Goal: Information Seeking & Learning: Find specific page/section

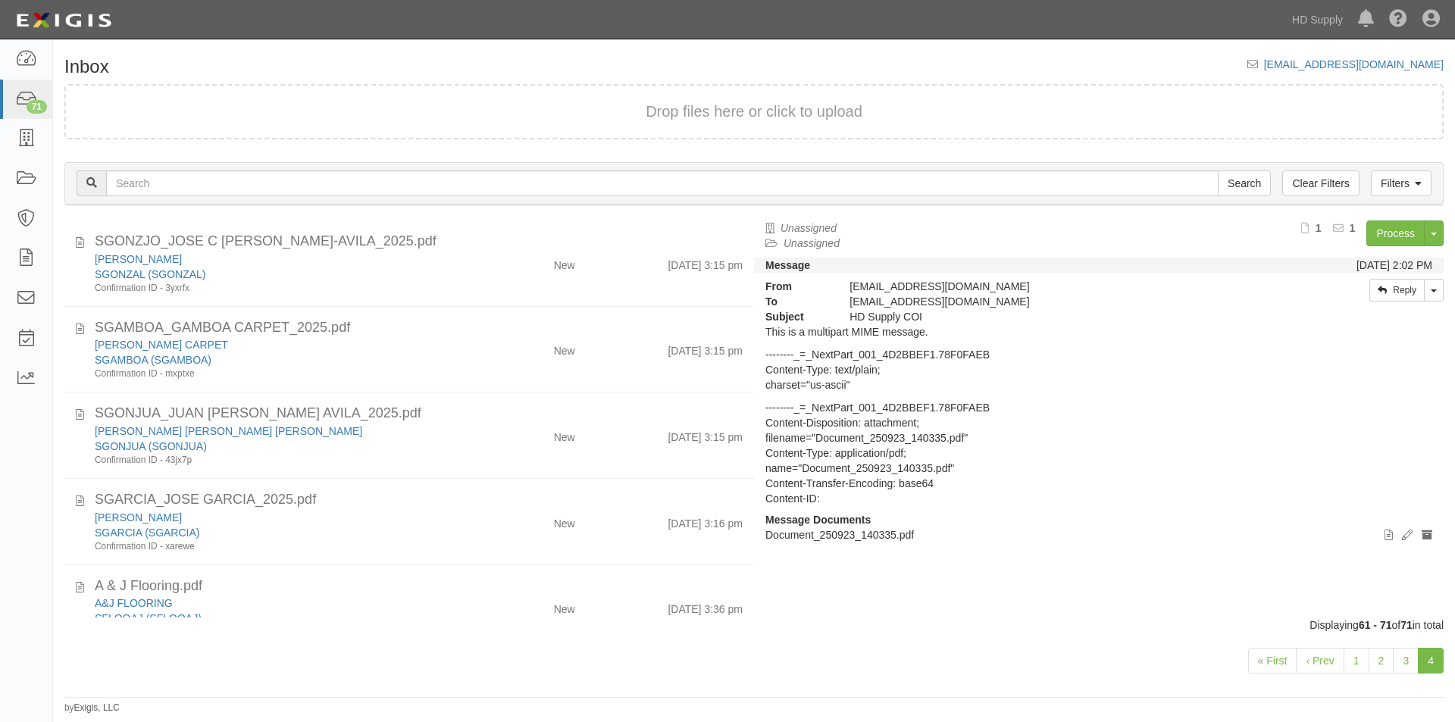
scroll to position [492, 0]
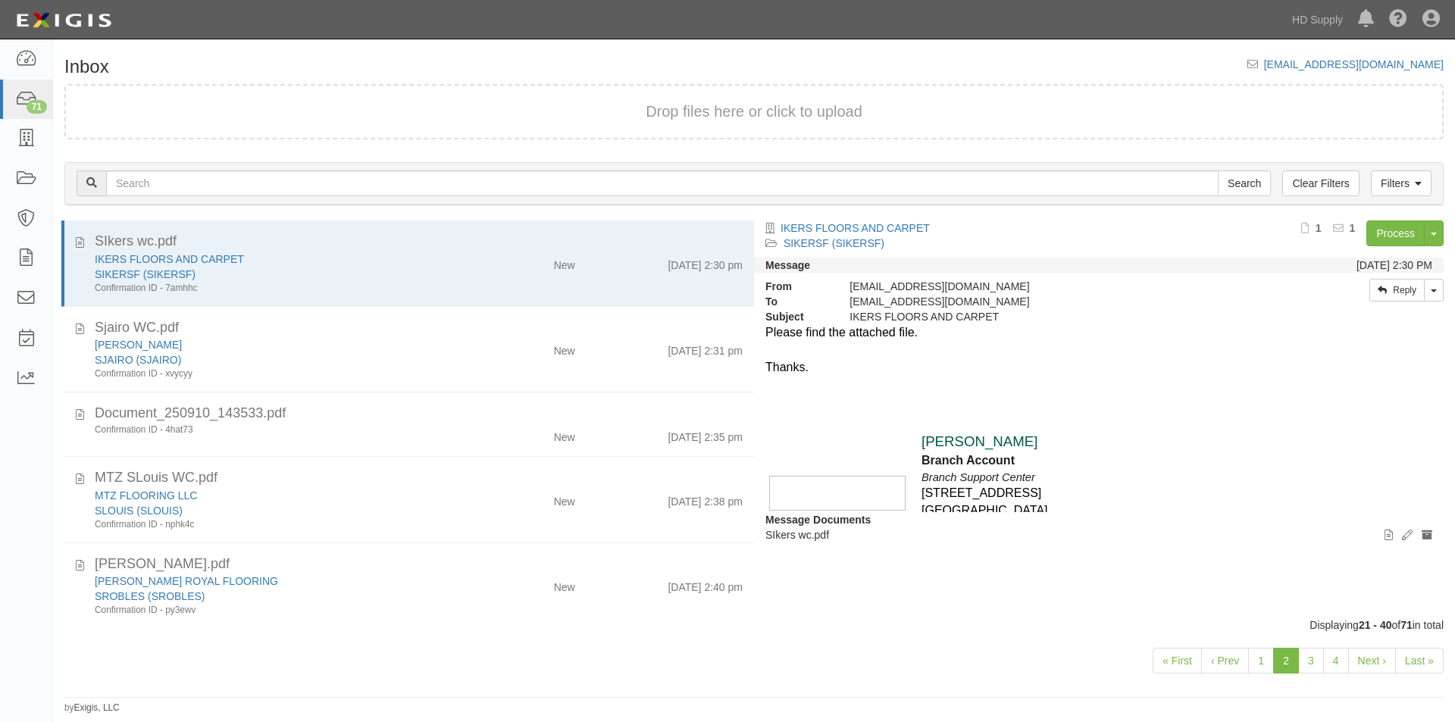
click at [663, 674] on div "« First ‹ Prev 1 2 3 4 Next › Last »" at bounding box center [754, 663] width 1402 height 60
click at [1406, 660] on link "Last »" at bounding box center [1419, 661] width 48 height 26
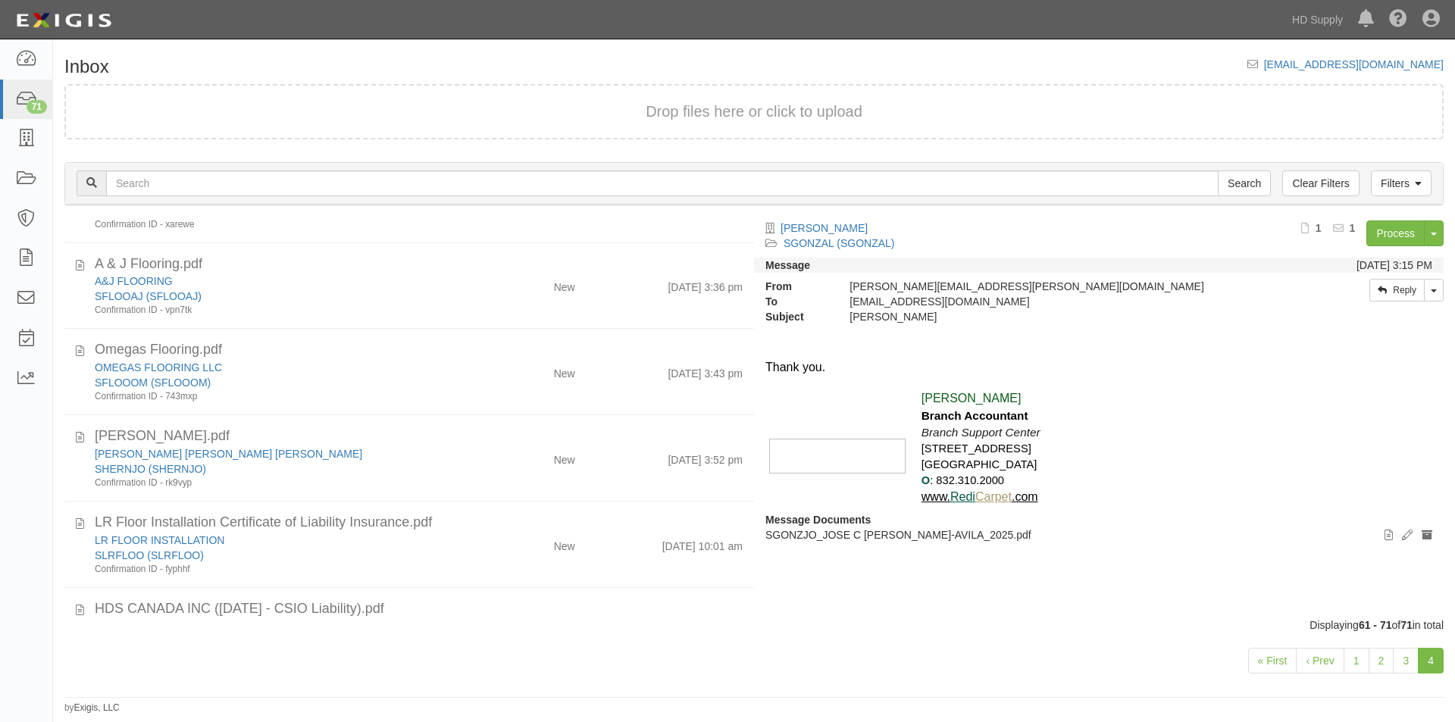
scroll to position [492, 0]
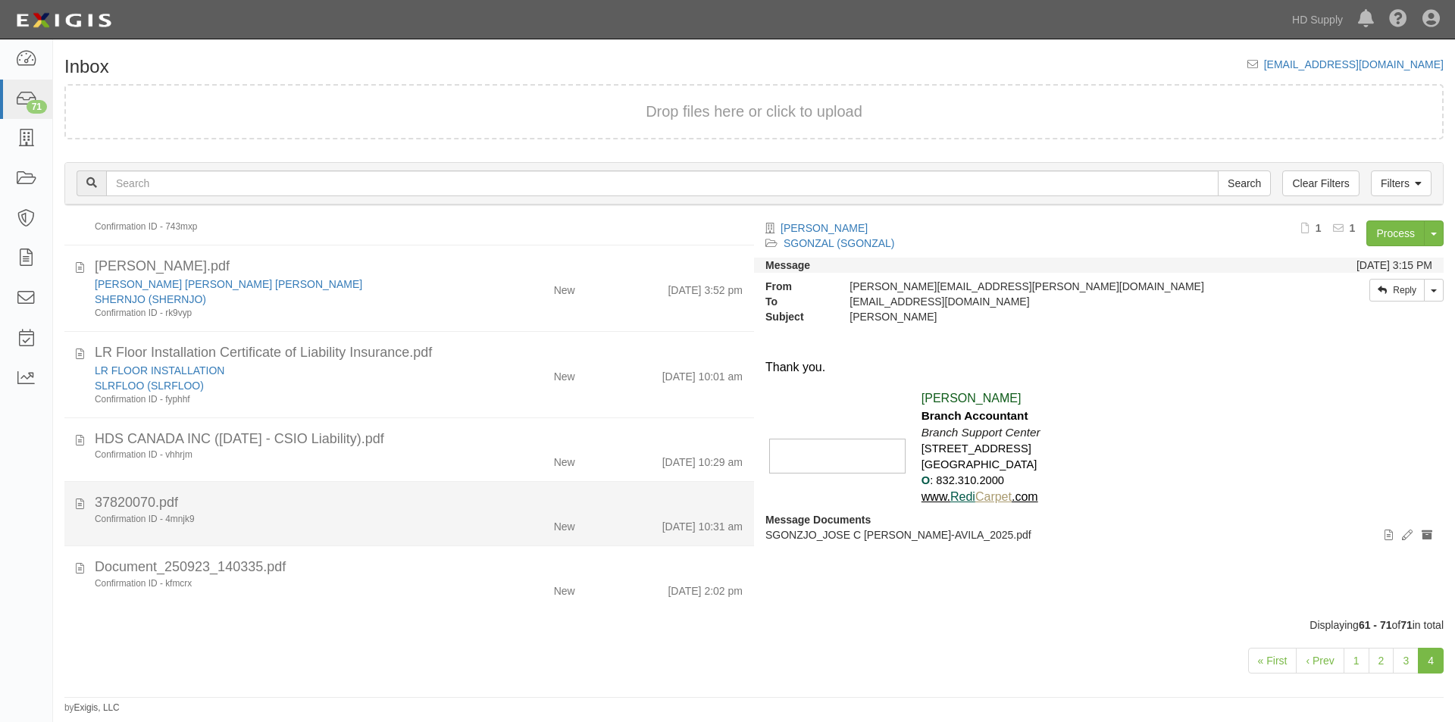
click at [395, 523] on div "Confirmation ID - 4mnjk9" at bounding box center [279, 519] width 368 height 13
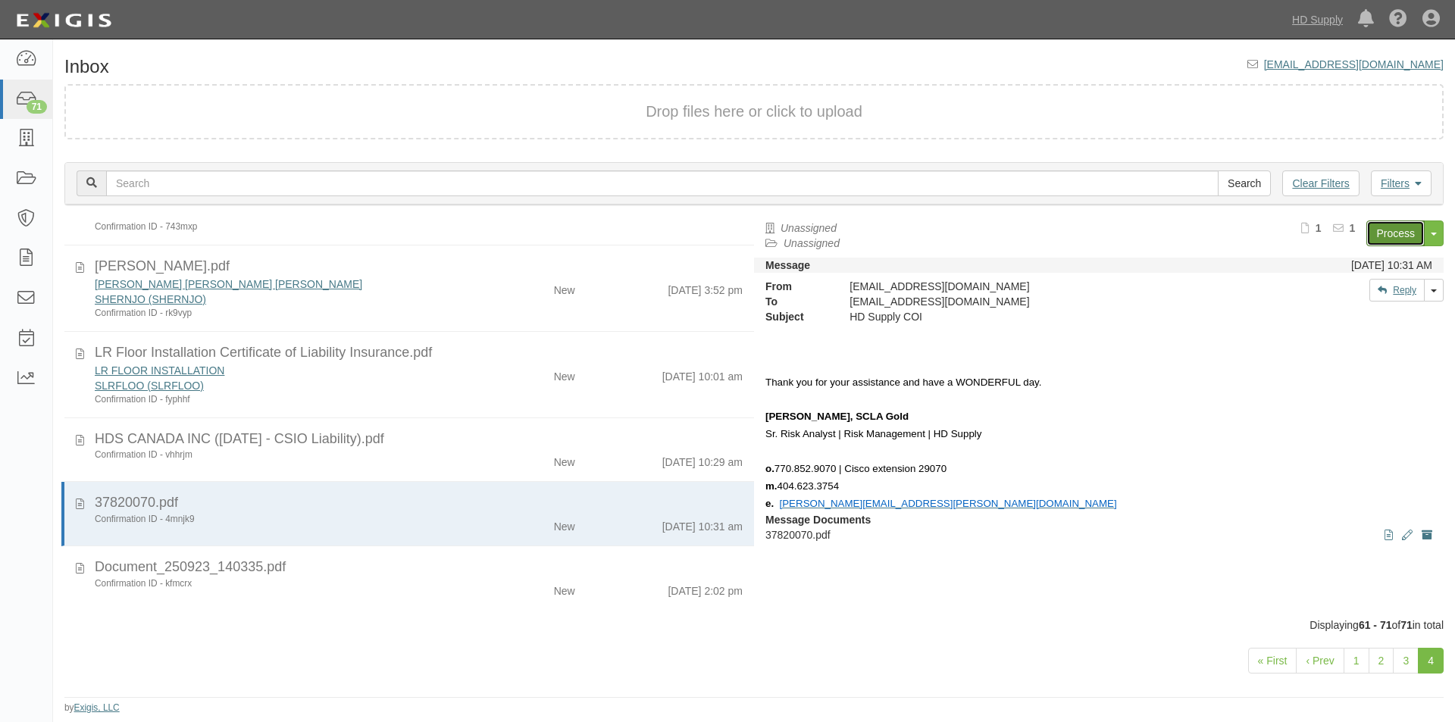
click at [1371, 231] on link "Process" at bounding box center [1395, 234] width 58 height 26
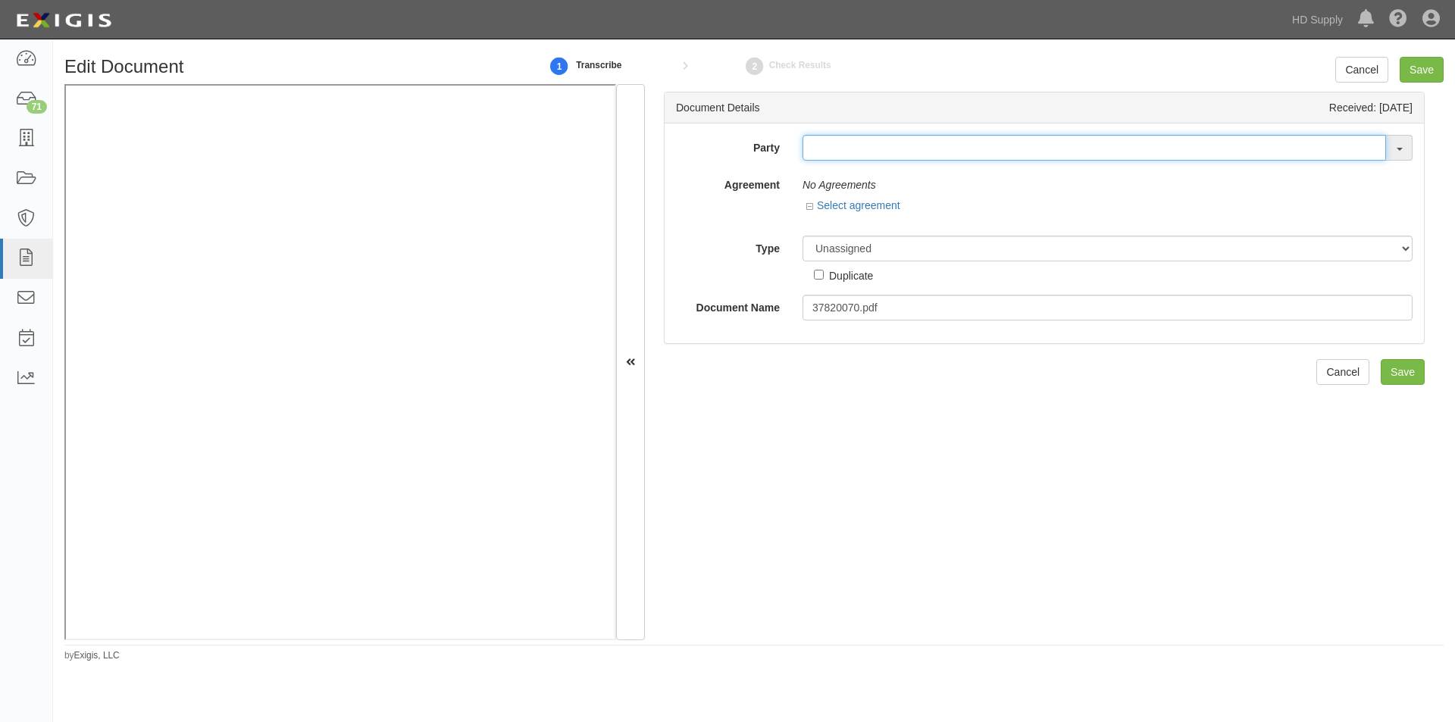
click at [913, 146] on input "text" at bounding box center [1093, 148] width 583 height 26
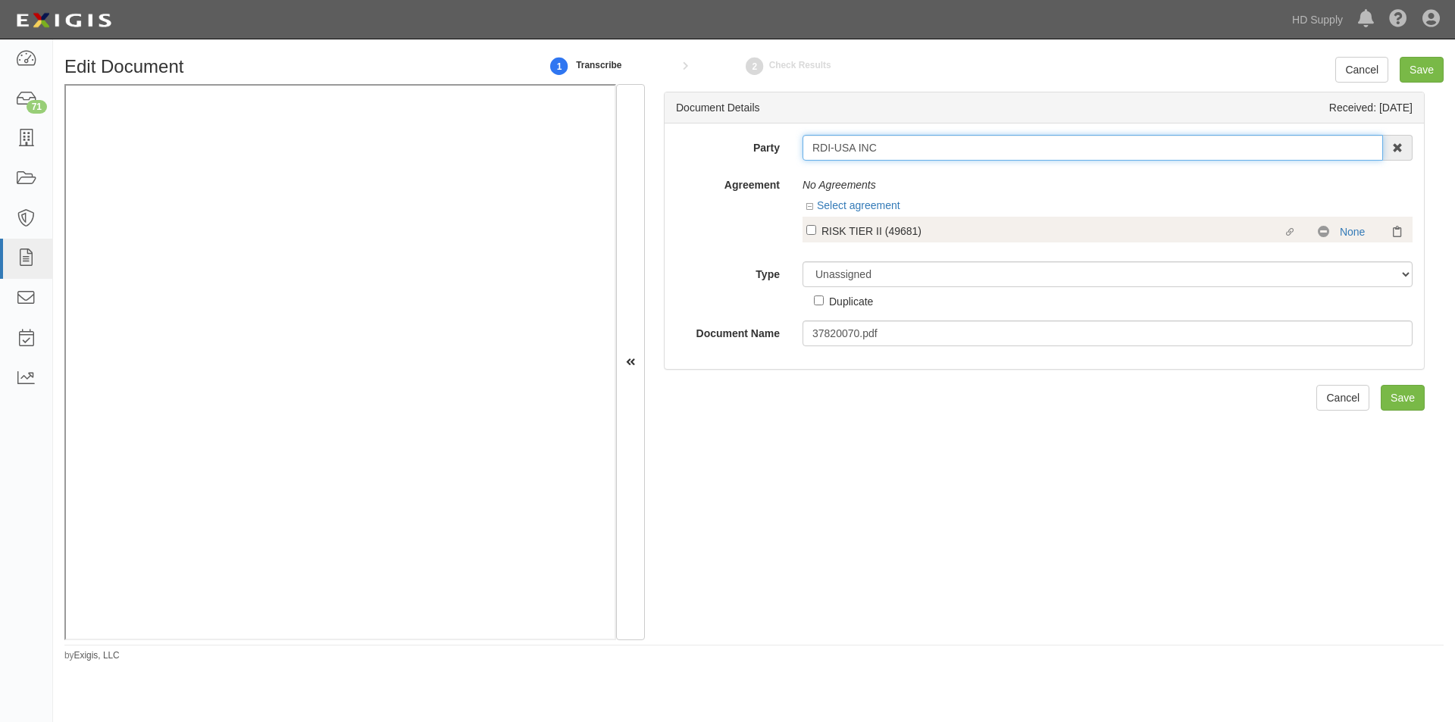
type input "RDI-USA INC"
click at [809, 226] on input "Linked agreement RISK TIER II (49681) Linked agreement" at bounding box center [811, 230] width 10 height 10
checkbox input "true"
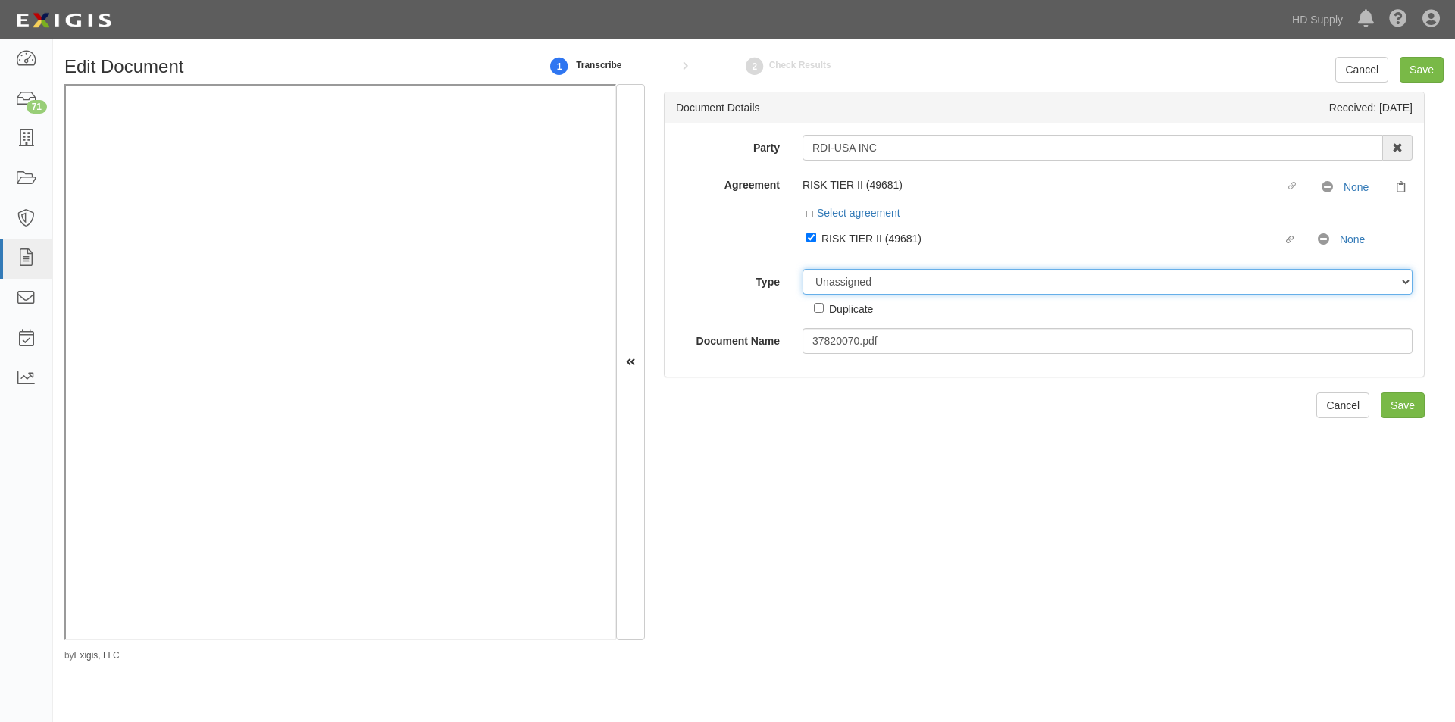
click at [851, 280] on select "Unassigned Binder Cancellation Notice Certificate Contract Endorsement Insuranc…" at bounding box center [1107, 282] width 610 height 26
select select "CertificateDetail"
click at [802, 269] on select "Unassigned Binder Cancellation Notice Certificate Contract Endorsement Insuranc…" at bounding box center [1107, 282] width 610 height 26
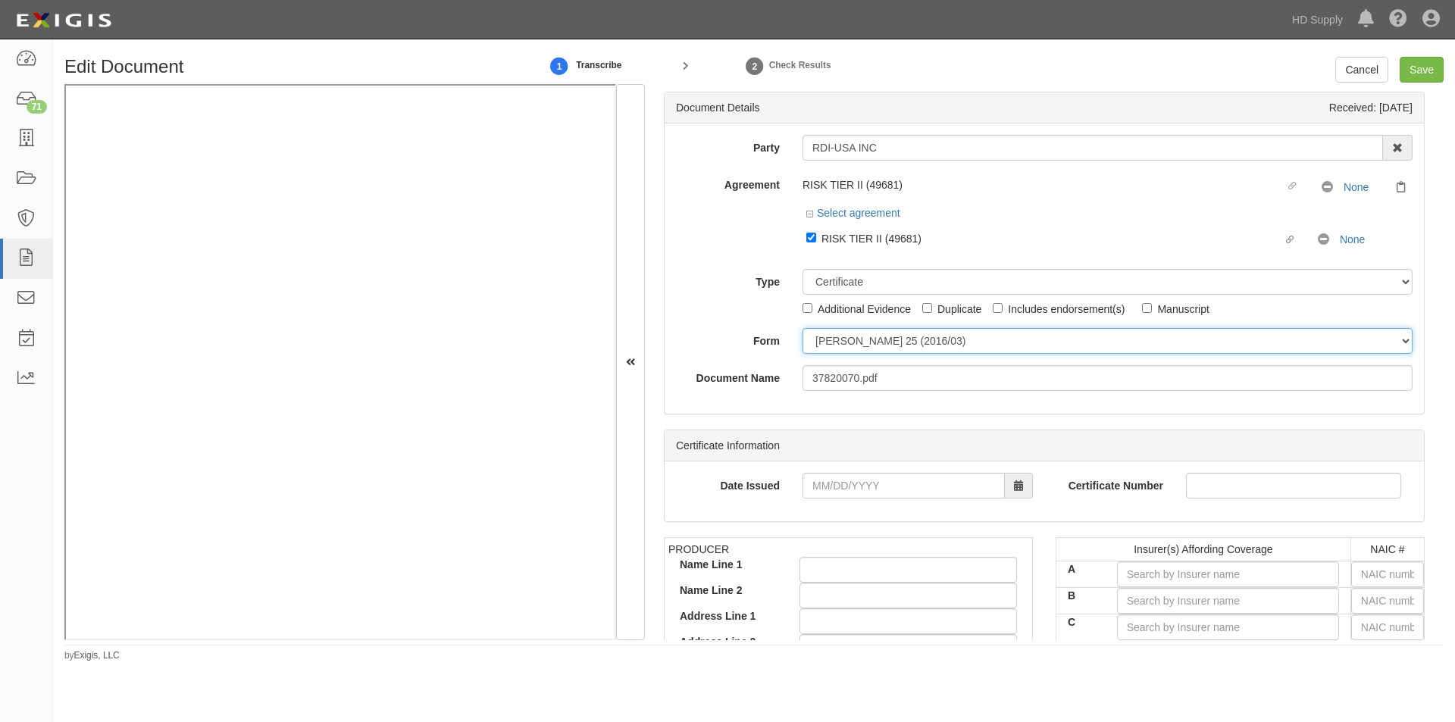
click at [840, 348] on select "ACORD 25 (2016/03) ACORD 101 ACORD 855 NY (2014/05) General" at bounding box center [1107, 341] width 610 height 26
select select "GeneralFormDetail"
click at [802, 328] on select "ACORD 25 (2016/03) ACORD 101 ACORD 855 NY (2014/05) General" at bounding box center [1107, 341] width 610 height 26
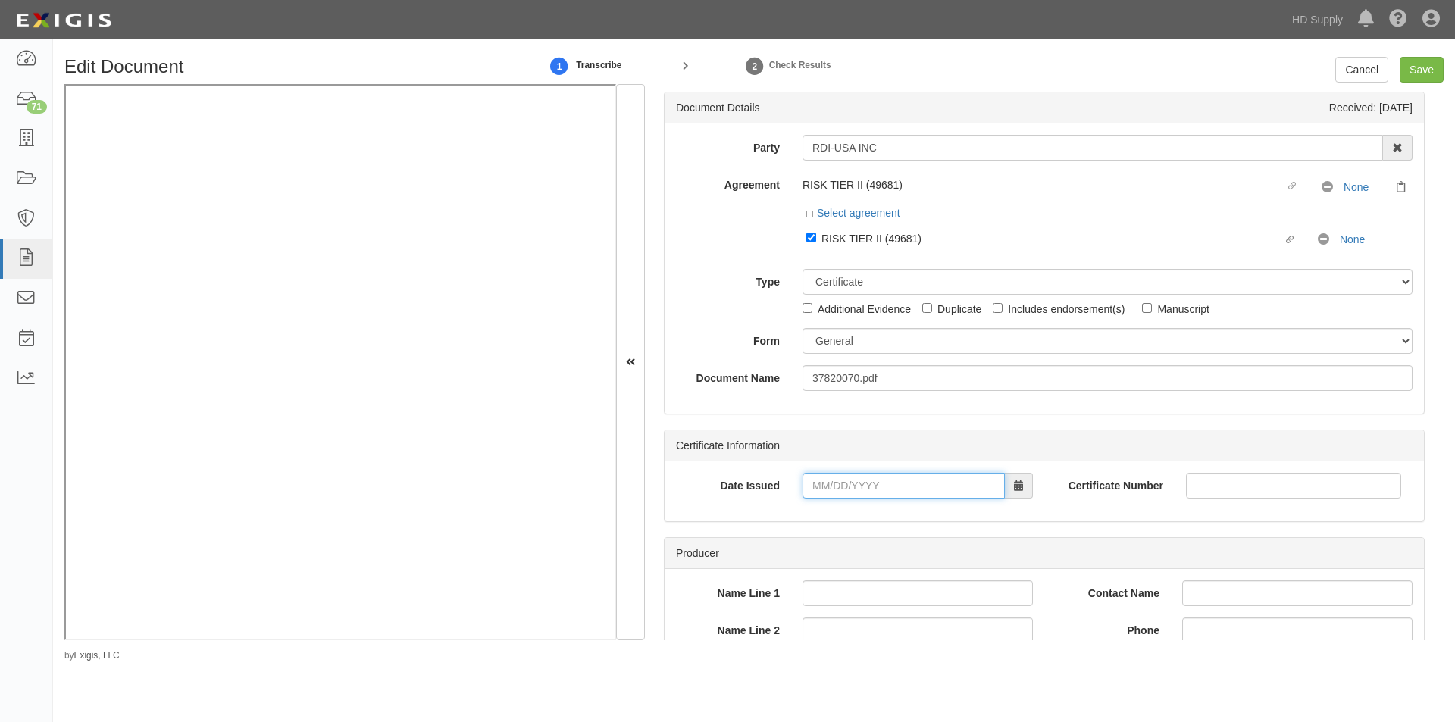
click at [834, 498] on input "Date Issued" at bounding box center [903, 486] width 202 height 26
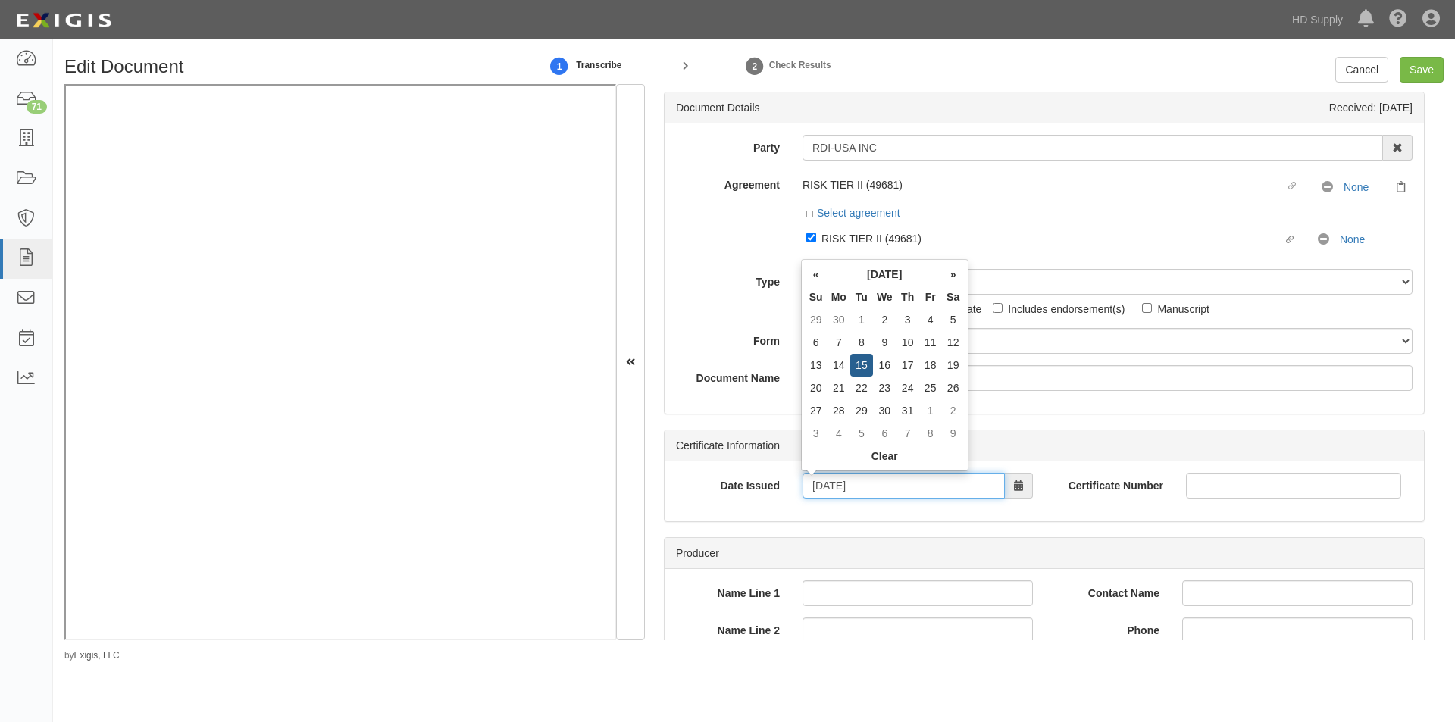
type input "07/15/2025"
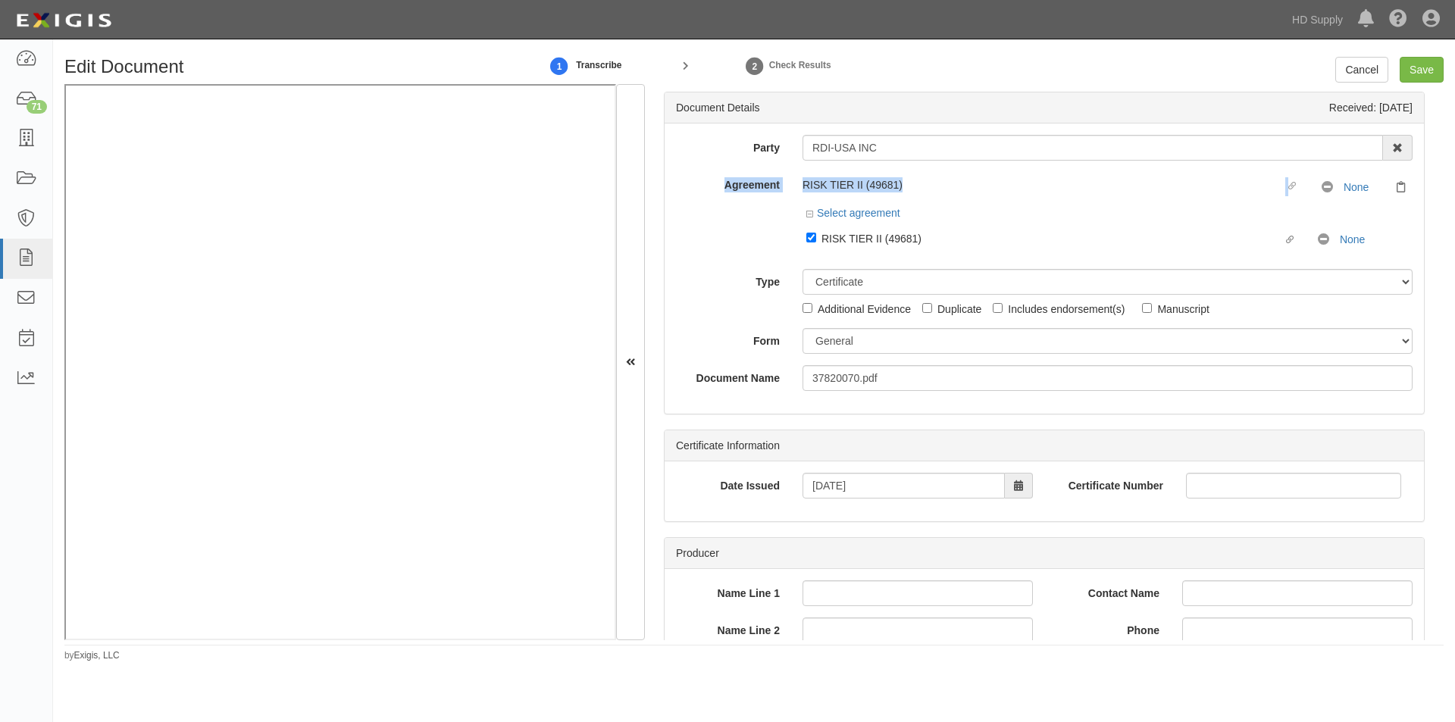
drag, startPoint x: 1439, startPoint y: 136, endPoint x: 1437, endPoint y: 192, distance: 56.1
click at [1437, 192] on div "Edit Document 1 Transcribe 2 Check Results Cancel Save Document Details Receive…" at bounding box center [754, 359] width 1402 height 605
click at [1430, 143] on div "Document Details Received: 09/18/2025 Party RDI-USA INC RDI -USA INC RDI -USA I…" at bounding box center [1044, 362] width 799 height 556
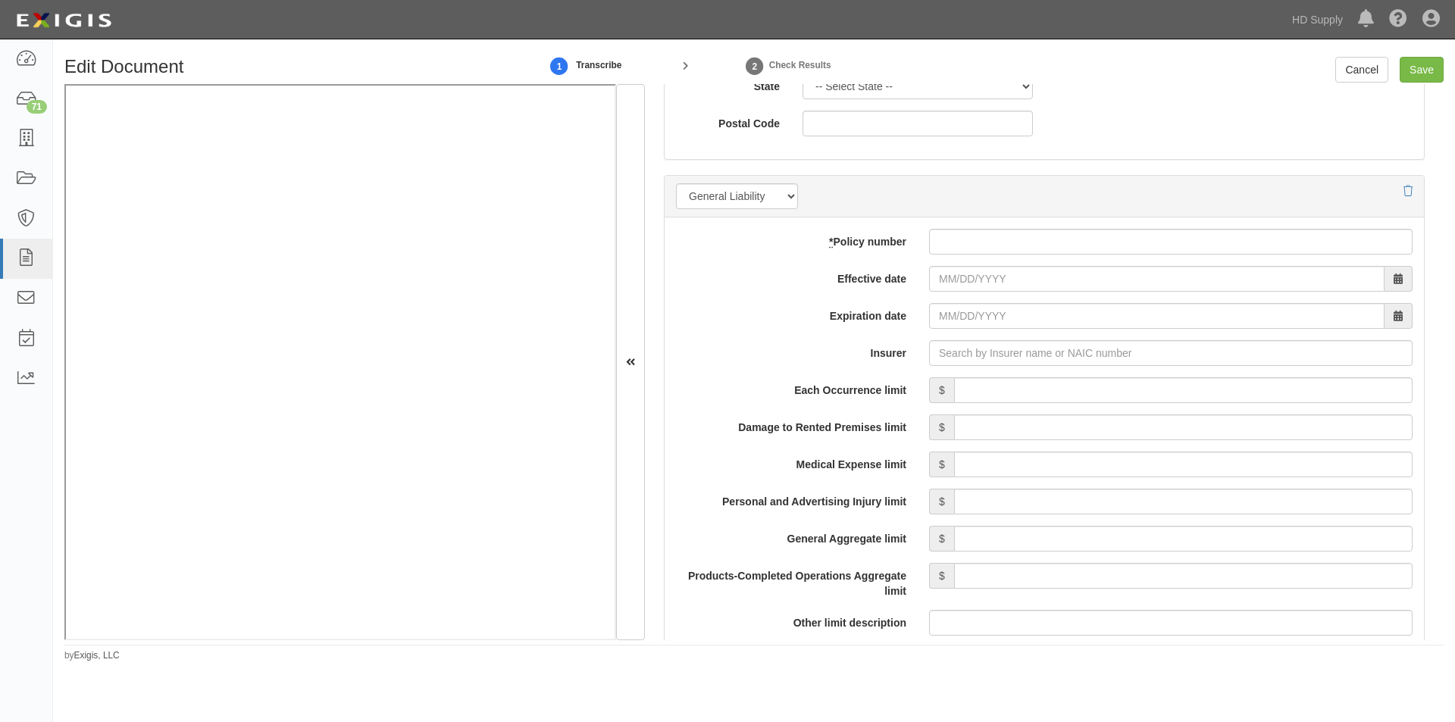
scroll to position [1108, 0]
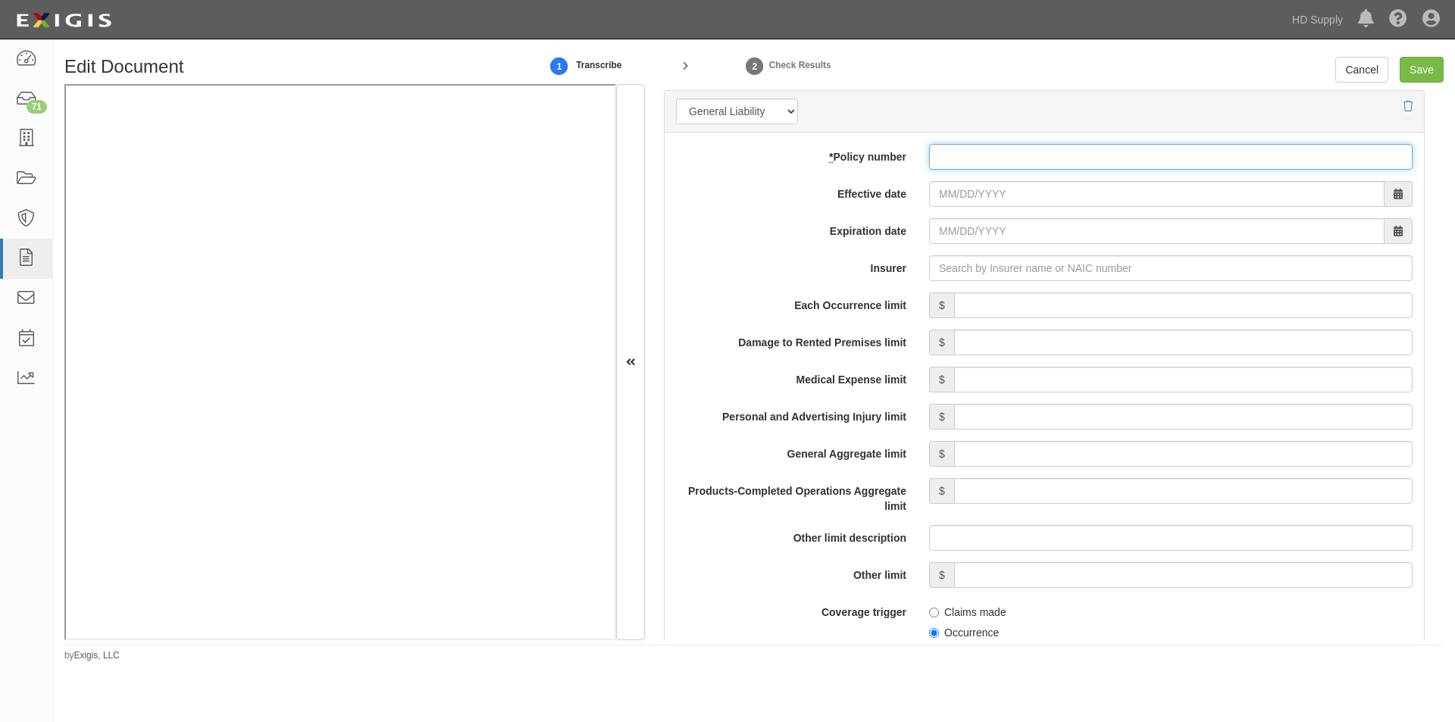
paste input "ZB6A66336412"
type input "ZB6A66336412"
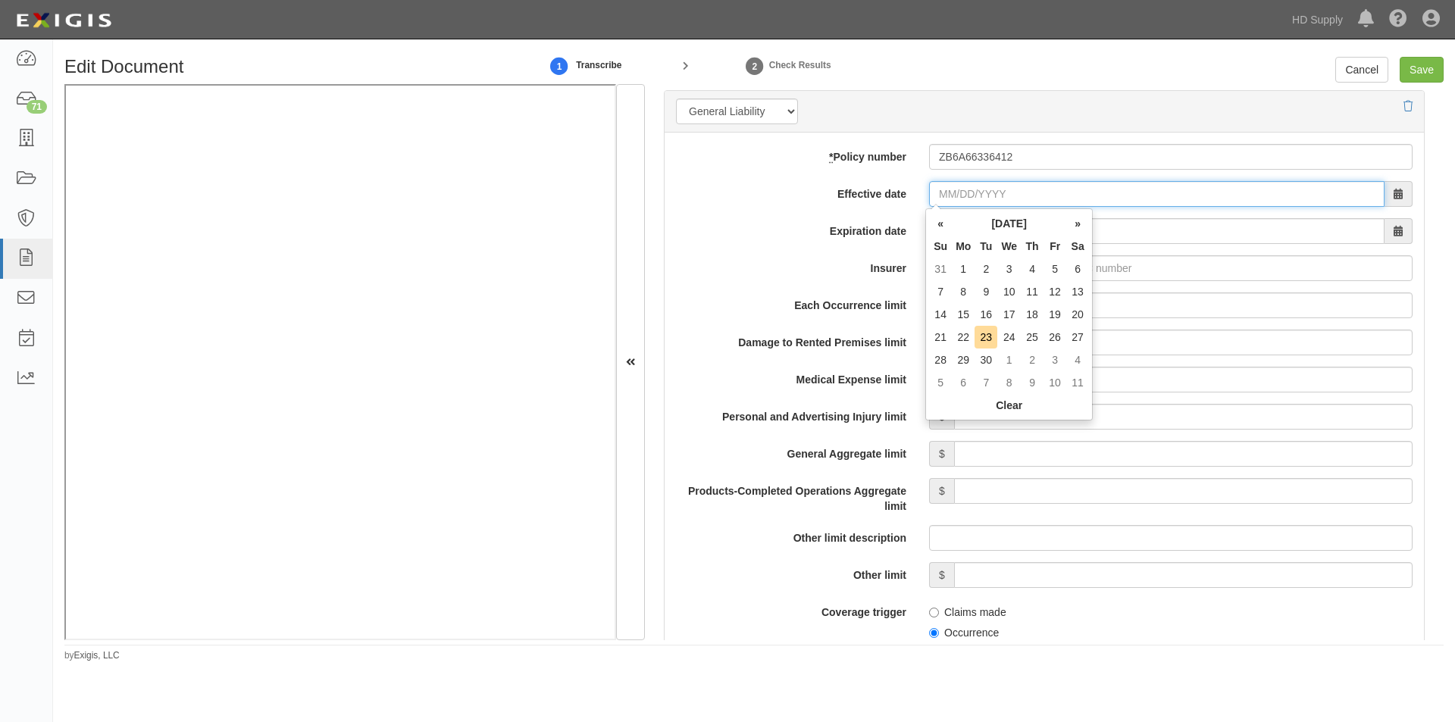
click at [969, 202] on input "Effective date" at bounding box center [1156, 194] width 455 height 26
type input "06/24/2025"
type input "06/24/2026"
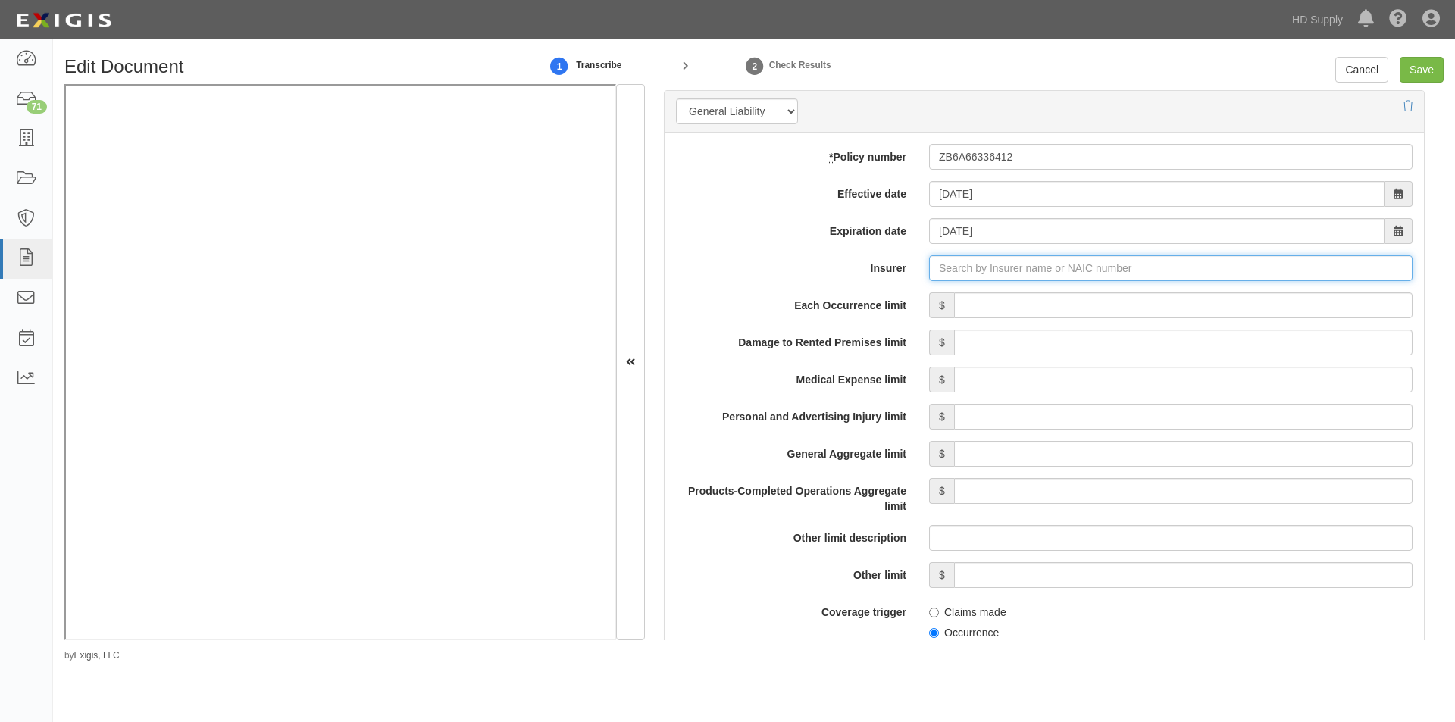
click at [962, 271] on input "Insurer" at bounding box center [1170, 268] width 483 height 26
click at [876, 311] on div "Citizens Insurance Company of America ( 31534 ) A XV Rating" at bounding box center [991, 297] width 320 height 29
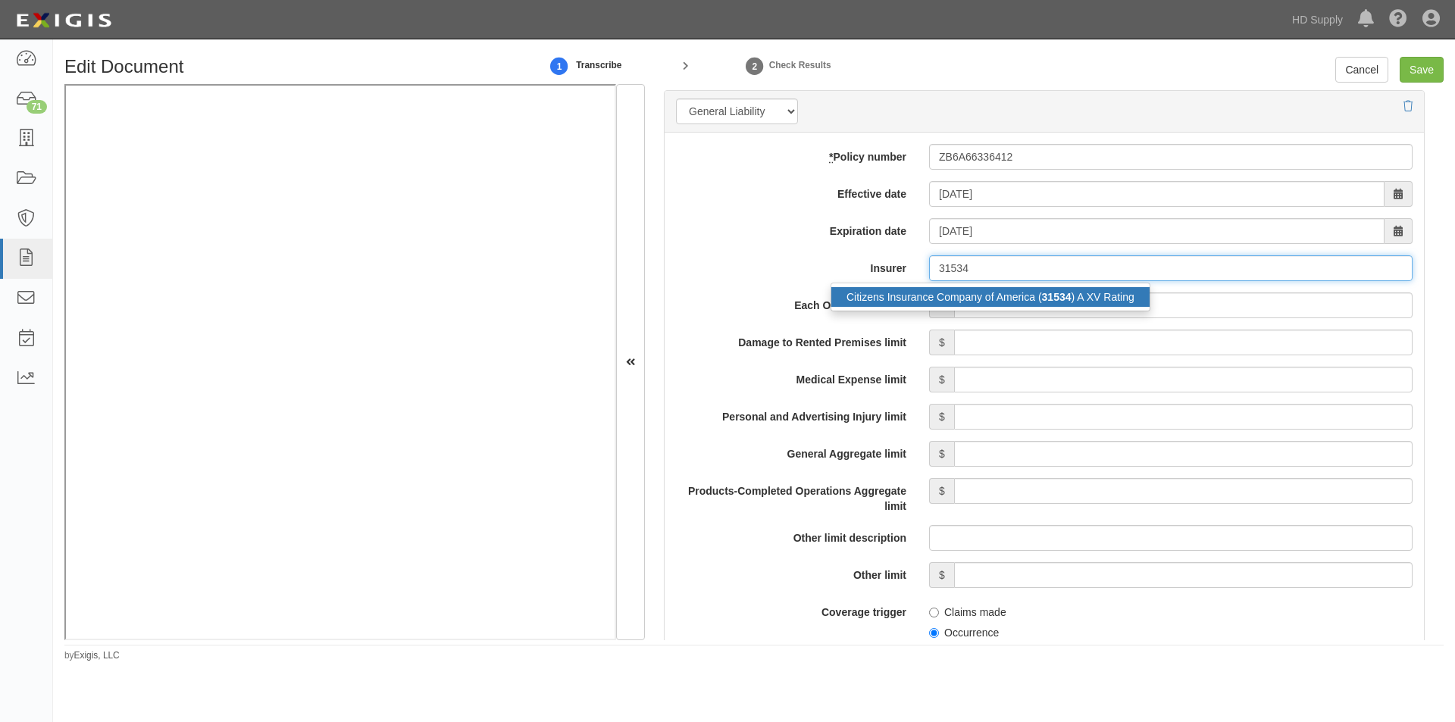
click at [920, 293] on div "Citizens Insurance Company of America ( 31534 ) A XV Rating" at bounding box center [990, 297] width 318 height 20
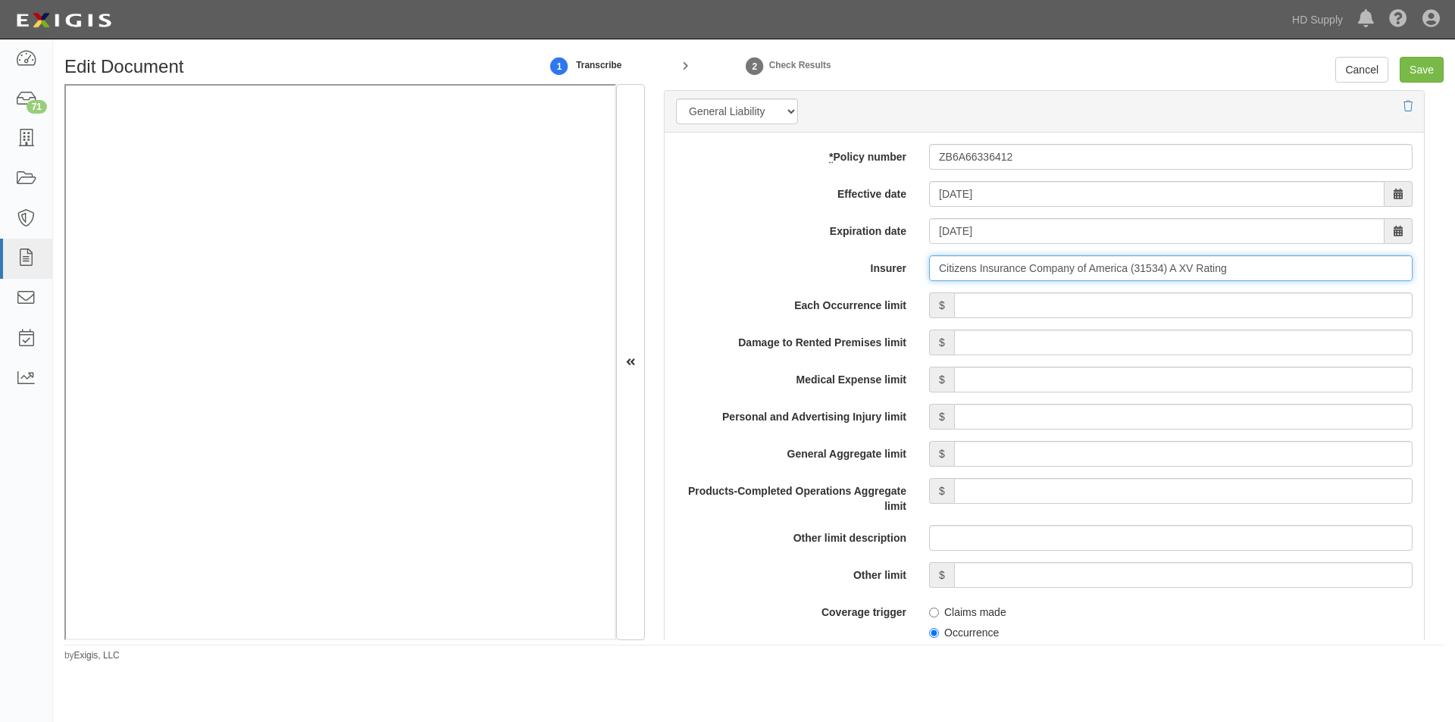
type input "Citizens Insurance Company of America (31534) A XV Rating"
click at [1035, 303] on input "Each Occurrence limit" at bounding box center [1183, 306] width 458 height 26
type input "1,000,000"
click at [1219, 347] on input "Damage to Rented Premises limit" at bounding box center [1183, 343] width 458 height 26
type input "100,000"
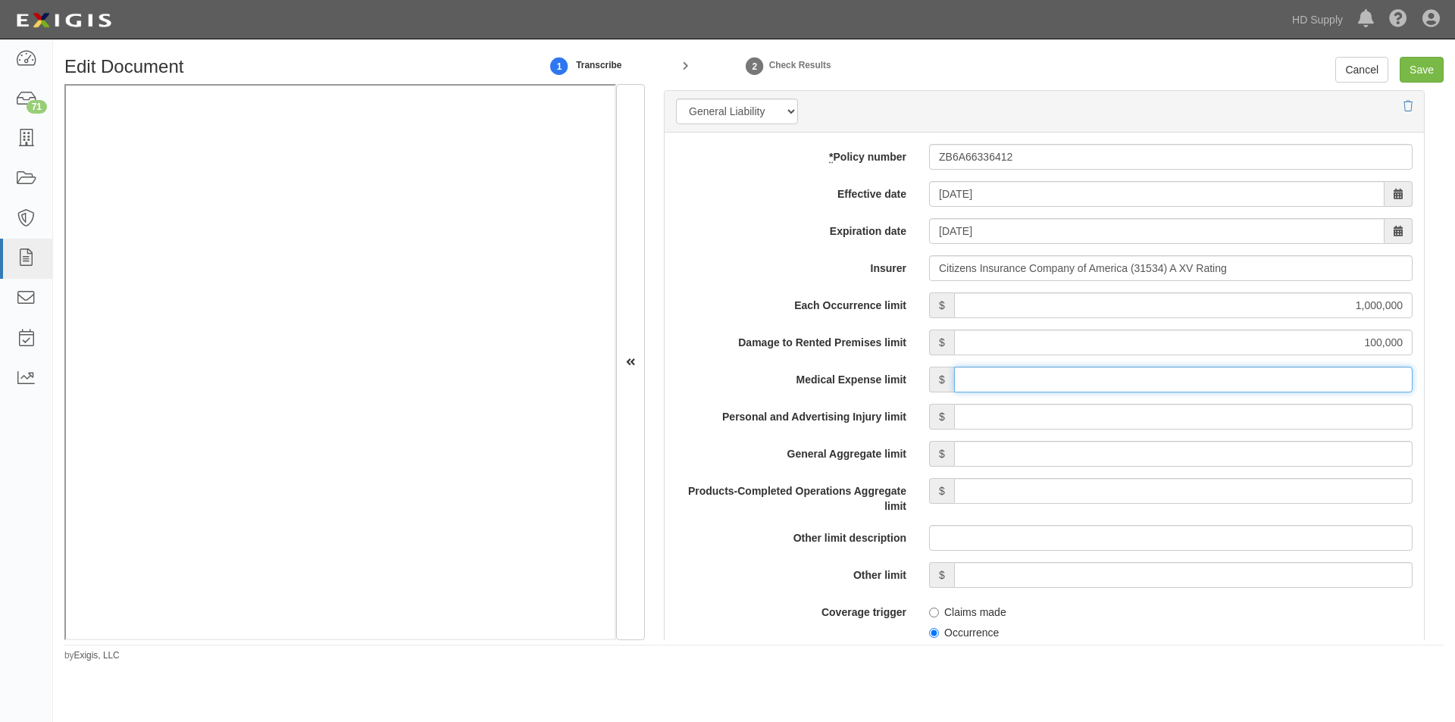
click at [1238, 380] on input "Medical Expense limit" at bounding box center [1183, 380] width 458 height 26
type input "10,000"
drag, startPoint x: 1224, startPoint y: 406, endPoint x: 1224, endPoint y: 415, distance: 8.3
click at [1224, 415] on input "Personal and Advertising Injury limit" at bounding box center [1183, 417] width 458 height 26
type input "1,000,000"
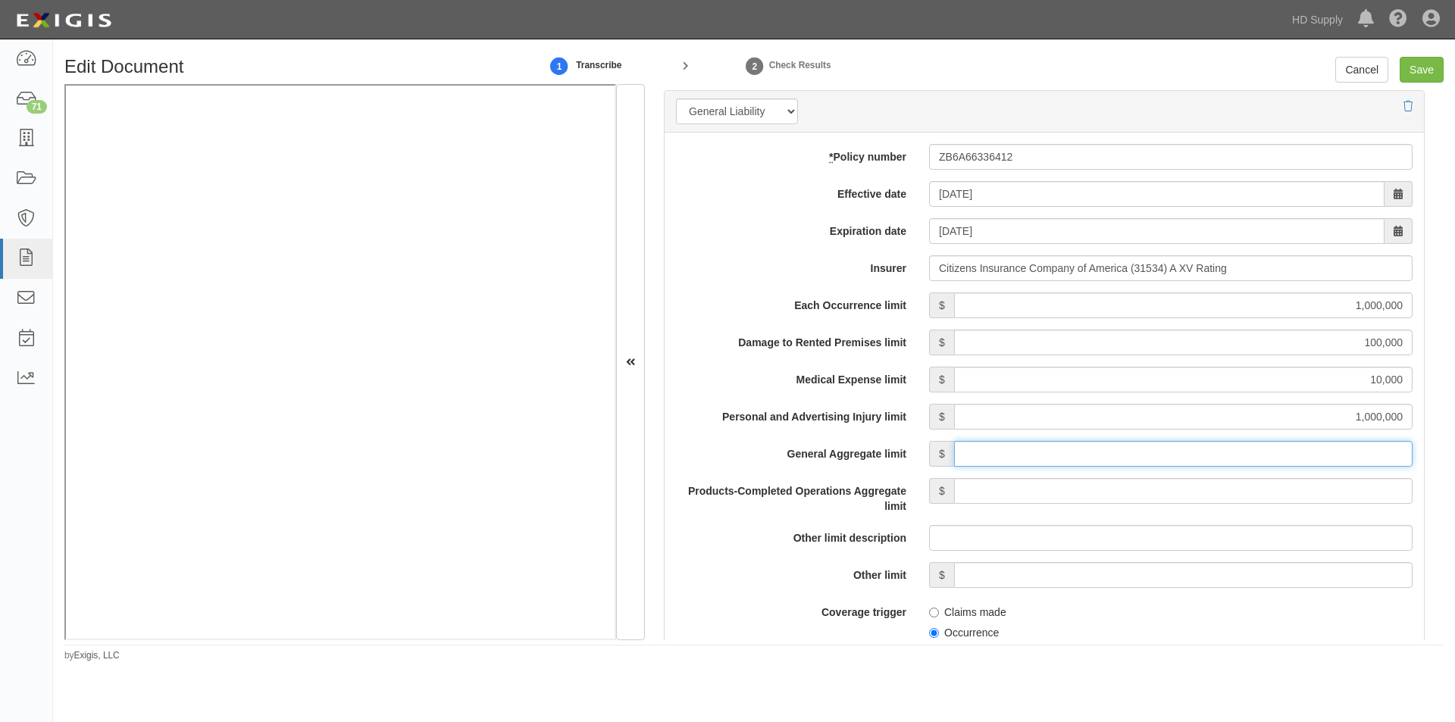
click at [1231, 455] on input "General Aggregate limit" at bounding box center [1183, 454] width 458 height 26
type input "2,000,000"
click at [1237, 495] on input "Products-Completed Operations Aggregate limit" at bounding box center [1183, 491] width 458 height 26
type input "2,000,000"
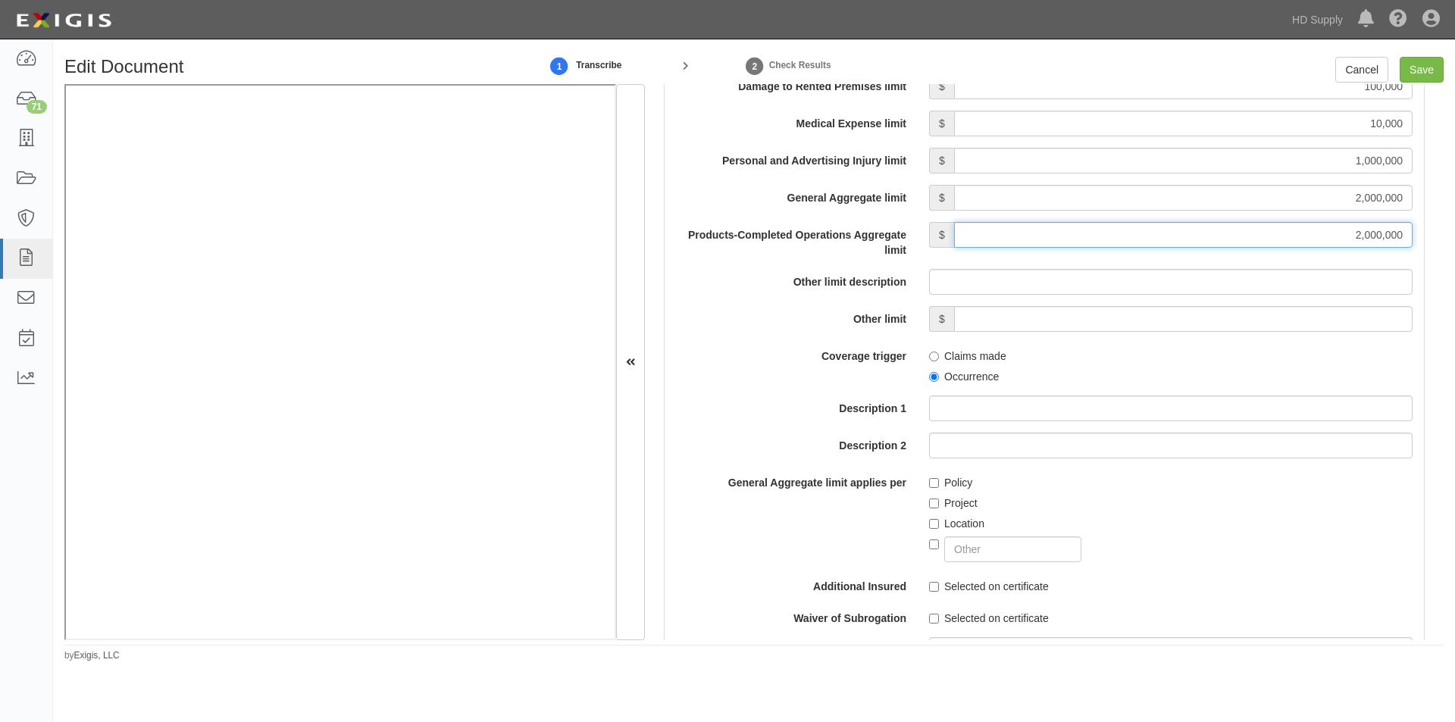
scroll to position [1388, 0]
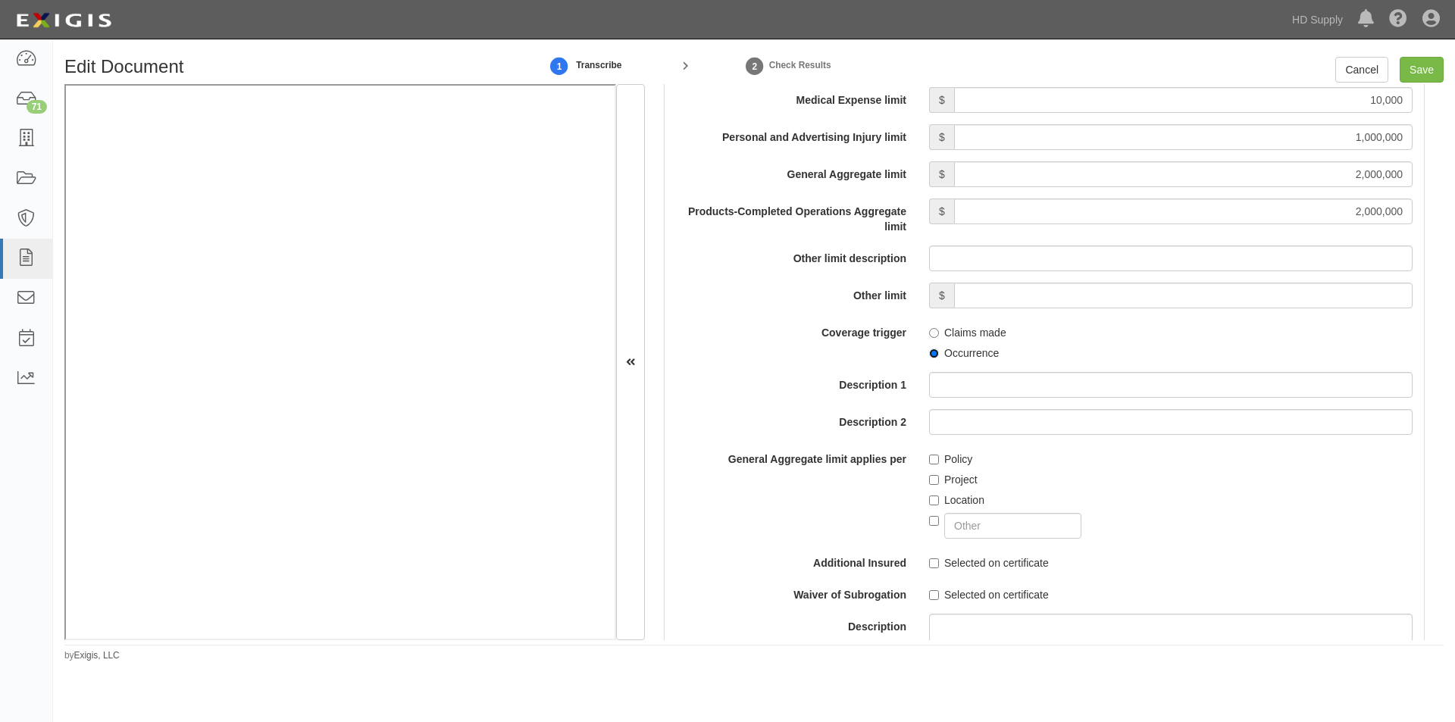
click at [932, 351] on input "Occurrence" at bounding box center [934, 354] width 10 height 10
radio input "true"
click at [934, 499] on input "Location" at bounding box center [934, 501] width 10 height 10
checkbox input "true"
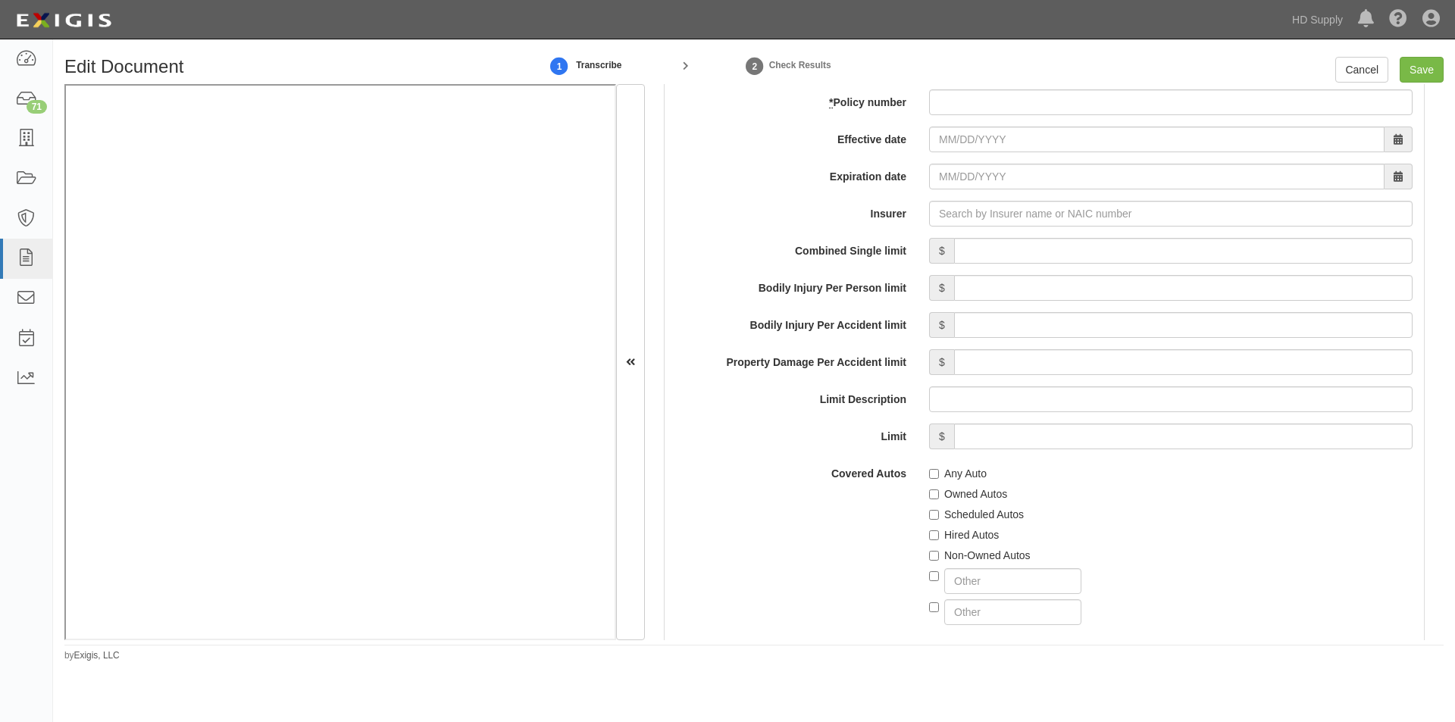
scroll to position [2077, 0]
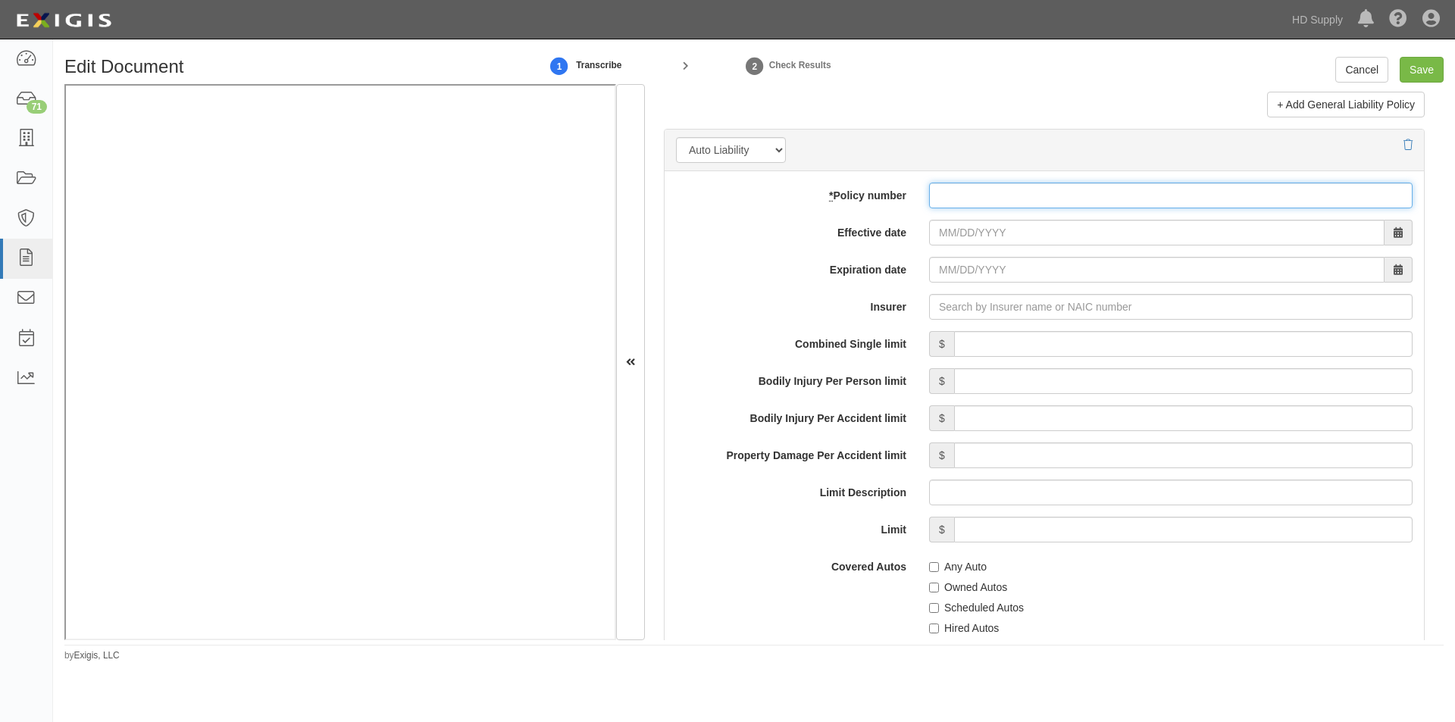
paste input "AW6A66404210"
type input "AW6A66404210"
click at [973, 243] on input "Effective date" at bounding box center [1156, 233] width 455 height 26
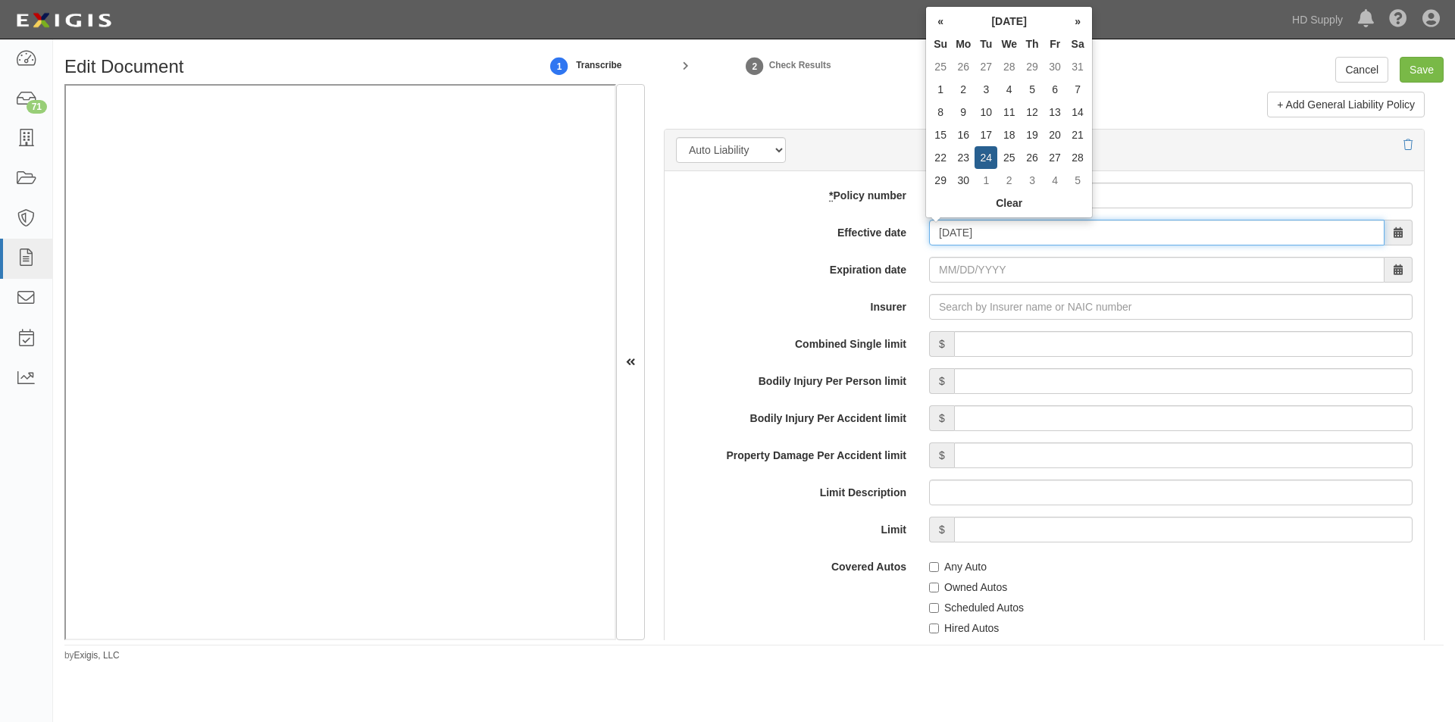
type input "06/24/2025"
type input "06/24/2026"
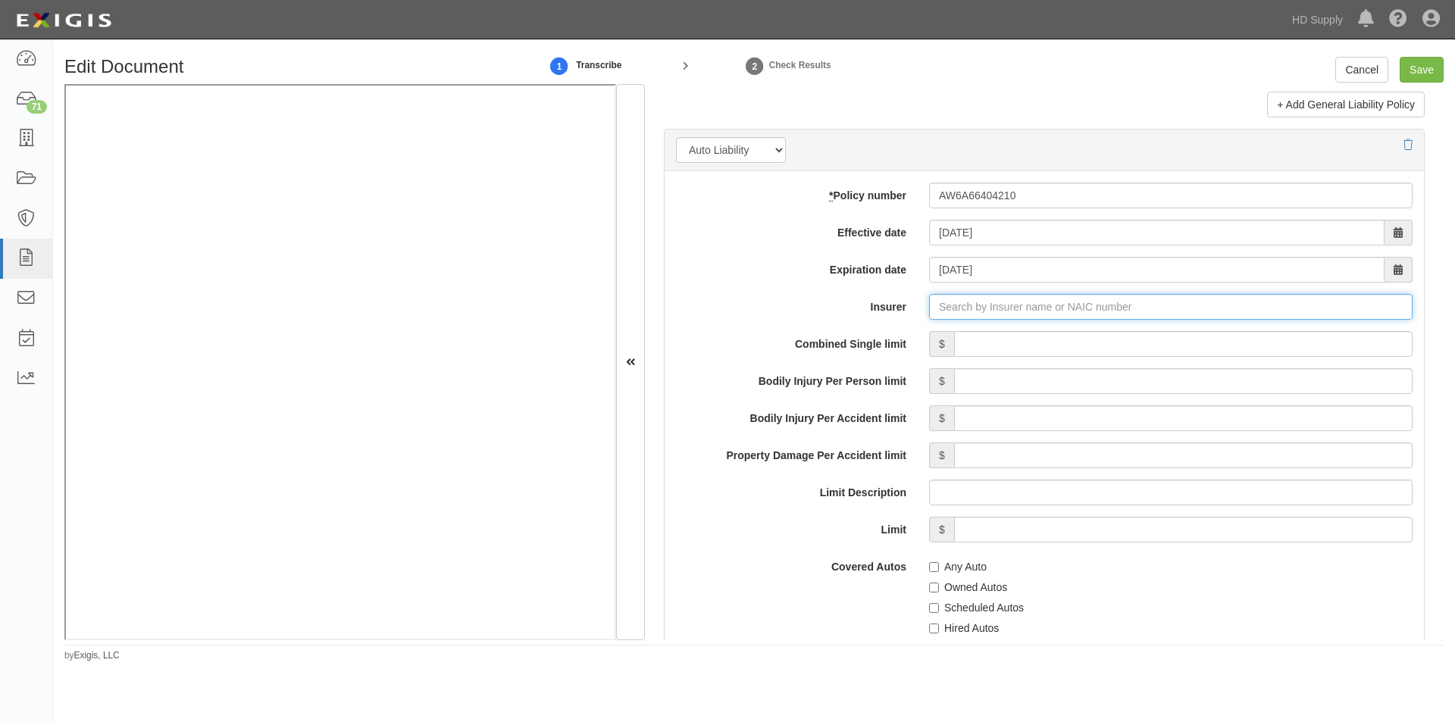
click at [1000, 311] on input "Insurer" at bounding box center [1170, 307] width 483 height 26
type input "180 Seguros S.A. (0) NR Rating"
type input "1"
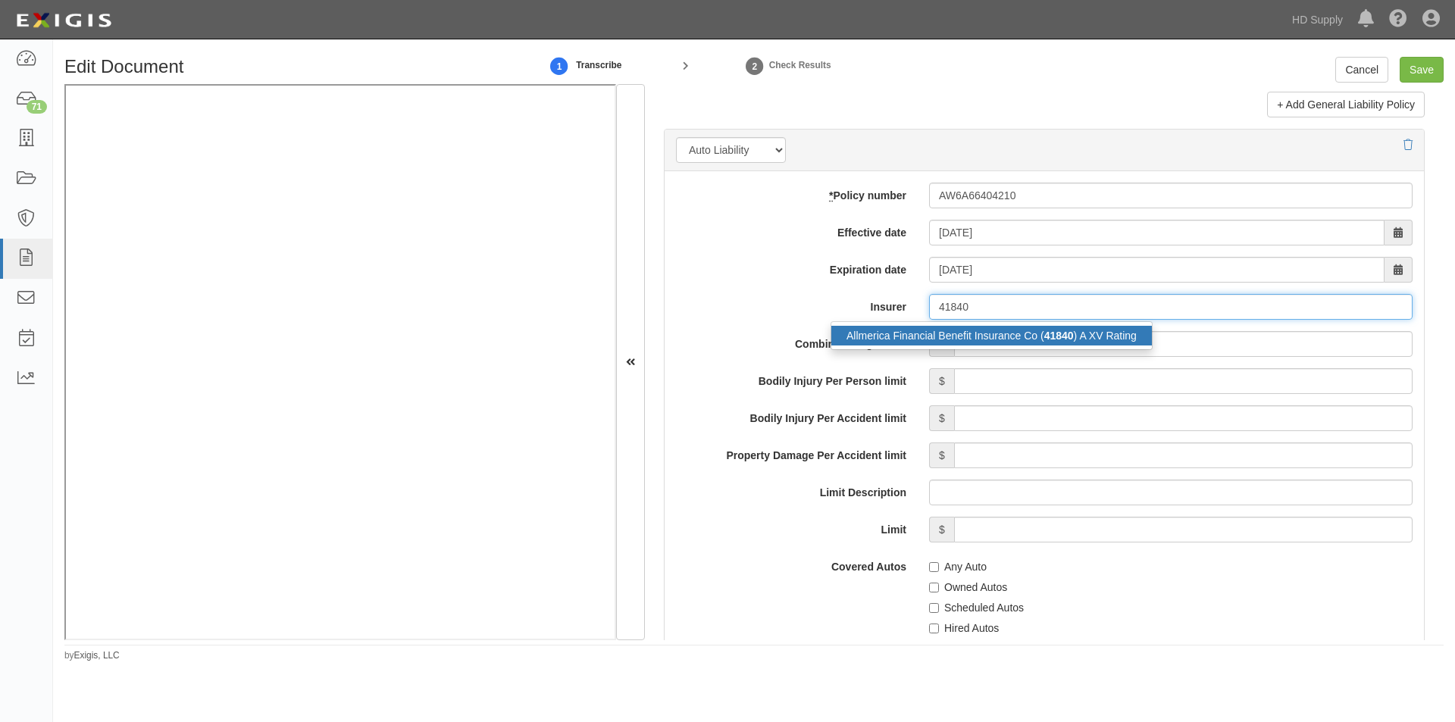
click at [958, 340] on div "Allmerica Financial Benefit Insurance Co ( 41840 ) A XV Rating" at bounding box center [991, 336] width 321 height 20
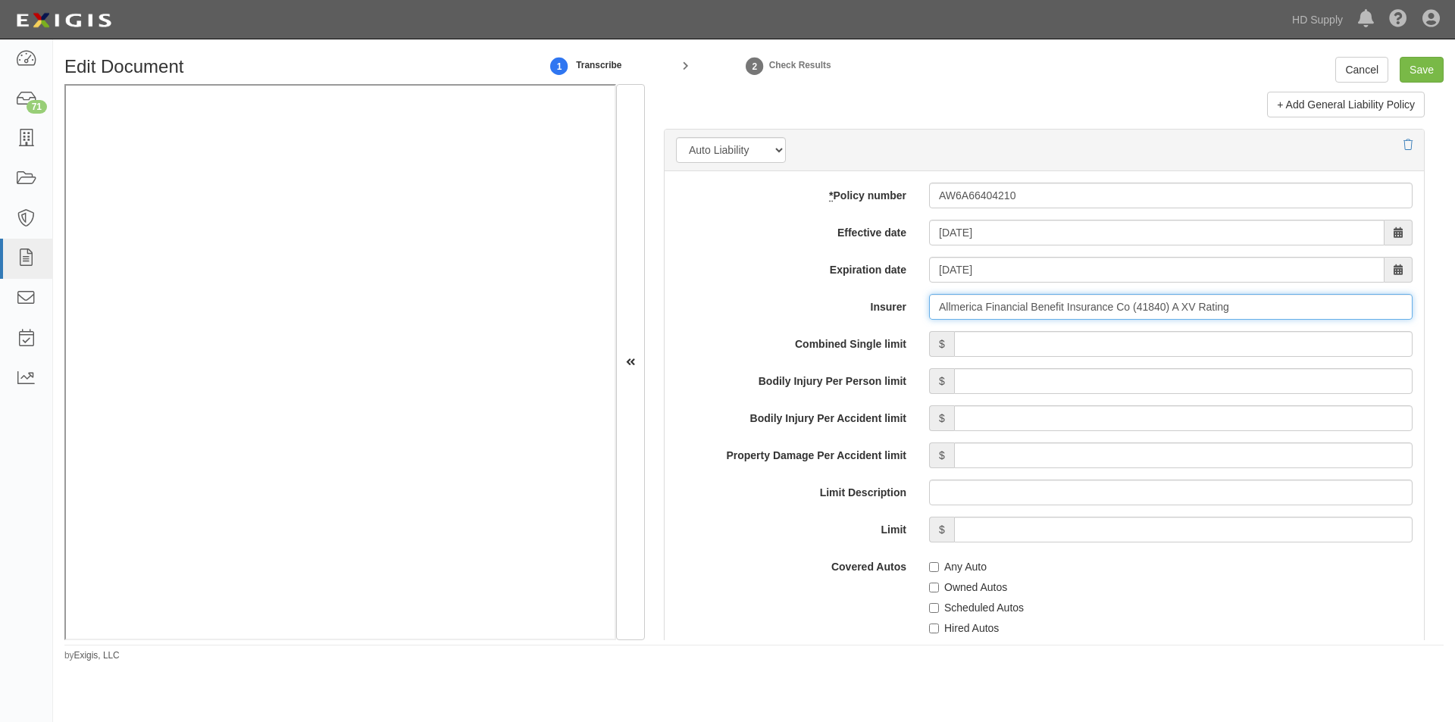
type input "Allmerica Financial Benefit Insurance Co (41840) A XV Rating"
drag, startPoint x: 1050, startPoint y: 343, endPoint x: 1059, endPoint y: 345, distance: 10.1
click at [1050, 343] on input "Combined Single limit" at bounding box center [1183, 344] width 458 height 26
type input "1,000,000"
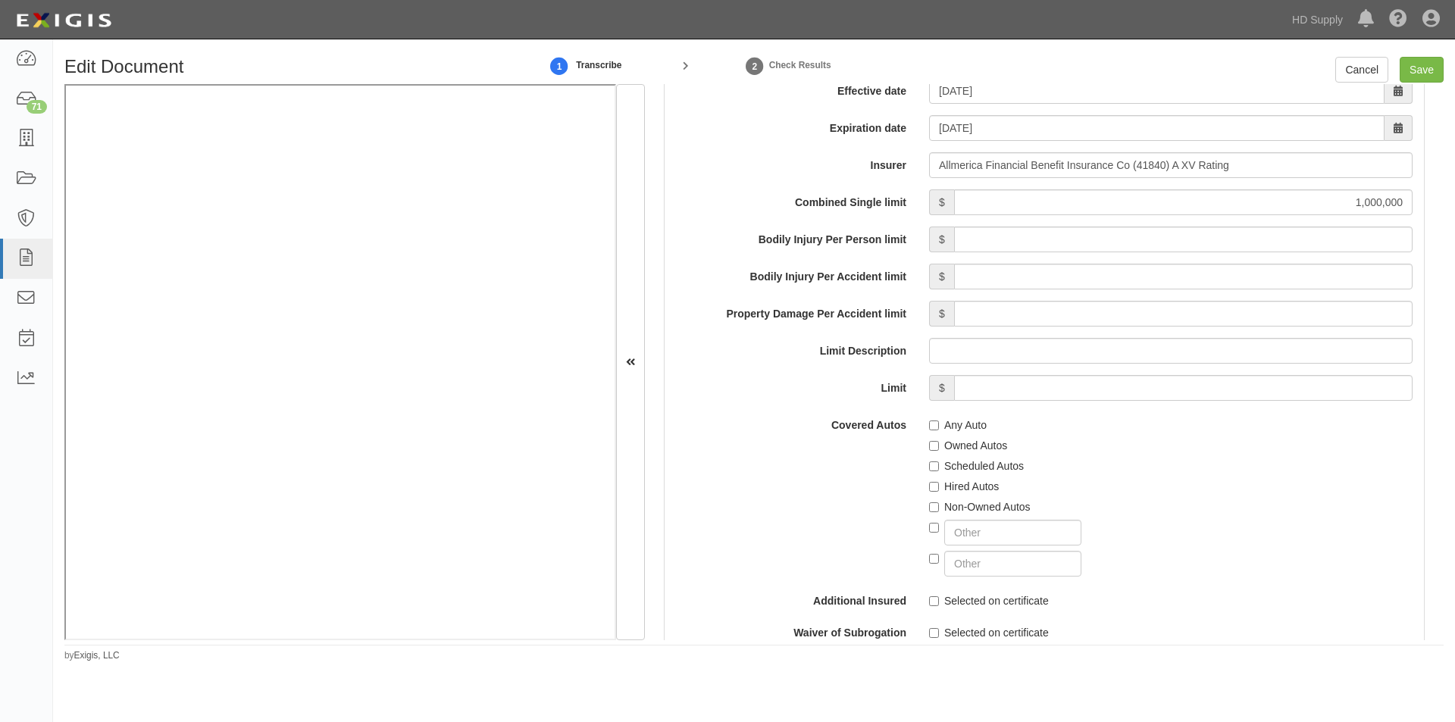
scroll to position [2304, 0]
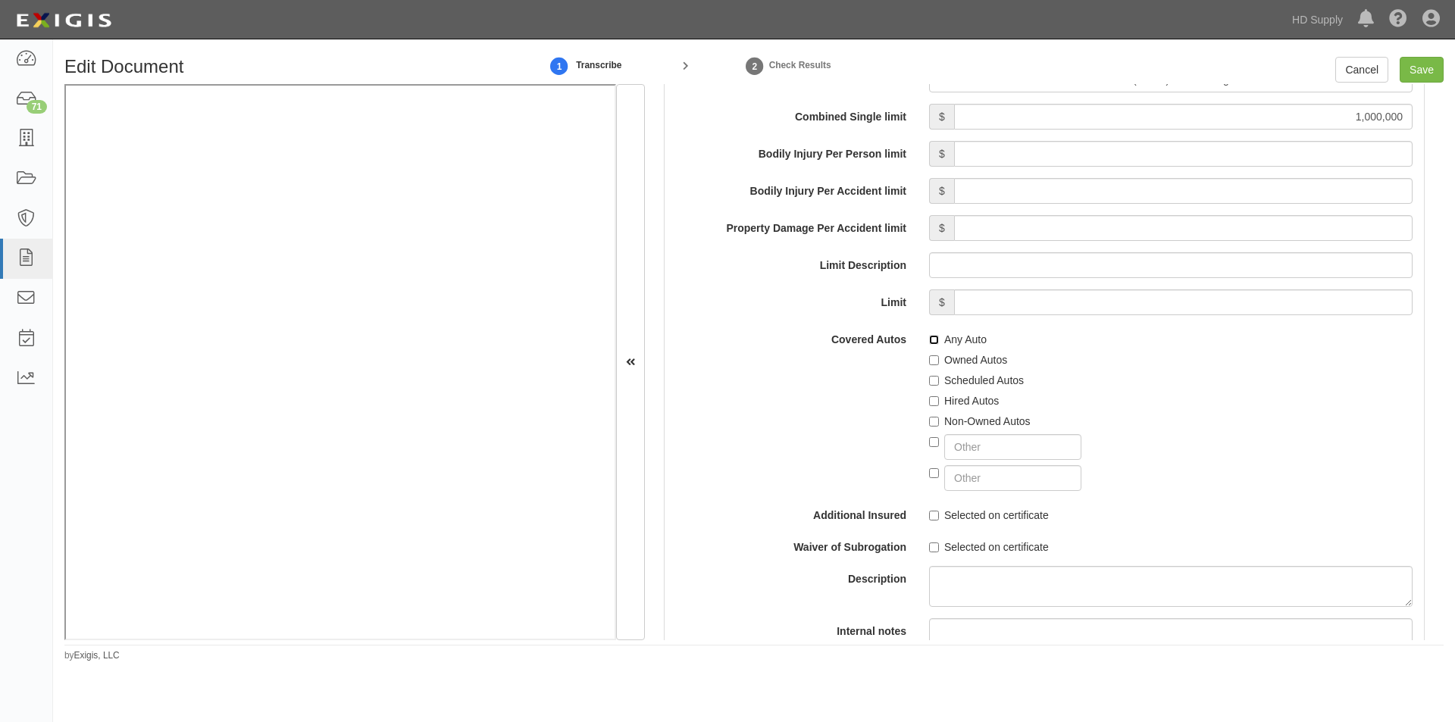
click at [929, 343] on input "Any Auto" at bounding box center [934, 340] width 10 height 10
checkbox input "true"
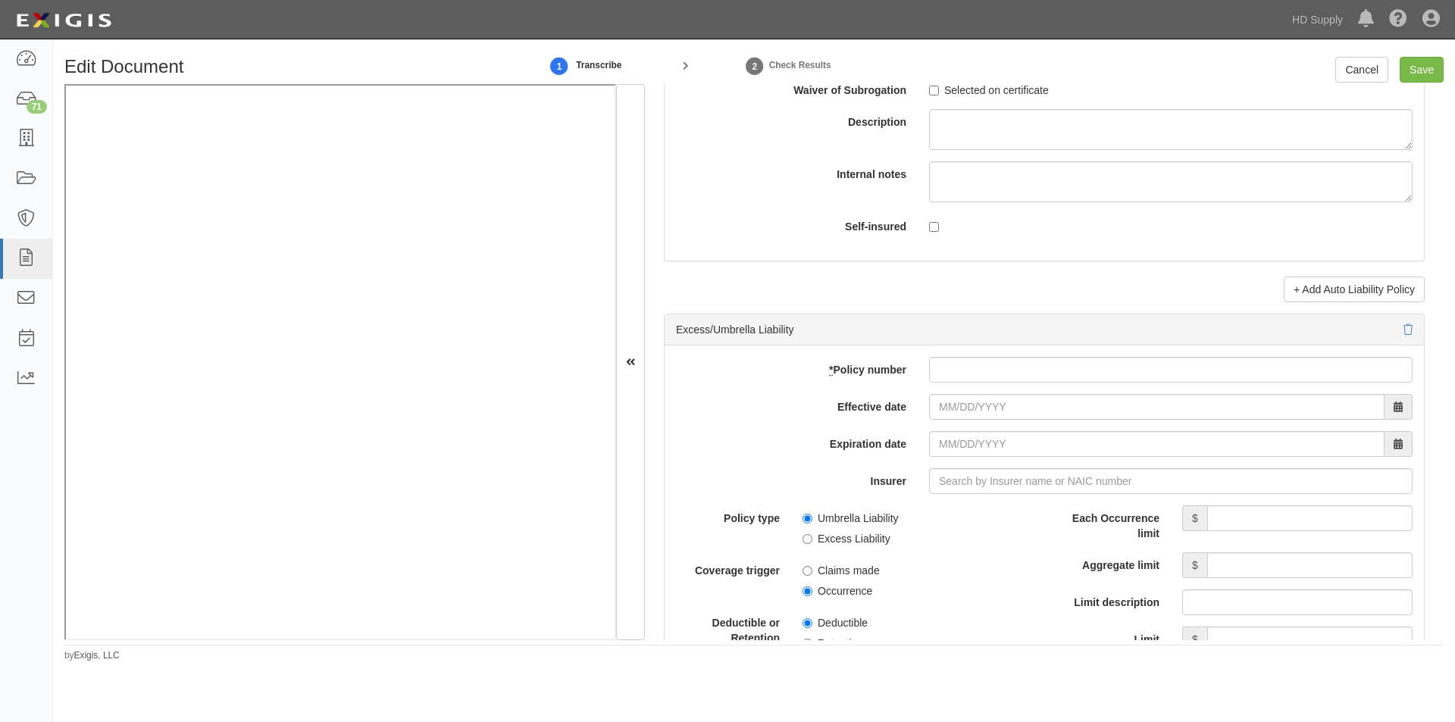
scroll to position [2986, 0]
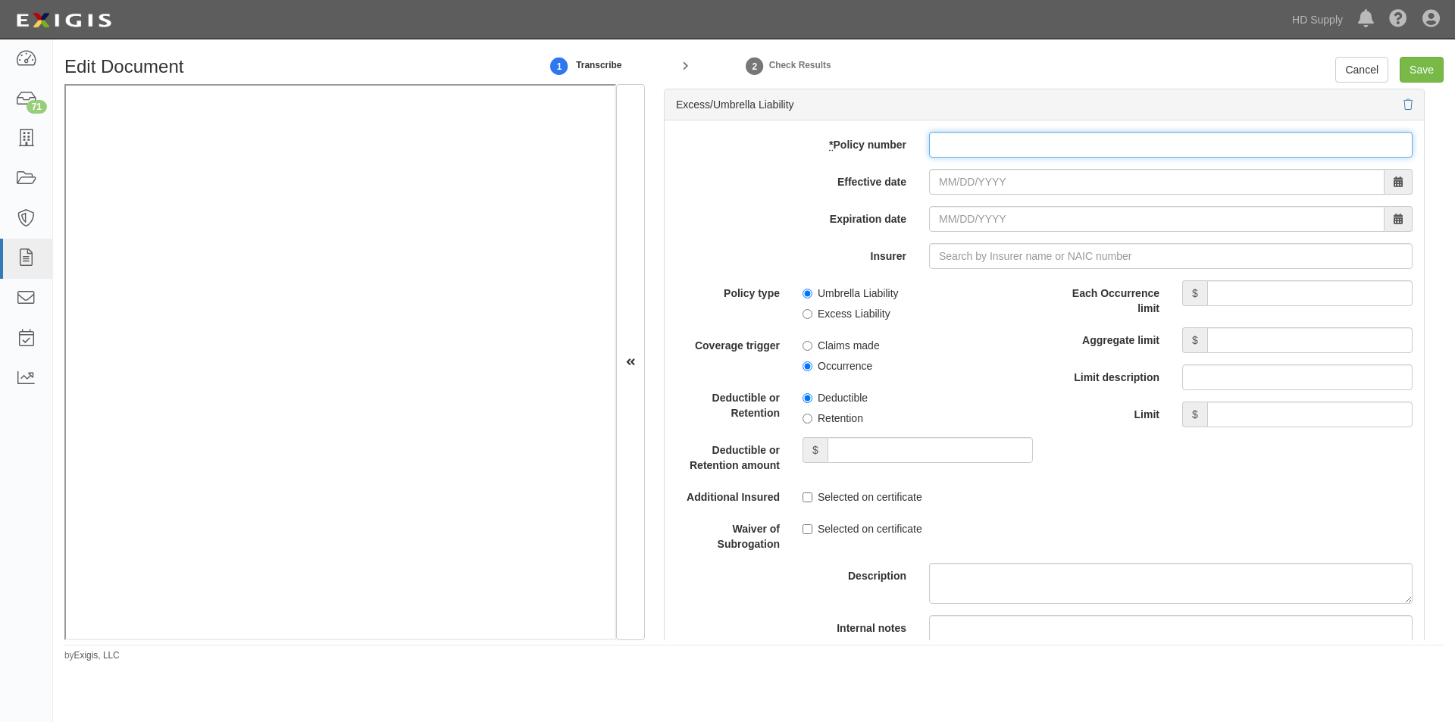
paste input "UH6A66475609"
type input "UH6A66475609"
click at [985, 186] on input "Effective date" at bounding box center [1156, 182] width 455 height 26
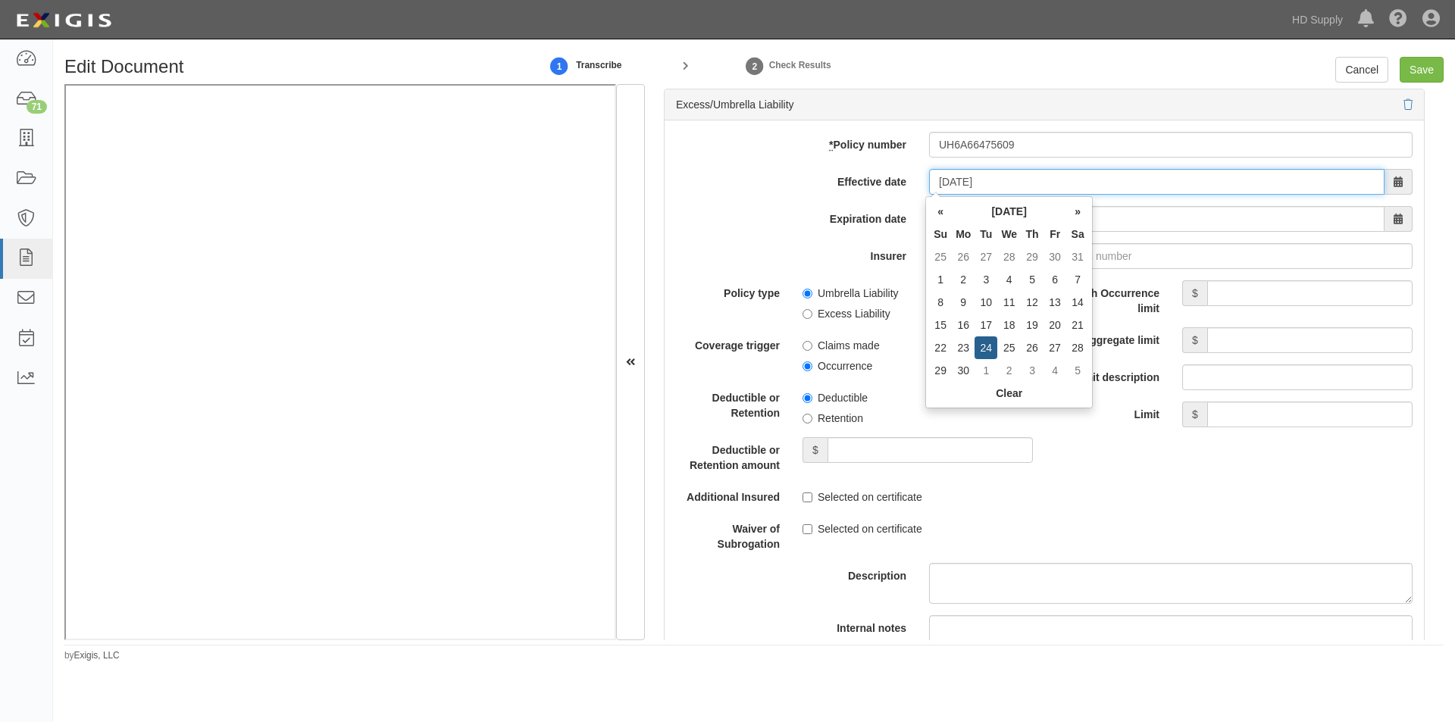
type input "06/24/2025"
type input "06/24/2026"
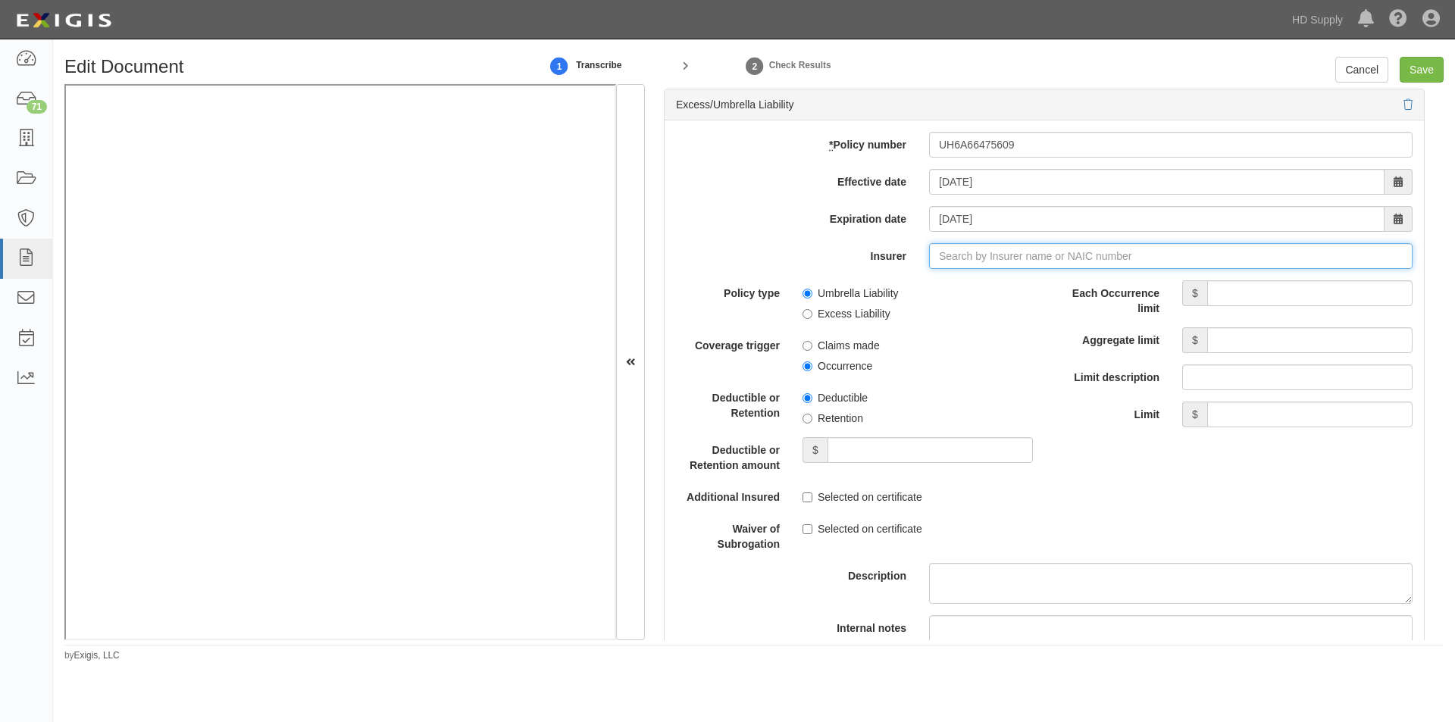
click at [947, 255] on input "Insurer" at bounding box center [1170, 256] width 483 height 26
type input "21st Century Advantage Insurance Company (25232) NR Rating"
type input "2"
click at [942, 279] on div "The Hanover Insurance Company ( 22292 ) A XV Rating" at bounding box center [975, 285] width 289 height 20
type input "The Hanover Insurance Company (22292) A XV Rating"
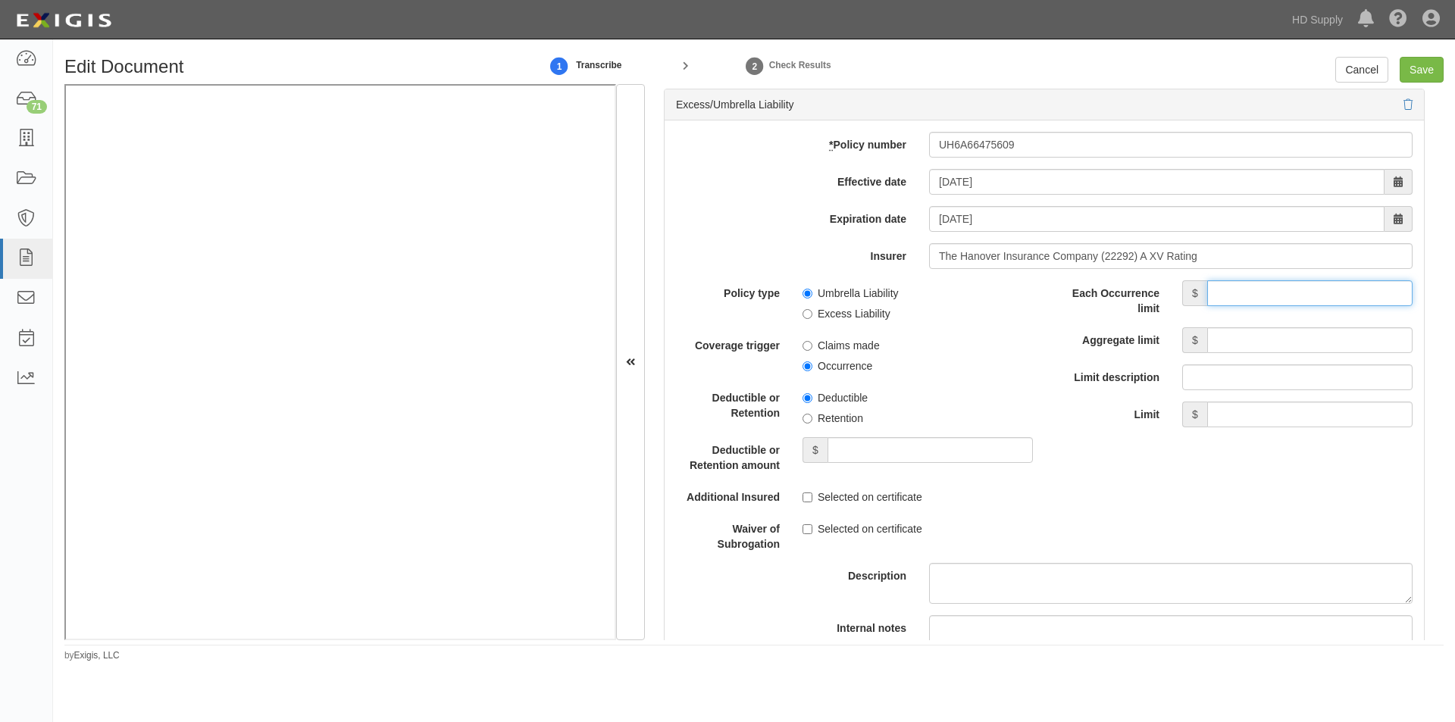
click at [1255, 296] on input "Each Occurrence limit" at bounding box center [1309, 293] width 205 height 26
type input "10,000,000"
click at [1253, 346] on input "Aggregate limit" at bounding box center [1309, 340] width 205 height 26
type input "10,000,000"
click at [802, 293] on input "Umbrella Liability" at bounding box center [807, 294] width 10 height 10
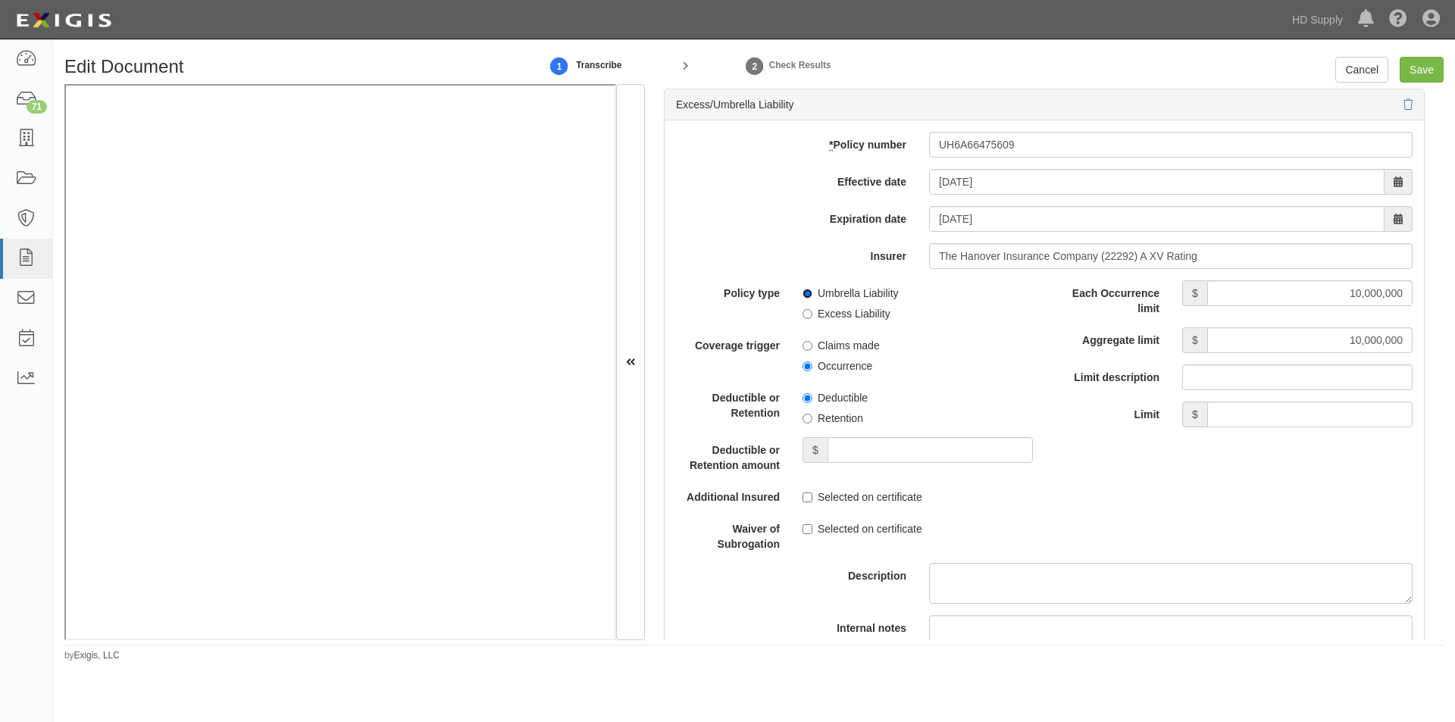
radio input "true"
click at [808, 363] on input "Occurrence" at bounding box center [807, 366] width 10 height 10
radio input "true"
drag, startPoint x: 804, startPoint y: 417, endPoint x: 821, endPoint y: 426, distance: 19.0
click at [805, 418] on input "Retention" at bounding box center [807, 419] width 10 height 10
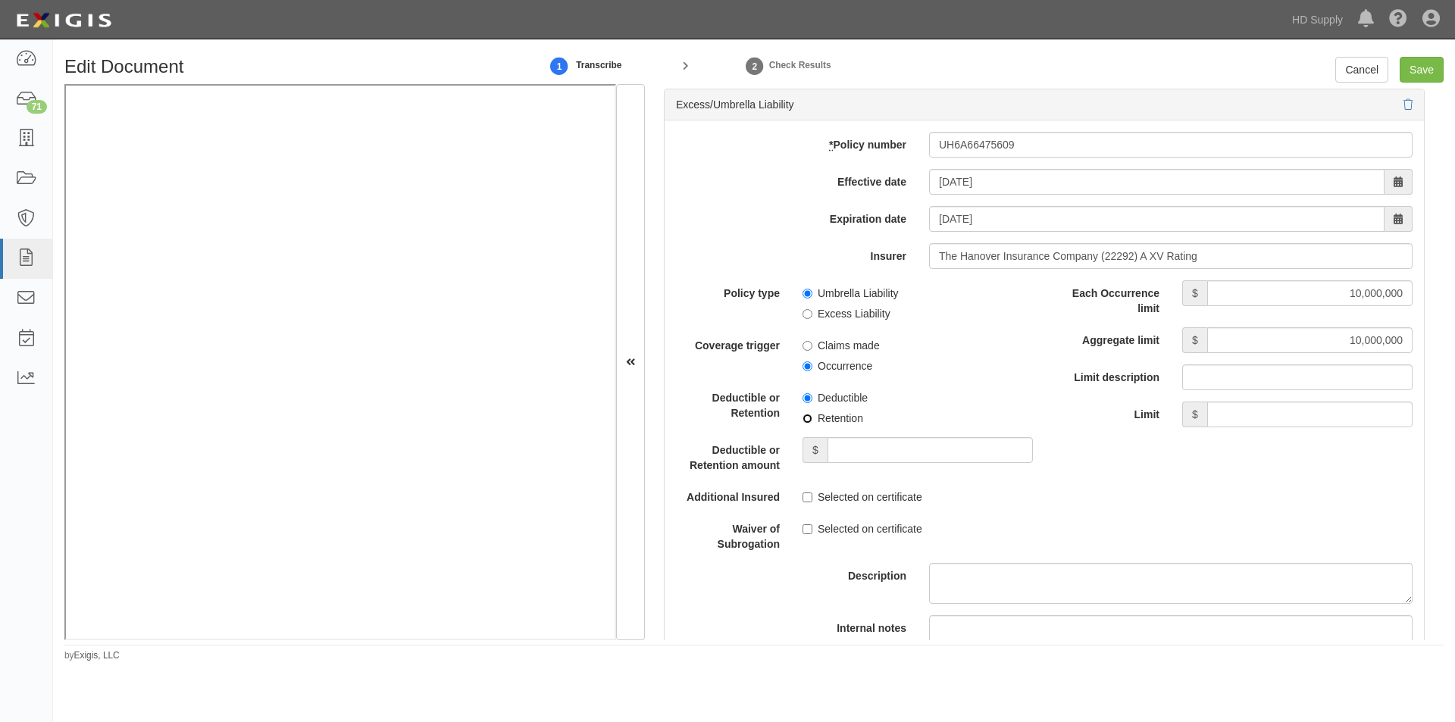
radio input "true"
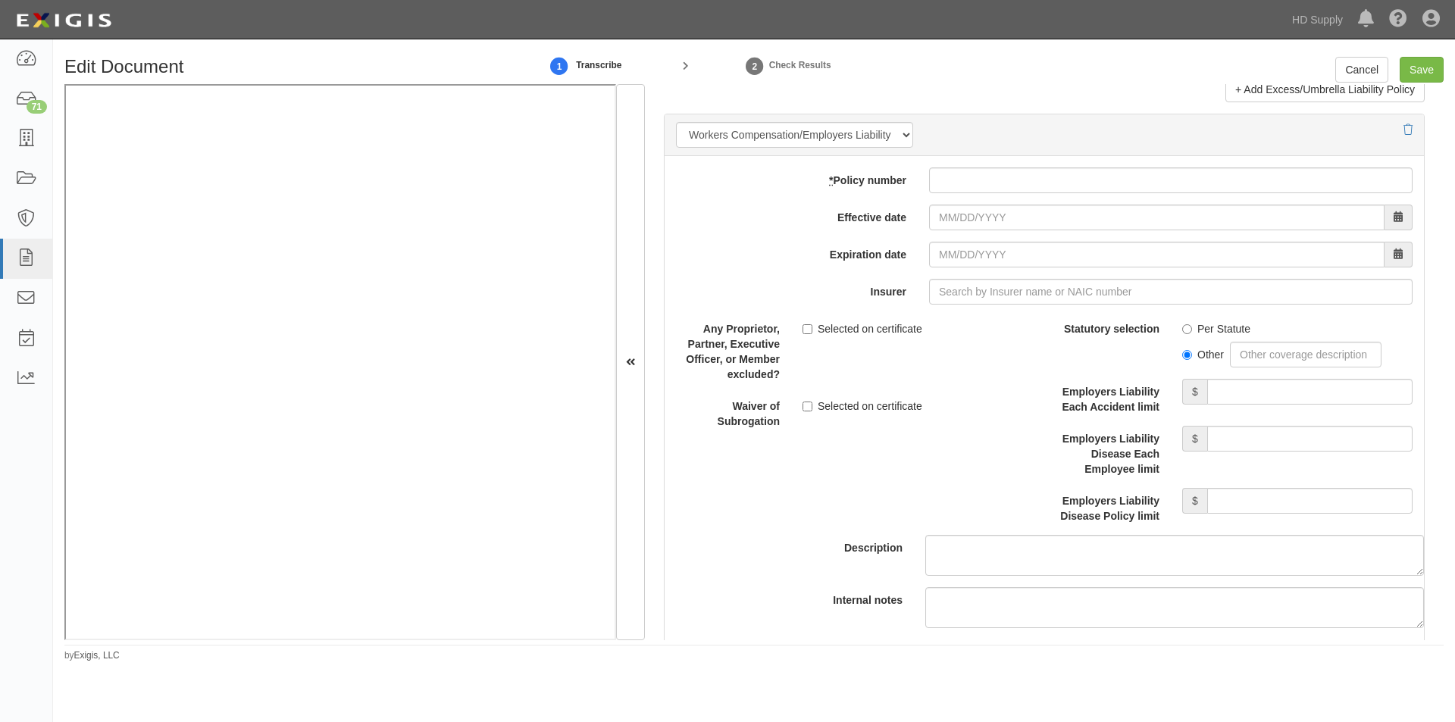
scroll to position [3700, 0]
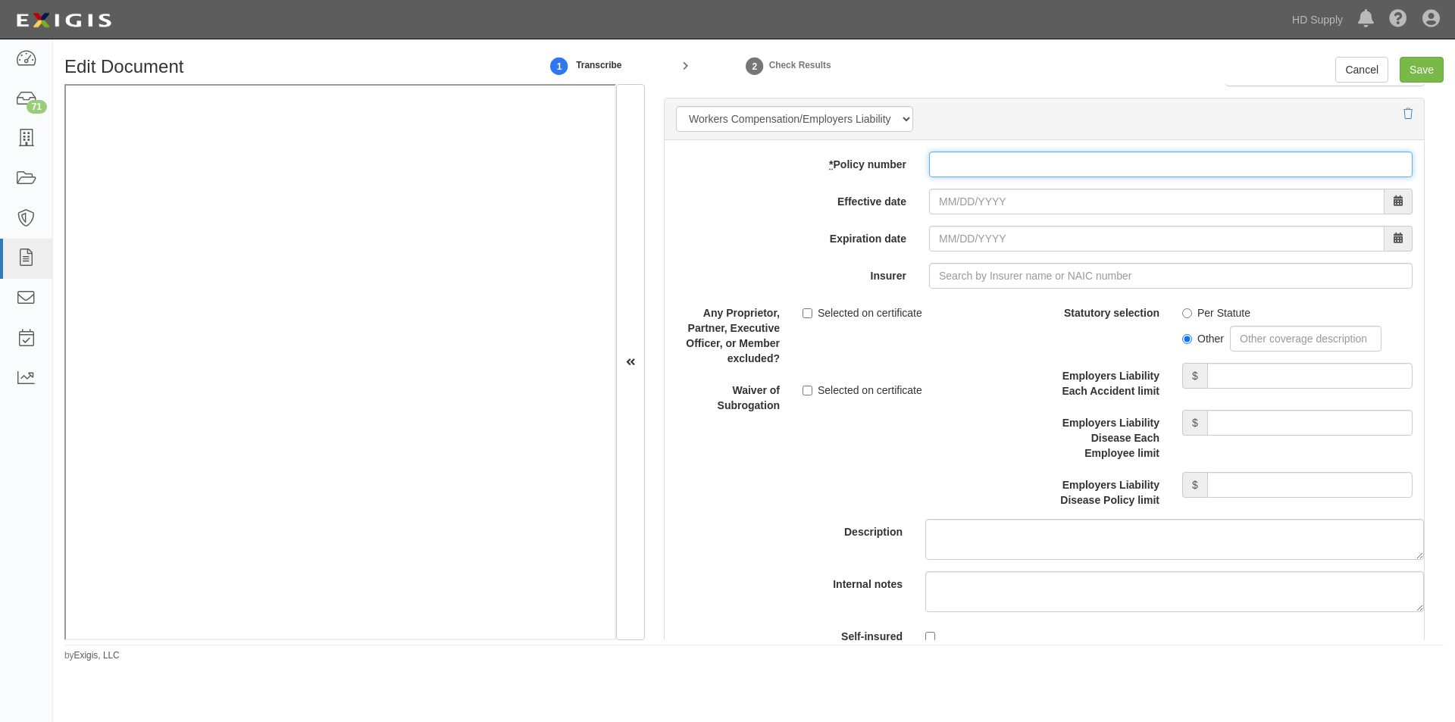
paste input "AFWCP100120162"
type input "AFWCP100120162"
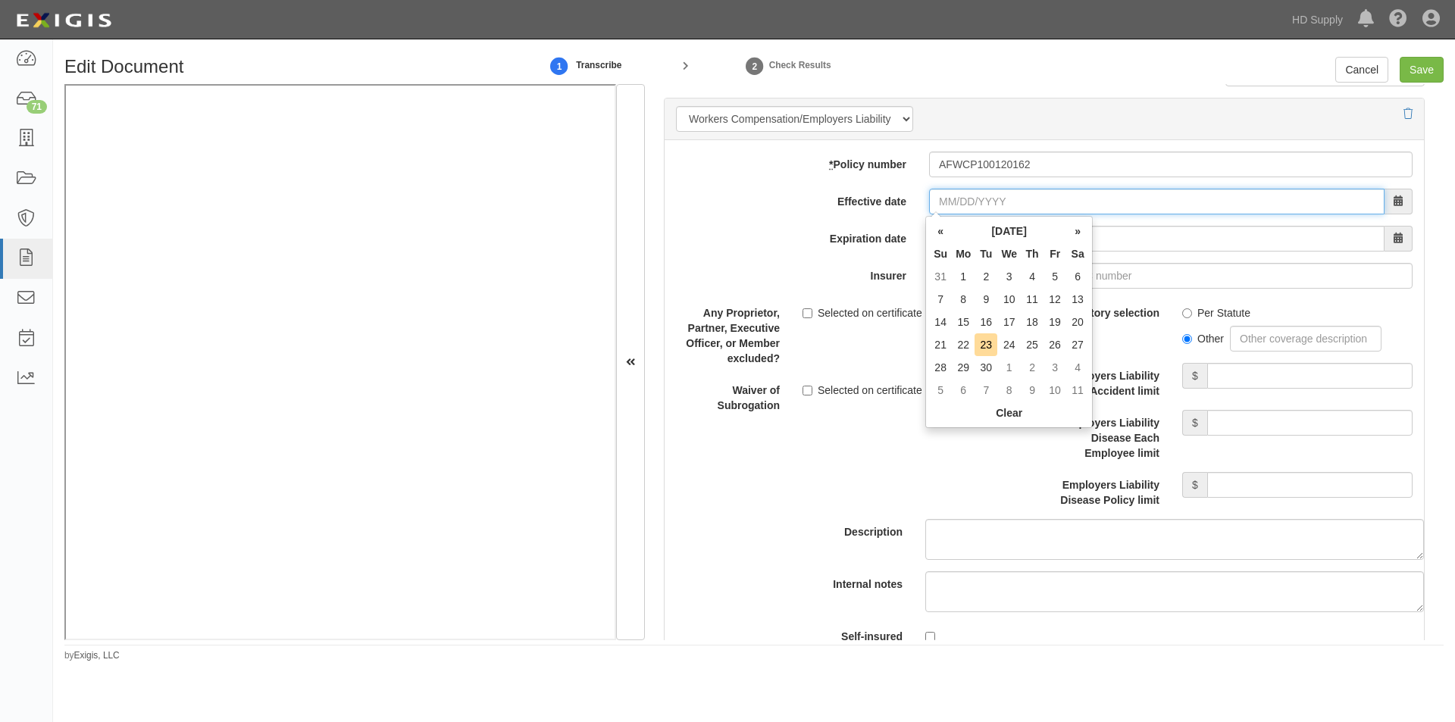
click at [964, 205] on input "Effective date" at bounding box center [1156, 202] width 455 height 26
type input "01/01/2025"
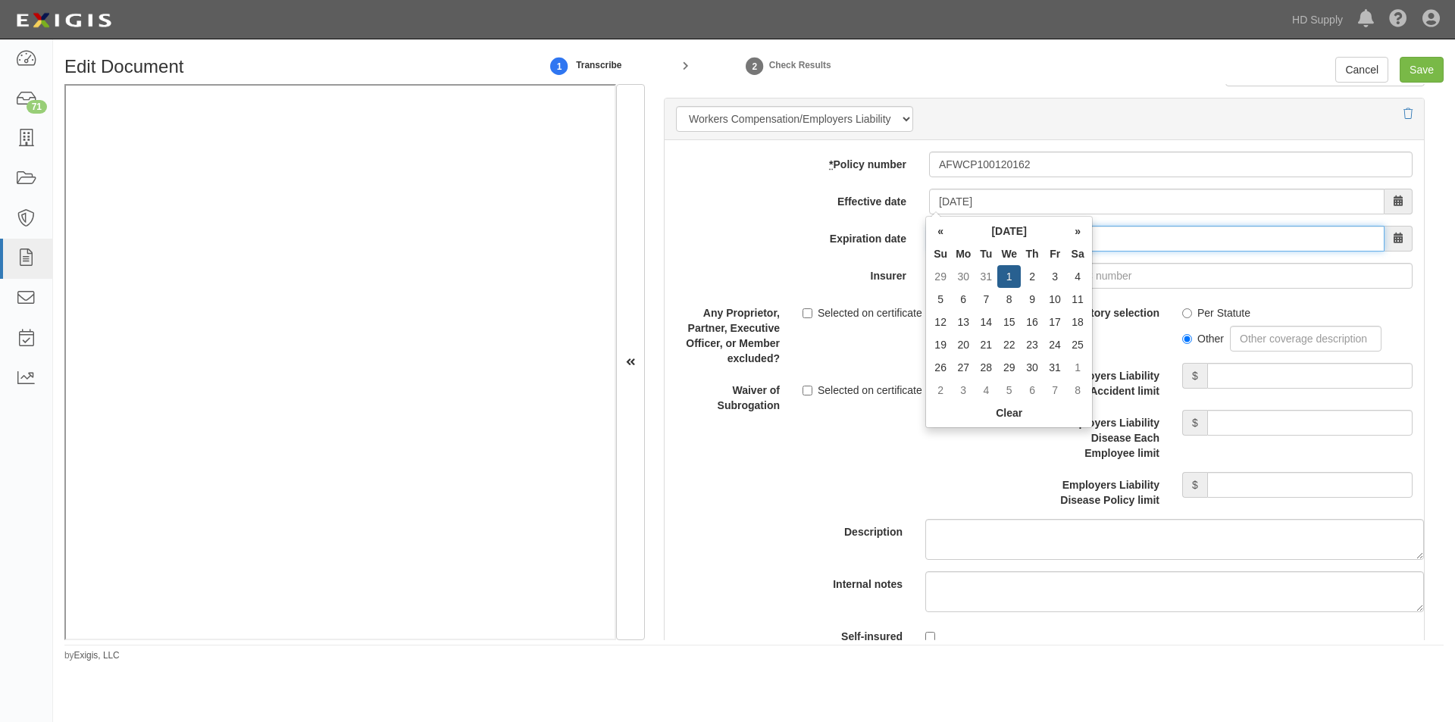
type input "01/01/2026"
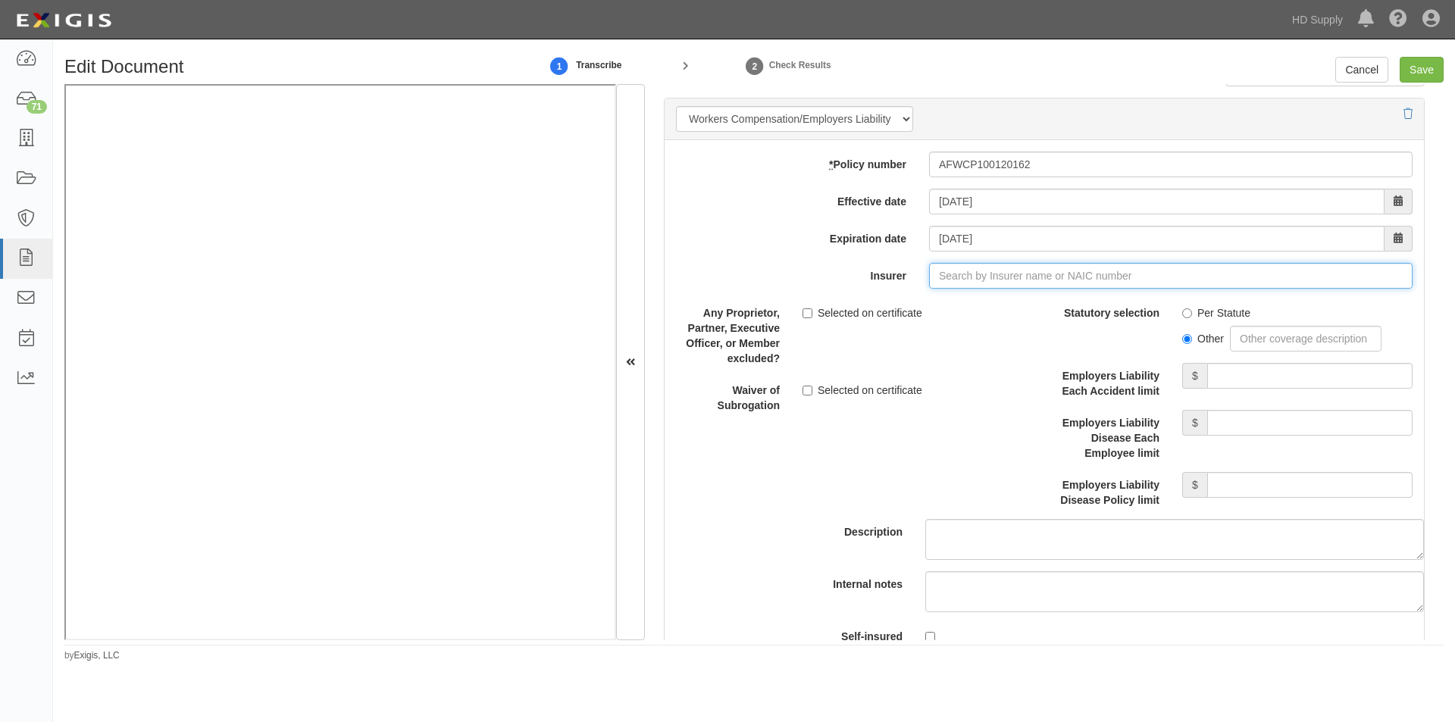
click at [1110, 280] on input "Insurer" at bounding box center [1170, 276] width 483 height 26
type input "180 Seguros S.A. (0) NR Rating"
type input "1"
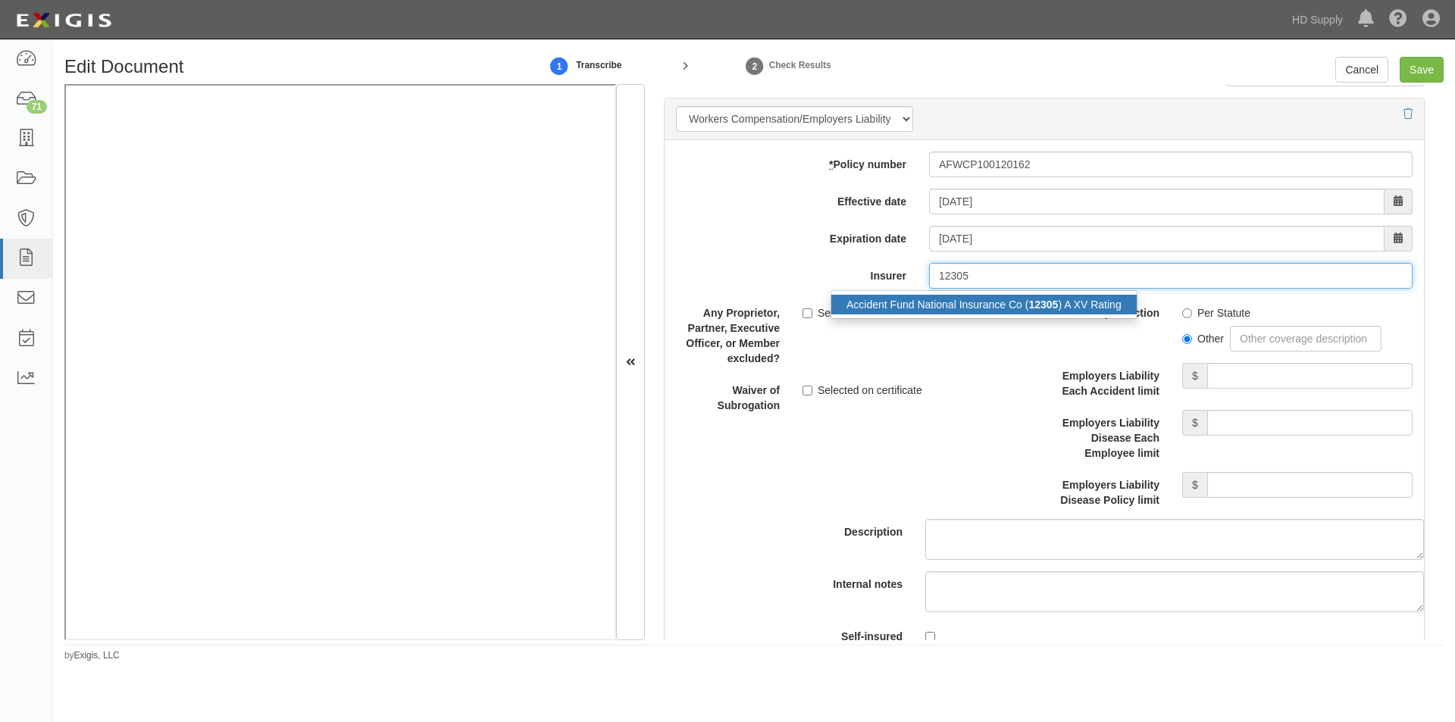
click at [1054, 305] on strong "12305" at bounding box center [1043, 305] width 30 height 12
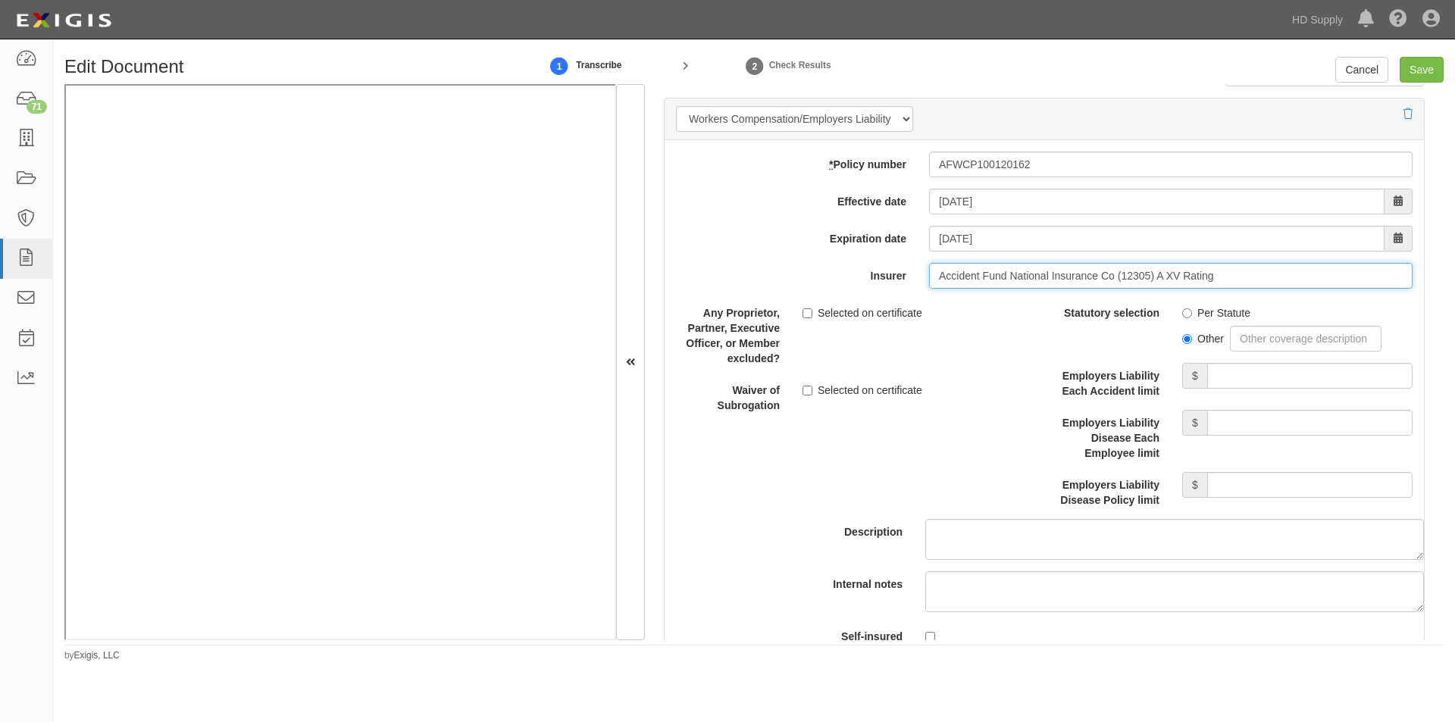
type input "Accident Fund National Insurance Co (12305) A XV Rating"
click at [1183, 314] on input "Per Statute" at bounding box center [1187, 313] width 10 height 10
radio input "true"
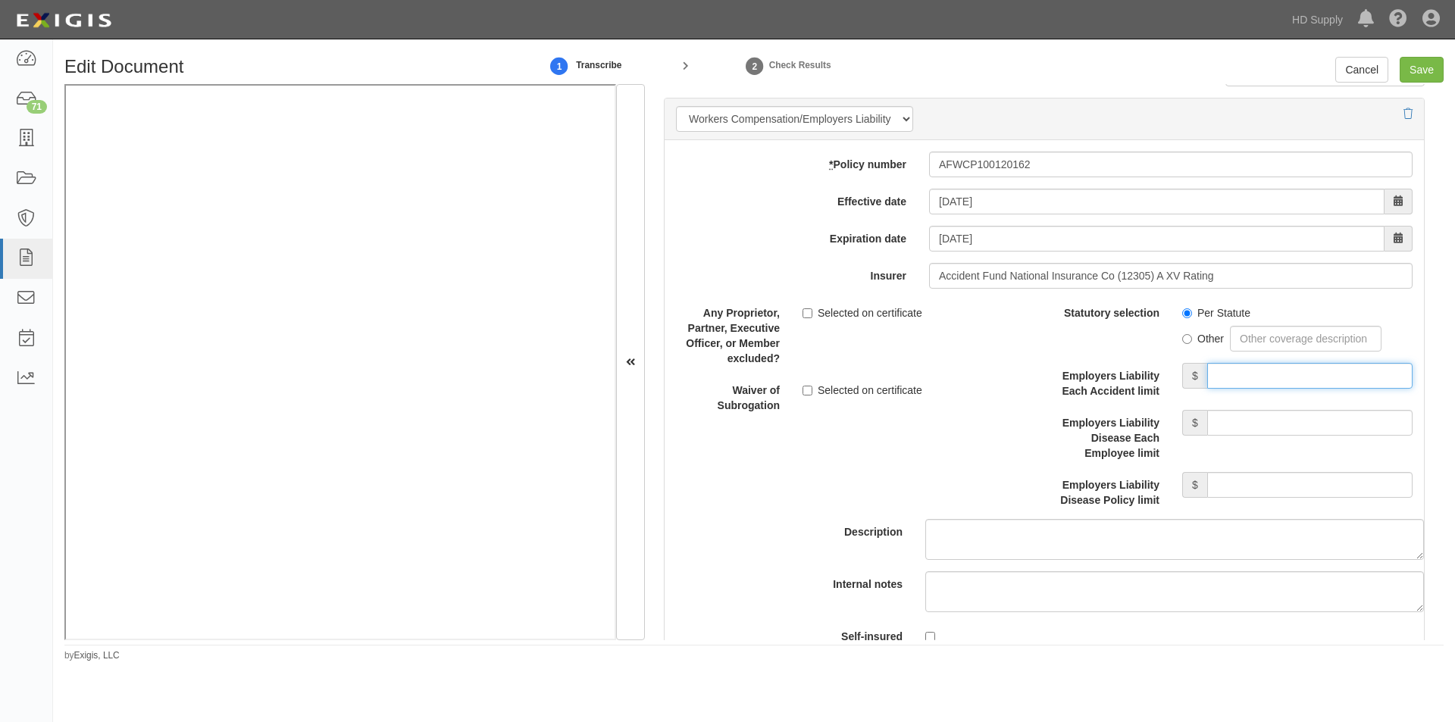
click at [1227, 381] on input "Employers Liability Each Accident limit" at bounding box center [1309, 376] width 205 height 26
type input "1,000,000"
click at [1237, 415] on input "Employers Liability Disease Each Employee limit" at bounding box center [1309, 423] width 205 height 26
type input "1,000,000"
click at [1244, 483] on input "Employers Liability Disease Policy limit" at bounding box center [1309, 485] width 205 height 26
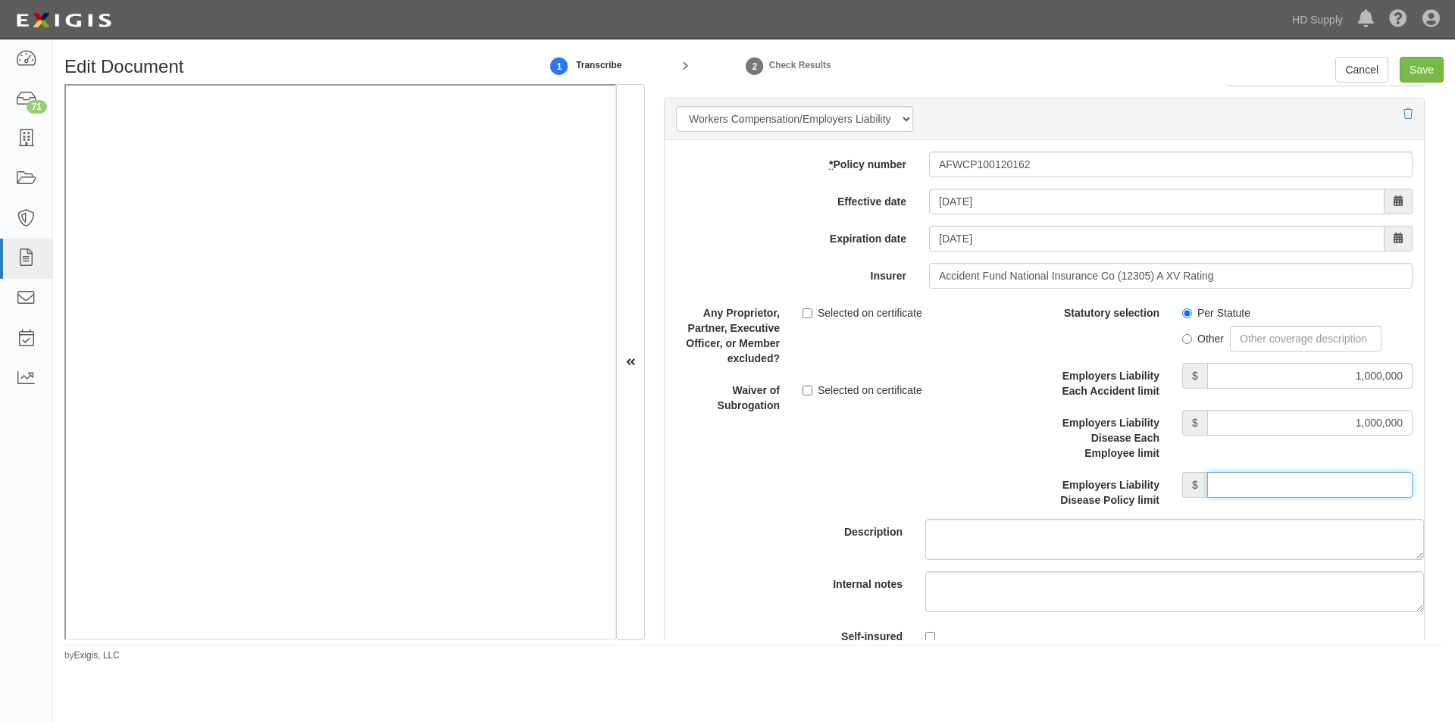
type input "1,000,000"
click at [1409, 78] on input "Save" at bounding box center [1422, 70] width 44 height 26
type input "1000000"
type input "100000"
type input "10000"
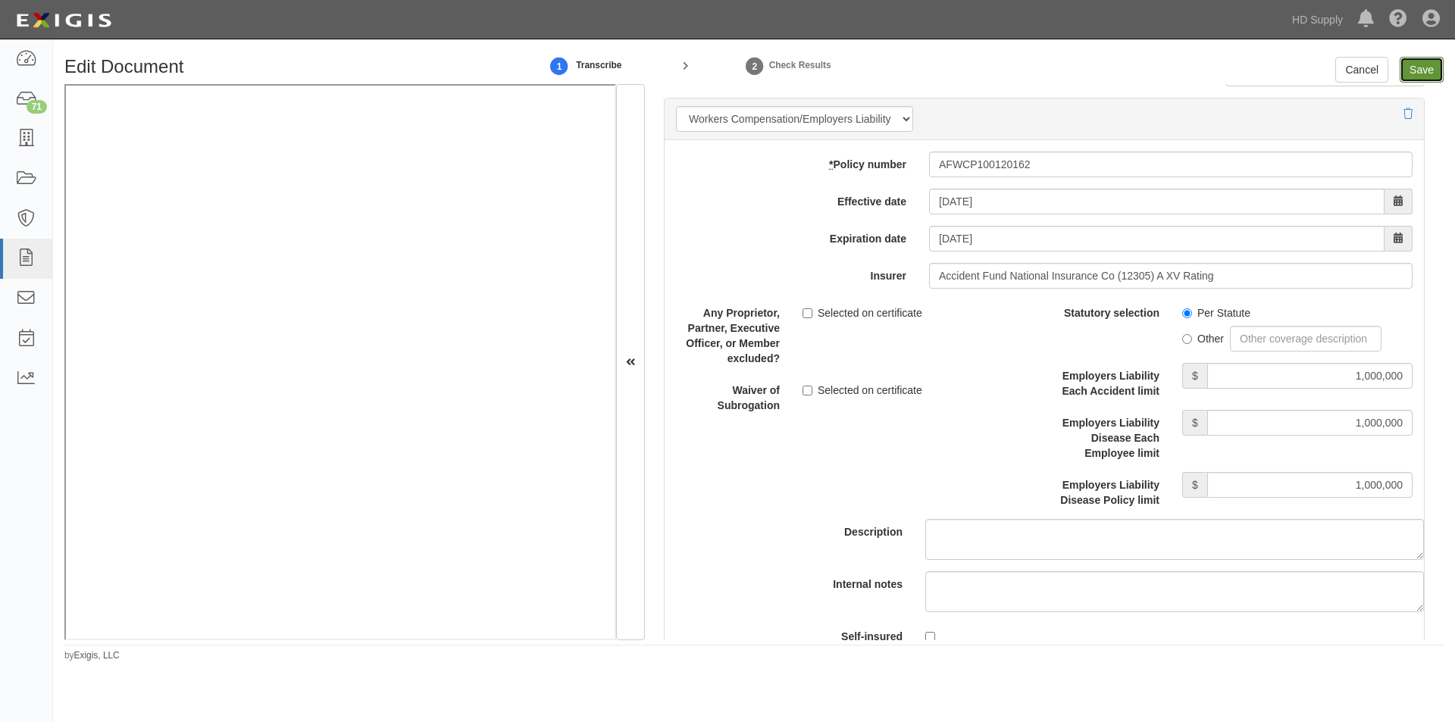
type input "1000000"
type input "2000000"
type input "1000000"
type input "10000000"
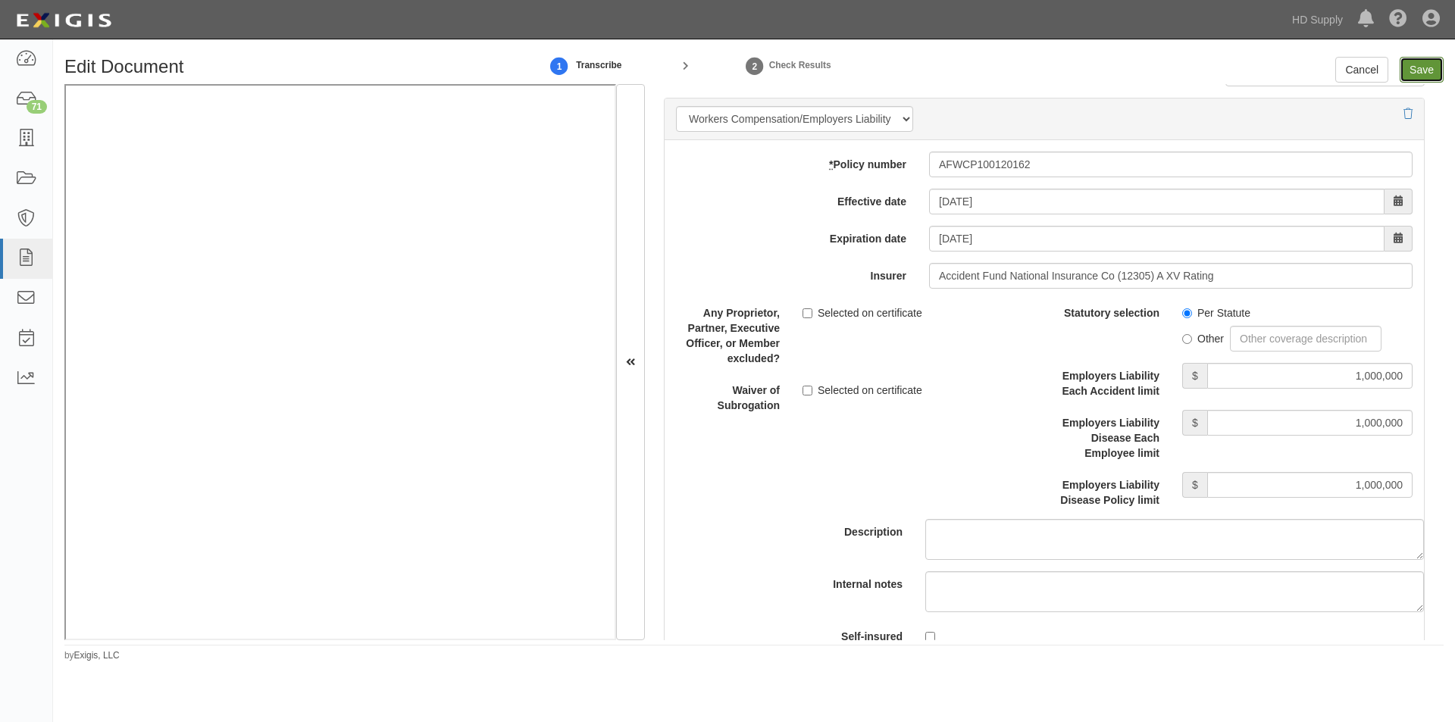
type input "10000000"
type input "1000000"
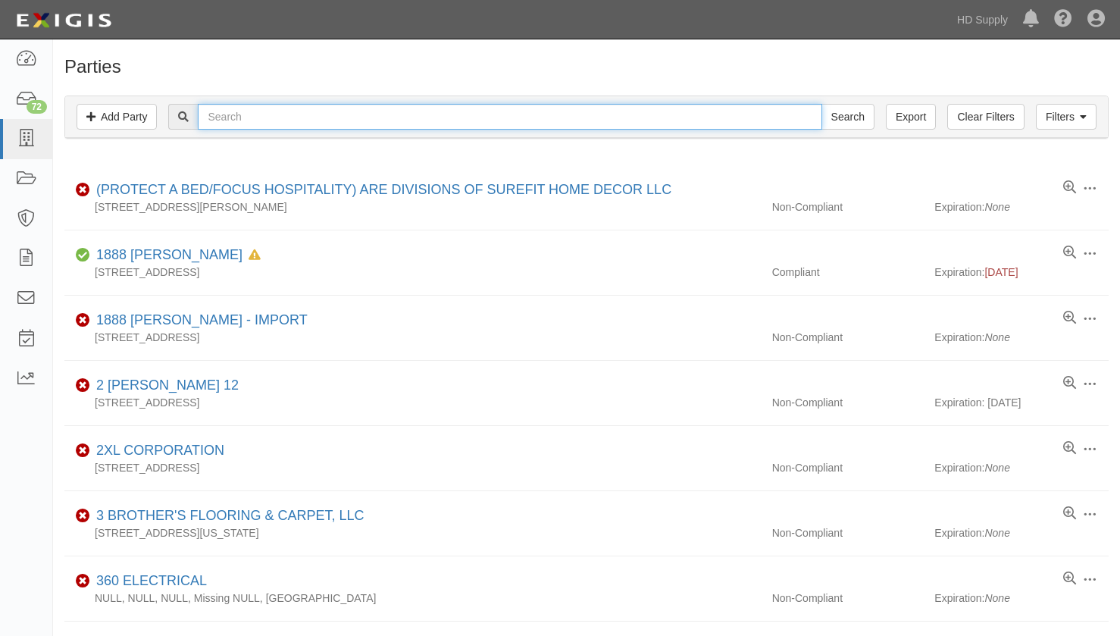
click at [285, 120] on input "text" at bounding box center [510, 117] width 624 height 26
type input "rdi"
click at [821, 104] on input "Search" at bounding box center [847, 117] width 53 height 26
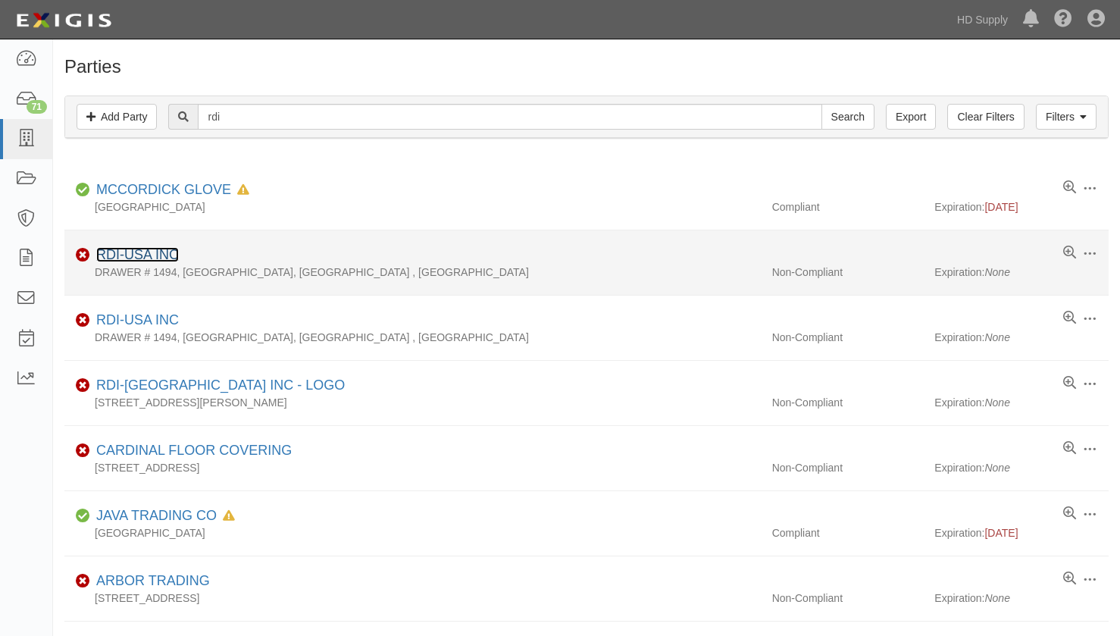
click at [142, 255] on link "RDI-USA INC" at bounding box center [137, 254] width 83 height 15
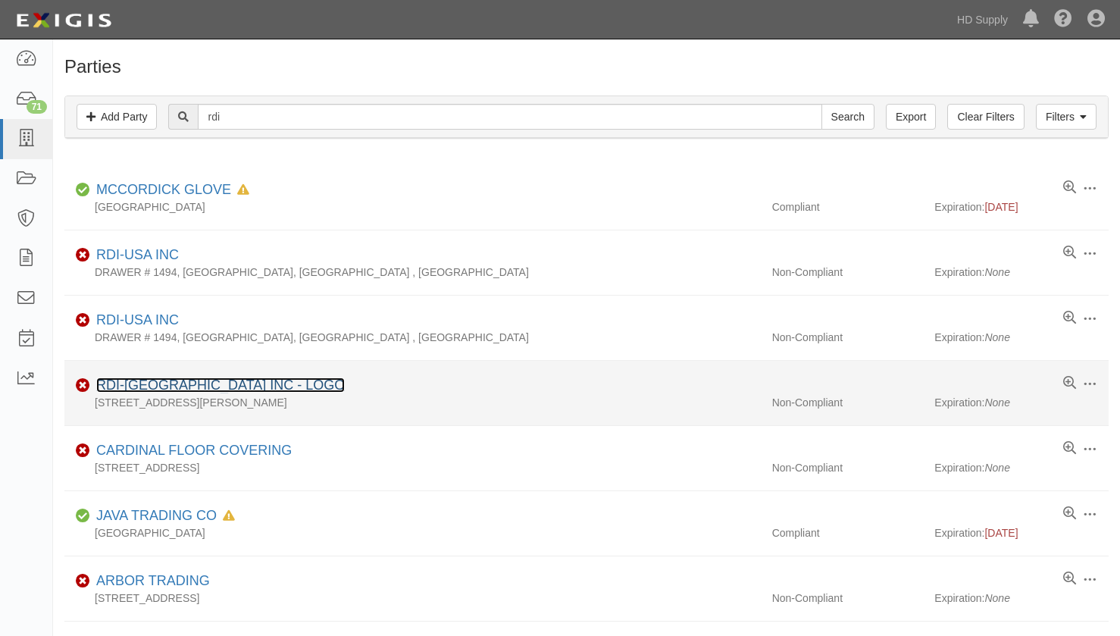
click at [150, 378] on link "RDI-USA INC - LOGO" at bounding box center [220, 384] width 249 height 15
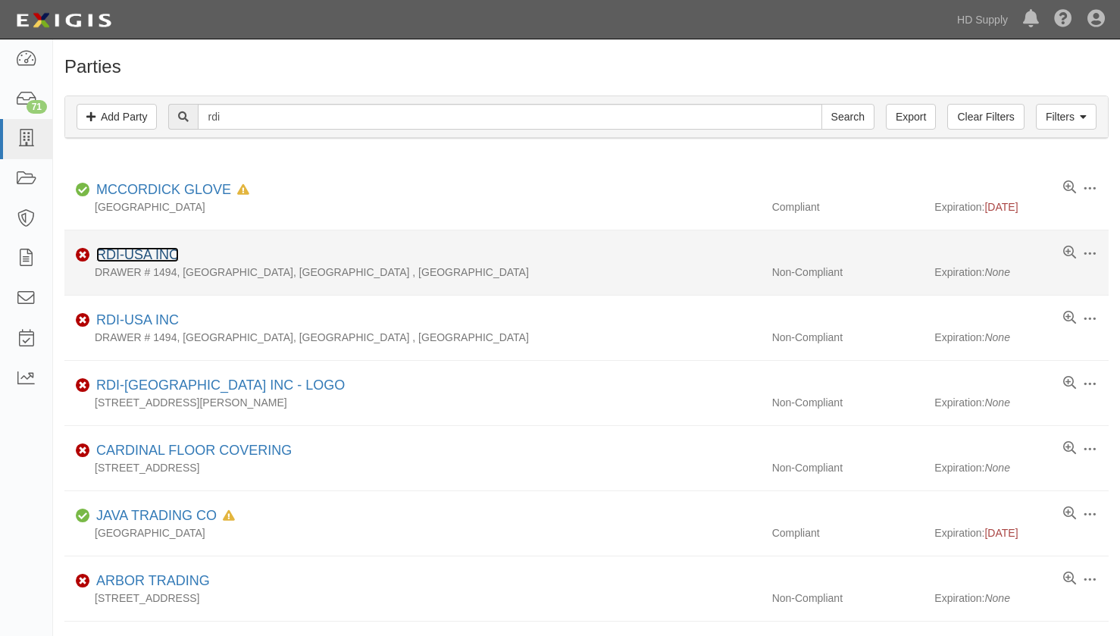
click at [140, 258] on link "RDI-USA INC" at bounding box center [137, 254] width 83 height 15
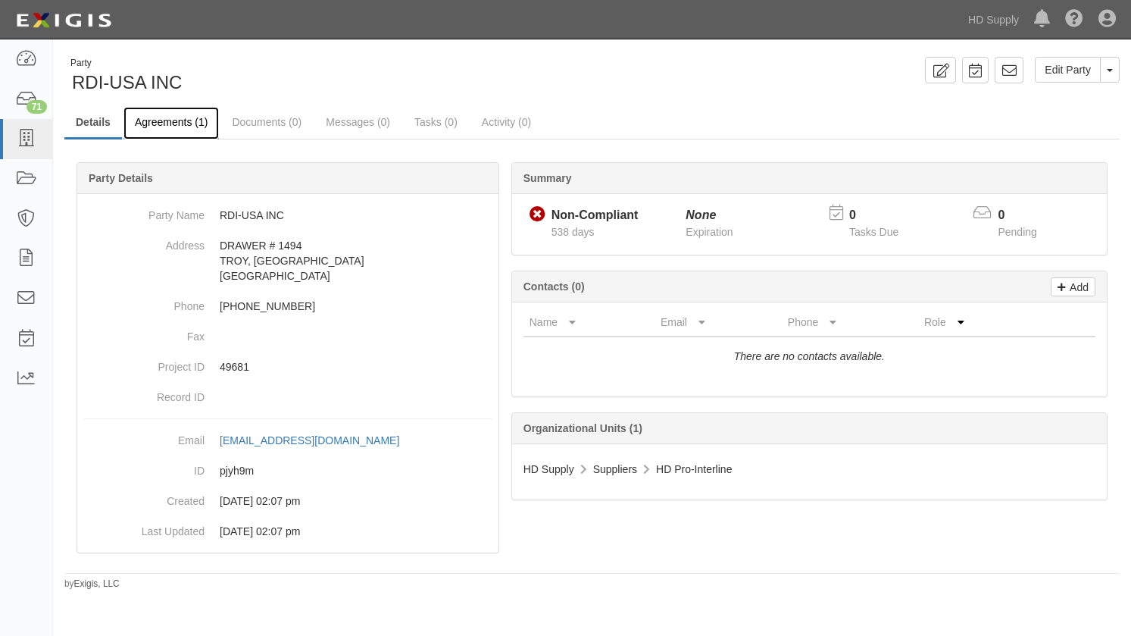
click at [190, 120] on link "Agreements (1)" at bounding box center [171, 123] width 95 height 33
click at [187, 127] on link "Agreements (1)" at bounding box center [171, 123] width 95 height 33
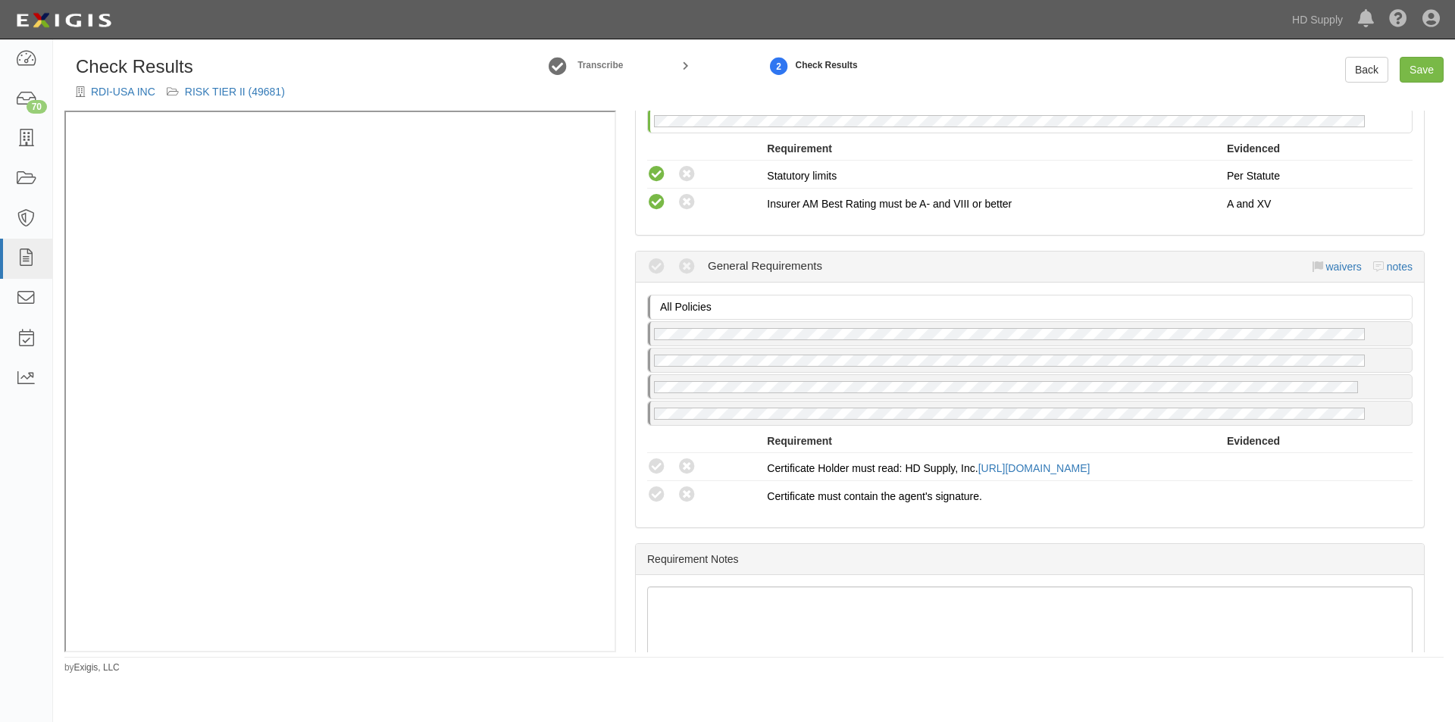
scroll to position [1029, 0]
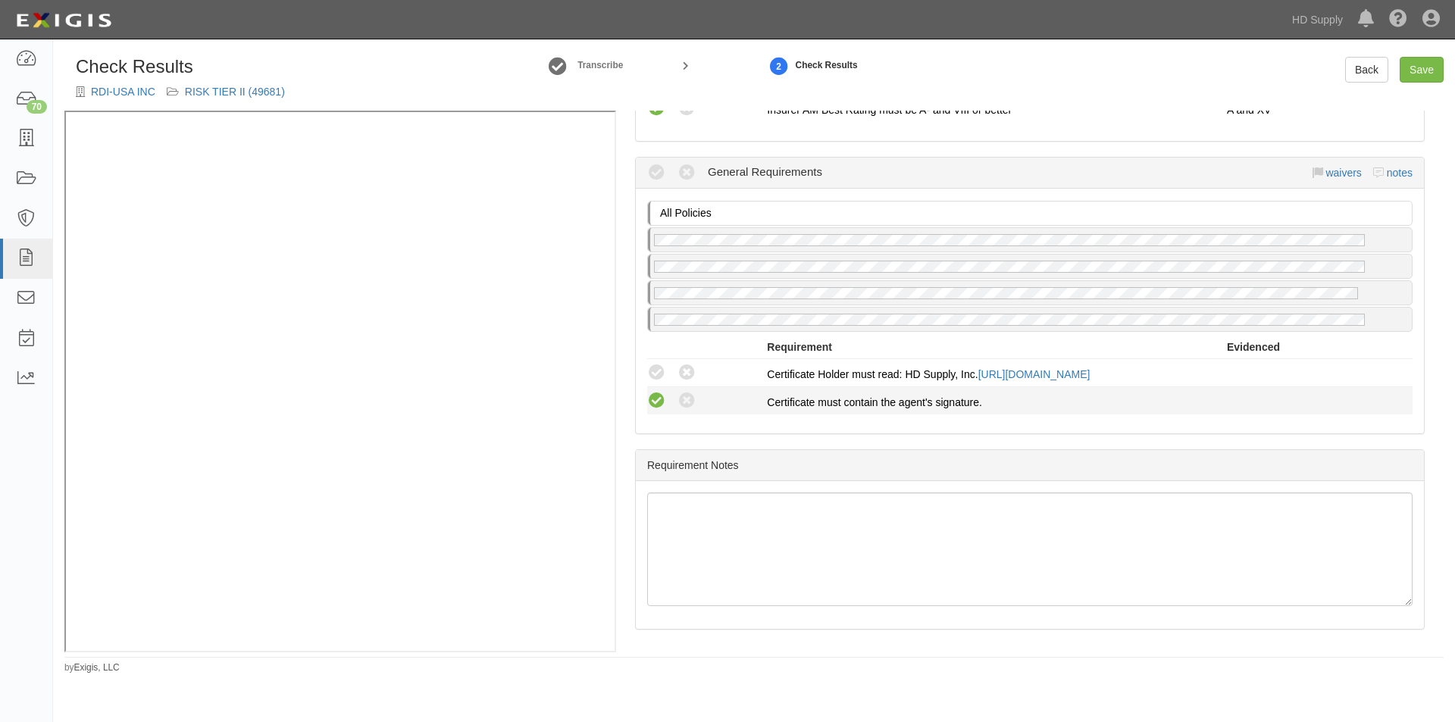
click at [655, 408] on icon at bounding box center [656, 401] width 19 height 19
radio input "true"
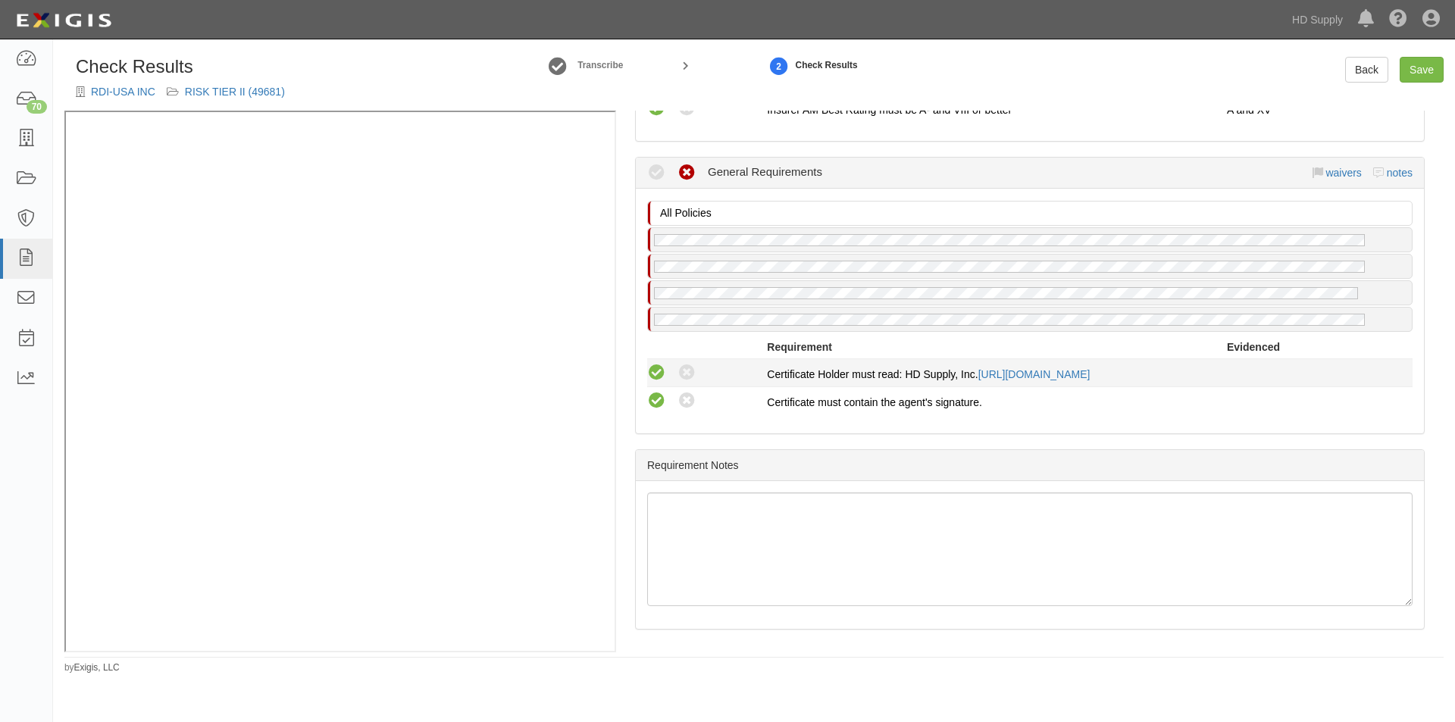
click at [659, 367] on icon at bounding box center [656, 373] width 19 height 19
radio input "true"
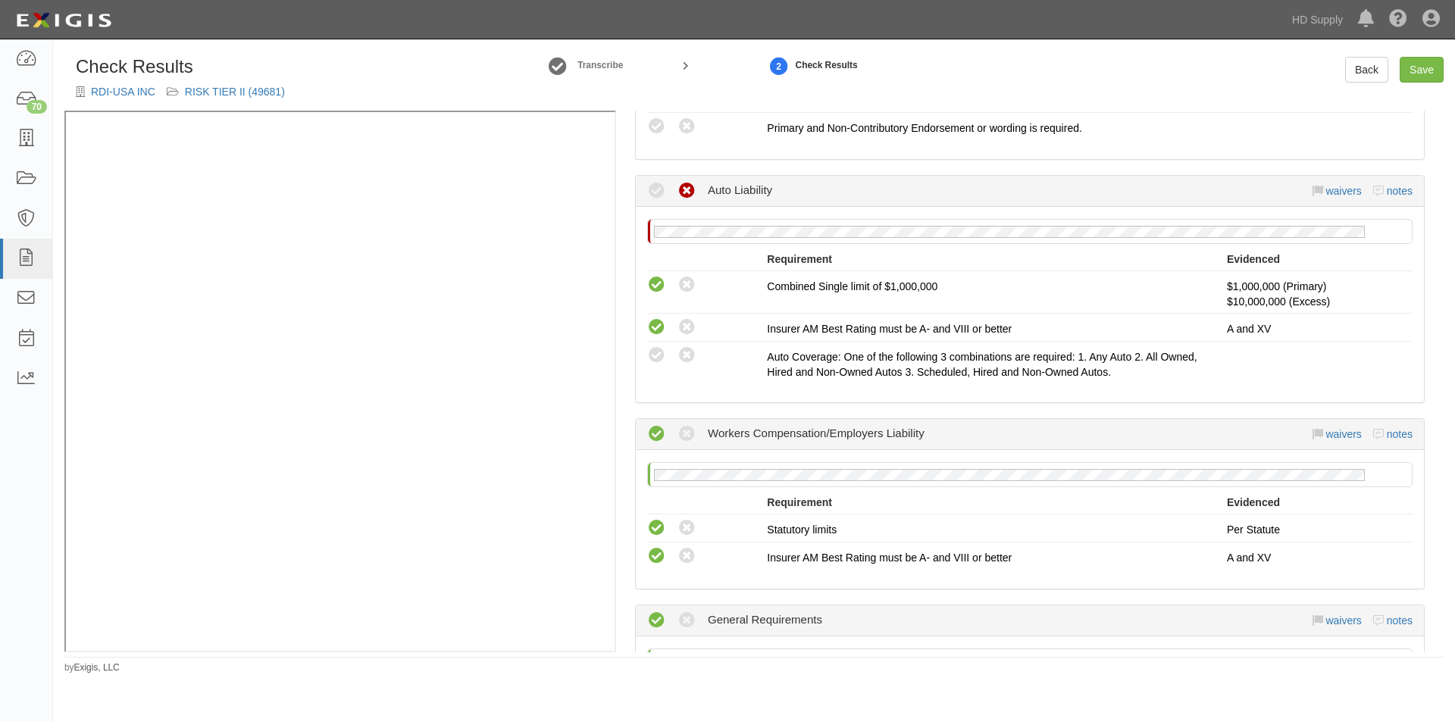
scroll to position [543, 0]
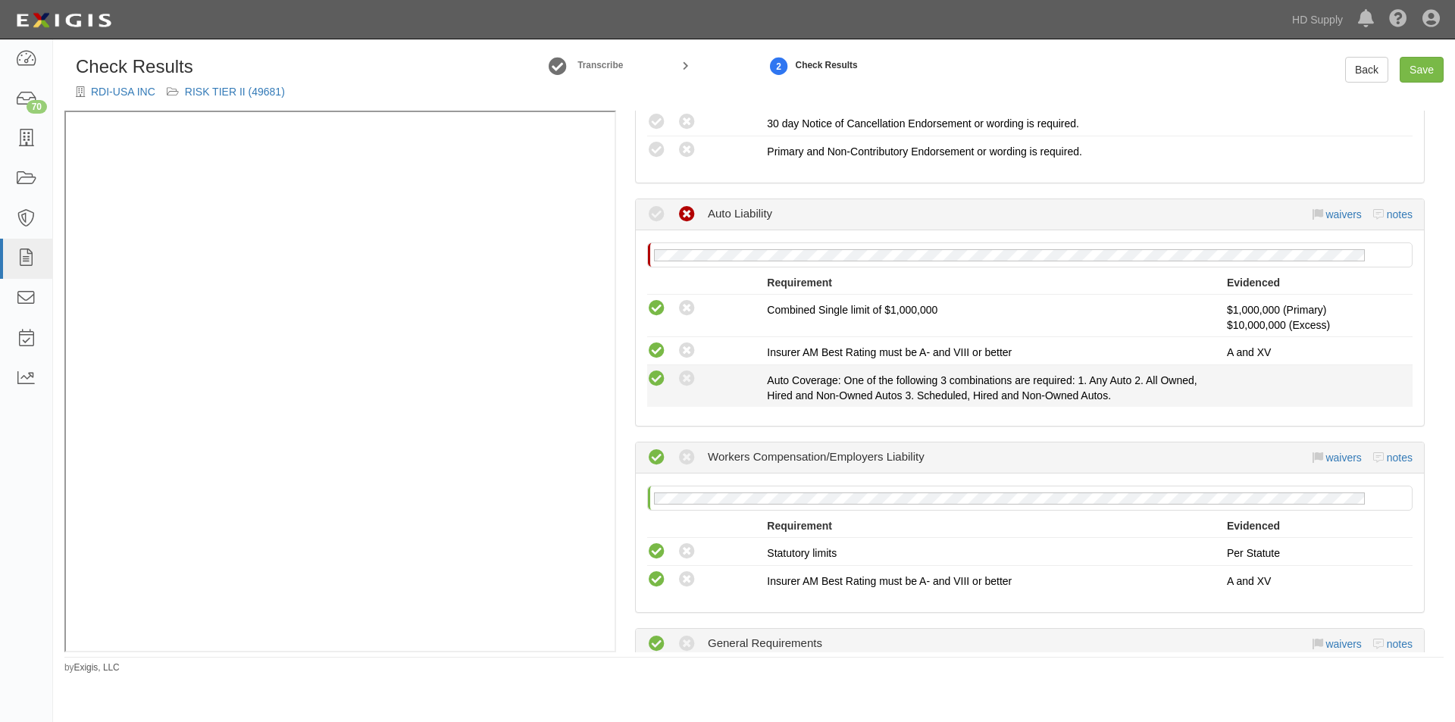
drag, startPoint x: 654, startPoint y: 377, endPoint x: 747, endPoint y: 402, distance: 96.3
click at [654, 378] on icon at bounding box center [656, 379] width 19 height 19
radio input "true"
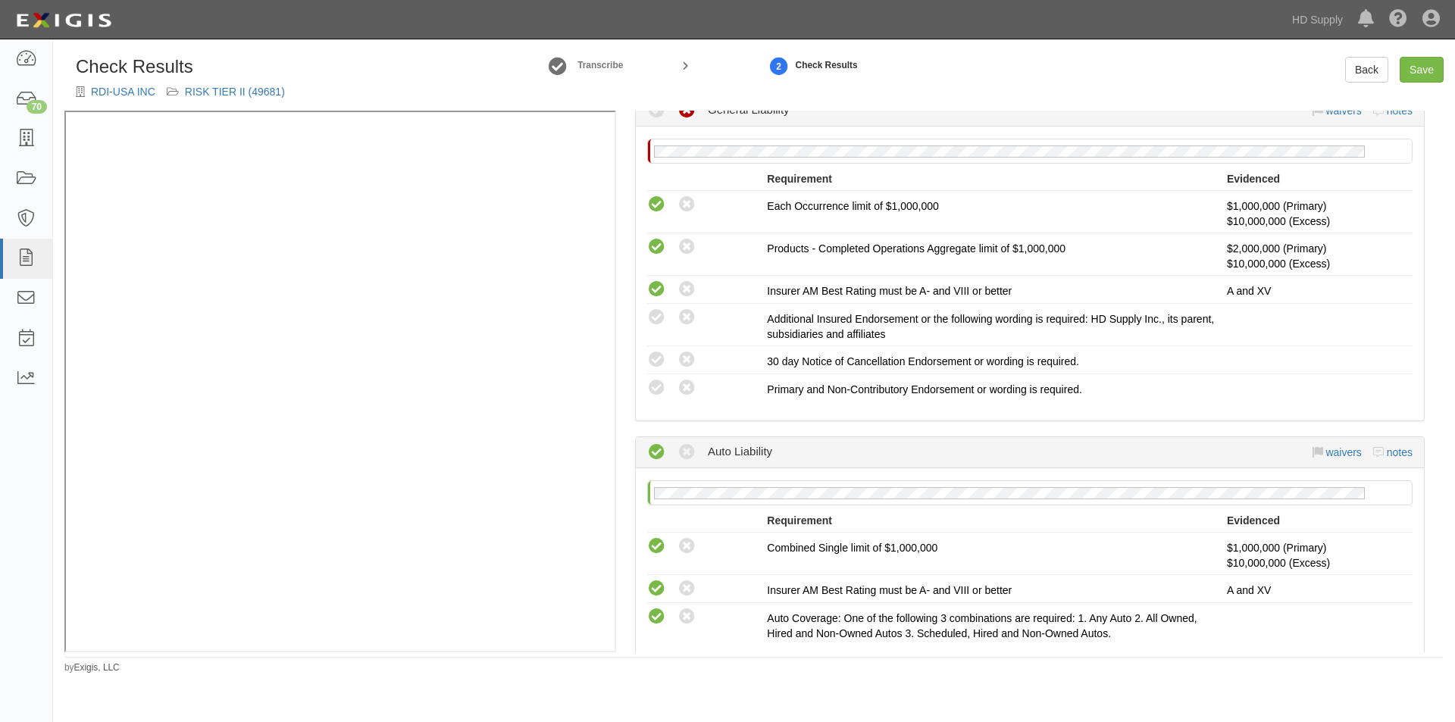
scroll to position [299, 0]
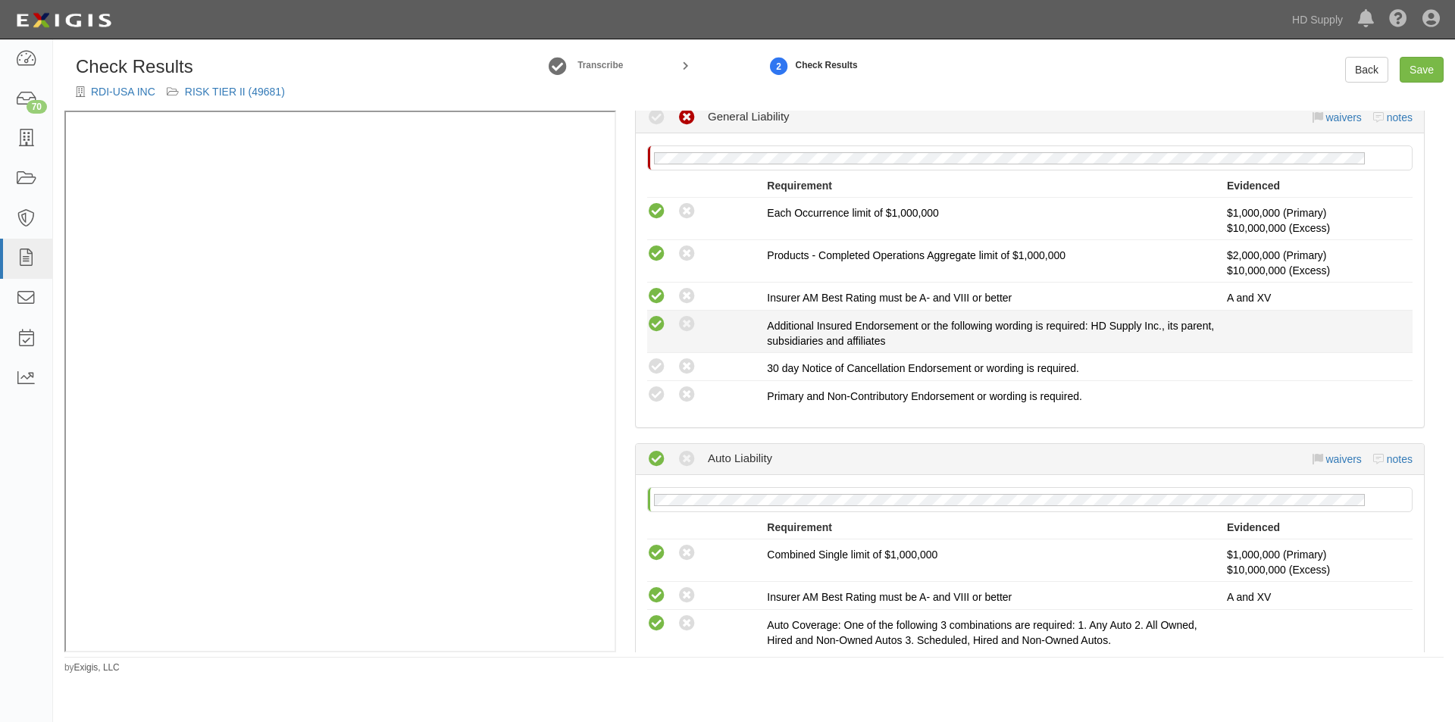
click at [659, 324] on icon at bounding box center [656, 324] width 19 height 19
radio input "true"
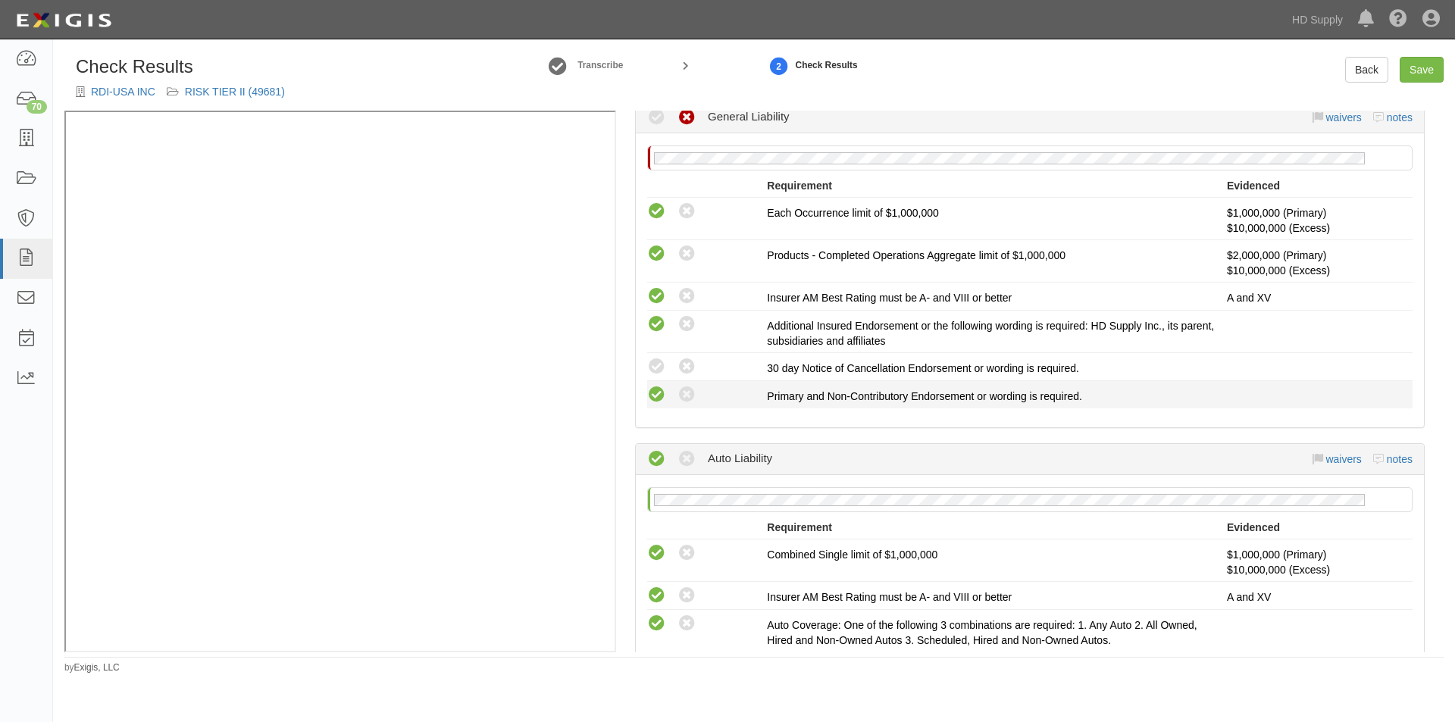
click at [655, 398] on icon at bounding box center [656, 395] width 19 height 19
radio input "true"
click at [685, 365] on icon at bounding box center [686, 367] width 19 height 19
radio input "true"
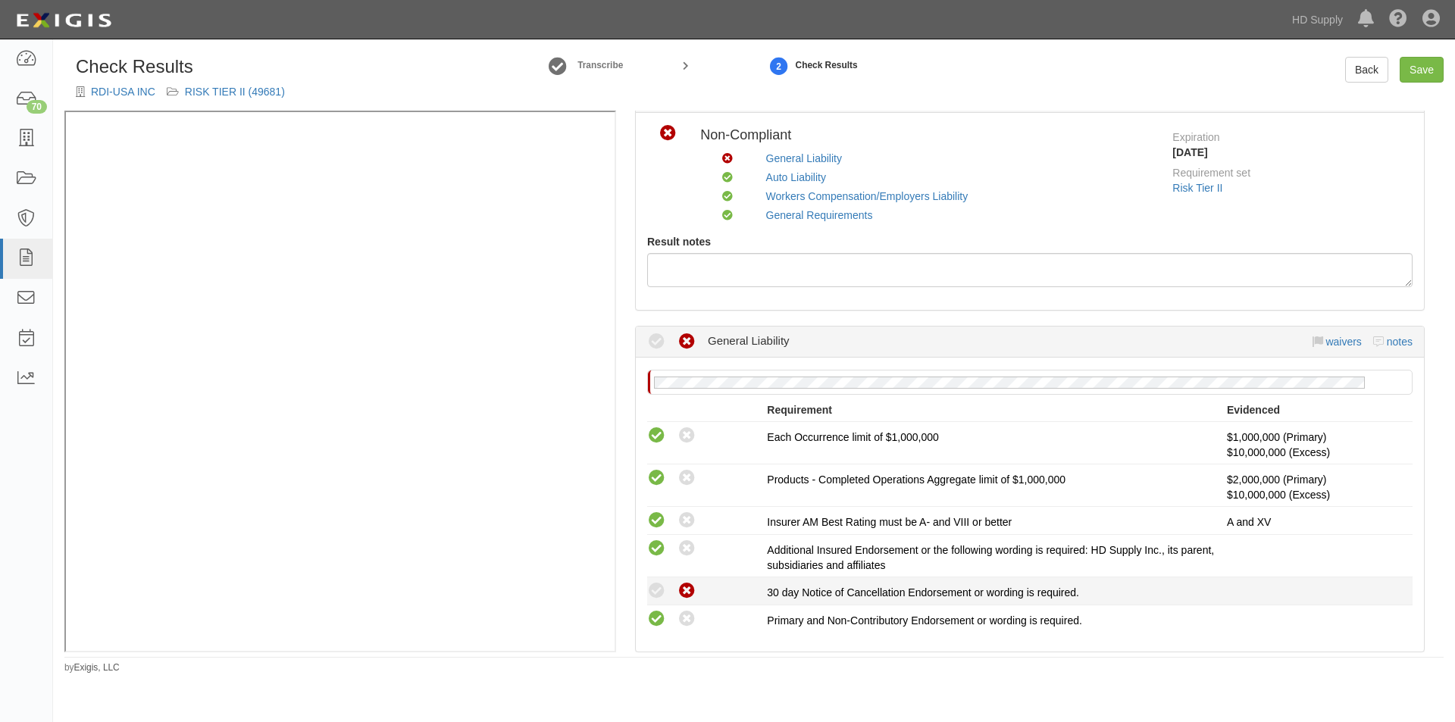
scroll to position [0, 0]
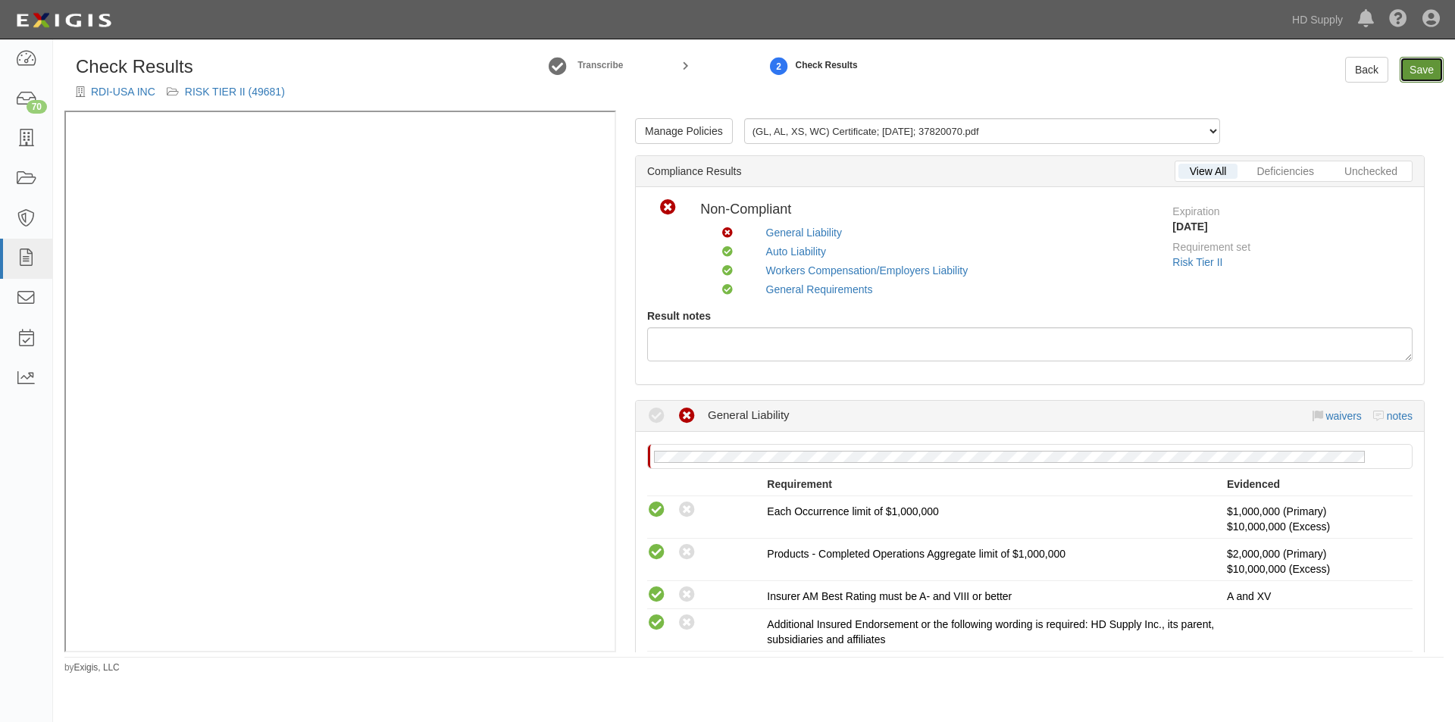
click at [1419, 70] on link "Save" at bounding box center [1422, 70] width 44 height 26
radio input "true"
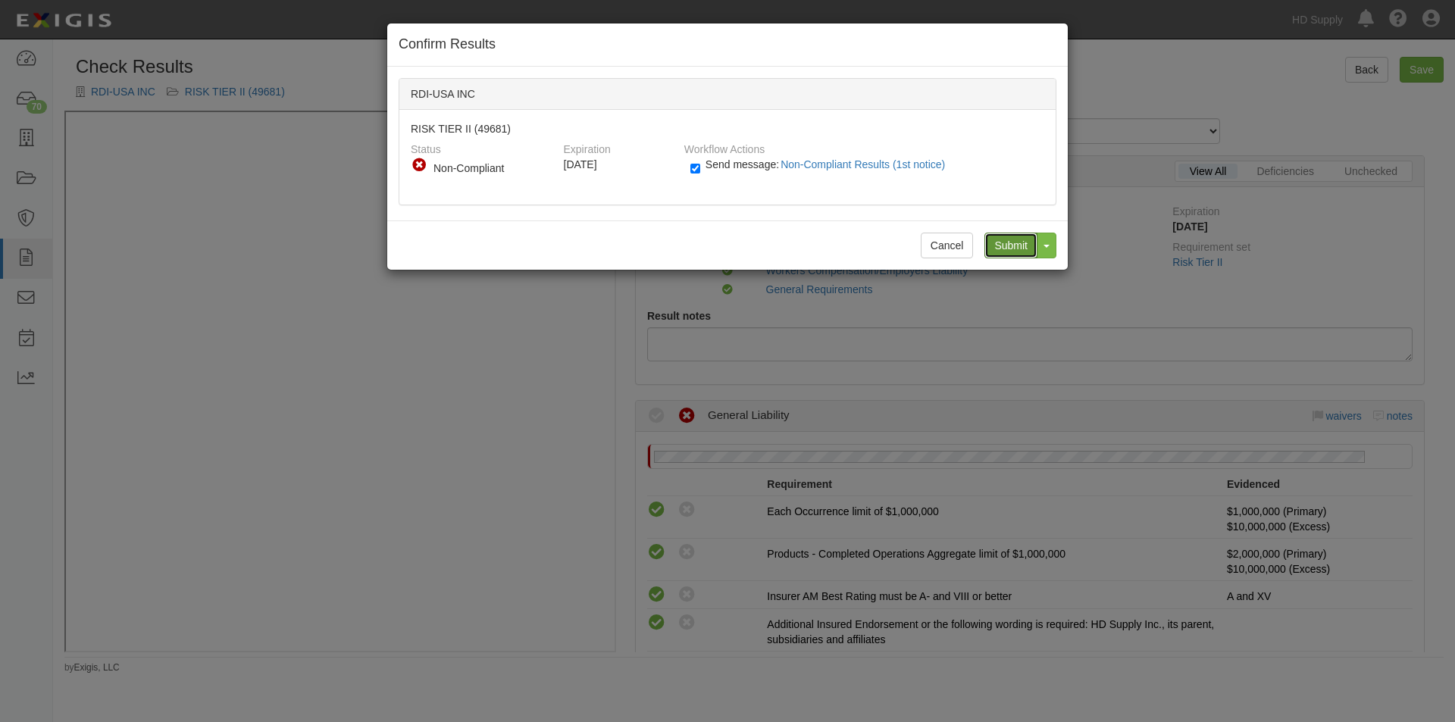
click at [1015, 249] on input "Submit" at bounding box center [1010, 246] width 53 height 26
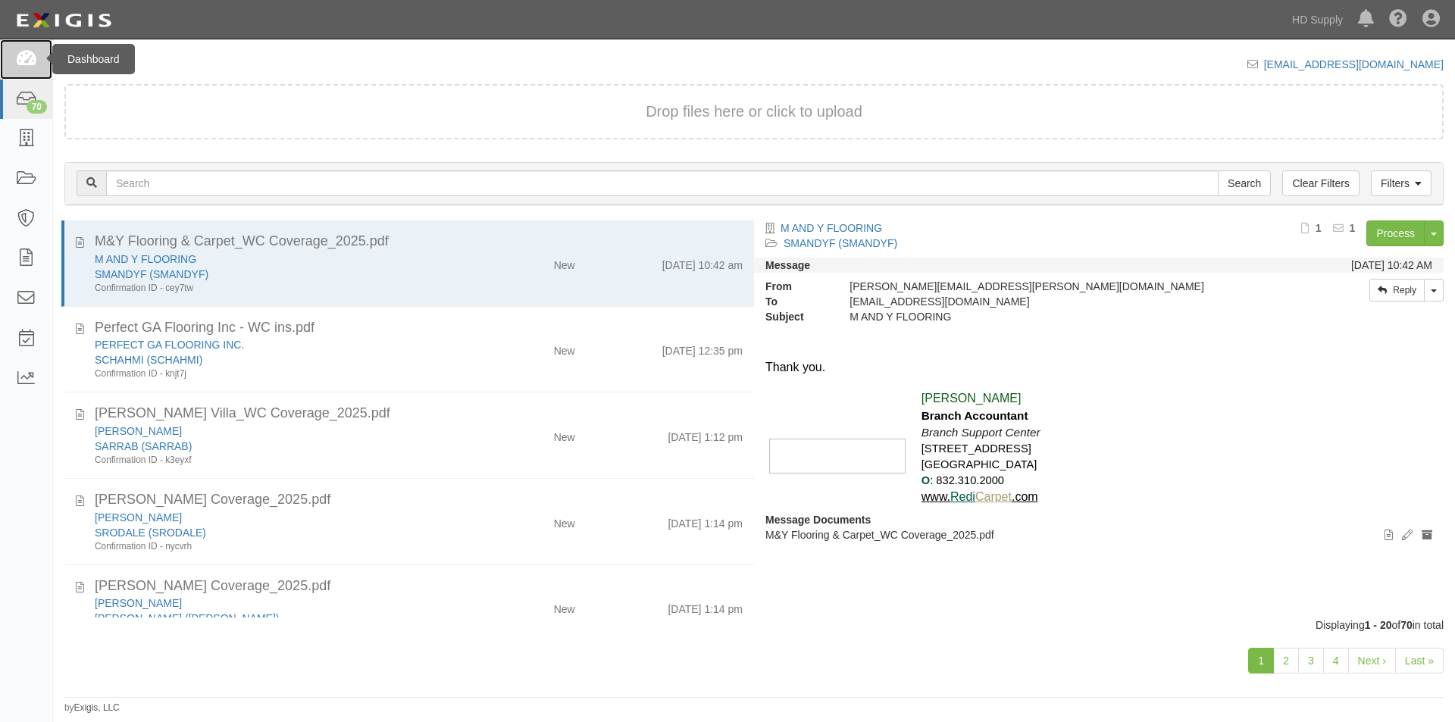
drag, startPoint x: 23, startPoint y: 61, endPoint x: 31, endPoint y: 66, distance: 9.9
click at [23, 61] on icon at bounding box center [25, 59] width 21 height 17
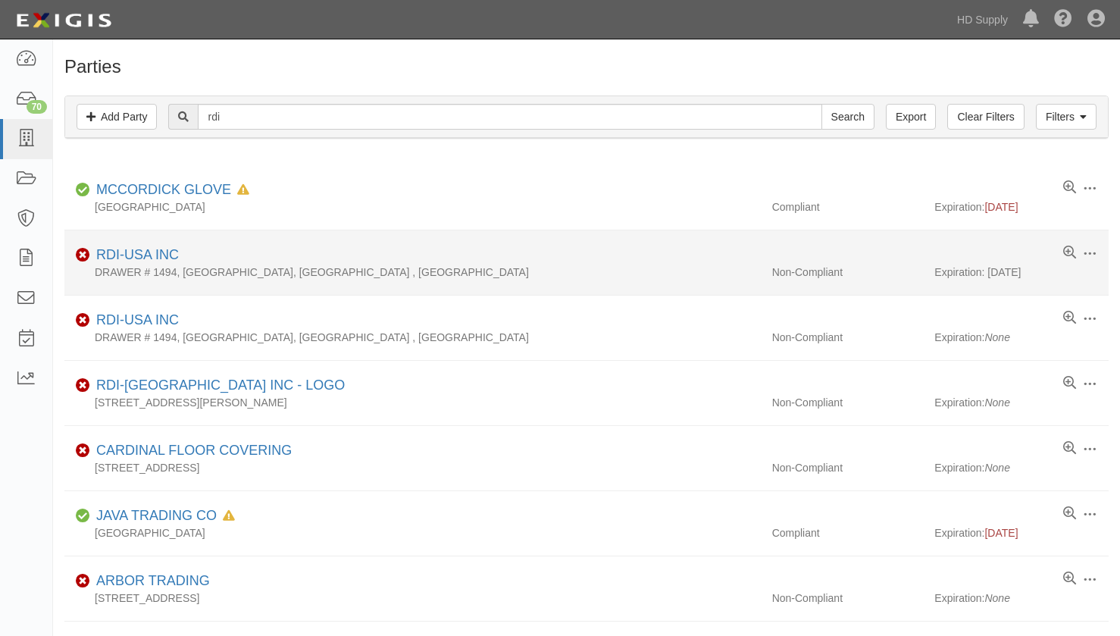
drag, startPoint x: 644, startPoint y: 247, endPoint x: 621, endPoint y: 255, distance: 24.9
click at [644, 247] on div "Non-Compliant RDI-[GEOGRAPHIC_DATA] INC" at bounding box center [592, 255] width 1033 height 19
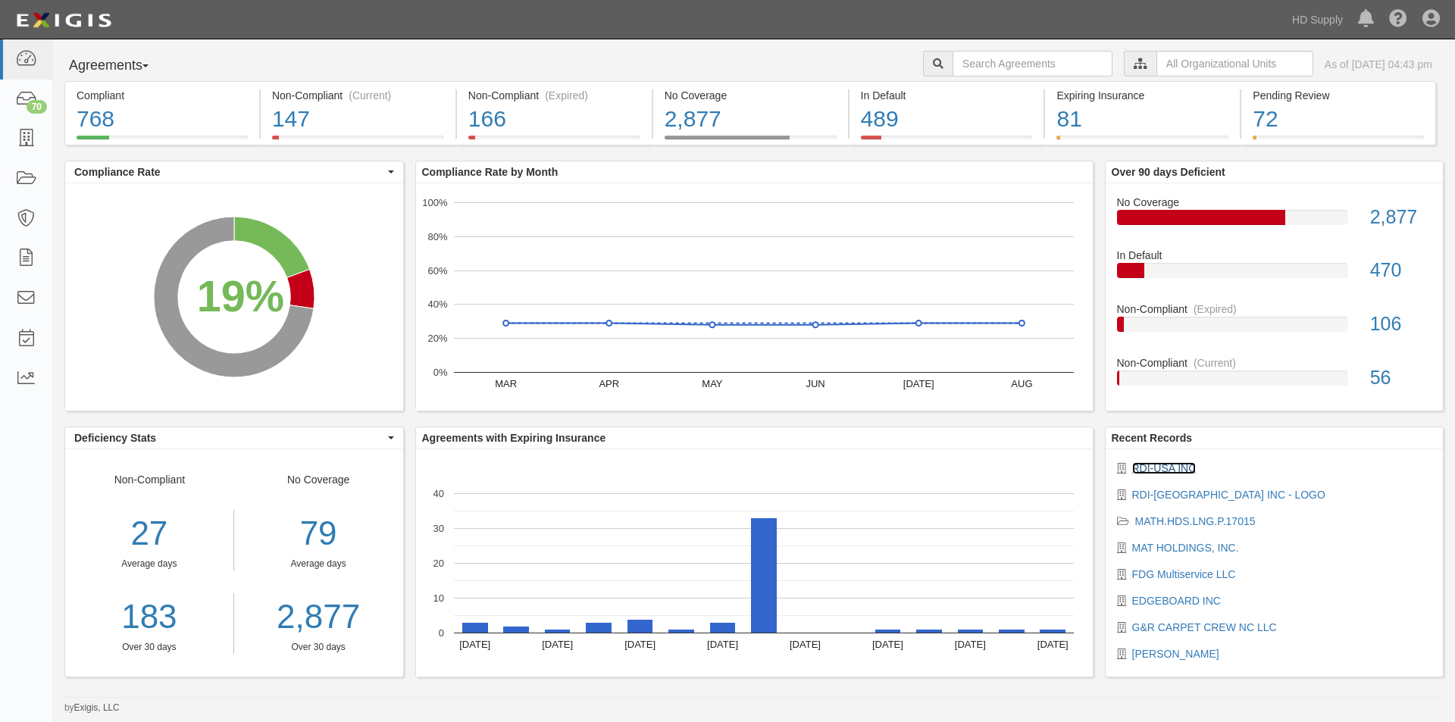
click at [1152, 468] on link "RDI-USA INC" at bounding box center [1164, 468] width 64 height 12
click at [1144, 490] on link "RDI-[GEOGRAPHIC_DATA] INC - LOGO" at bounding box center [1228, 495] width 193 height 12
click at [27, 106] on div "70" at bounding box center [37, 107] width 20 height 14
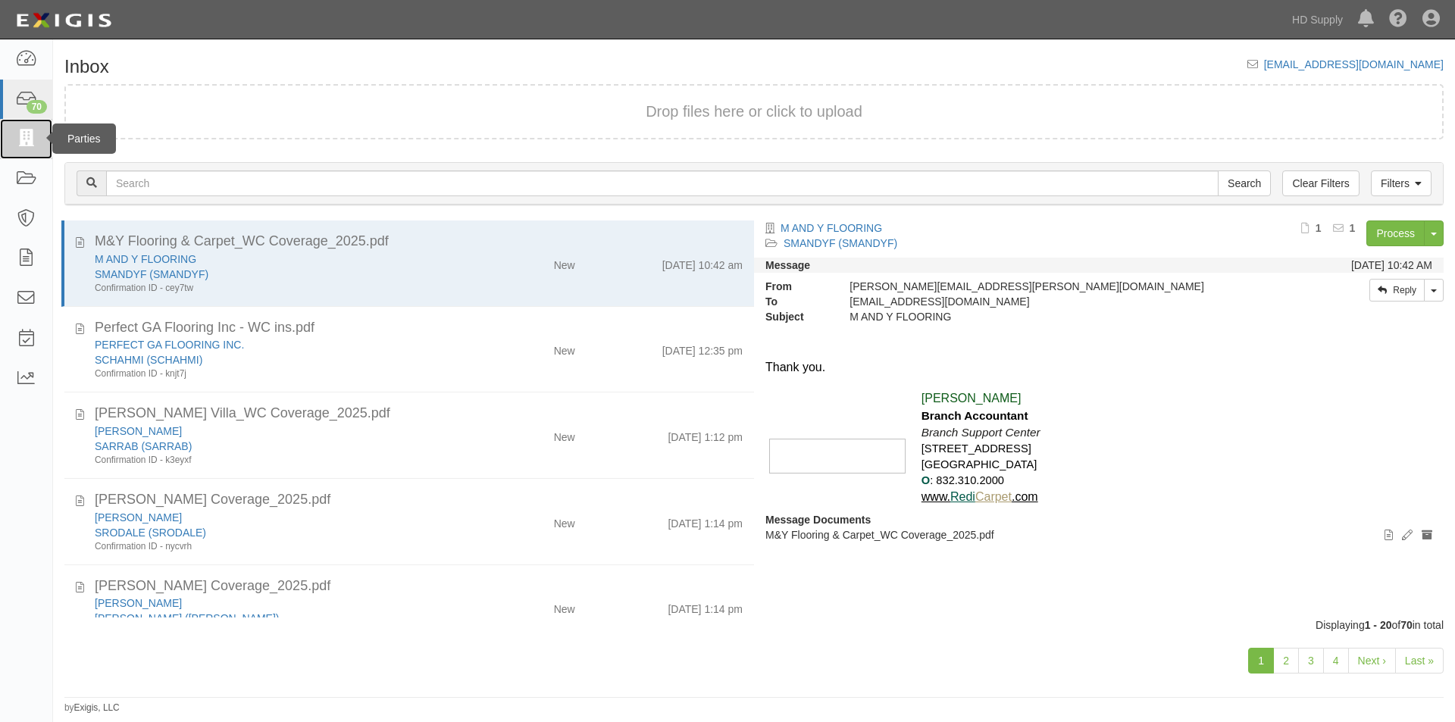
click at [28, 135] on icon at bounding box center [25, 138] width 21 height 17
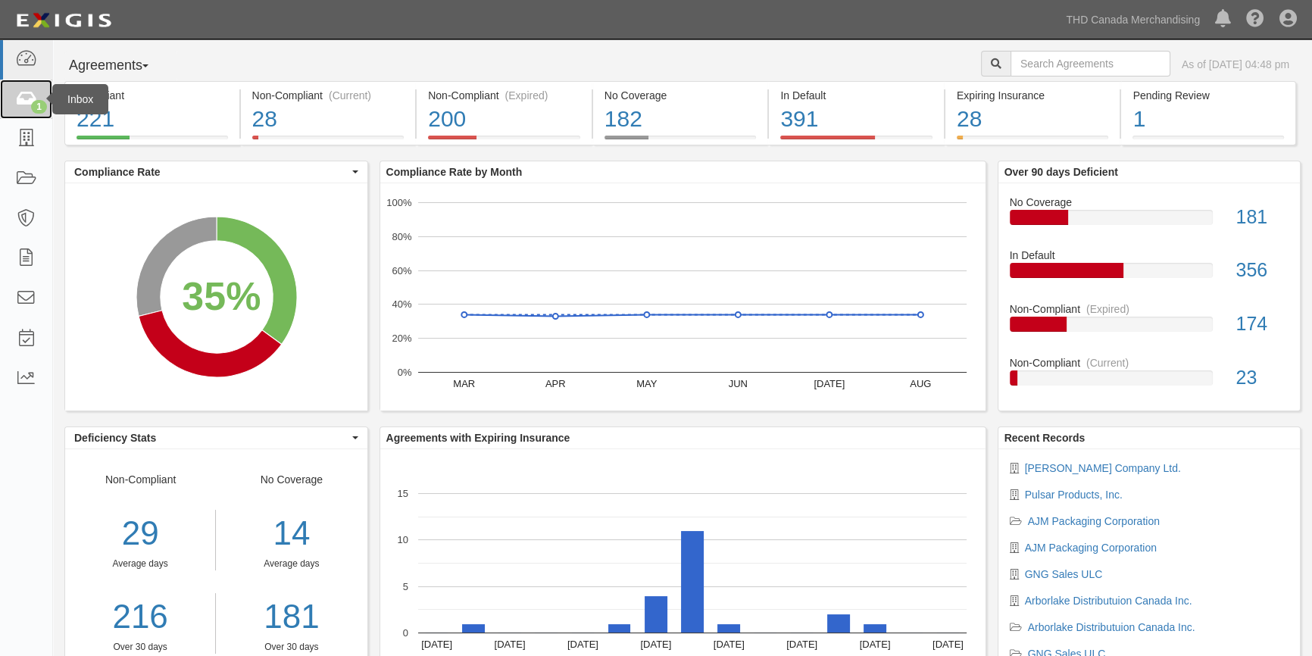
click at [23, 99] on icon at bounding box center [25, 99] width 21 height 17
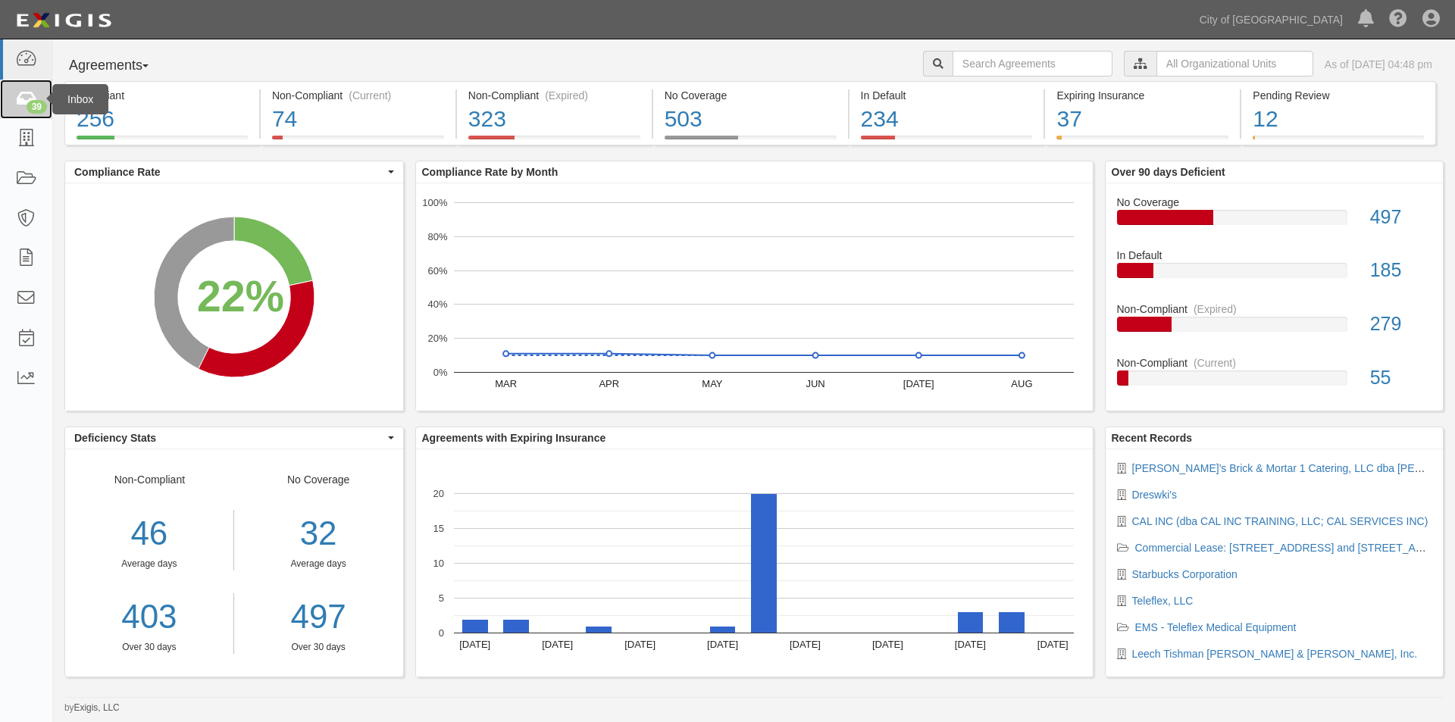
drag, startPoint x: 29, startPoint y: 103, endPoint x: 33, endPoint y: 111, distance: 8.8
click at [29, 103] on div "39" at bounding box center [37, 107] width 20 height 14
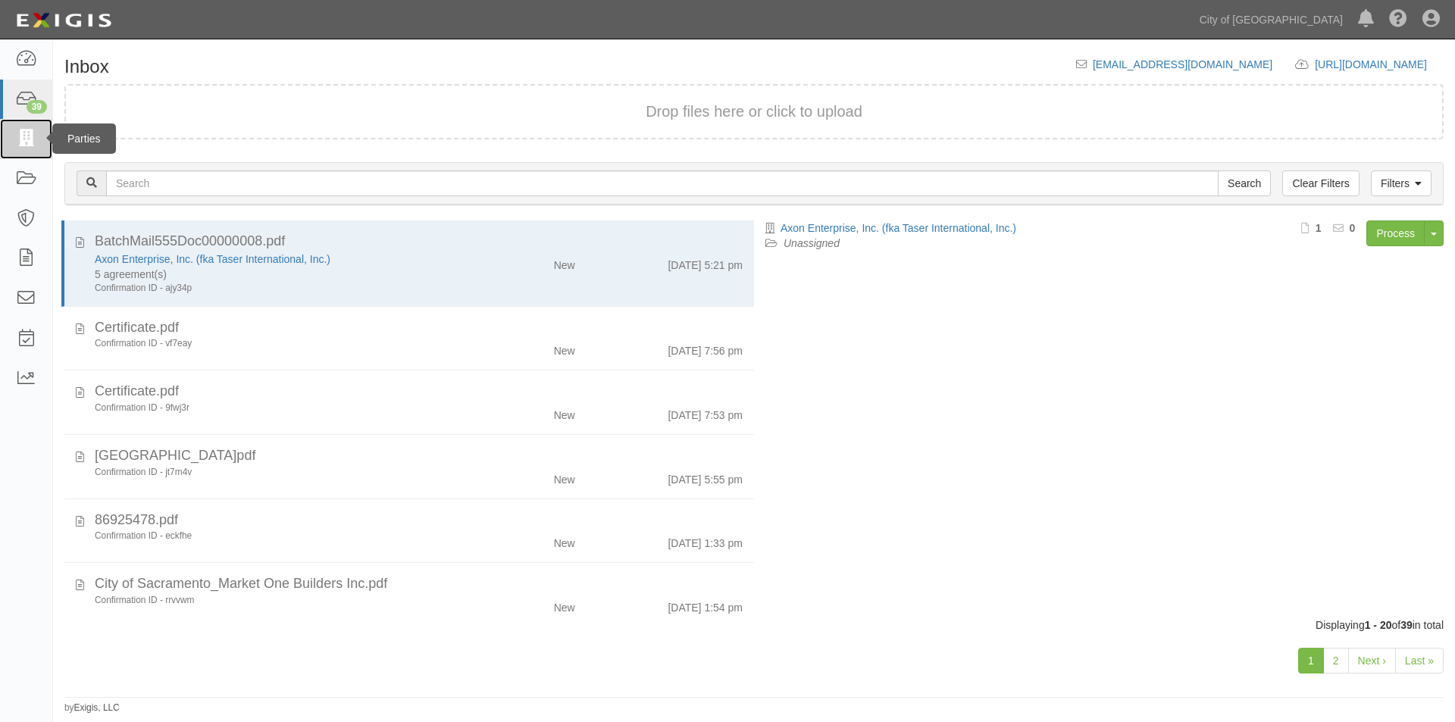
click at [27, 140] on icon at bounding box center [25, 138] width 21 height 17
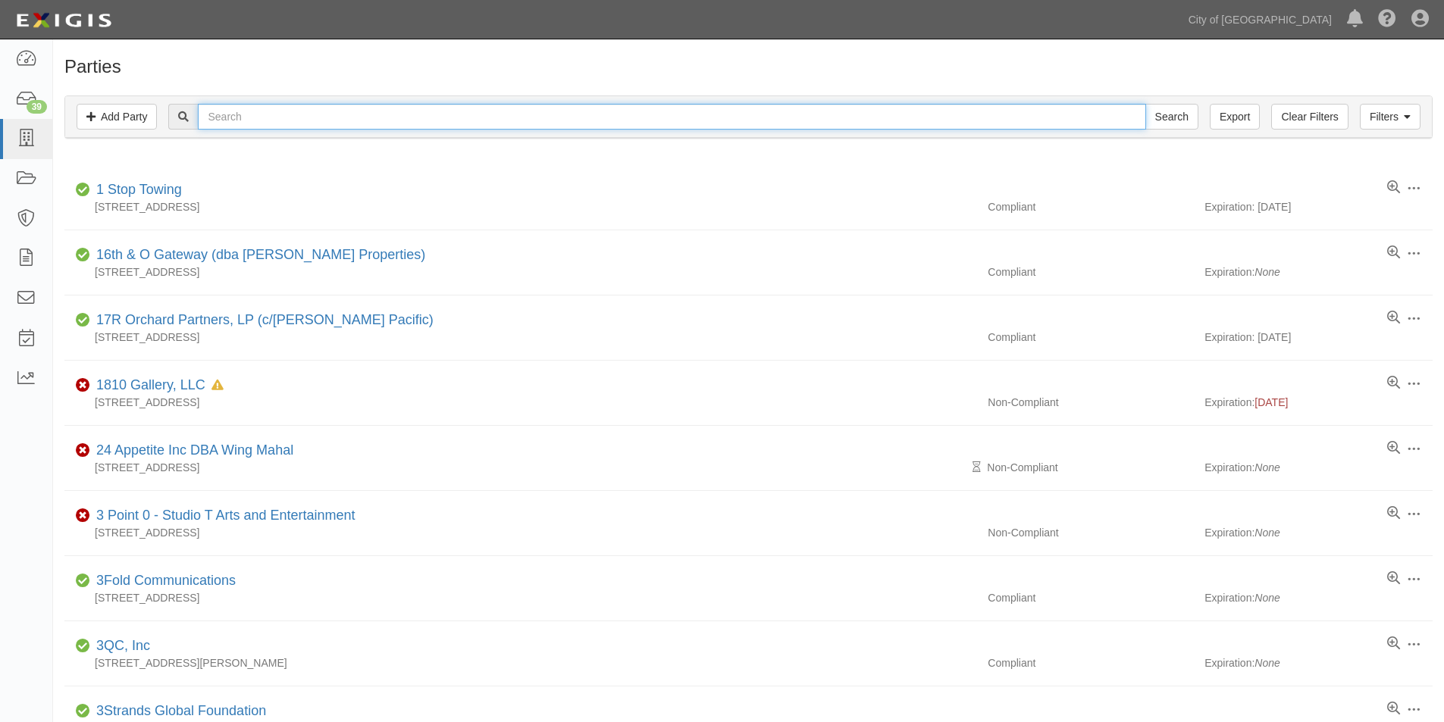
click at [272, 122] on input "text" at bounding box center [671, 117] width 947 height 26
type input "A&A CAS"
click at [1145, 104] on input "Search" at bounding box center [1171, 117] width 53 height 26
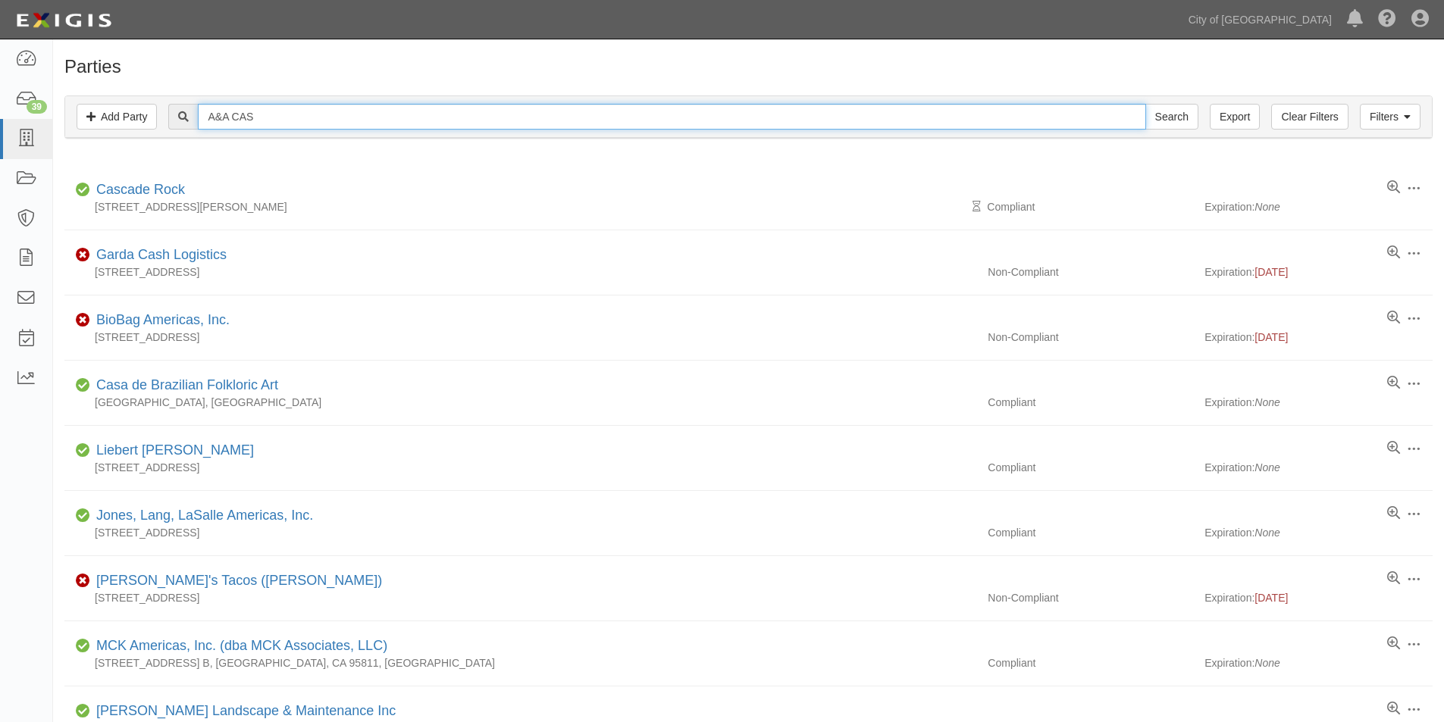
drag, startPoint x: 272, startPoint y: 116, endPoint x: 168, endPoint y: 119, distance: 103.9
click at [168, 119] on div "A&A CAS Search" at bounding box center [749, 117] width 1344 height 26
type input "[PERSON_NAME] service"
click at [1145, 104] on input "Search" at bounding box center [1171, 117] width 53 height 26
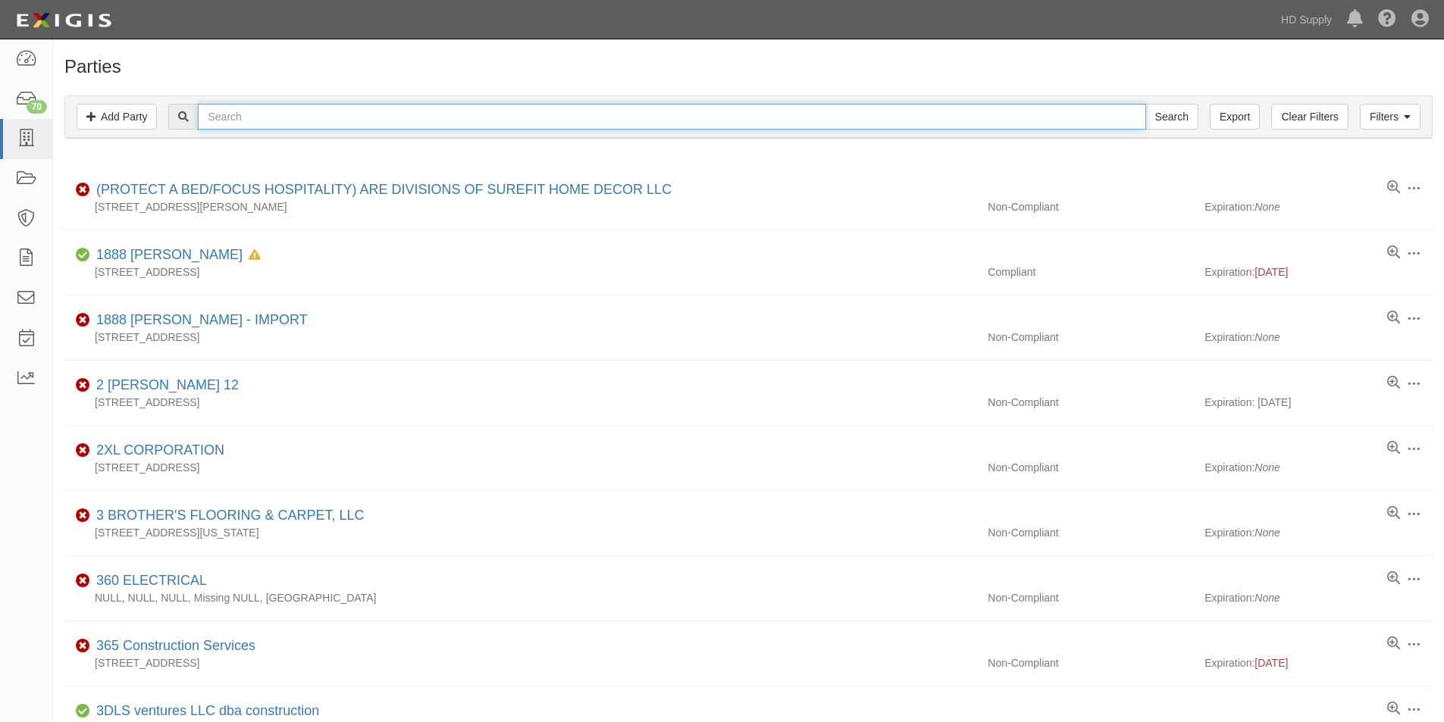
click at [258, 121] on input "text" at bounding box center [671, 117] width 947 height 26
type input "A&A [PERSON_NAME]"
click at [1145, 104] on input "Search" at bounding box center [1171, 117] width 53 height 26
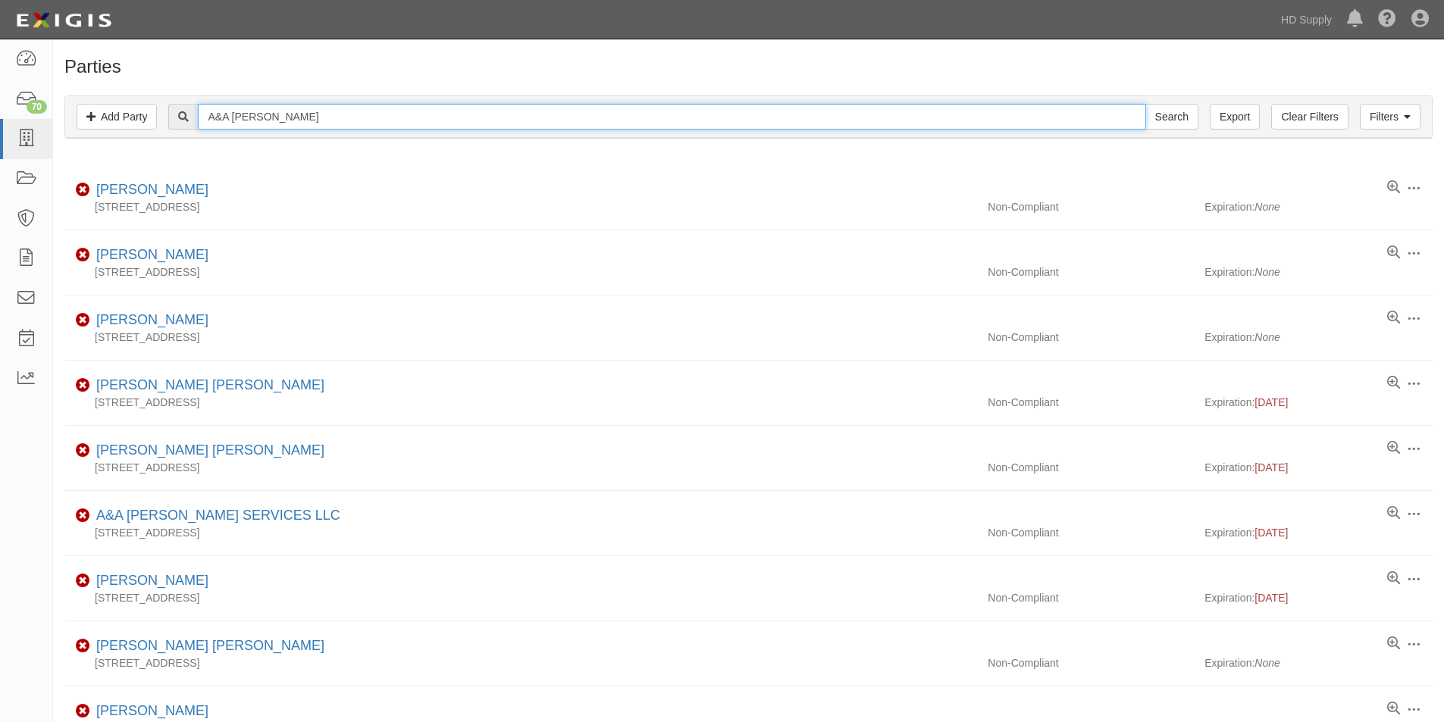
click at [237, 117] on input "A&A Castro" at bounding box center [671, 117] width 947 height 26
type input "Castro"
click at [1145, 104] on input "Search" at bounding box center [1171, 117] width 53 height 26
click at [282, 121] on input "Castro" at bounding box center [671, 117] width 947 height 26
type input "Castro service"
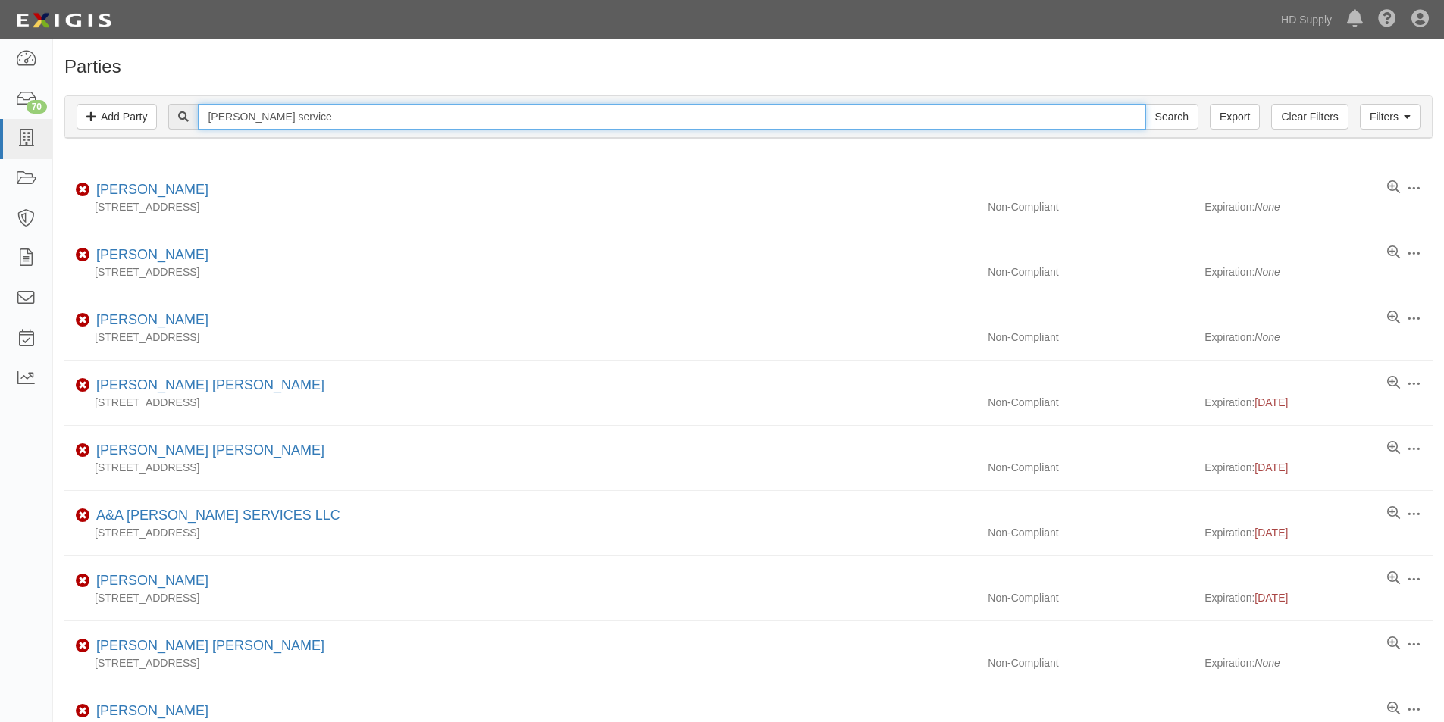
click at [1145, 104] on input "Search" at bounding box center [1171, 117] width 53 height 26
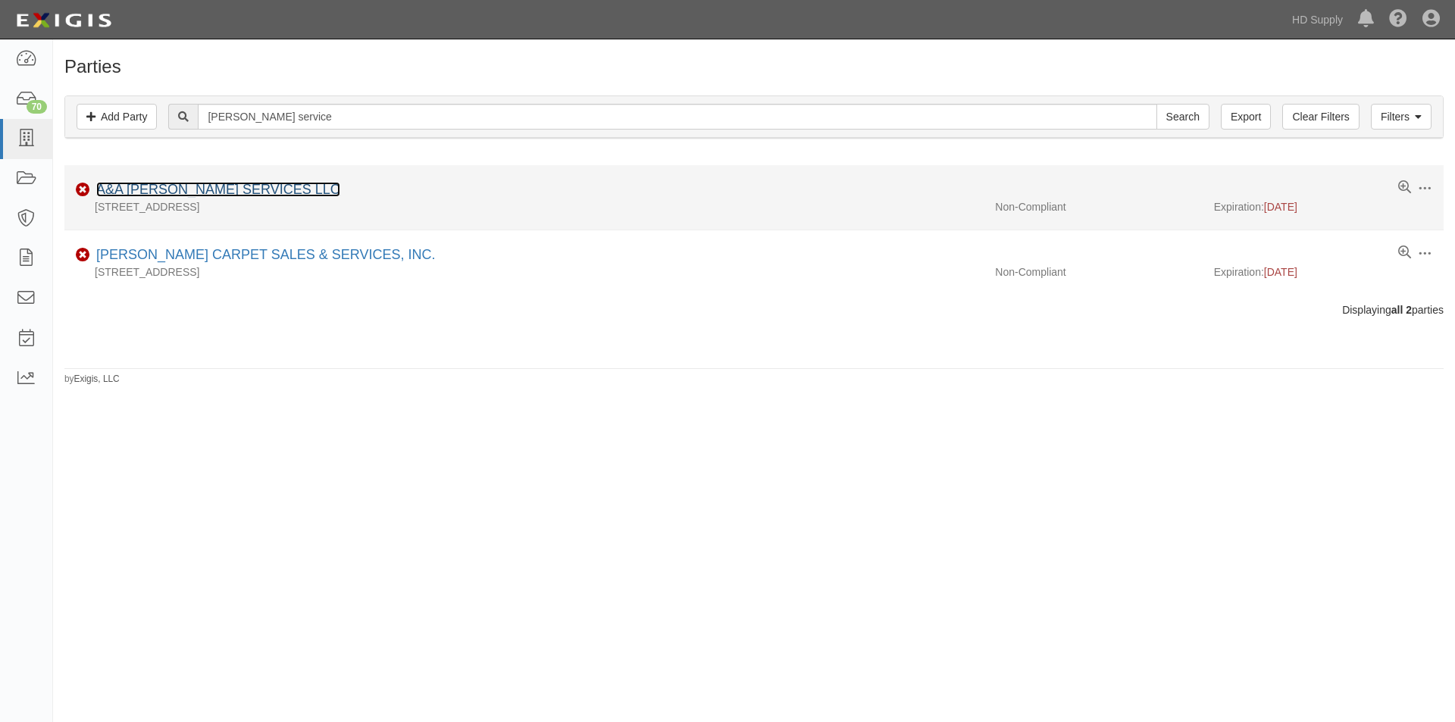
click at [227, 185] on link "A&A [PERSON_NAME] SERVICES LLC" at bounding box center [218, 189] width 244 height 15
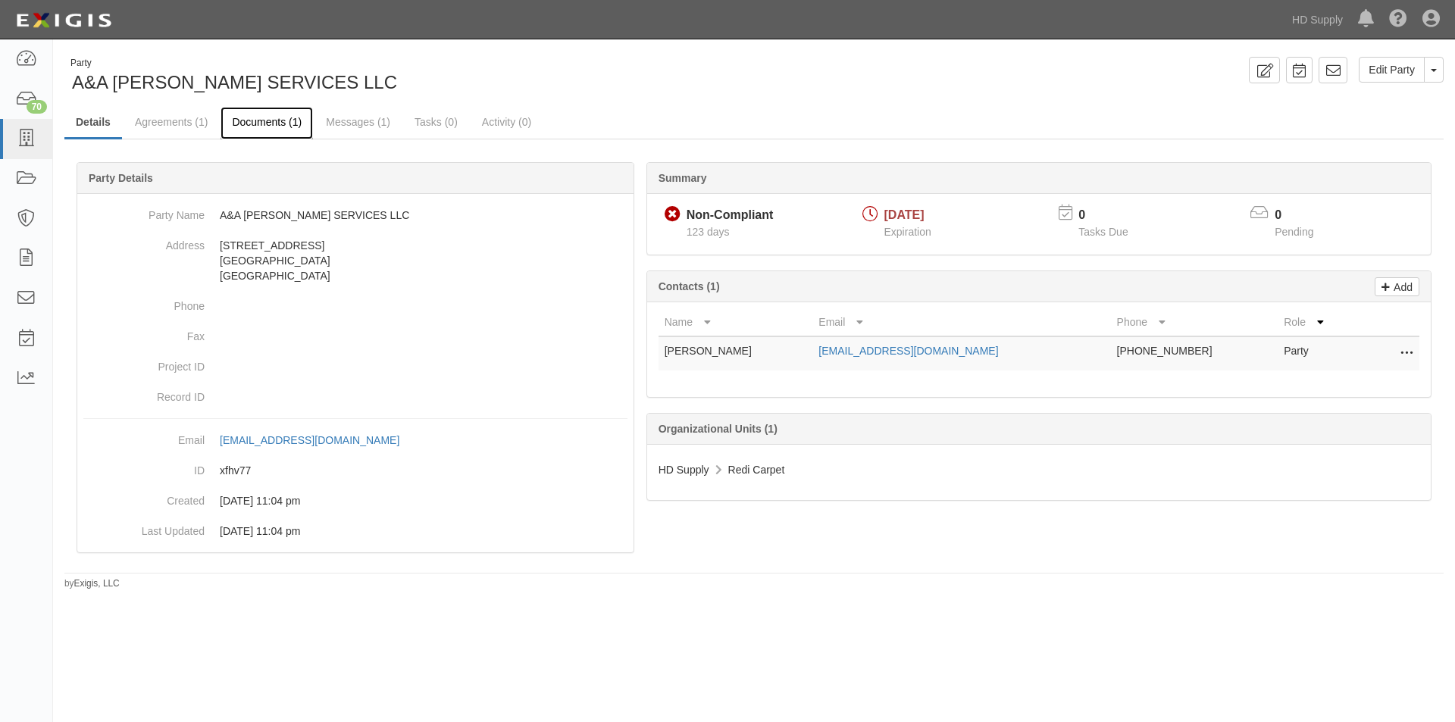
click at [283, 124] on link "Documents (1)" at bounding box center [267, 123] width 92 height 33
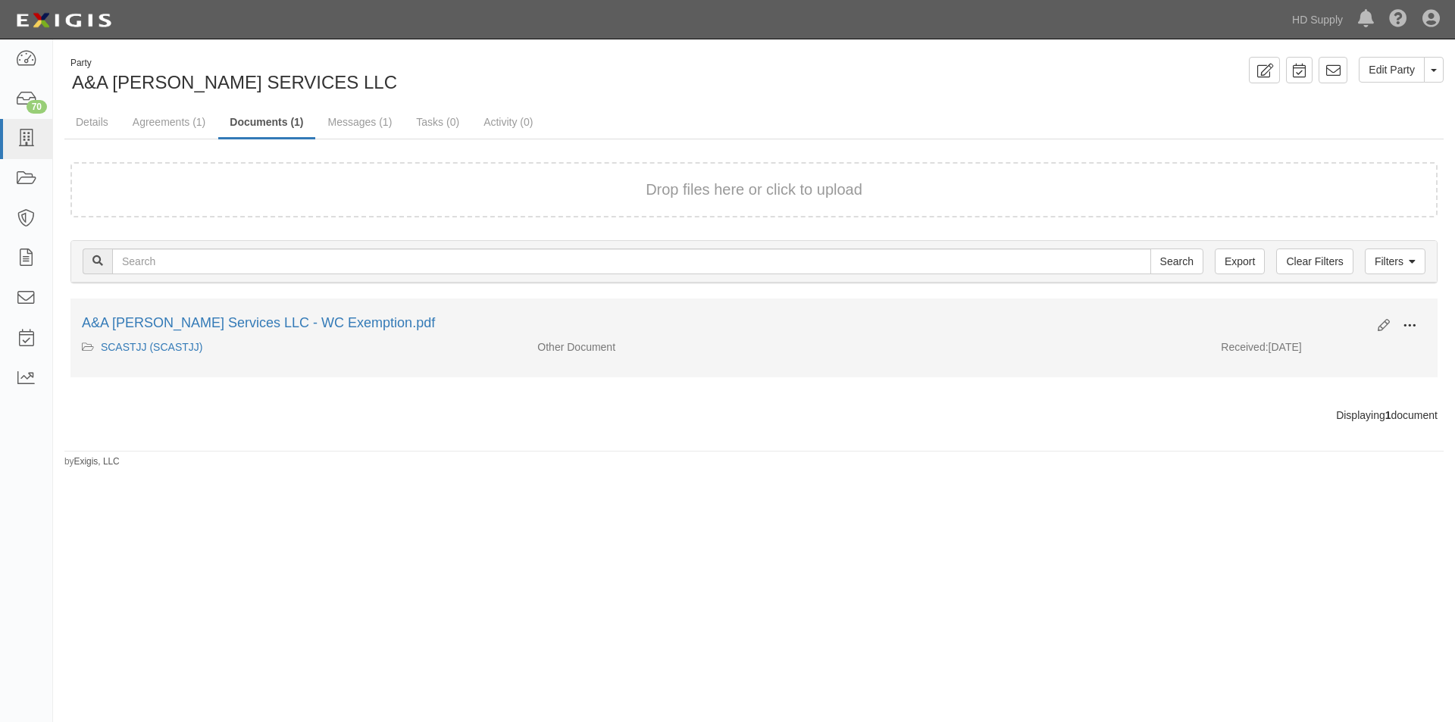
click at [1402, 323] on button at bounding box center [1409, 327] width 33 height 26
click at [1306, 347] on link "View" at bounding box center [1336, 347] width 120 height 27
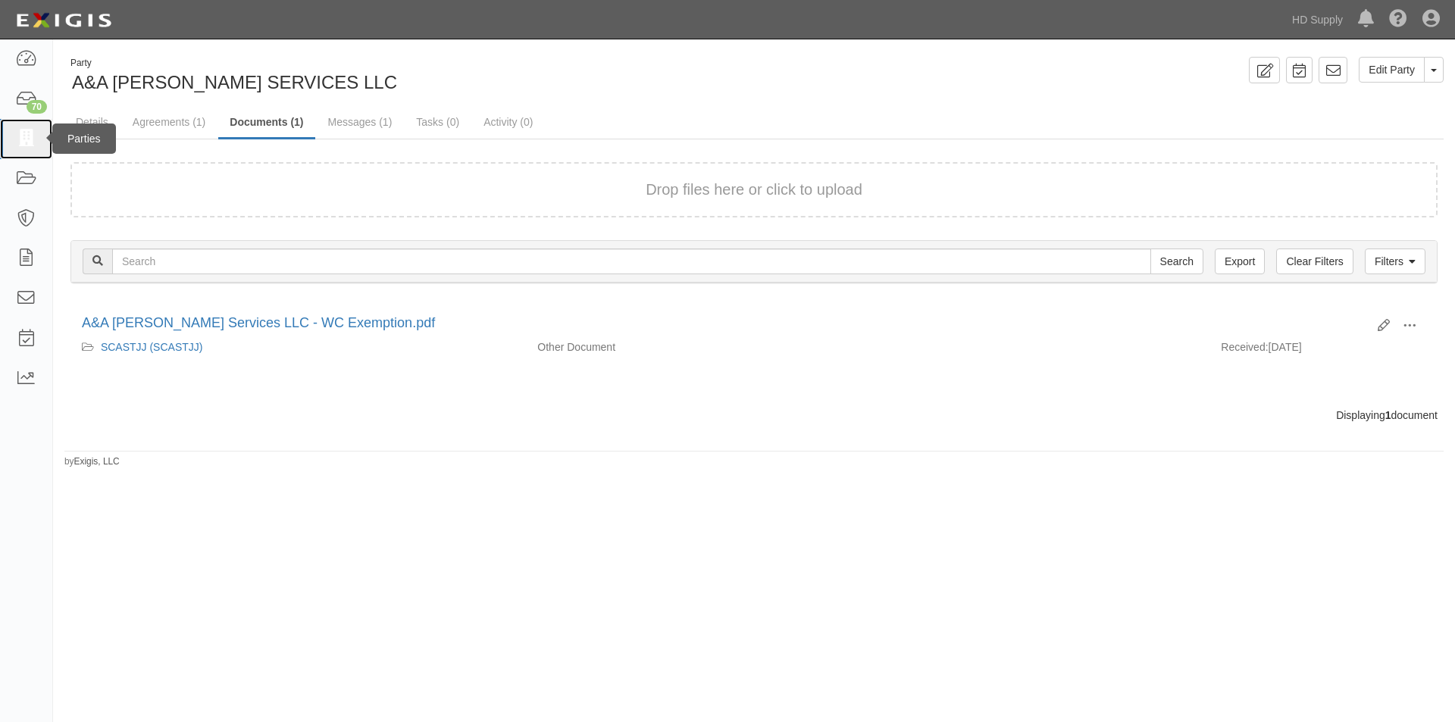
click at [21, 139] on icon at bounding box center [25, 138] width 21 height 17
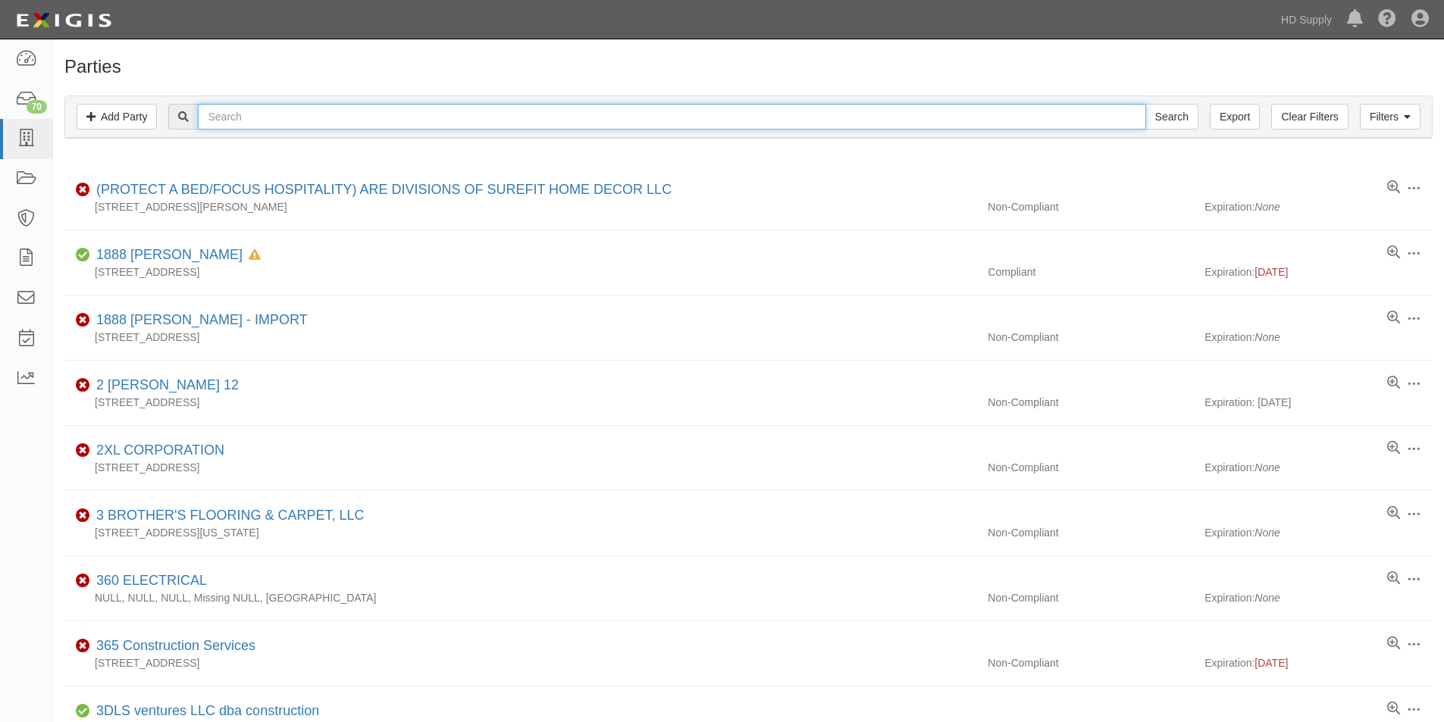
click at [298, 118] on input "text" at bounding box center [671, 117] width 947 height 26
type input "[PERSON_NAME] s car"
click at [1145, 104] on input "Search" at bounding box center [1171, 117] width 53 height 26
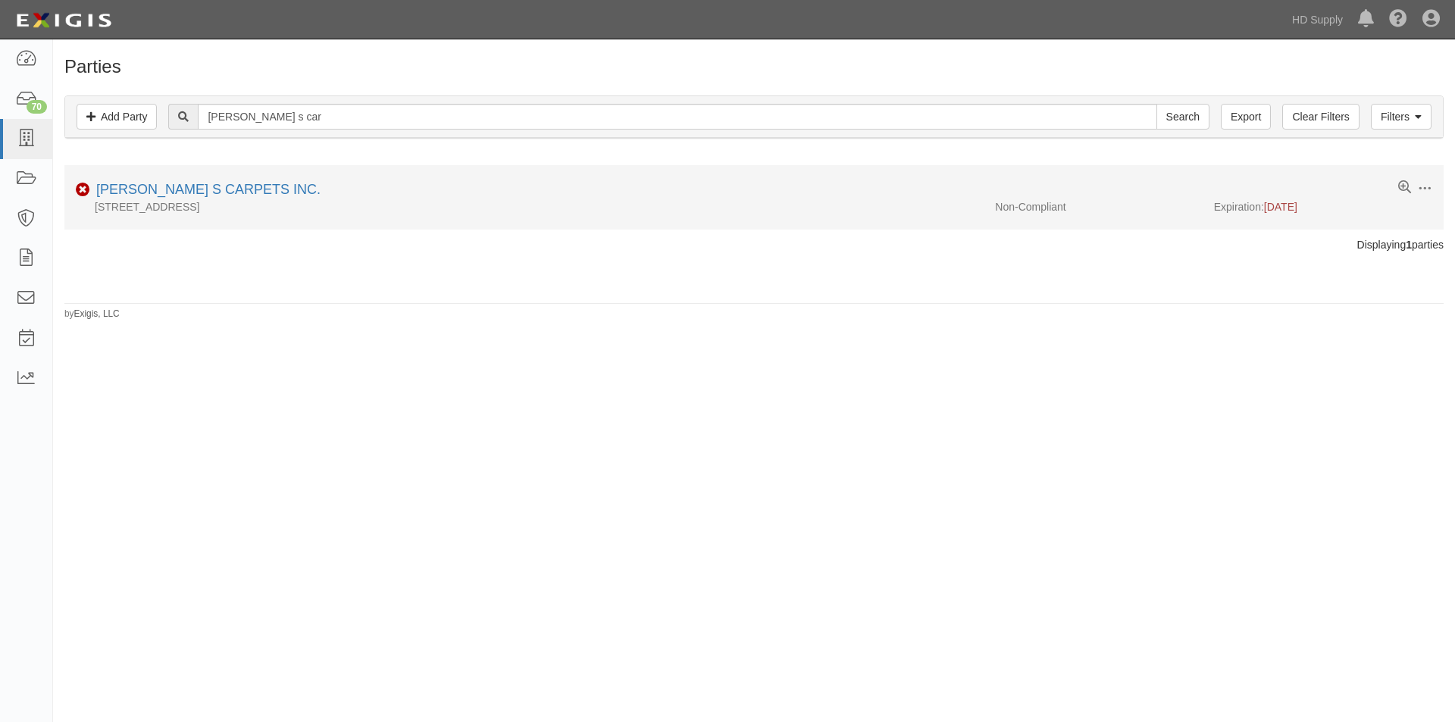
click at [233, 181] on div "[PERSON_NAME] S CARPETS INC." at bounding box center [205, 190] width 230 height 20
click at [206, 196] on link "[PERSON_NAME] S CARPETS INC." at bounding box center [208, 189] width 224 height 15
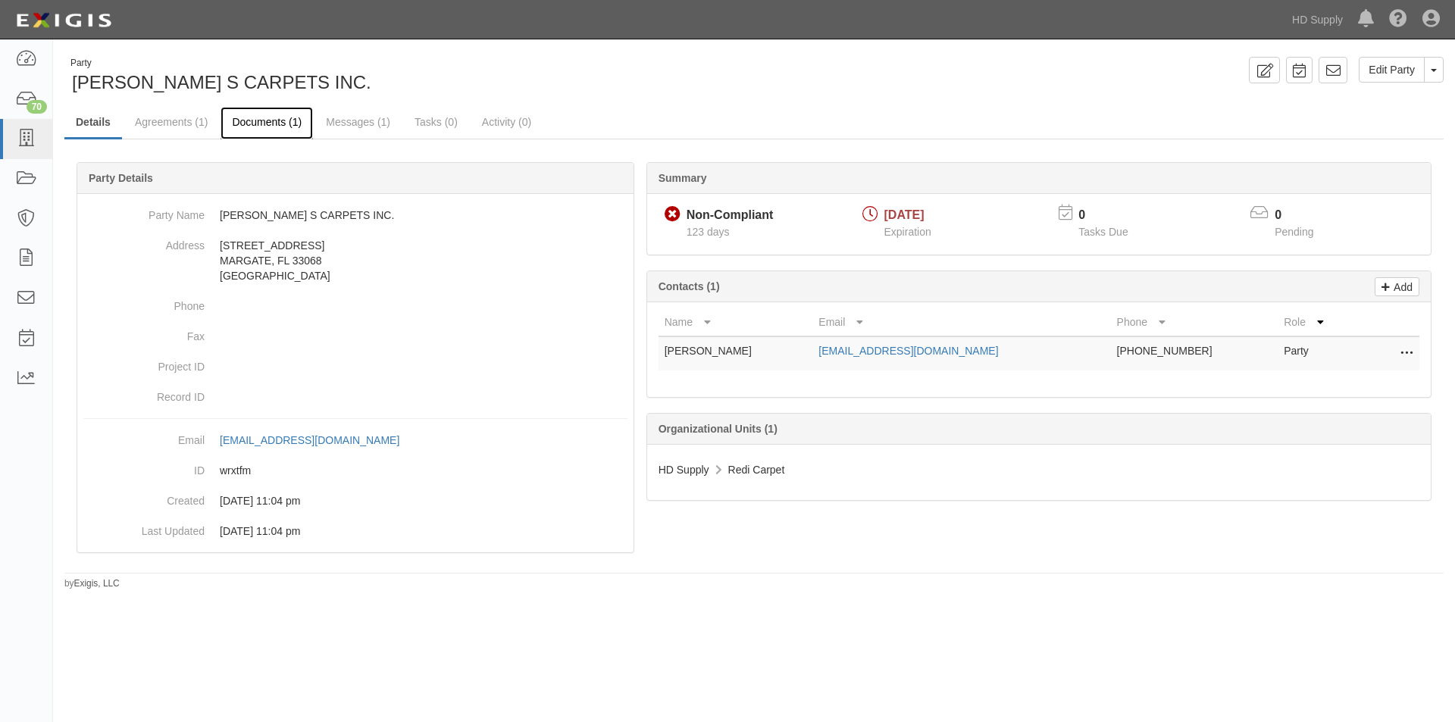
click at [271, 122] on link "Documents (1)" at bounding box center [267, 123] width 92 height 33
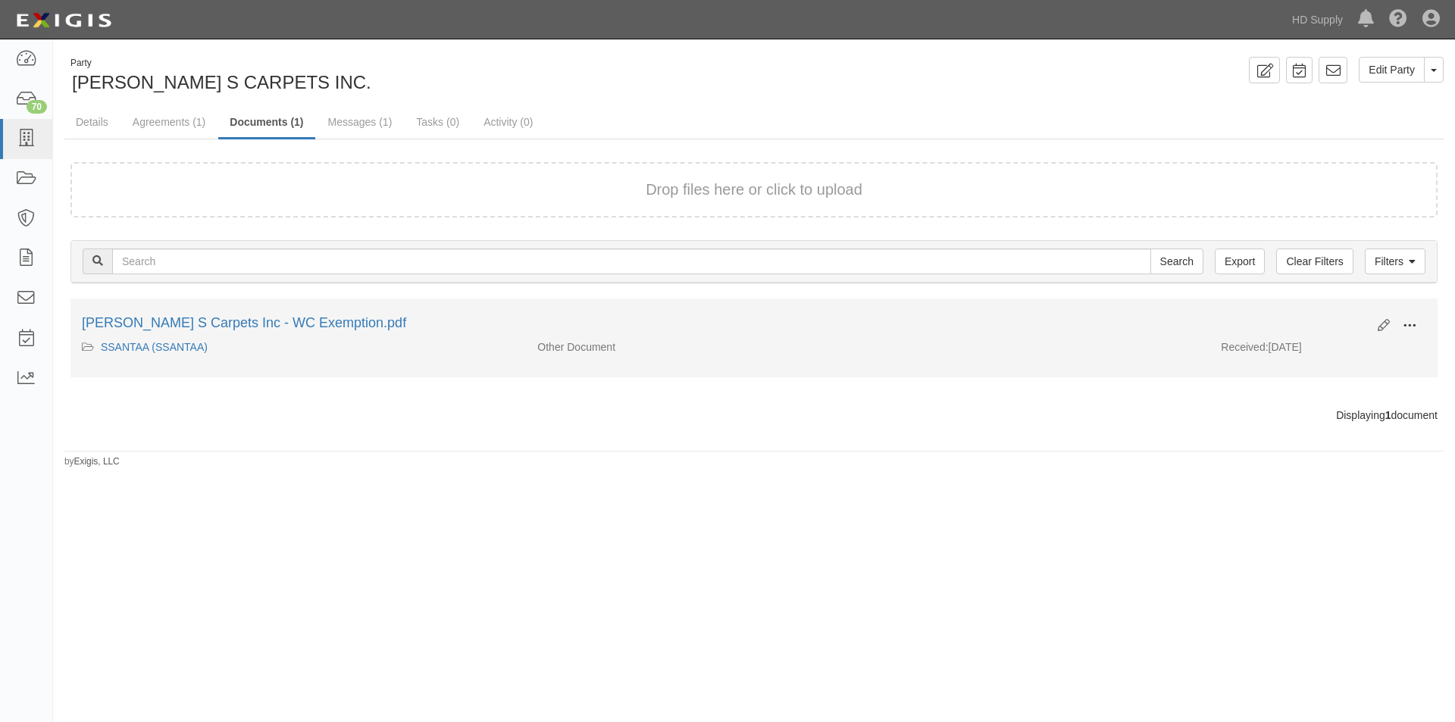
click at [1419, 321] on button at bounding box center [1409, 327] width 33 height 26
click at [1325, 346] on link "View" at bounding box center [1336, 347] width 120 height 27
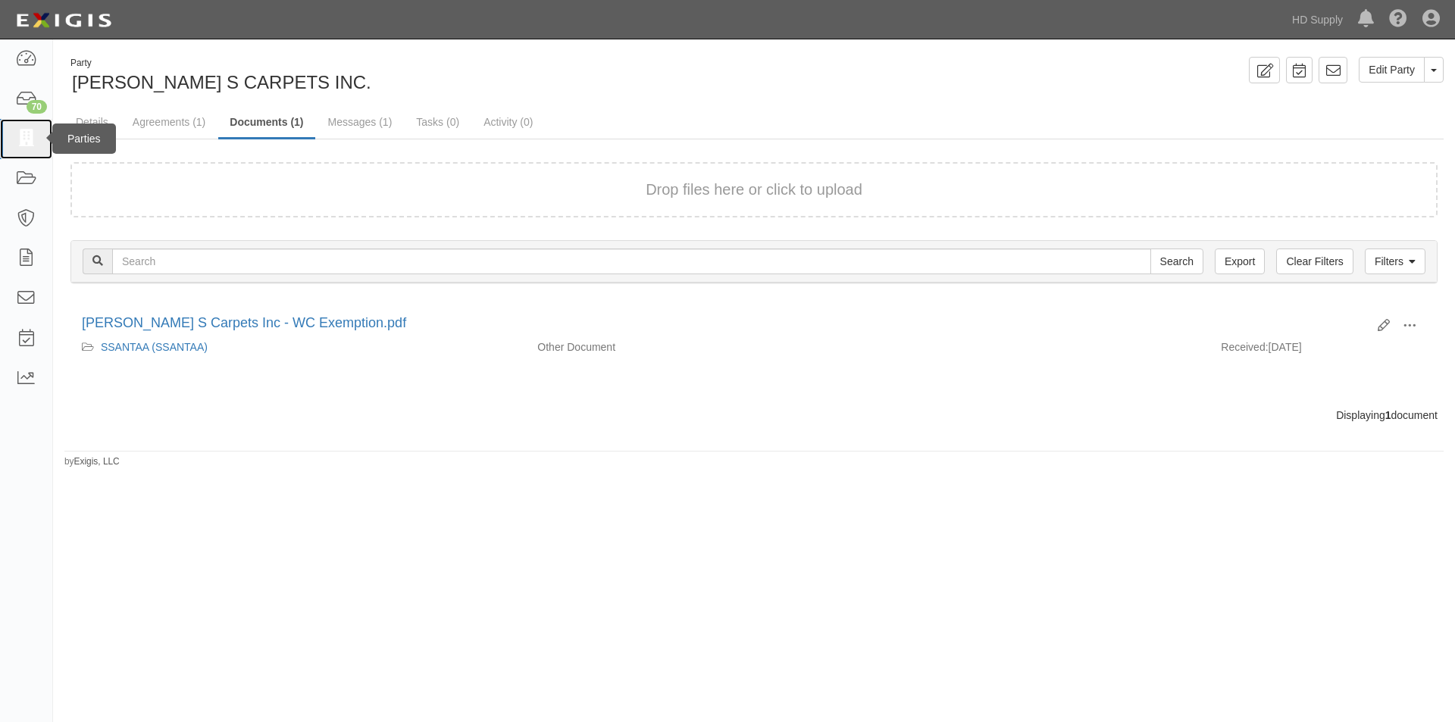
click at [22, 132] on icon at bounding box center [25, 138] width 21 height 17
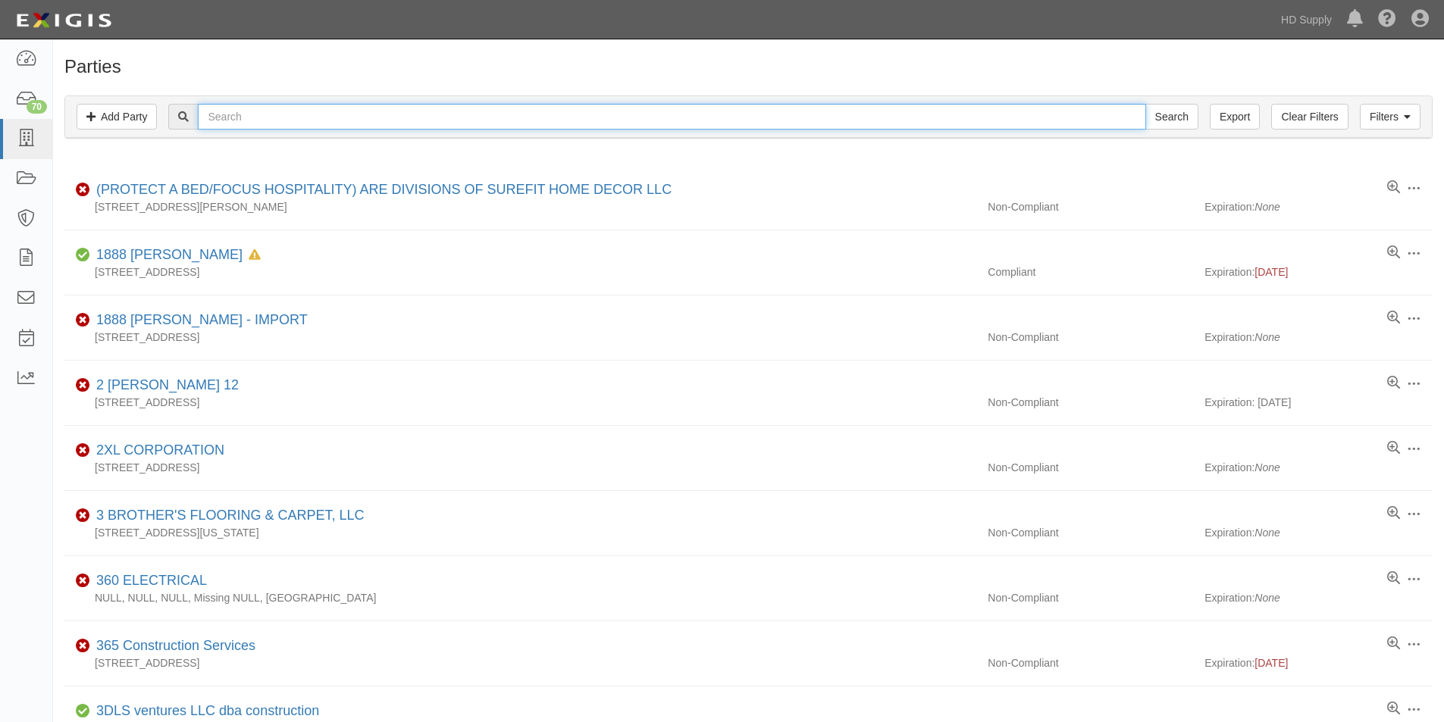
click at [324, 124] on input "text" at bounding box center [671, 117] width 947 height 26
type input "amet servi"
click at [1145, 104] on input "Search" at bounding box center [1171, 117] width 53 height 26
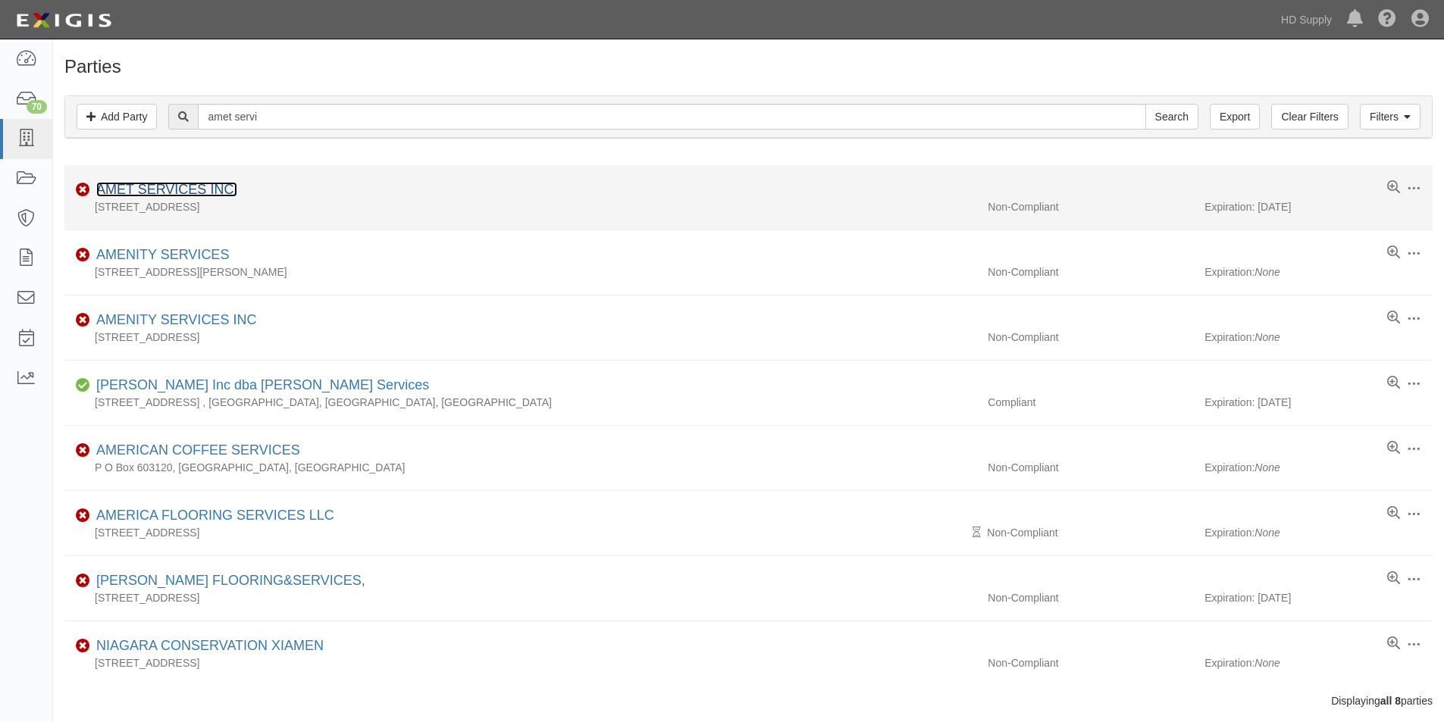
click at [173, 191] on link "AMET SERVICES INC." at bounding box center [166, 189] width 141 height 15
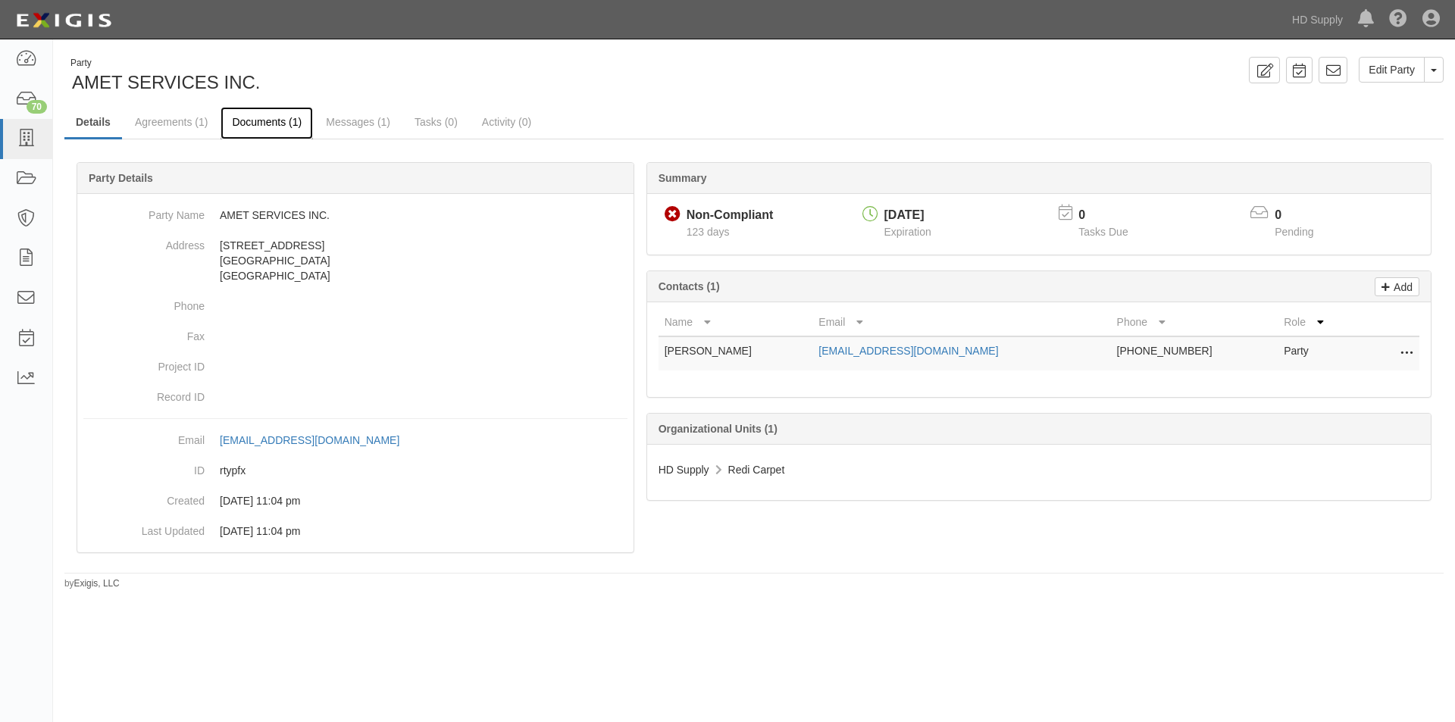
click at [296, 125] on link "Documents (1)" at bounding box center [267, 123] width 92 height 33
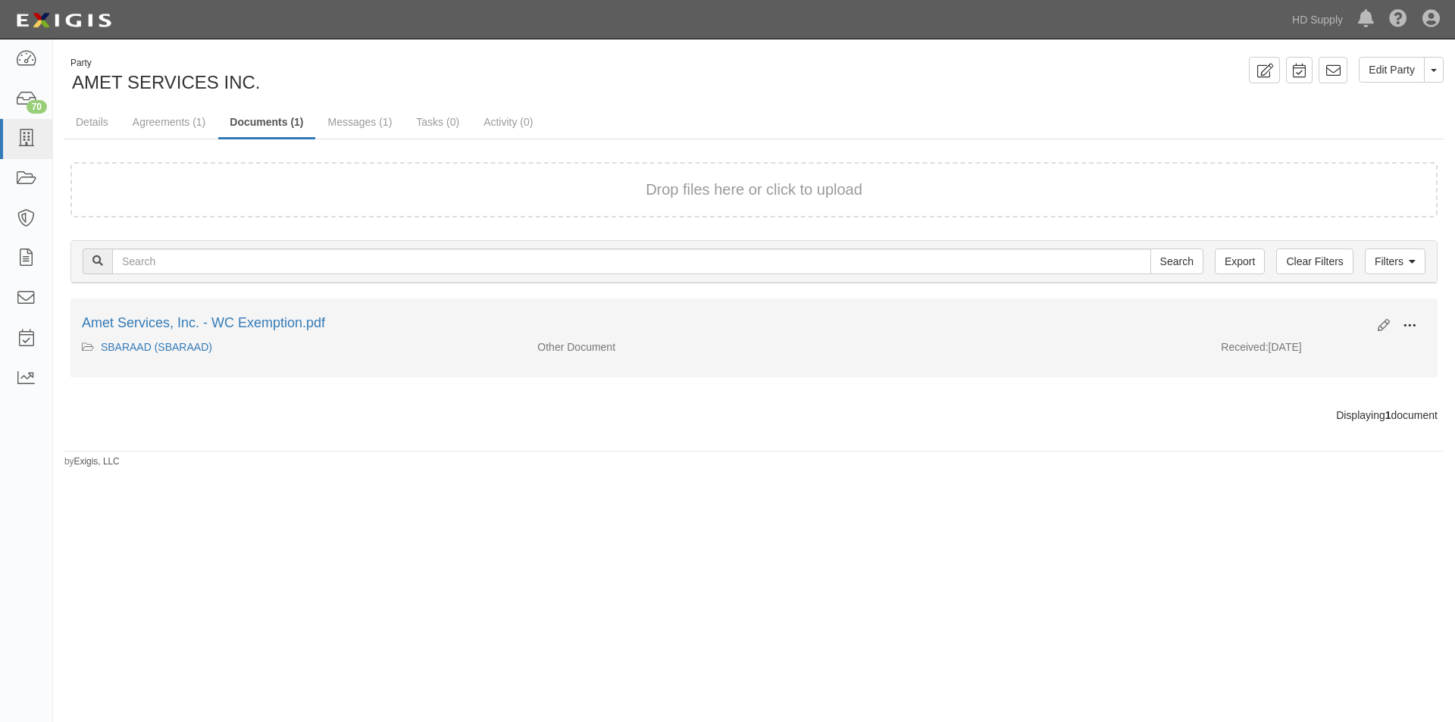
click at [1405, 324] on span at bounding box center [1410, 326] width 14 height 14
click at [1312, 351] on link "View" at bounding box center [1336, 347] width 120 height 27
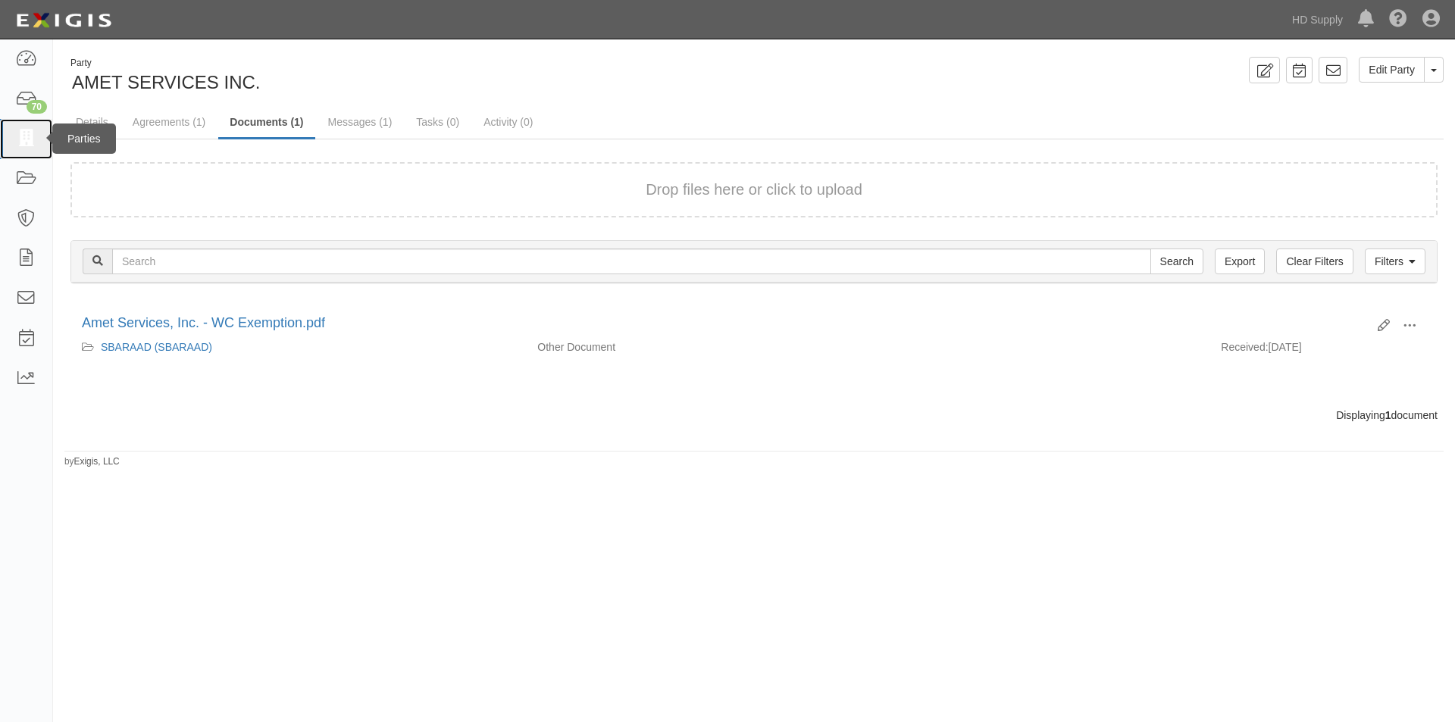
click at [39, 133] on link at bounding box center [26, 139] width 52 height 40
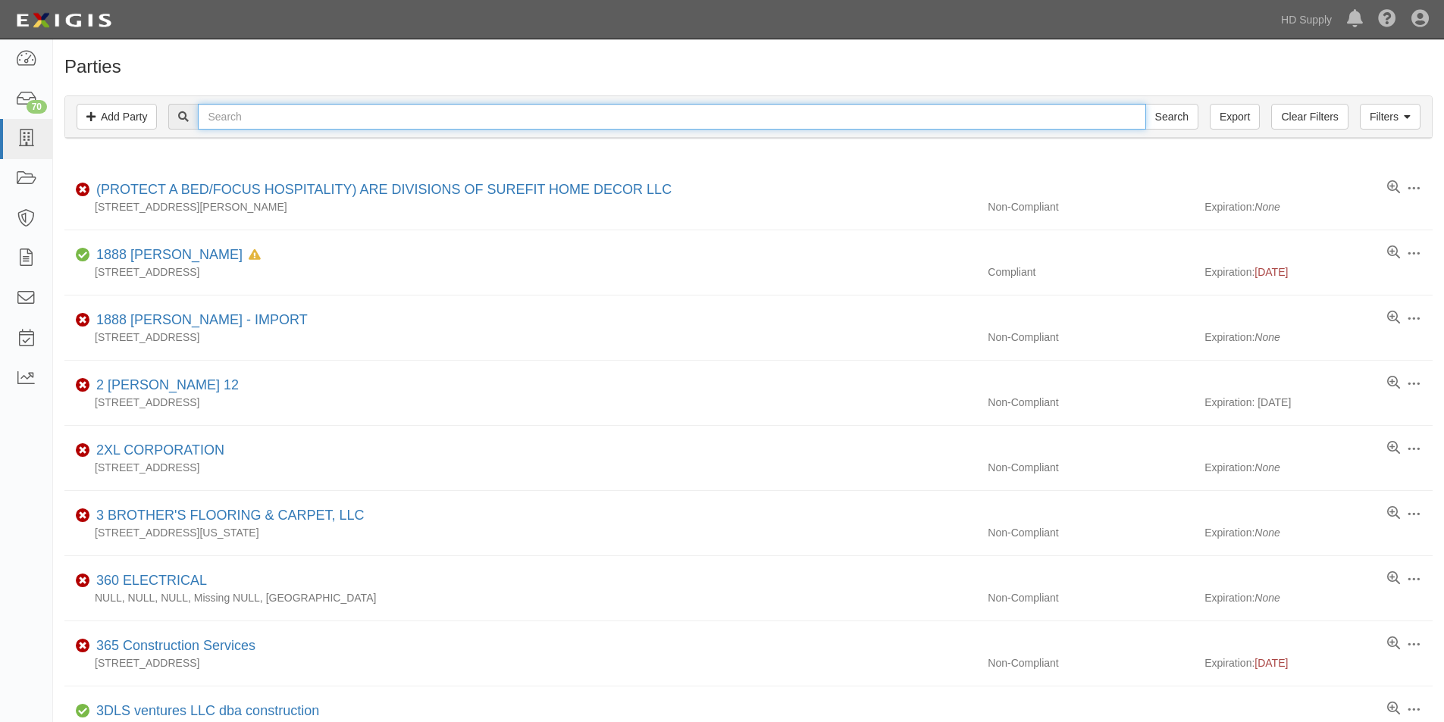
click at [264, 117] on input "text" at bounding box center [671, 117] width 947 height 26
type input "austin carpet"
click at [1145, 104] on input "Search" at bounding box center [1171, 117] width 53 height 26
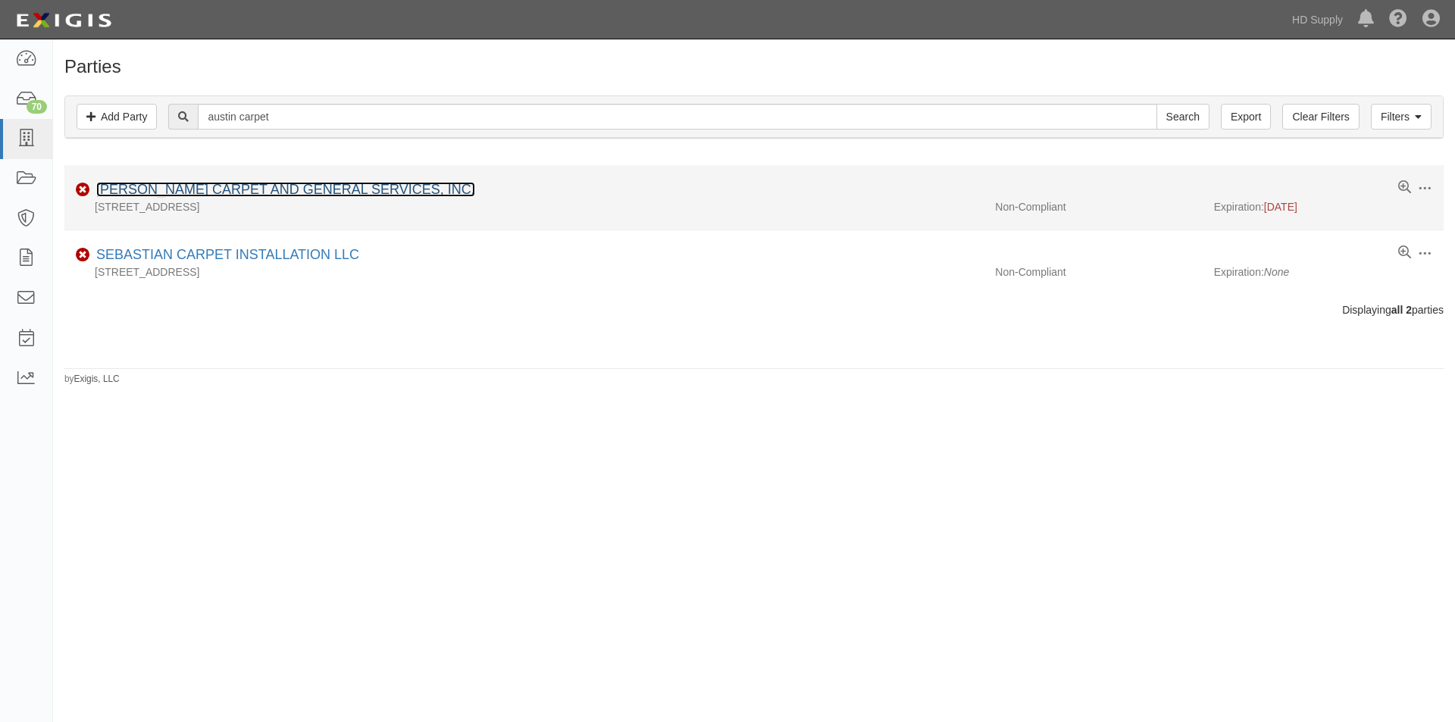
click at [215, 184] on link "[PERSON_NAME] CARPET AND GENERAL SERVICES, INC." at bounding box center [285, 189] width 379 height 15
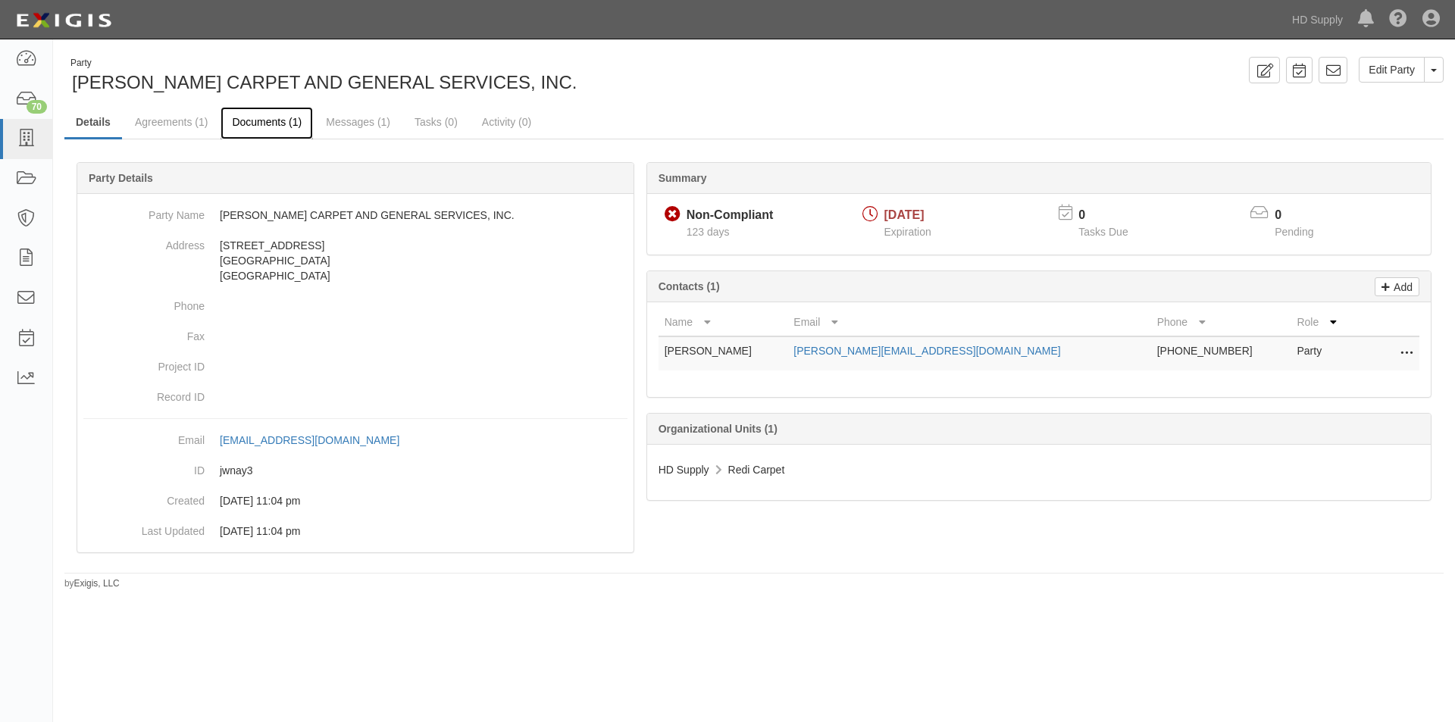
click at [280, 127] on link "Documents (1)" at bounding box center [267, 123] width 92 height 33
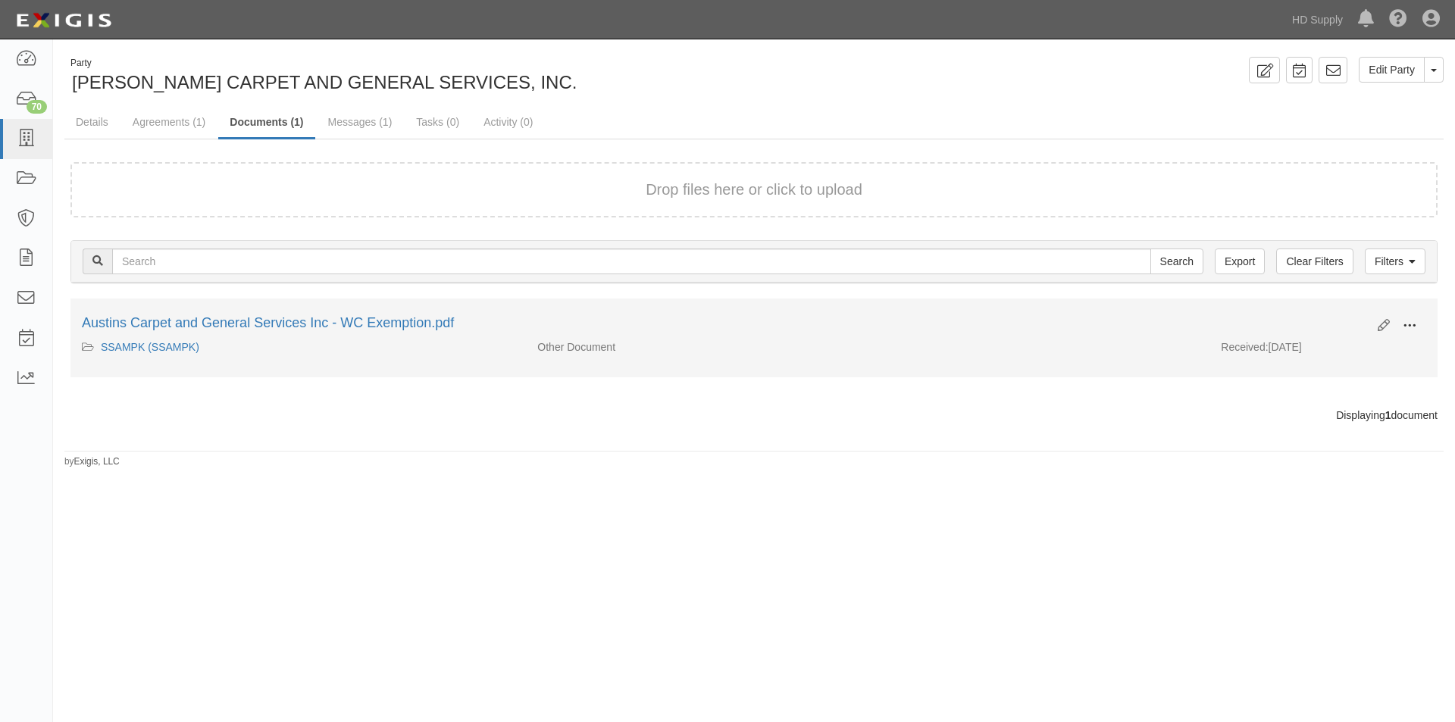
click at [1399, 321] on button at bounding box center [1409, 327] width 33 height 26
click at [1312, 355] on link "View" at bounding box center [1336, 347] width 120 height 27
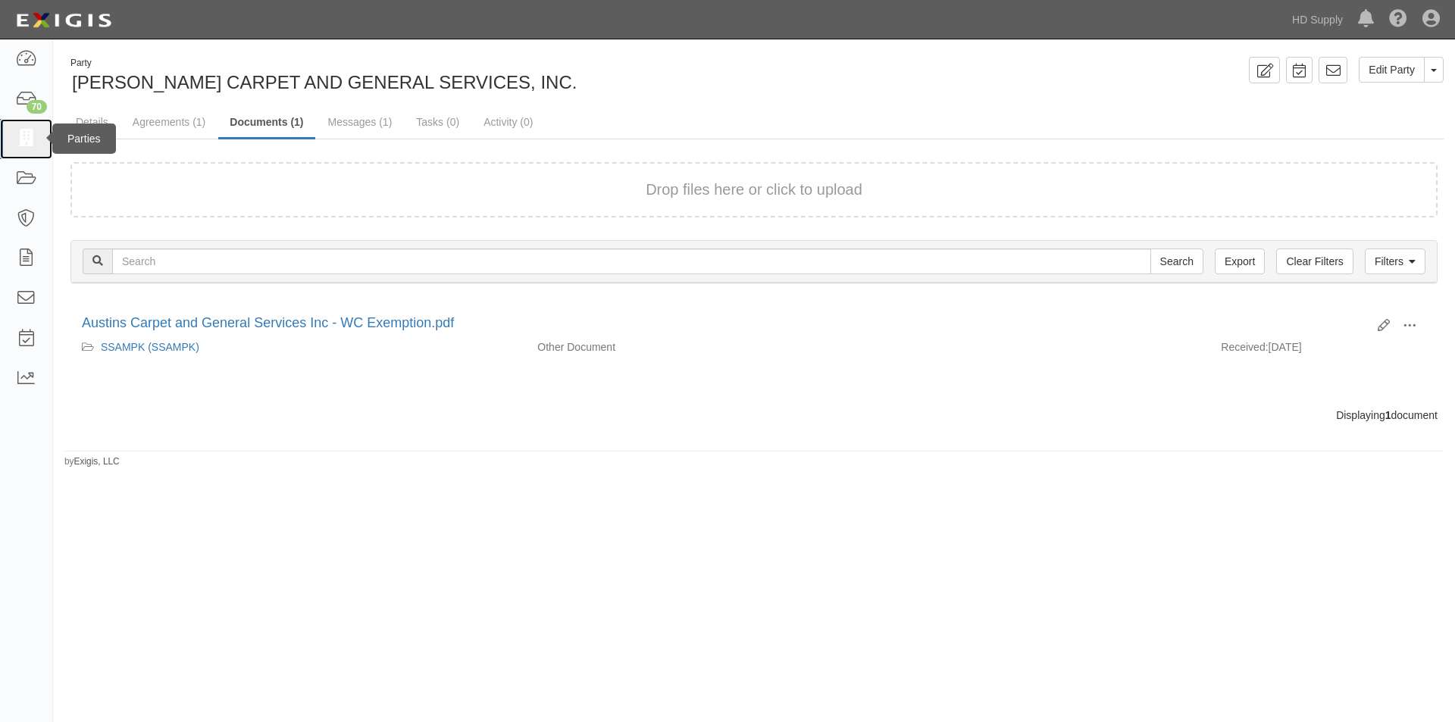
click at [29, 131] on icon at bounding box center [25, 138] width 21 height 17
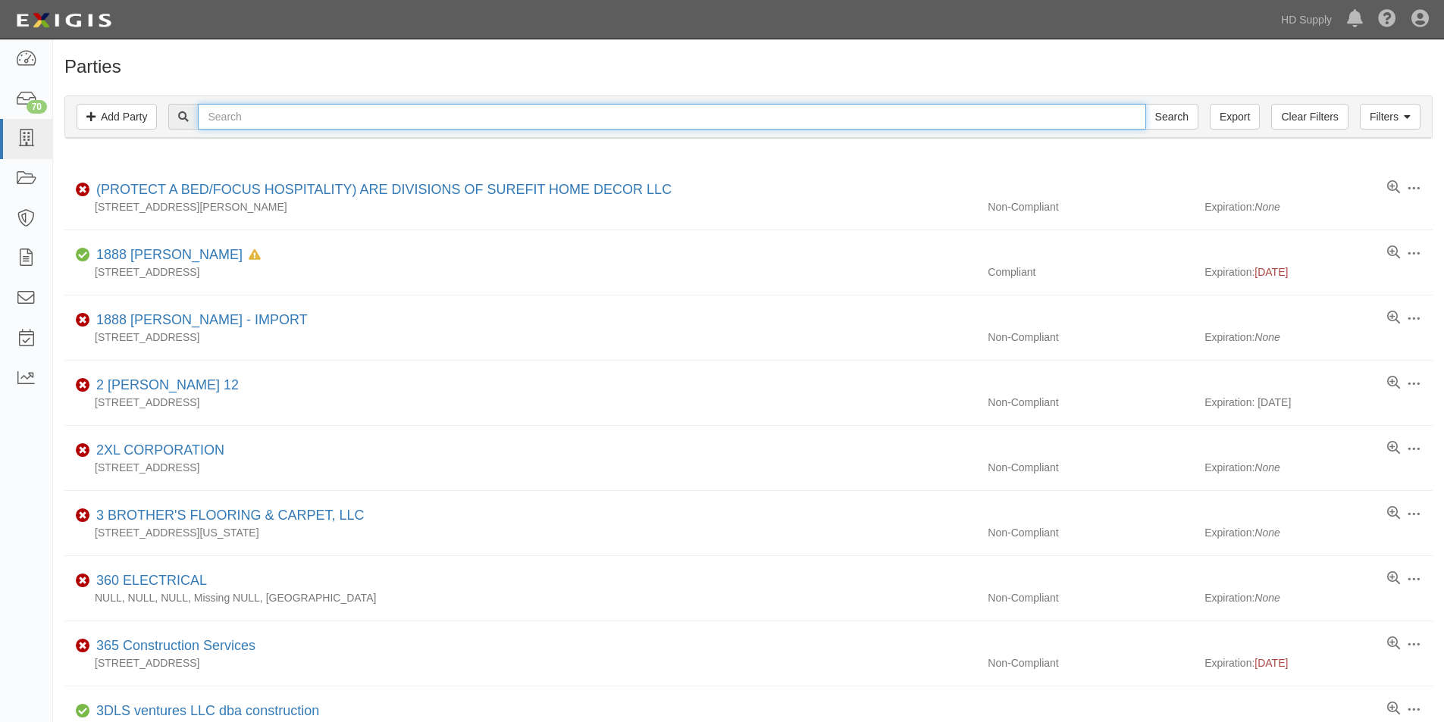
click at [349, 127] on input "text" at bounding box center [671, 117] width 947 height 26
type input "b schwin"
click at [1145, 104] on input "Search" at bounding box center [1171, 117] width 53 height 26
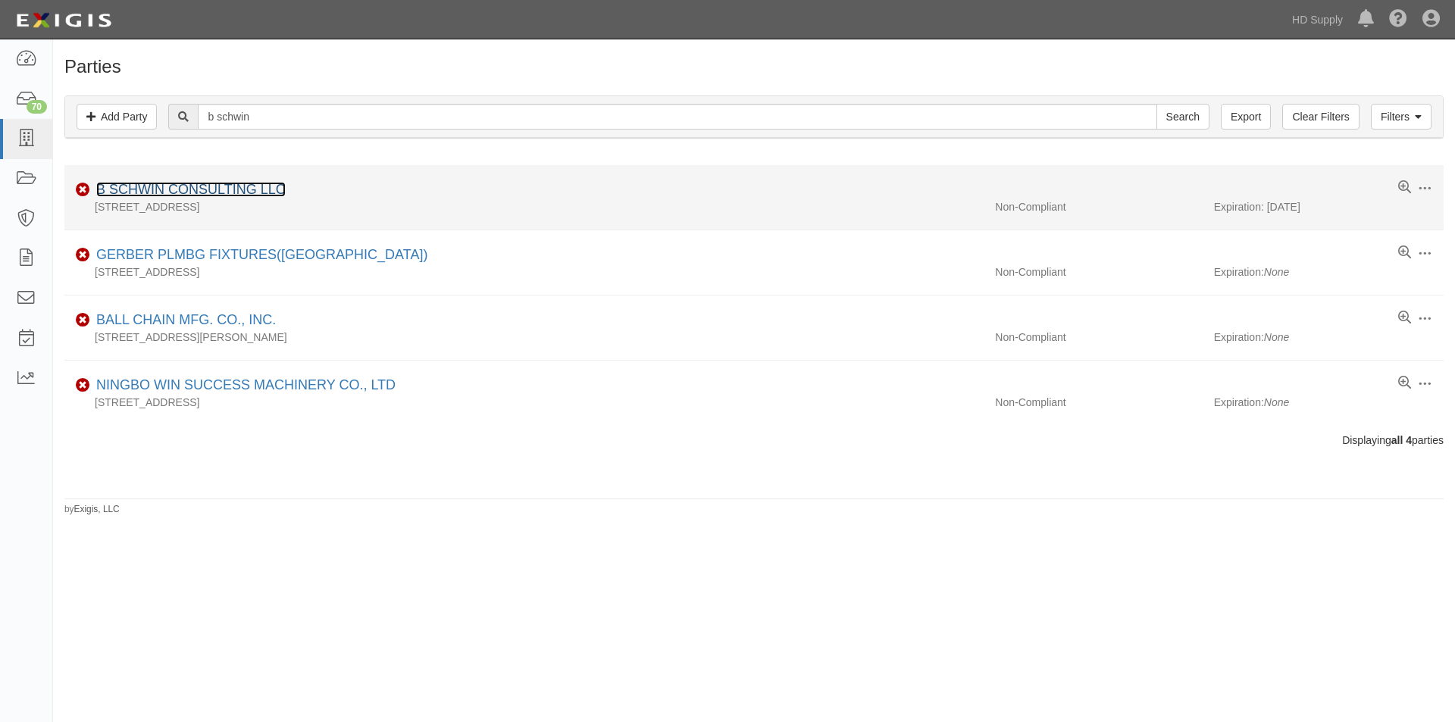
click at [188, 189] on link "B SCHWIN CONSULTING LLC" at bounding box center [190, 189] width 189 height 15
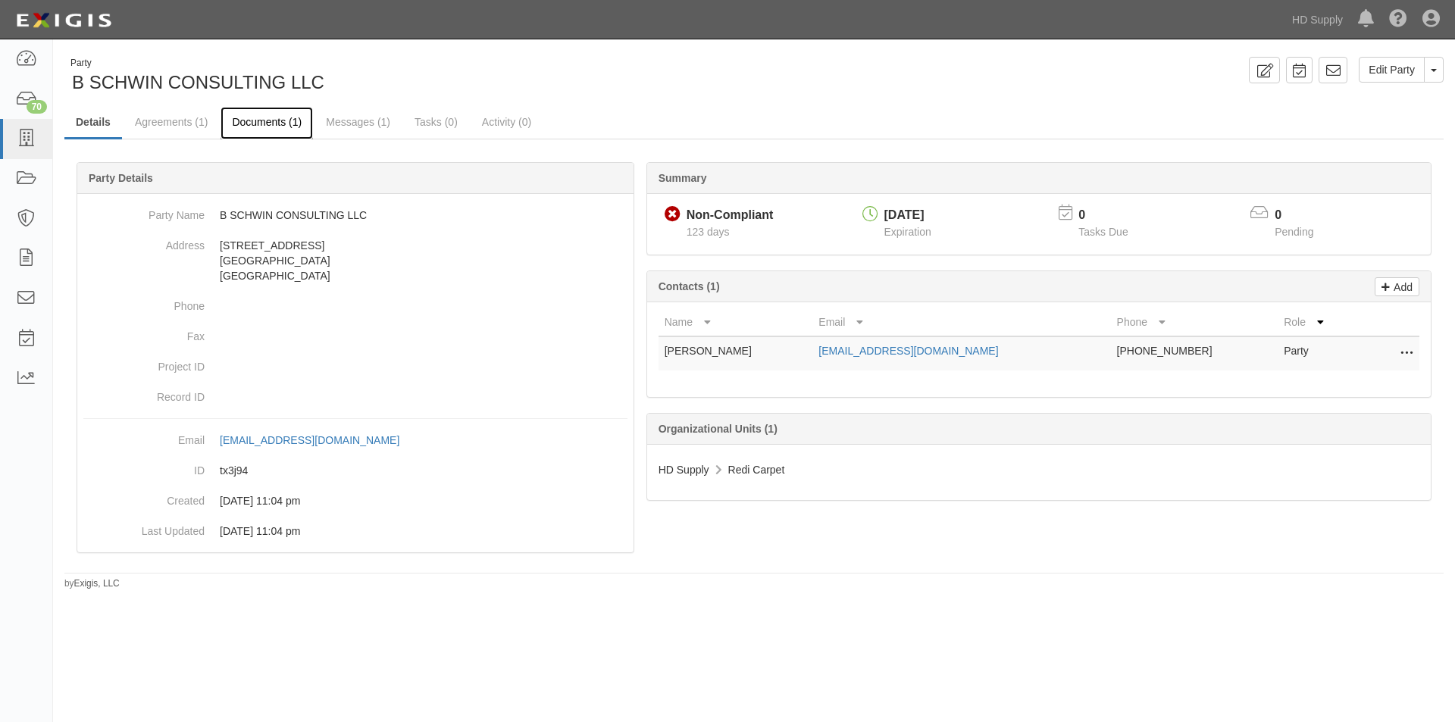
click at [262, 122] on link "Documents (1)" at bounding box center [267, 123] width 92 height 33
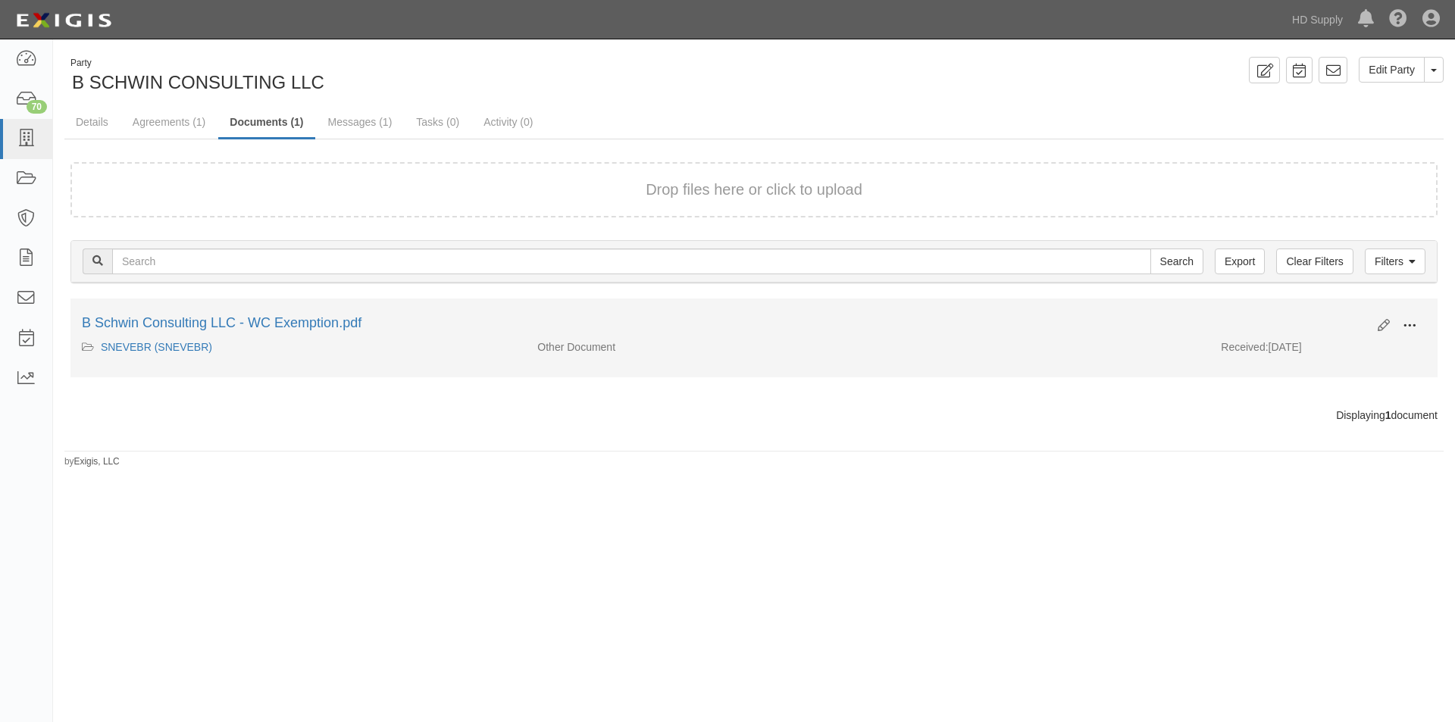
click at [1414, 322] on span at bounding box center [1410, 326] width 14 height 14
click at [1316, 352] on link "View" at bounding box center [1336, 347] width 120 height 27
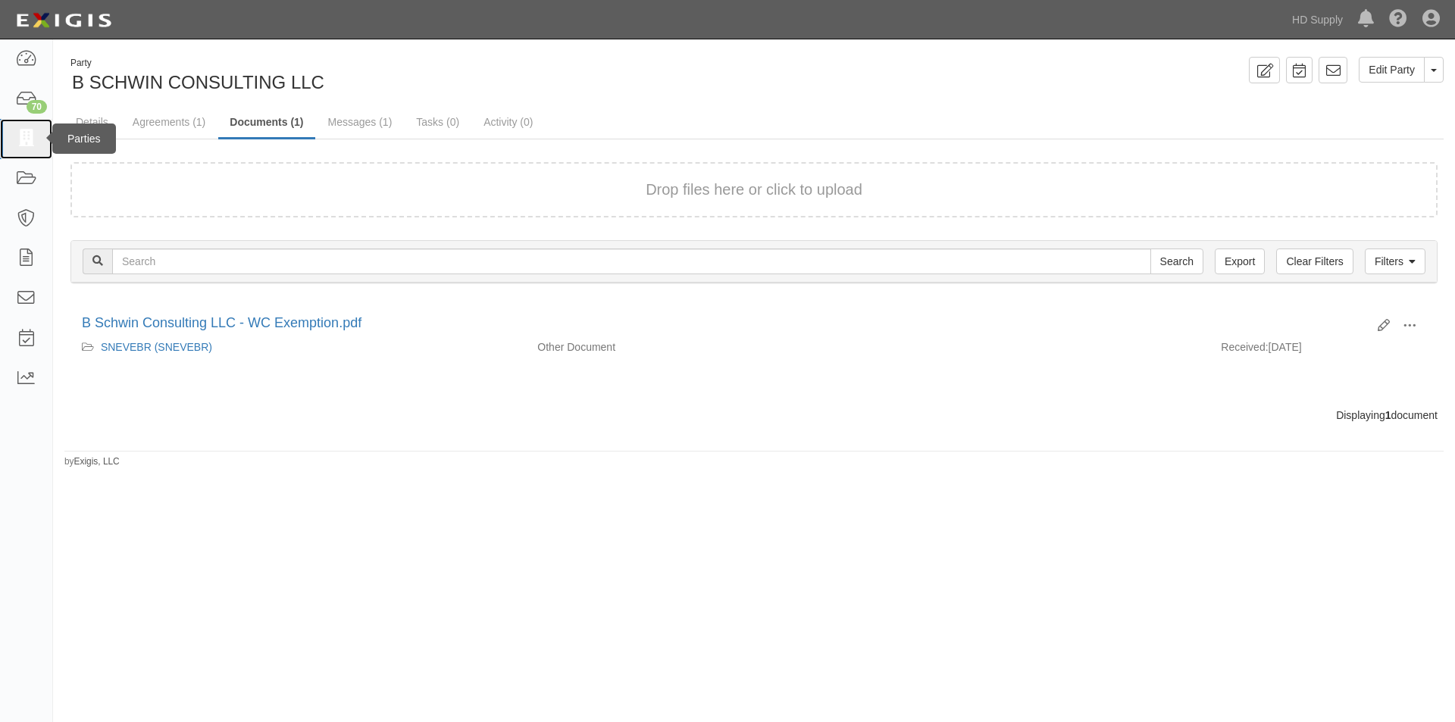
click at [29, 139] on icon at bounding box center [25, 138] width 21 height 17
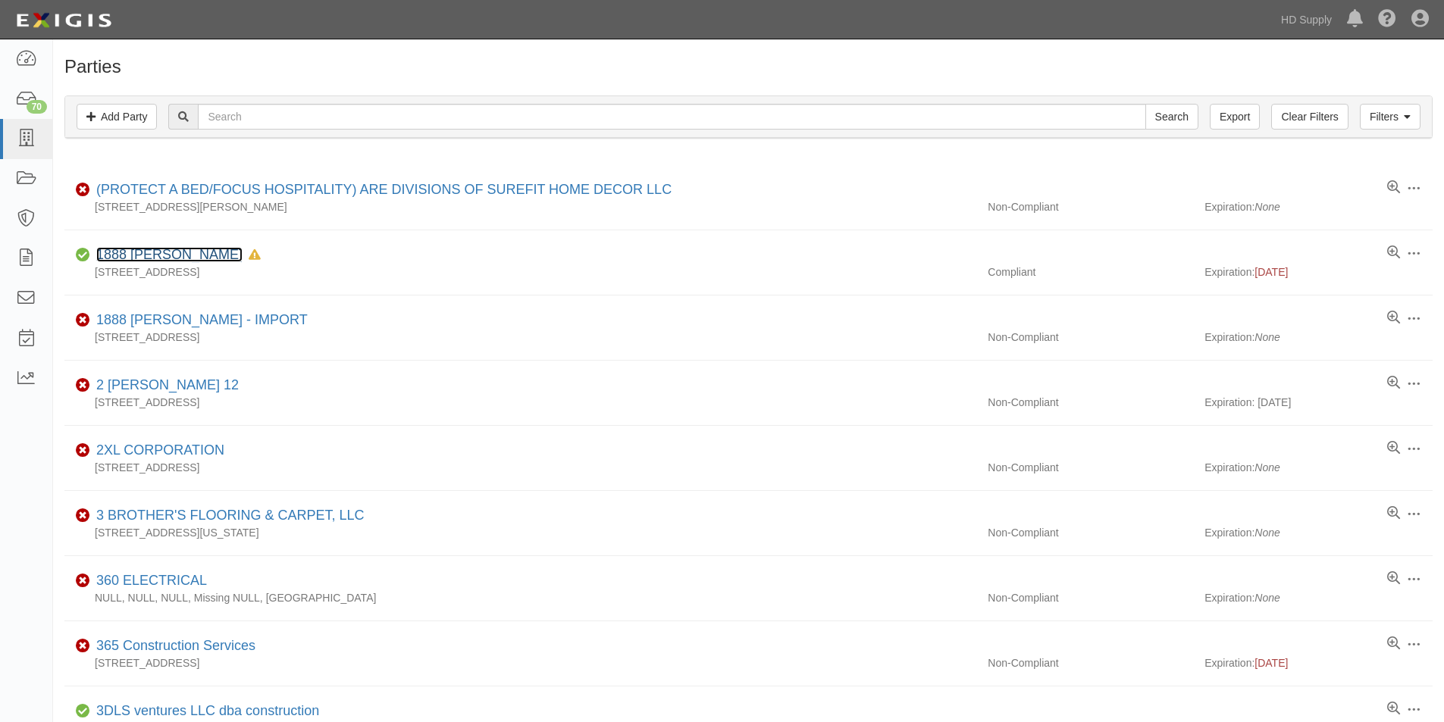
click at [145, 260] on link "1888 MILLS" at bounding box center [169, 254] width 146 height 15
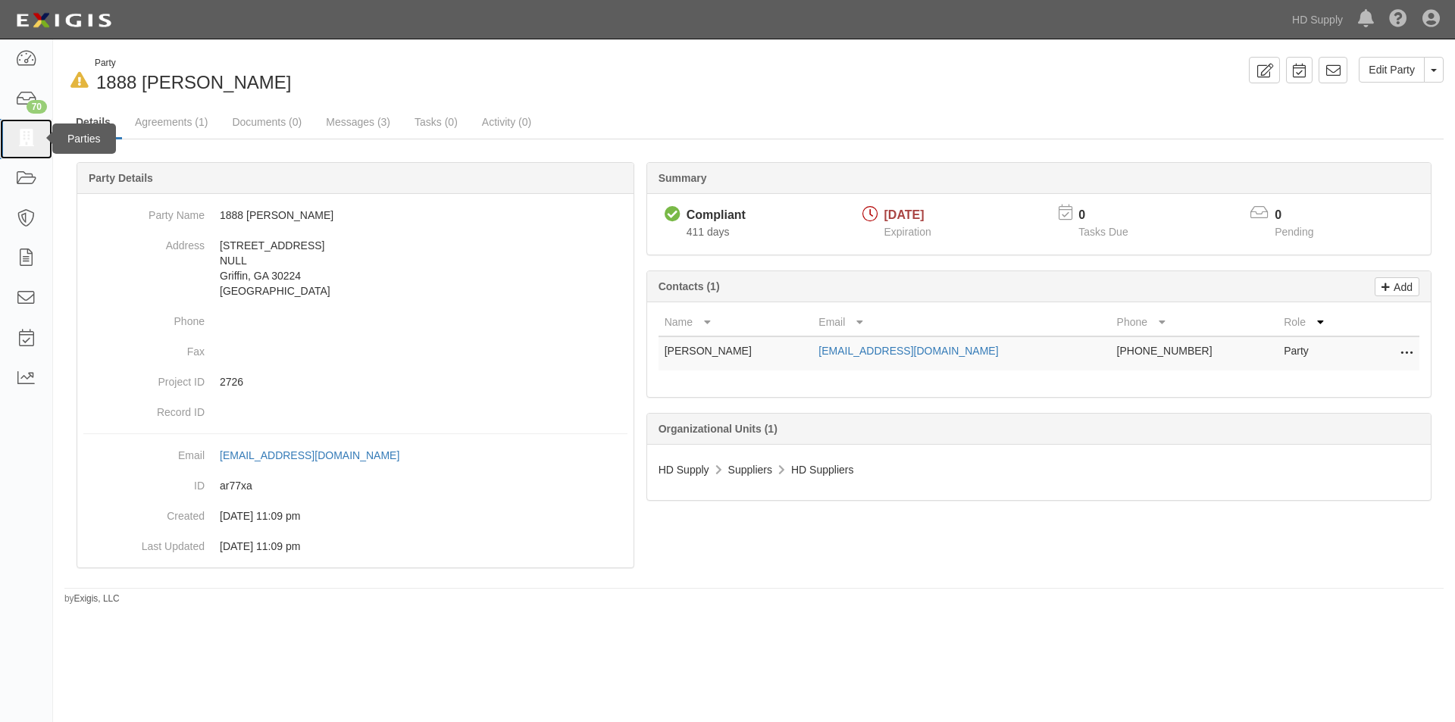
click at [30, 134] on icon at bounding box center [25, 138] width 21 height 17
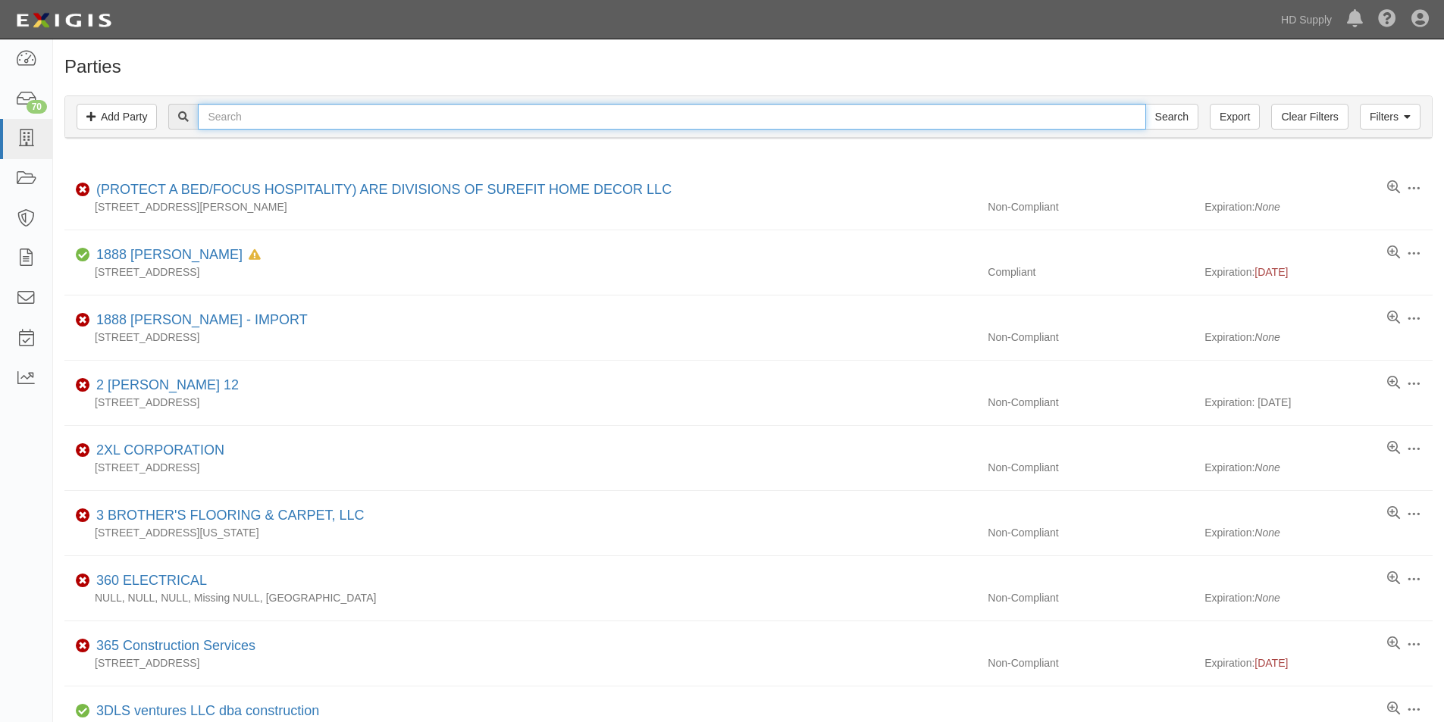
click at [253, 110] on input "text" at bounding box center [671, 117] width 947 height 26
click at [254, 117] on input "text" at bounding box center [671, 117] width 947 height 26
type input "best florida care"
click at [1145, 104] on input "Search" at bounding box center [1171, 117] width 53 height 26
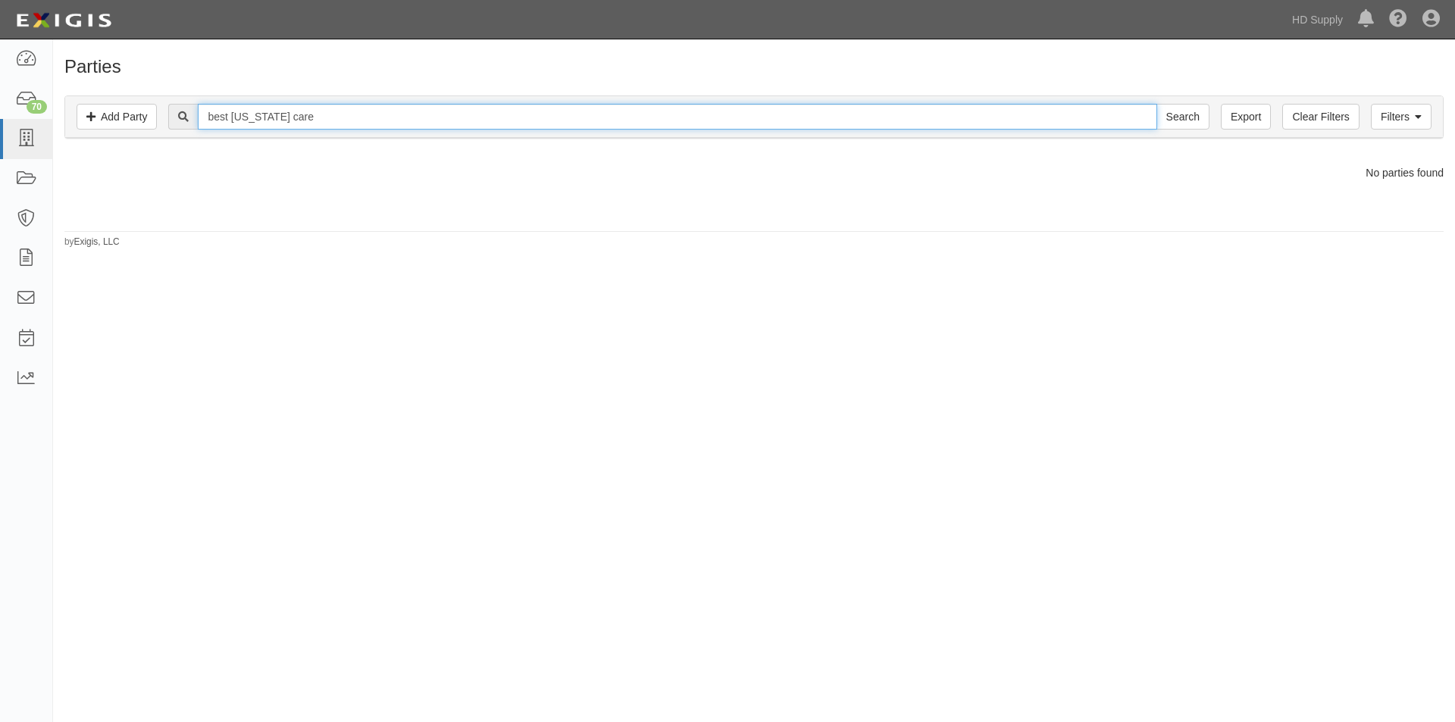
click at [325, 119] on input "best florida care" at bounding box center [677, 117] width 959 height 26
type input "best [PERSON_NAME]"
click at [1156, 104] on input "Search" at bounding box center [1182, 117] width 53 height 26
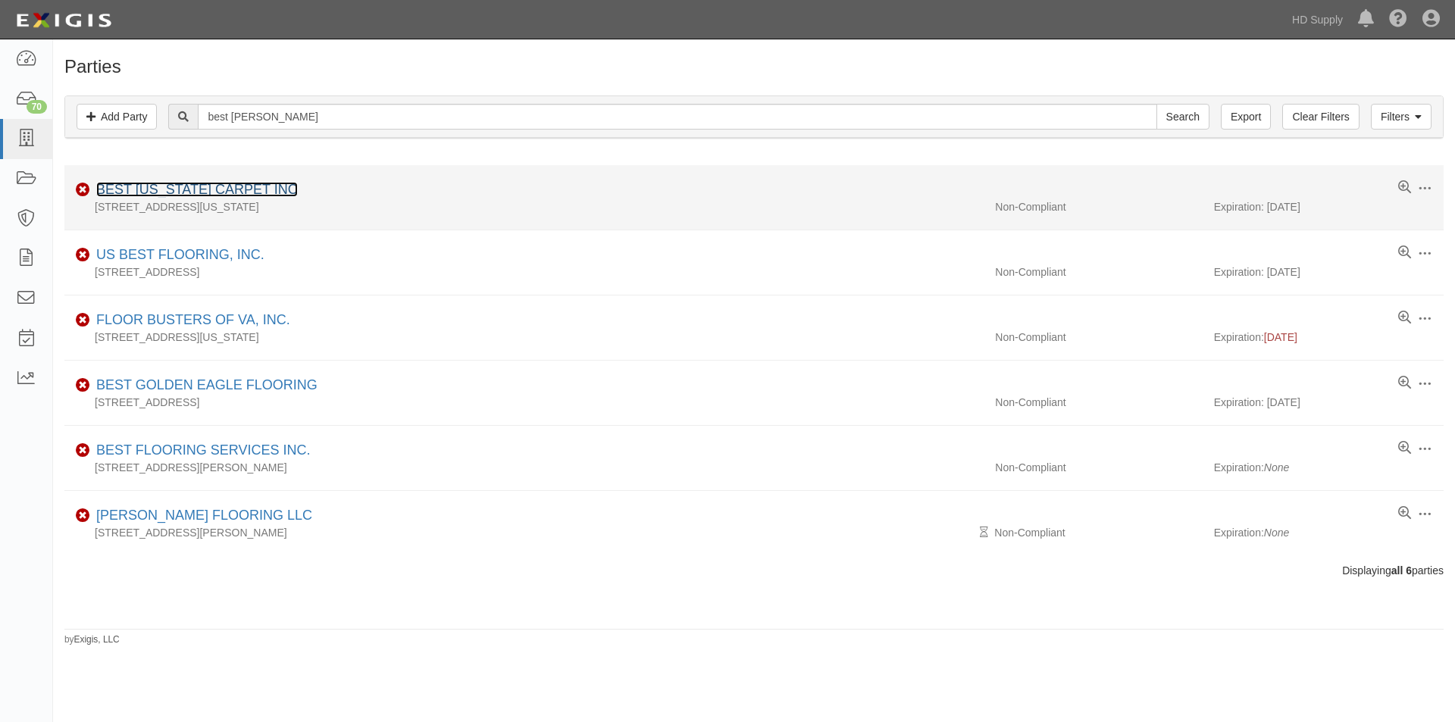
click at [203, 194] on link "BEST [US_STATE] CARPET INC" at bounding box center [197, 189] width 202 height 15
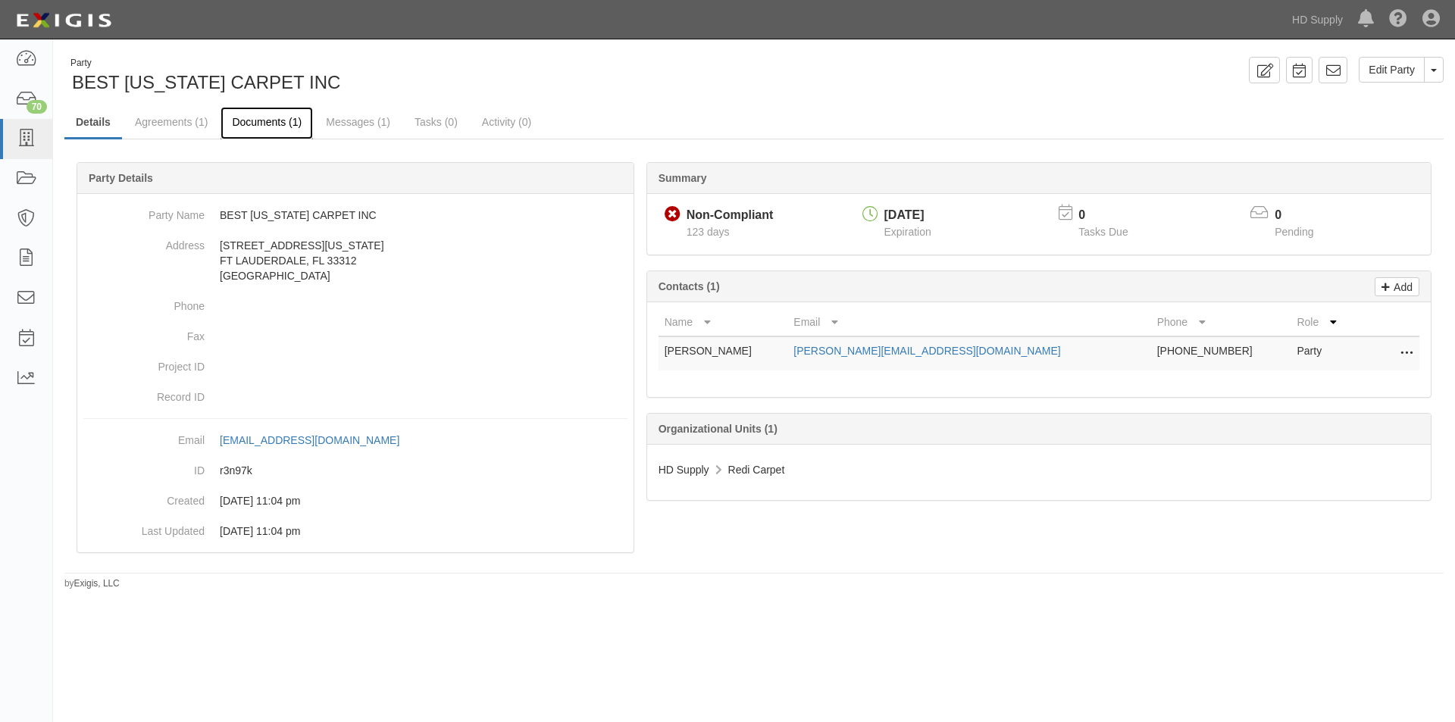
click at [280, 124] on link "Documents (1)" at bounding box center [267, 123] width 92 height 33
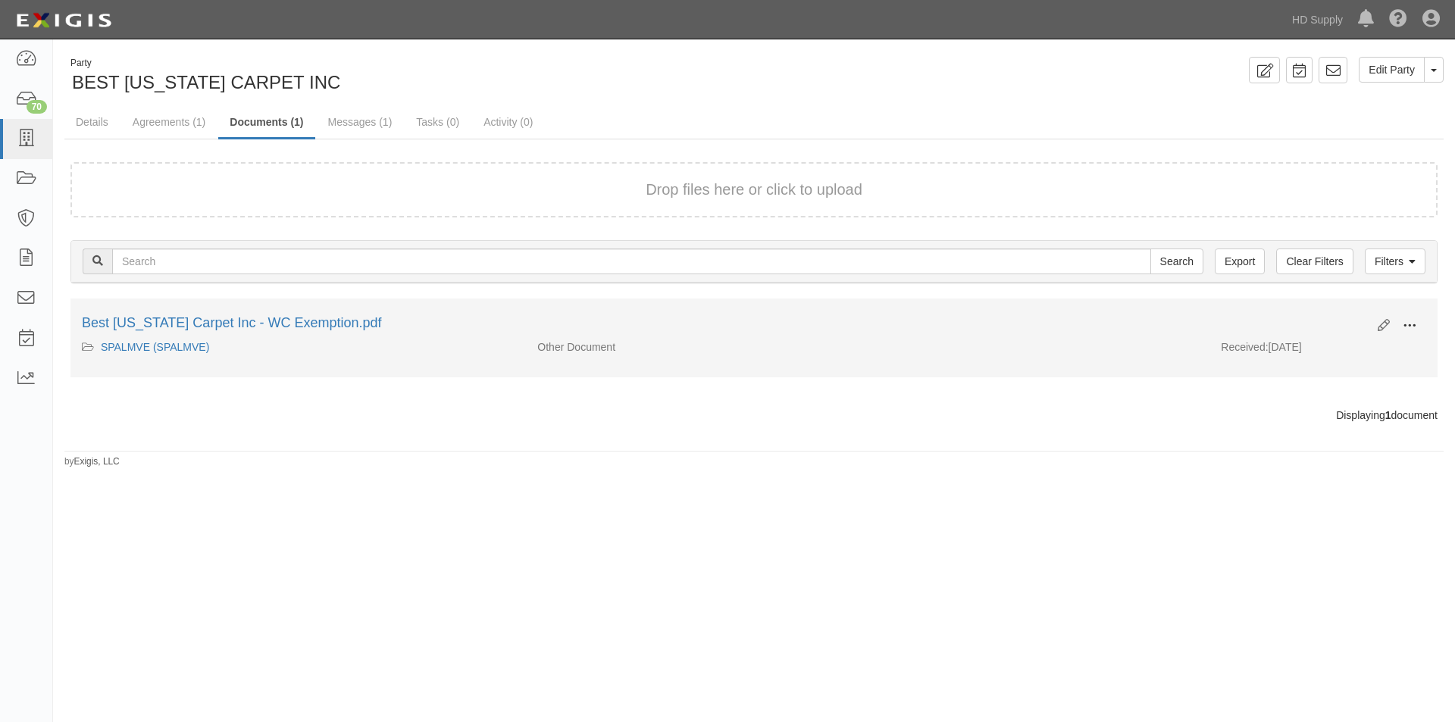
click at [1406, 329] on span at bounding box center [1410, 326] width 14 height 14
click at [1318, 349] on link "View" at bounding box center [1336, 347] width 120 height 27
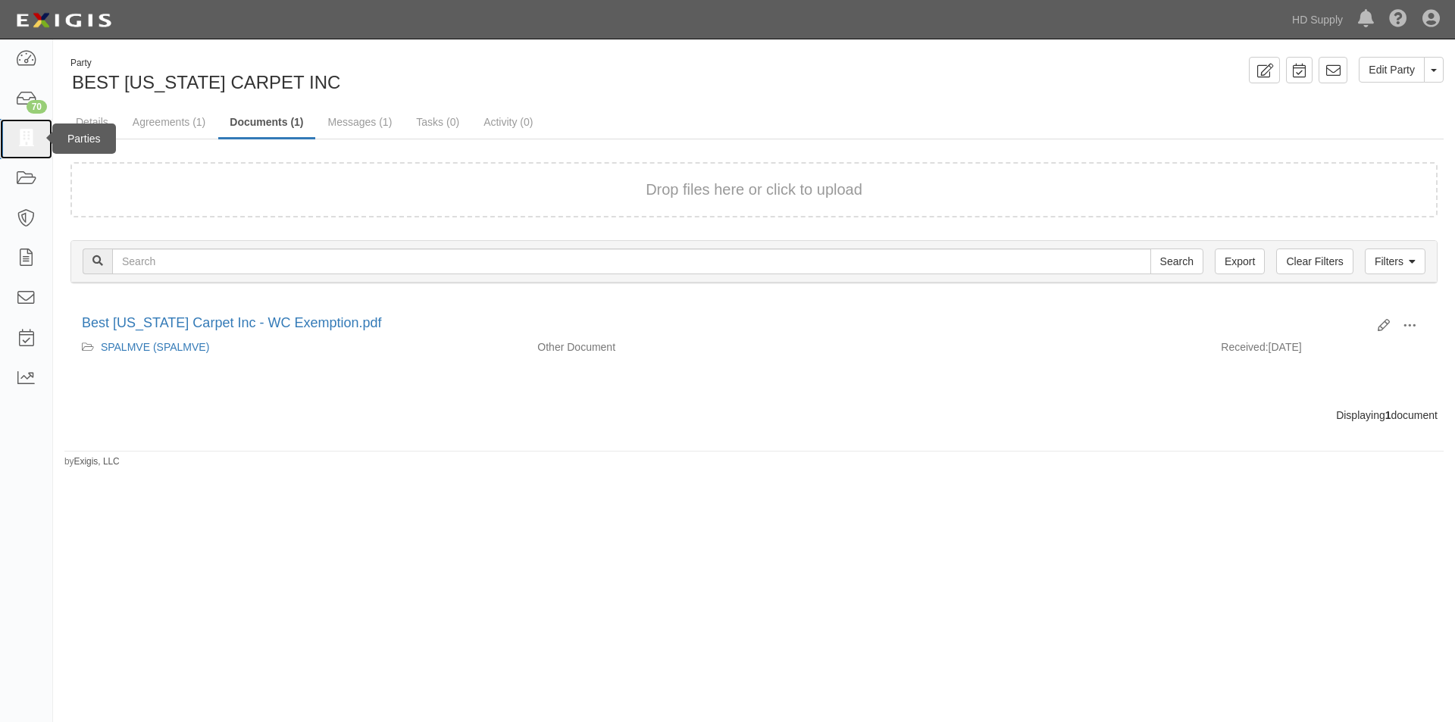
click at [25, 139] on icon at bounding box center [25, 138] width 21 height 17
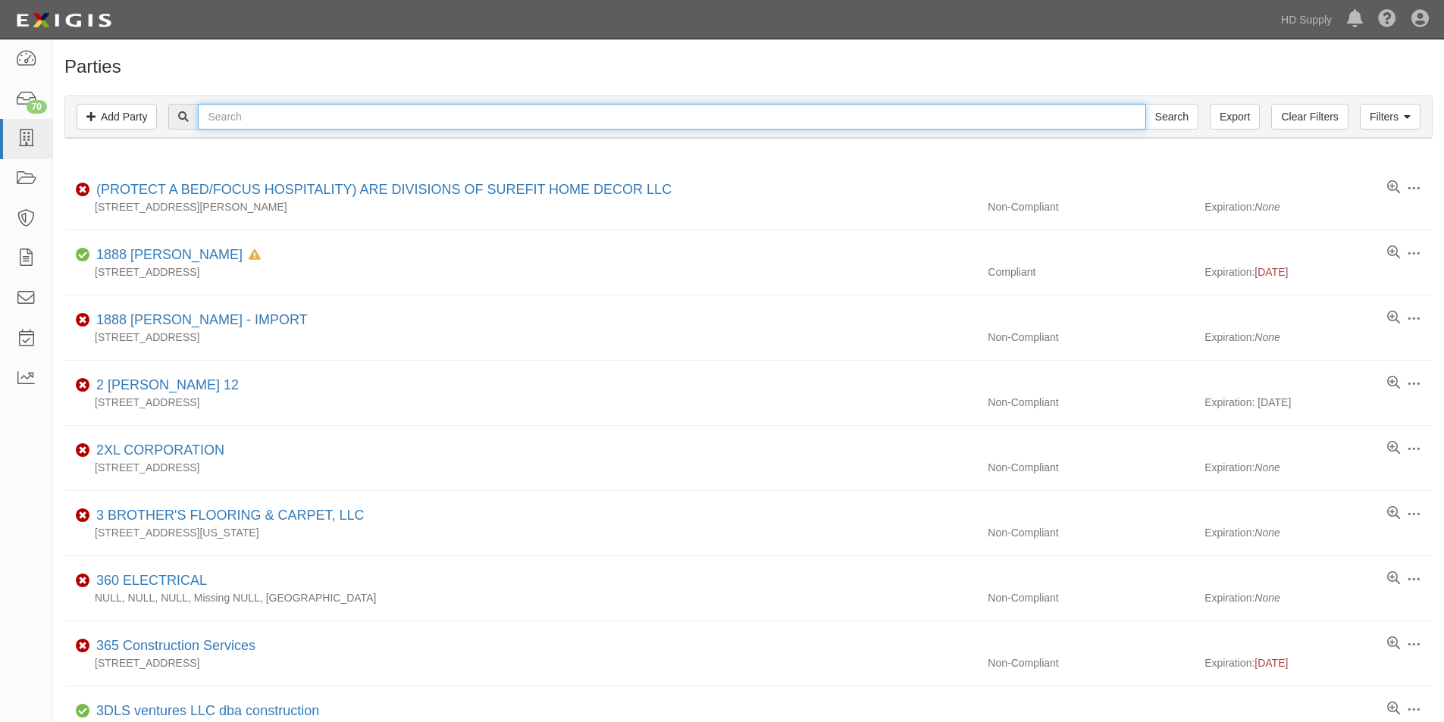
click at [227, 115] on input "text" at bounding box center [671, 117] width 947 height 26
type input "castillo carp"
click at [1145, 104] on input "Search" at bounding box center [1171, 117] width 53 height 26
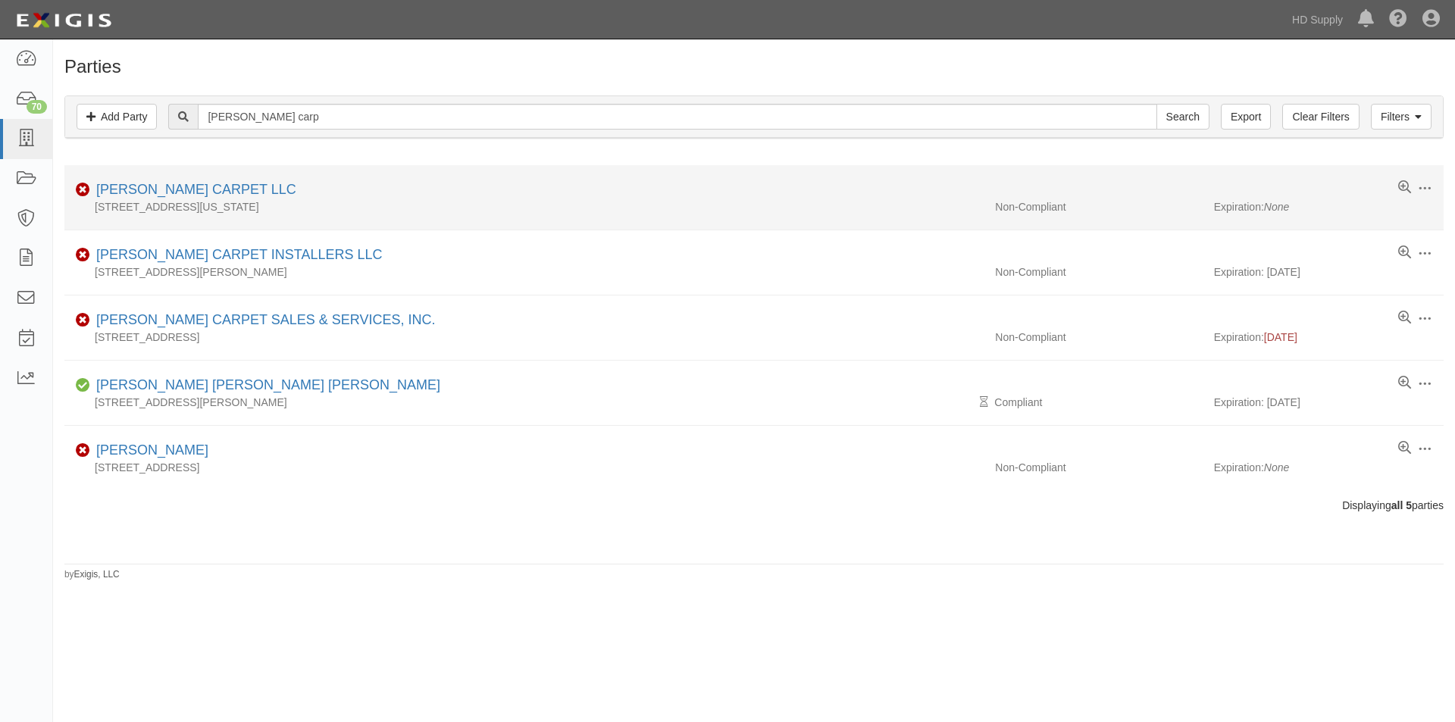
click at [219, 197] on div "[PERSON_NAME] CARPET LLC" at bounding box center [193, 190] width 206 height 20
click at [161, 190] on link "CASTILLO CARPET LLC" at bounding box center [196, 189] width 200 height 15
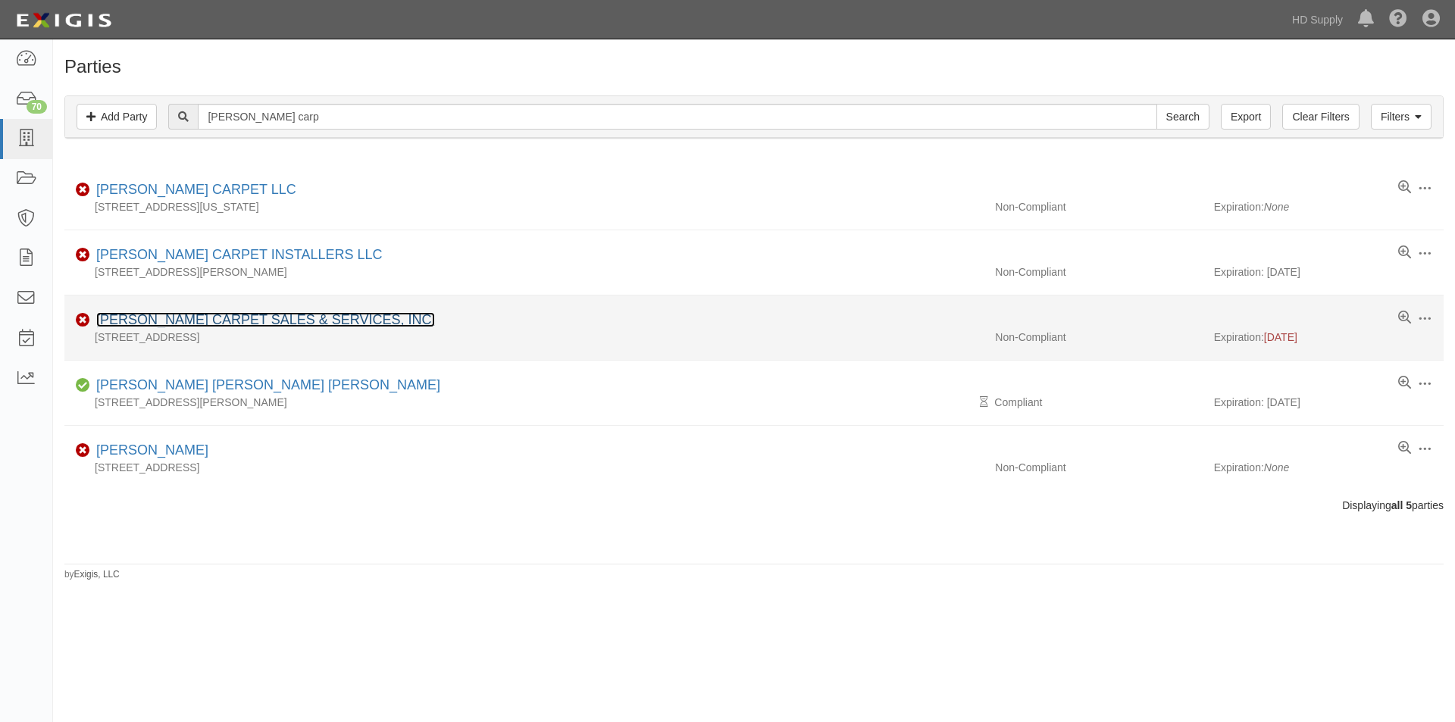
click at [172, 326] on link "[PERSON_NAME] CARPET SALES & SERVICES, INC." at bounding box center [265, 319] width 339 height 15
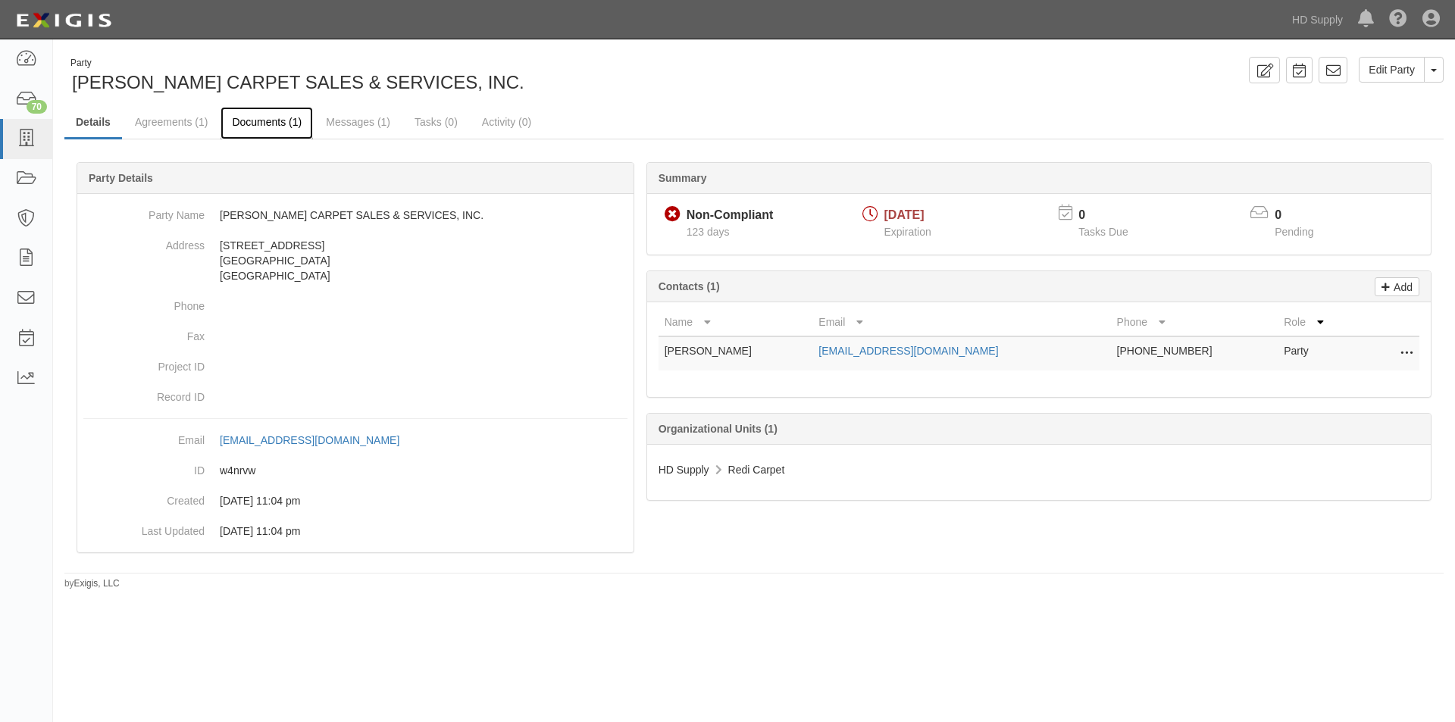
click at [274, 126] on link "Documents (1)" at bounding box center [267, 123] width 92 height 33
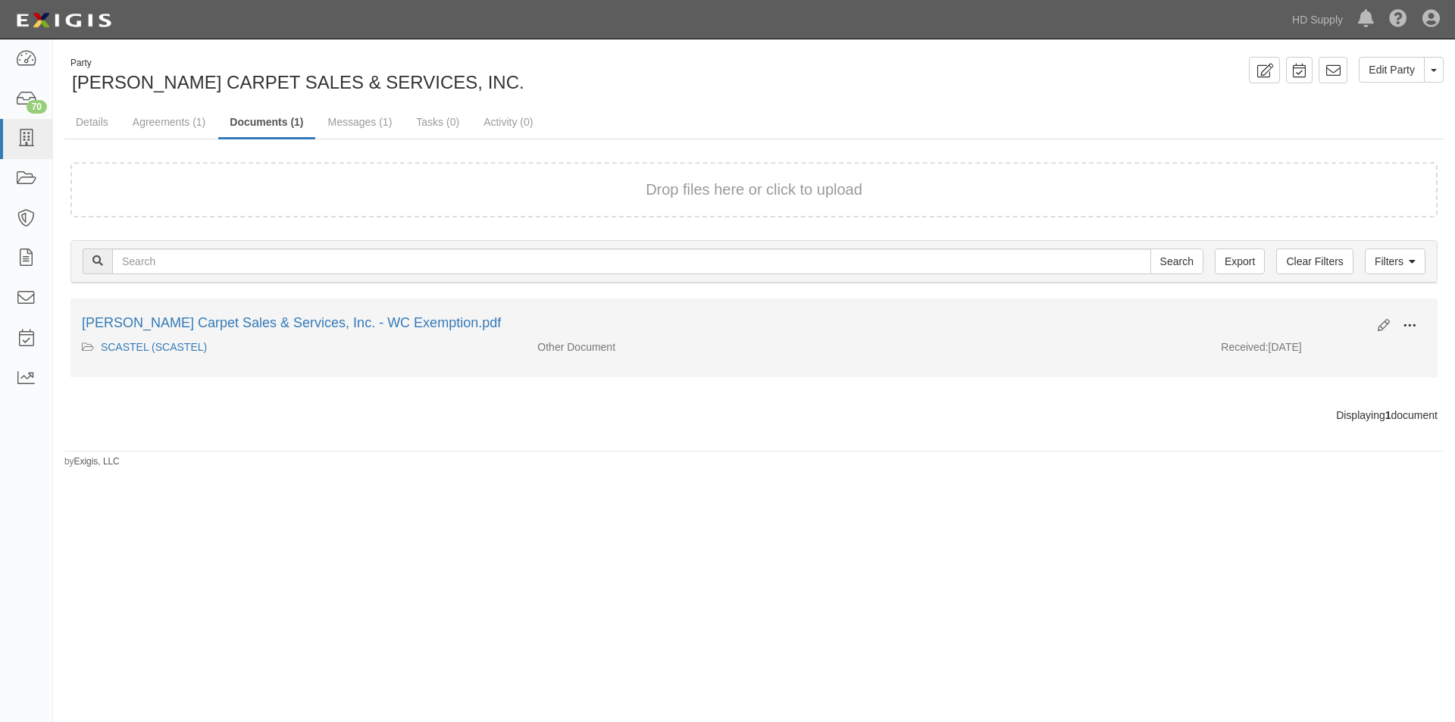
click at [1403, 324] on span at bounding box center [1410, 326] width 14 height 14
click at [1336, 343] on link "View" at bounding box center [1336, 347] width 120 height 27
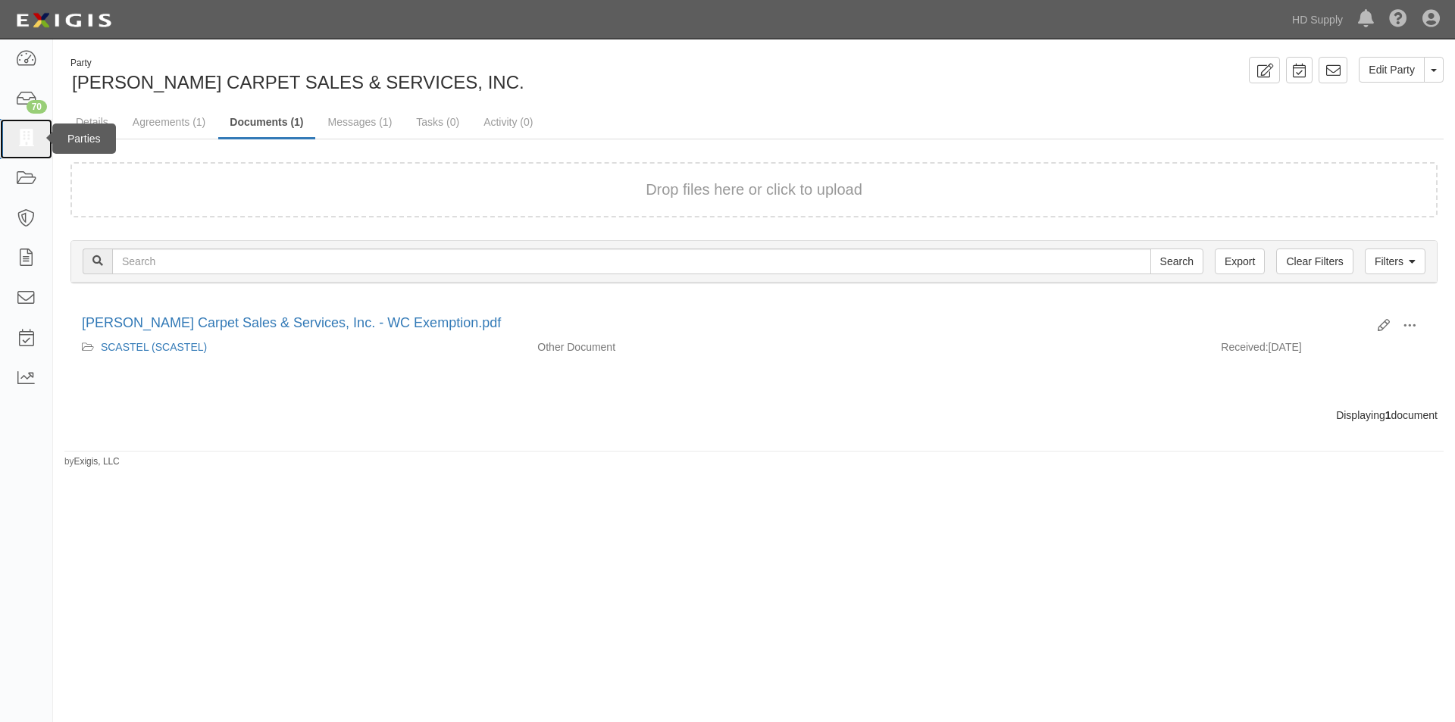
click at [22, 145] on icon at bounding box center [25, 138] width 21 height 17
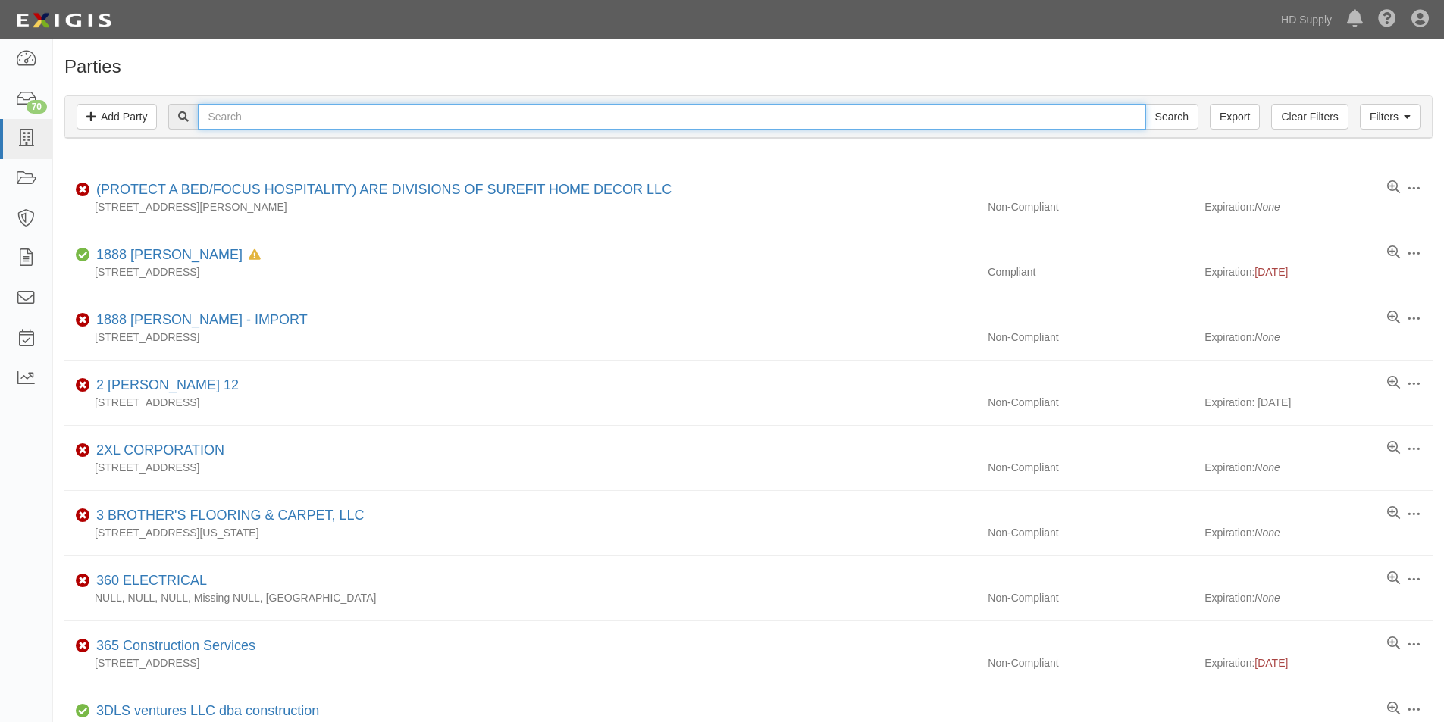
click at [325, 117] on input "text" at bounding box center [671, 117] width 947 height 26
type input "cmz floor"
click at [1145, 104] on input "Search" at bounding box center [1171, 117] width 53 height 26
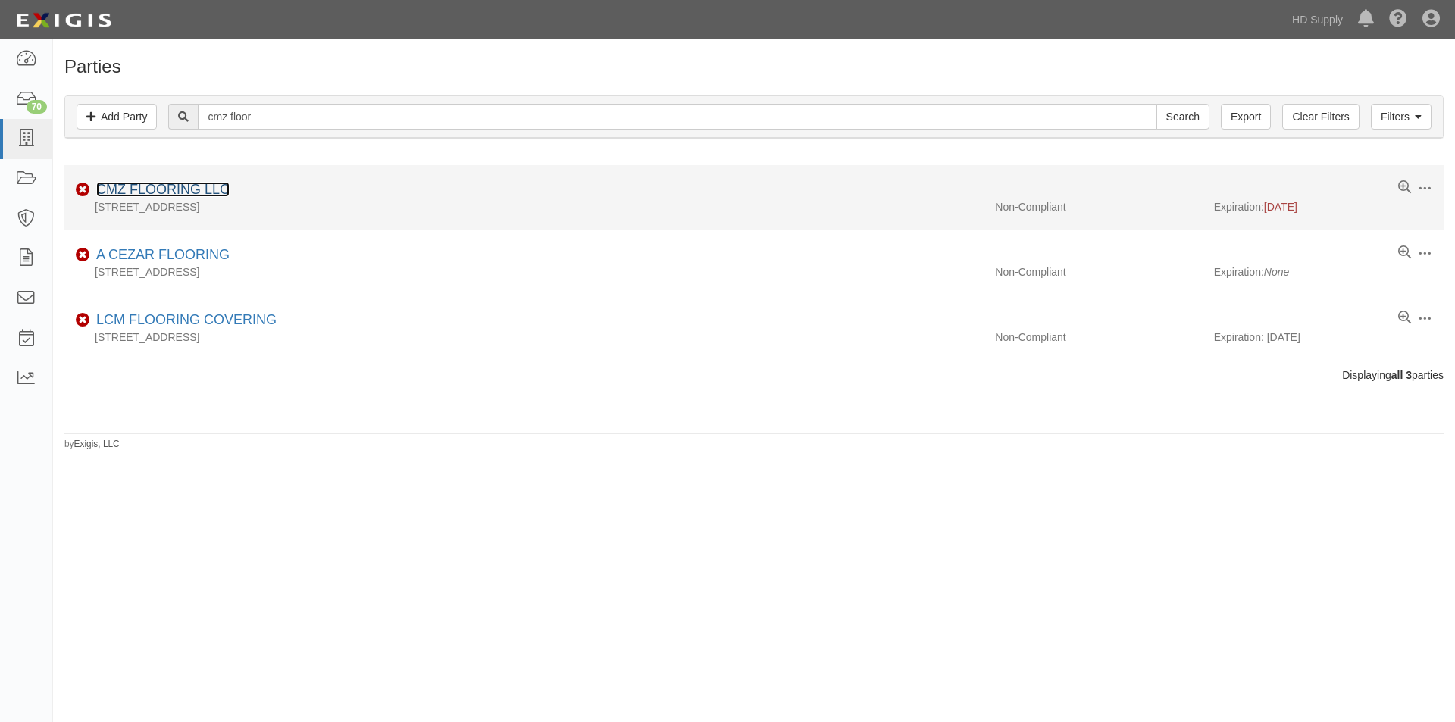
click at [171, 191] on link "CMZ FLOORING LLC" at bounding box center [162, 189] width 133 height 15
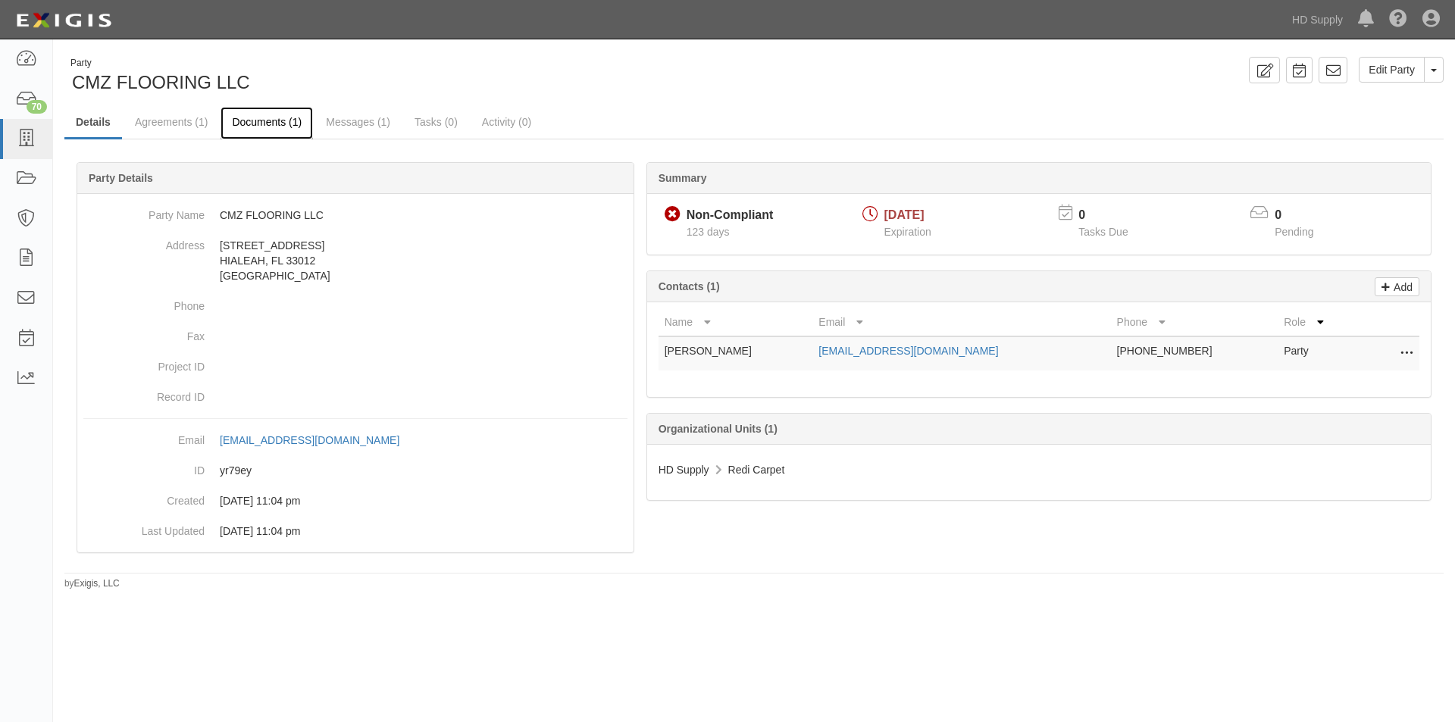
click at [277, 122] on link "Documents (1)" at bounding box center [267, 123] width 92 height 33
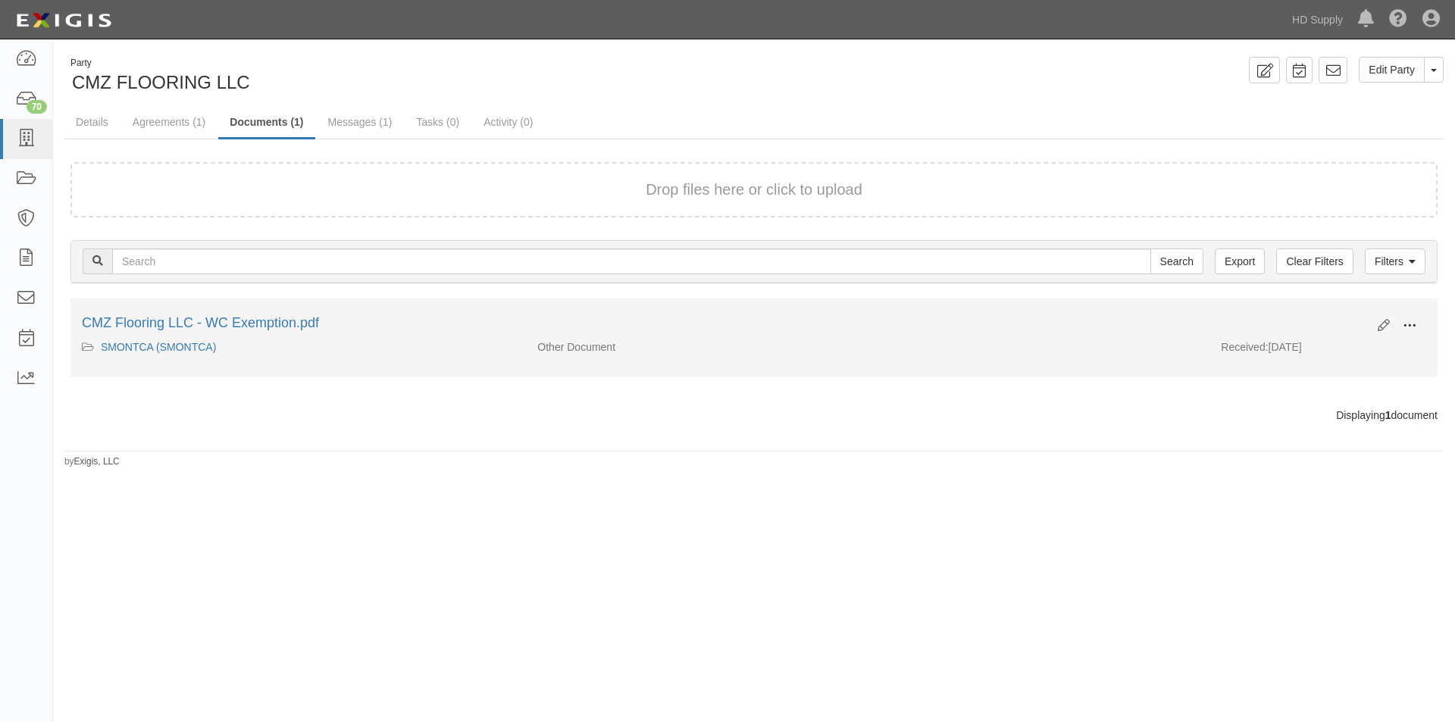
click at [1394, 327] on button at bounding box center [1409, 327] width 33 height 26
click at [1344, 355] on link "View" at bounding box center [1336, 347] width 120 height 27
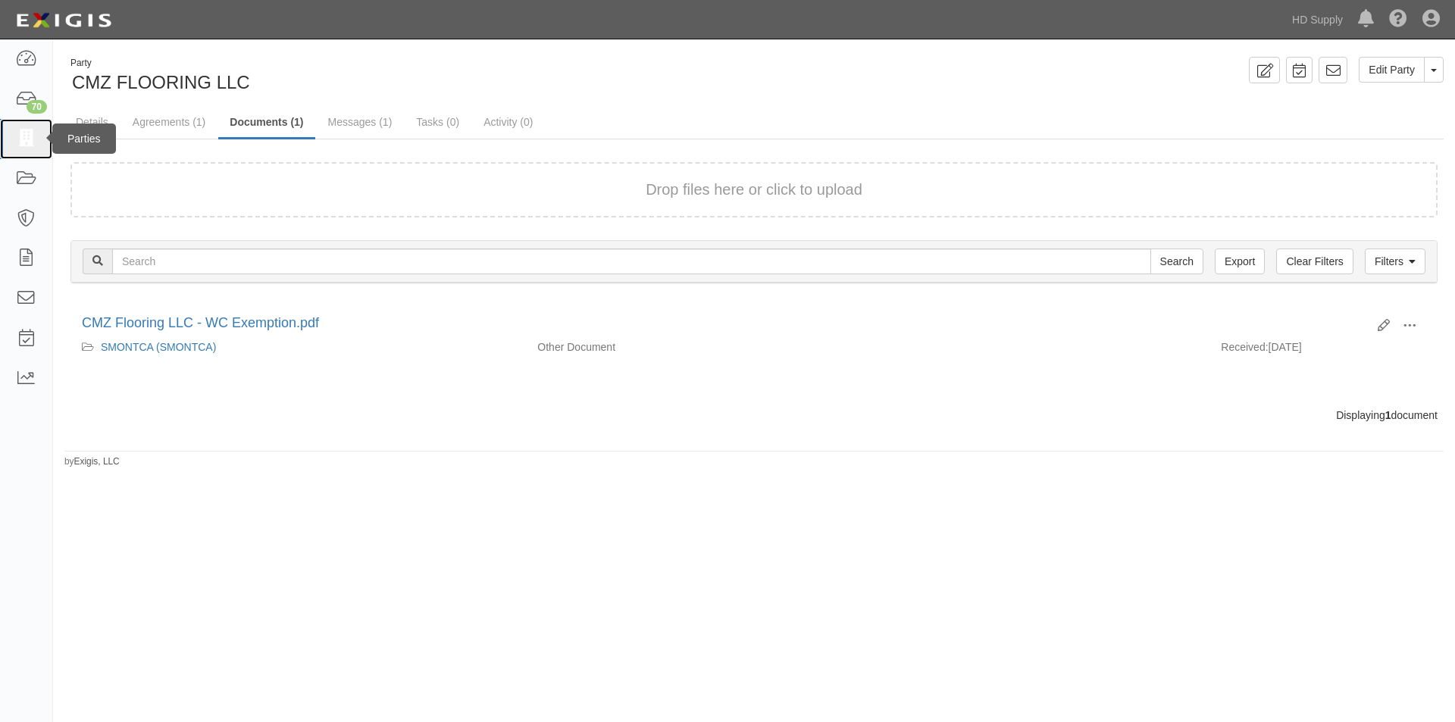
click at [35, 145] on icon at bounding box center [25, 138] width 21 height 17
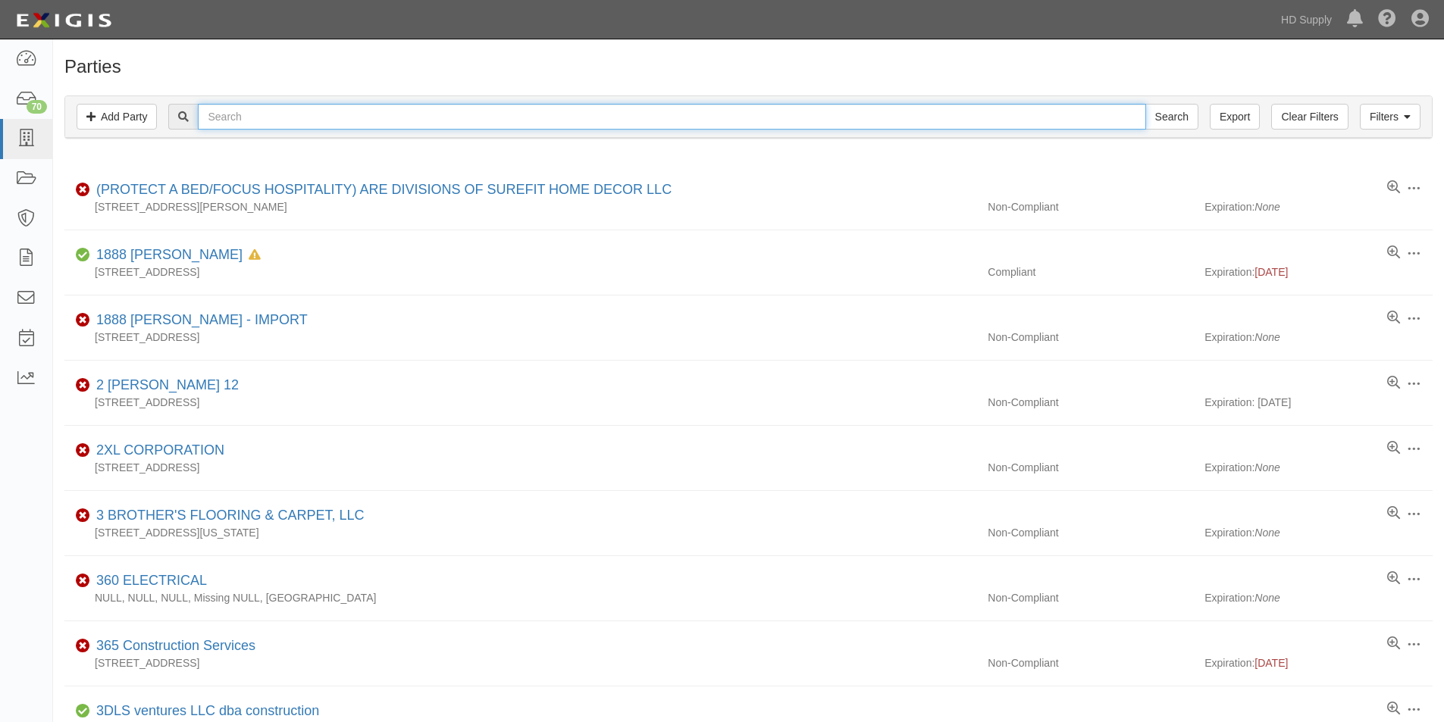
click at [335, 117] on input "text" at bounding box center [671, 117] width 947 height 26
type input "creative floor"
click at [1145, 104] on input "Search" at bounding box center [1171, 117] width 53 height 26
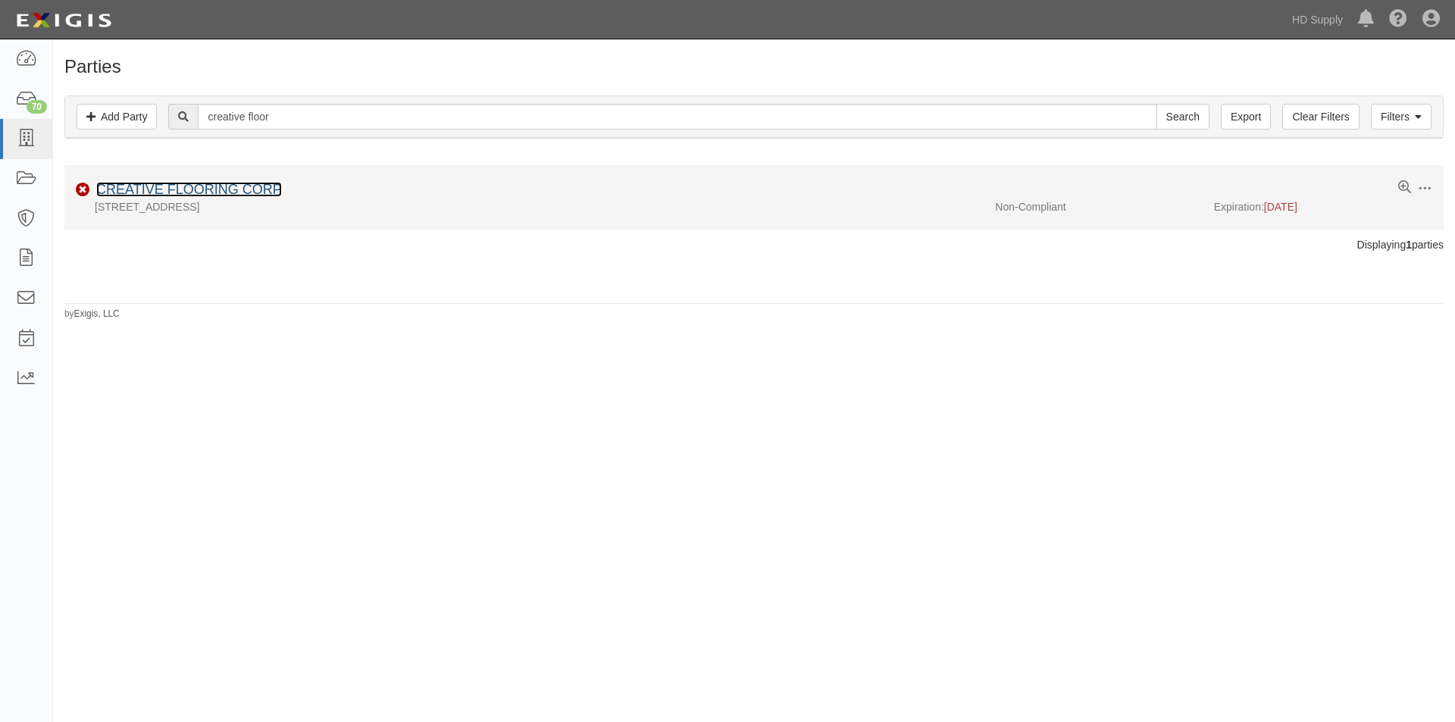
click at [250, 190] on link "CREATIVE FLOORING CORP" at bounding box center [189, 189] width 186 height 15
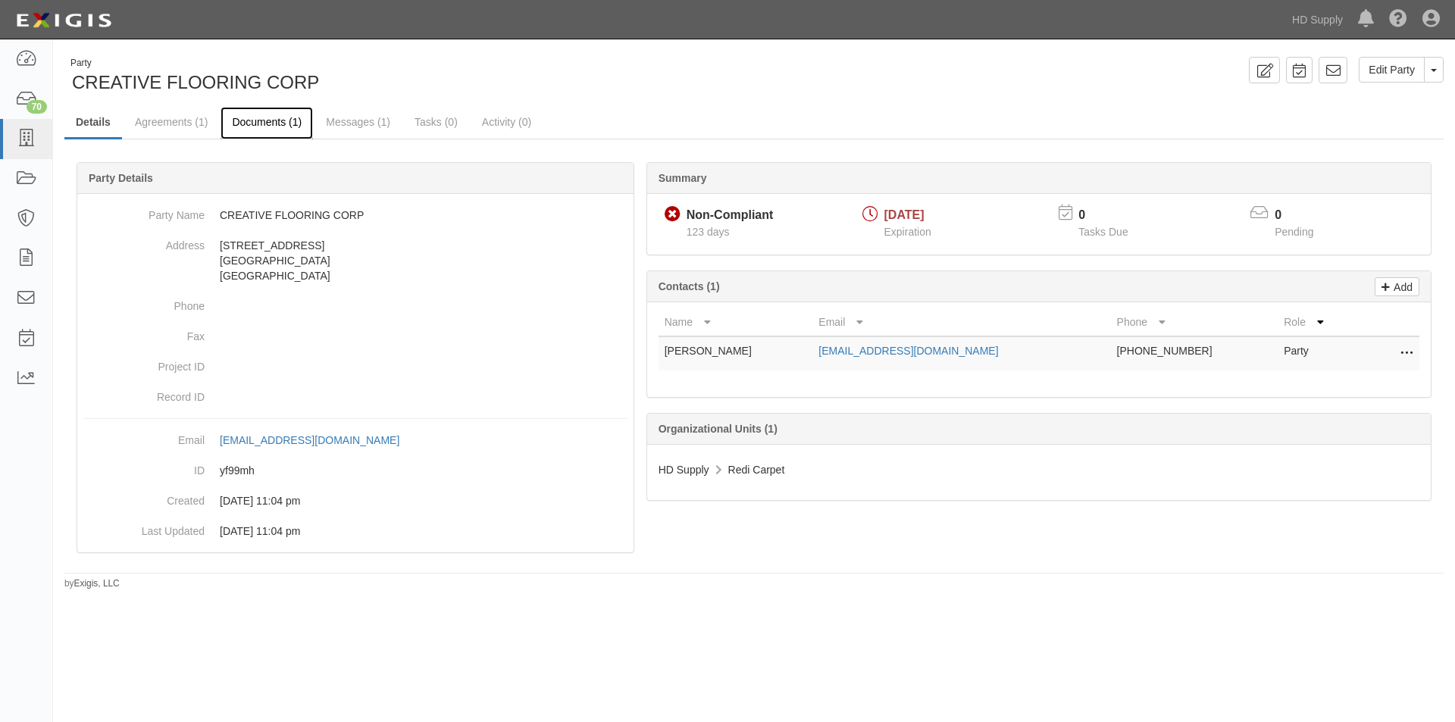
click at [286, 126] on link "Documents (1)" at bounding box center [267, 123] width 92 height 33
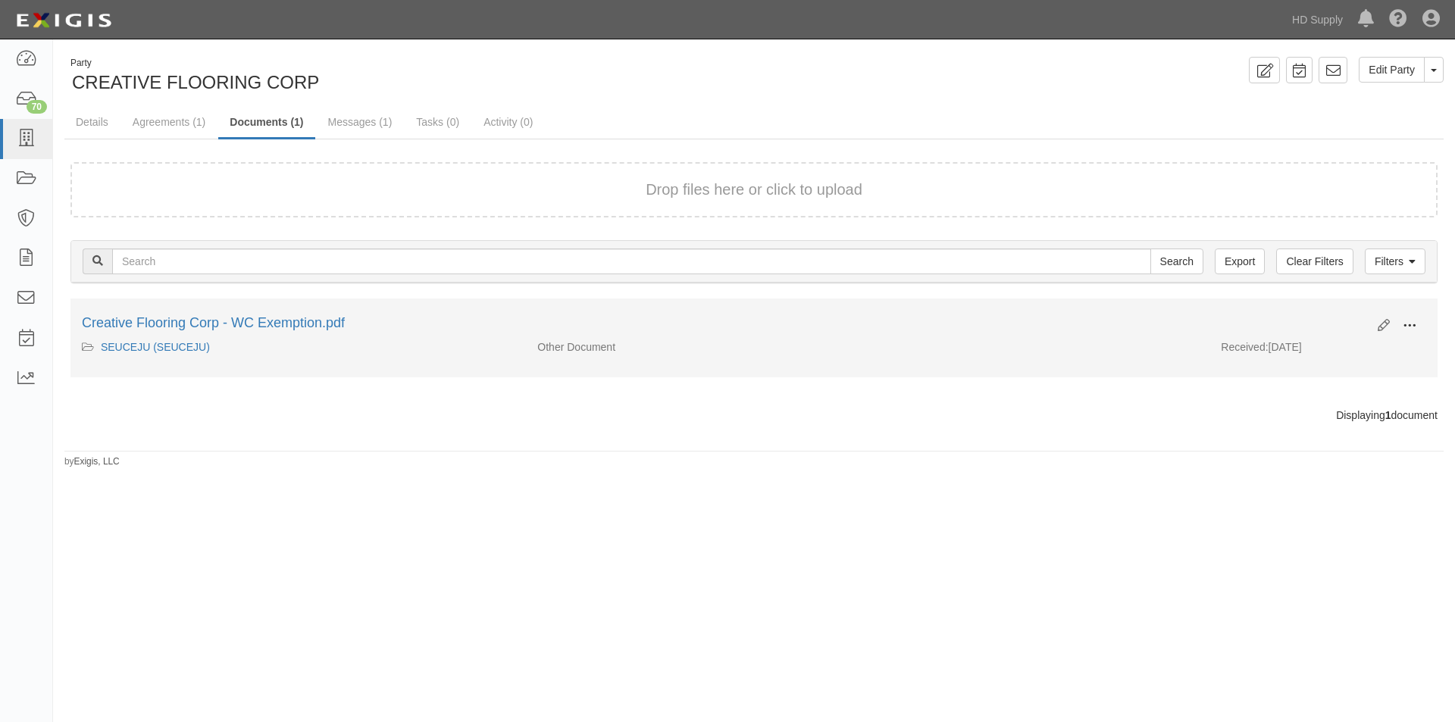
click at [1404, 326] on span at bounding box center [1410, 326] width 14 height 14
click at [1320, 349] on link "View" at bounding box center [1336, 347] width 120 height 27
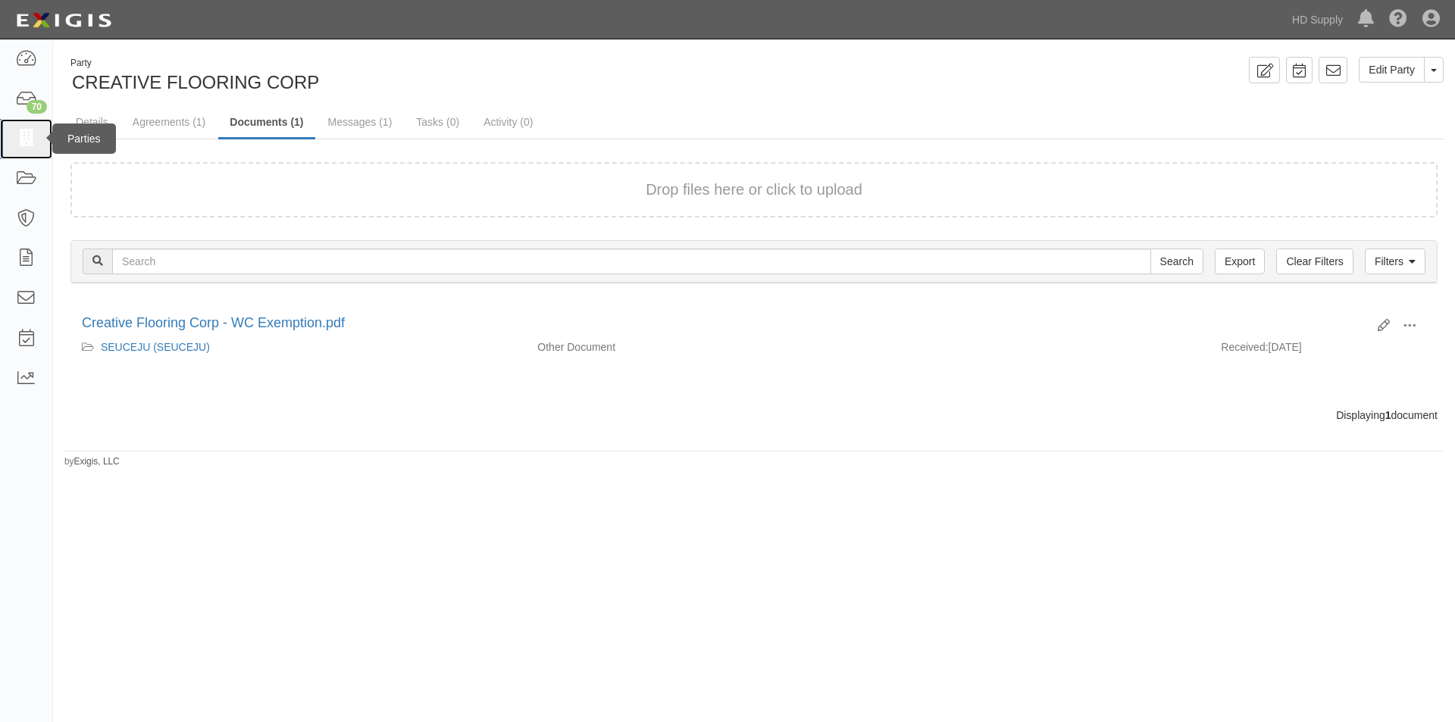
click at [16, 133] on icon at bounding box center [25, 138] width 21 height 17
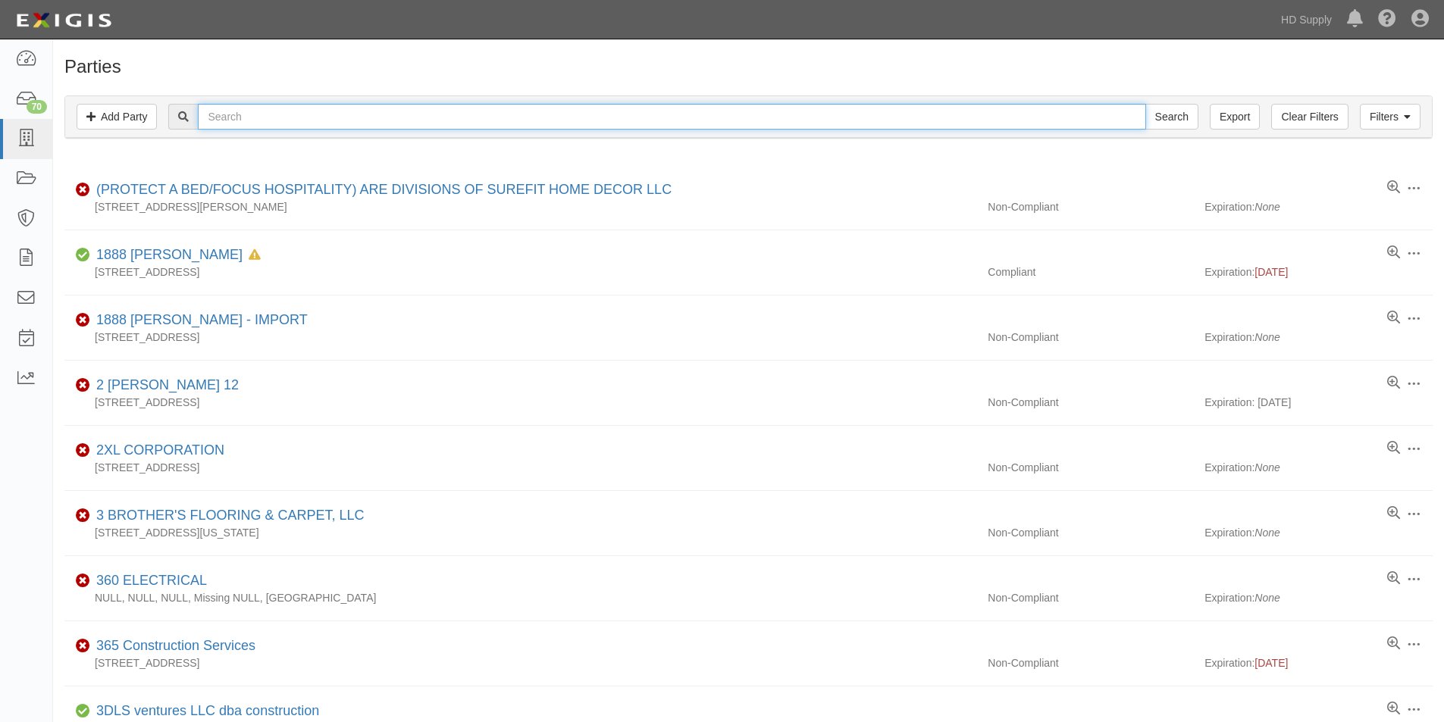
click at [258, 120] on input "text" at bounding box center [671, 117] width 947 height 26
type input "delfin"
click at [1145, 104] on input "Search" at bounding box center [1171, 117] width 53 height 26
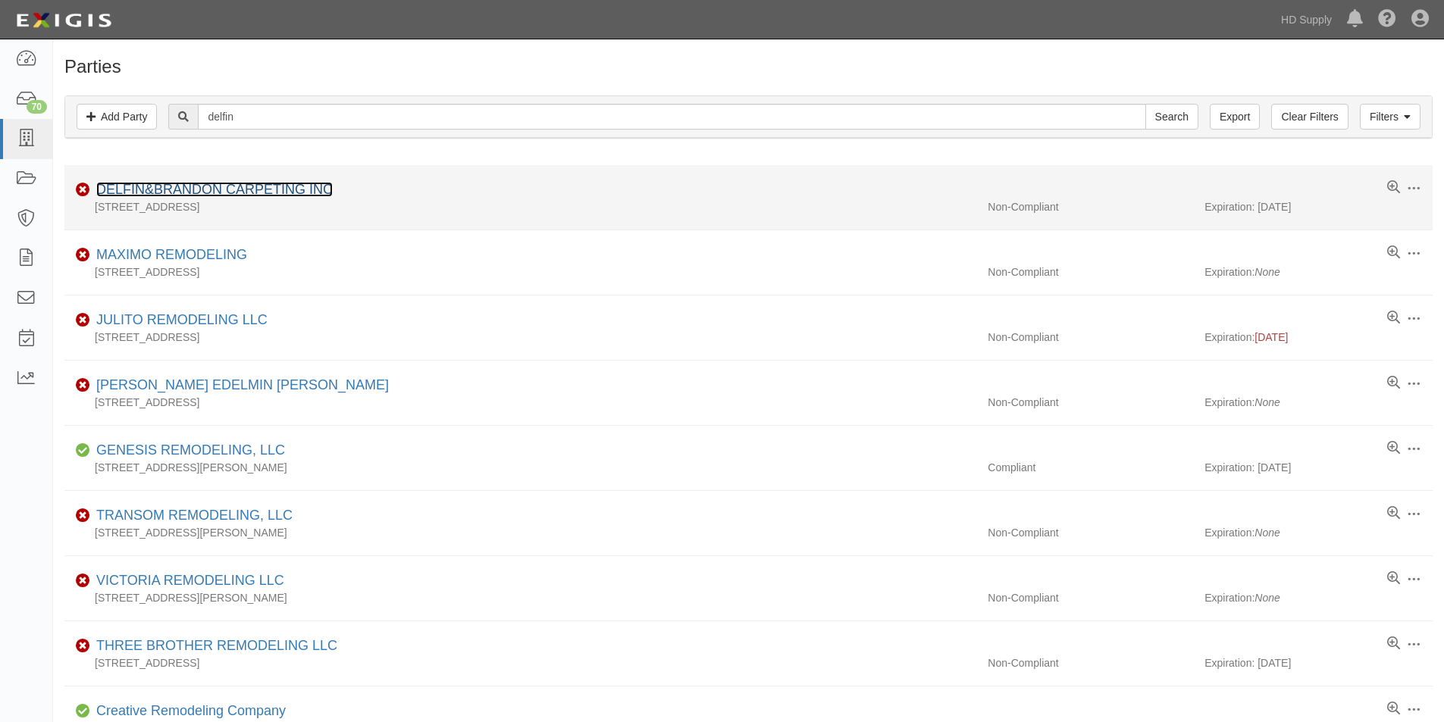
click at [186, 195] on link "DELFIN&BRANDON CARPETING INC" at bounding box center [214, 189] width 236 height 15
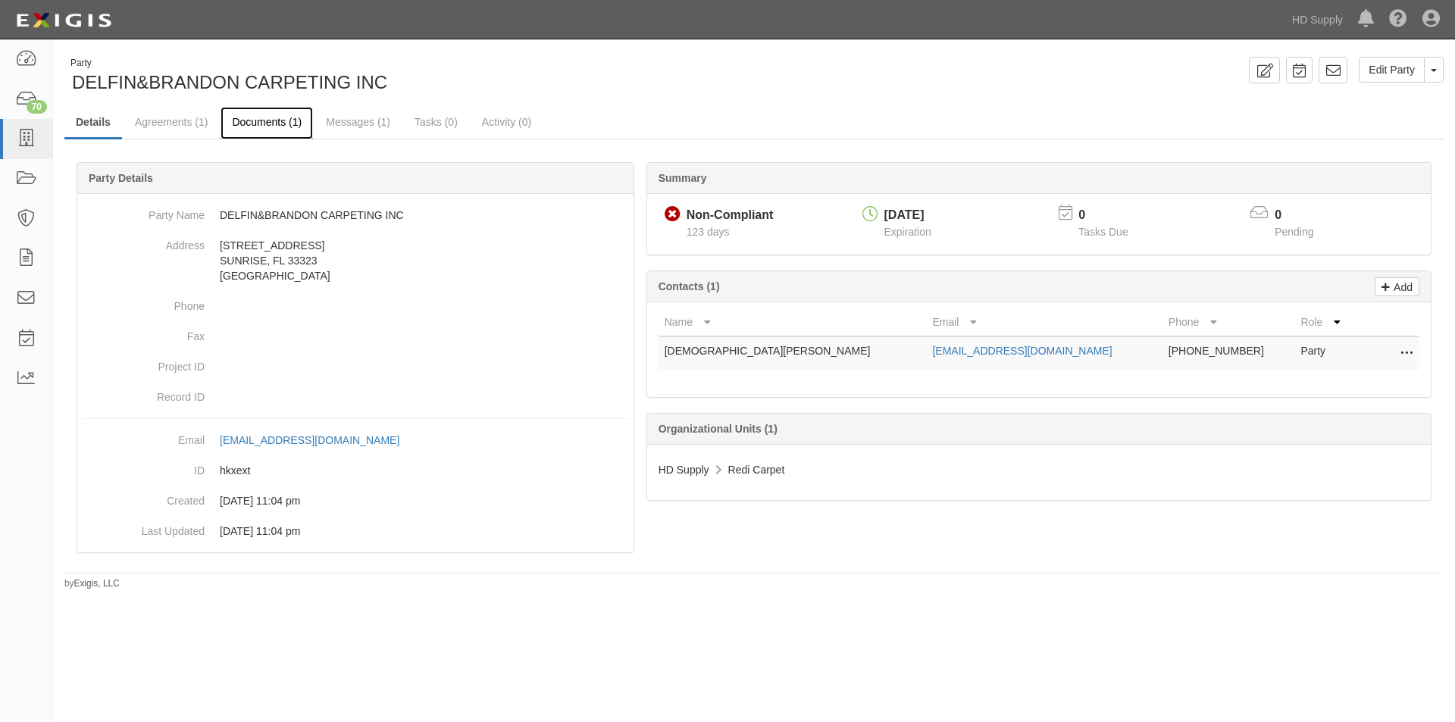
click at [269, 114] on link "Documents (1)" at bounding box center [267, 123] width 92 height 33
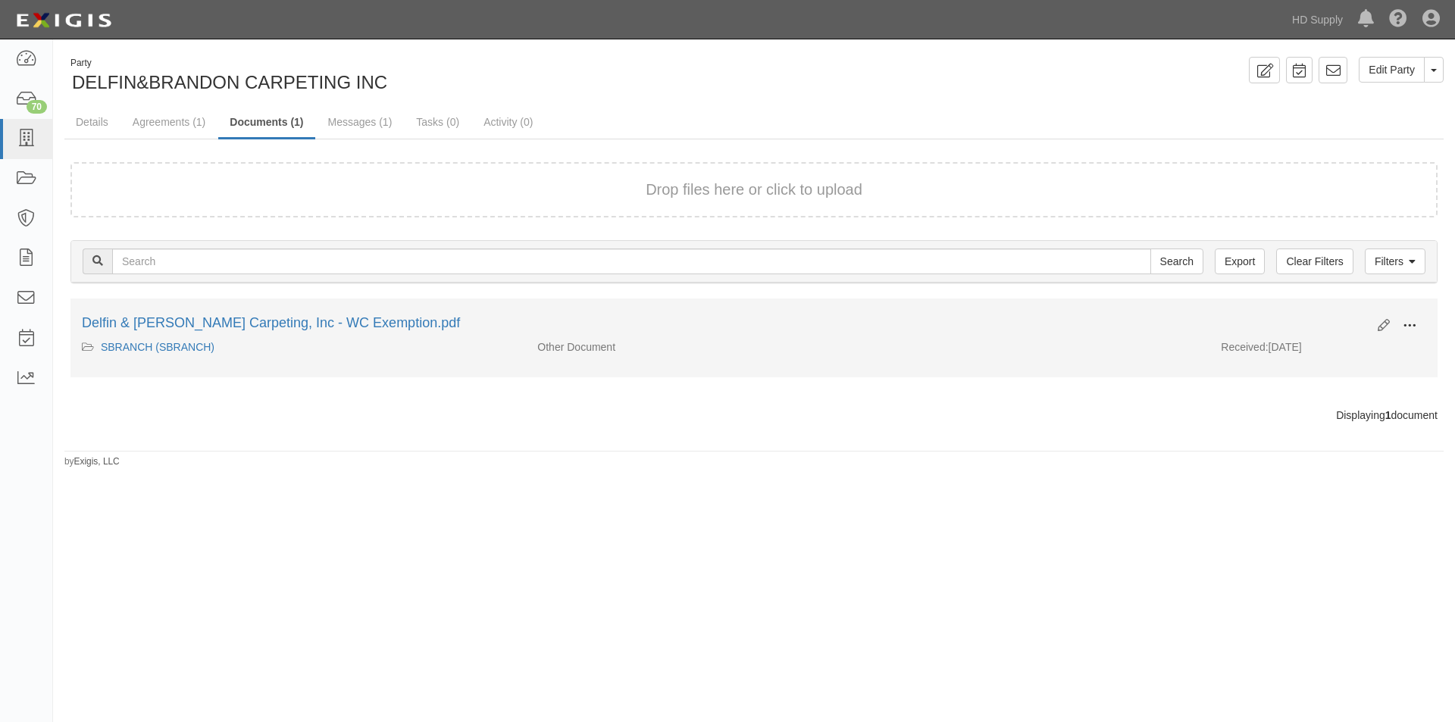
click at [1414, 327] on span at bounding box center [1410, 326] width 14 height 14
click at [1328, 351] on link "View" at bounding box center [1336, 347] width 120 height 27
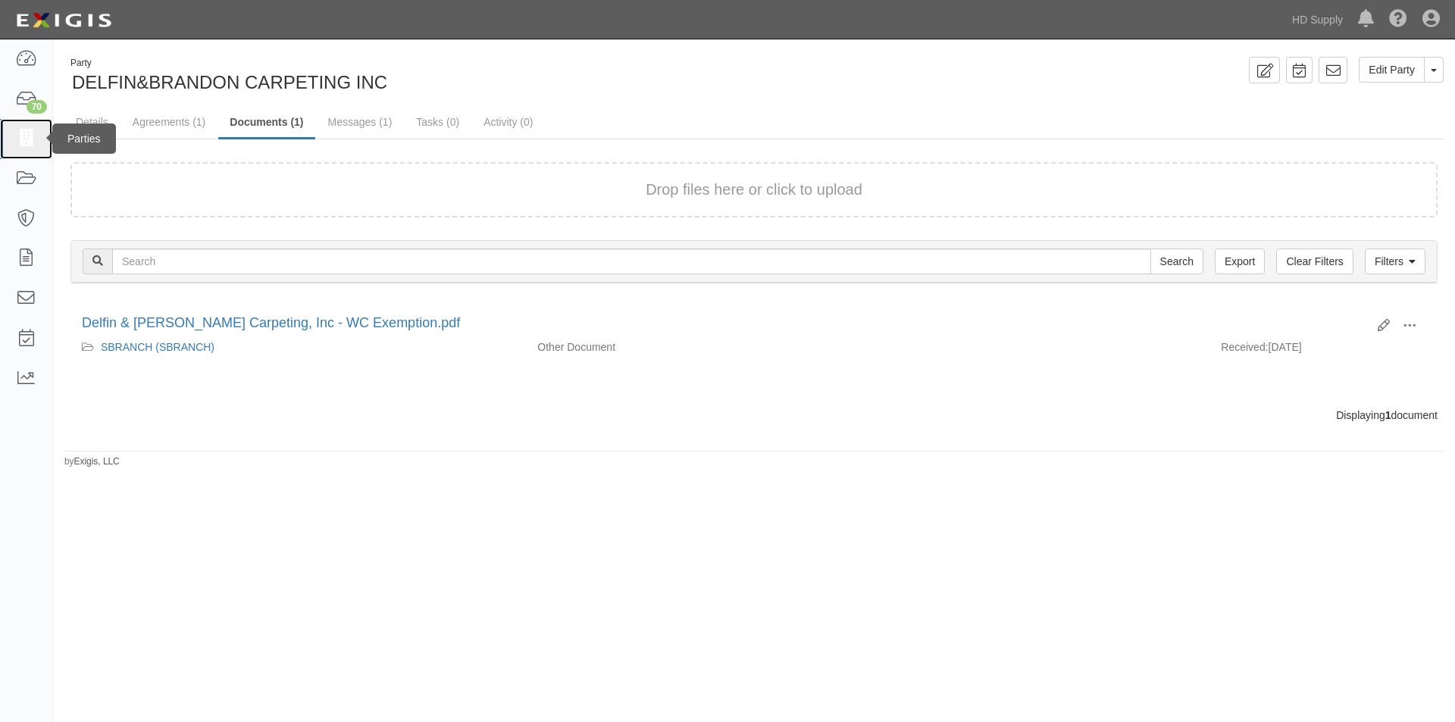
click at [30, 133] on icon at bounding box center [25, 138] width 21 height 17
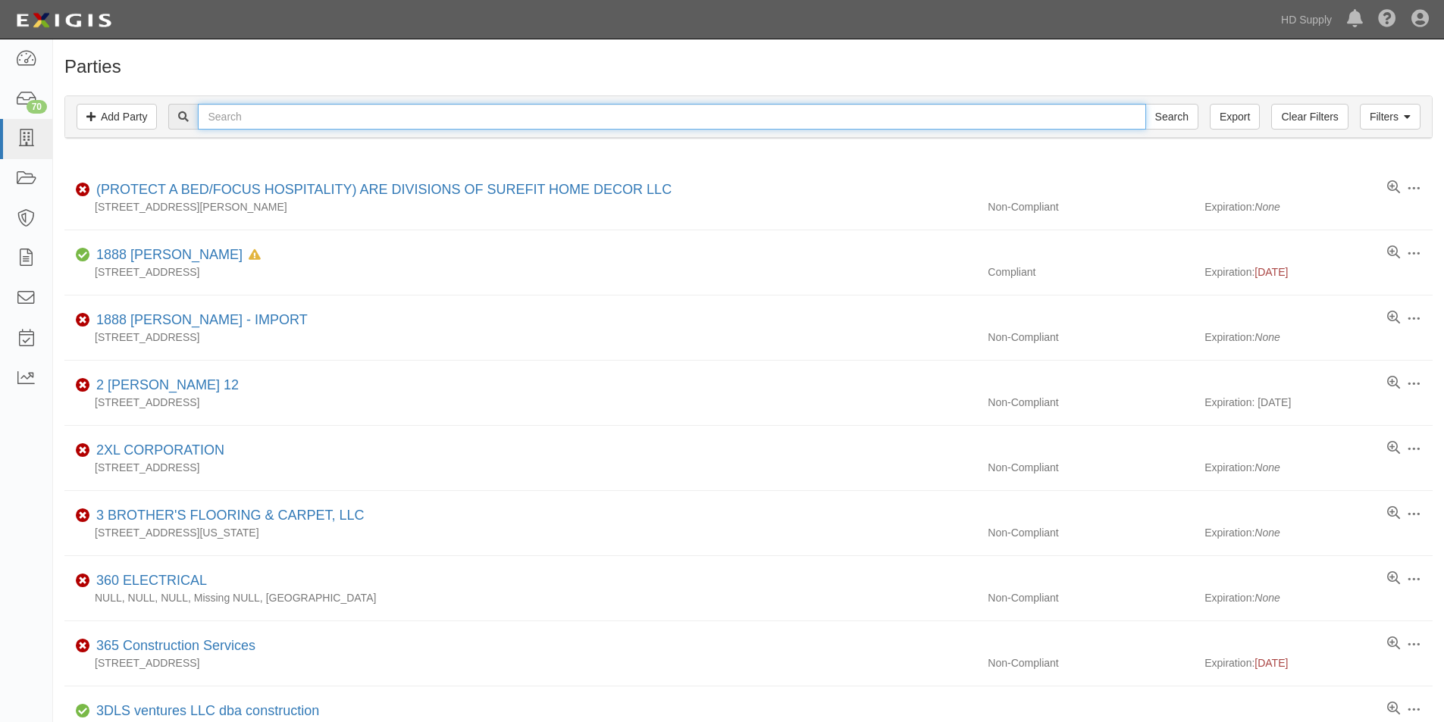
click at [352, 124] on input "text" at bounding box center [671, 117] width 947 height 26
type input "democa"
click at [1145, 104] on input "Search" at bounding box center [1171, 117] width 53 height 26
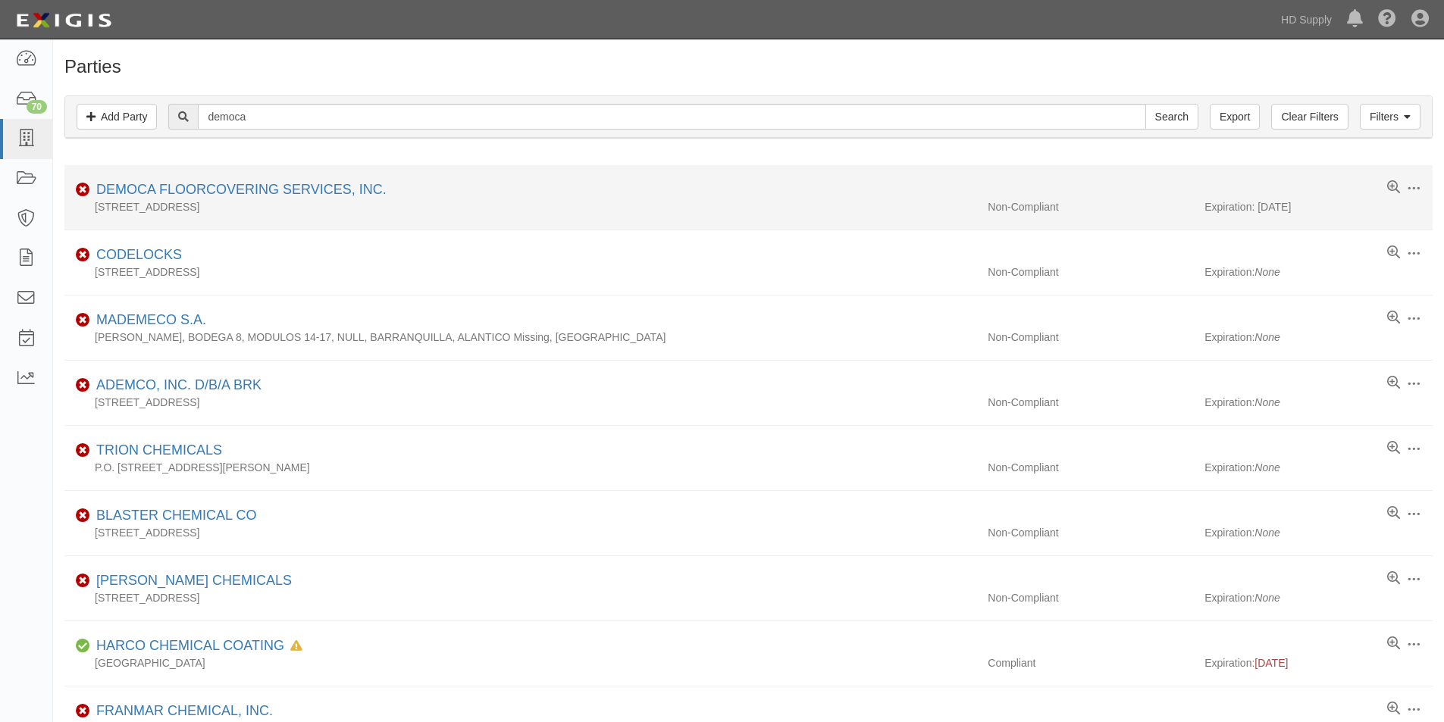
click at [248, 179] on li "Edit Log activity Add task Send message Archive Non-Compliant DEMOCA FLOORCOVER…" at bounding box center [748, 197] width 1368 height 65
click at [191, 191] on link "DEMOCA FLOORCOVERING SERVICES, INC." at bounding box center [241, 189] width 290 height 15
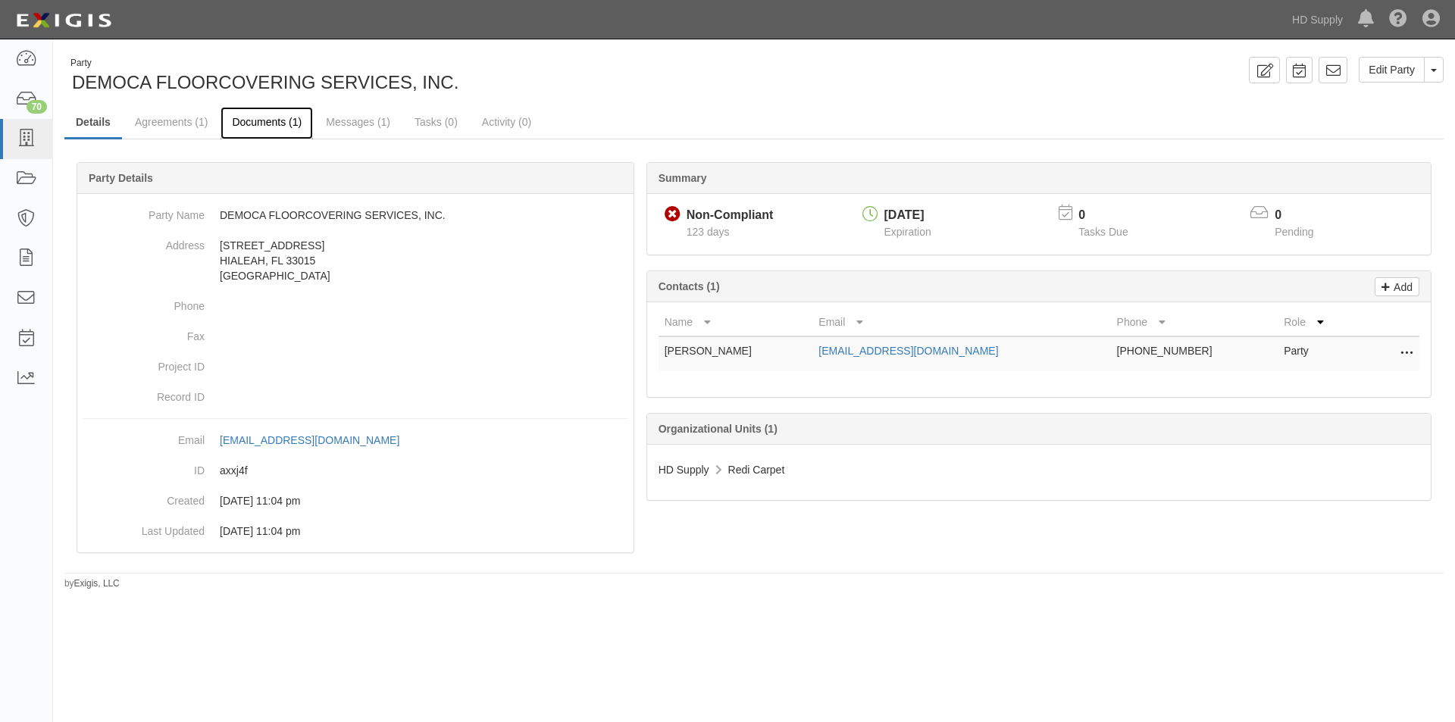
click at [264, 124] on link "Documents (1)" at bounding box center [267, 123] width 92 height 33
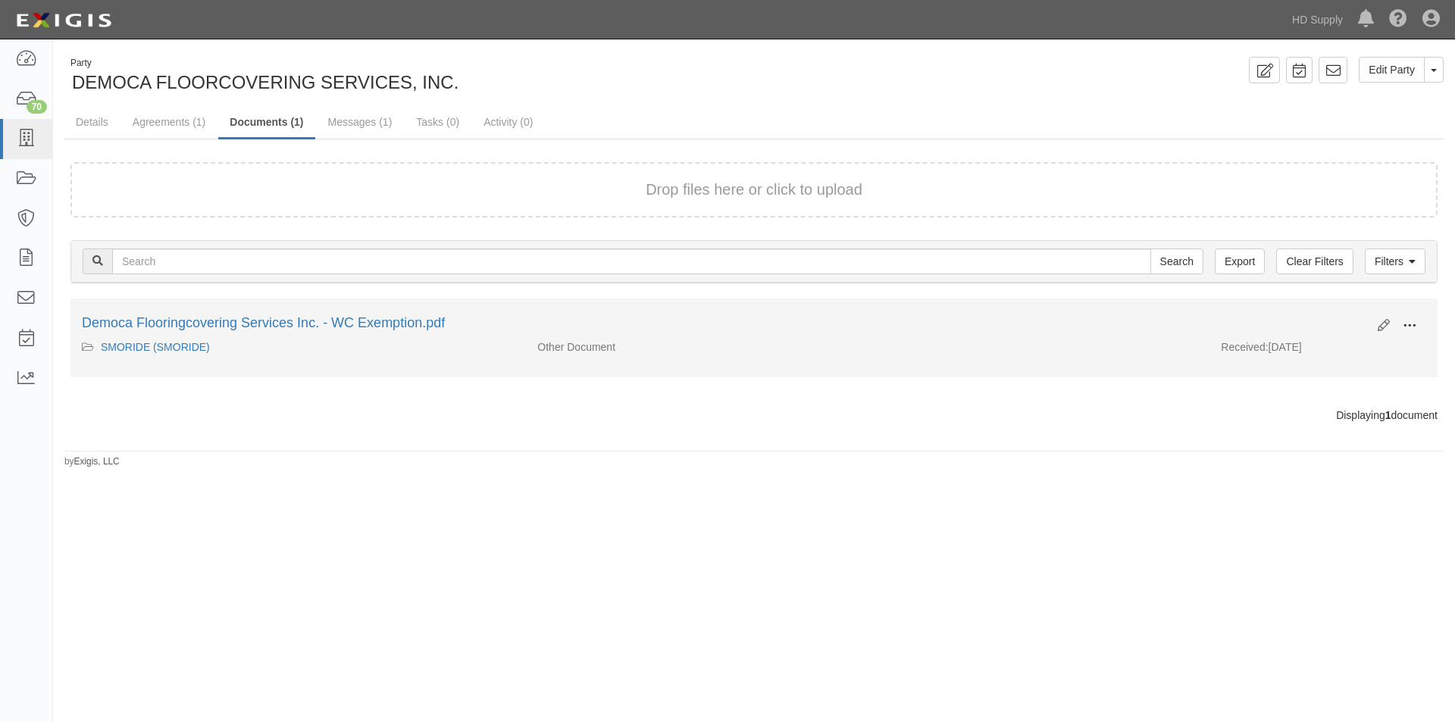
click at [1417, 329] on button at bounding box center [1409, 327] width 33 height 26
click at [1340, 349] on link "View" at bounding box center [1336, 347] width 120 height 27
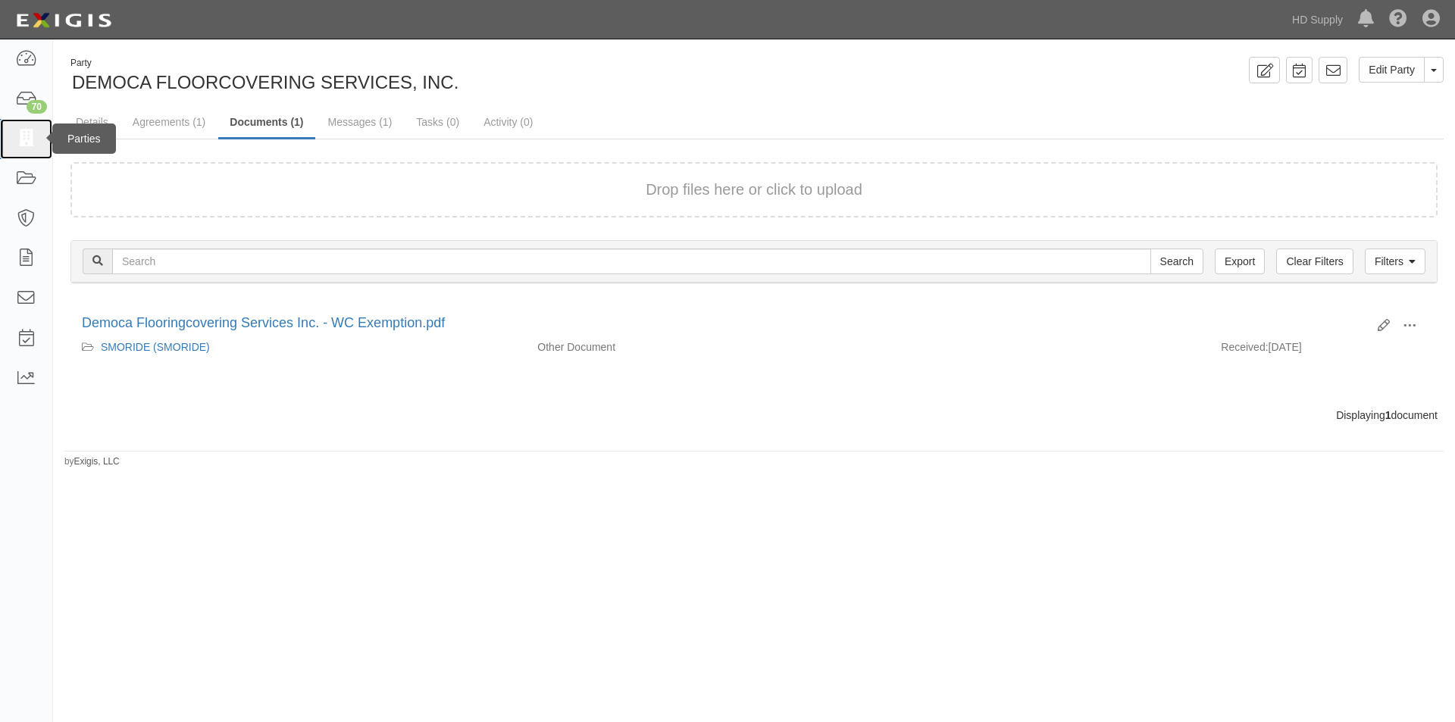
click at [30, 133] on icon at bounding box center [25, 138] width 21 height 17
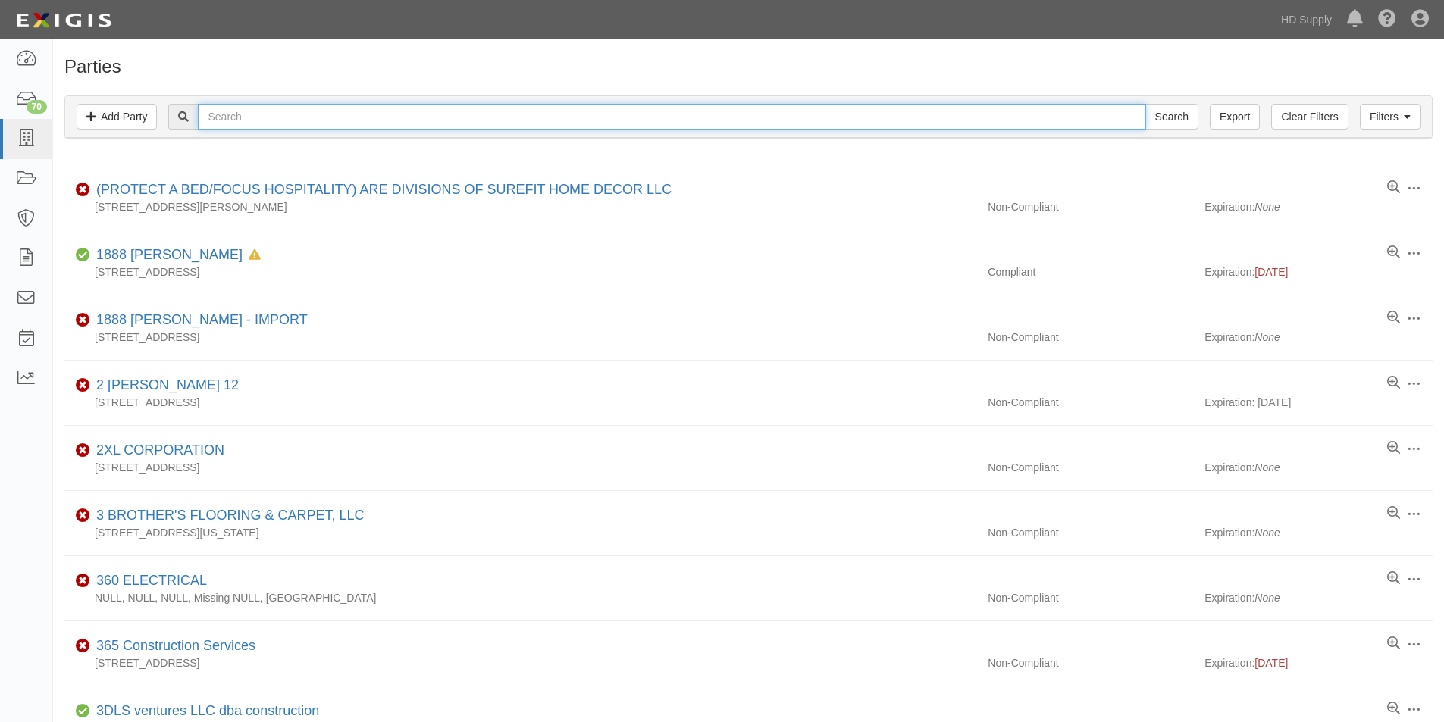
click at [252, 116] on input "text" at bounding box center [671, 117] width 947 height 26
type input "e.h.l"
click at [1145, 104] on input "Search" at bounding box center [1171, 117] width 53 height 26
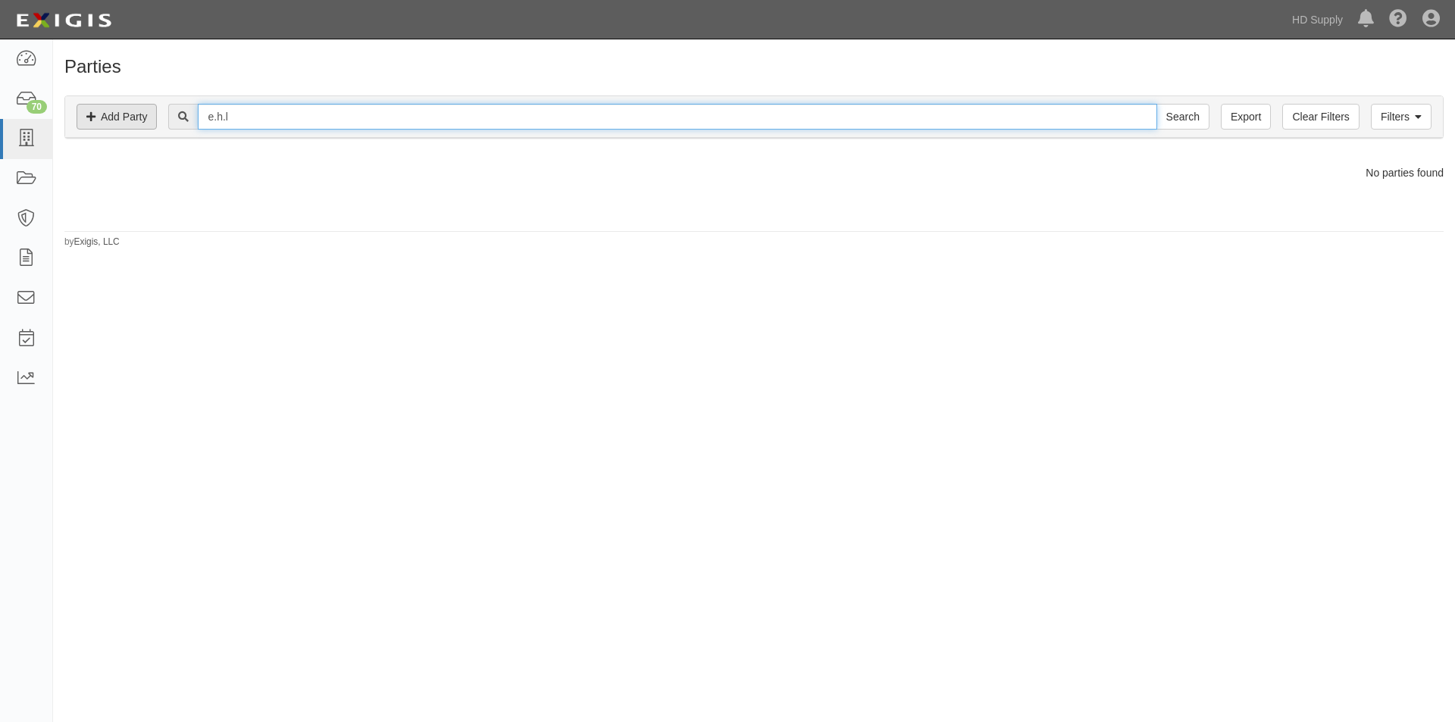
drag, startPoint x: 243, startPoint y: 120, endPoint x: 110, endPoint y: 124, distance: 133.4
click at [114, 124] on div "Filters Add Party Clear Filters Export e.h.l Search Filters" at bounding box center [754, 117] width 1378 height 42
type input "ehl"
click at [1156, 104] on input "Search" at bounding box center [1182, 117] width 53 height 26
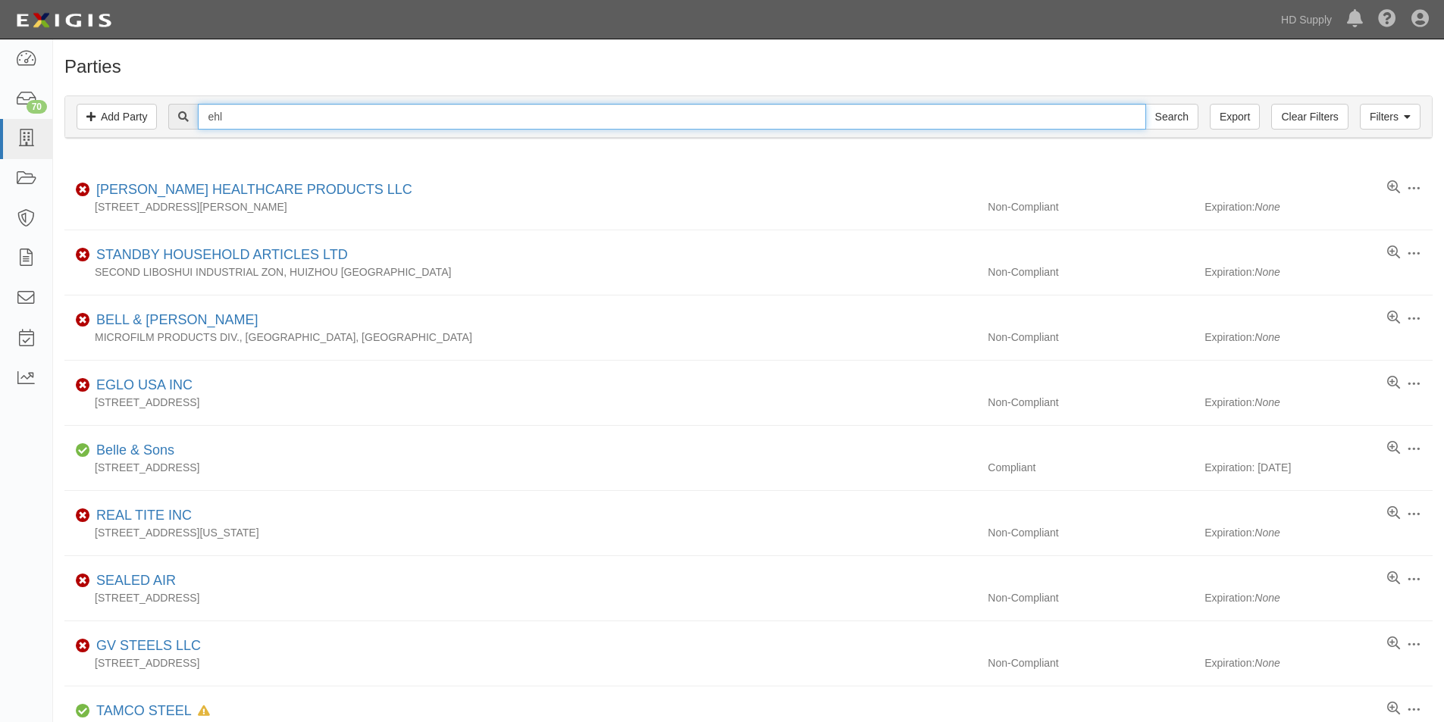
drag, startPoint x: 228, startPoint y: 115, endPoint x: 186, endPoint y: 113, distance: 42.5
click at [186, 113] on div "ehl Search" at bounding box center [682, 117] width 1029 height 26
type input "[US_STATE] carpet"
click at [1145, 104] on input "Search" at bounding box center [1171, 117] width 53 height 26
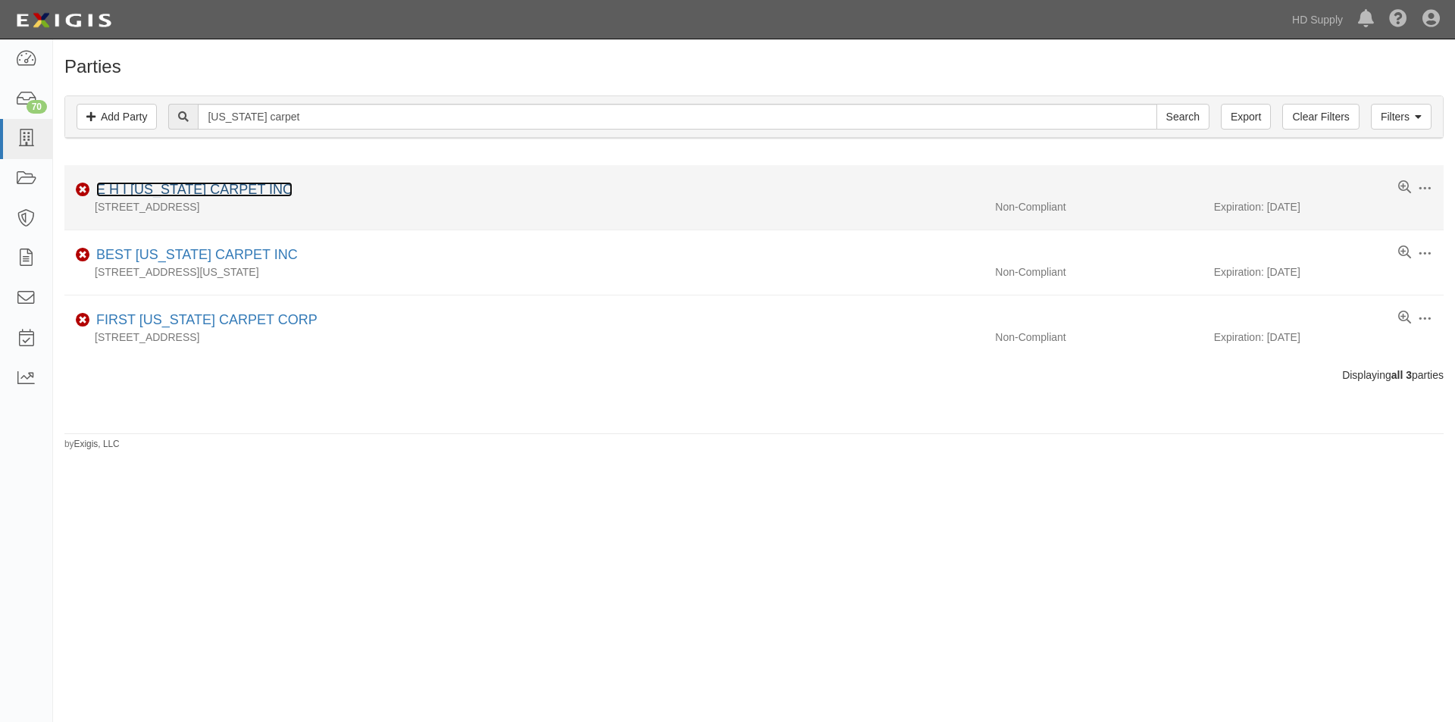
click at [164, 189] on link "E H I [US_STATE] CARPET INC" at bounding box center [194, 189] width 196 height 15
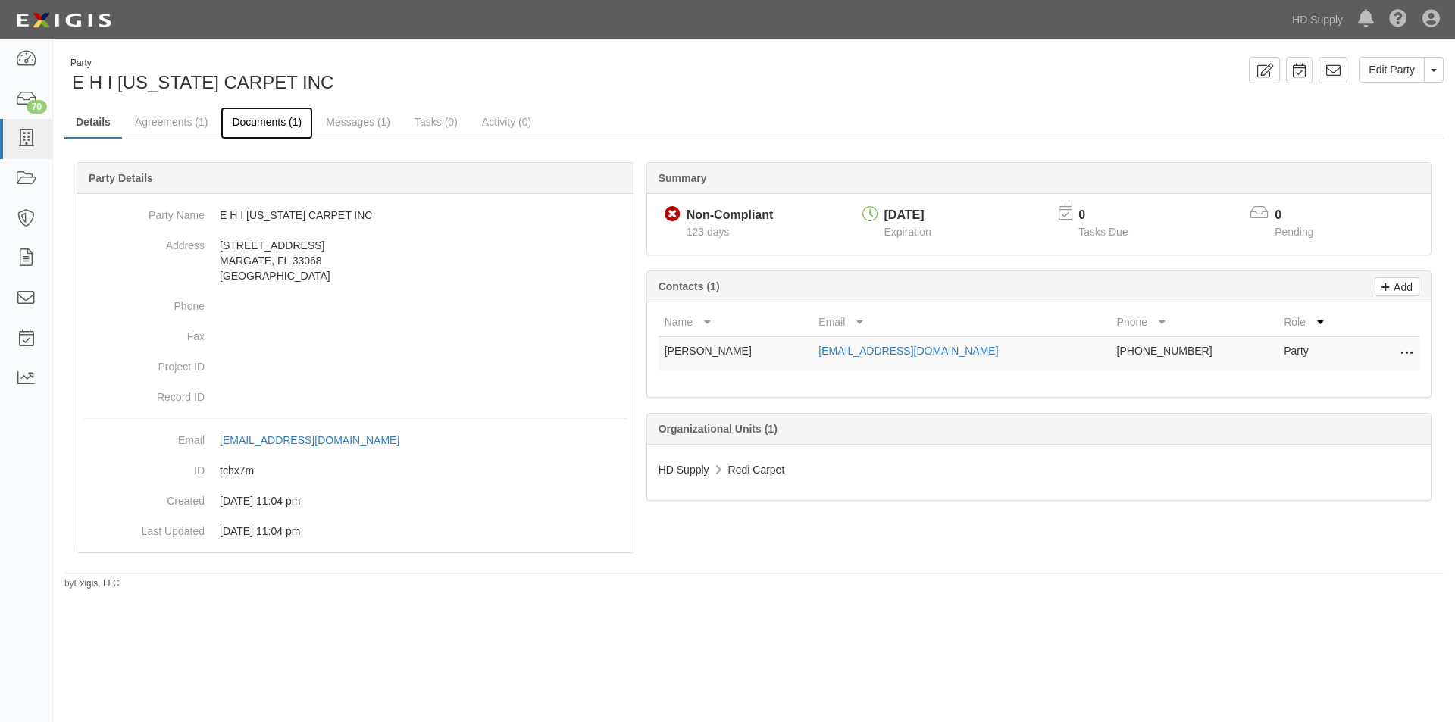
click at [255, 123] on link "Documents (1)" at bounding box center [267, 123] width 92 height 33
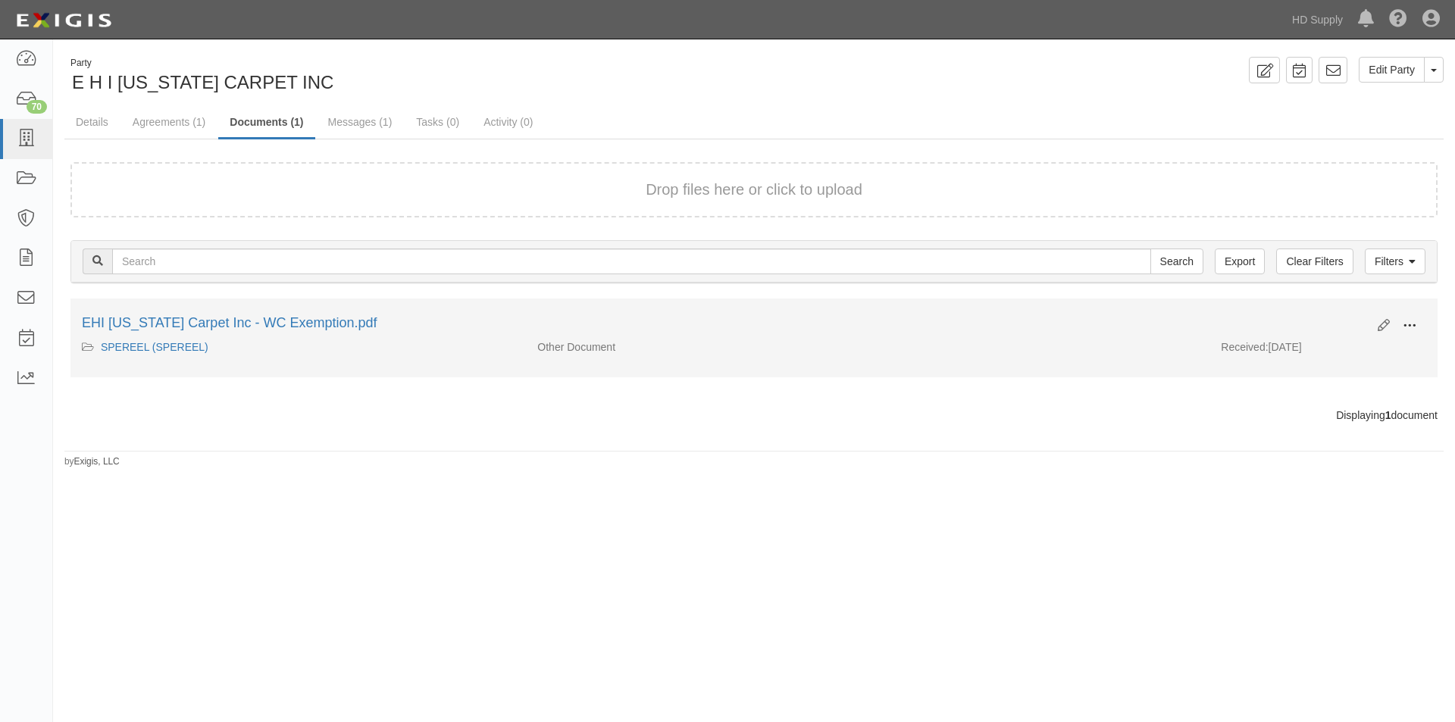
click at [1397, 326] on button at bounding box center [1409, 327] width 33 height 26
click at [1300, 349] on link "View" at bounding box center [1336, 347] width 120 height 27
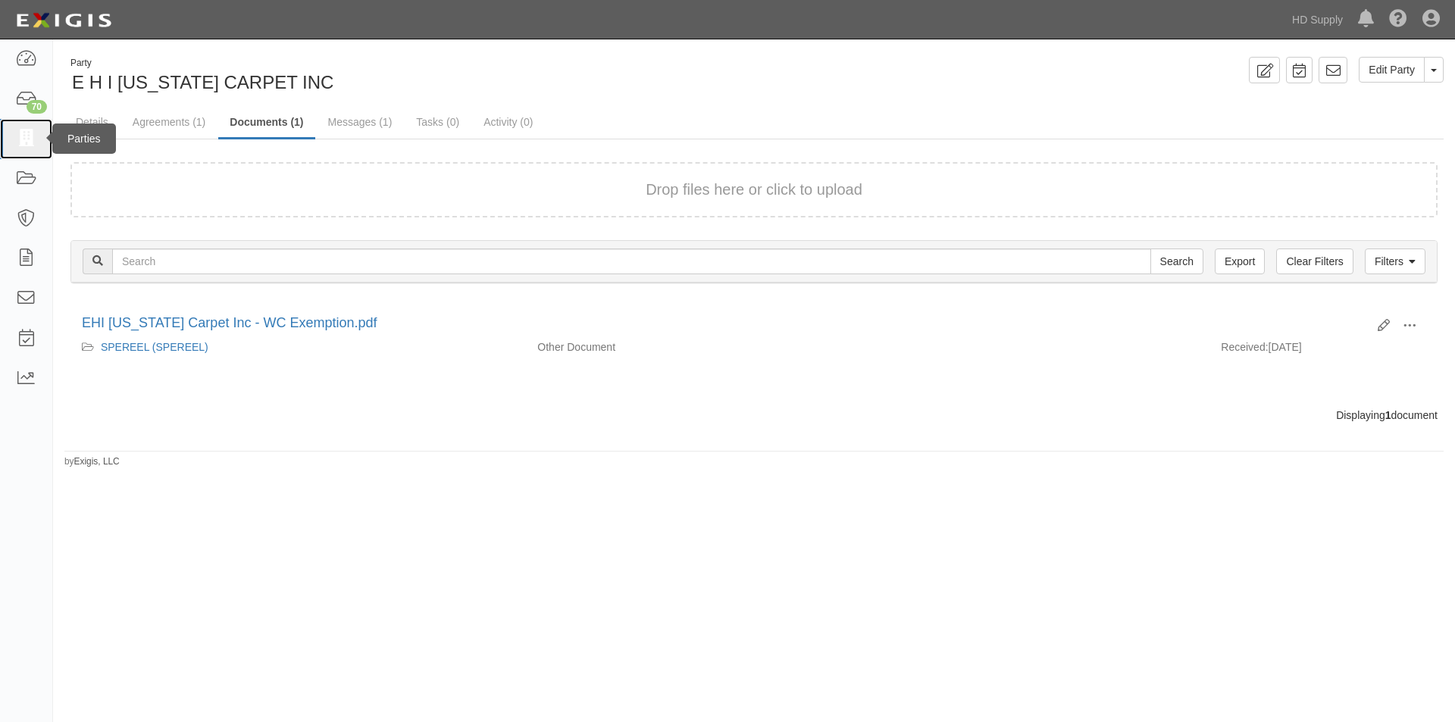
click at [25, 139] on icon at bounding box center [25, 138] width 21 height 17
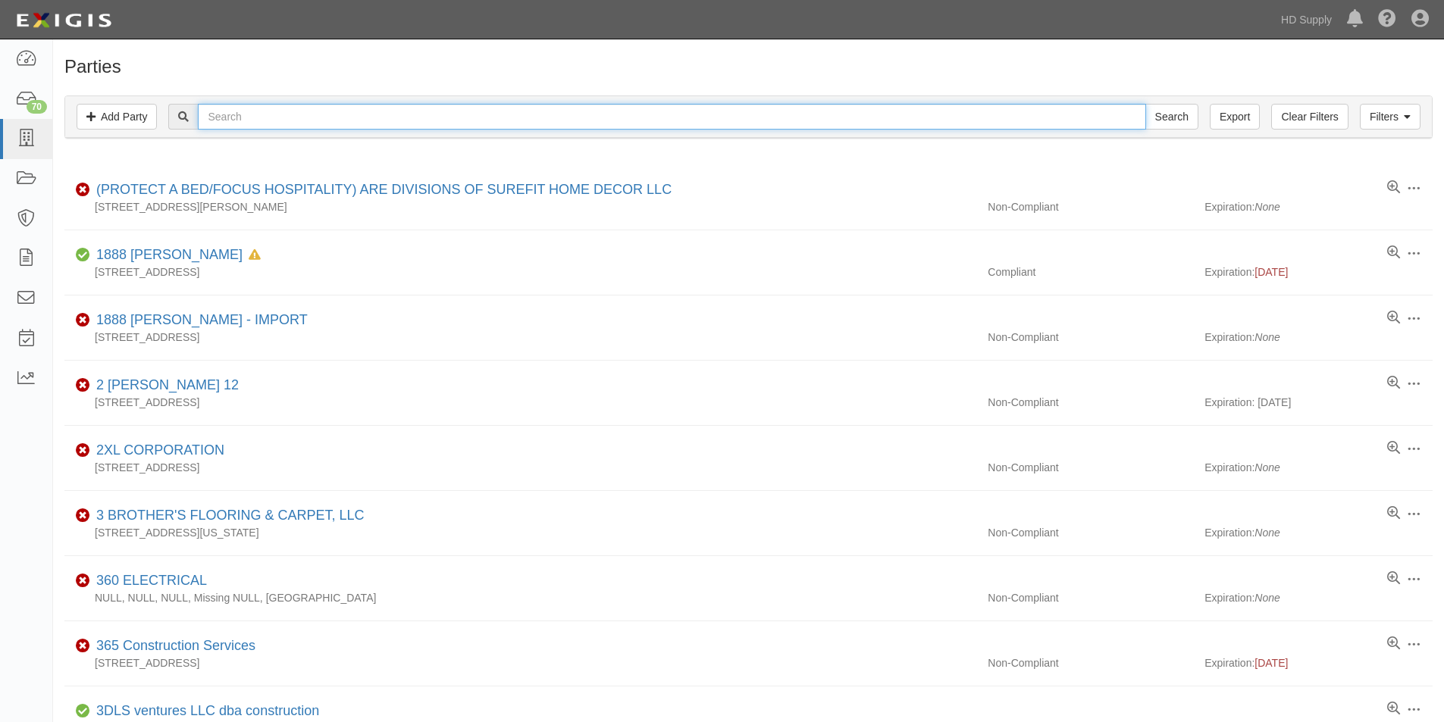
click at [216, 120] on input "text" at bounding box center [671, 117] width 947 height 26
type input "elh"
click at [1145, 104] on input "Search" at bounding box center [1171, 117] width 53 height 26
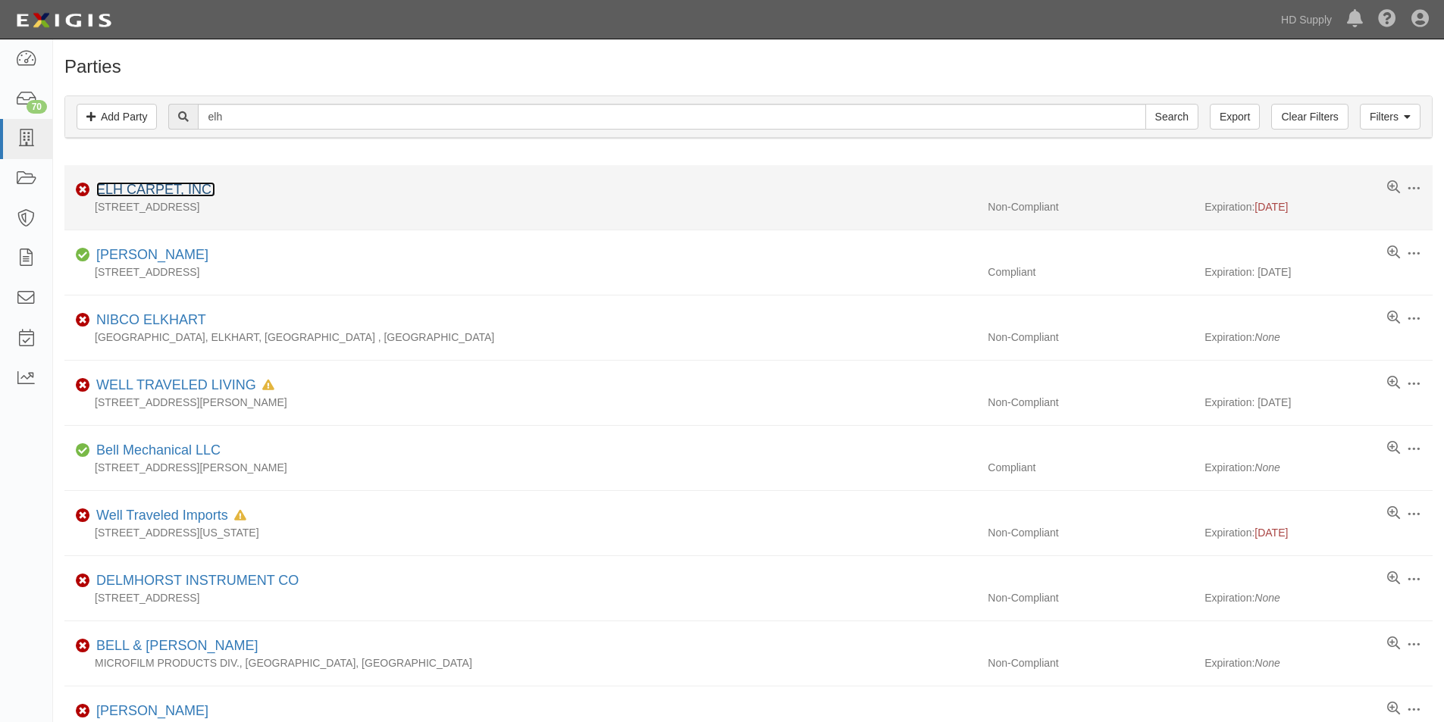
click at [177, 189] on link "ELH CARPET, INC." at bounding box center [155, 189] width 119 height 15
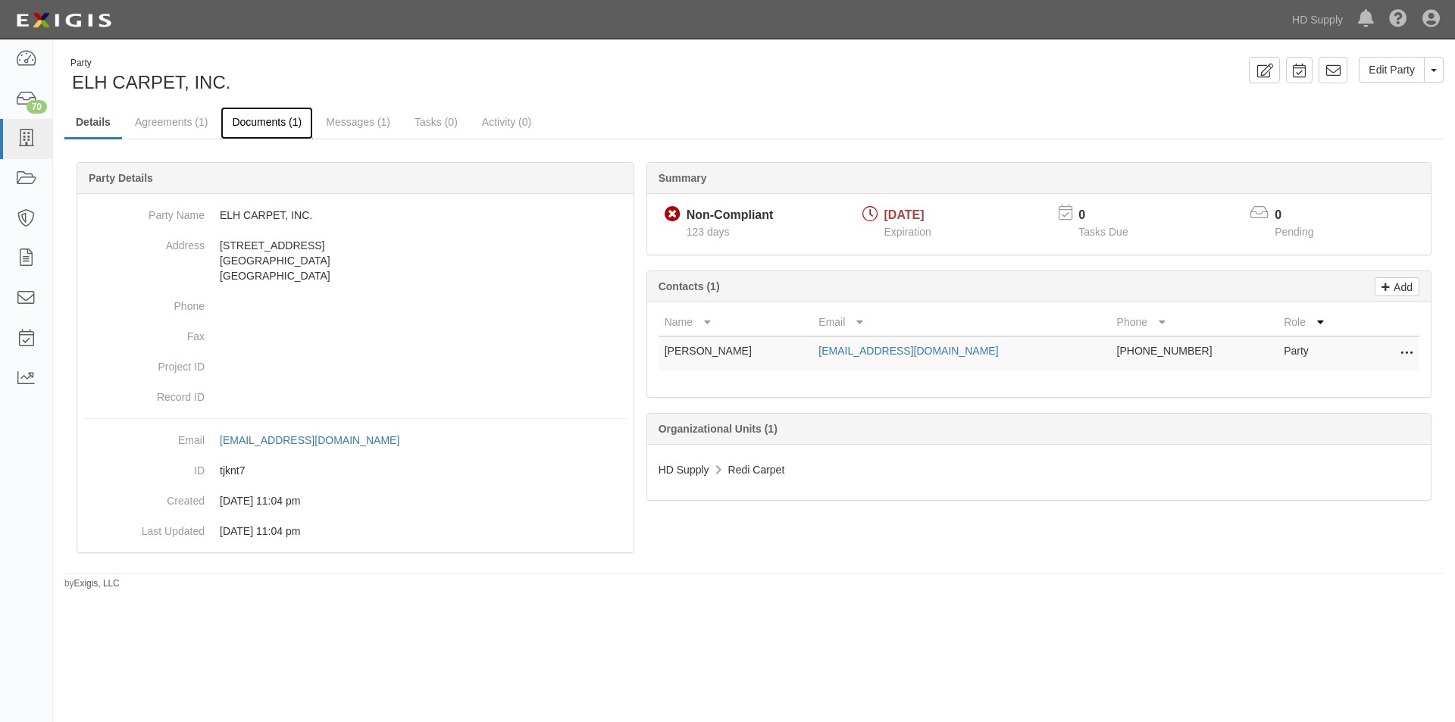
click at [244, 124] on link "Documents (1)" at bounding box center [267, 123] width 92 height 33
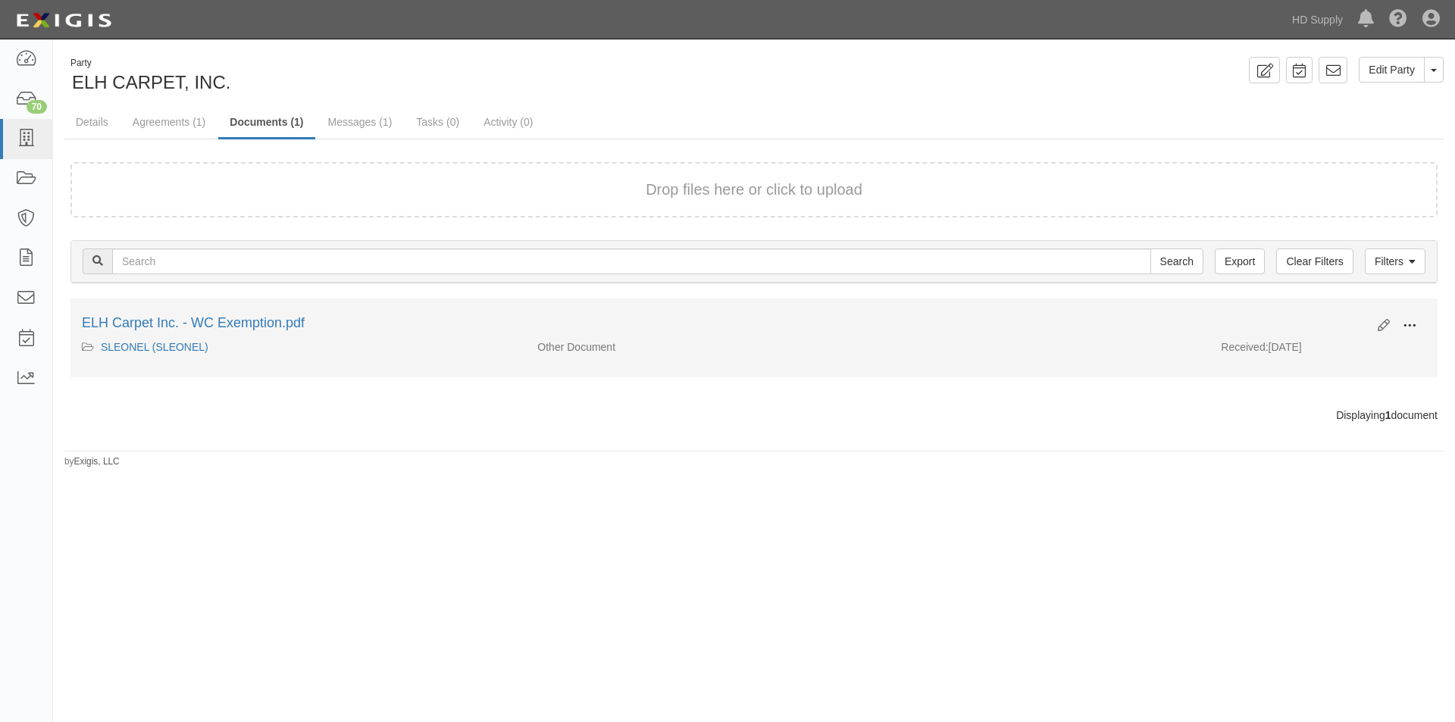
click at [1400, 325] on button at bounding box center [1409, 327] width 33 height 26
click at [1287, 346] on link "View" at bounding box center [1336, 347] width 120 height 27
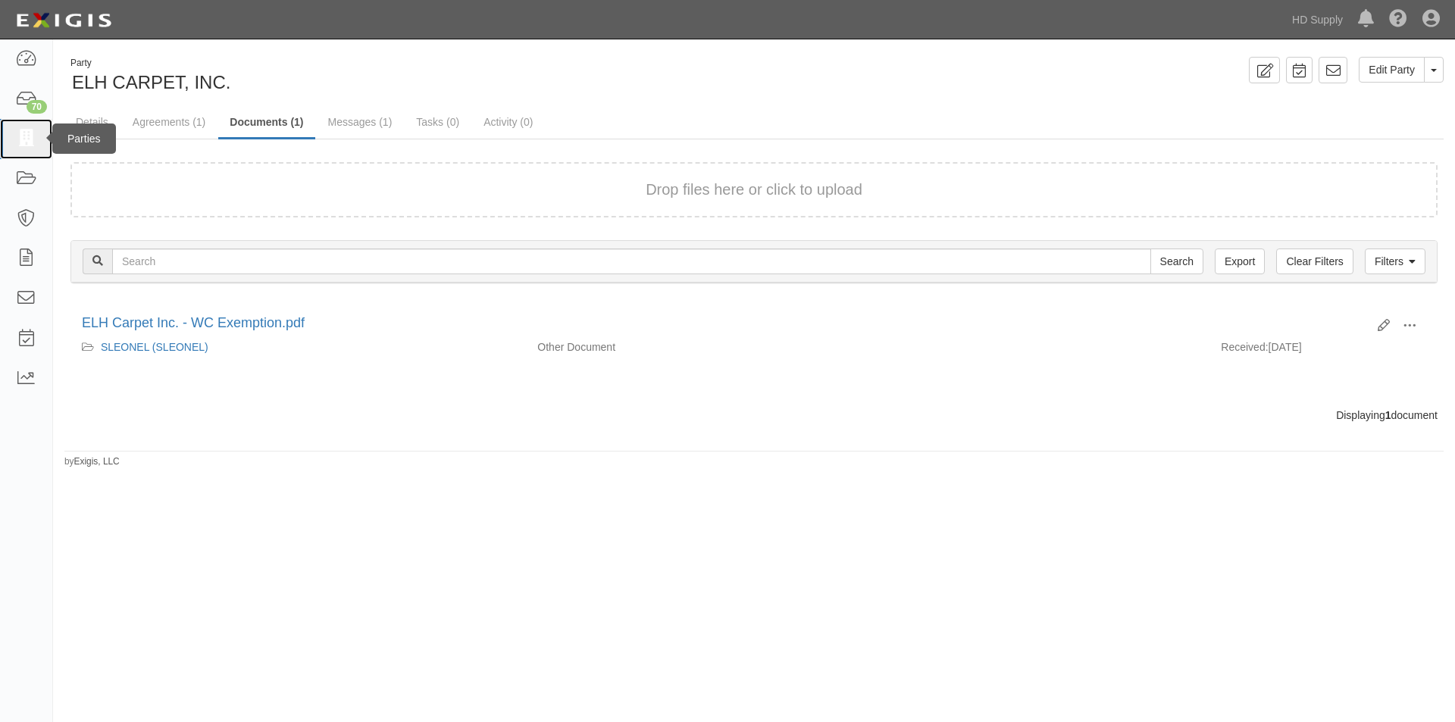
click at [36, 142] on icon at bounding box center [25, 138] width 21 height 17
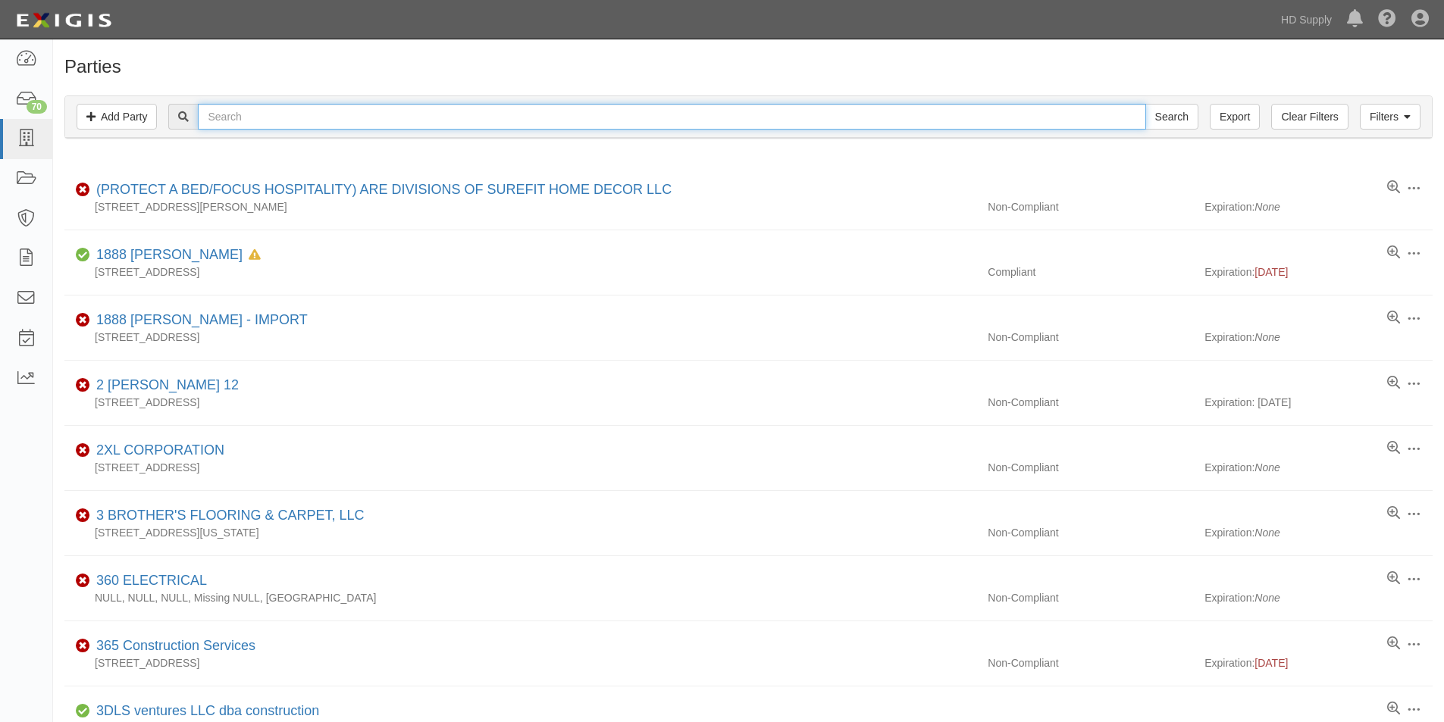
click at [260, 120] on input "text" at bounding box center [671, 117] width 947 height 26
type input "em gener"
click at [1145, 104] on input "Search" at bounding box center [1171, 117] width 53 height 26
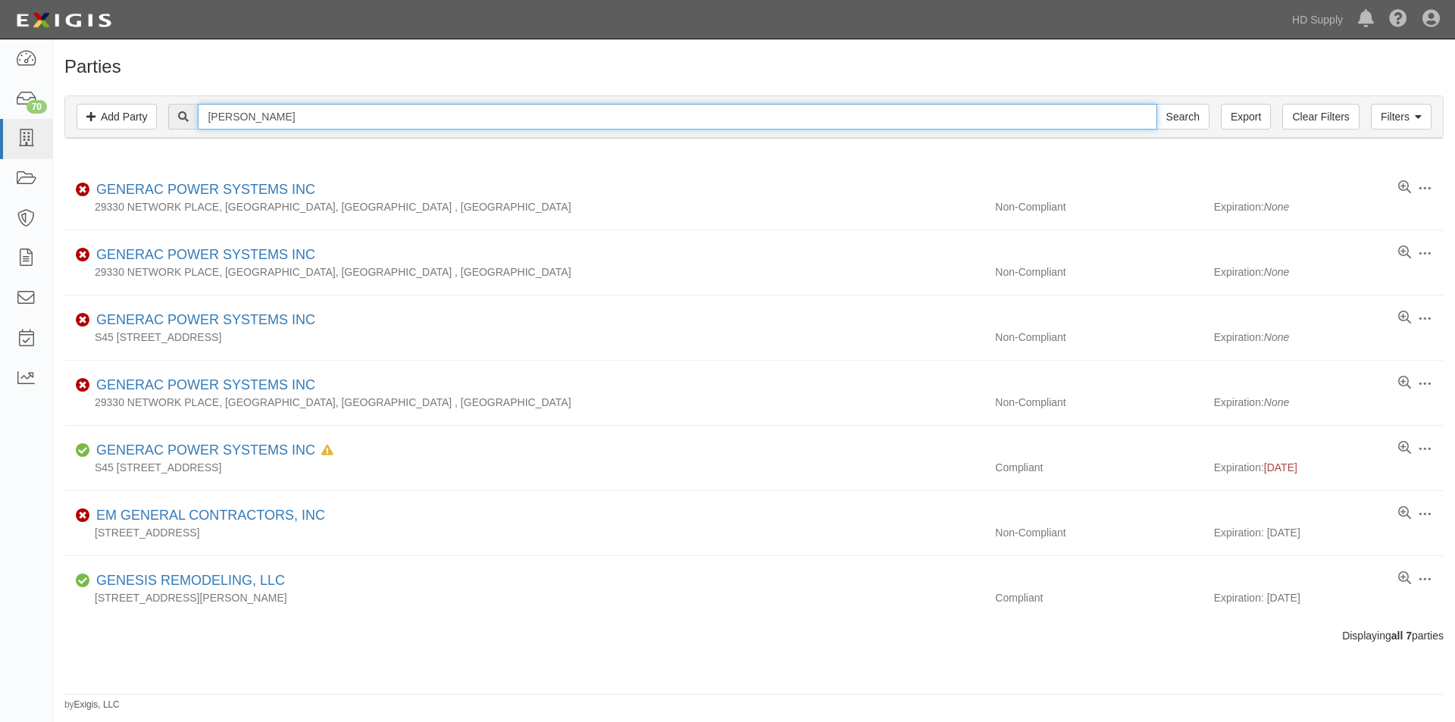
drag, startPoint x: 306, startPoint y: 117, endPoint x: 203, endPoint y: 112, distance: 103.2
click at [203, 112] on input "em gener" at bounding box center [677, 117] width 959 height 26
type input "general cont"
click at [1156, 104] on input "Search" at bounding box center [1182, 117] width 53 height 26
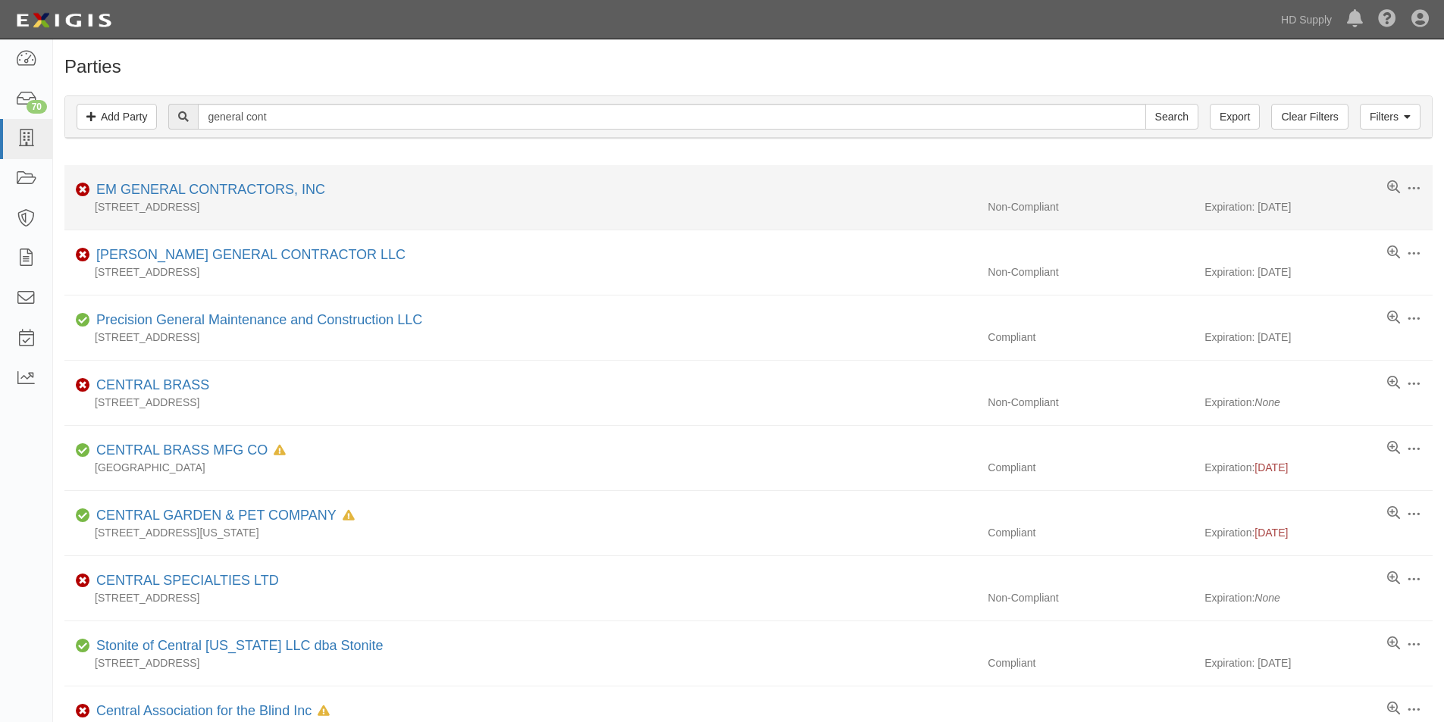
click at [205, 180] on div "EM GENERAL CONTRACTORS, INC" at bounding box center [207, 190] width 235 height 20
click at [237, 192] on link "EM GENERAL CONTRACTORS, INC" at bounding box center [210, 189] width 229 height 15
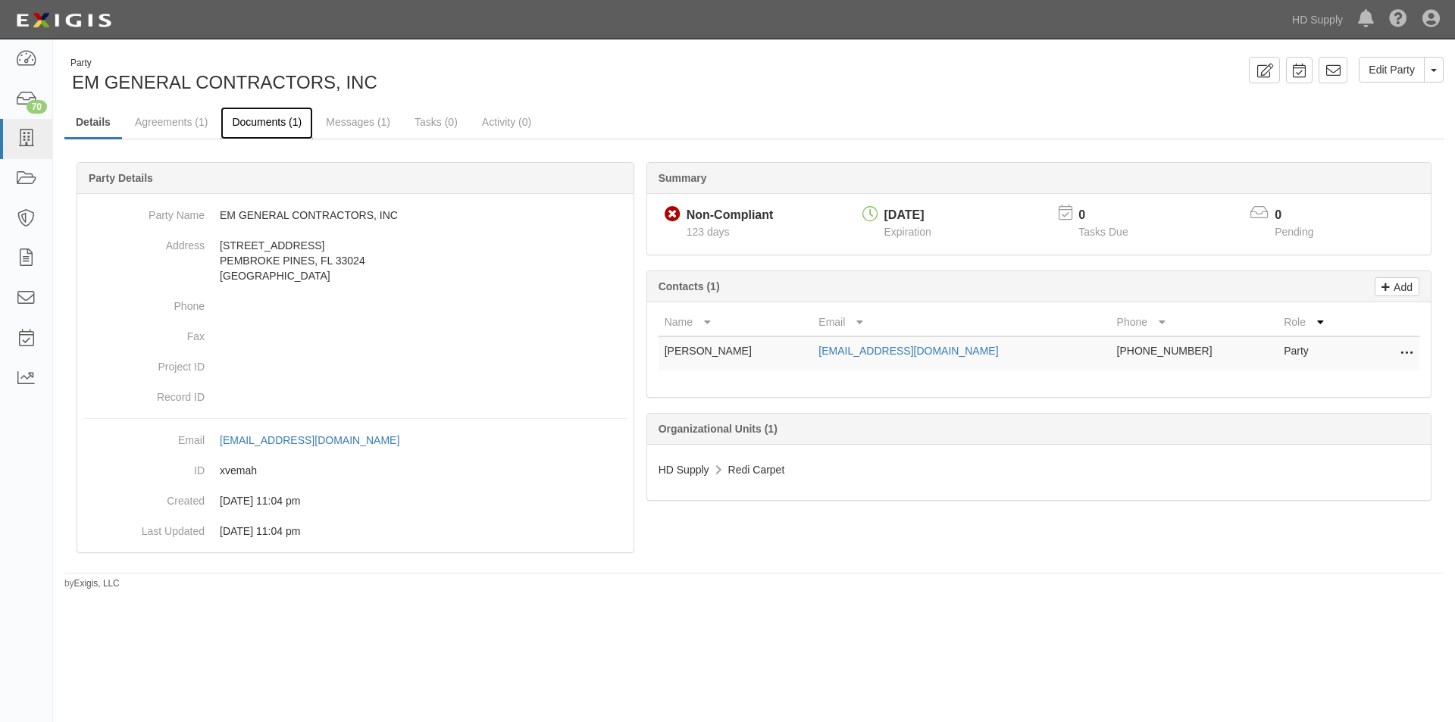
click at [281, 127] on link "Documents (1)" at bounding box center [267, 123] width 92 height 33
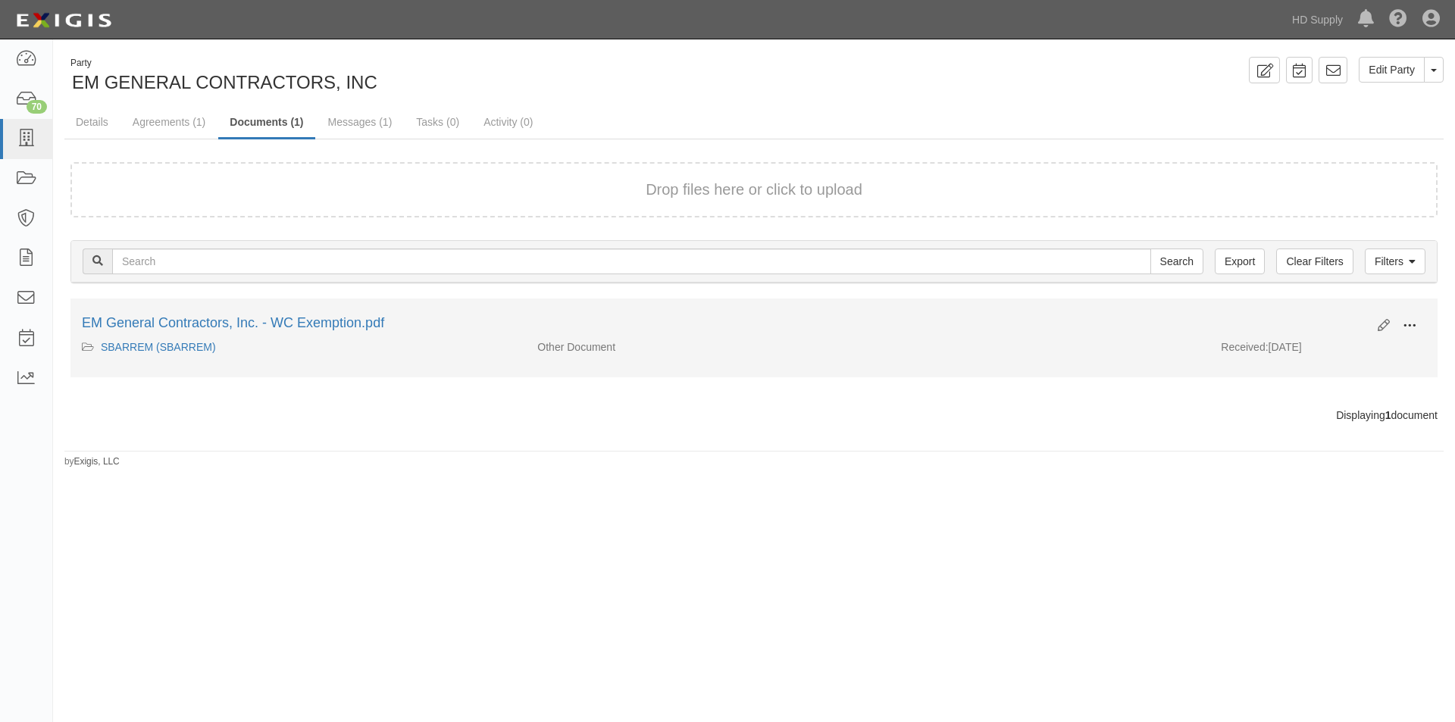
click at [1407, 327] on span at bounding box center [1410, 326] width 14 height 14
click at [1328, 351] on link "View" at bounding box center [1336, 347] width 120 height 27
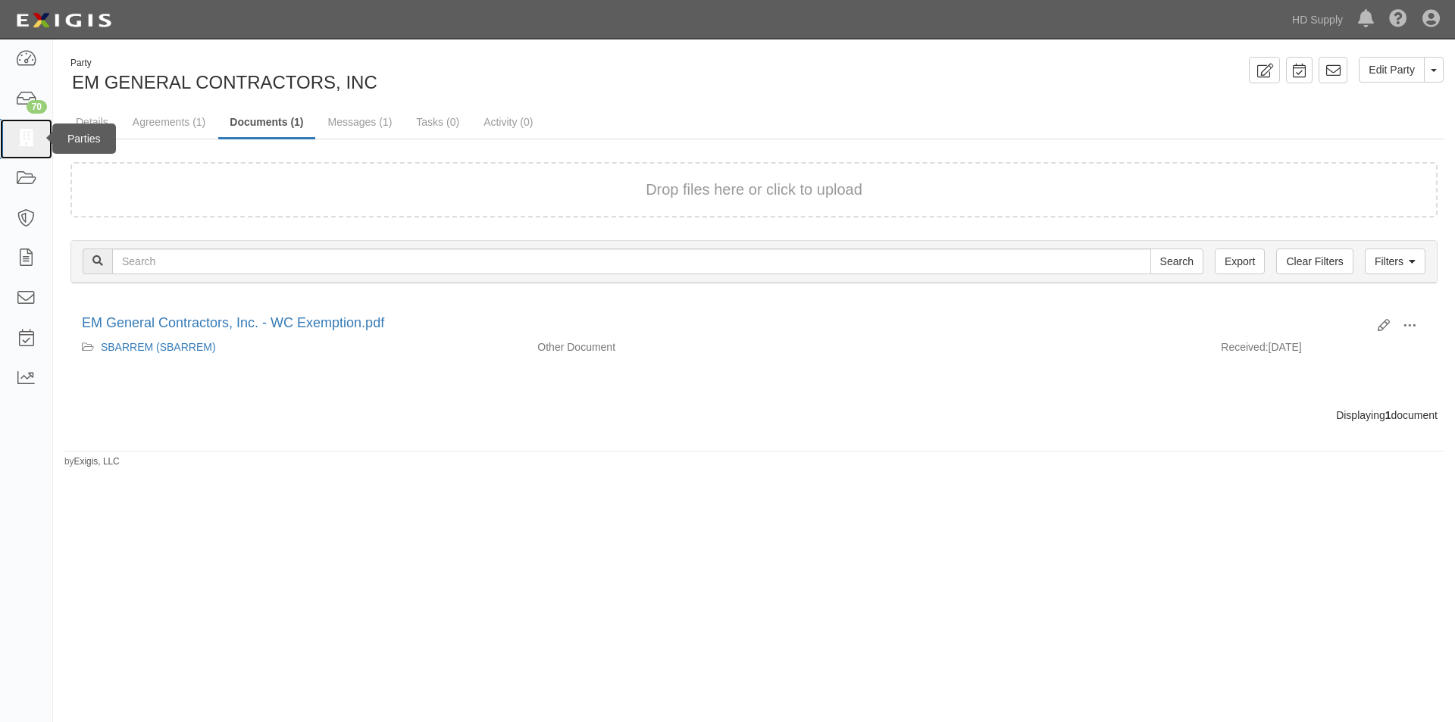
click at [21, 139] on icon at bounding box center [25, 138] width 21 height 17
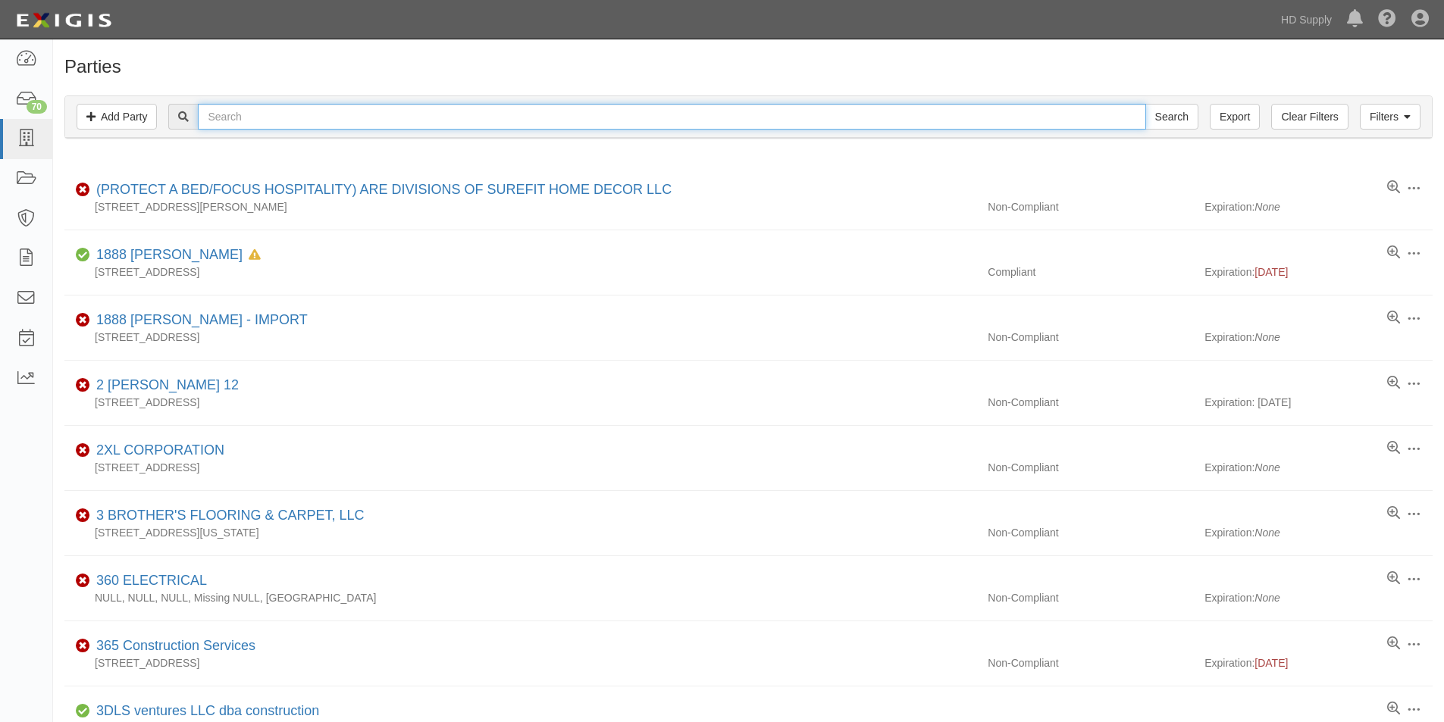
click at [243, 117] on input "text" at bounding box center [671, 117] width 947 height 26
type input "et team"
click at [1145, 104] on input "Search" at bounding box center [1171, 117] width 53 height 26
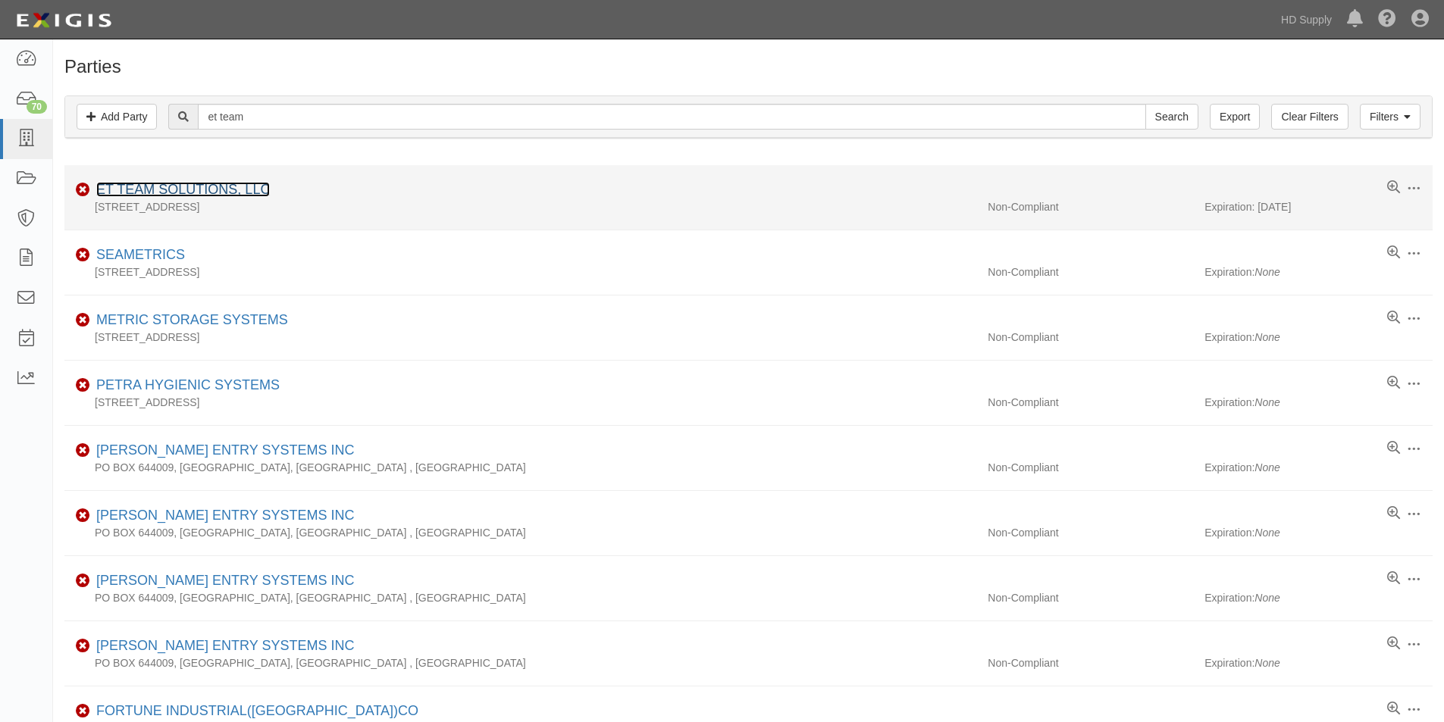
click at [209, 195] on link "ET TEAM SOLUTIONS, LLC" at bounding box center [183, 189] width 174 height 15
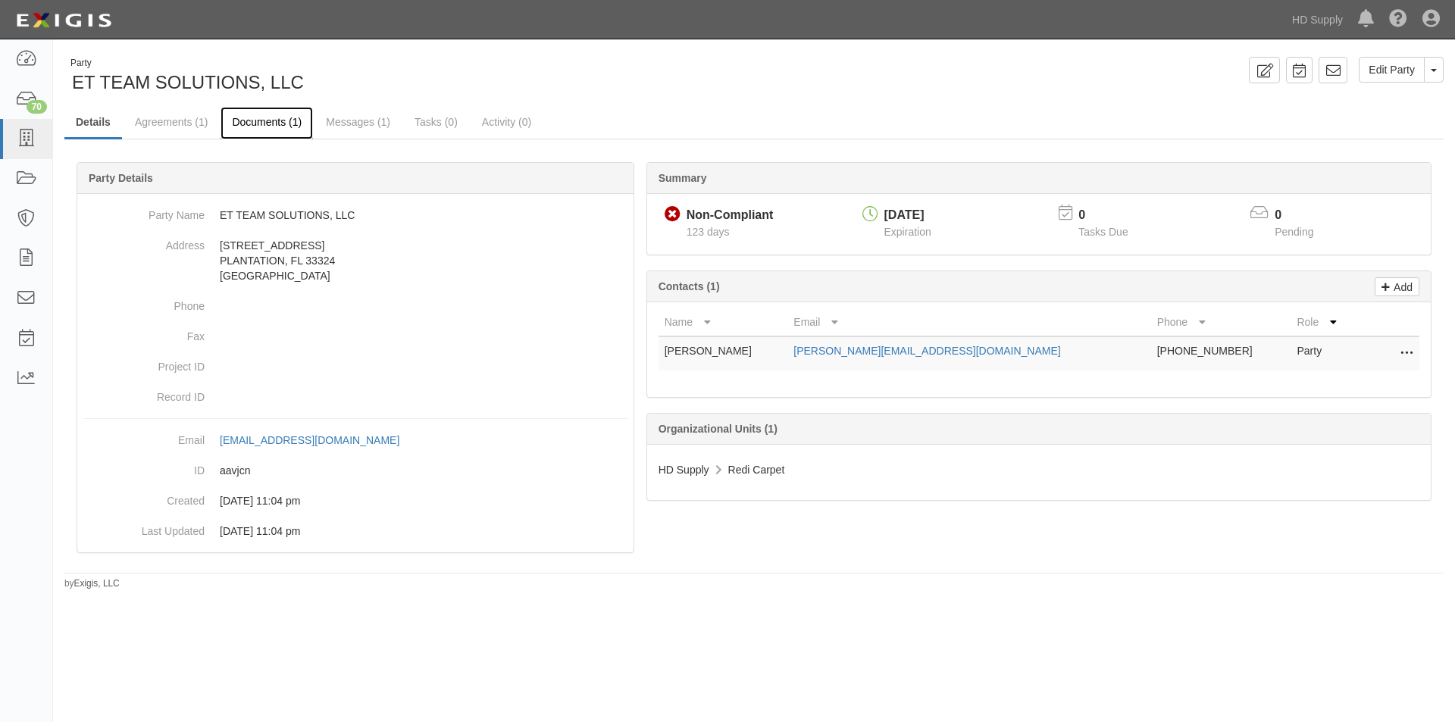
click at [273, 127] on link "Documents (1)" at bounding box center [267, 123] width 92 height 33
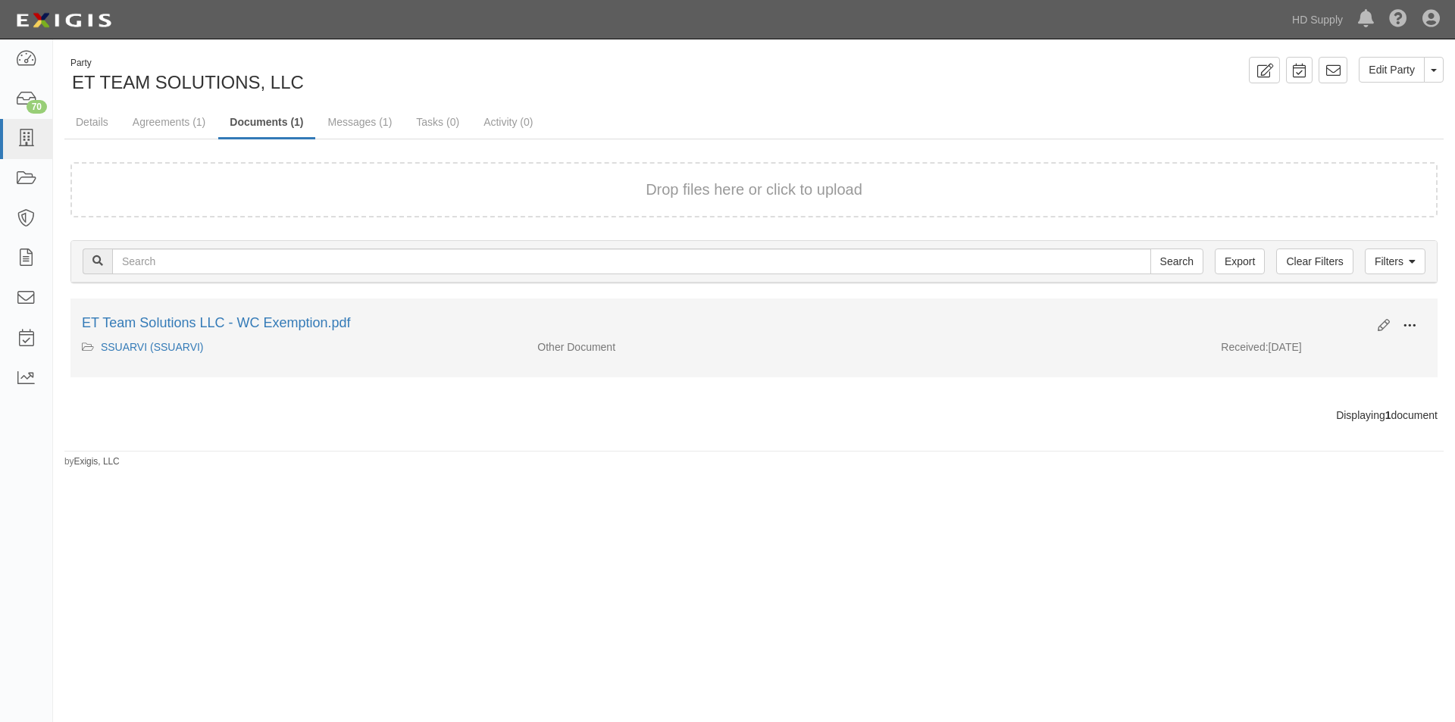
click at [1410, 329] on span at bounding box center [1410, 326] width 14 height 14
click at [1300, 355] on link "View" at bounding box center [1336, 347] width 120 height 27
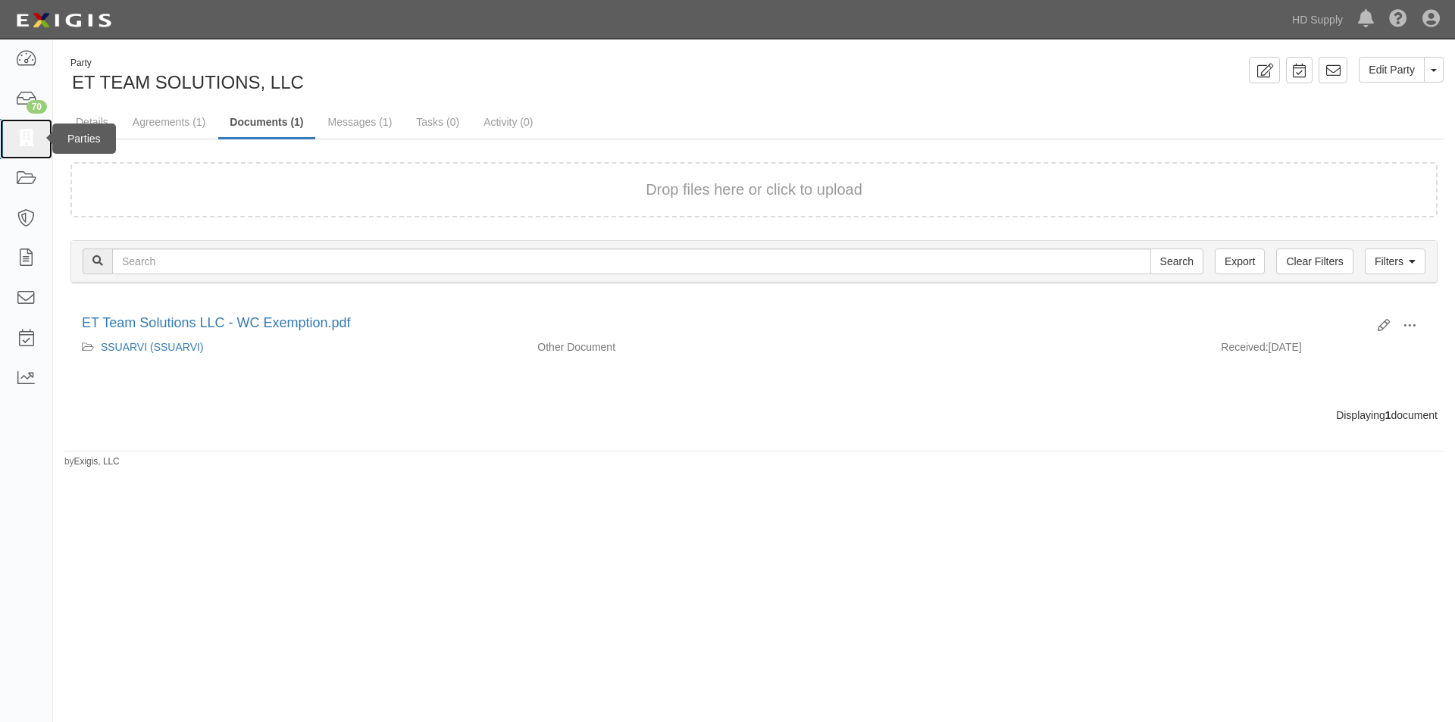
click at [24, 139] on icon at bounding box center [25, 138] width 21 height 17
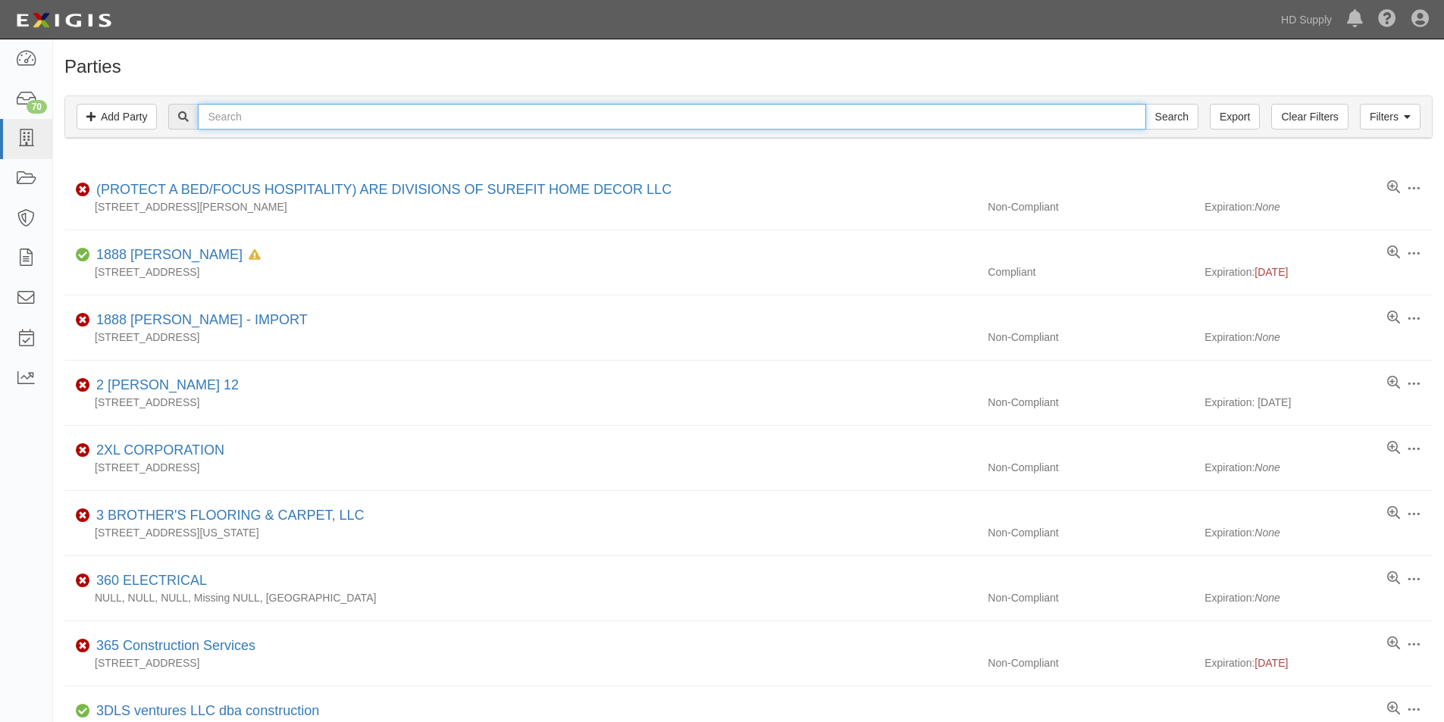
click at [253, 121] on input "text" at bounding box center [671, 117] width 947 height 26
type input "extreme quality"
click at [1145, 104] on input "Search" at bounding box center [1171, 117] width 53 height 26
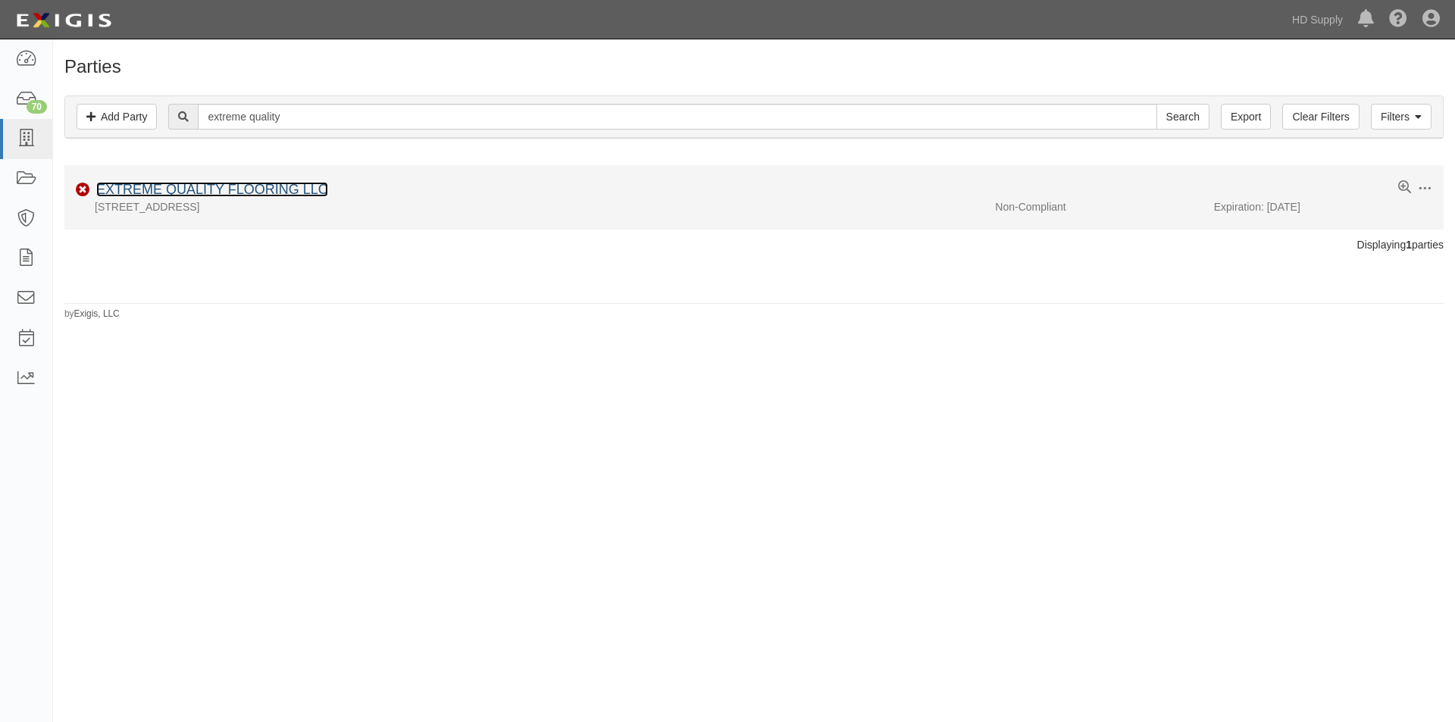
click at [216, 183] on link "EXTREME QUALITY FLOORING LLC" at bounding box center [212, 189] width 232 height 15
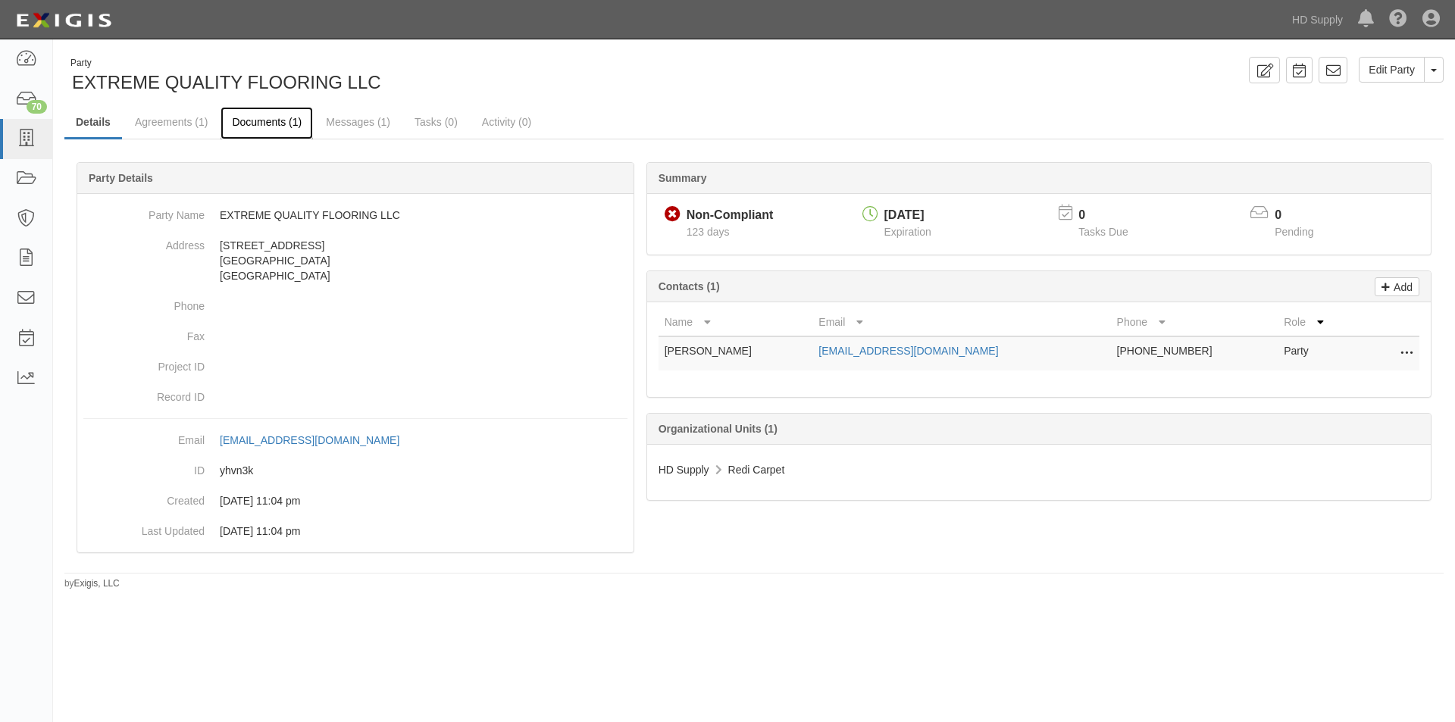
click at [264, 125] on link "Documents (1)" at bounding box center [267, 123] width 92 height 33
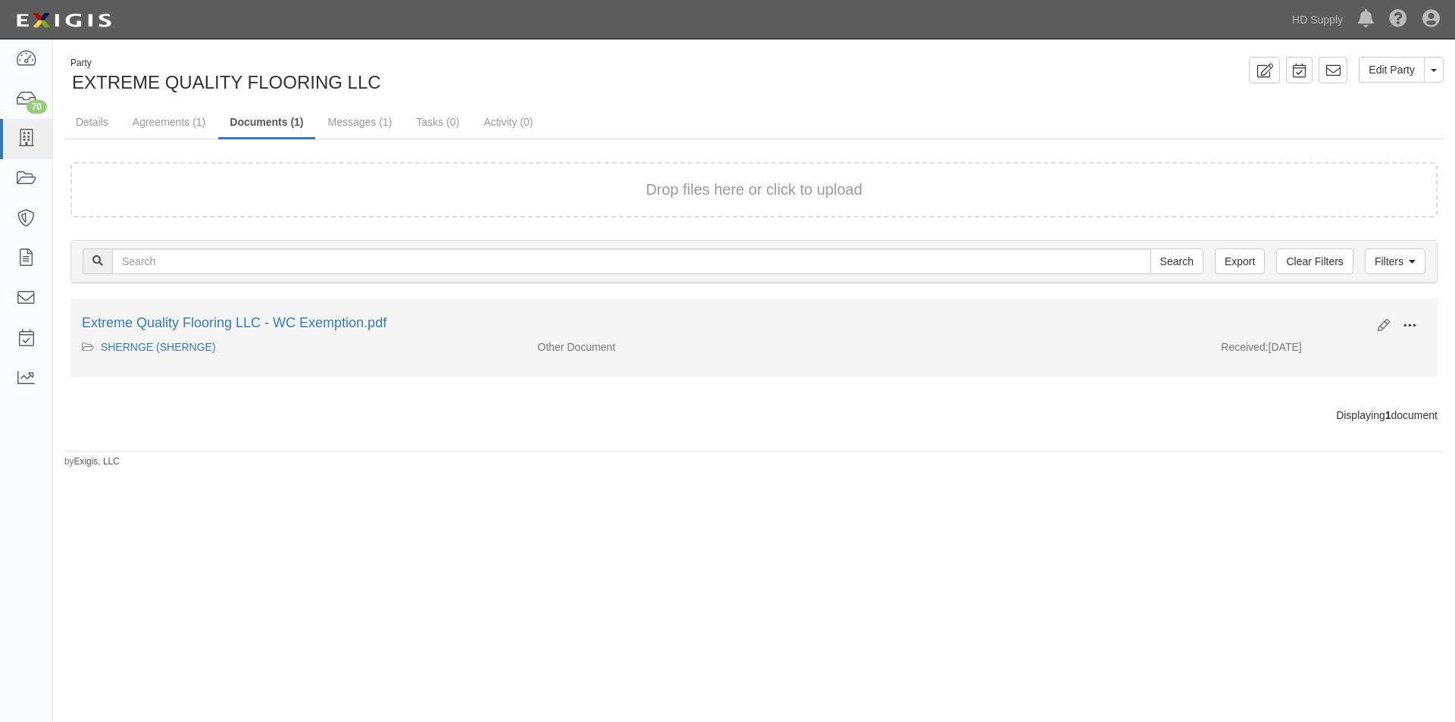
click at [1418, 327] on button at bounding box center [1409, 327] width 33 height 26
click at [1320, 346] on link "View" at bounding box center [1336, 347] width 120 height 27
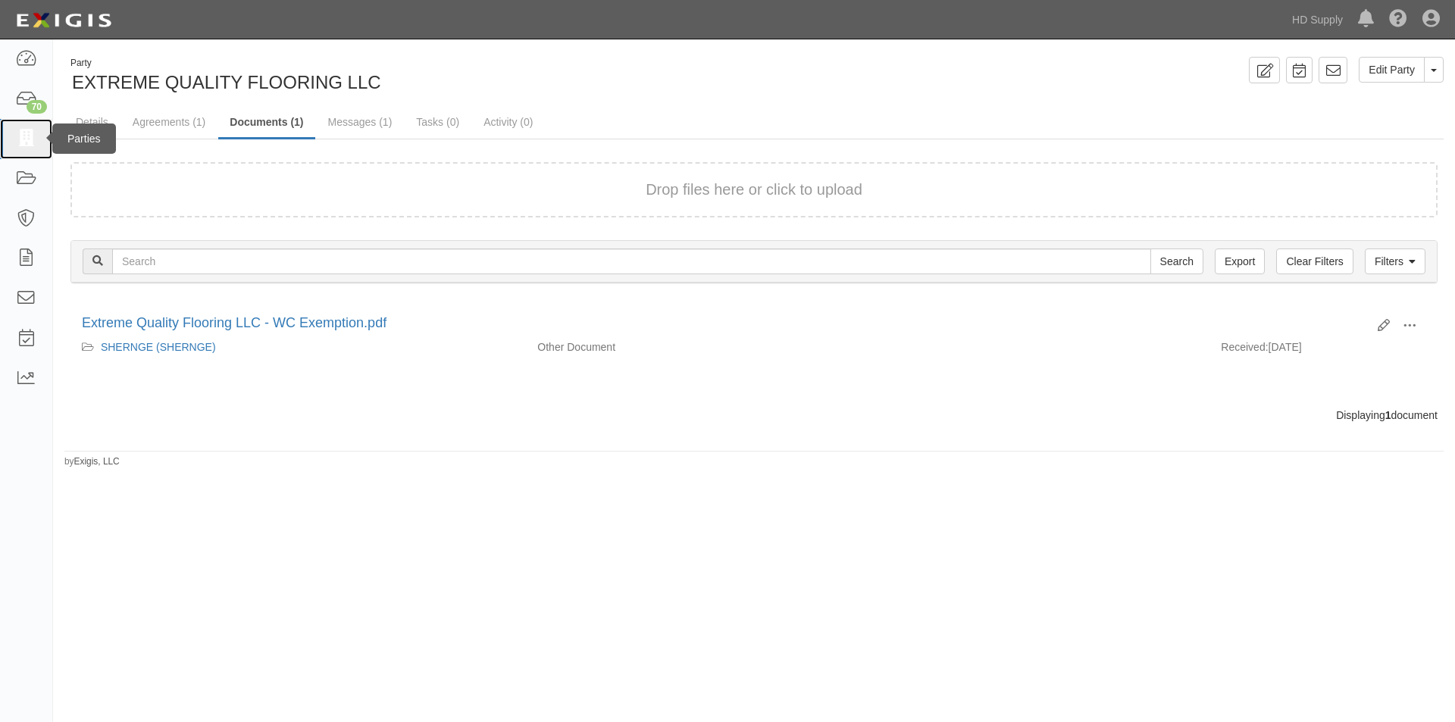
click at [36, 139] on icon at bounding box center [25, 138] width 21 height 17
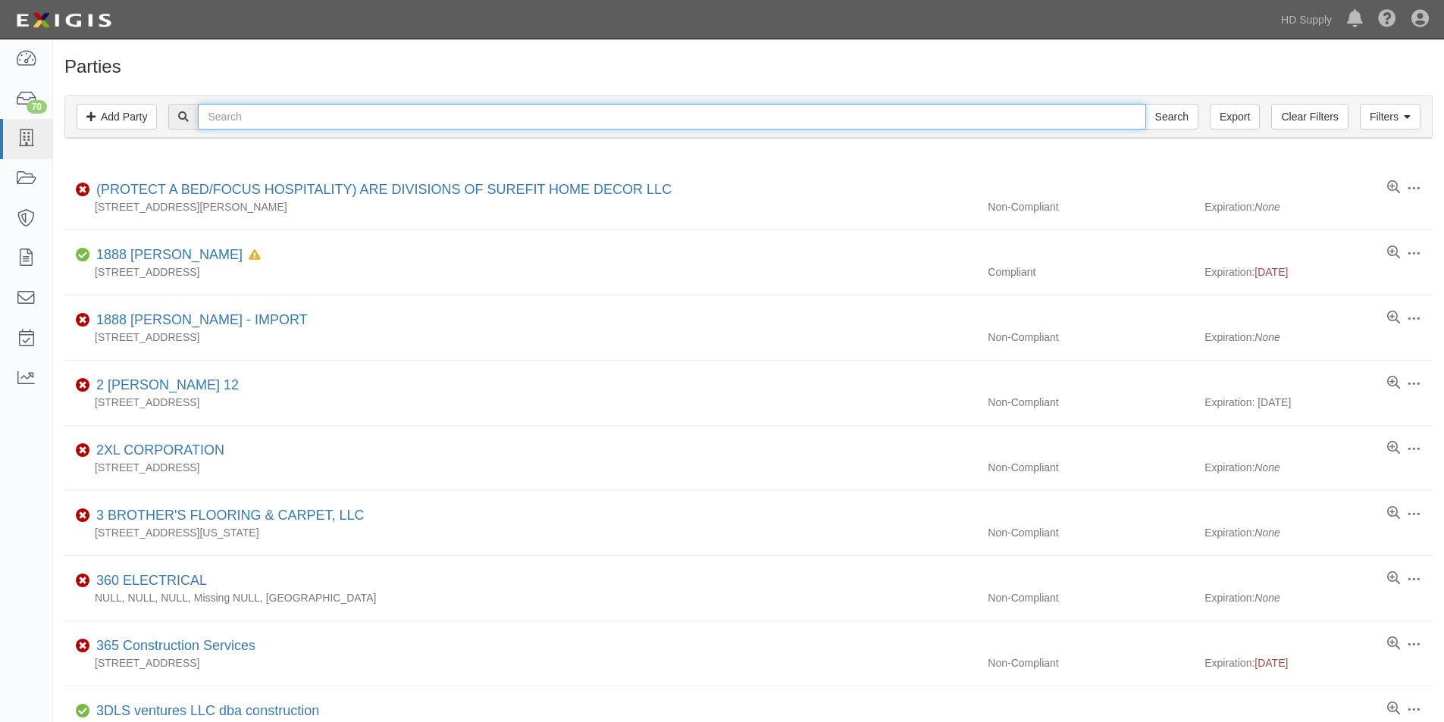
click at [284, 116] on input "text" at bounding box center [671, 117] width 947 height 26
type input "flamily carpet ins"
click at [1145, 104] on input "Search" at bounding box center [1171, 117] width 53 height 26
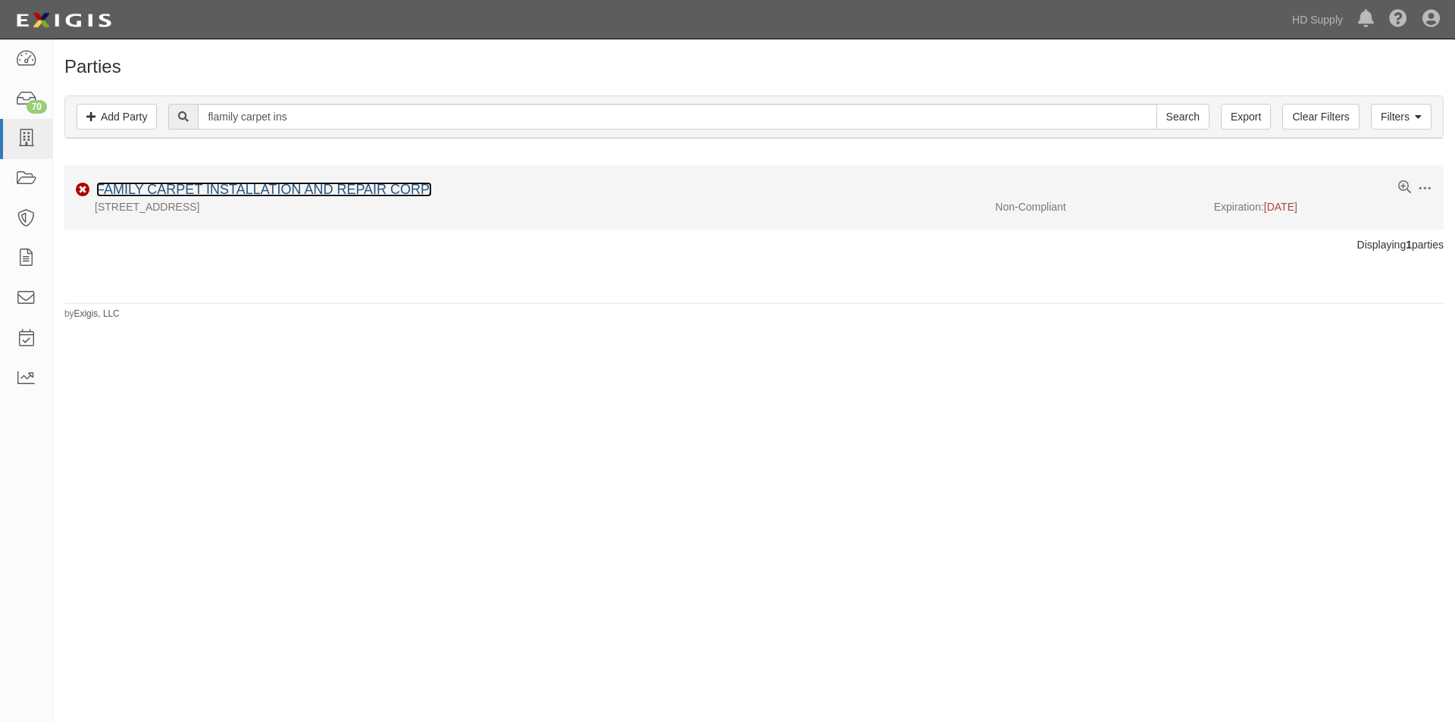
click at [282, 187] on link "FAMILY CARPET INSTALLATION AND REPAIR CORP." at bounding box center [264, 189] width 336 height 15
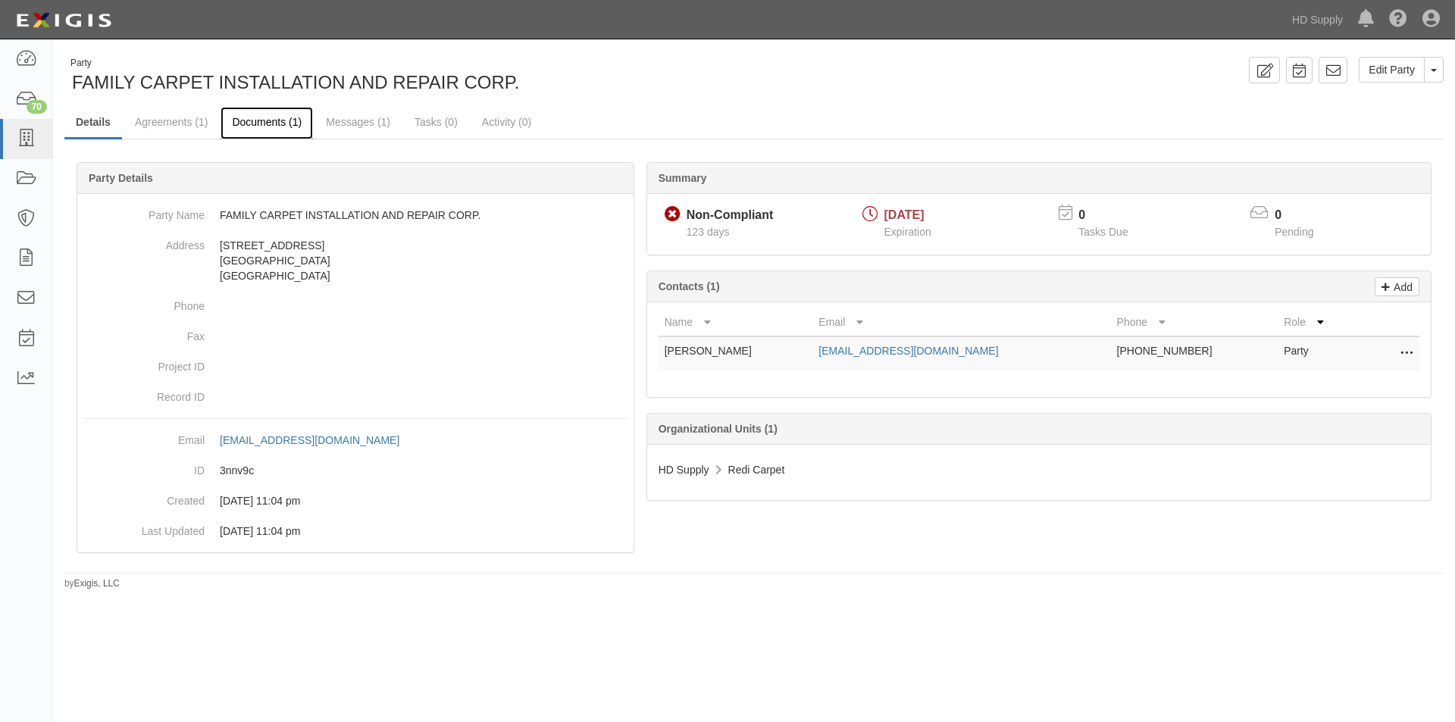
click at [280, 120] on link "Documents (1)" at bounding box center [267, 123] width 92 height 33
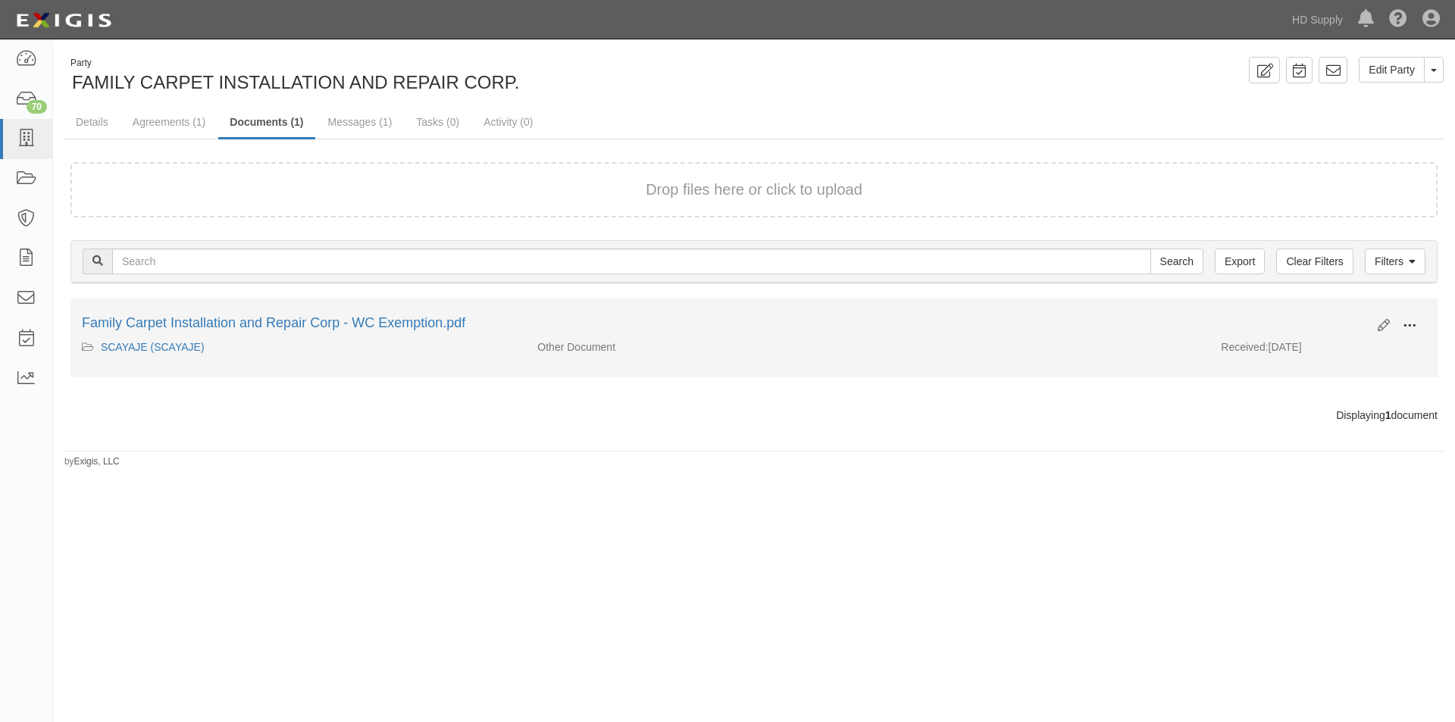
click at [1411, 331] on span at bounding box center [1410, 326] width 14 height 14
click at [1359, 356] on link "View" at bounding box center [1336, 347] width 120 height 27
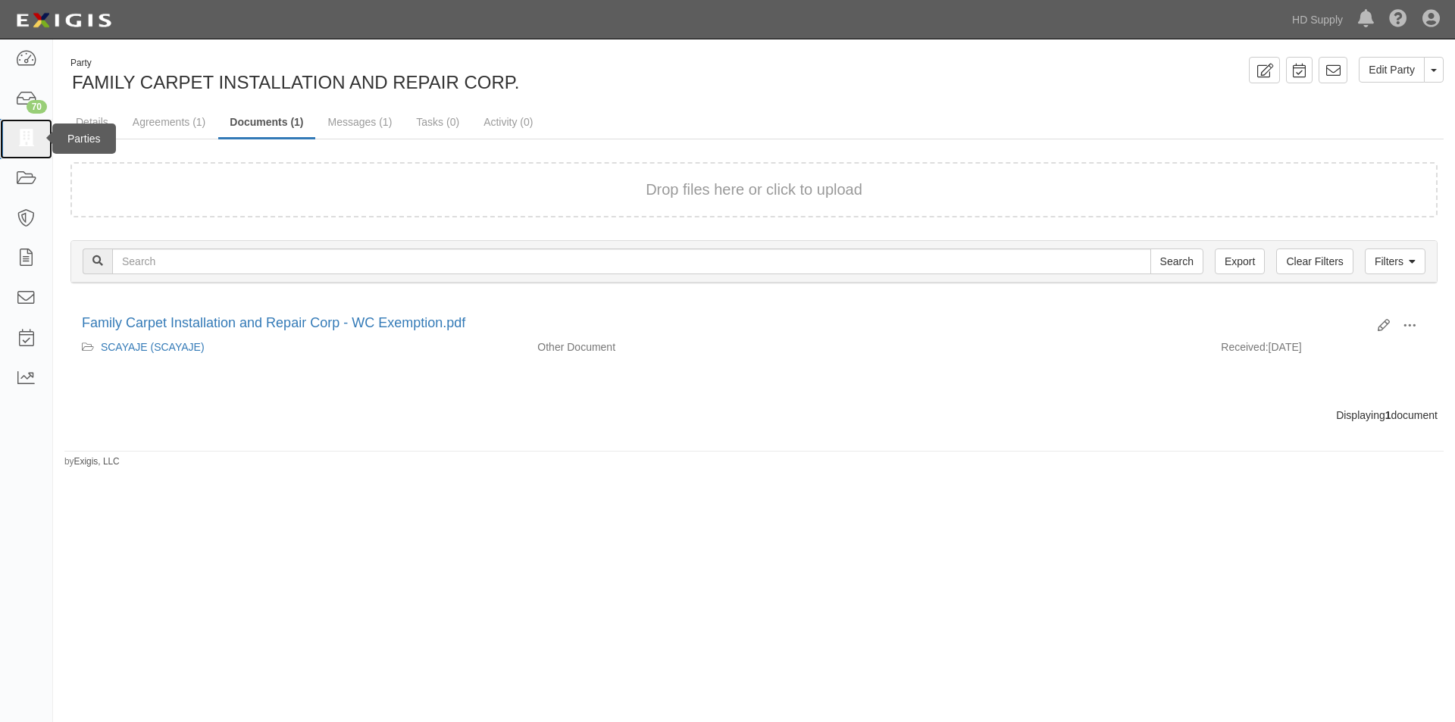
click at [24, 142] on icon at bounding box center [25, 138] width 21 height 17
click at [4, 131] on link at bounding box center [26, 139] width 52 height 40
click at [17, 133] on link at bounding box center [26, 139] width 52 height 40
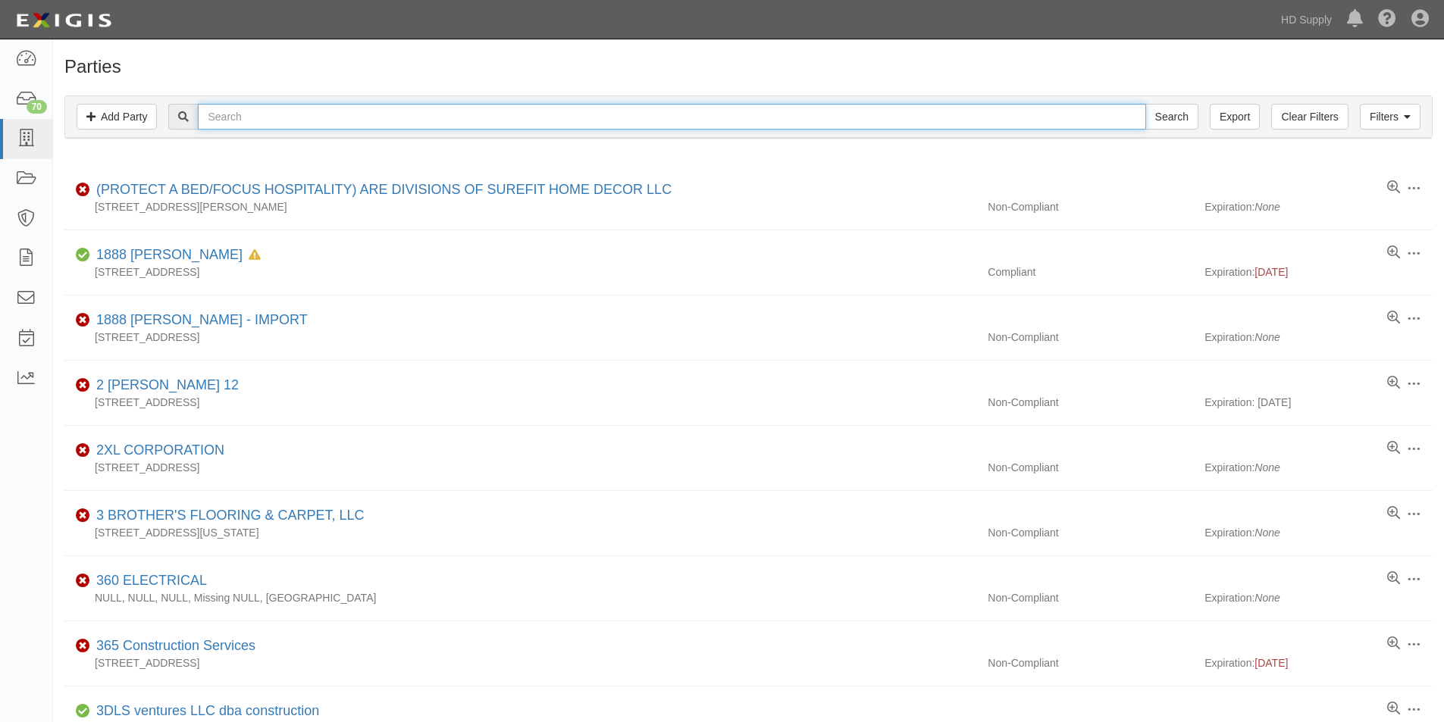
click at [230, 122] on input "text" at bounding box center [671, 117] width 947 height 26
type input "first [US_STATE] car"
click at [1145, 104] on input "Search" at bounding box center [1171, 117] width 53 height 26
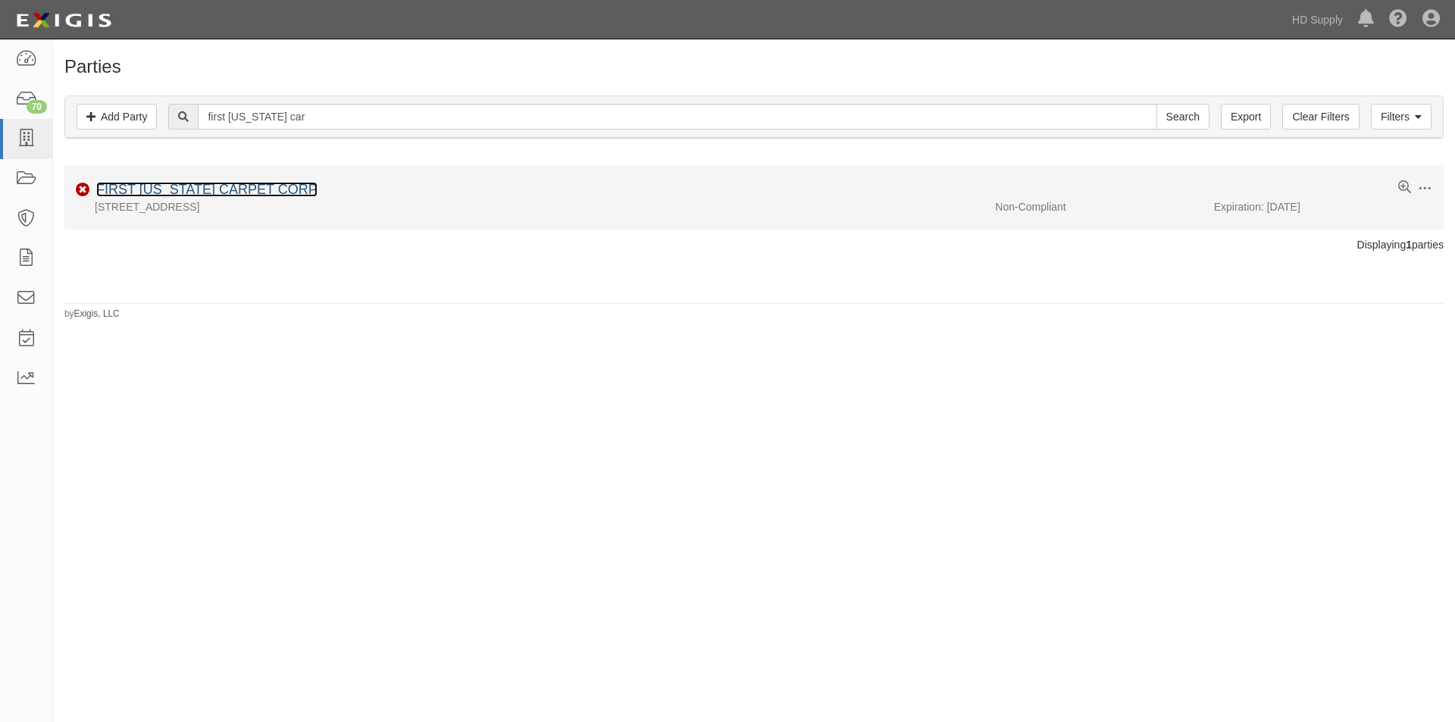
click at [210, 183] on link "FIRST FLORIDA CARPET CORP" at bounding box center [206, 189] width 221 height 15
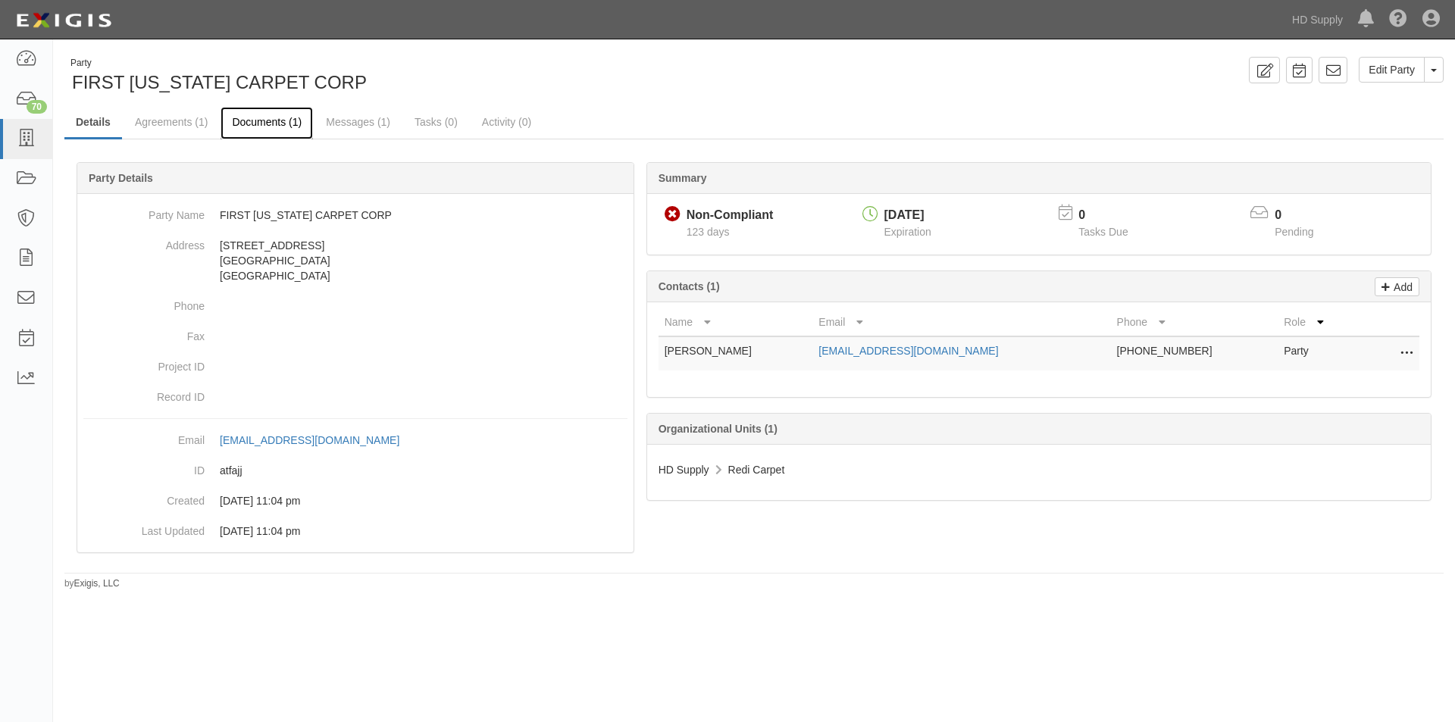
click at [252, 128] on link "Documents (1)" at bounding box center [267, 123] width 92 height 33
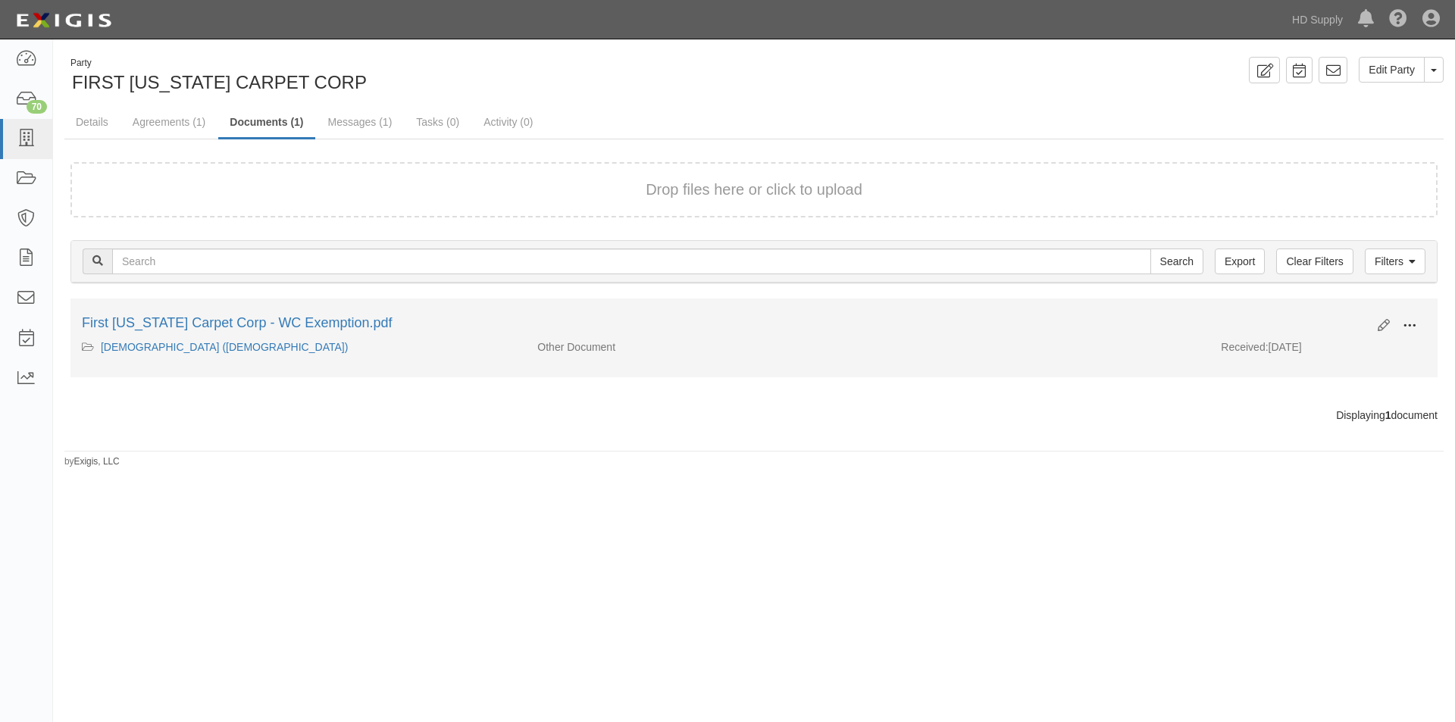
click at [1399, 325] on button at bounding box center [1409, 327] width 33 height 26
click at [1320, 353] on link "View" at bounding box center [1336, 347] width 120 height 27
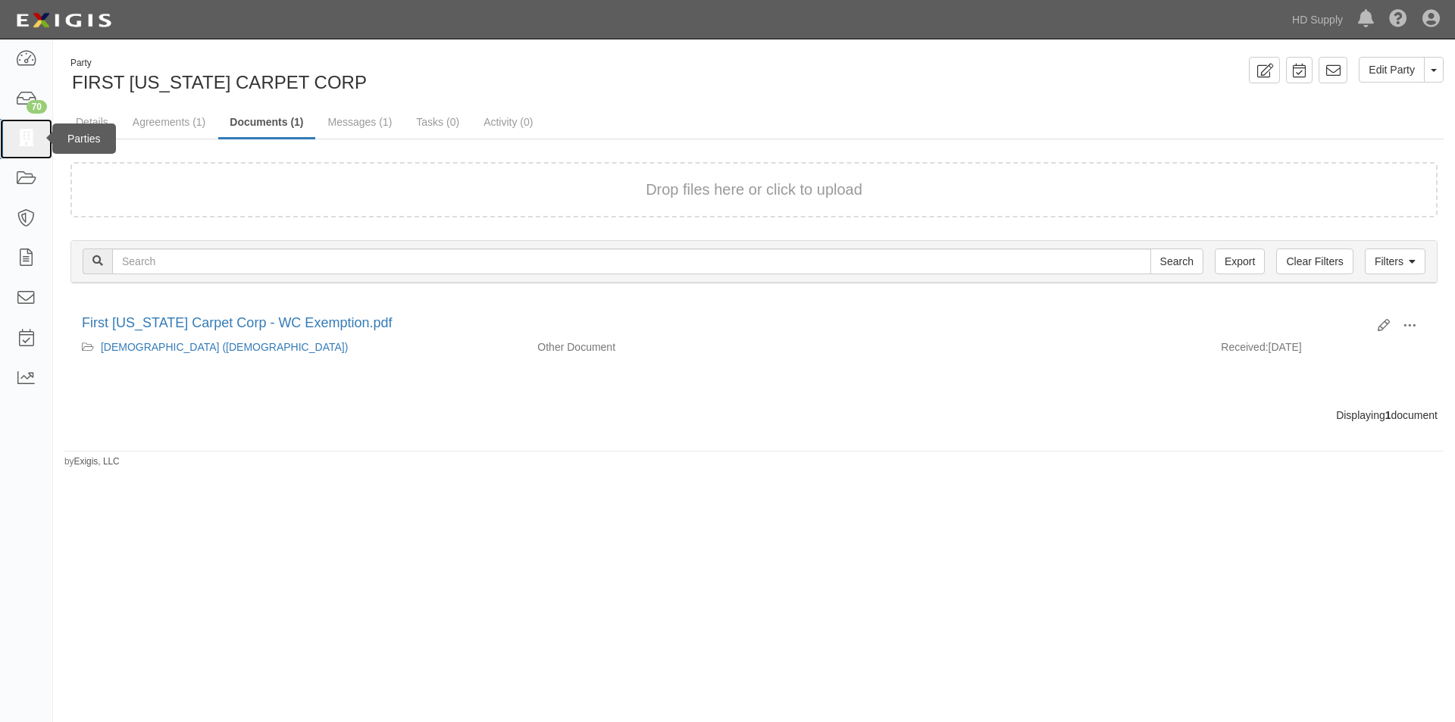
click at [36, 138] on icon at bounding box center [25, 138] width 21 height 17
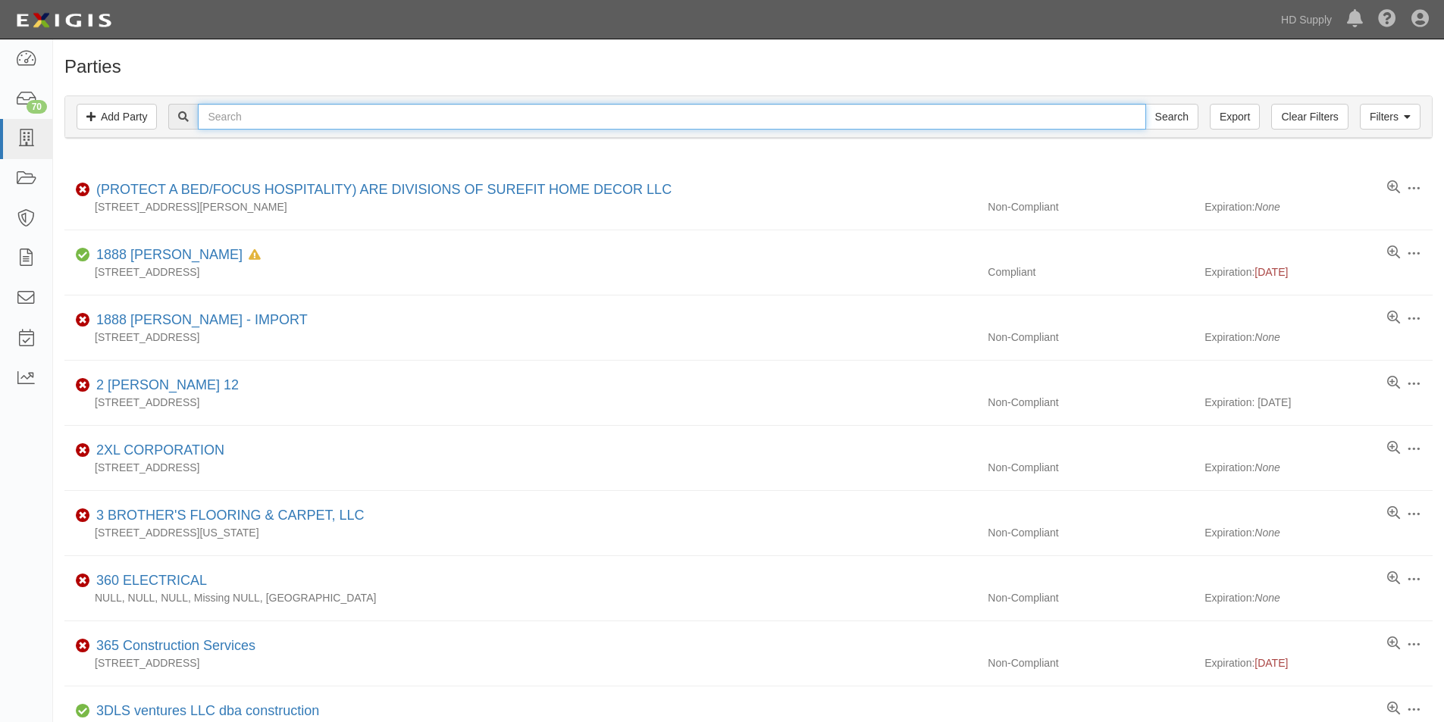
click at [418, 122] on input "text" at bounding box center [671, 117] width 947 height 26
type input "fish carpet"
click at [1145, 104] on input "Search" at bounding box center [1171, 117] width 53 height 26
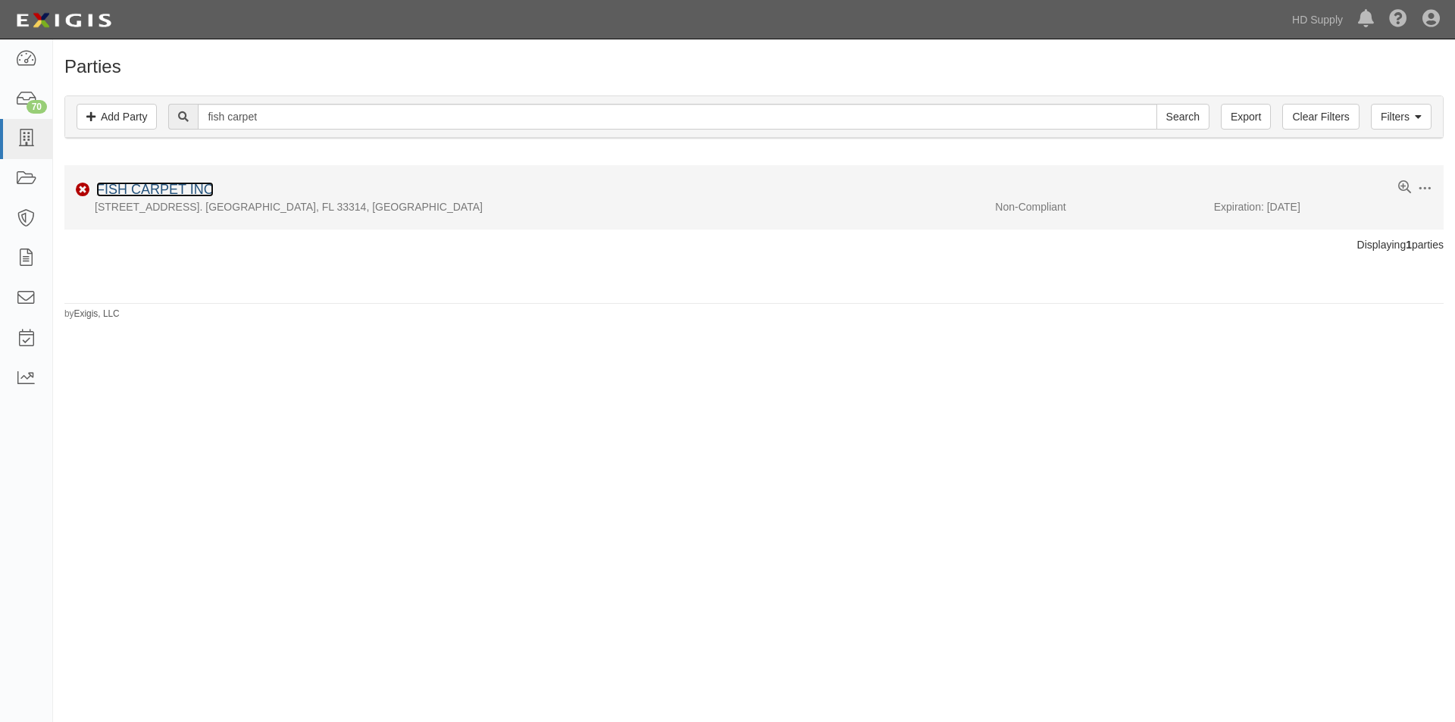
click at [192, 192] on link "FISH CARPET INC" at bounding box center [154, 189] width 117 height 15
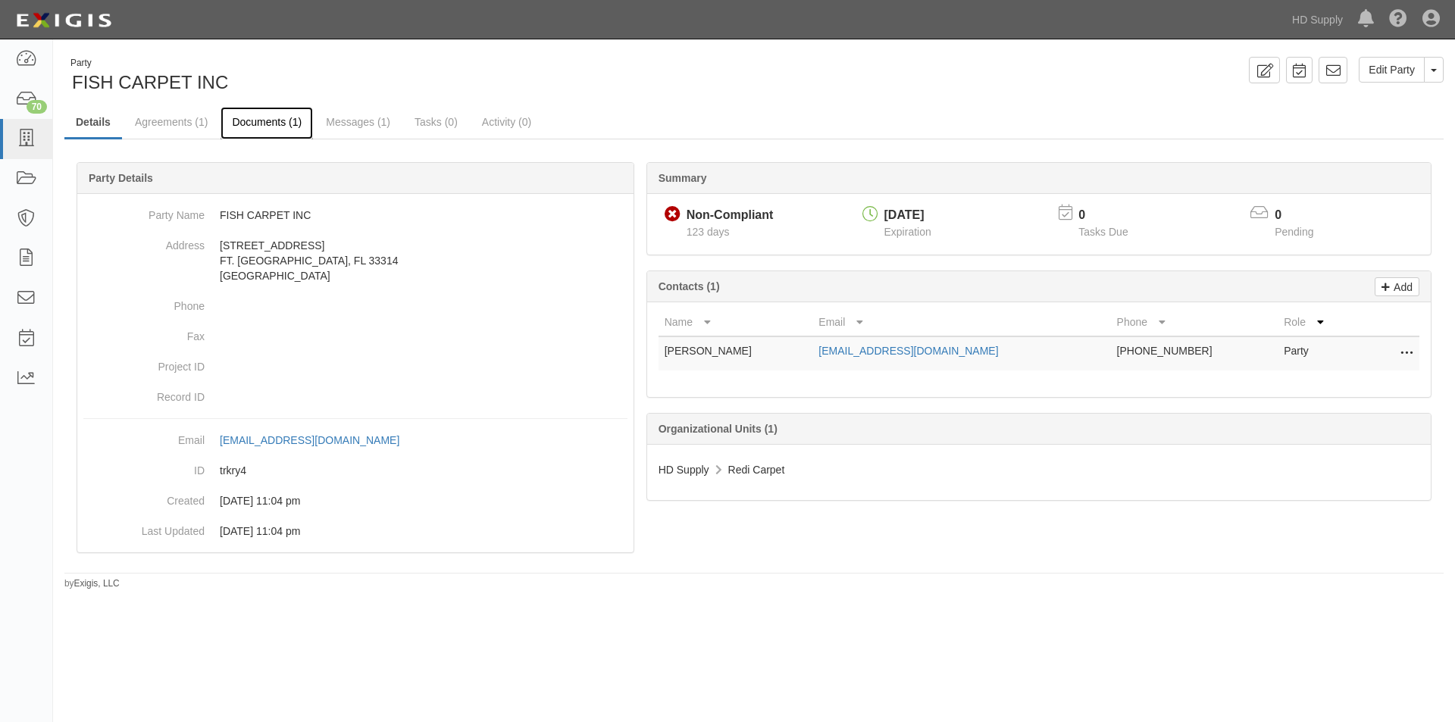
click at [275, 124] on link "Documents (1)" at bounding box center [267, 123] width 92 height 33
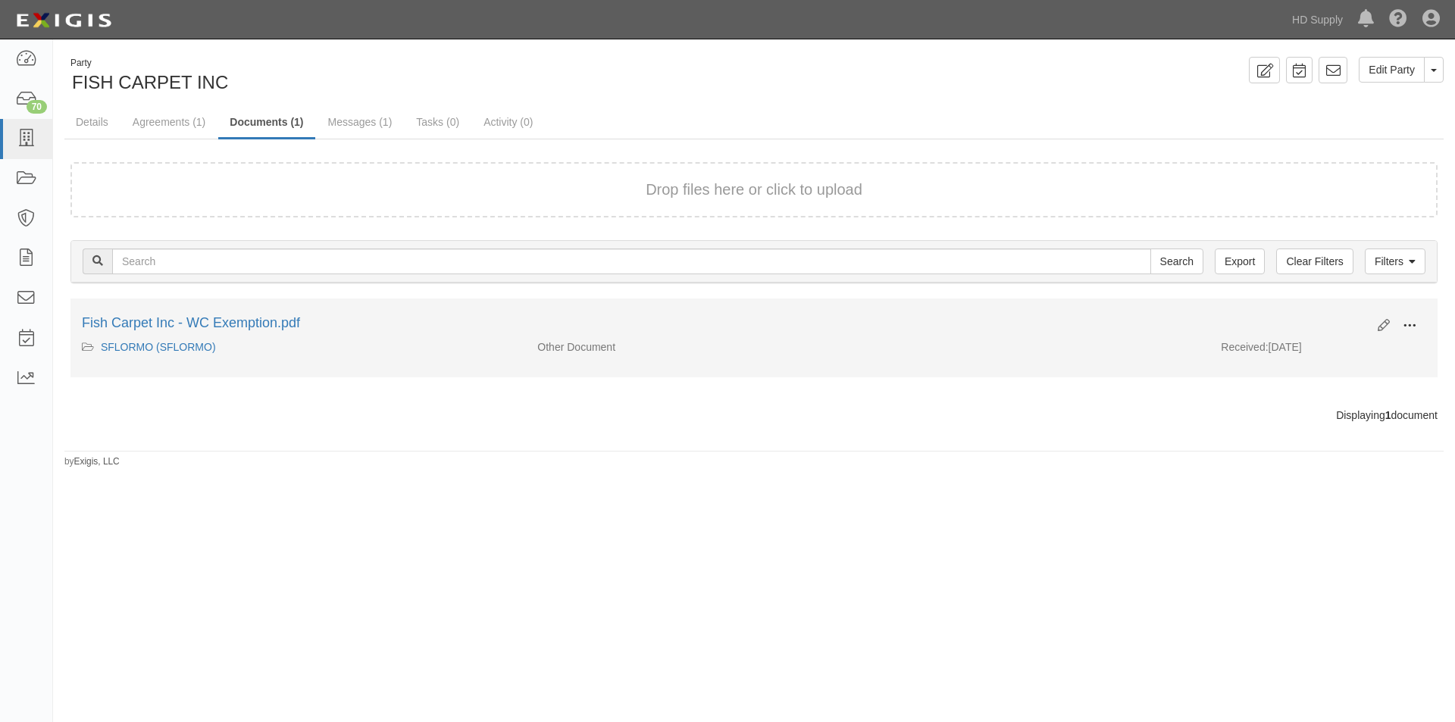
click at [1411, 329] on span at bounding box center [1410, 326] width 14 height 14
click at [1333, 355] on link "View" at bounding box center [1336, 347] width 120 height 27
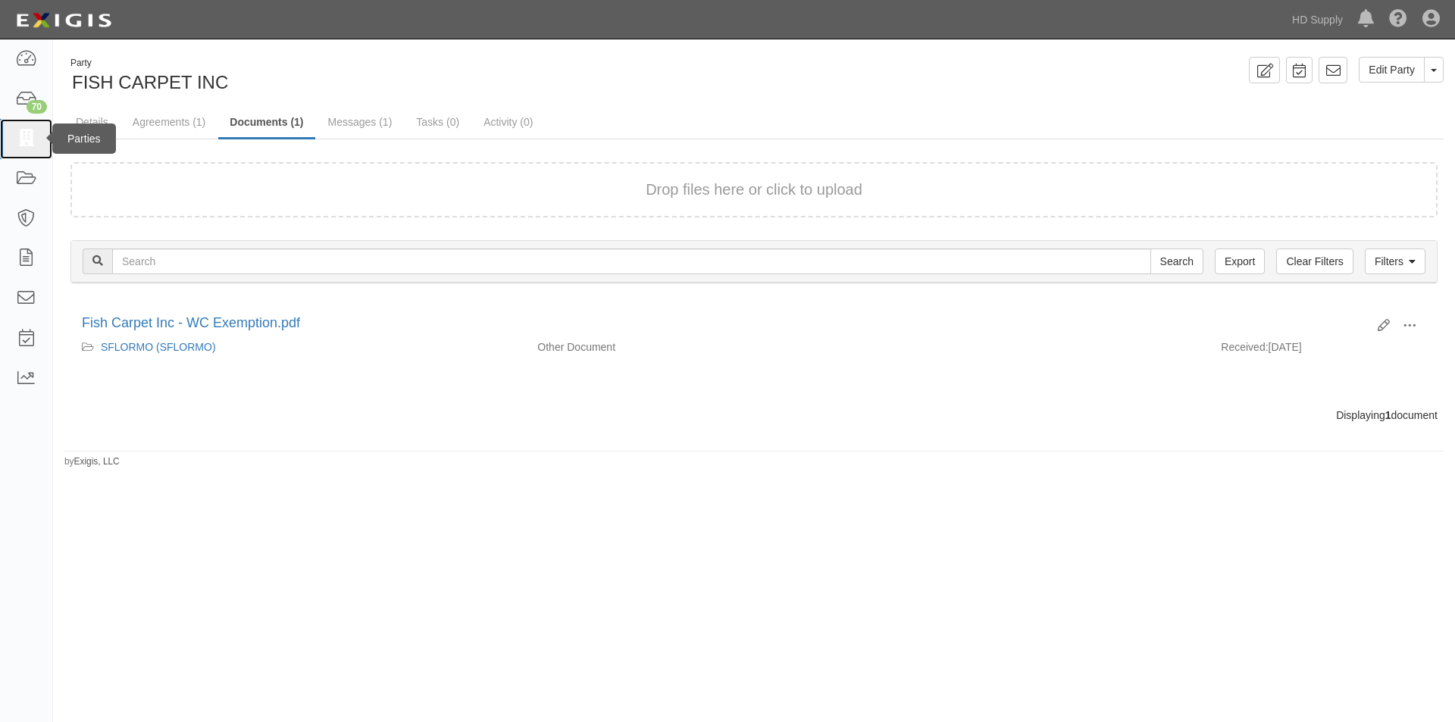
click at [29, 134] on icon at bounding box center [25, 138] width 21 height 17
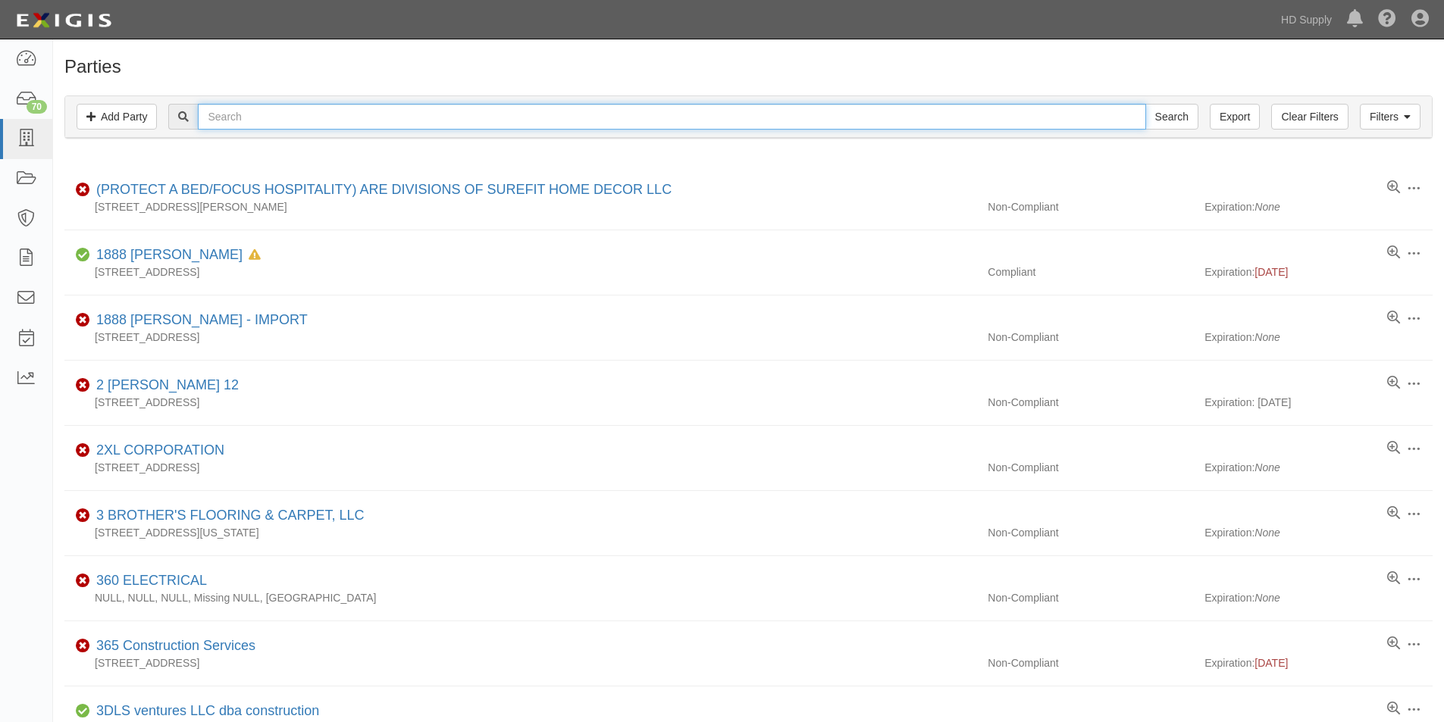
click at [324, 123] on input "text" at bounding box center [671, 117] width 947 height 26
type input "flooring by 2"
click at [1145, 104] on input "Search" at bounding box center [1171, 117] width 53 height 26
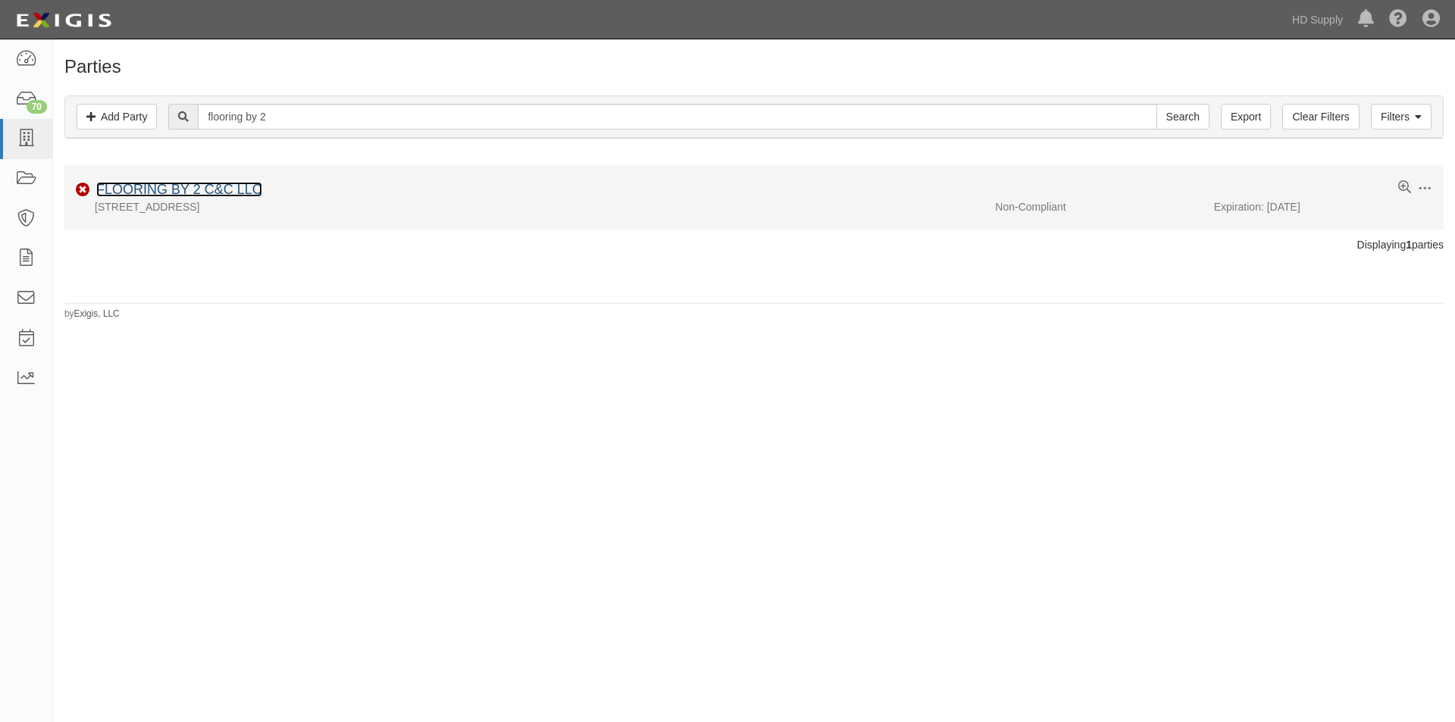
click at [189, 188] on link "FLOORING BY 2 C&C LLC" at bounding box center [179, 189] width 166 height 15
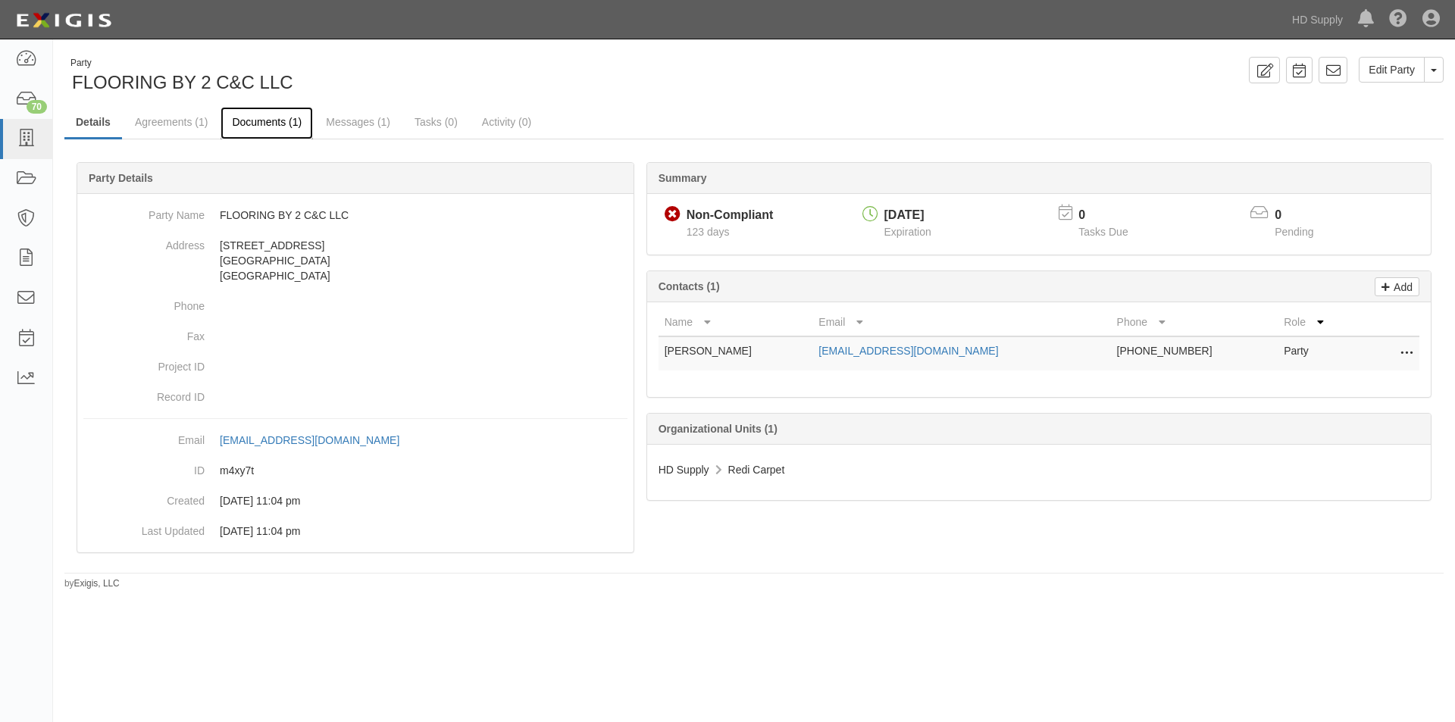
click at [267, 122] on link "Documents (1)" at bounding box center [267, 123] width 92 height 33
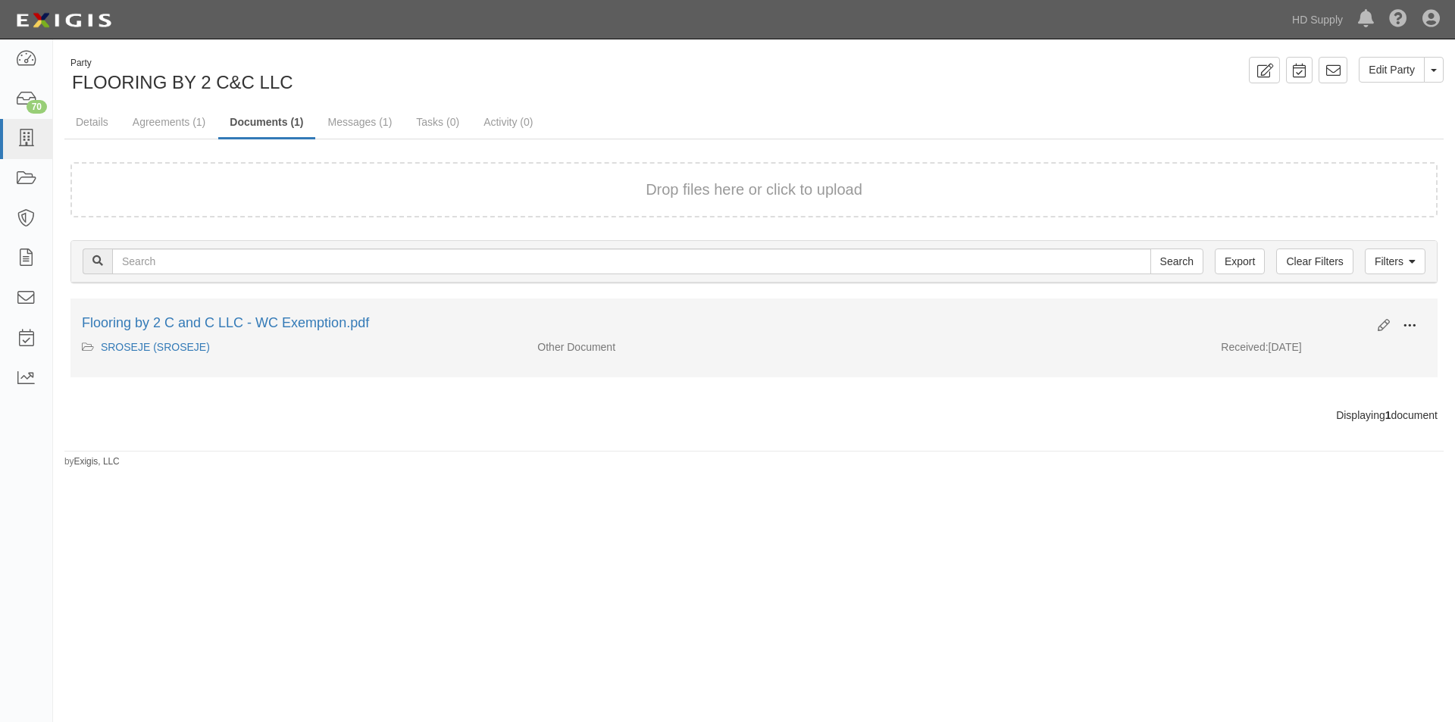
click at [1411, 331] on span at bounding box center [1410, 326] width 14 height 14
click at [1300, 358] on link "View" at bounding box center [1336, 347] width 120 height 27
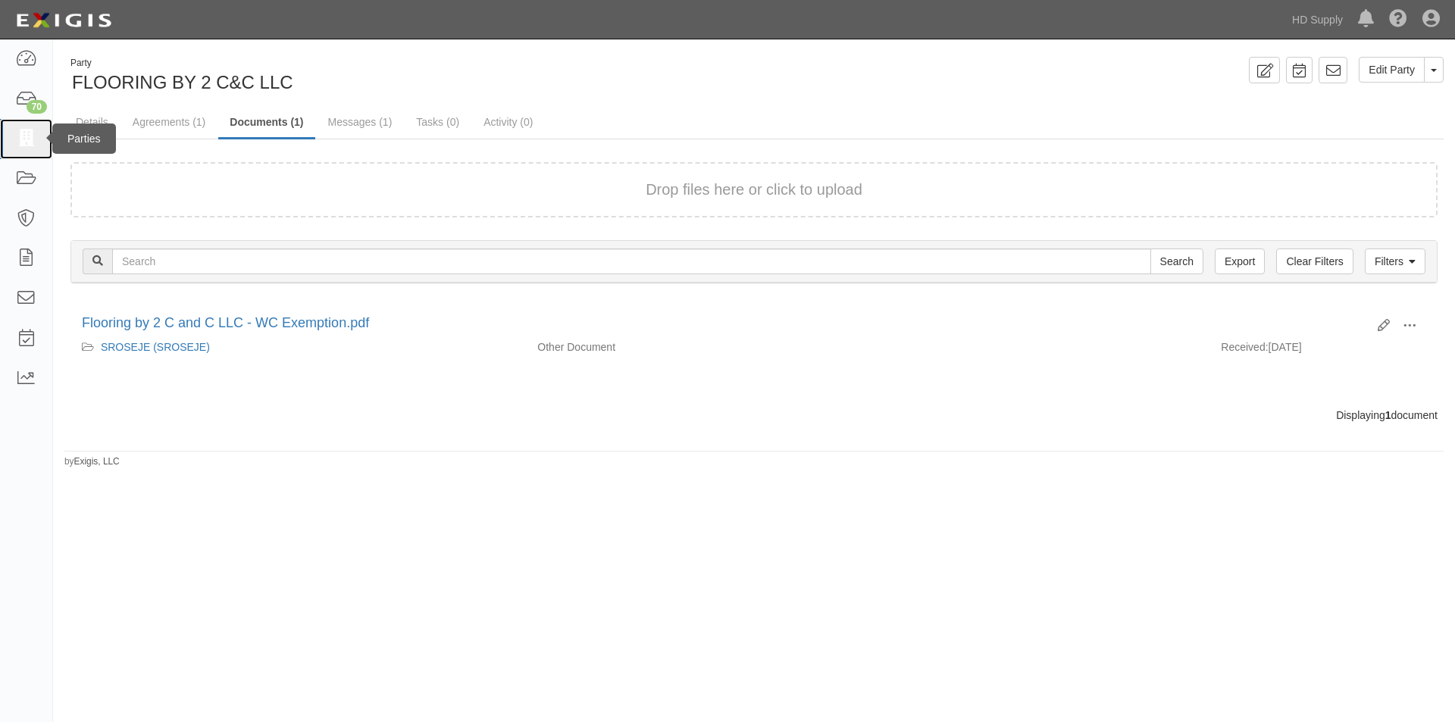
click at [30, 141] on icon at bounding box center [25, 138] width 21 height 17
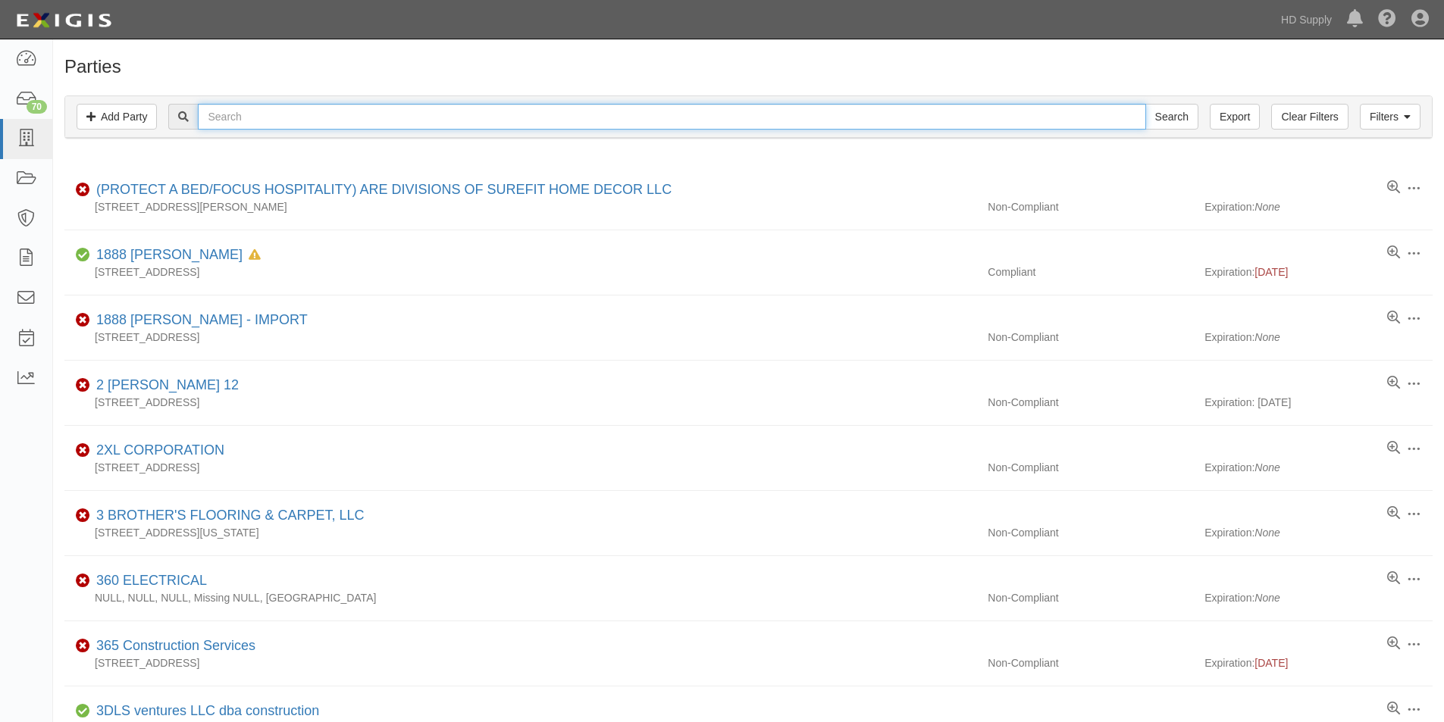
click at [346, 120] on input "text" at bounding box center [671, 117] width 947 height 26
type input "fort flooring"
click at [1145, 104] on input "Search" at bounding box center [1171, 117] width 53 height 26
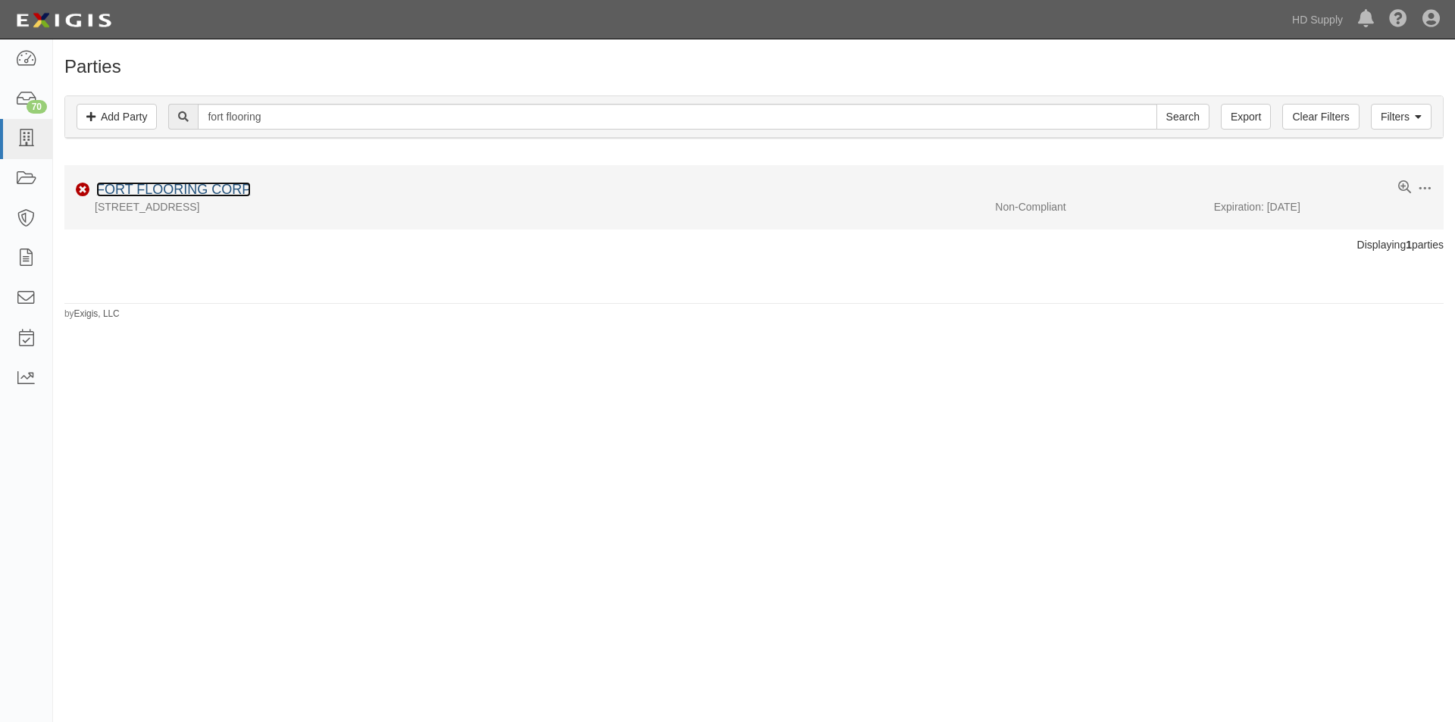
click at [211, 195] on link "FORT FLOORING CORP" at bounding box center [173, 189] width 155 height 15
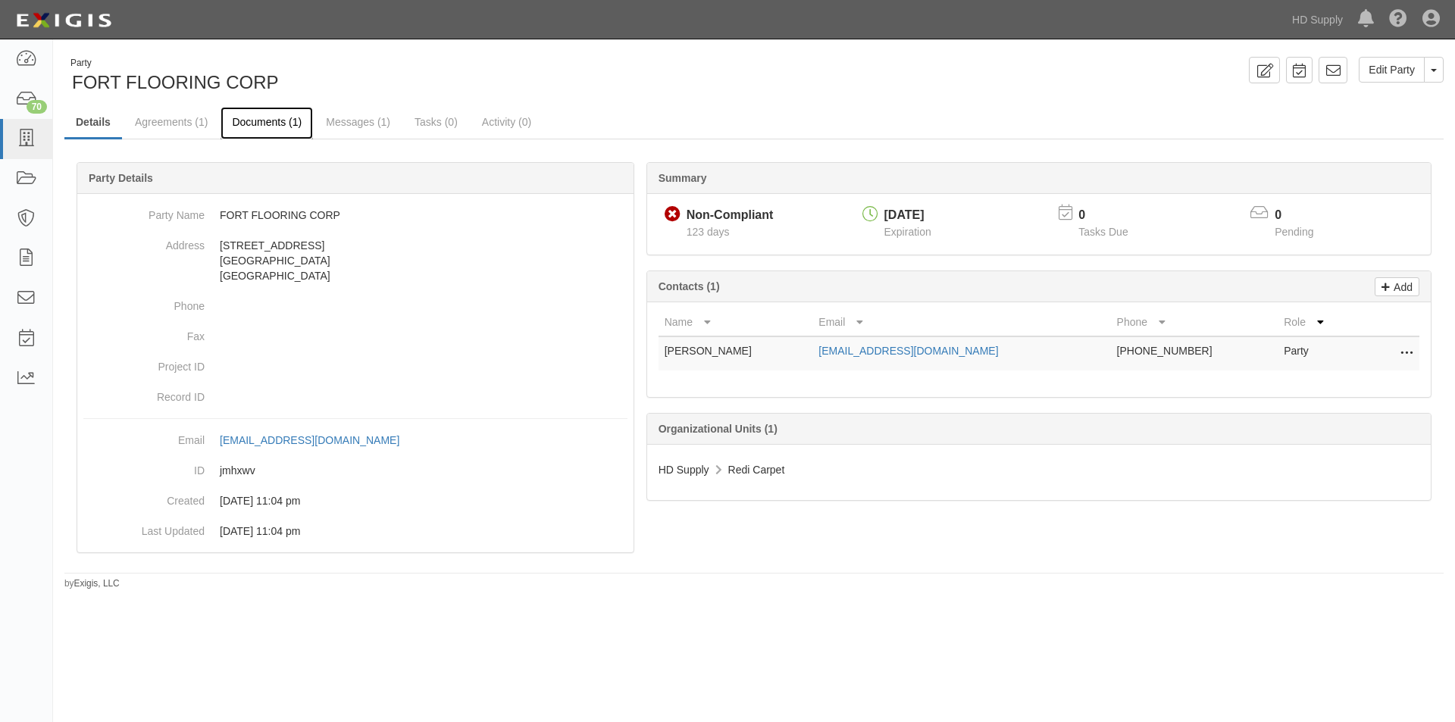
click at [271, 124] on link "Documents (1)" at bounding box center [267, 123] width 92 height 33
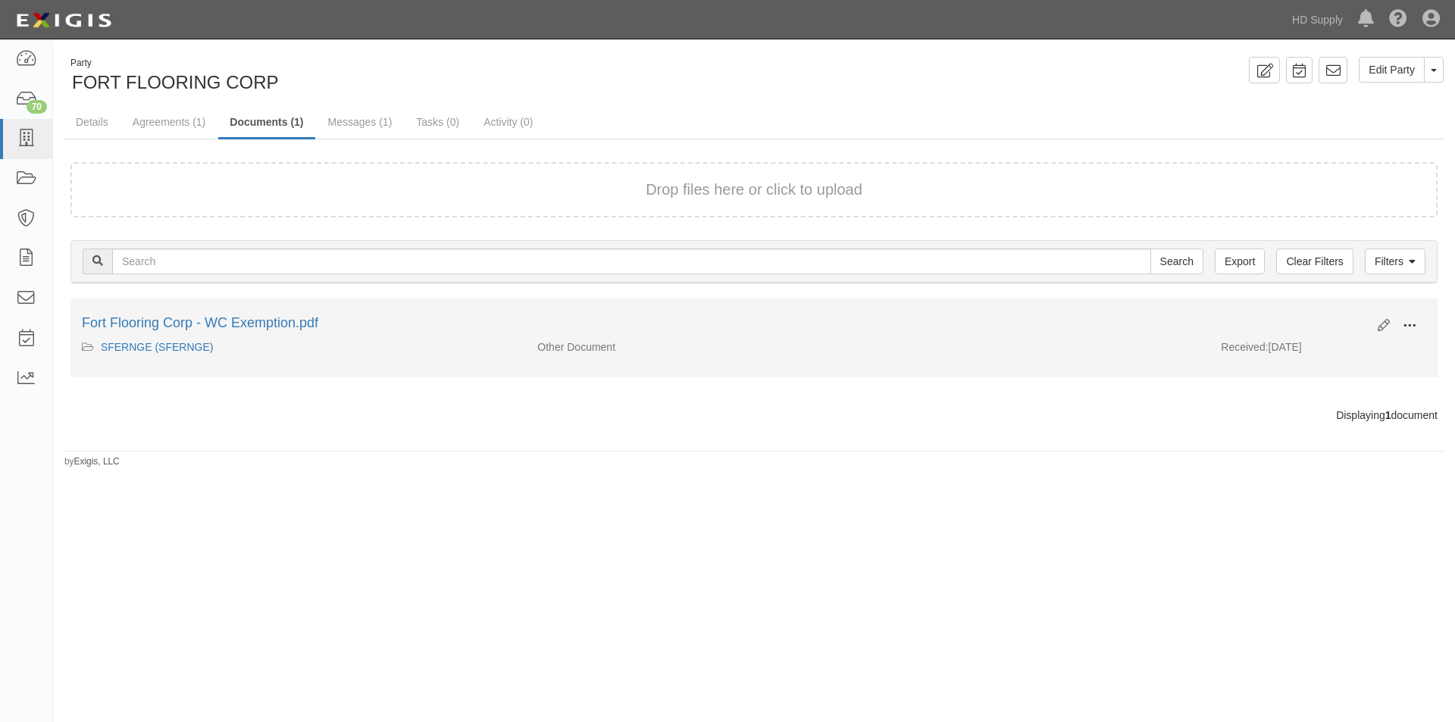
click at [1414, 326] on span at bounding box center [1410, 326] width 14 height 14
click at [1298, 354] on link "View" at bounding box center [1336, 347] width 120 height 27
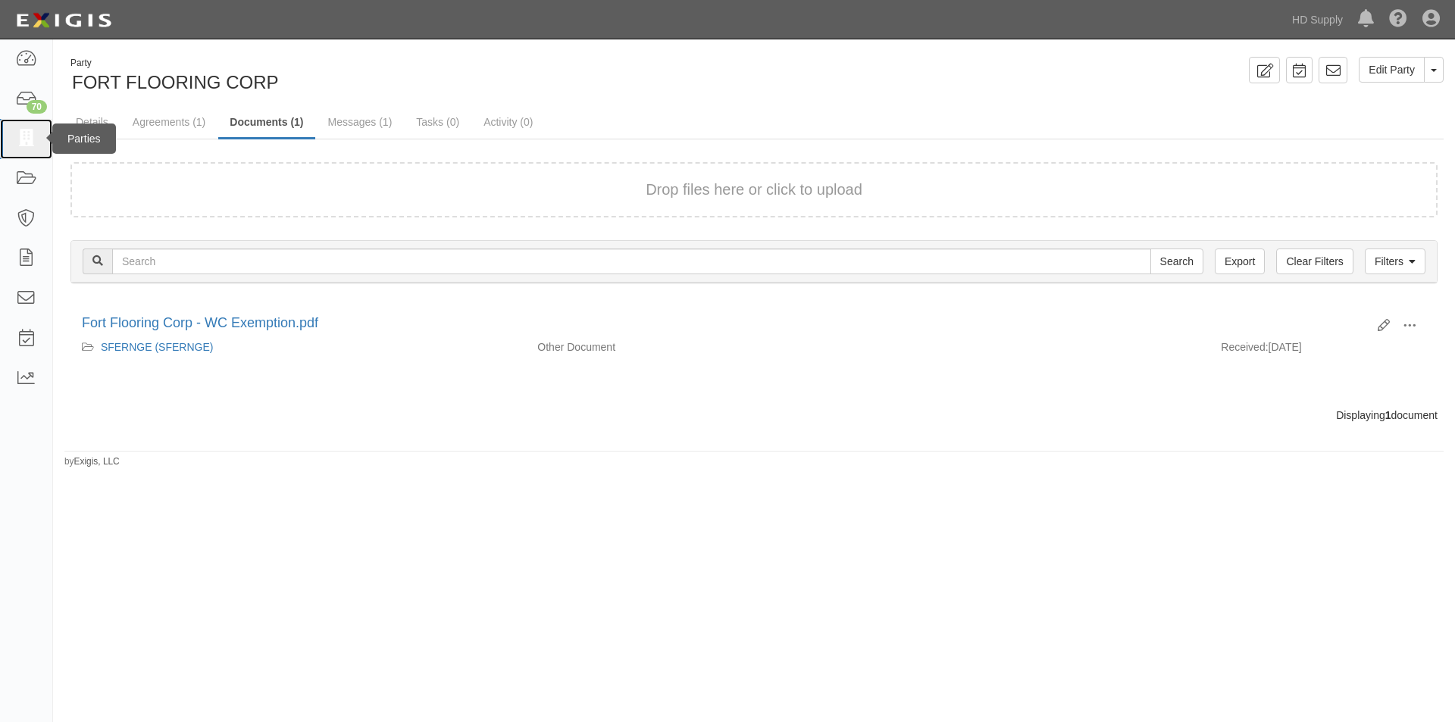
click at [41, 146] on link at bounding box center [26, 139] width 52 height 40
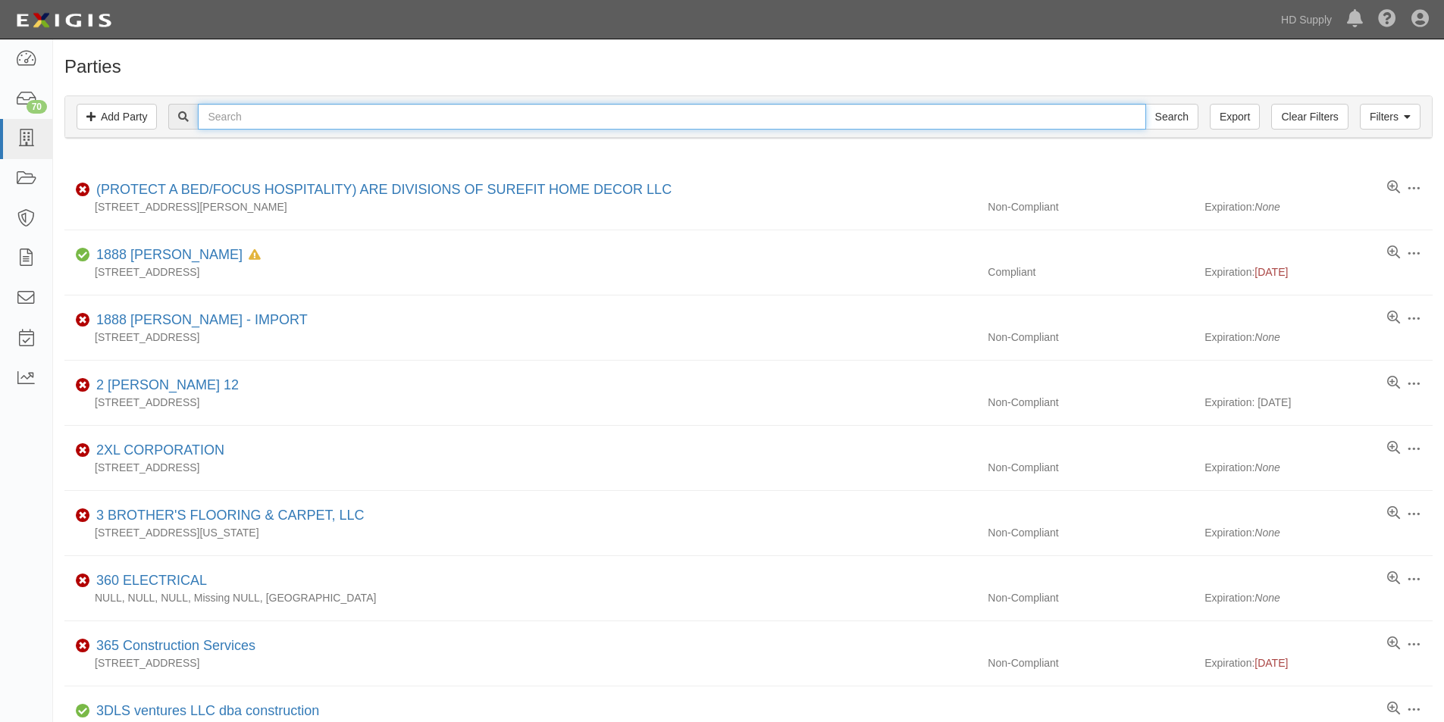
click at [259, 114] on input "text" at bounding box center [671, 117] width 947 height 26
type input "[PERSON_NAME] multi"
click at [1145, 104] on input "Search" at bounding box center [1171, 117] width 53 height 26
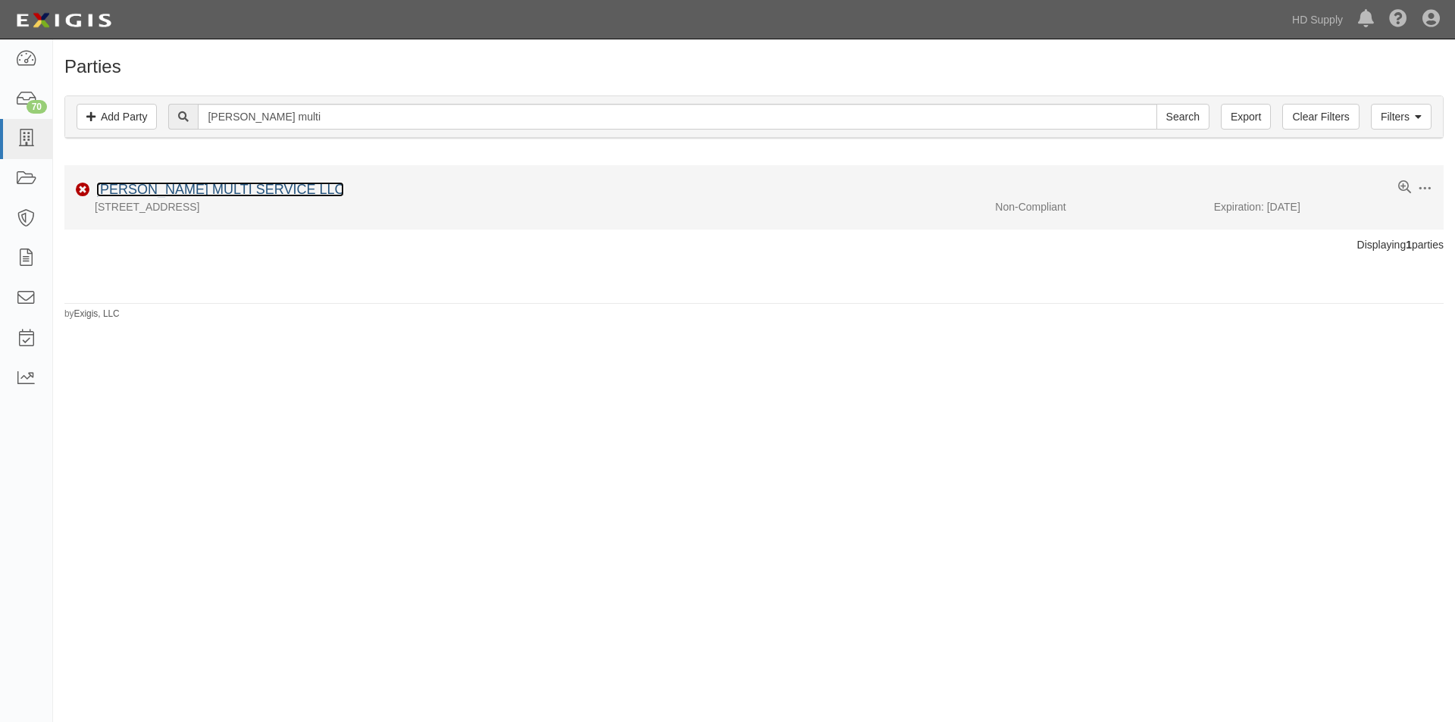
click at [131, 186] on link "[PERSON_NAME] MULTI SERVICE LLC" at bounding box center [220, 189] width 248 height 15
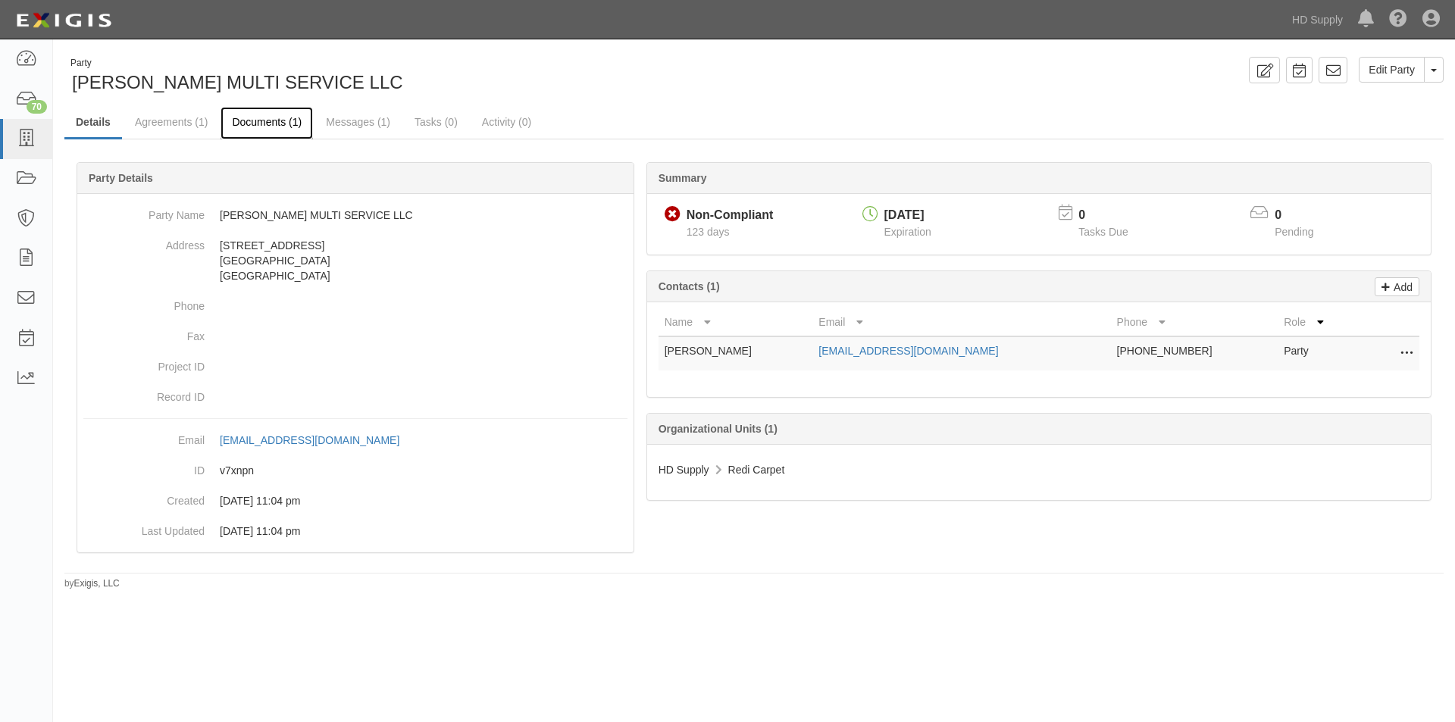
click at [277, 120] on link "Documents (1)" at bounding box center [267, 123] width 92 height 33
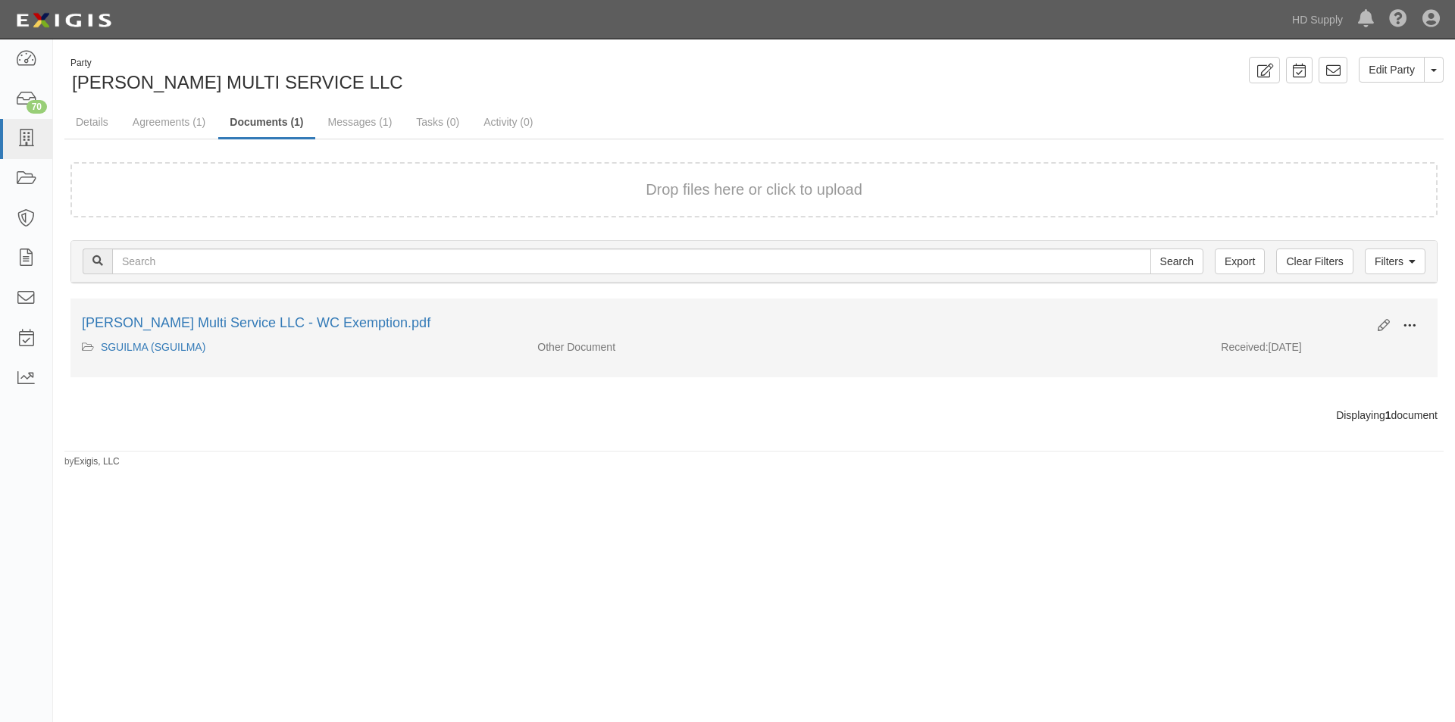
click at [1416, 323] on span at bounding box center [1410, 326] width 14 height 14
click at [1337, 350] on link "View" at bounding box center [1336, 347] width 120 height 27
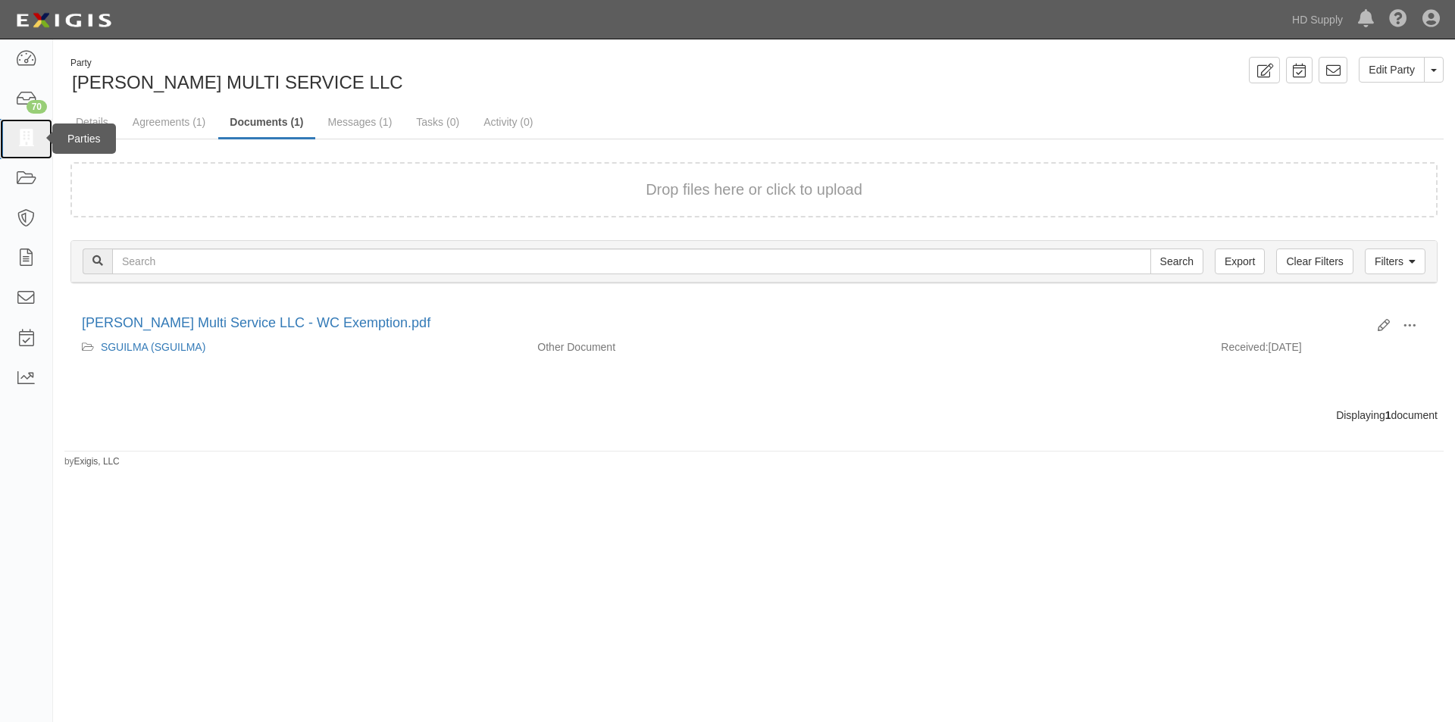
click at [31, 146] on icon at bounding box center [25, 138] width 21 height 17
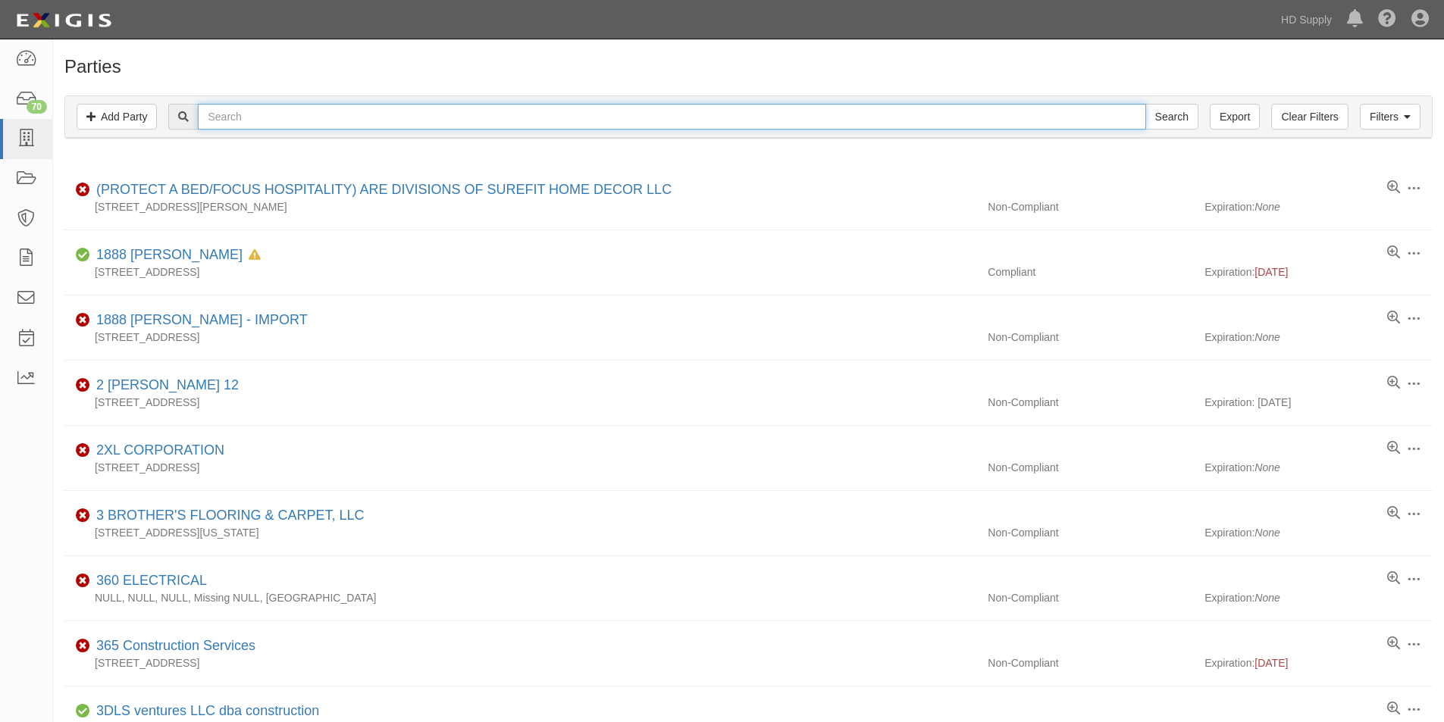
click at [361, 128] on input "text" at bounding box center [671, 117] width 947 height 26
type input "gusdan ex"
click at [1145, 104] on input "Search" at bounding box center [1171, 117] width 53 height 26
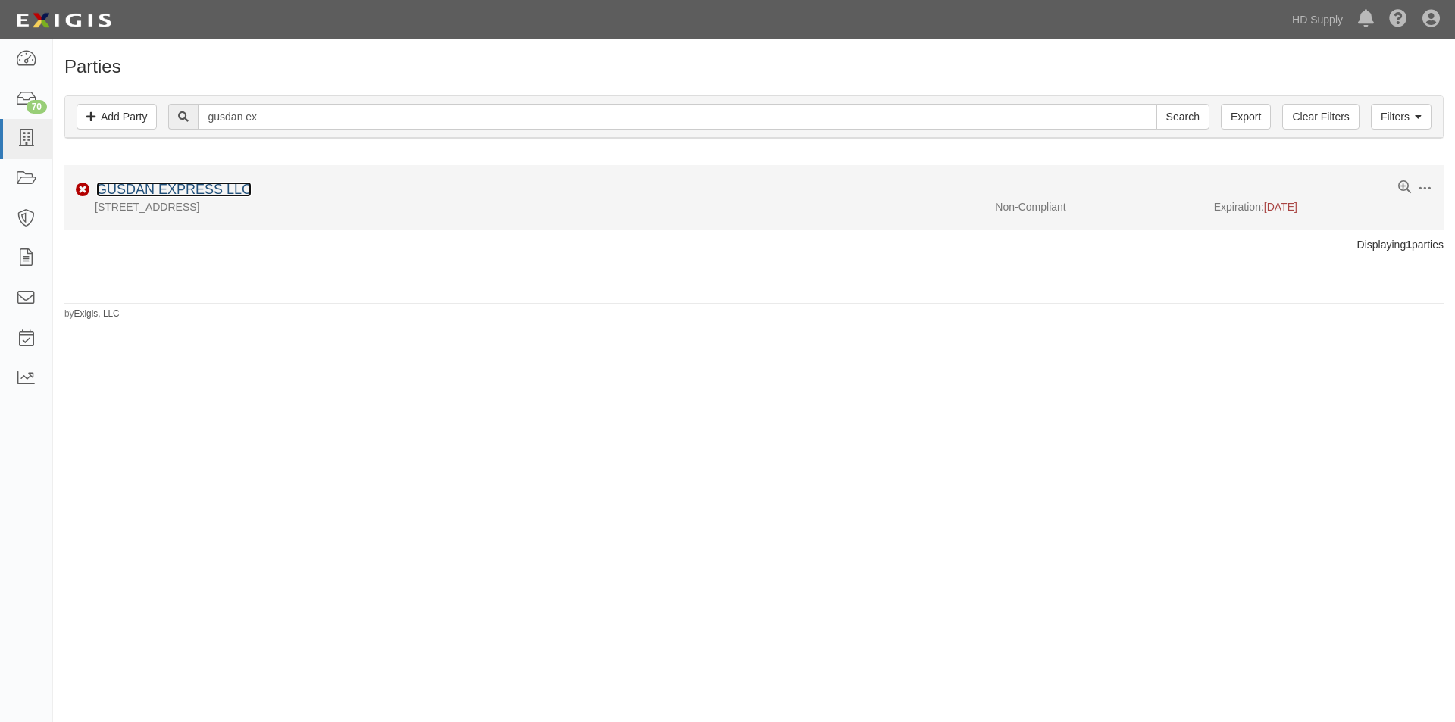
click at [207, 183] on link "GUSDAN EXPRESS LLC" at bounding box center [173, 189] width 155 height 15
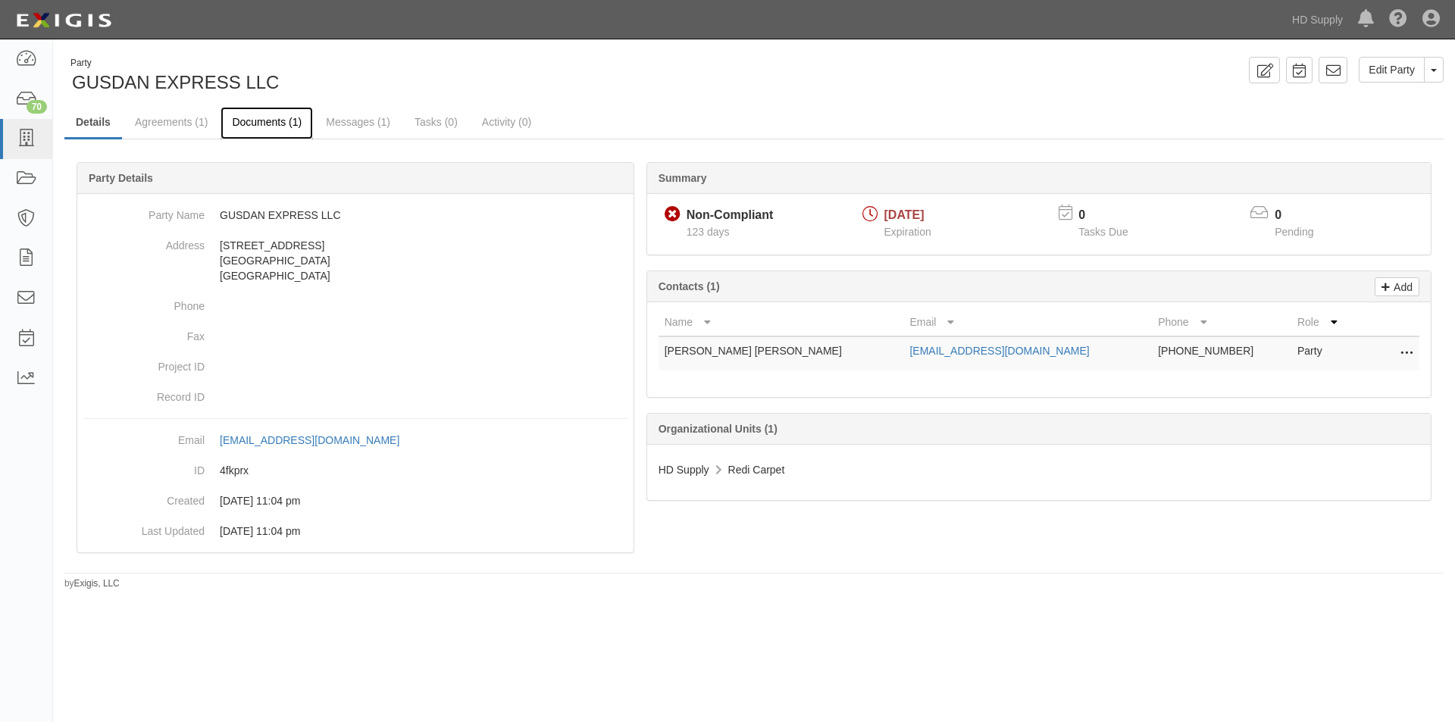
click at [274, 117] on link "Documents (1)" at bounding box center [267, 123] width 92 height 33
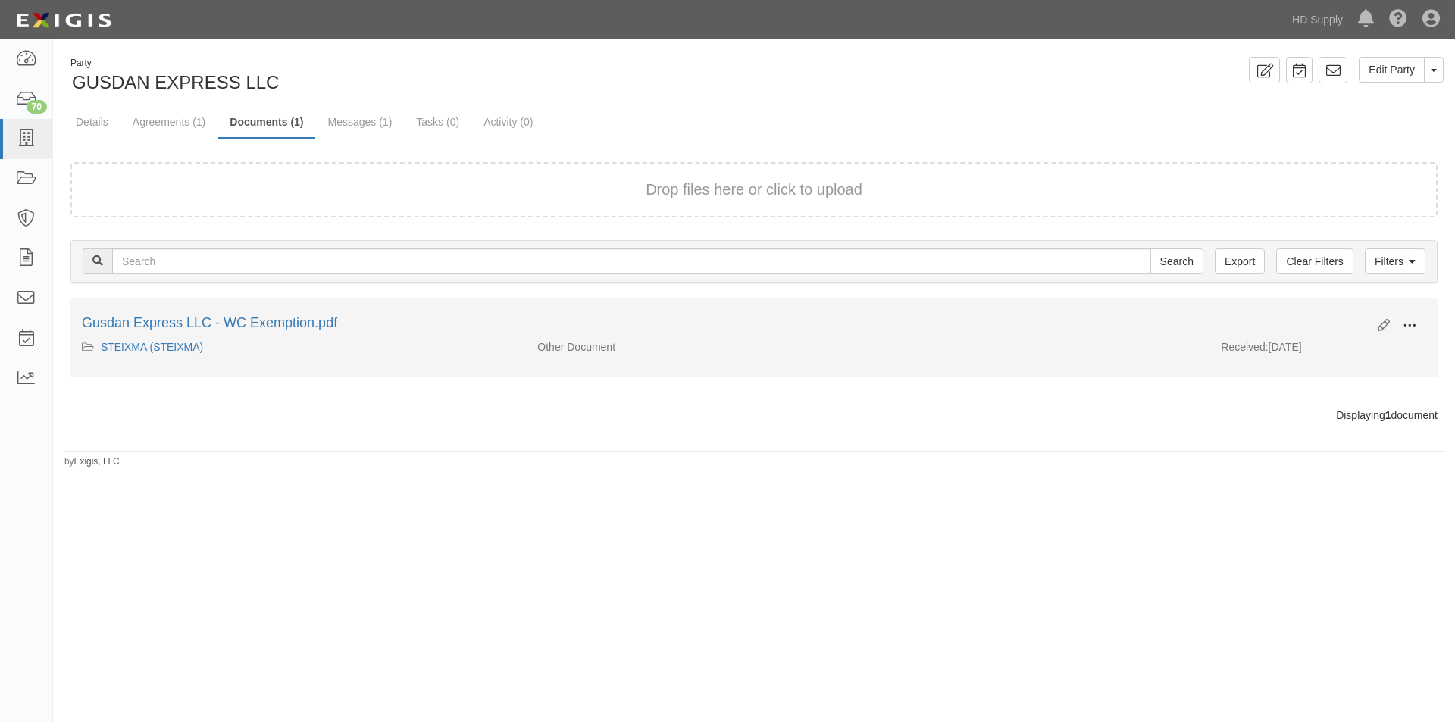
click at [1404, 320] on span at bounding box center [1410, 326] width 14 height 14
click at [1305, 339] on link "View" at bounding box center [1336, 347] width 120 height 27
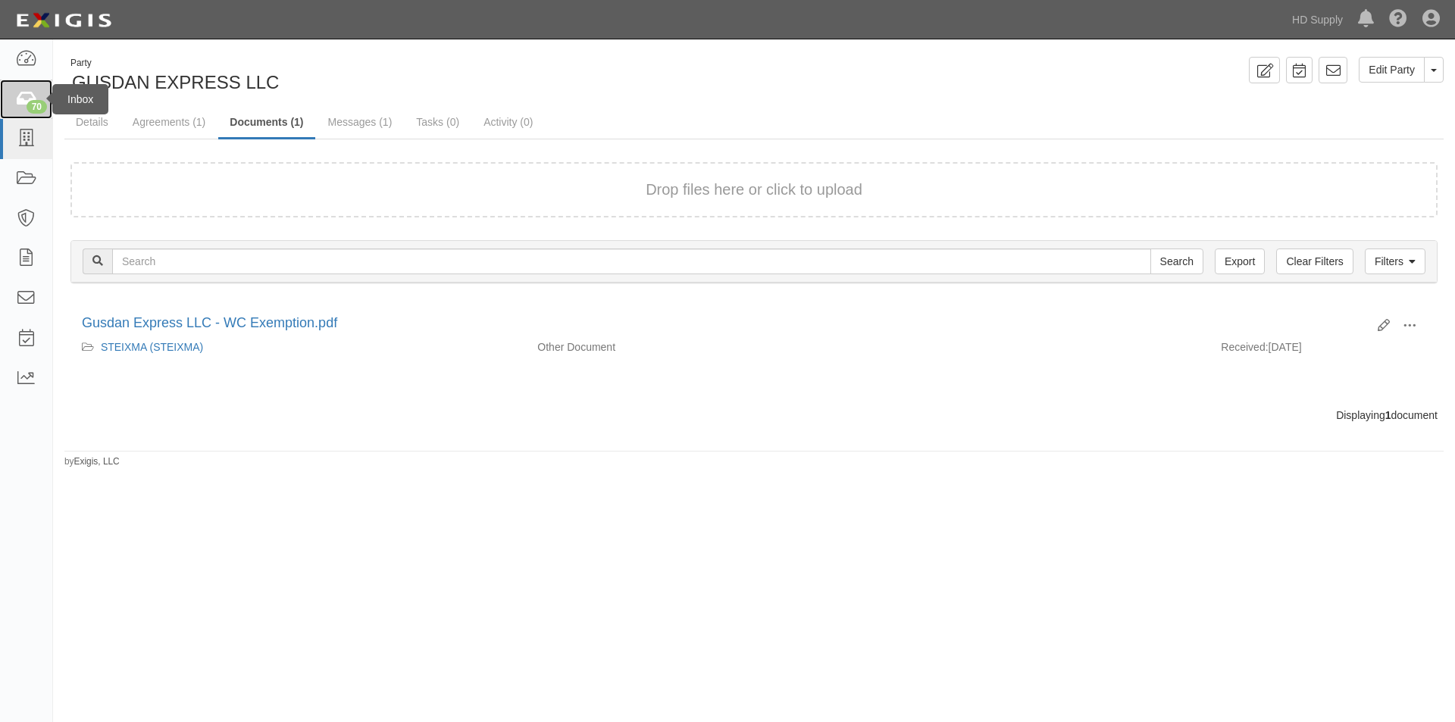
click at [36, 105] on div "70" at bounding box center [37, 107] width 20 height 14
click at [25, 136] on icon at bounding box center [25, 138] width 21 height 17
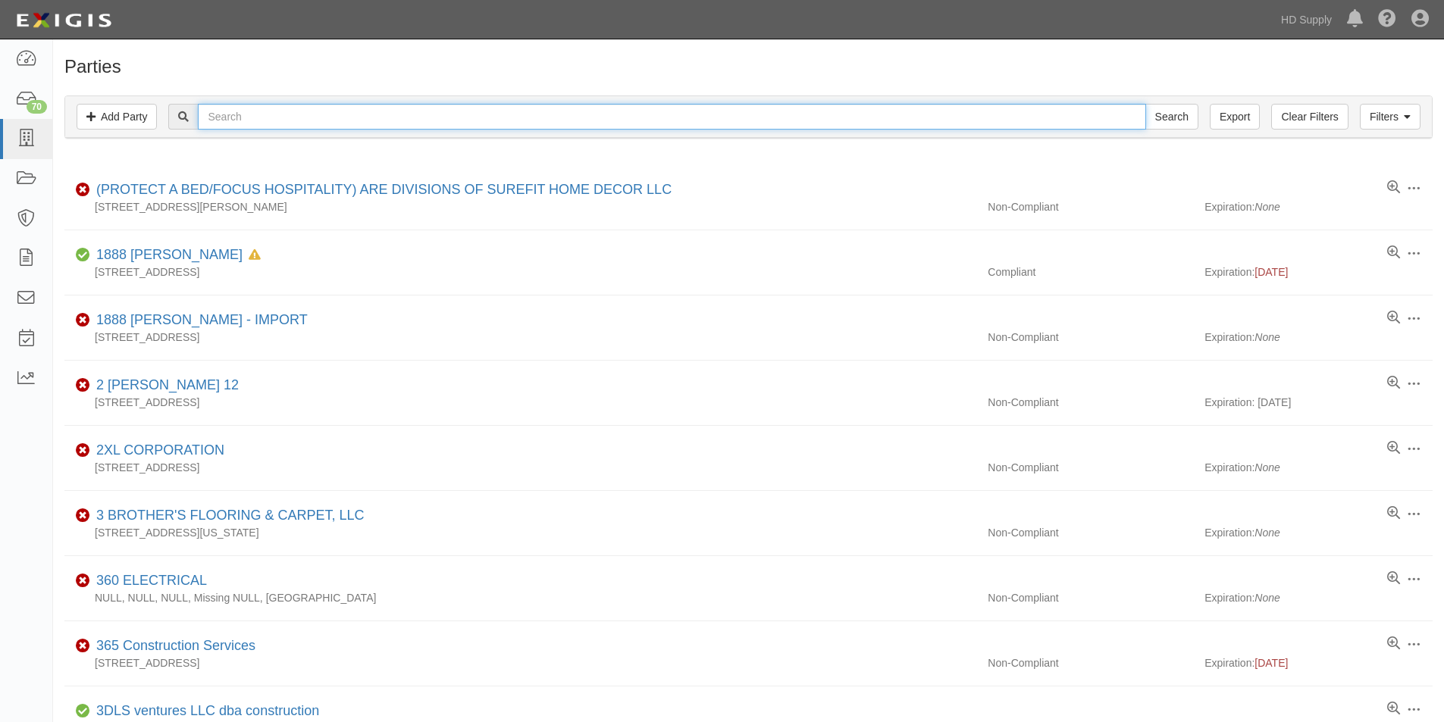
click at [266, 115] on input "text" at bounding box center [671, 117] width 947 height 26
type input "[PERSON_NAME]"
click at [1145, 104] on input "Search" at bounding box center [1171, 117] width 53 height 26
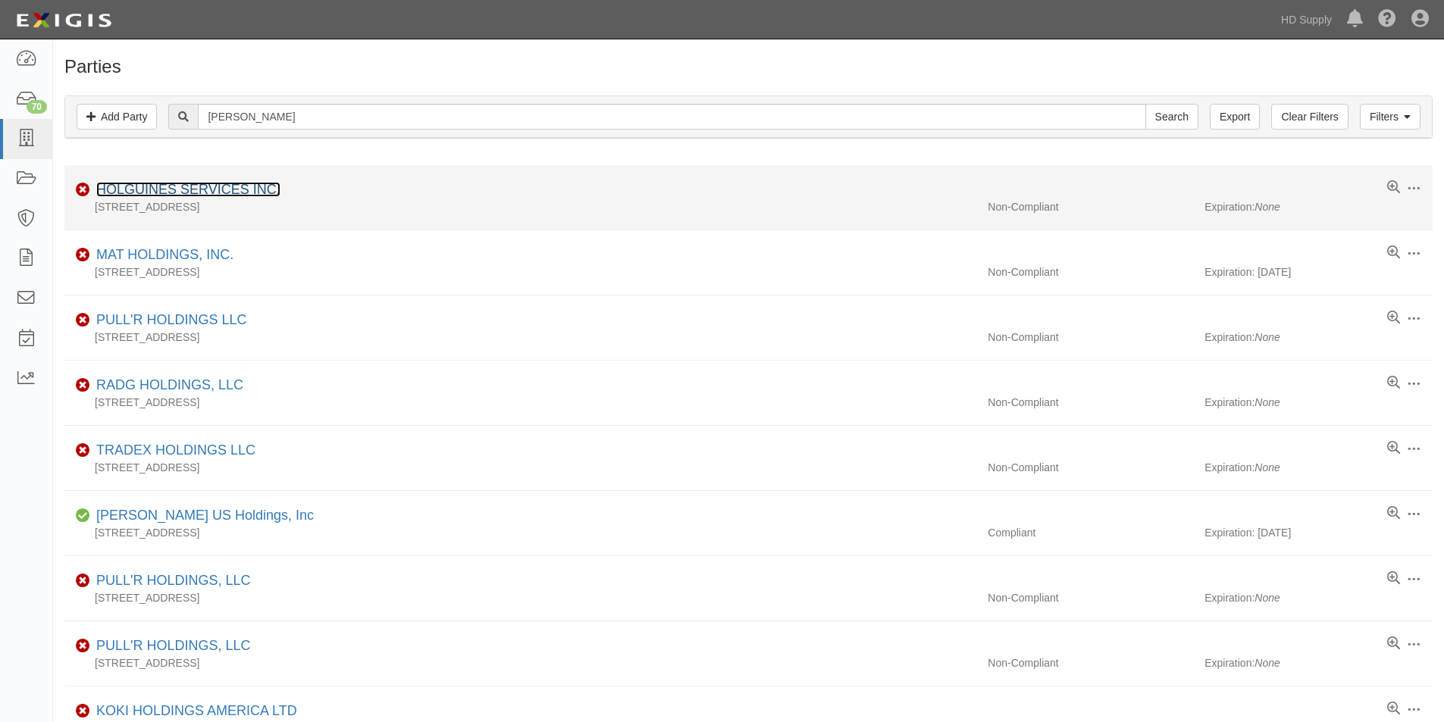
click at [227, 186] on link "HOLGUINES SERVICES INC." at bounding box center [188, 189] width 184 height 15
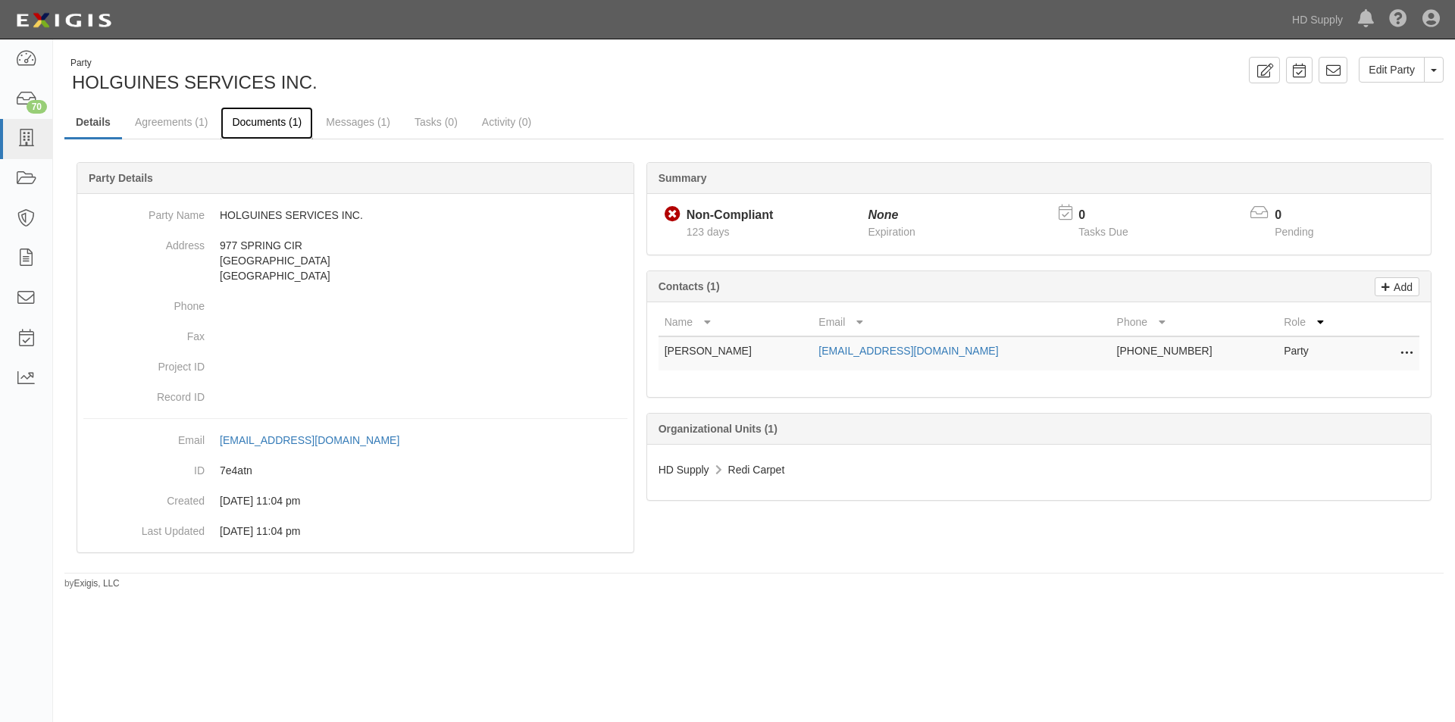
click at [267, 125] on link "Documents (1)" at bounding box center [267, 123] width 92 height 33
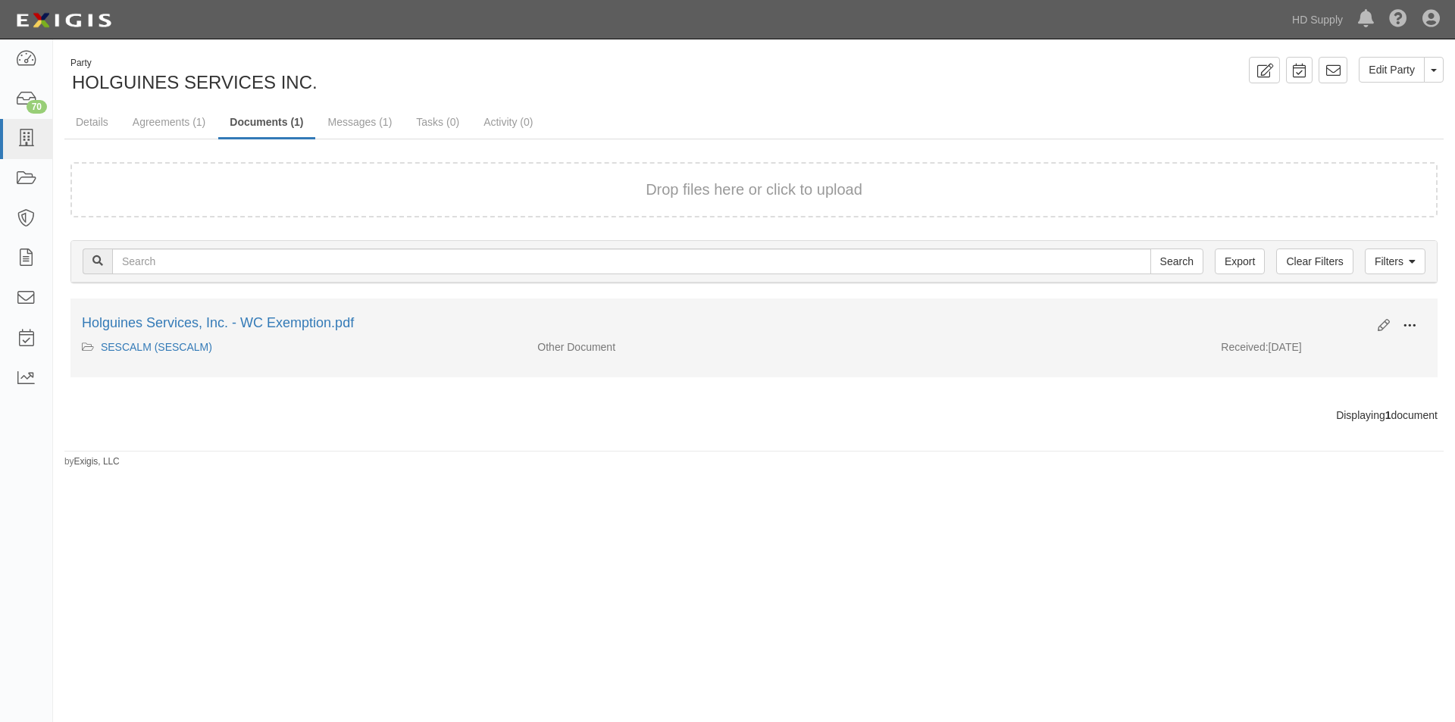
click at [1405, 324] on span at bounding box center [1410, 326] width 14 height 14
click at [1294, 346] on link "View" at bounding box center [1336, 347] width 120 height 27
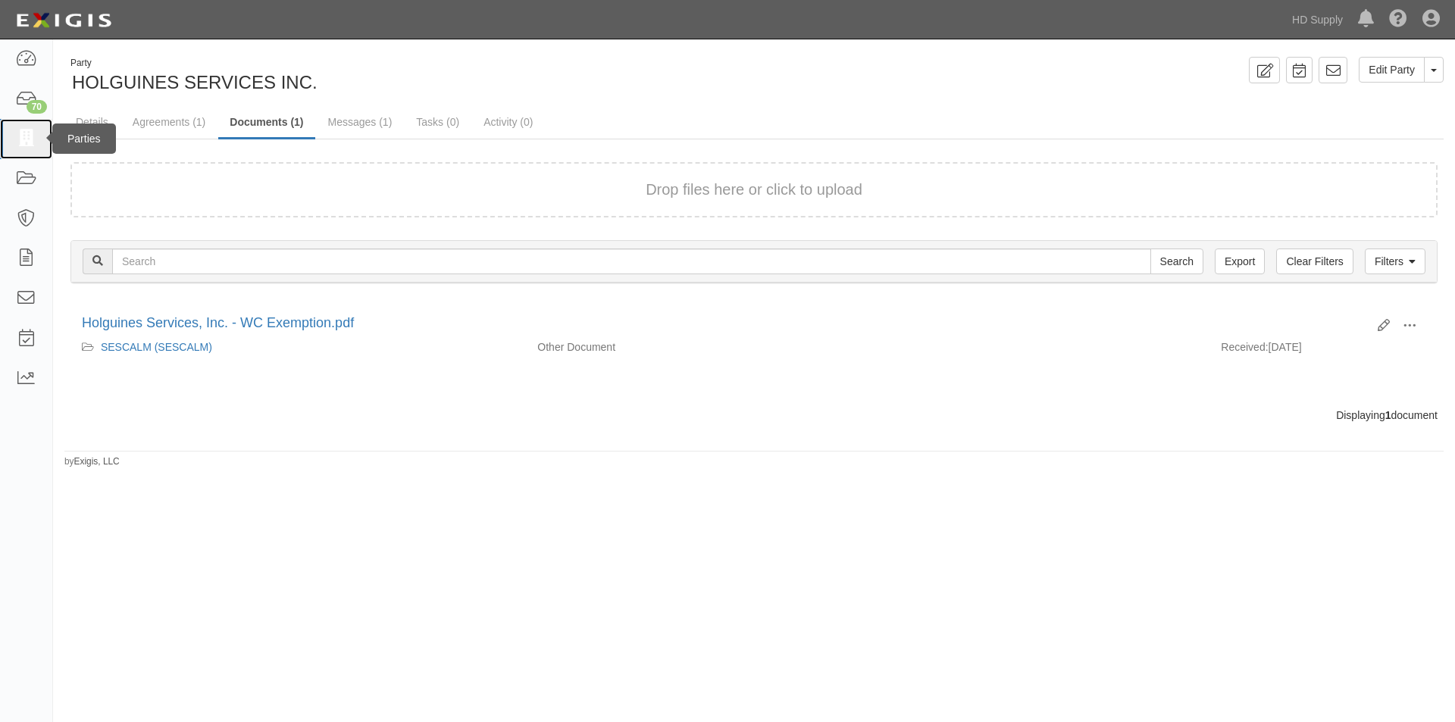
click at [33, 137] on icon at bounding box center [25, 138] width 21 height 17
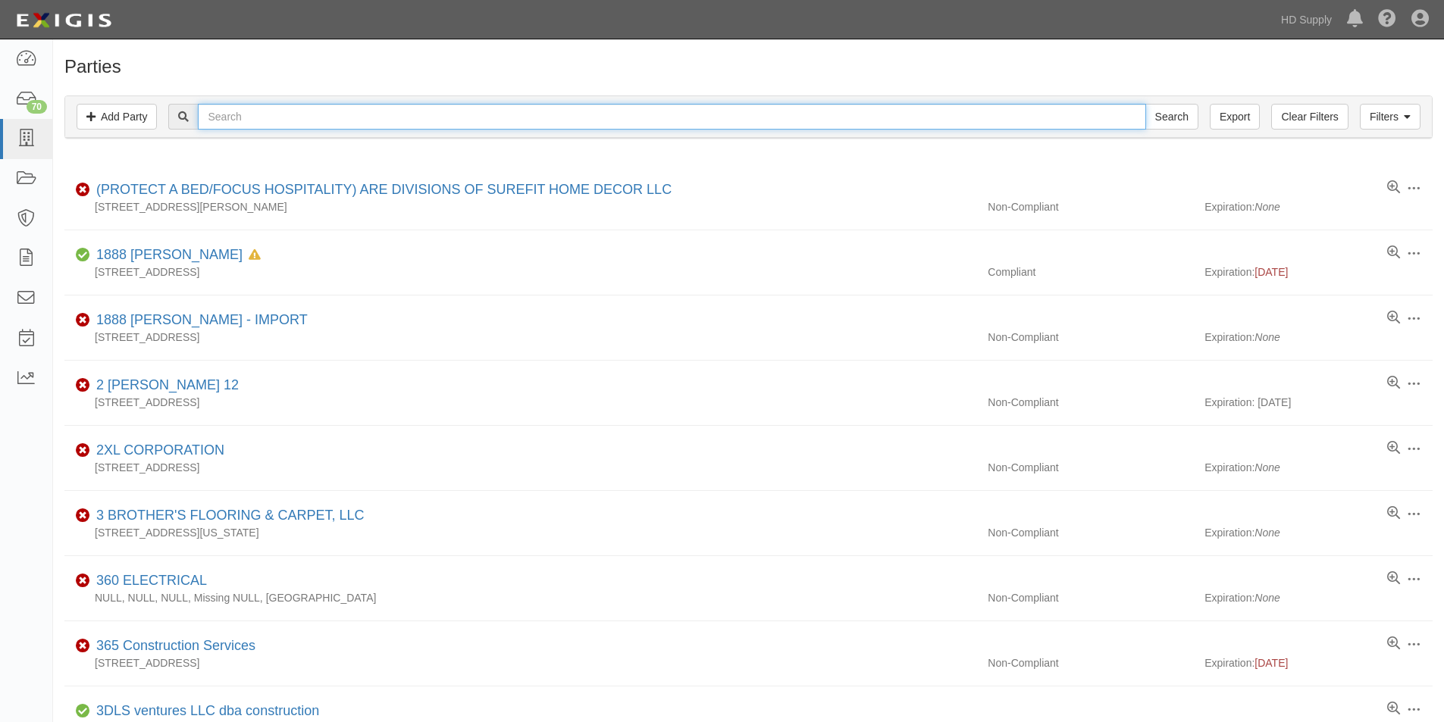
click at [233, 119] on input "text" at bounding box center [671, 117] width 947 height 26
type input "iron cleaning"
click at [1145, 104] on input "Search" at bounding box center [1171, 117] width 53 height 26
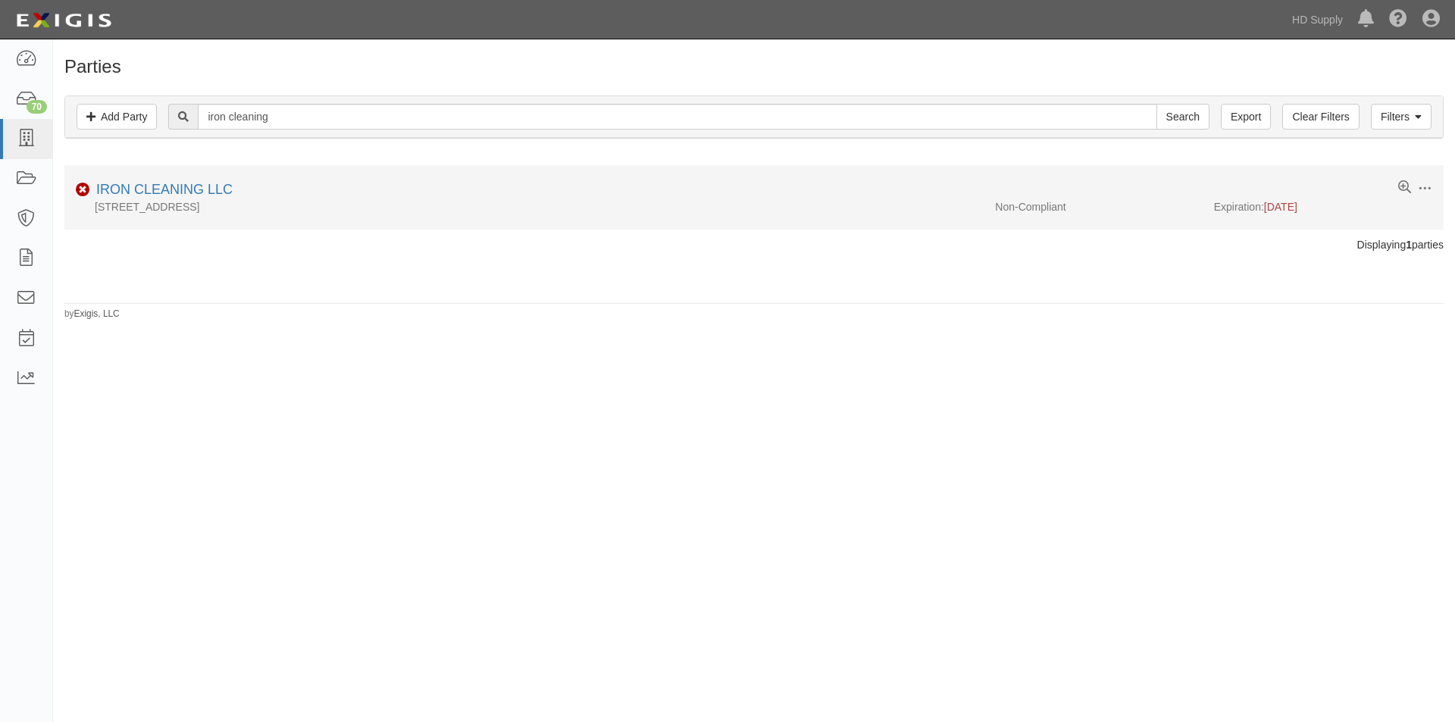
click at [176, 181] on div "IRON CLEANING LLC" at bounding box center [161, 190] width 142 height 20
click at [175, 194] on link "IRON CLEANING LLC" at bounding box center [164, 189] width 136 height 15
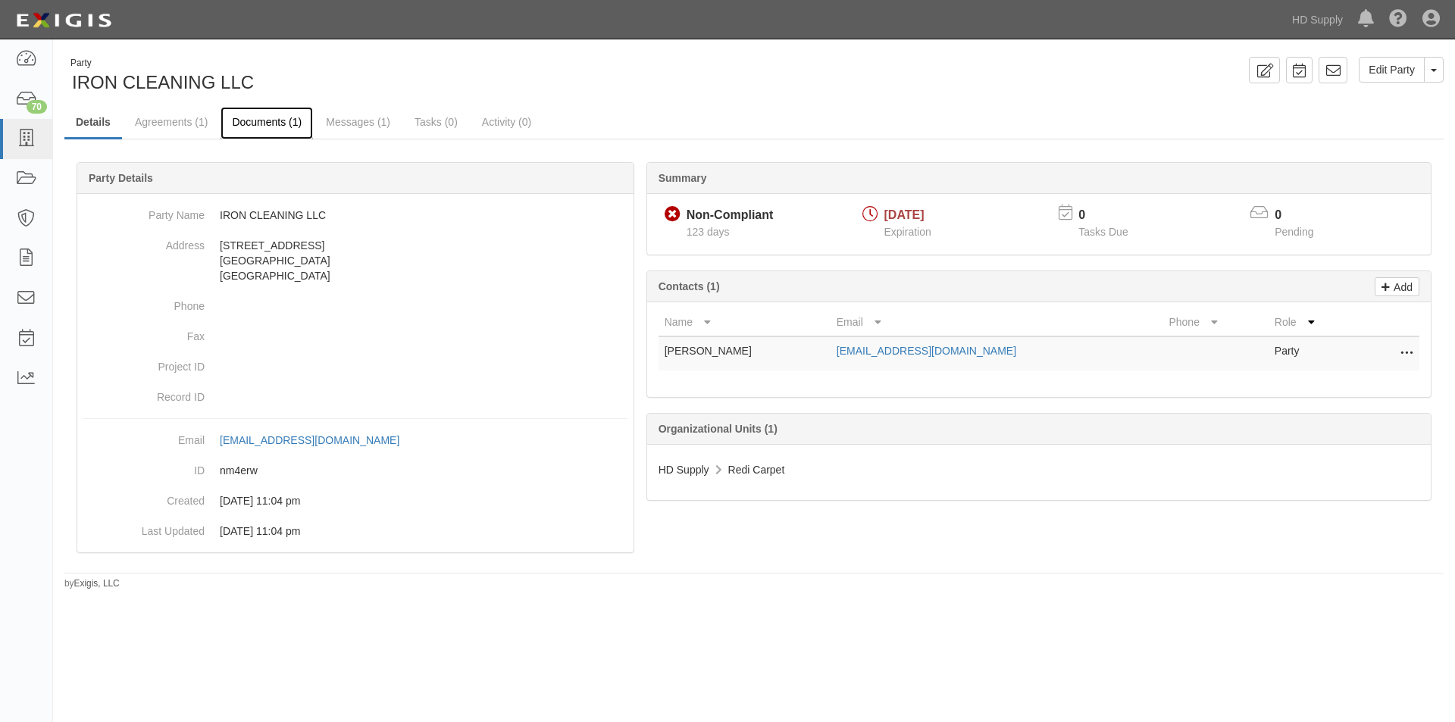
click at [272, 124] on link "Documents (1)" at bounding box center [267, 123] width 92 height 33
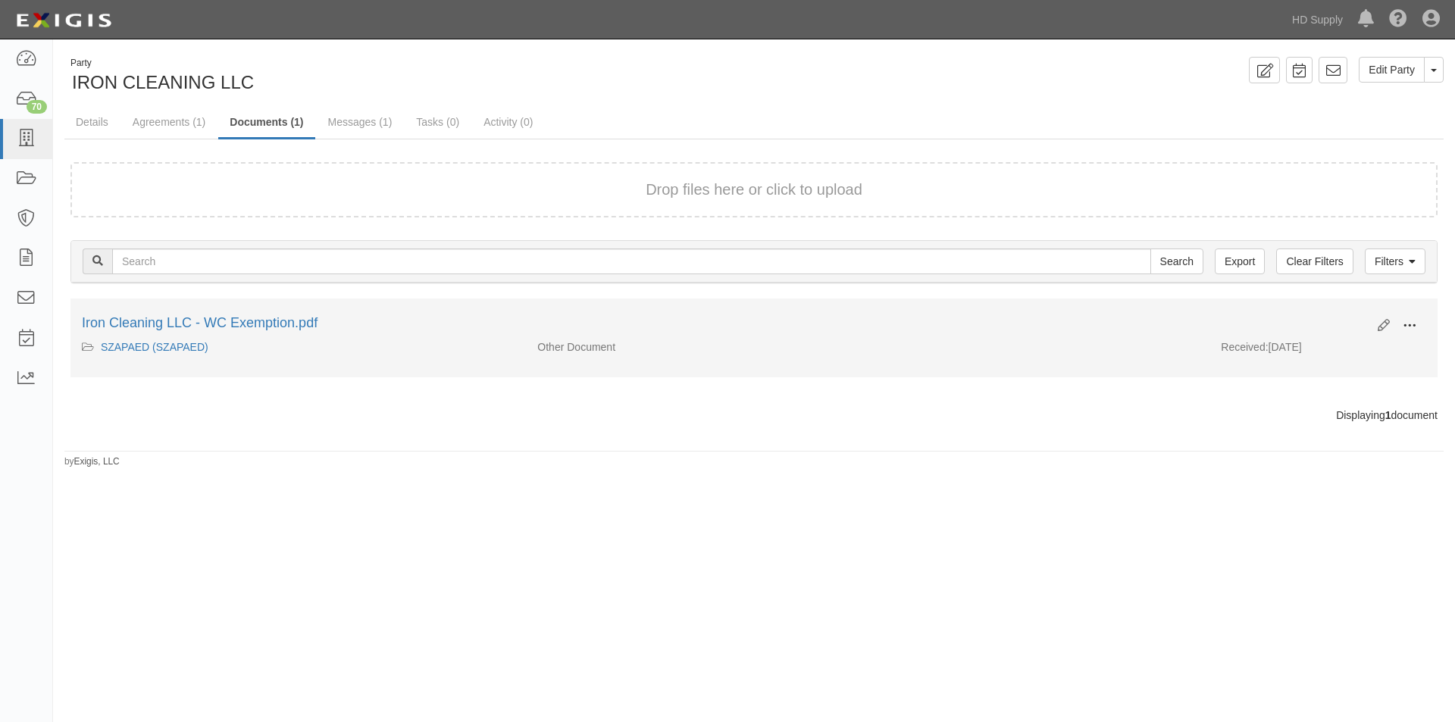
click at [1406, 321] on span at bounding box center [1410, 326] width 14 height 14
click at [1318, 350] on link "View" at bounding box center [1336, 347] width 120 height 27
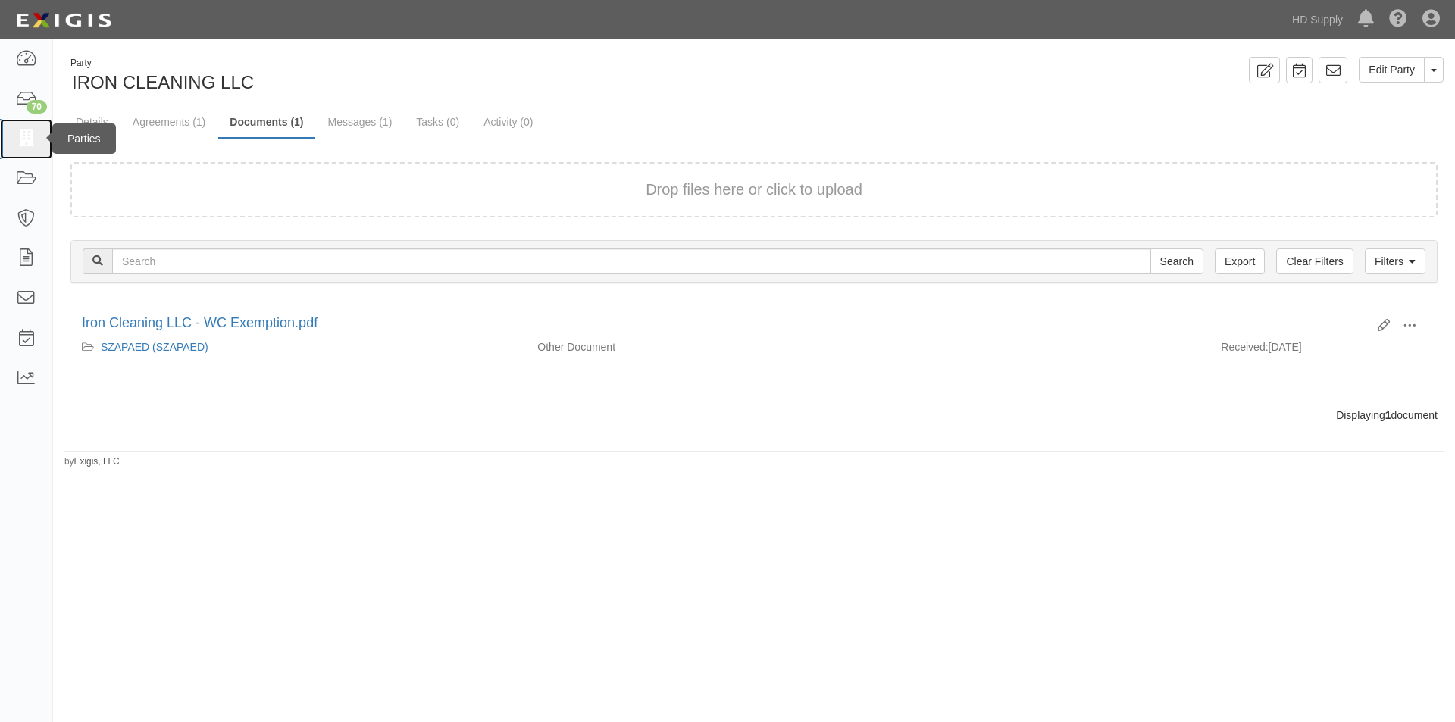
click at [30, 145] on icon at bounding box center [25, 138] width 21 height 17
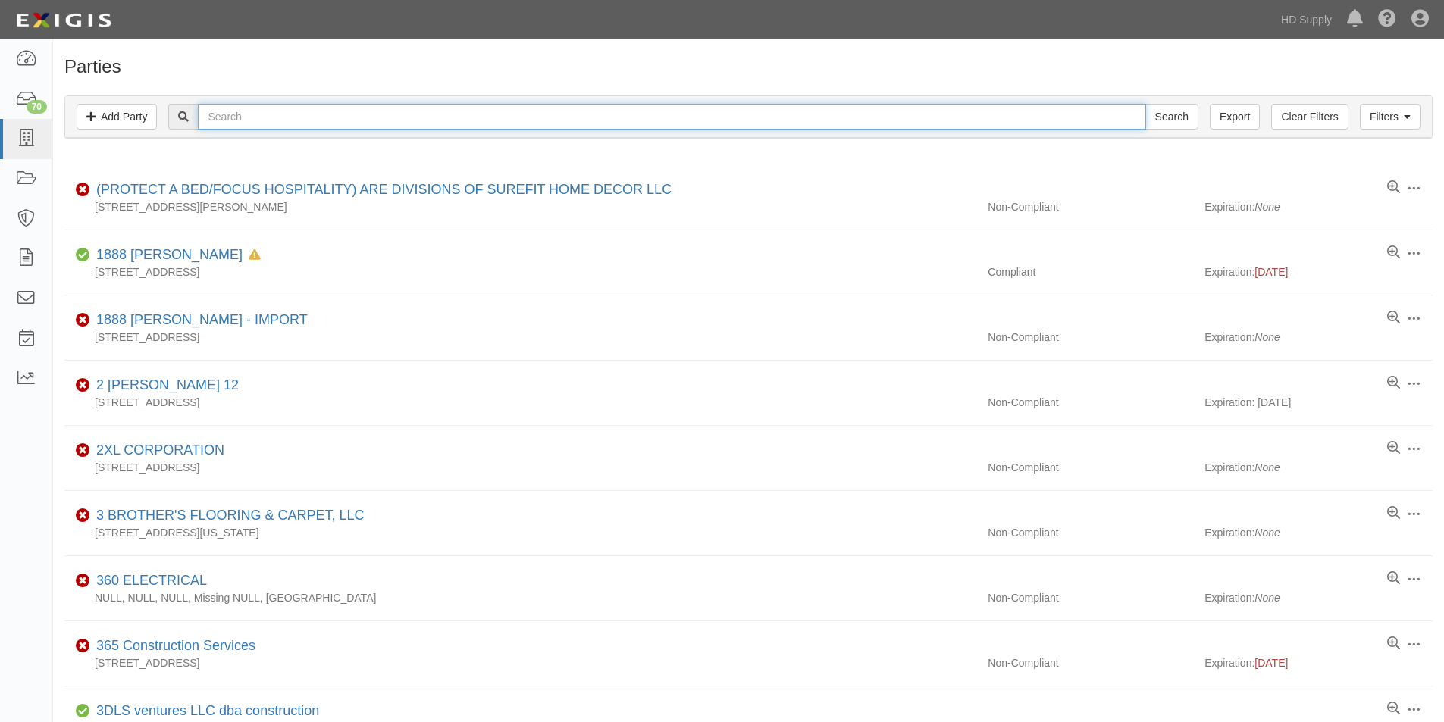
click at [227, 111] on input "text" at bounding box center [671, 117] width 947 height 26
type input "j luis07"
click at [1145, 104] on input "Search" at bounding box center [1171, 117] width 53 height 26
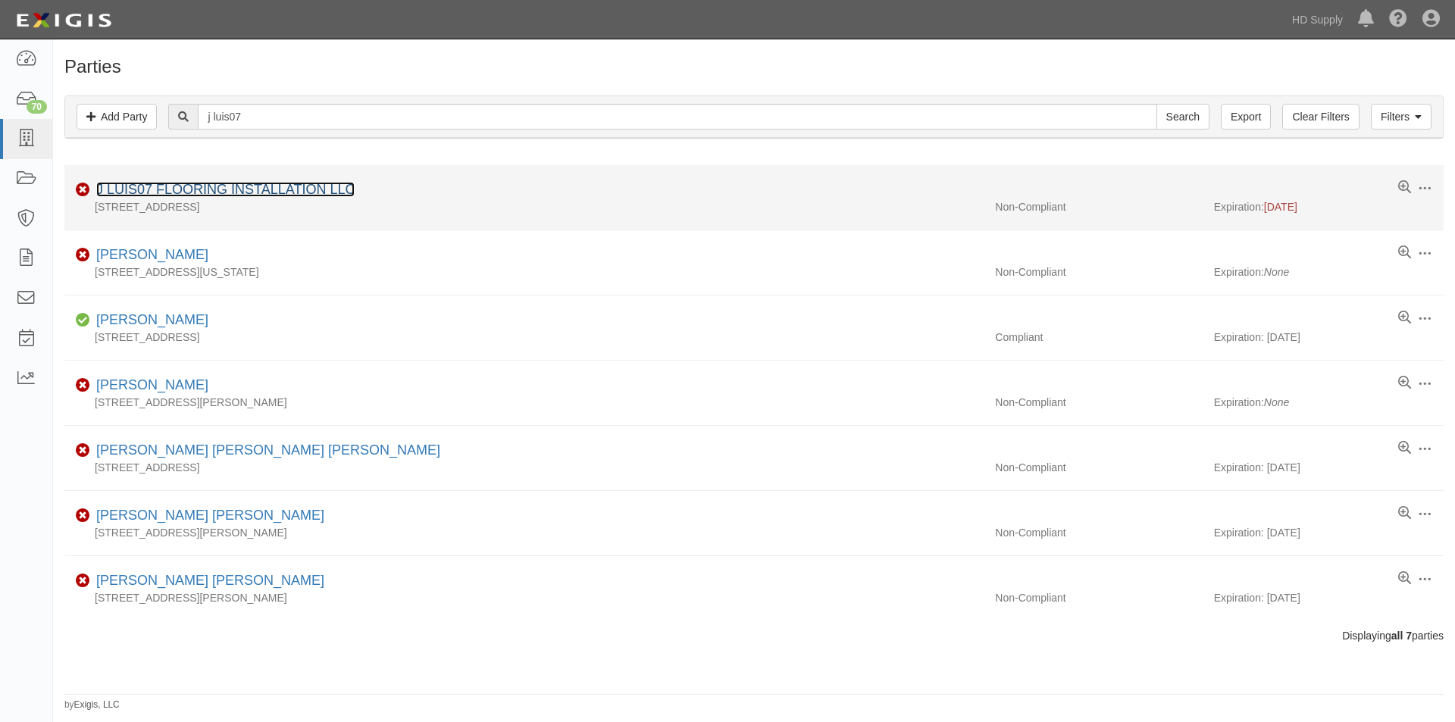
click at [197, 189] on link "J LUIS07 FLOORING INSTALLATION LLC" at bounding box center [225, 189] width 258 height 15
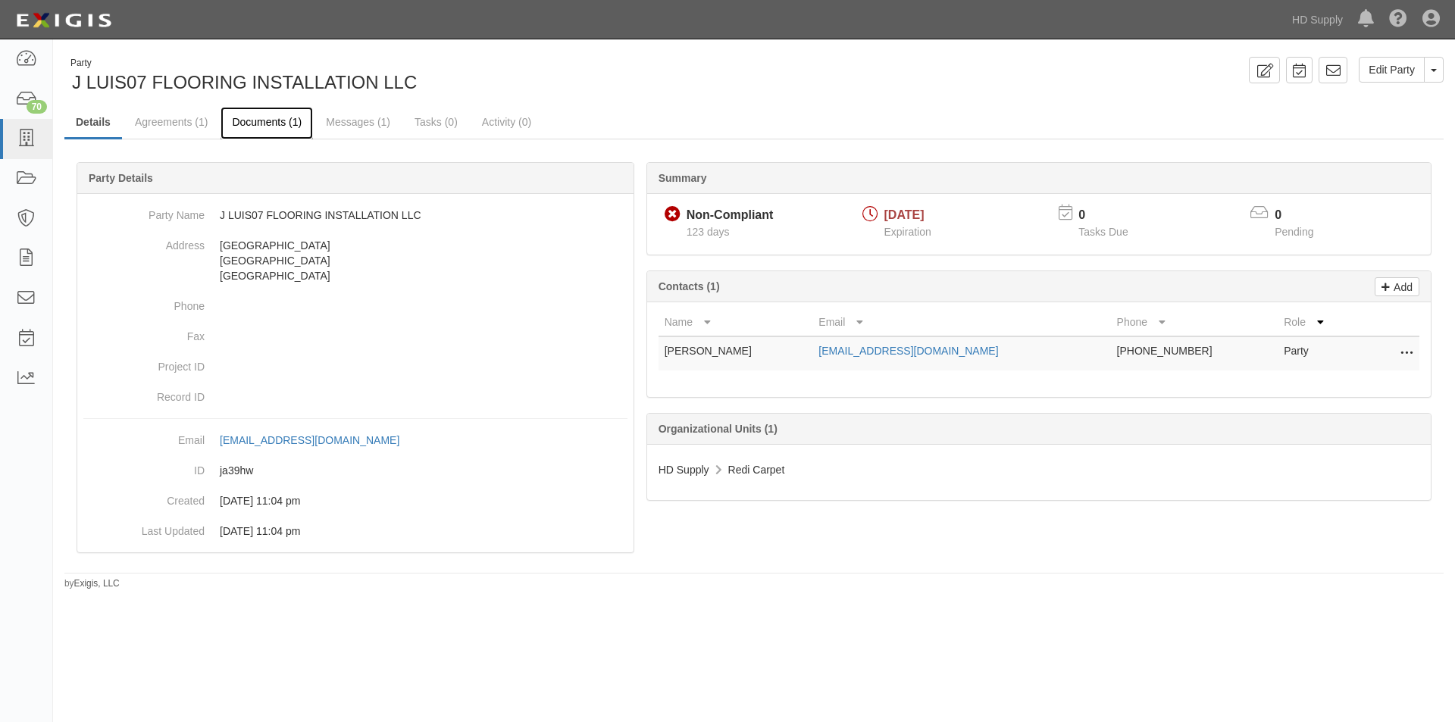
click at [252, 120] on link "Documents (1)" at bounding box center [267, 123] width 92 height 33
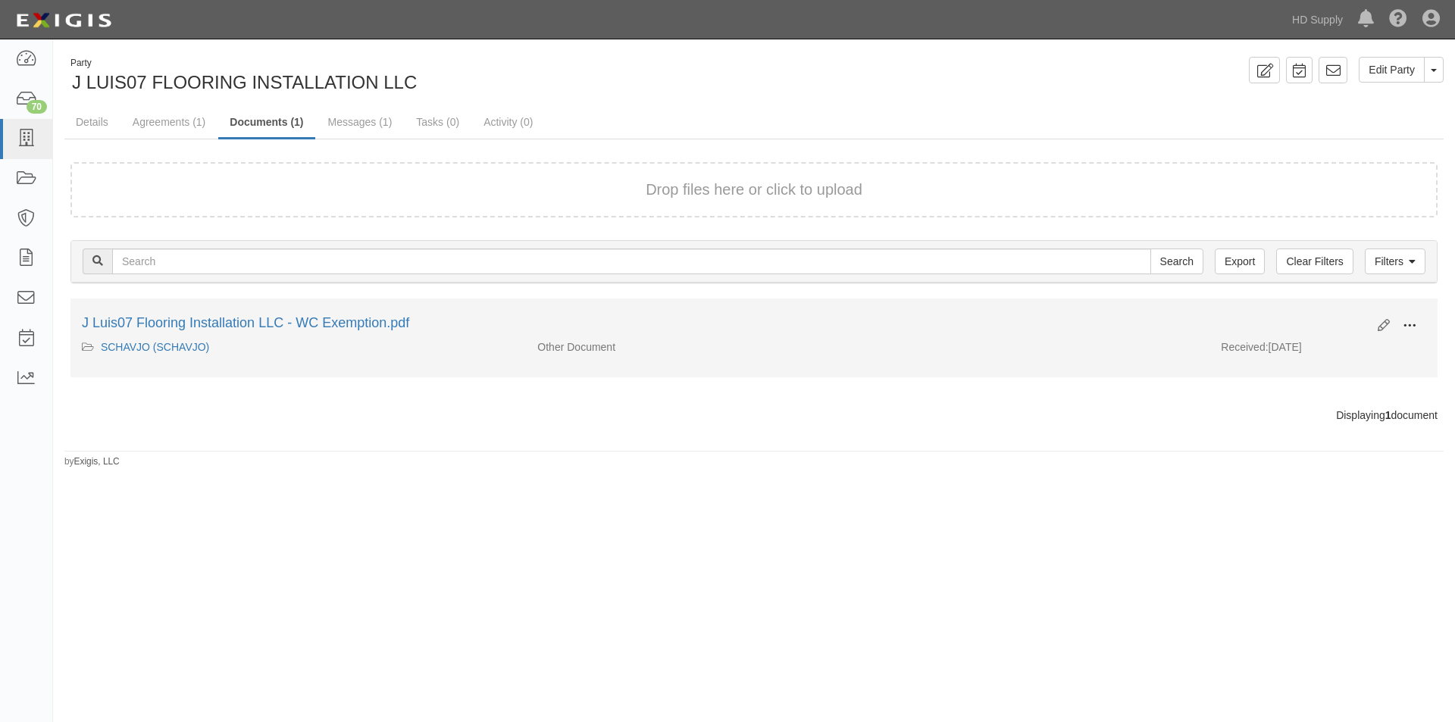
click at [1408, 326] on span at bounding box center [1410, 326] width 14 height 14
click at [1291, 349] on link "View" at bounding box center [1336, 347] width 120 height 27
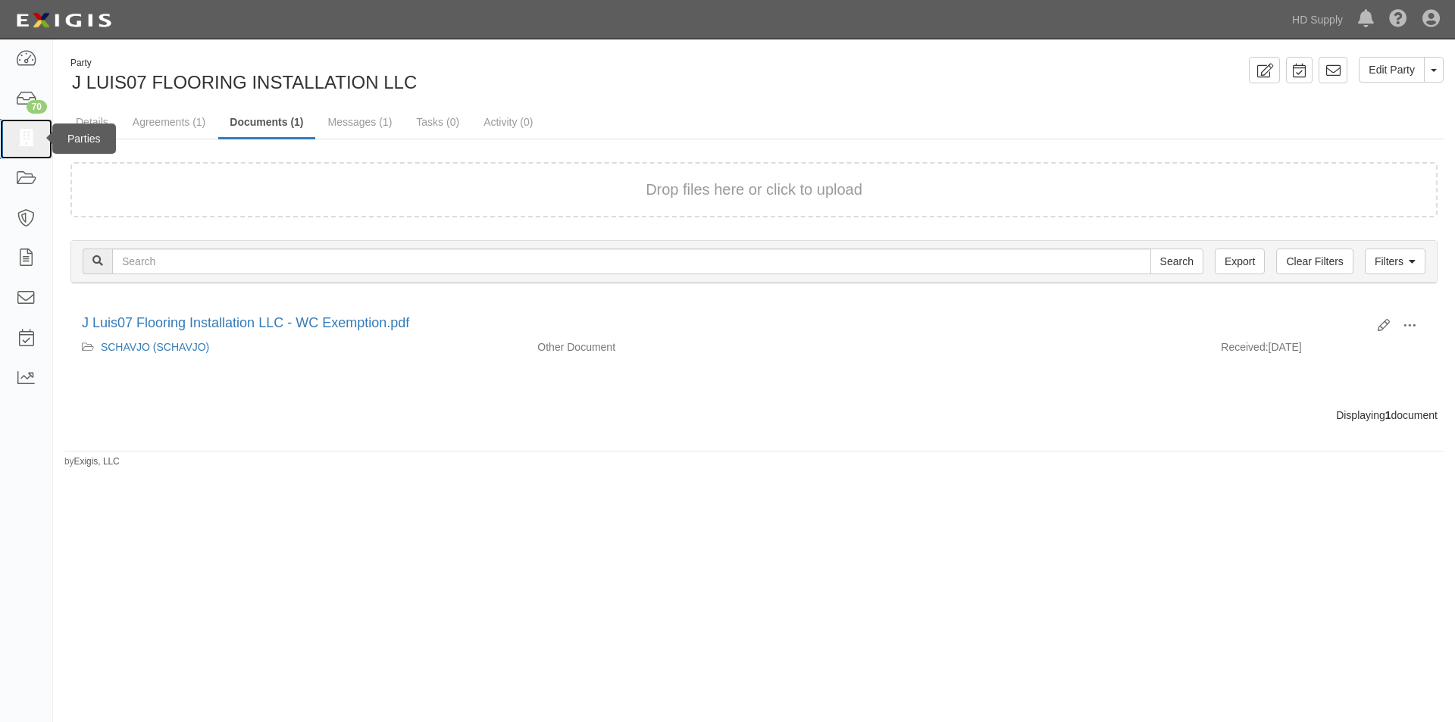
click at [23, 143] on icon at bounding box center [25, 138] width 21 height 17
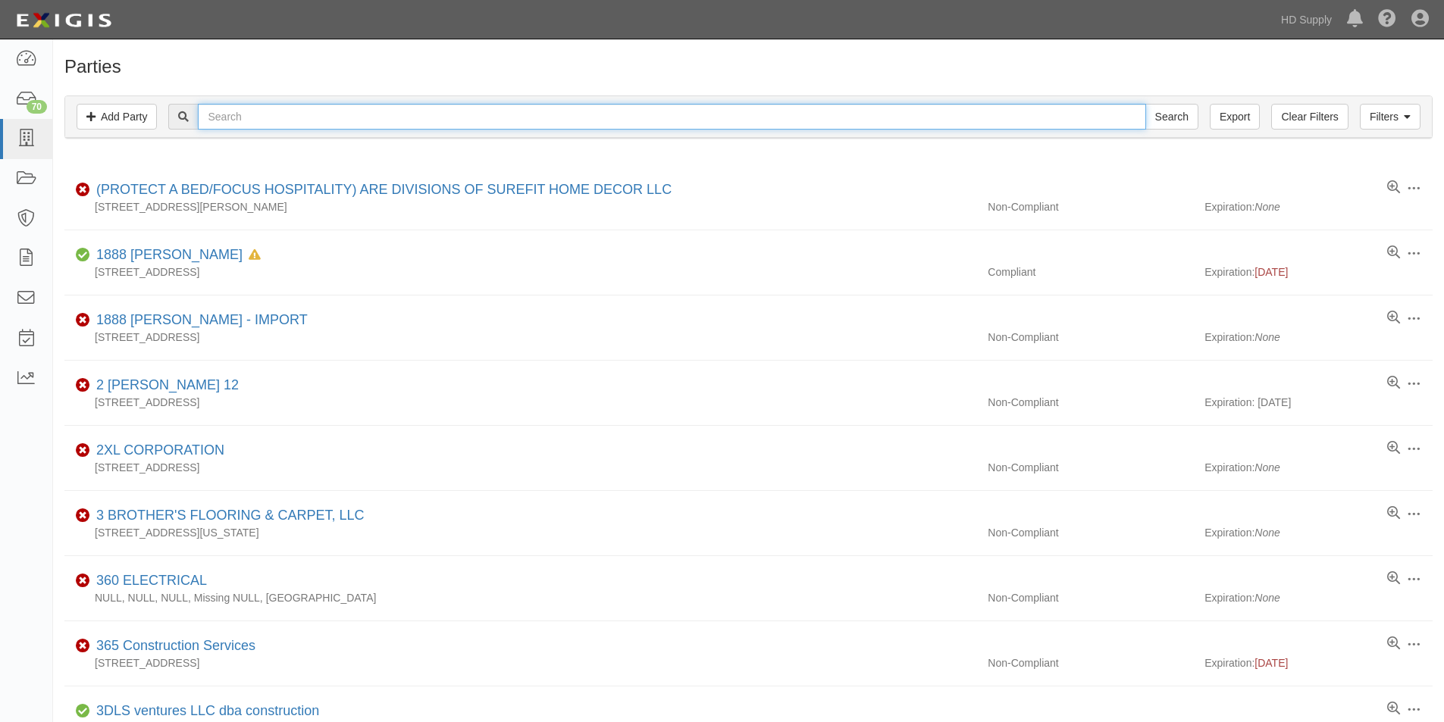
click at [290, 119] on input "text" at bounding box center [671, 117] width 947 height 26
type input "javier carp"
click at [1145, 104] on input "Search" at bounding box center [1171, 117] width 53 height 26
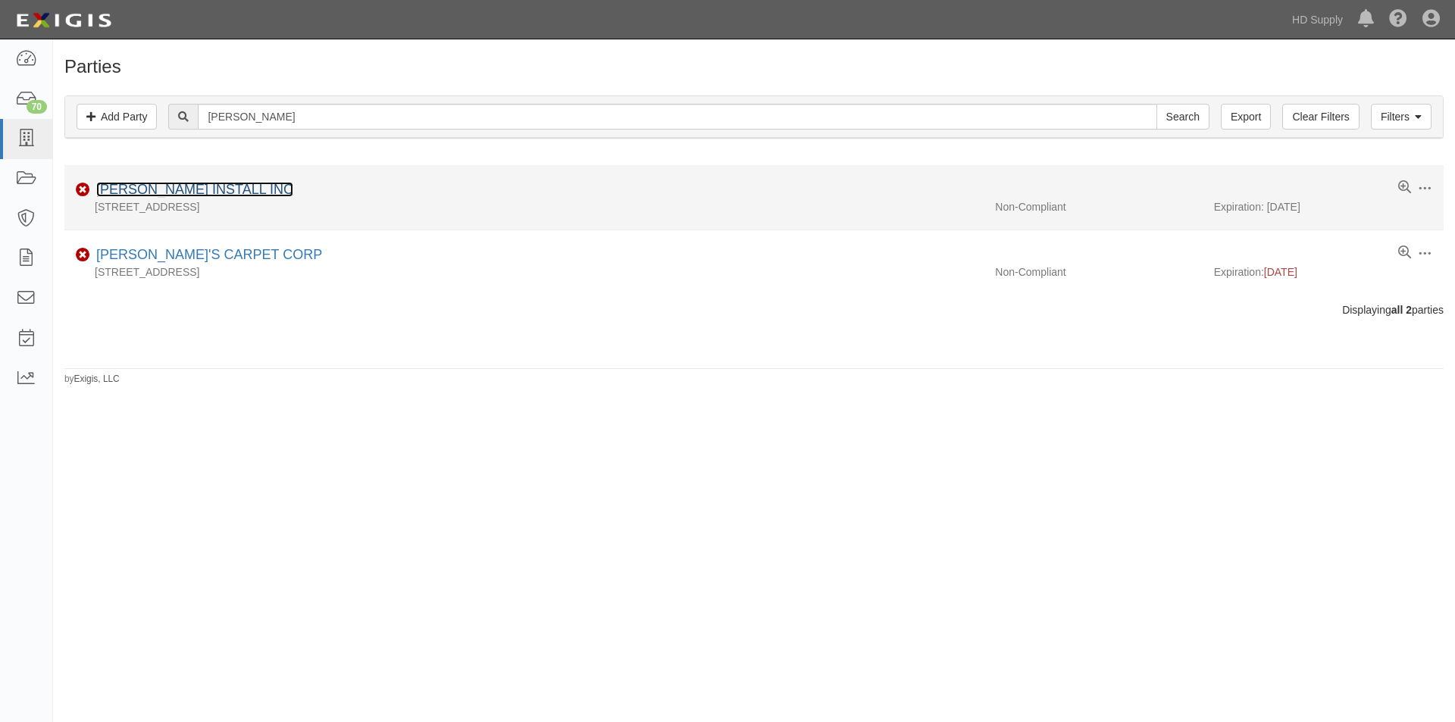
click at [227, 186] on link "JAVIER CARPET INSTALL INC" at bounding box center [194, 189] width 197 height 15
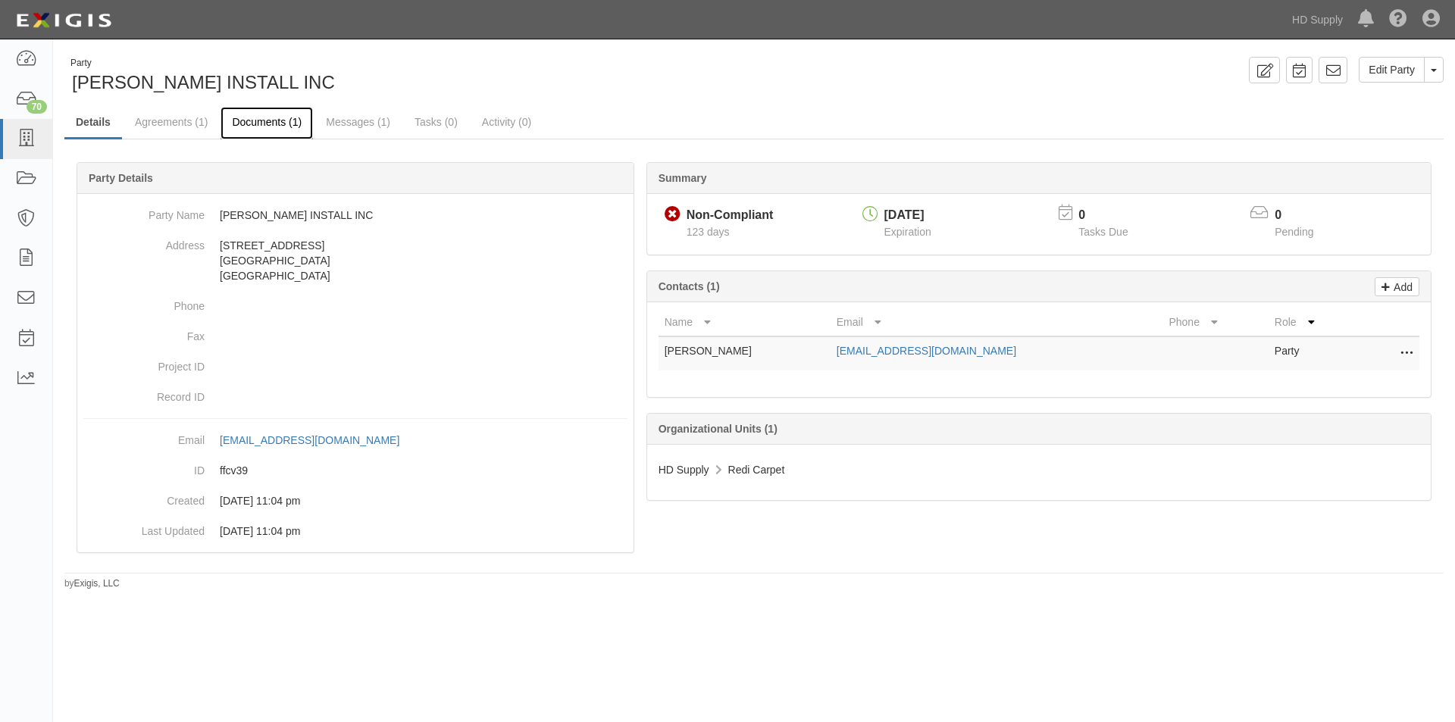
click at [274, 123] on link "Documents (1)" at bounding box center [267, 123] width 92 height 33
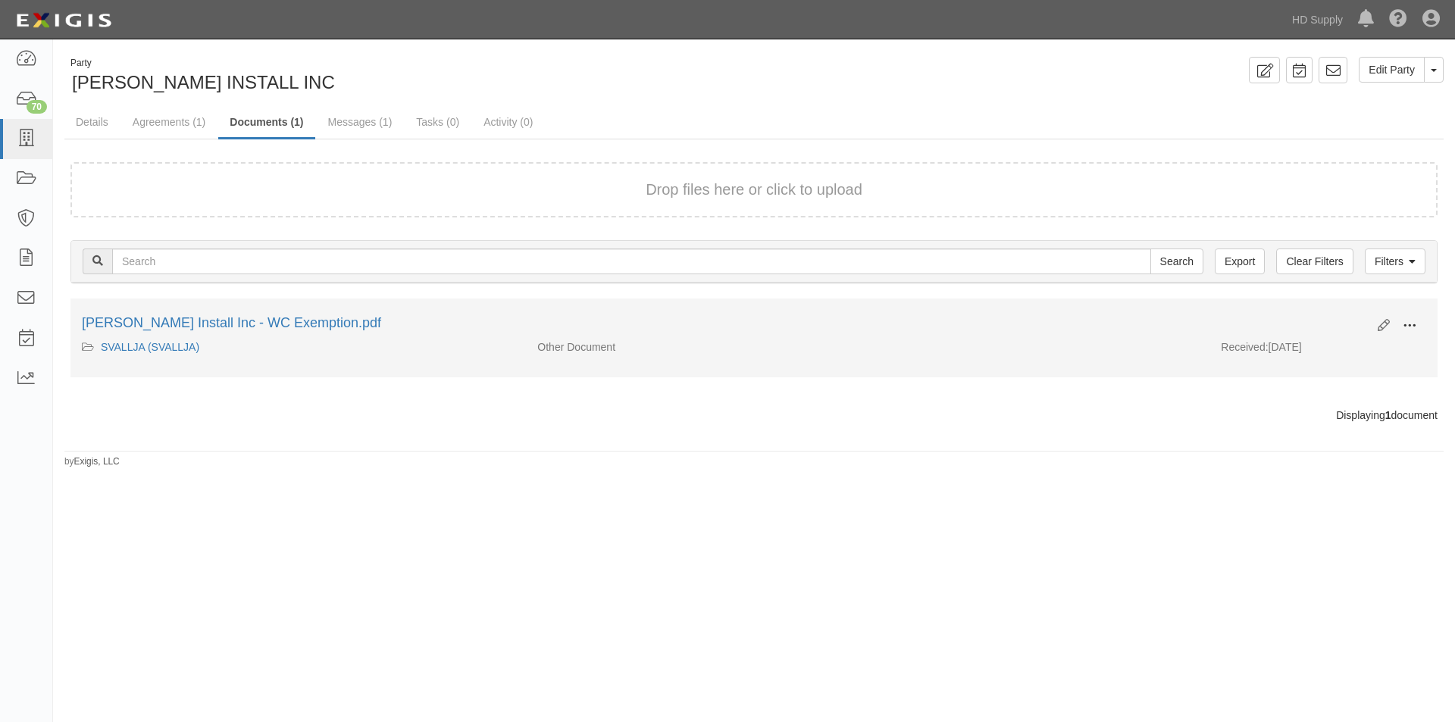
click at [1408, 331] on span at bounding box center [1410, 326] width 14 height 14
click at [1322, 353] on link "View" at bounding box center [1336, 347] width 120 height 27
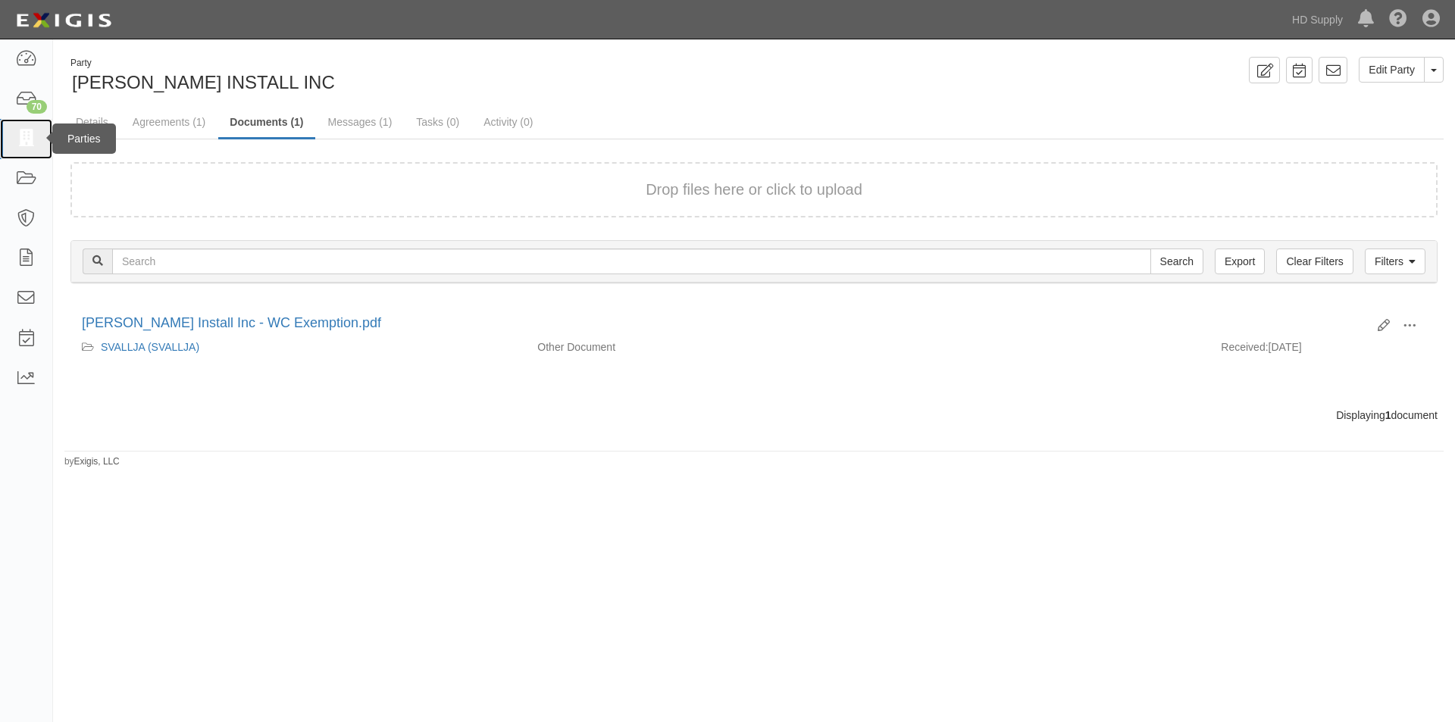
click at [38, 140] on link at bounding box center [26, 139] width 52 height 40
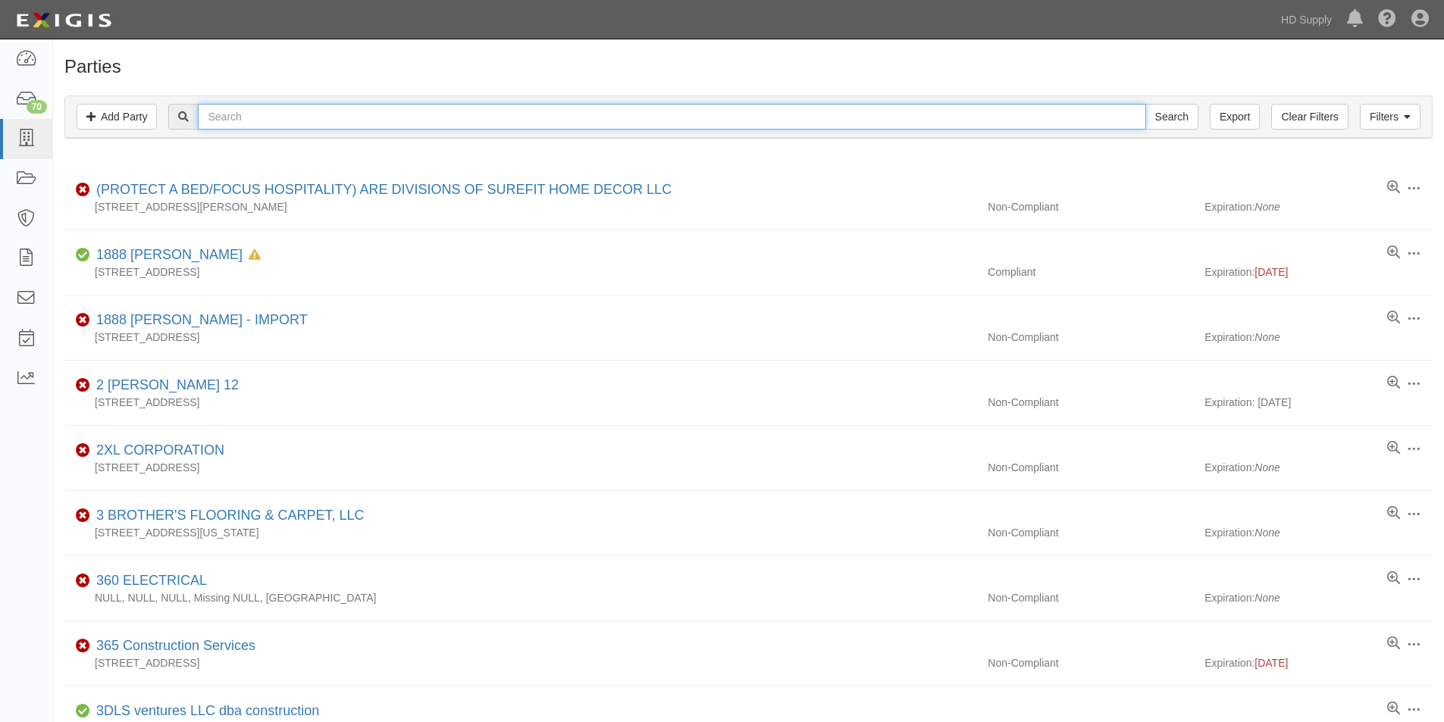
click at [240, 119] on input "text" at bounding box center [671, 117] width 947 height 26
type input "javif"
click at [1145, 104] on input "Search" at bounding box center [1171, 117] width 53 height 26
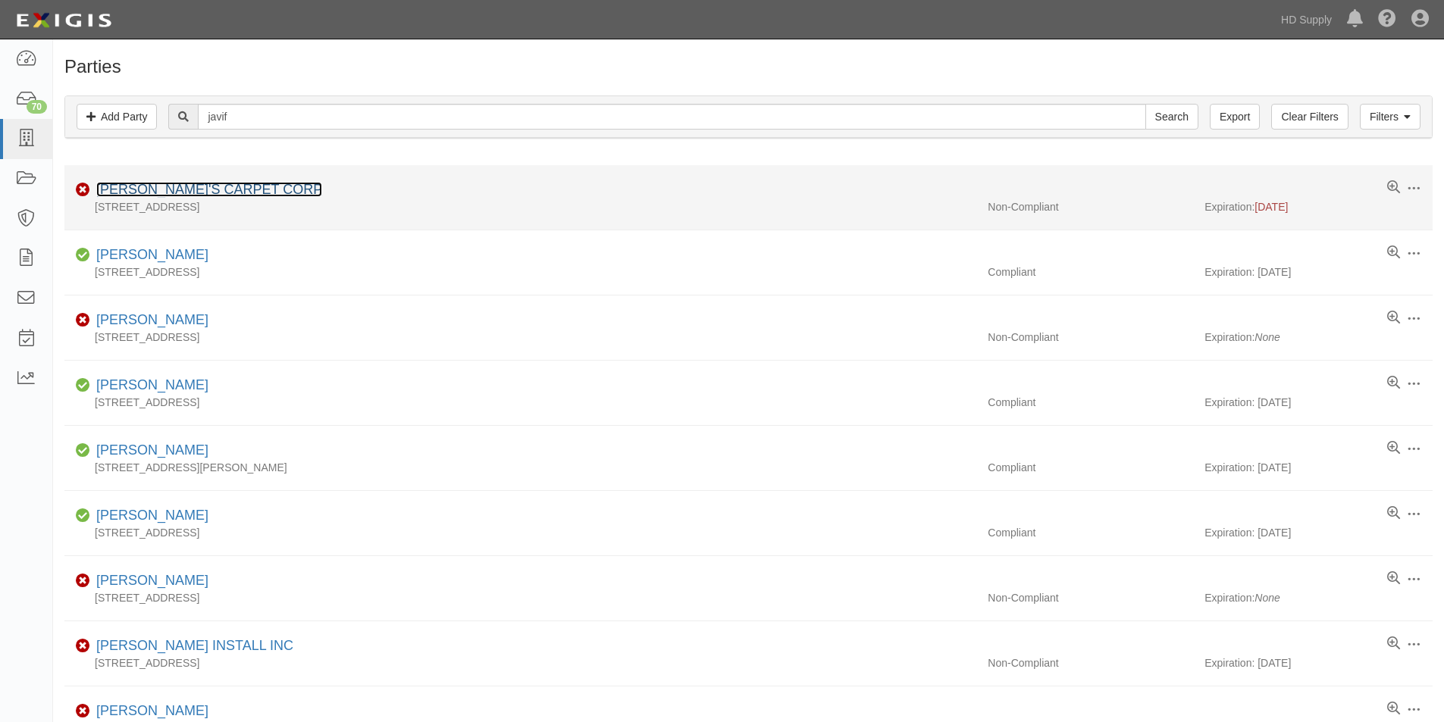
click at [196, 183] on link "[PERSON_NAME]'S CARPET CORP" at bounding box center [209, 189] width 226 height 15
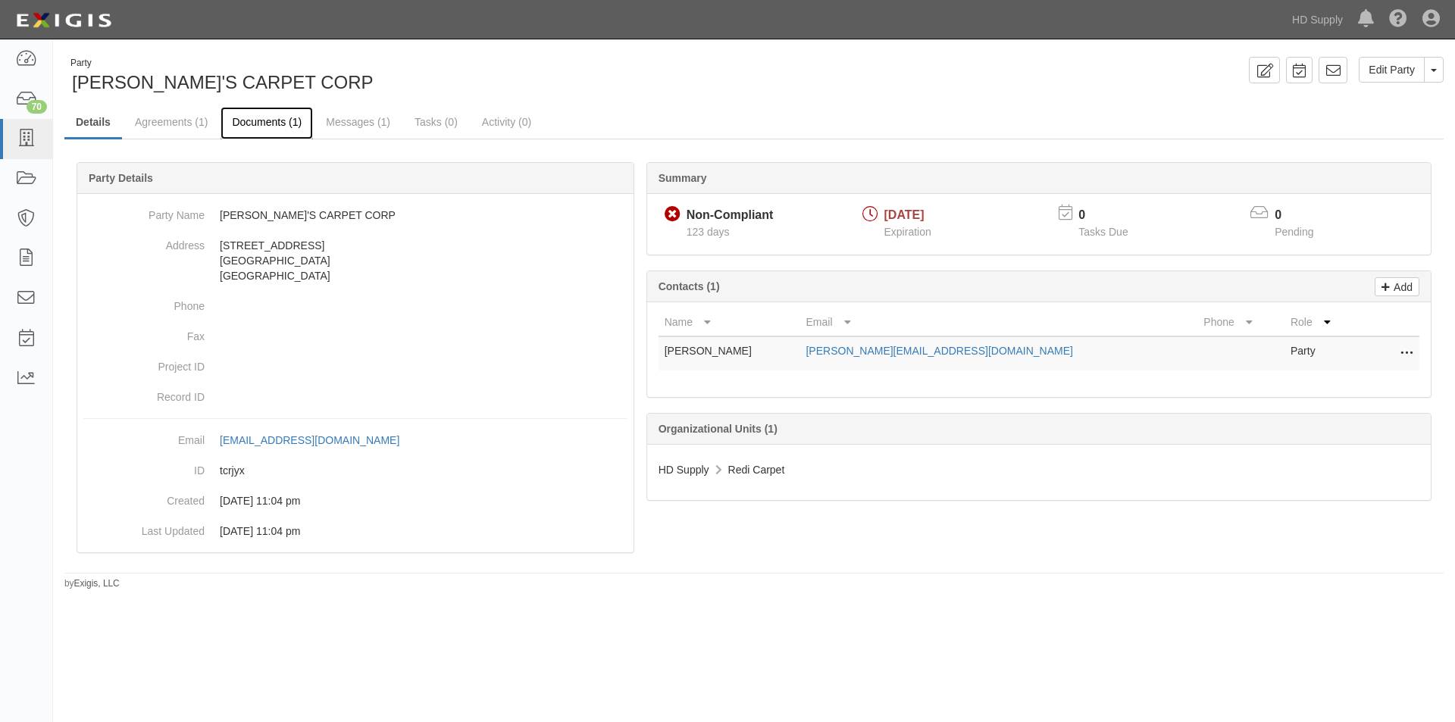
click at [296, 127] on link "Documents (1)" at bounding box center [267, 123] width 92 height 33
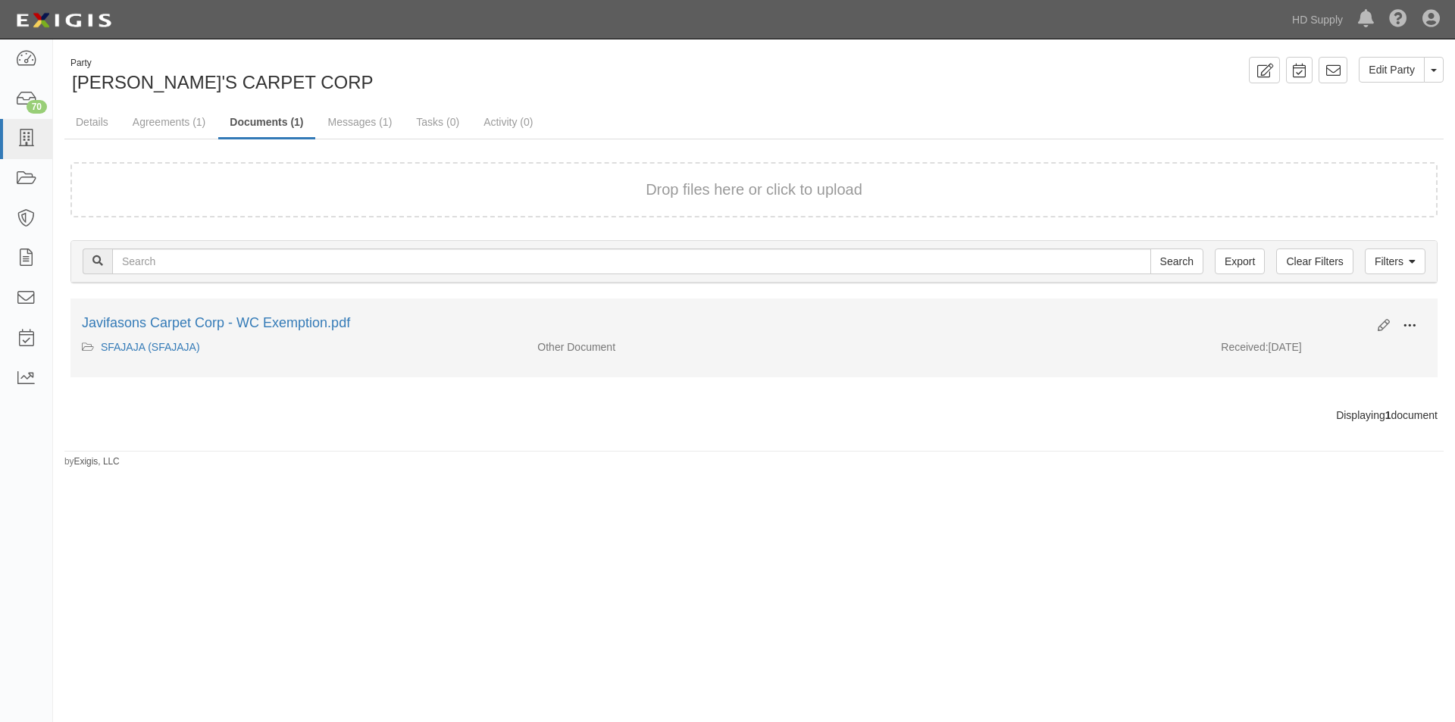
click at [1400, 327] on button at bounding box center [1409, 327] width 33 height 26
click at [1328, 350] on link "View" at bounding box center [1336, 347] width 120 height 27
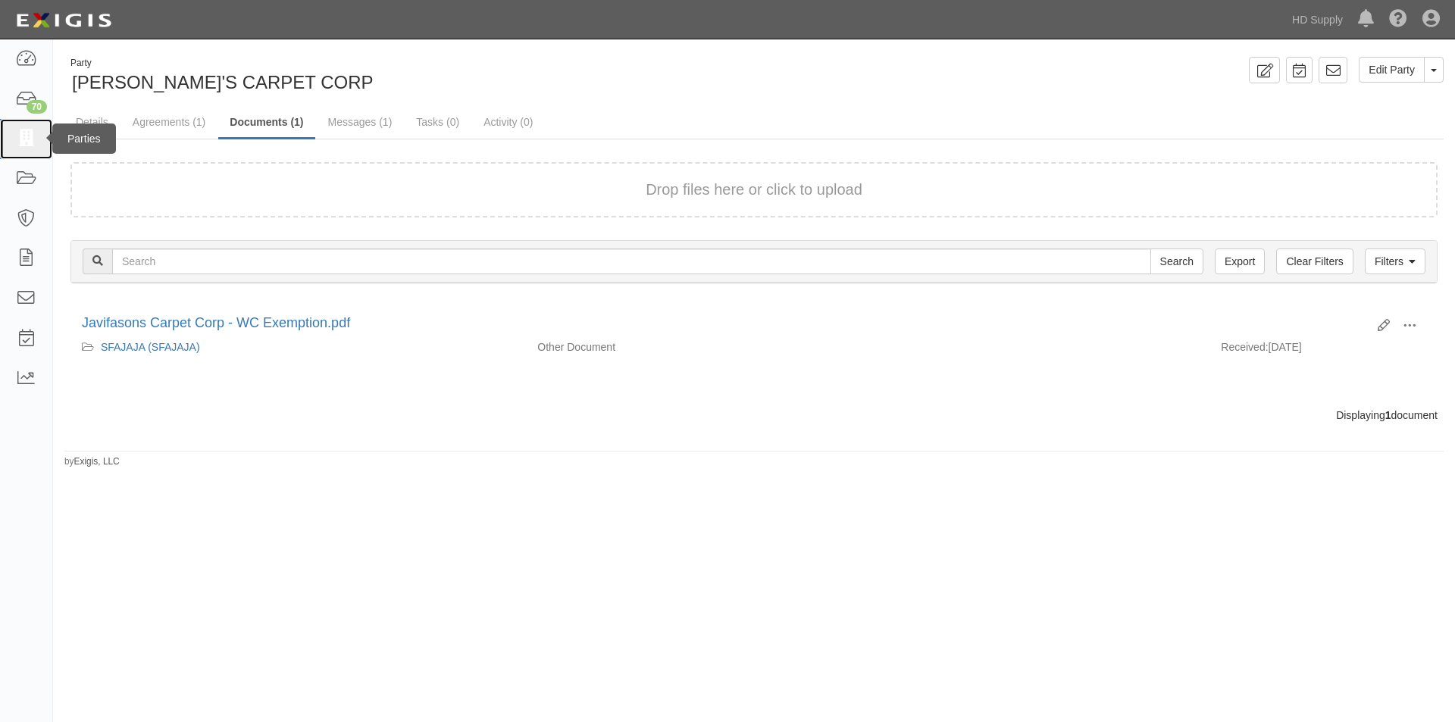
click at [29, 145] on icon at bounding box center [25, 138] width 21 height 17
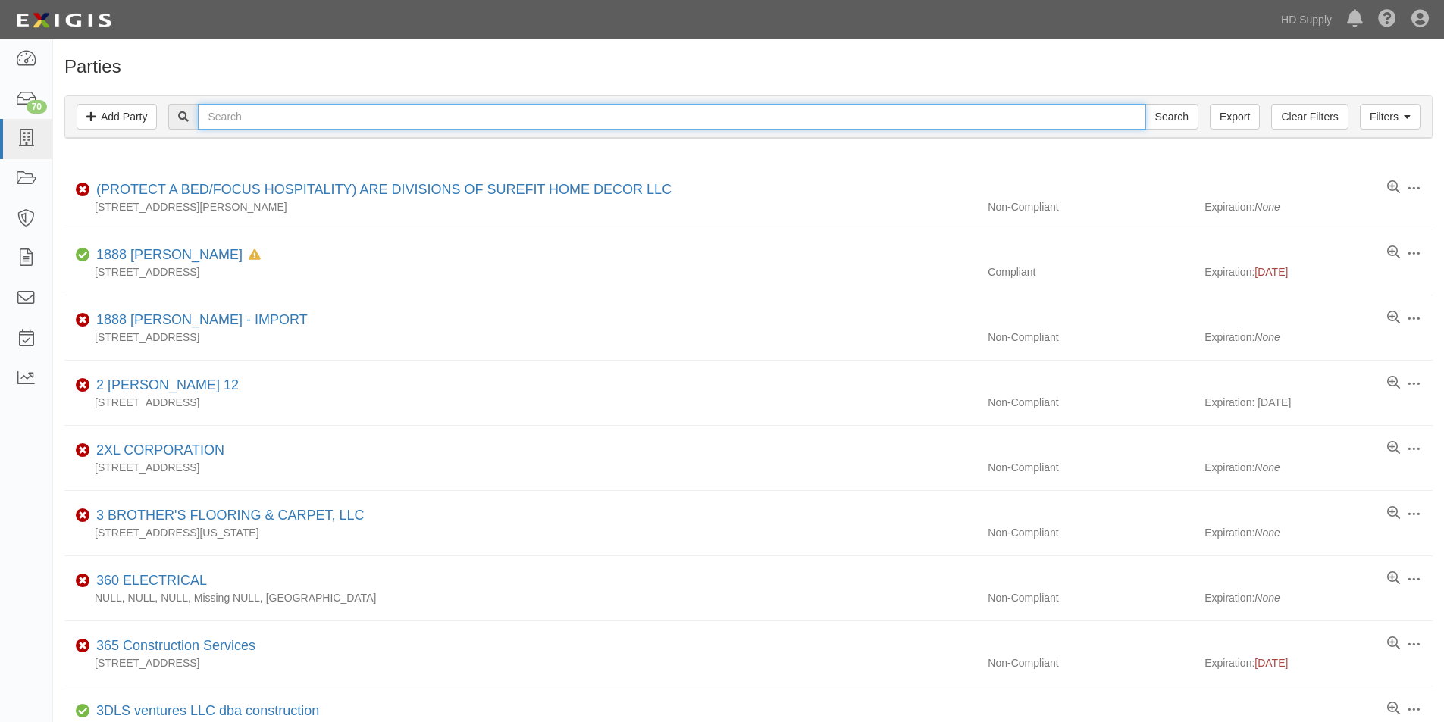
click at [236, 120] on input "text" at bounding box center [671, 117] width 947 height 26
type input "jmg total"
click at [1145, 104] on input "Search" at bounding box center [1171, 117] width 53 height 26
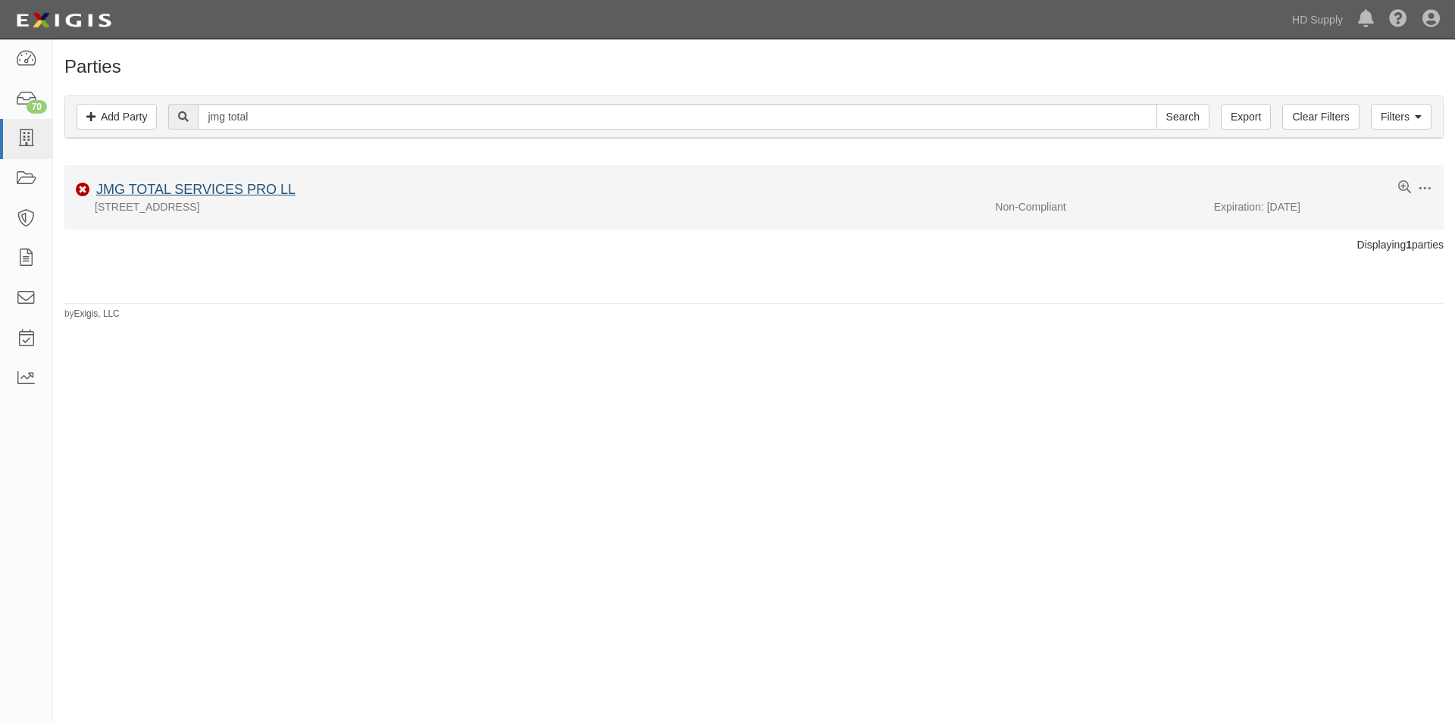
click at [163, 181] on li "Edit Log activity Add task Send message Archive Non-Compliant JMG TOTAL SERVICE…" at bounding box center [753, 197] width 1379 height 64
click at [162, 185] on link "JMG TOTAL SERVICES PRO LL" at bounding box center [195, 189] width 199 height 15
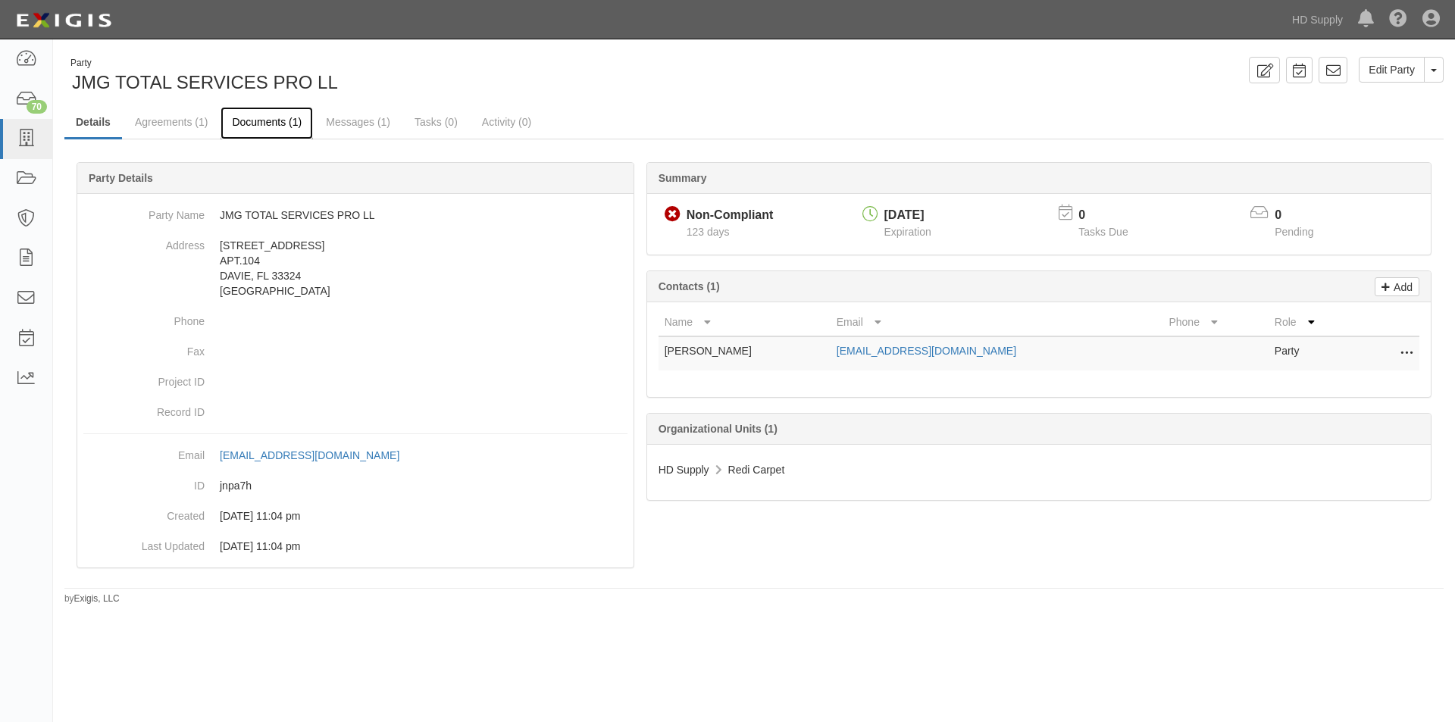
click at [265, 125] on link "Documents (1)" at bounding box center [267, 123] width 92 height 33
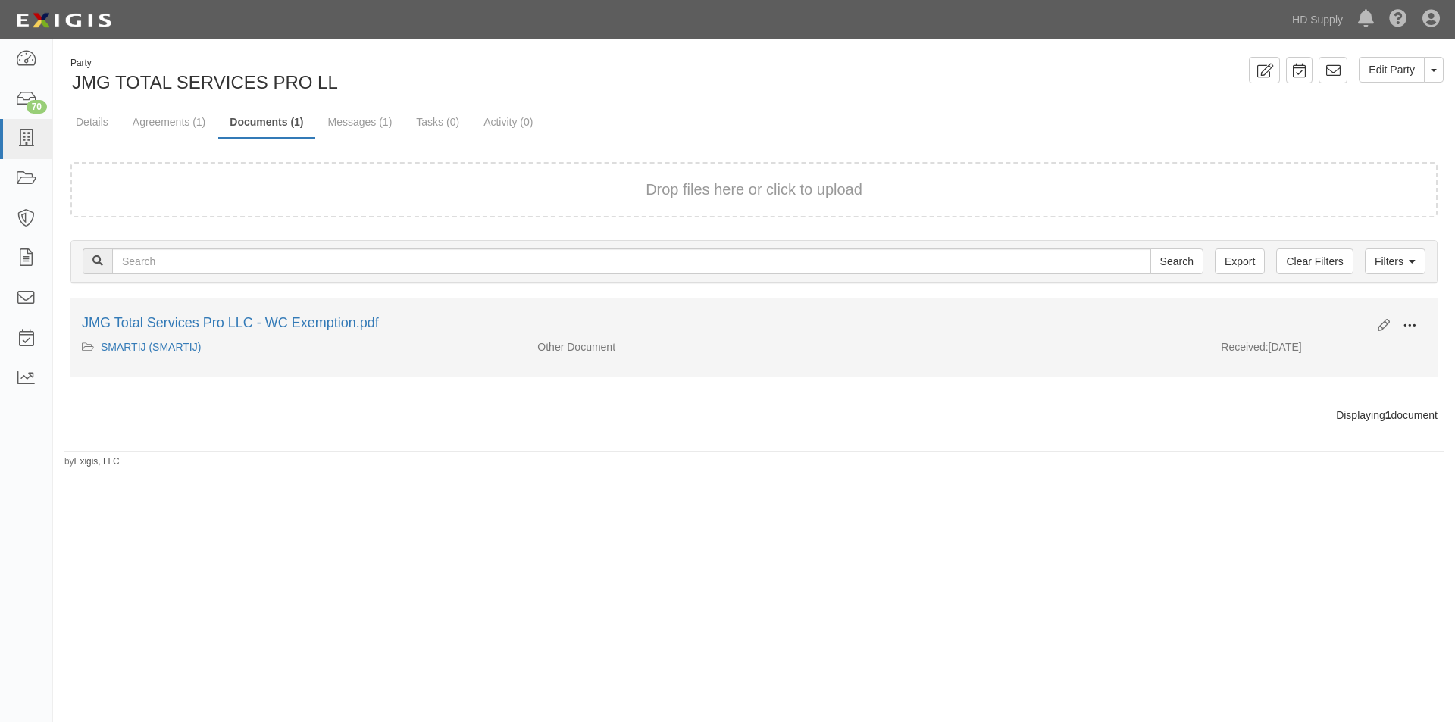
click at [1404, 327] on span at bounding box center [1410, 326] width 14 height 14
click at [1347, 346] on link "View" at bounding box center [1336, 347] width 120 height 27
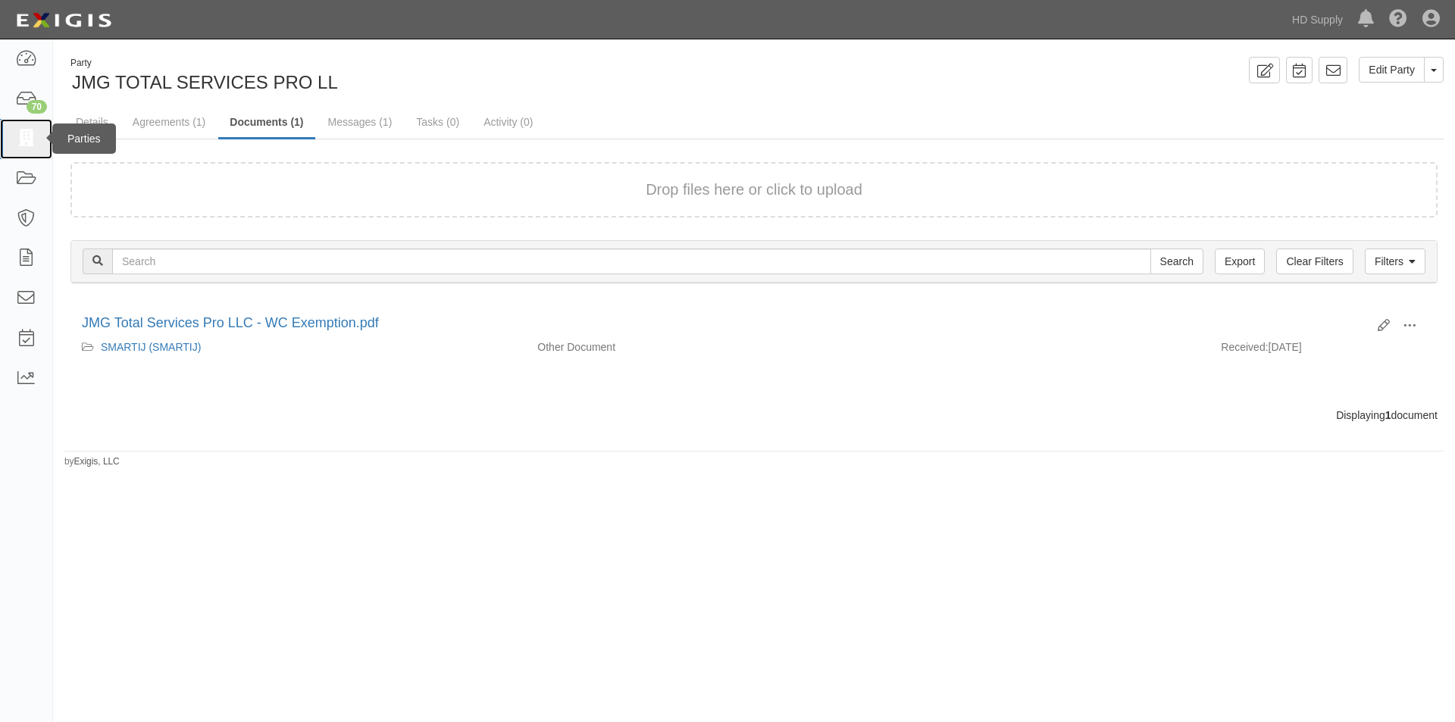
click at [29, 138] on icon at bounding box center [25, 138] width 21 height 17
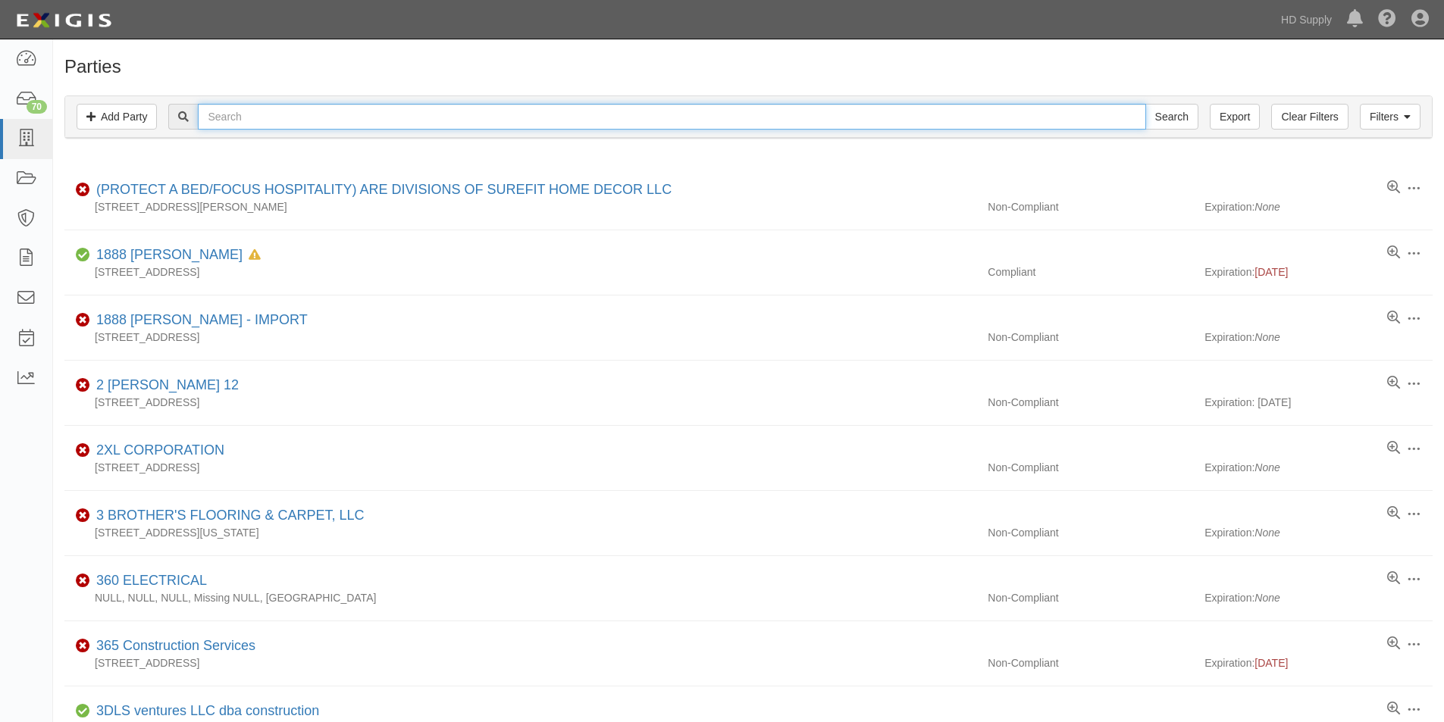
click at [248, 120] on input "text" at bounding box center [671, 117] width 947 height 26
type input "joshua q"
click at [1145, 104] on input "Search" at bounding box center [1171, 117] width 53 height 26
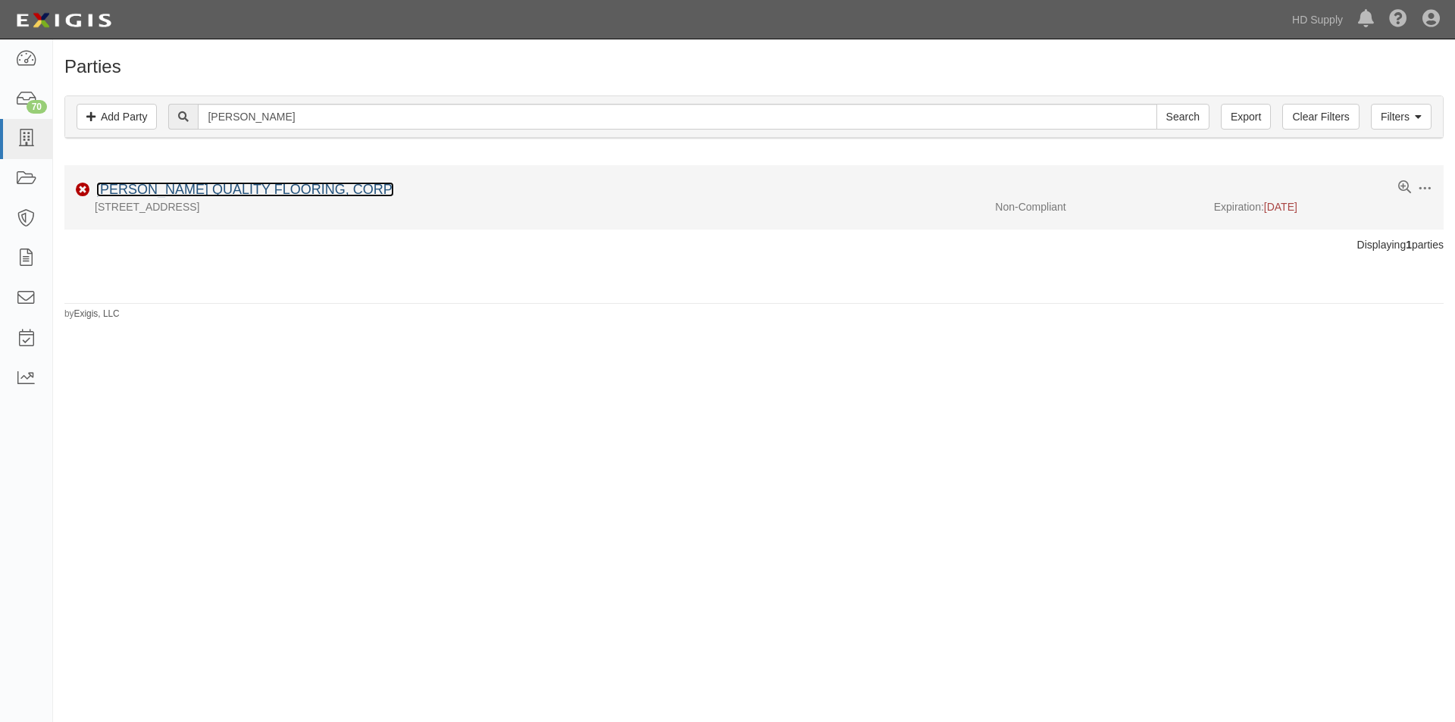
click at [174, 193] on link "[PERSON_NAME] QUALITY FLOORING, CORP." at bounding box center [245, 189] width 298 height 15
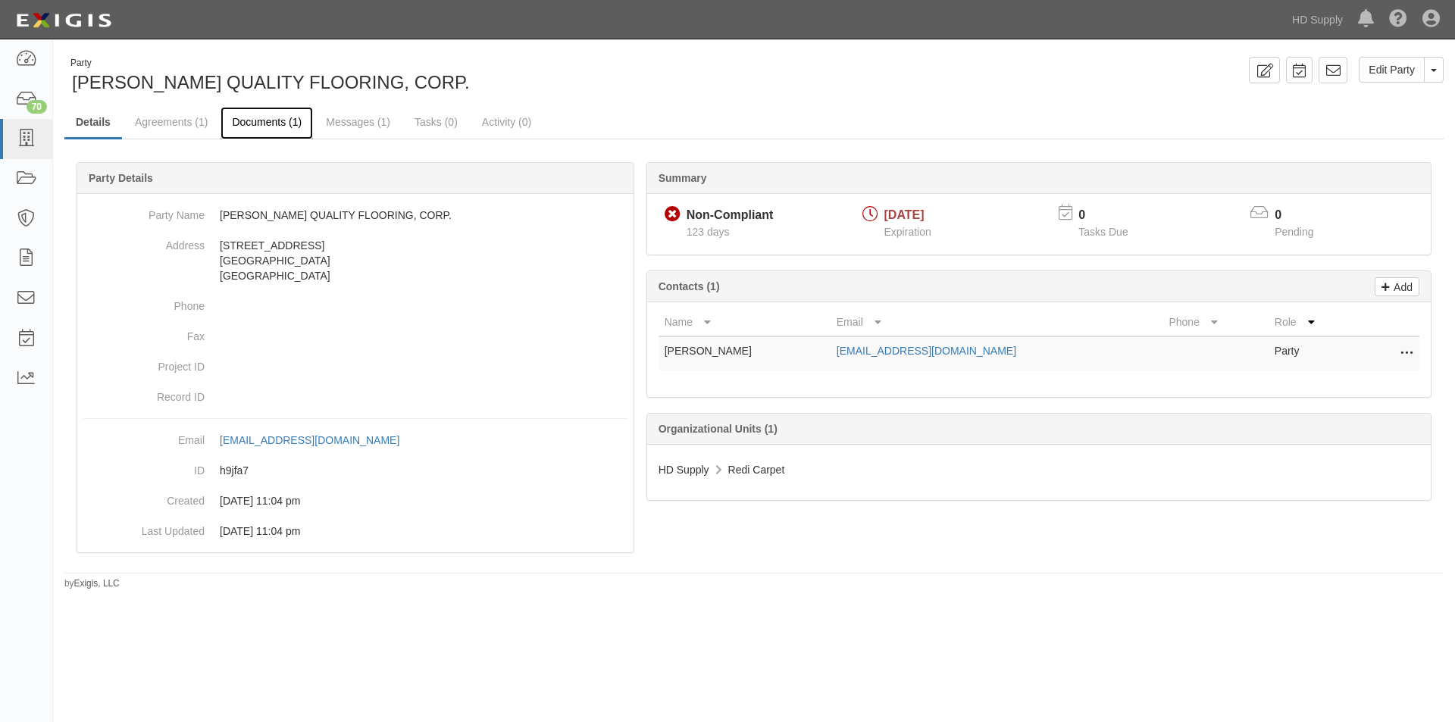
click at [267, 124] on link "Documents (1)" at bounding box center [267, 123] width 92 height 33
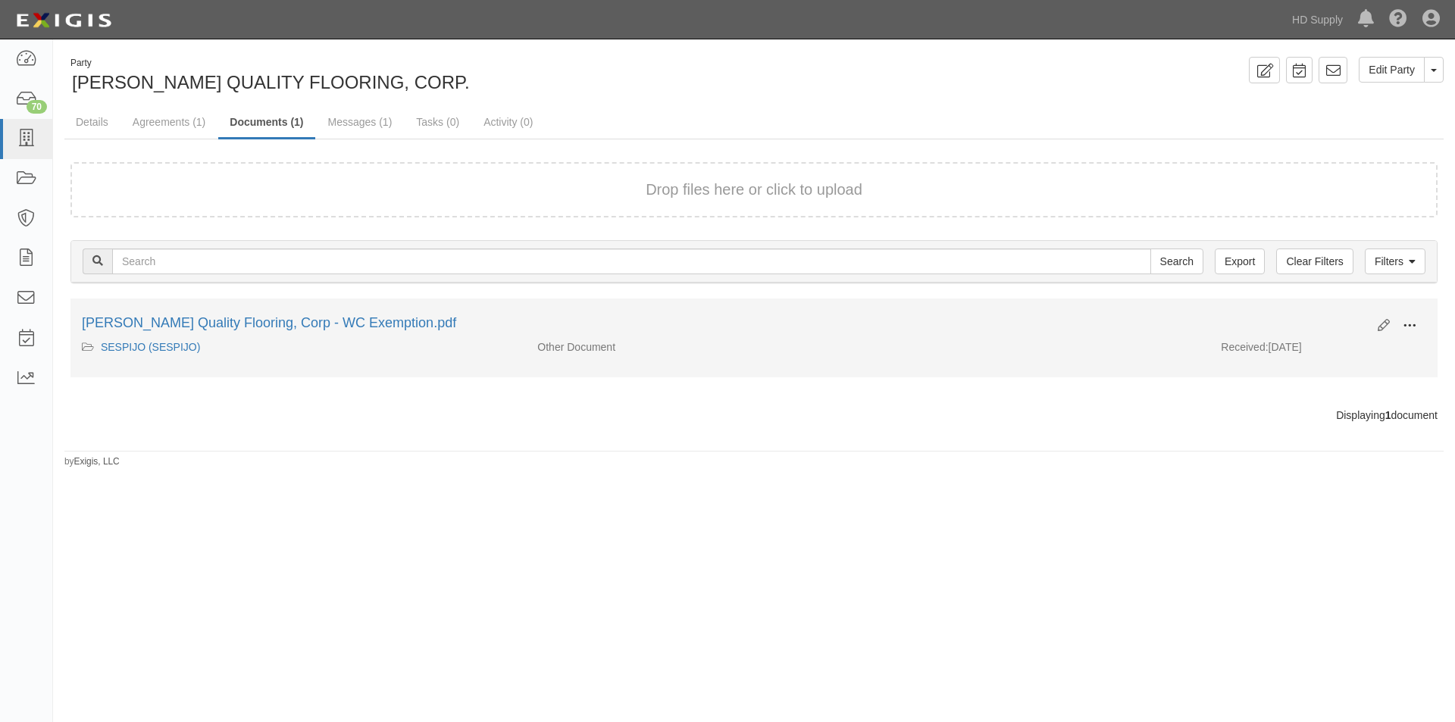
click at [1420, 321] on button at bounding box center [1409, 327] width 33 height 26
click at [1333, 346] on link "View" at bounding box center [1336, 347] width 120 height 27
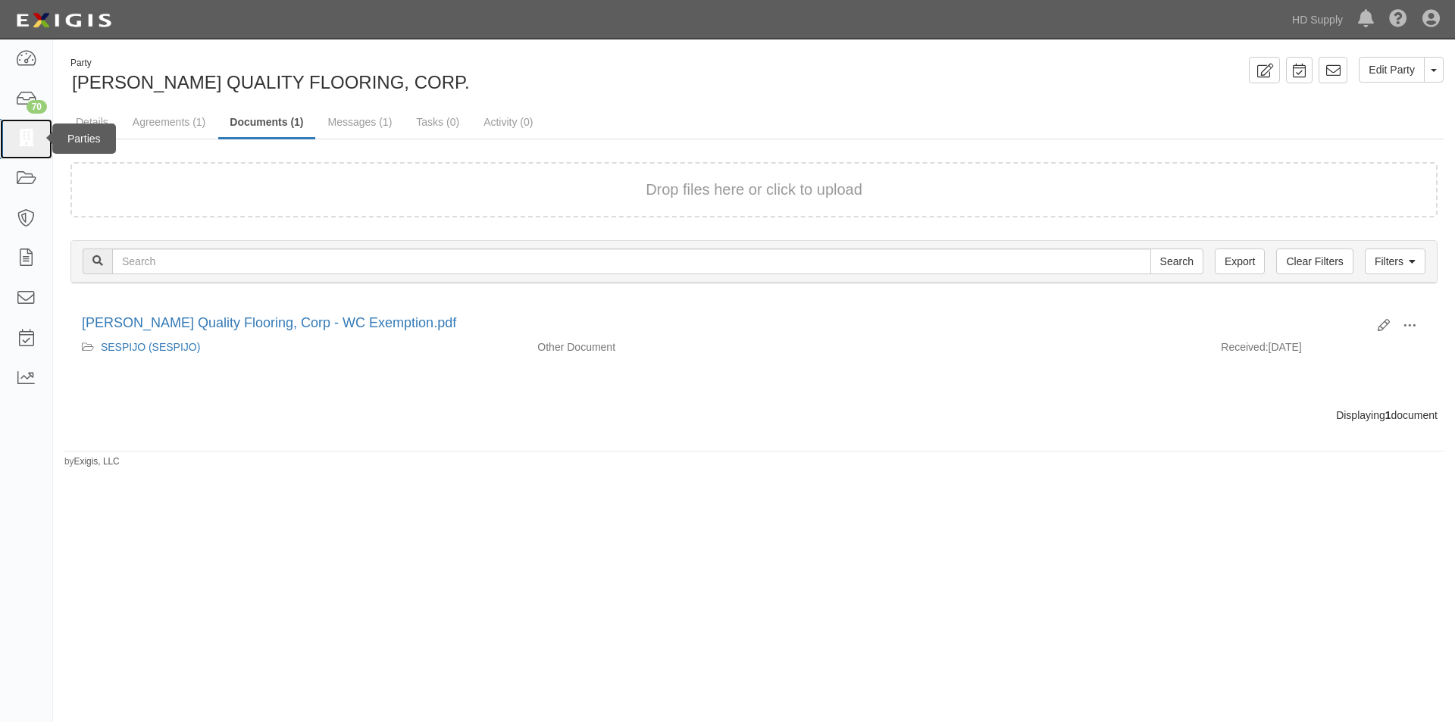
click at [17, 145] on icon at bounding box center [25, 138] width 21 height 17
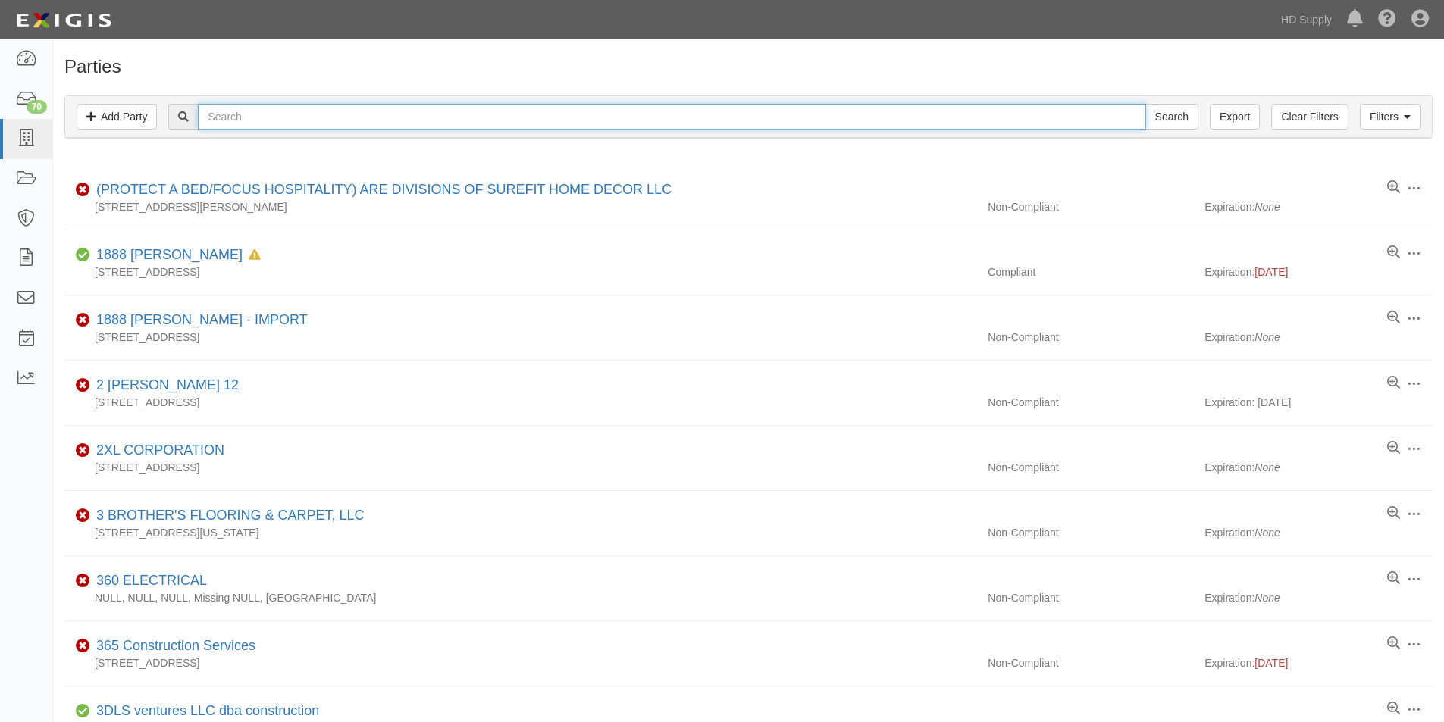
click at [305, 123] on input "text" at bounding box center [671, 117] width 947 height 26
type input "junior floor"
click at [1145, 104] on input "Search" at bounding box center [1171, 117] width 53 height 26
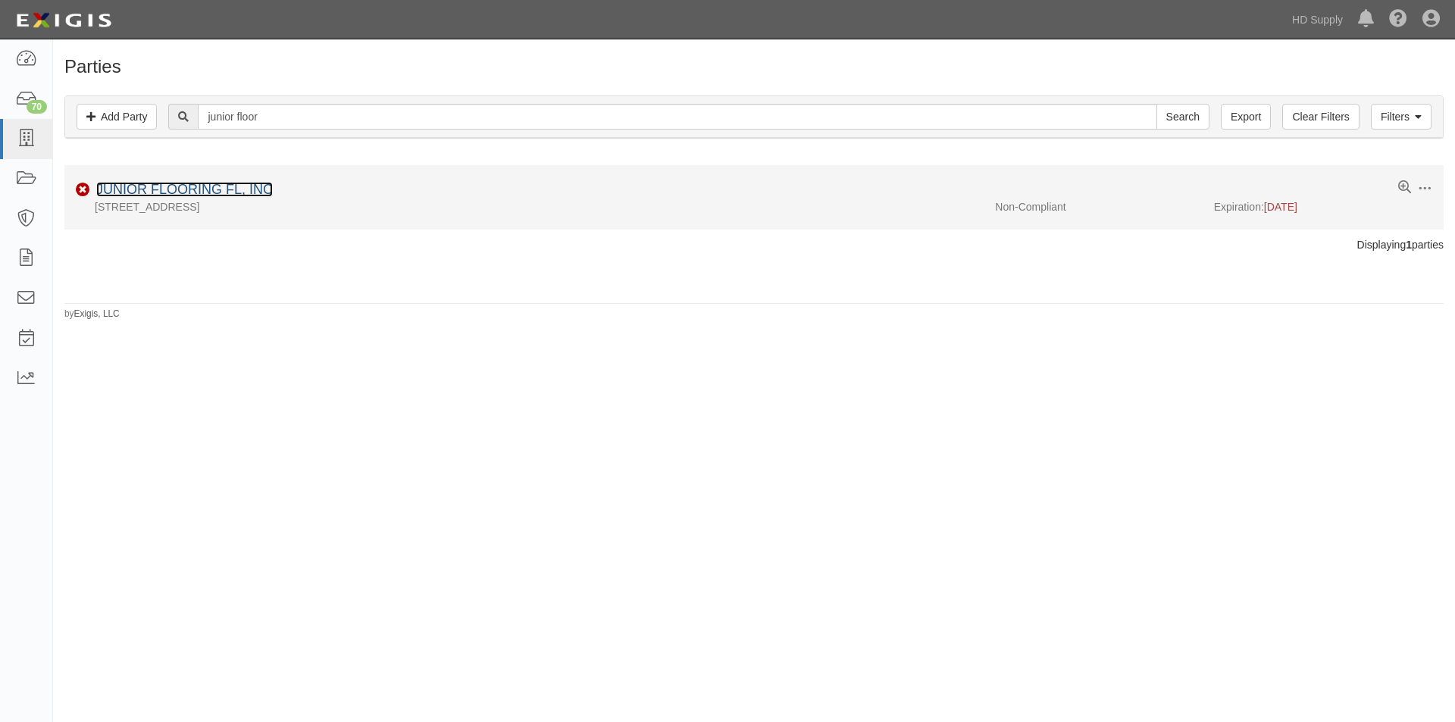
click at [200, 185] on link "JUNIOR FLOORING FL, INC" at bounding box center [184, 189] width 177 height 15
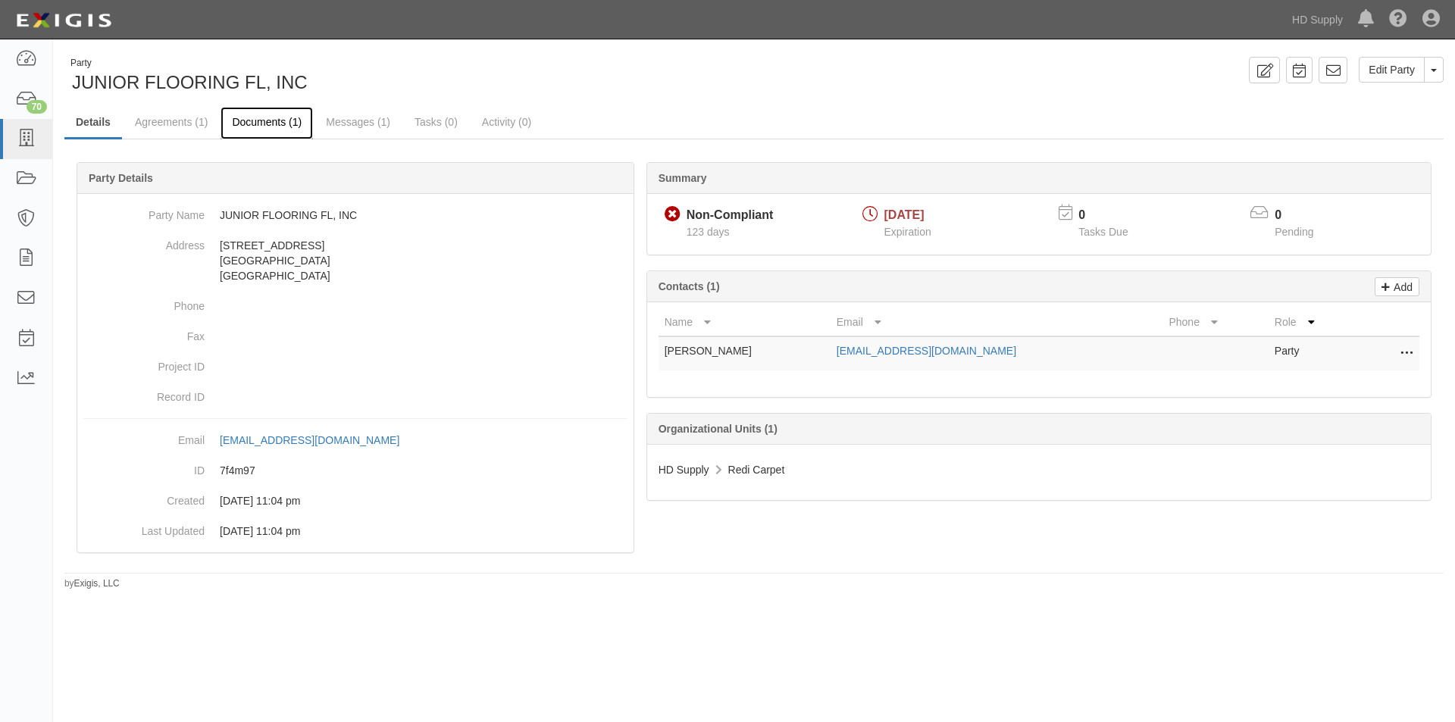
click at [241, 129] on link "Documents (1)" at bounding box center [267, 123] width 92 height 33
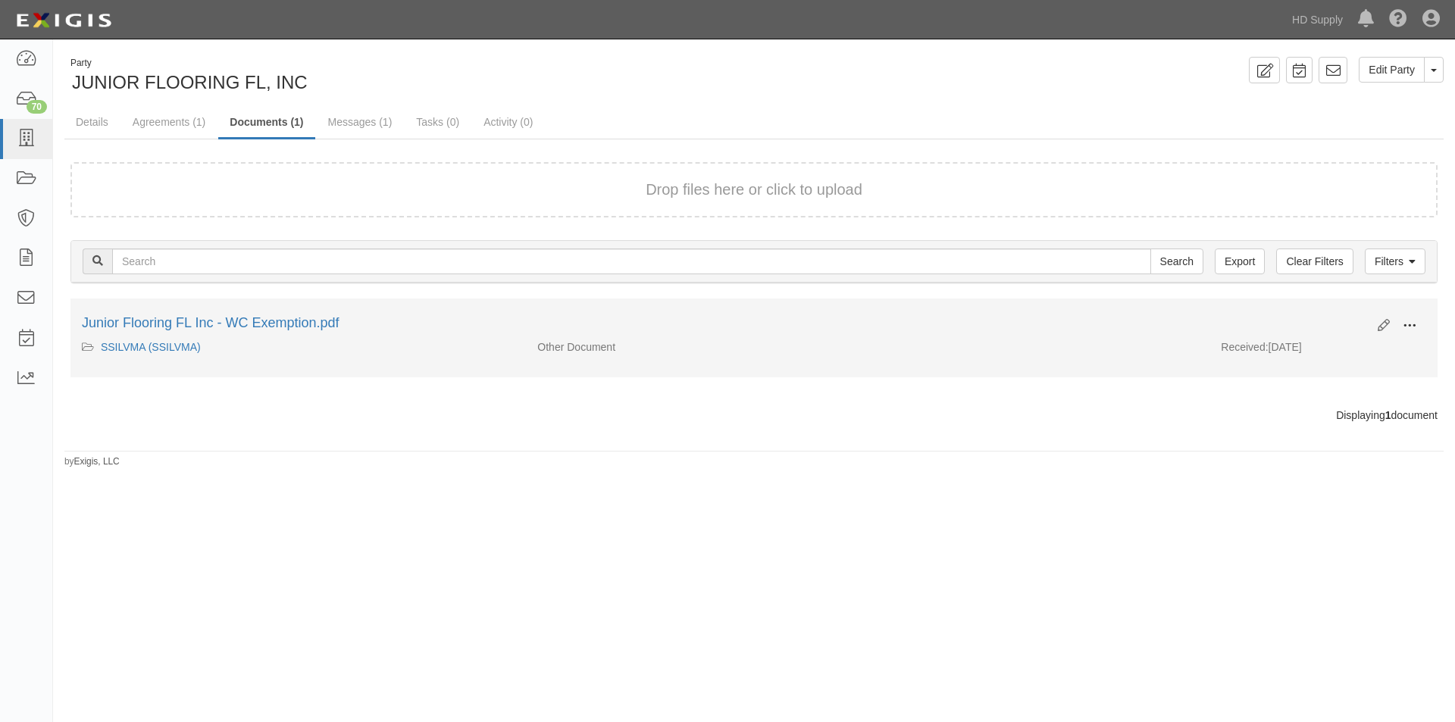
click at [1408, 324] on span at bounding box center [1410, 326] width 14 height 14
click at [1340, 358] on link "View" at bounding box center [1336, 347] width 120 height 27
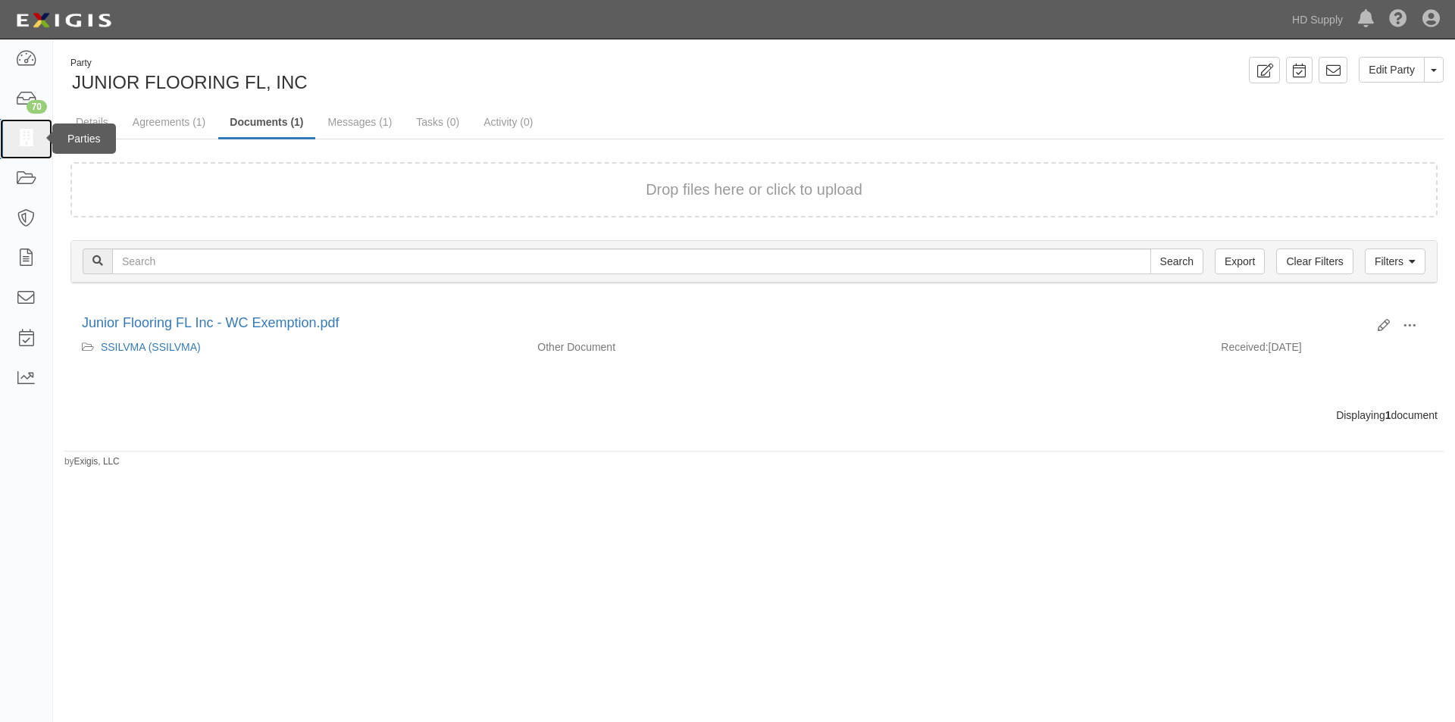
click at [33, 142] on icon at bounding box center [25, 138] width 21 height 17
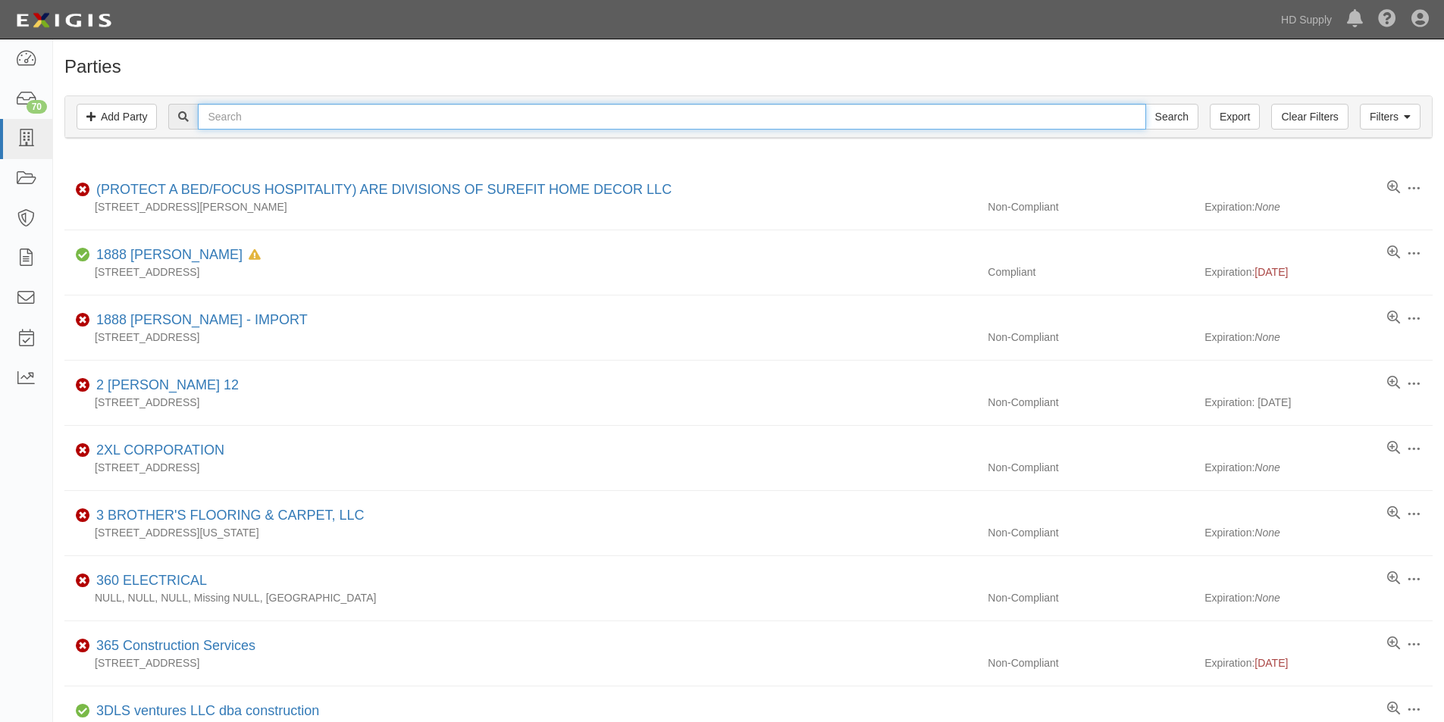
click at [306, 123] on input "text" at bounding box center [671, 117] width 947 height 26
type input "lazaros"
click at [1145, 104] on input "Search" at bounding box center [1171, 117] width 53 height 26
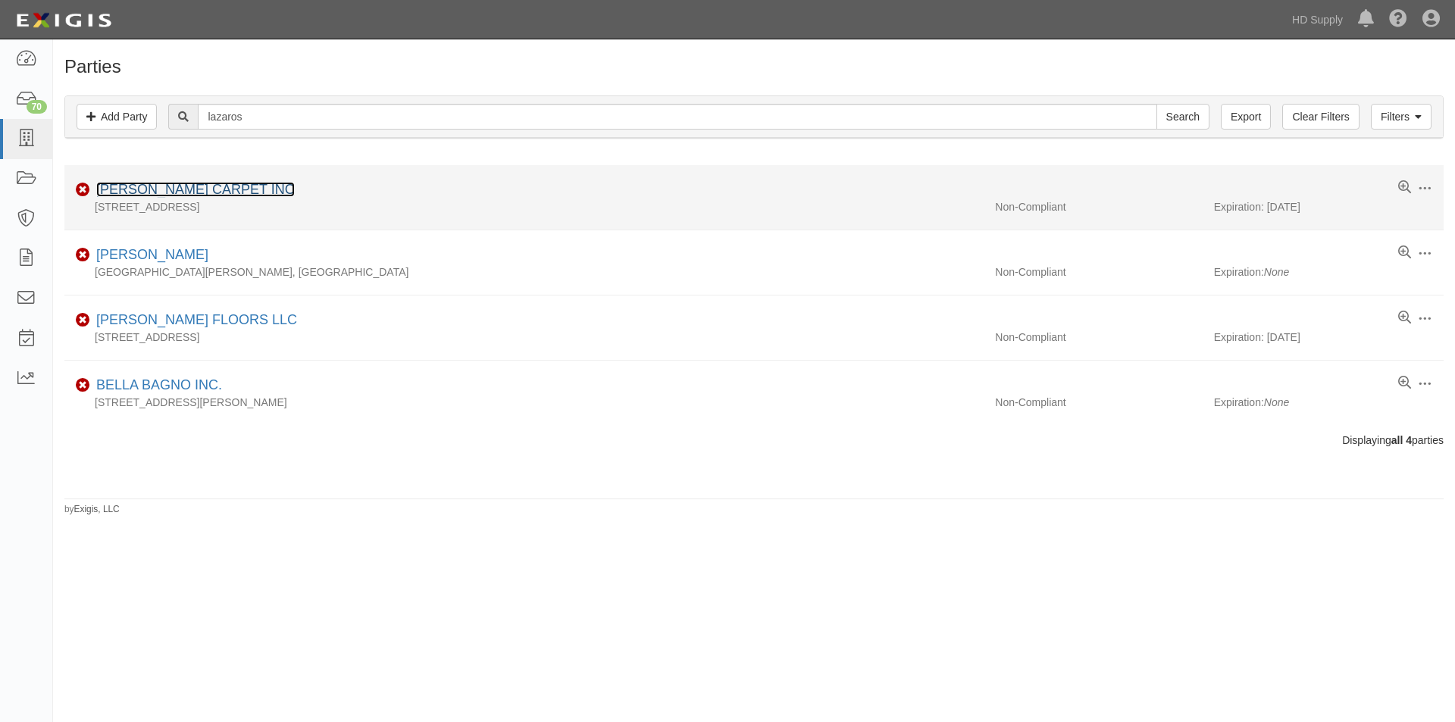
click at [194, 189] on link "[PERSON_NAME] CARPET INC" at bounding box center [195, 189] width 199 height 15
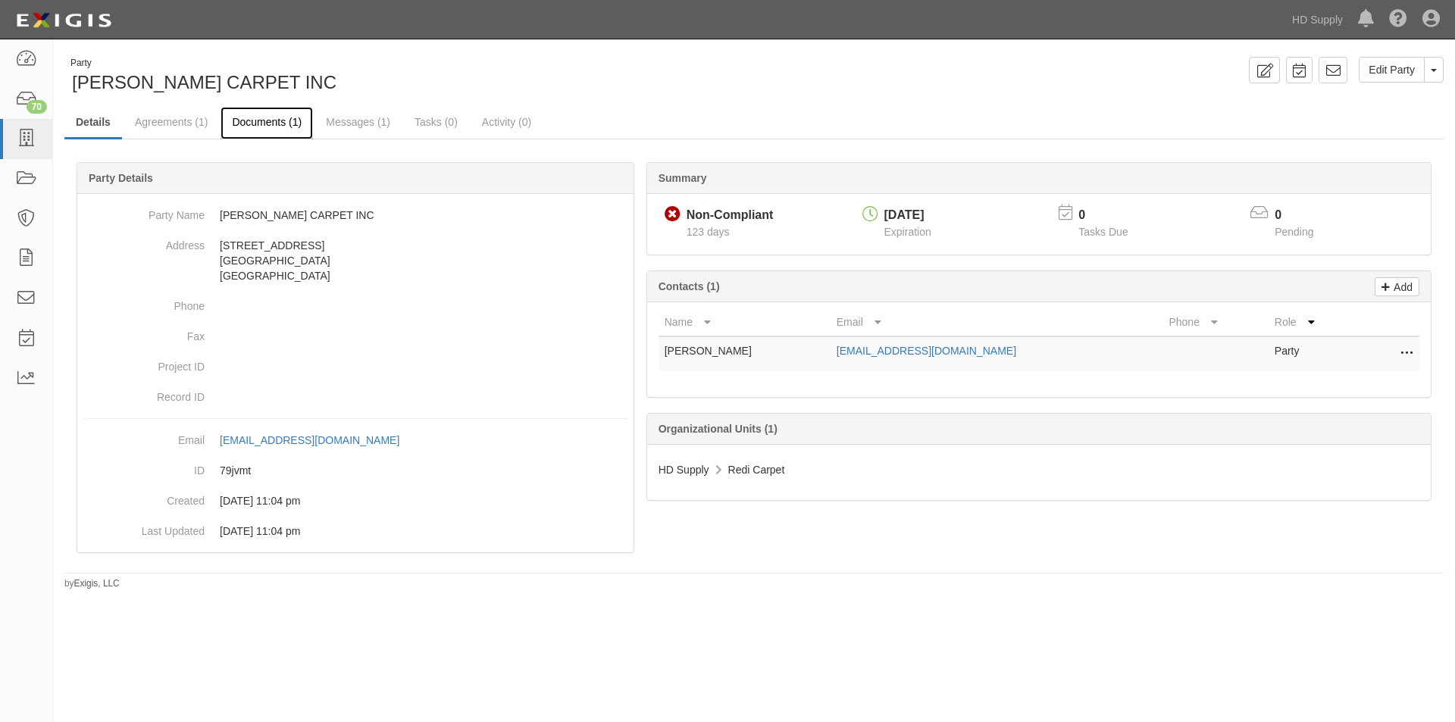
click at [249, 120] on link "Documents (1)" at bounding box center [267, 123] width 92 height 33
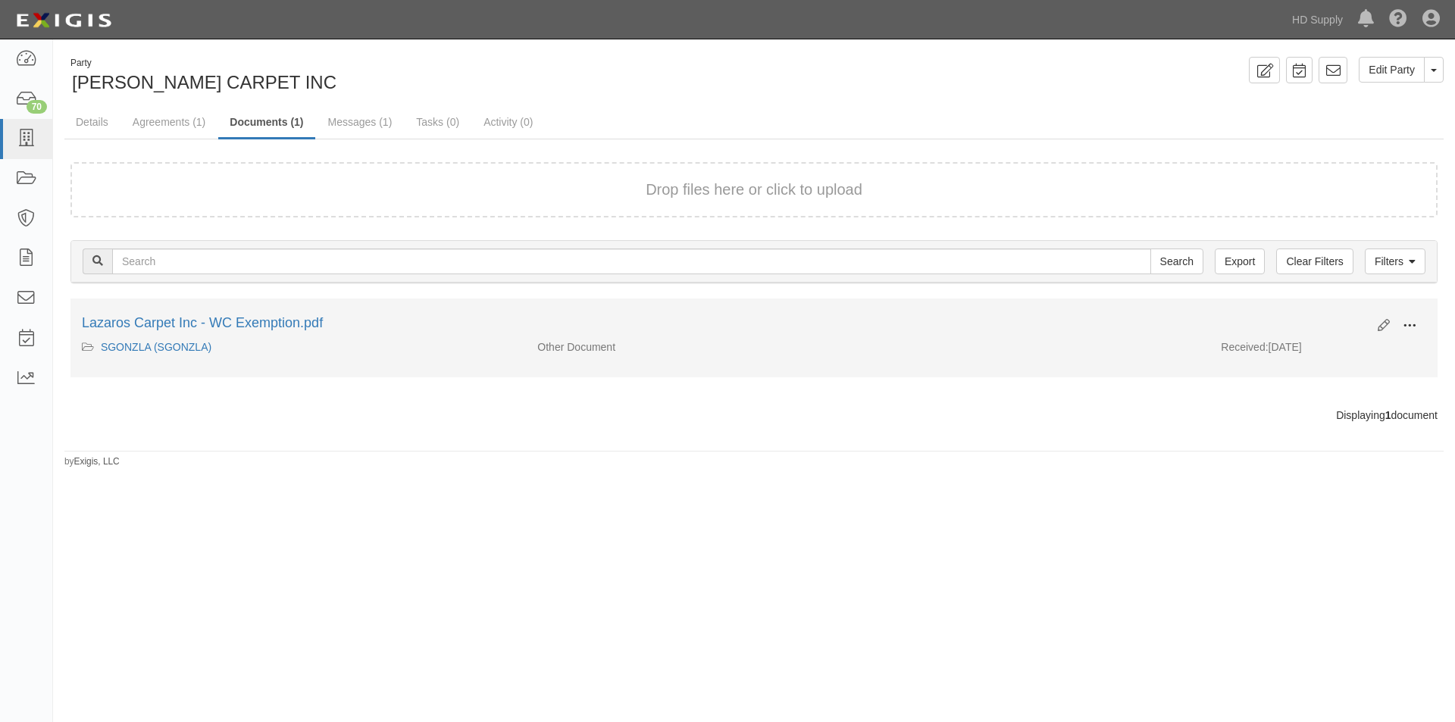
click at [1406, 325] on span at bounding box center [1410, 326] width 14 height 14
click at [1327, 353] on link "View" at bounding box center [1336, 347] width 120 height 27
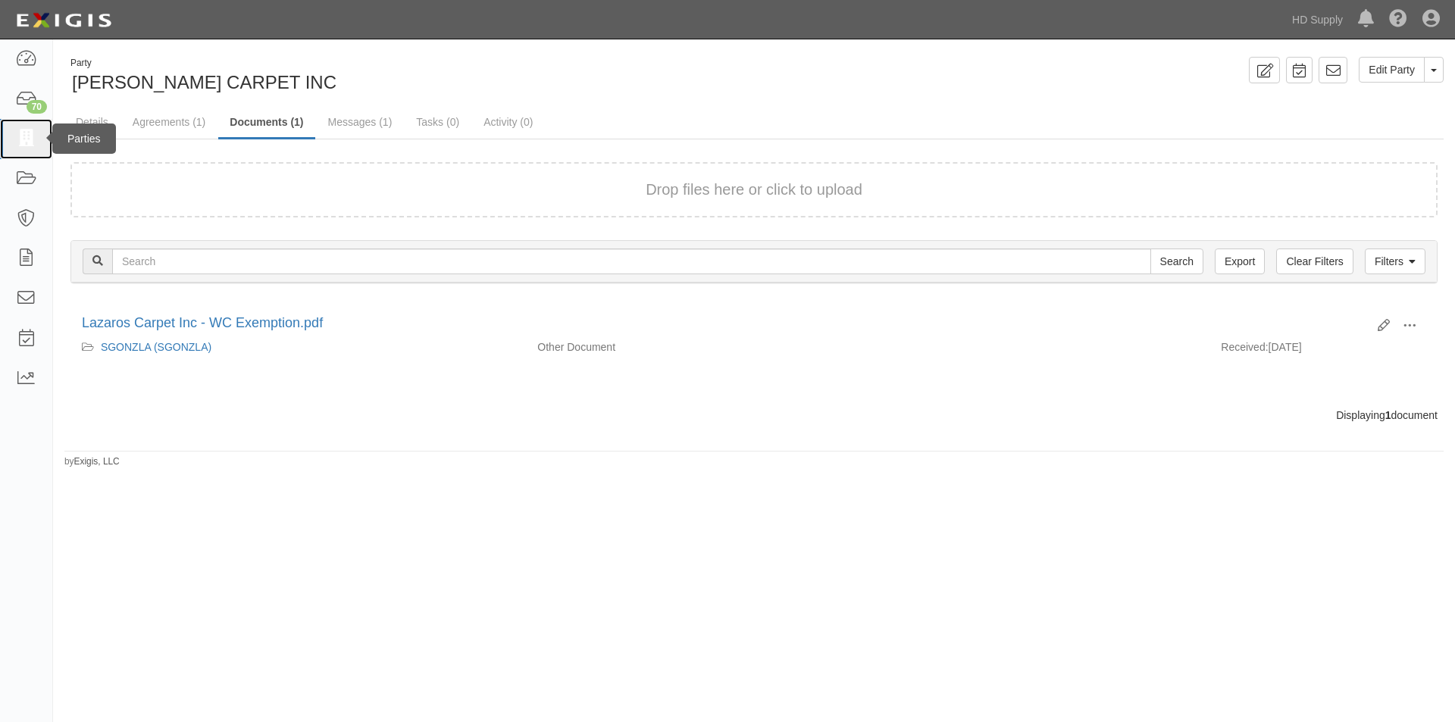
click at [33, 138] on icon at bounding box center [25, 138] width 21 height 17
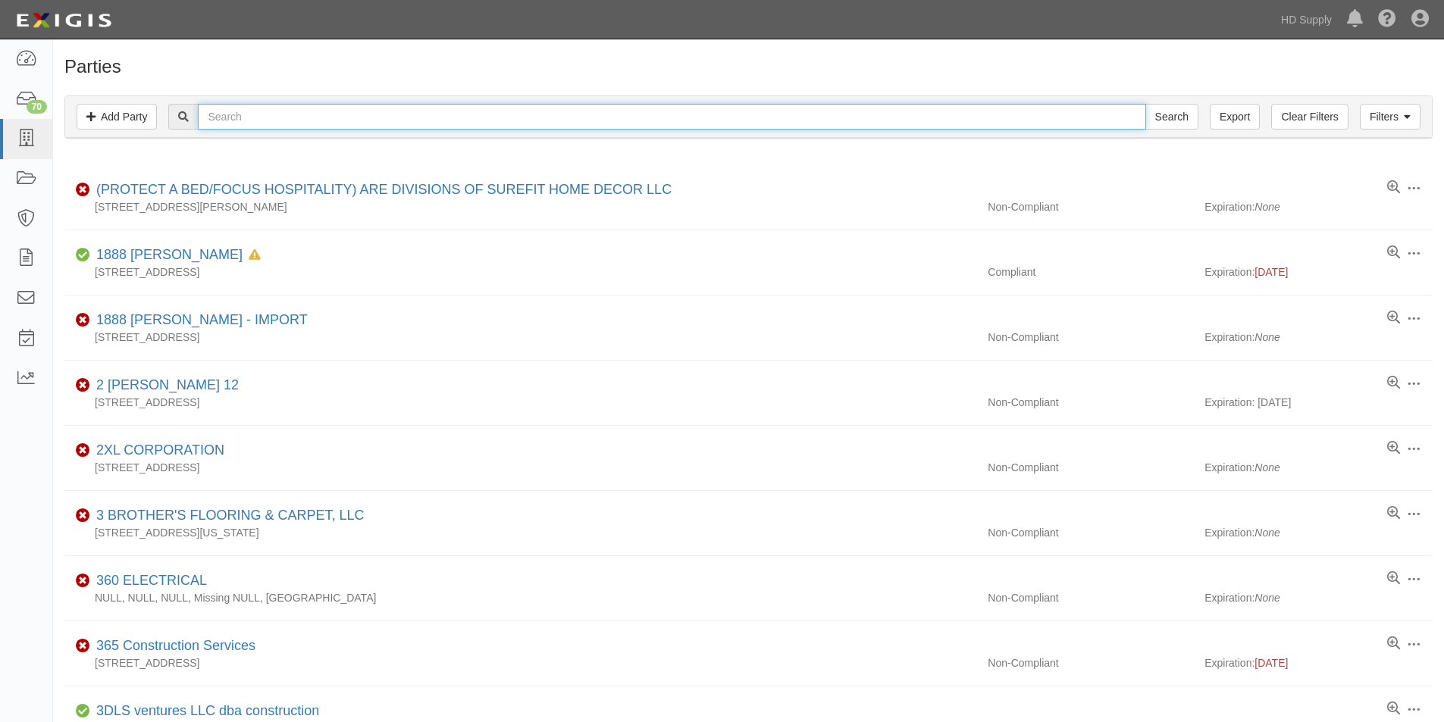
click at [231, 122] on input "text" at bounding box center [671, 117] width 947 height 26
type input "lindas floor"
click at [1145, 104] on input "Search" at bounding box center [1171, 117] width 53 height 26
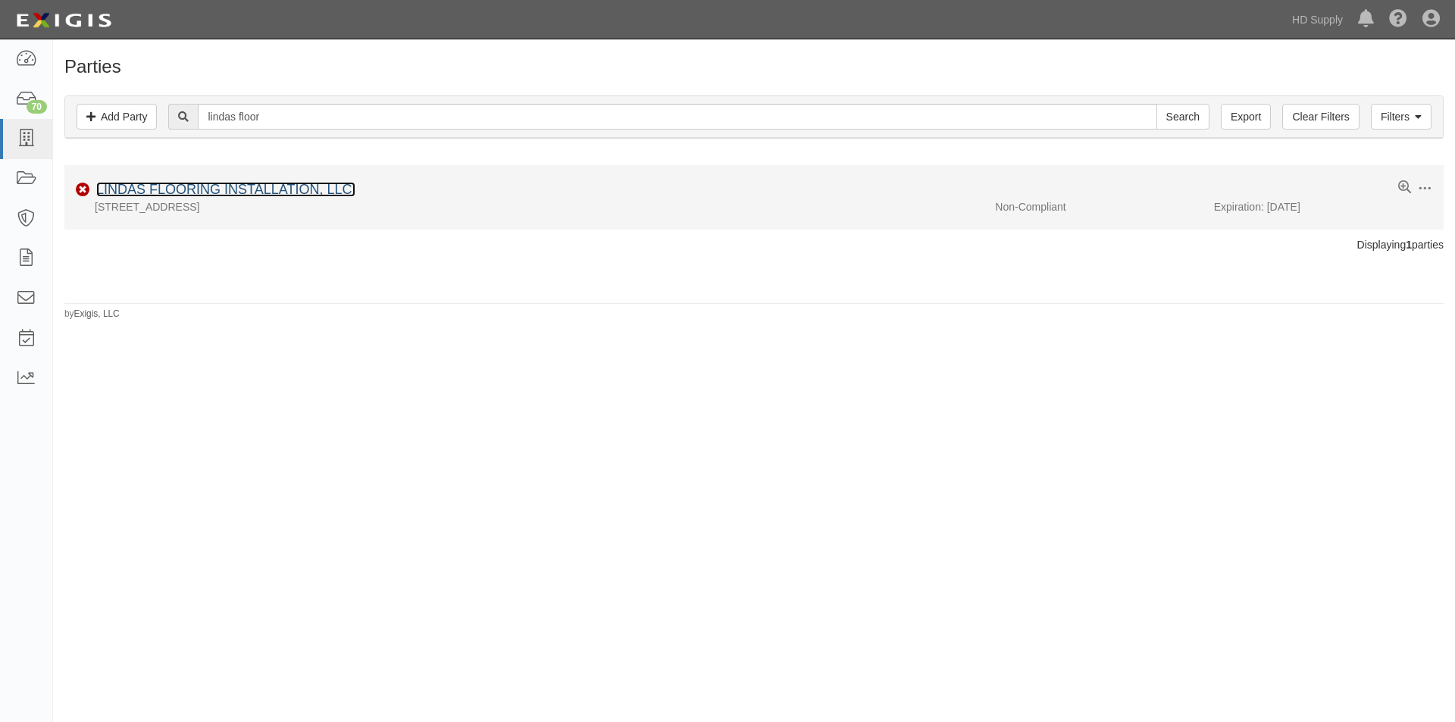
click at [168, 193] on link "LINDAS FLOORING INSTALLATION, LLC." at bounding box center [225, 189] width 259 height 15
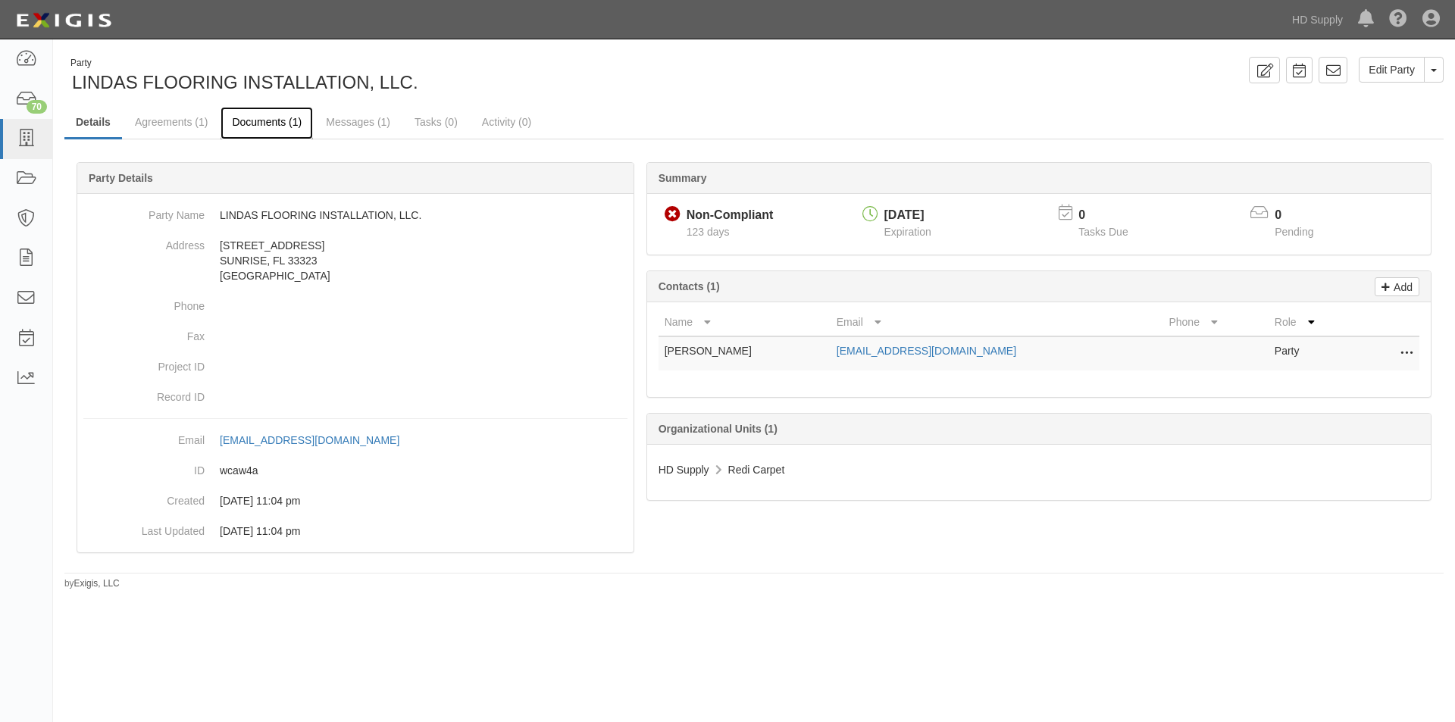
click at [254, 116] on link "Documents (1)" at bounding box center [267, 123] width 92 height 33
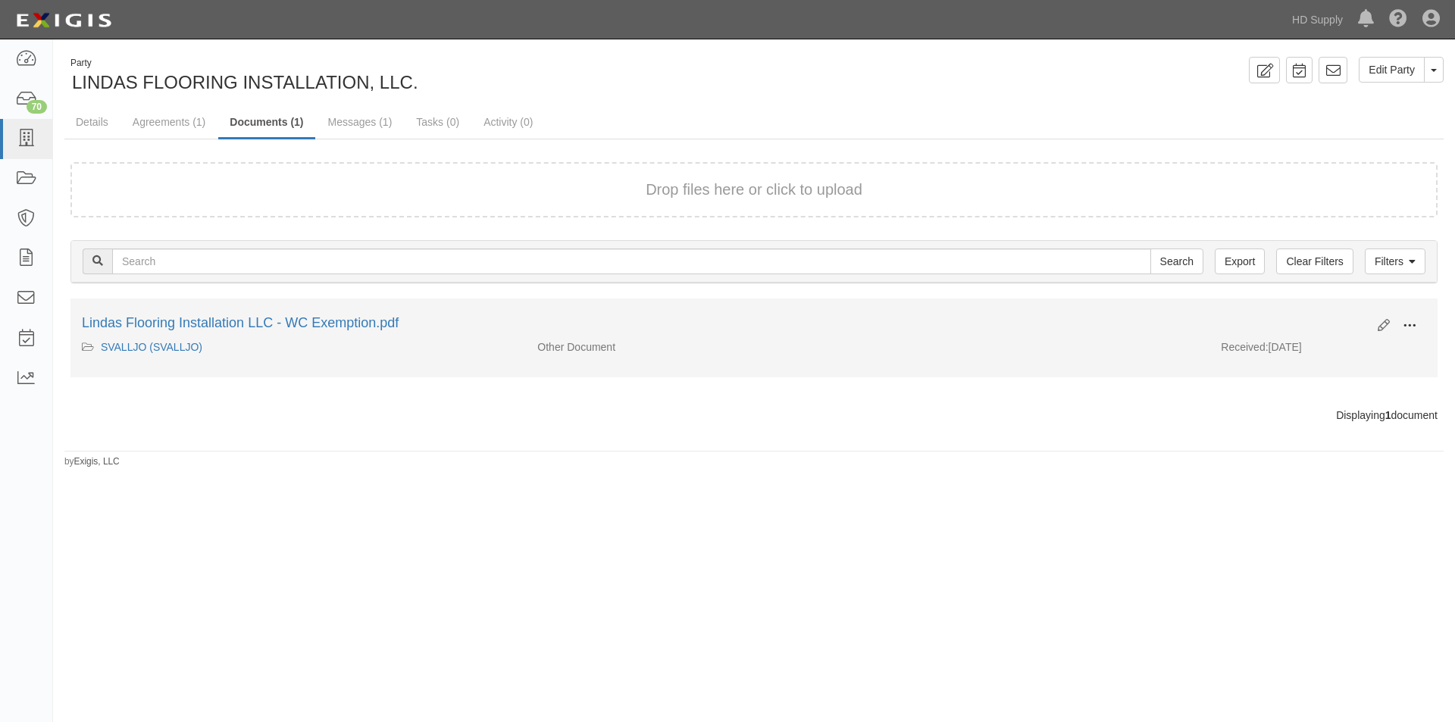
click at [1406, 320] on span at bounding box center [1410, 326] width 14 height 14
click at [1343, 347] on link "View" at bounding box center [1336, 347] width 120 height 27
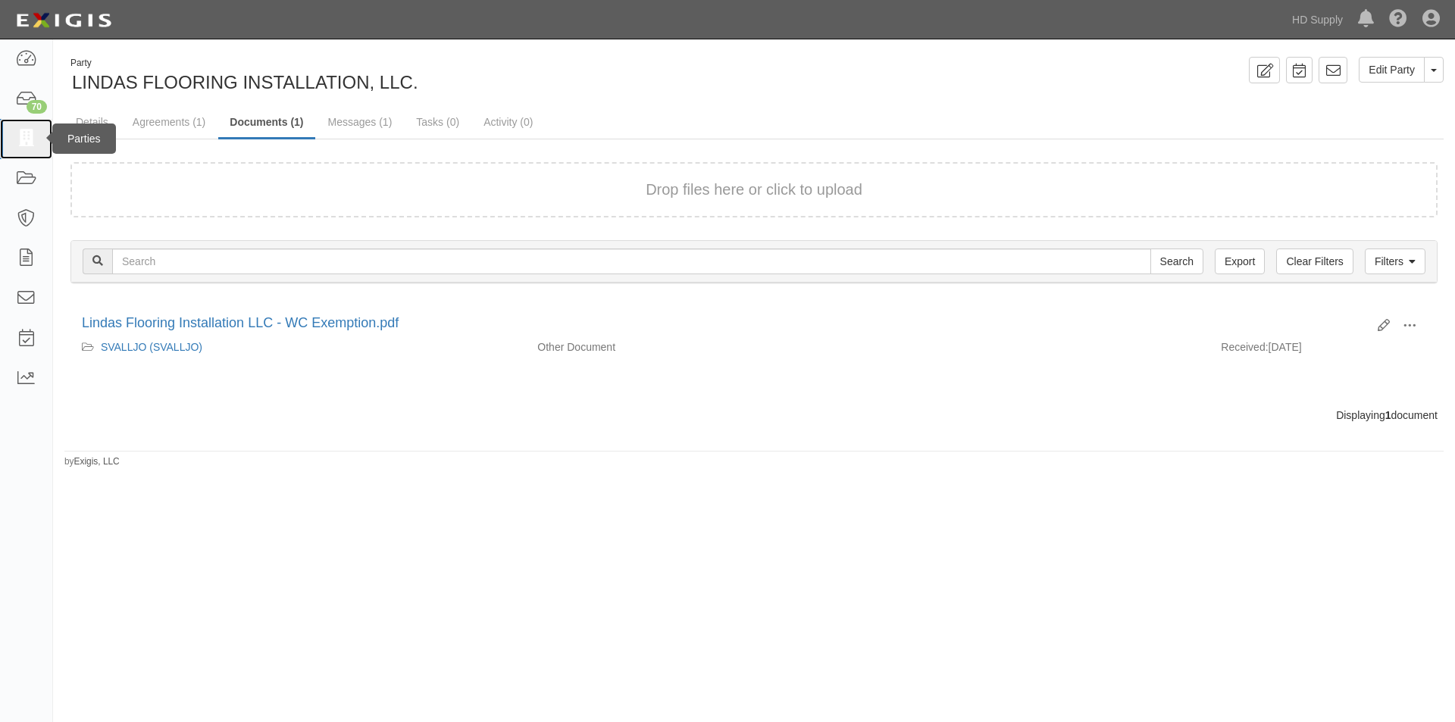
click at [33, 144] on icon at bounding box center [25, 138] width 21 height 17
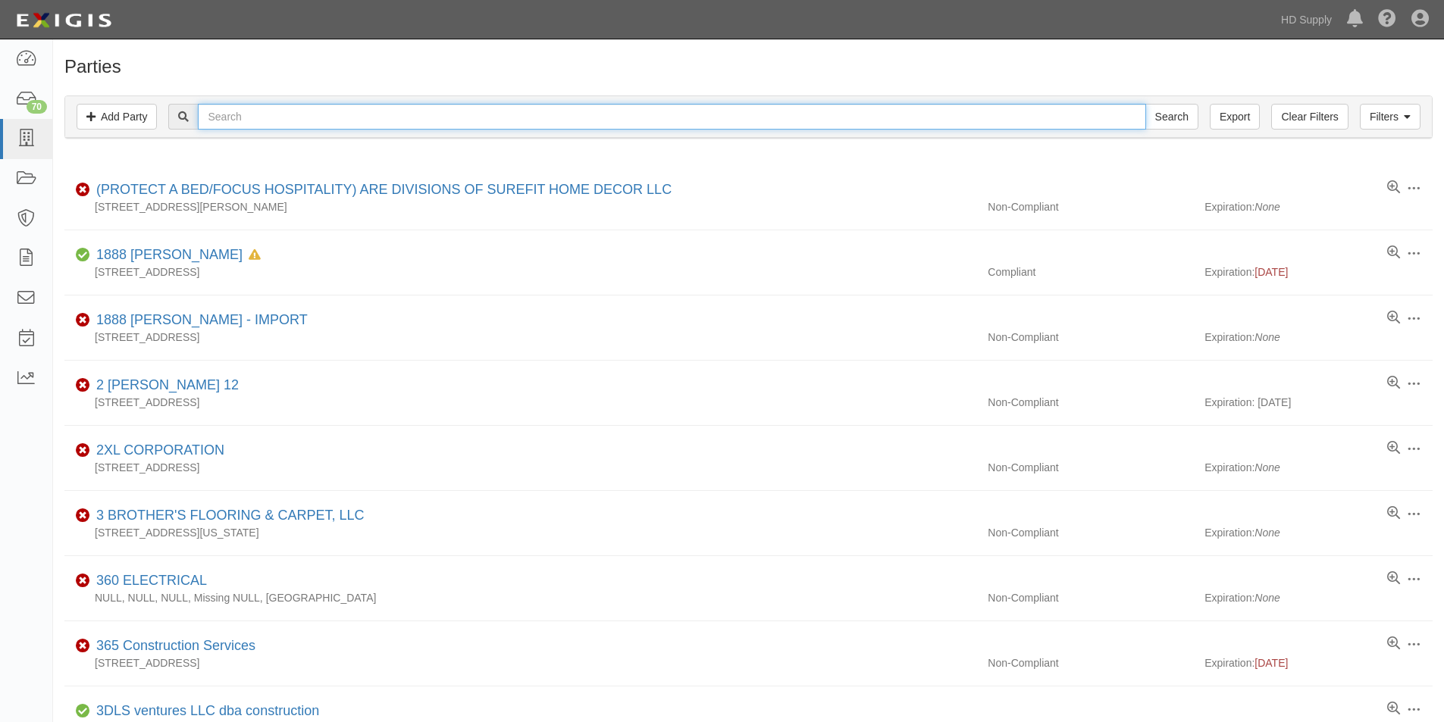
click at [257, 120] on input "text" at bounding box center [671, 117] width 947 height 26
type input "macedo"
click at [1145, 104] on input "Search" at bounding box center [1171, 117] width 53 height 26
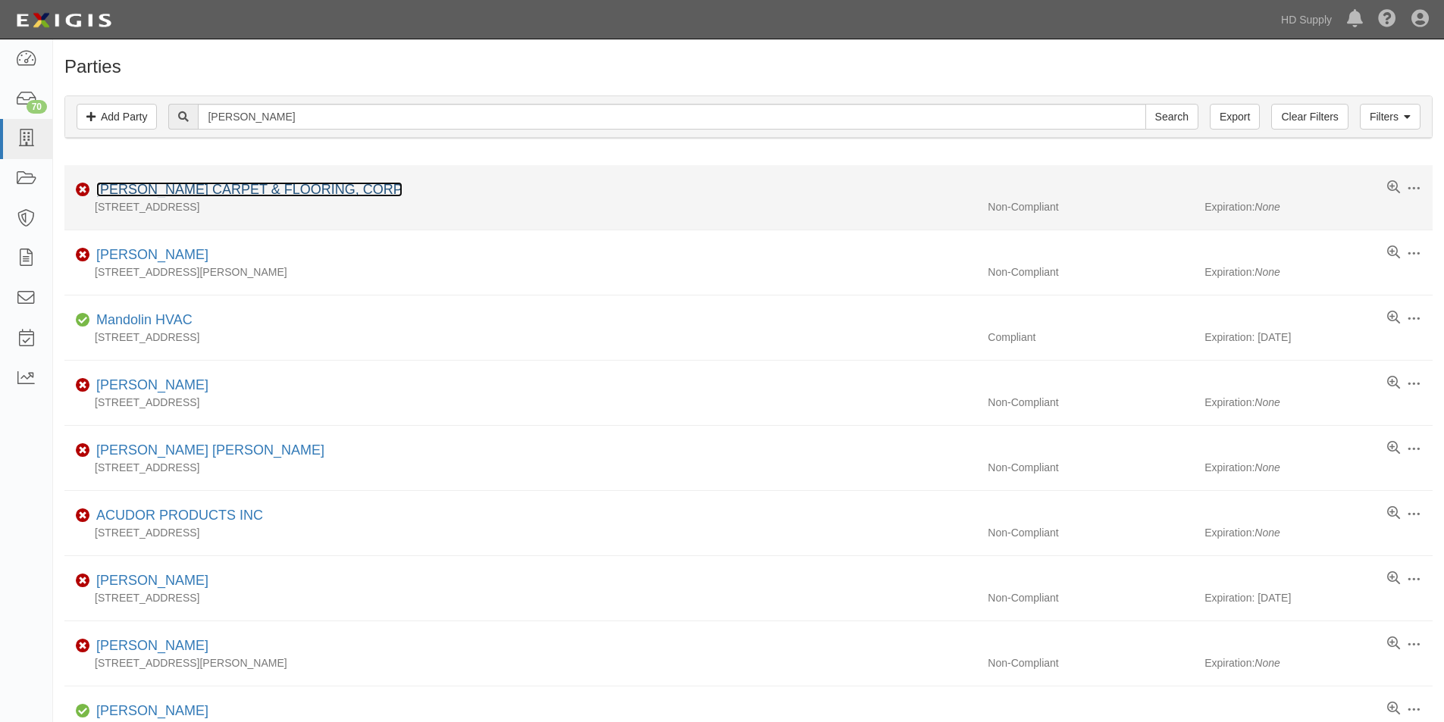
click at [221, 184] on link "[PERSON_NAME] CARPET & FLOORING, CORP" at bounding box center [249, 189] width 306 height 15
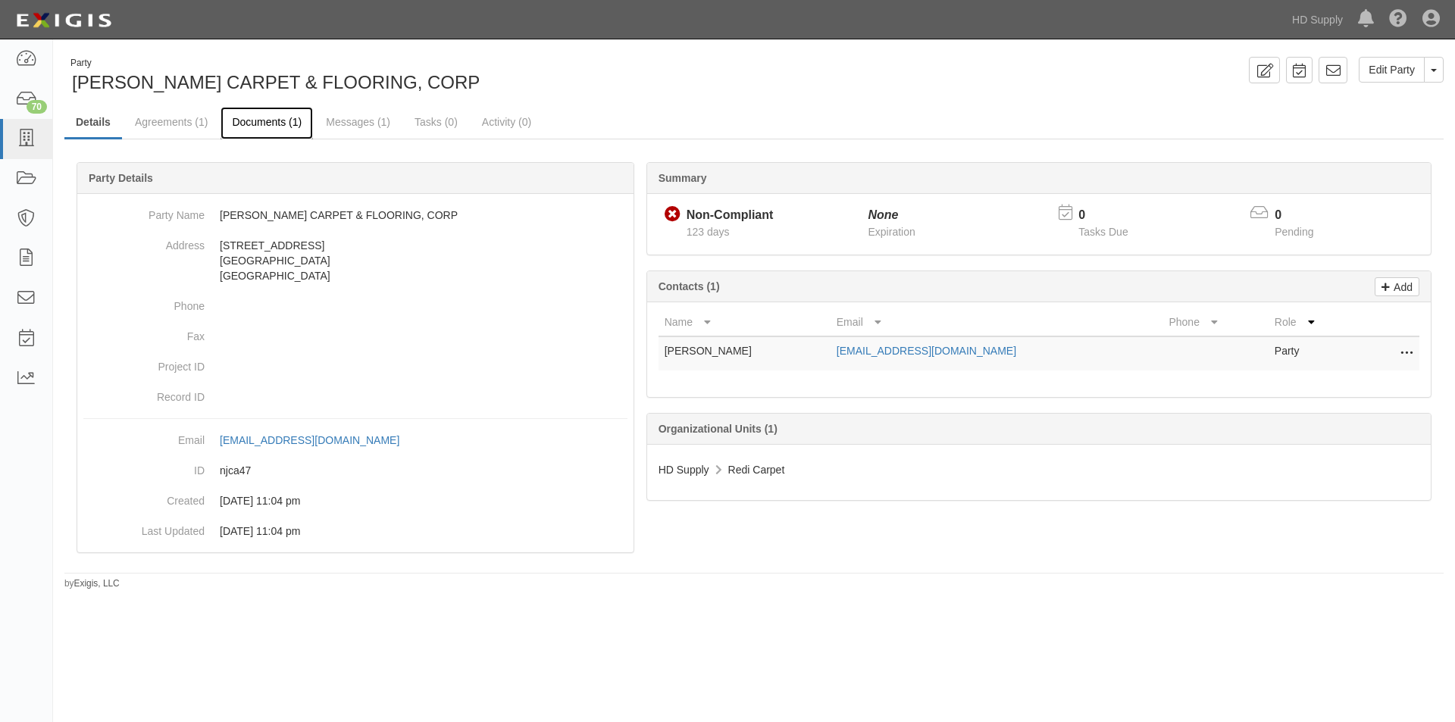
click at [266, 129] on link "Documents (1)" at bounding box center [267, 123] width 92 height 33
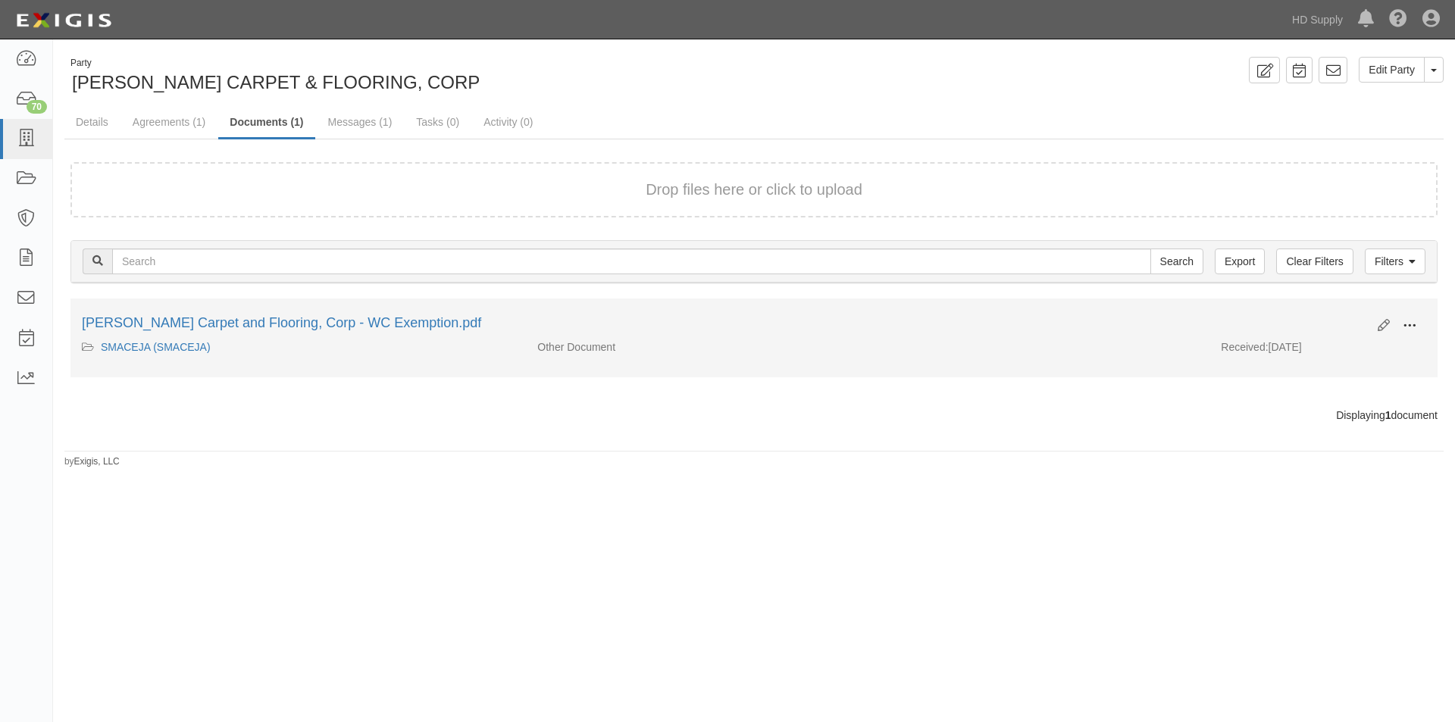
click at [1421, 325] on button at bounding box center [1409, 327] width 33 height 26
click at [1340, 343] on link "View" at bounding box center [1336, 347] width 120 height 27
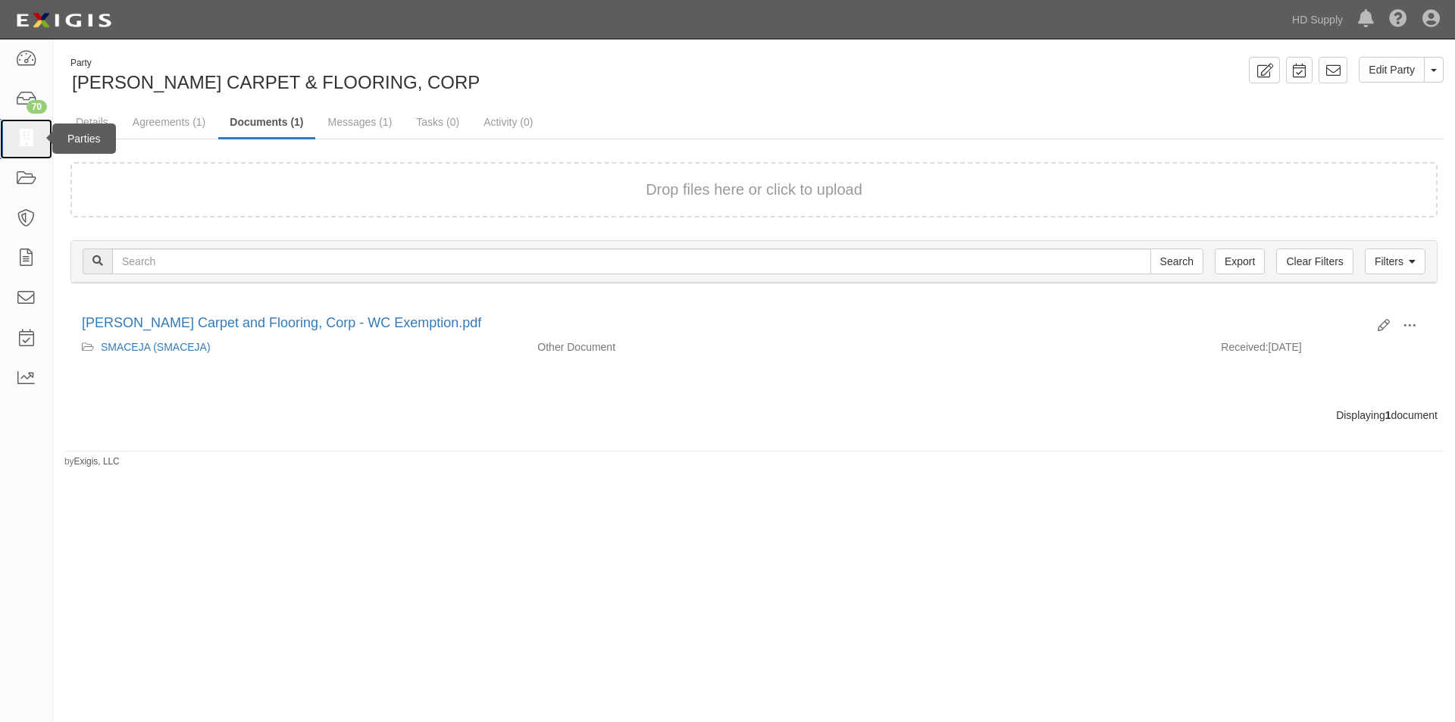
click at [19, 141] on icon at bounding box center [25, 138] width 21 height 17
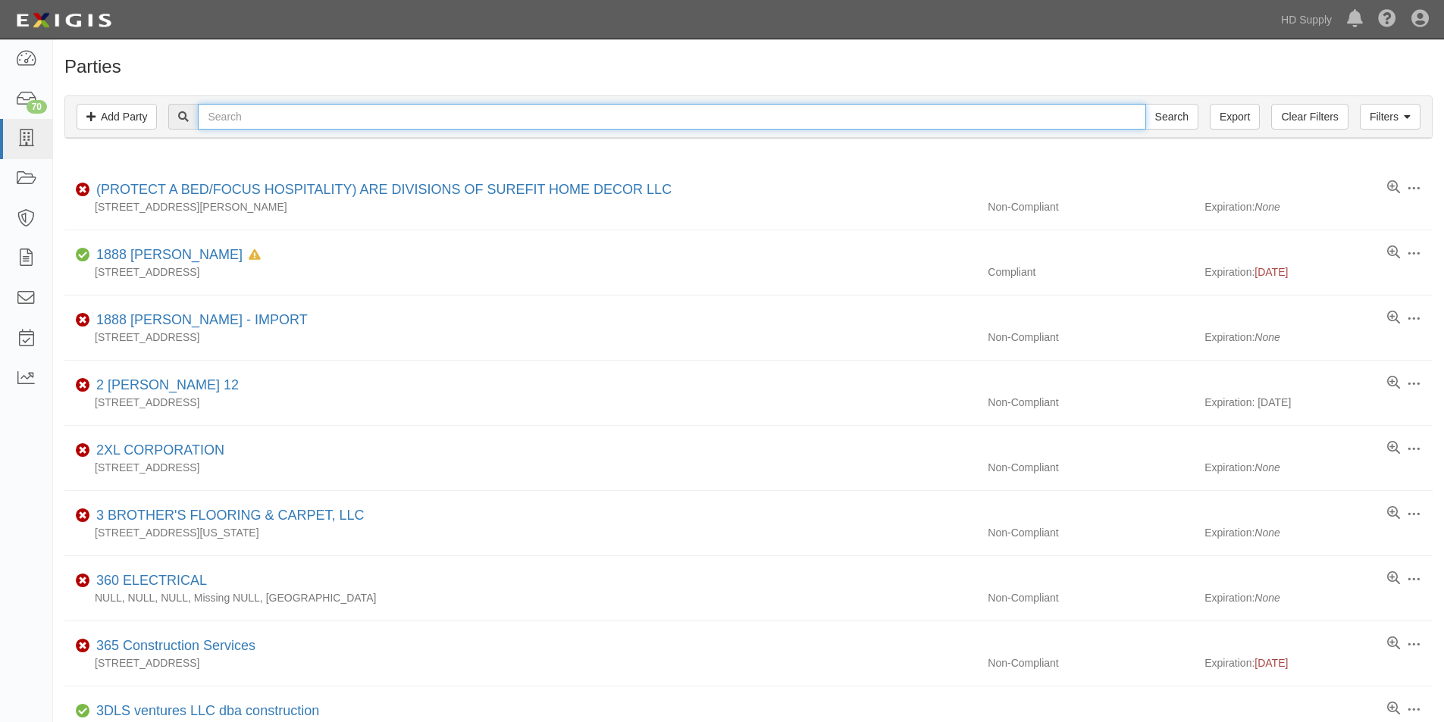
click at [343, 111] on input "text" at bounding box center [671, 117] width 947 height 26
type input "medrano"
click at [1145, 104] on input "Search" at bounding box center [1171, 117] width 53 height 26
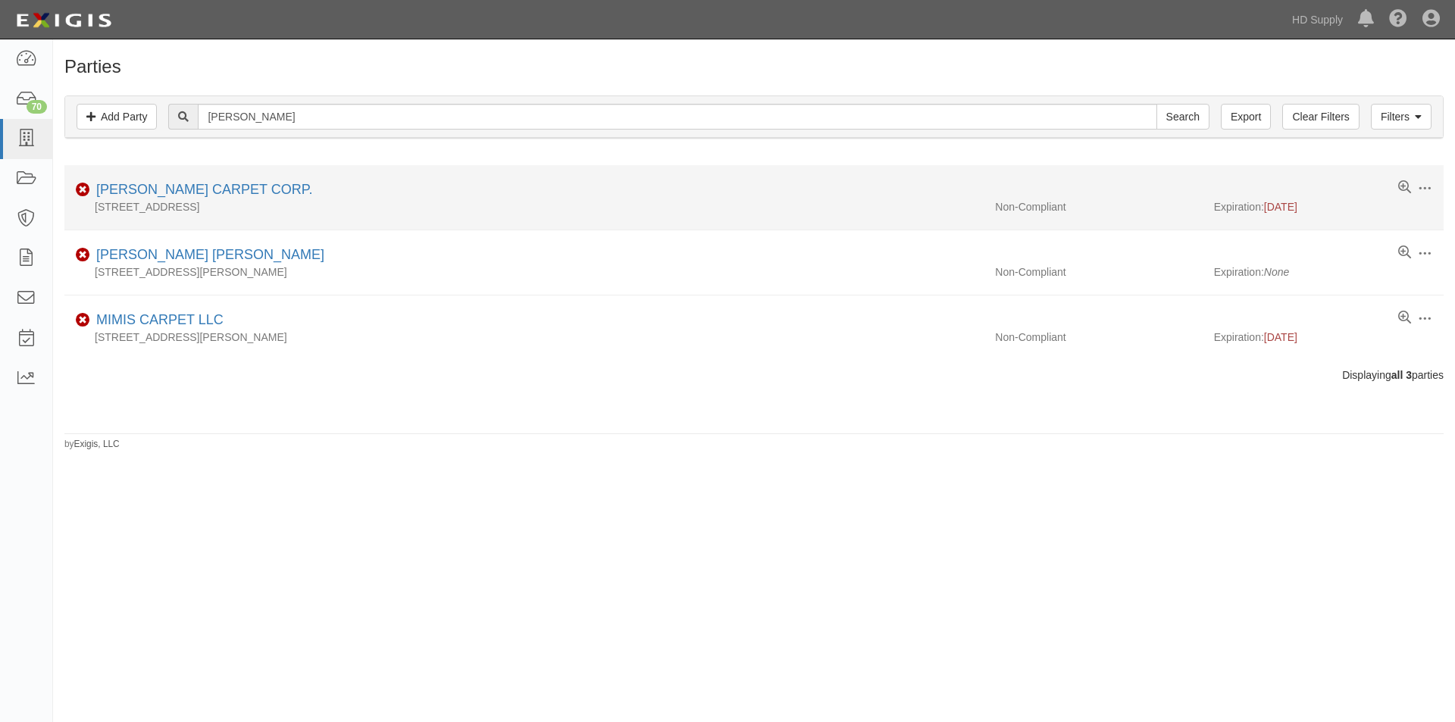
click at [183, 180] on li "Edit Log activity Add task Send message Archive Non-Compliant MEDRANO CARPET CO…" at bounding box center [753, 197] width 1379 height 65
click at [171, 186] on link "[PERSON_NAME] CARPET CORP." at bounding box center [204, 189] width 216 height 15
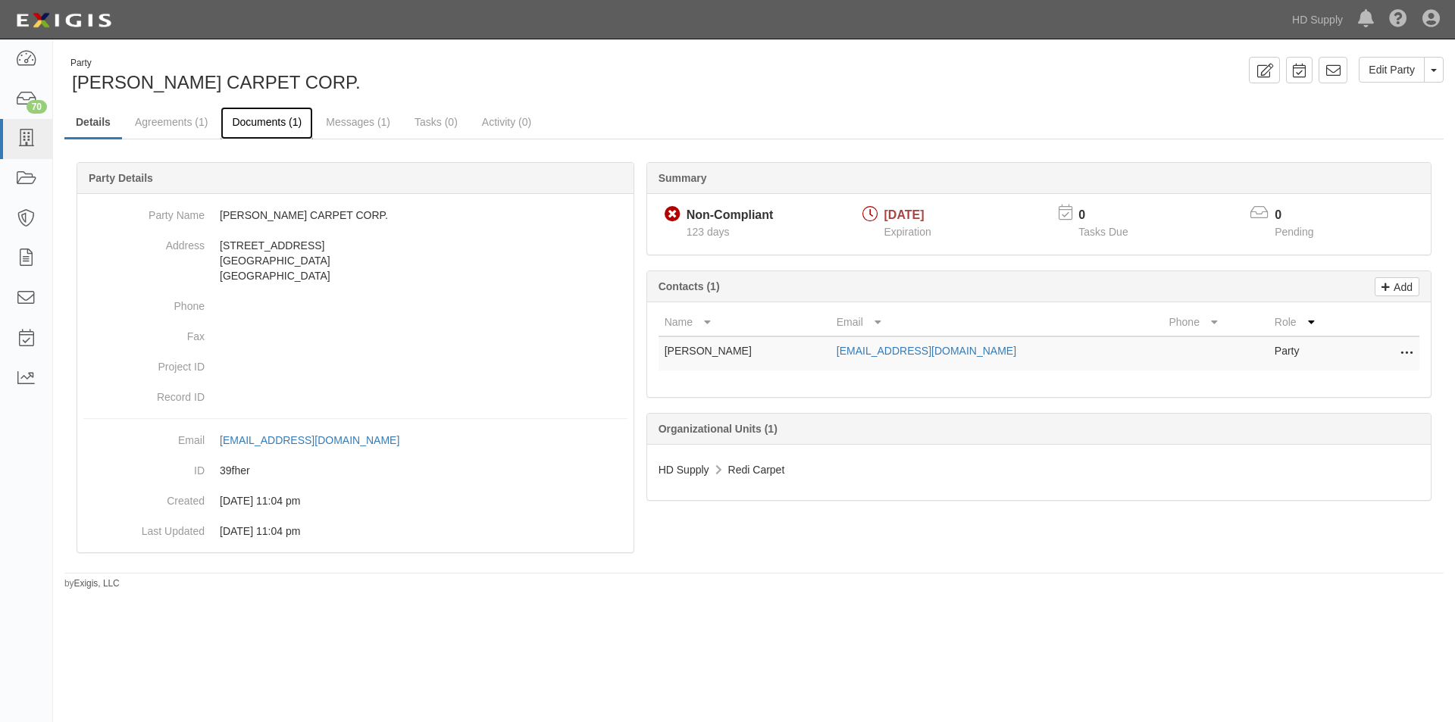
click at [248, 120] on link "Documents (1)" at bounding box center [267, 123] width 92 height 33
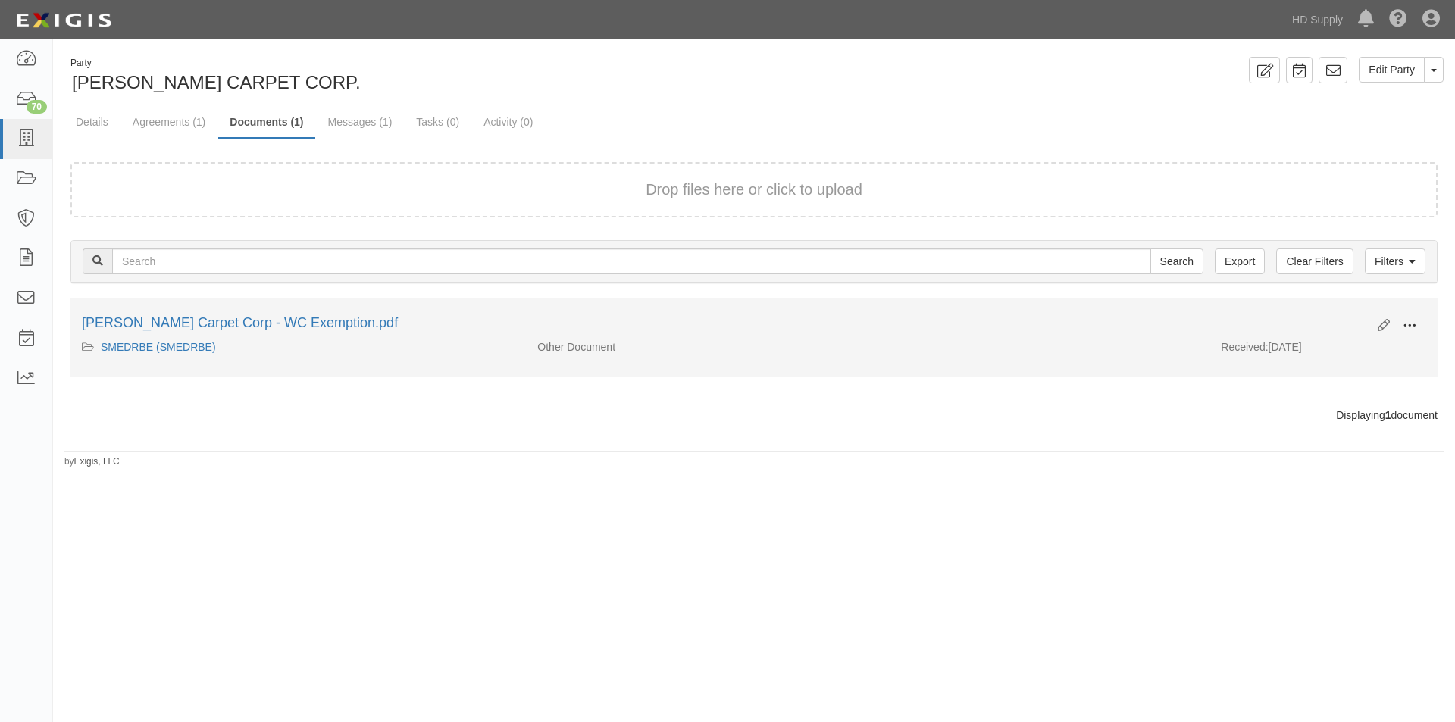
click at [1411, 327] on span at bounding box center [1410, 326] width 14 height 14
click at [1298, 352] on link "View" at bounding box center [1336, 347] width 120 height 27
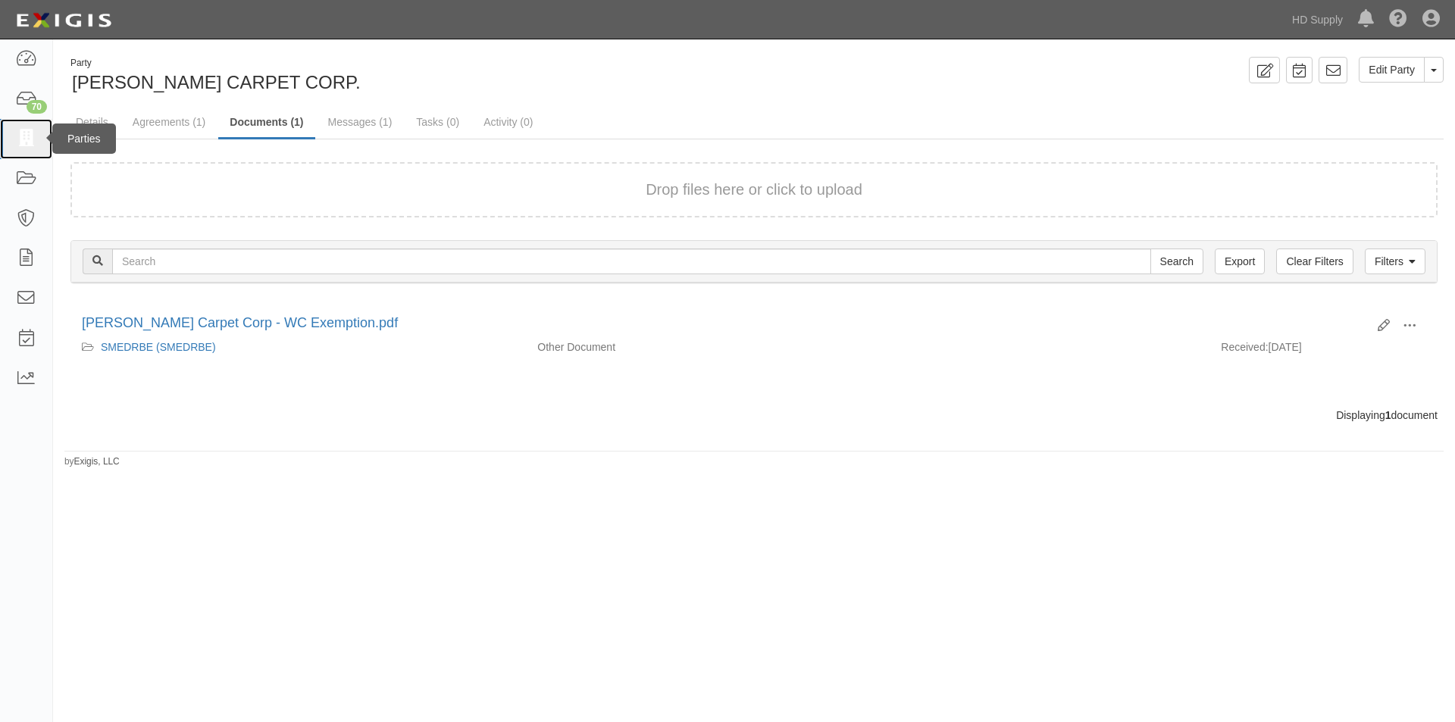
click at [26, 142] on icon at bounding box center [25, 138] width 21 height 17
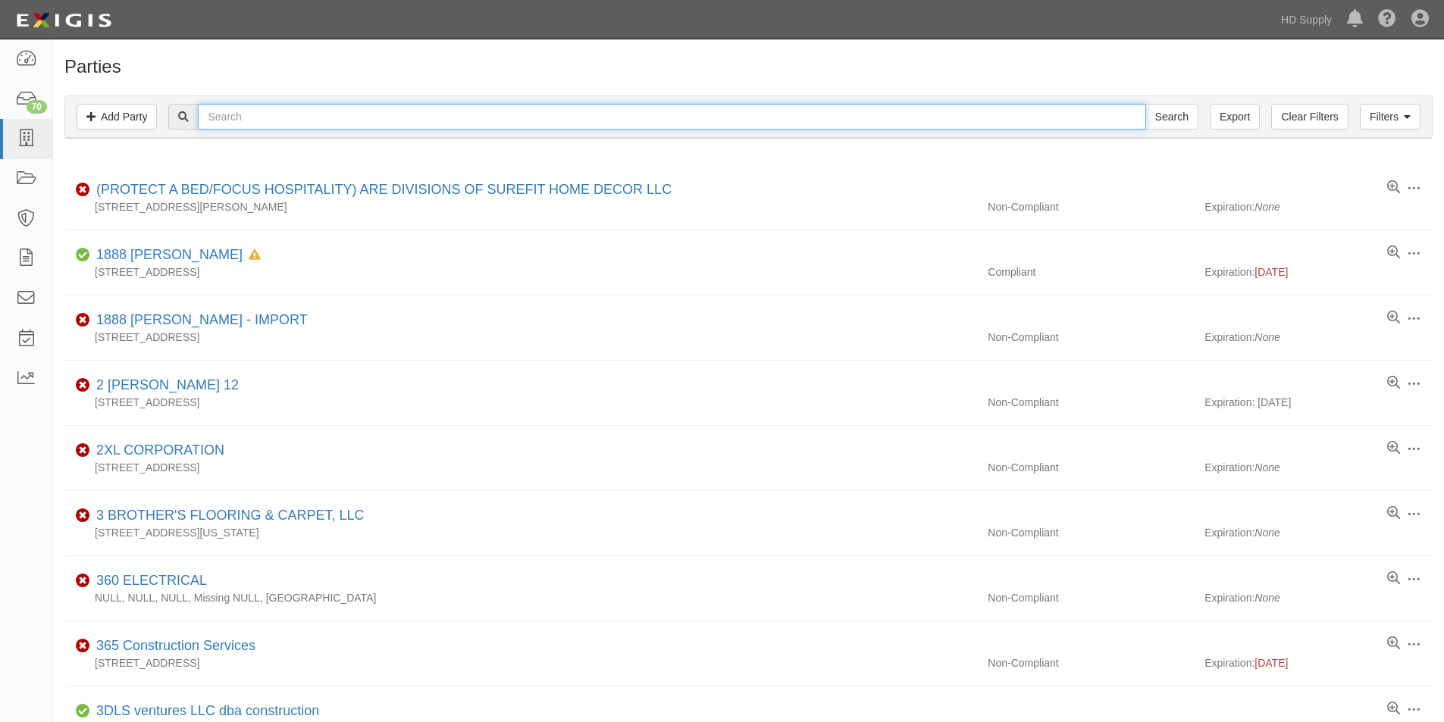
click at [306, 126] on input "text" at bounding box center [671, 117] width 947 height 26
type input "milian"
click at [1145, 104] on input "Search" at bounding box center [1171, 117] width 53 height 26
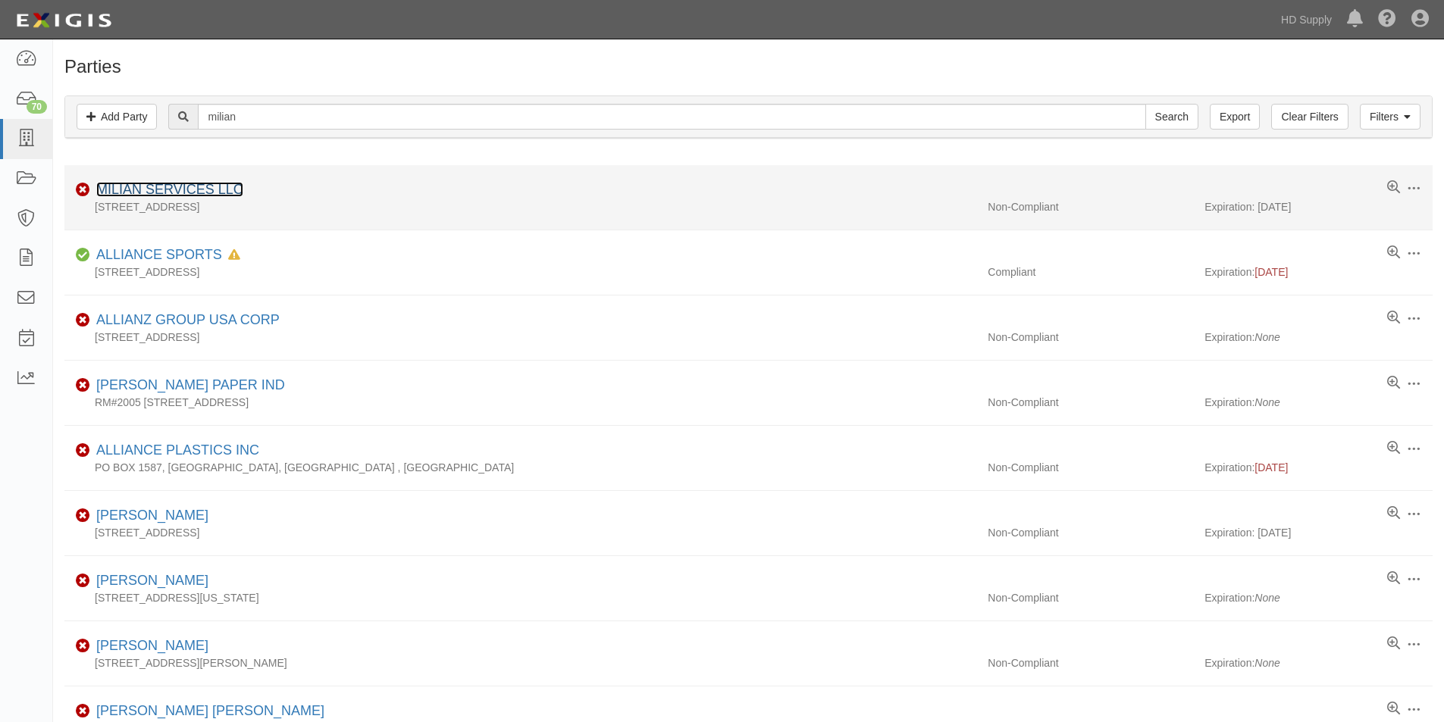
click at [145, 191] on link "MILIAN SERVICES LLC" at bounding box center [169, 189] width 147 height 15
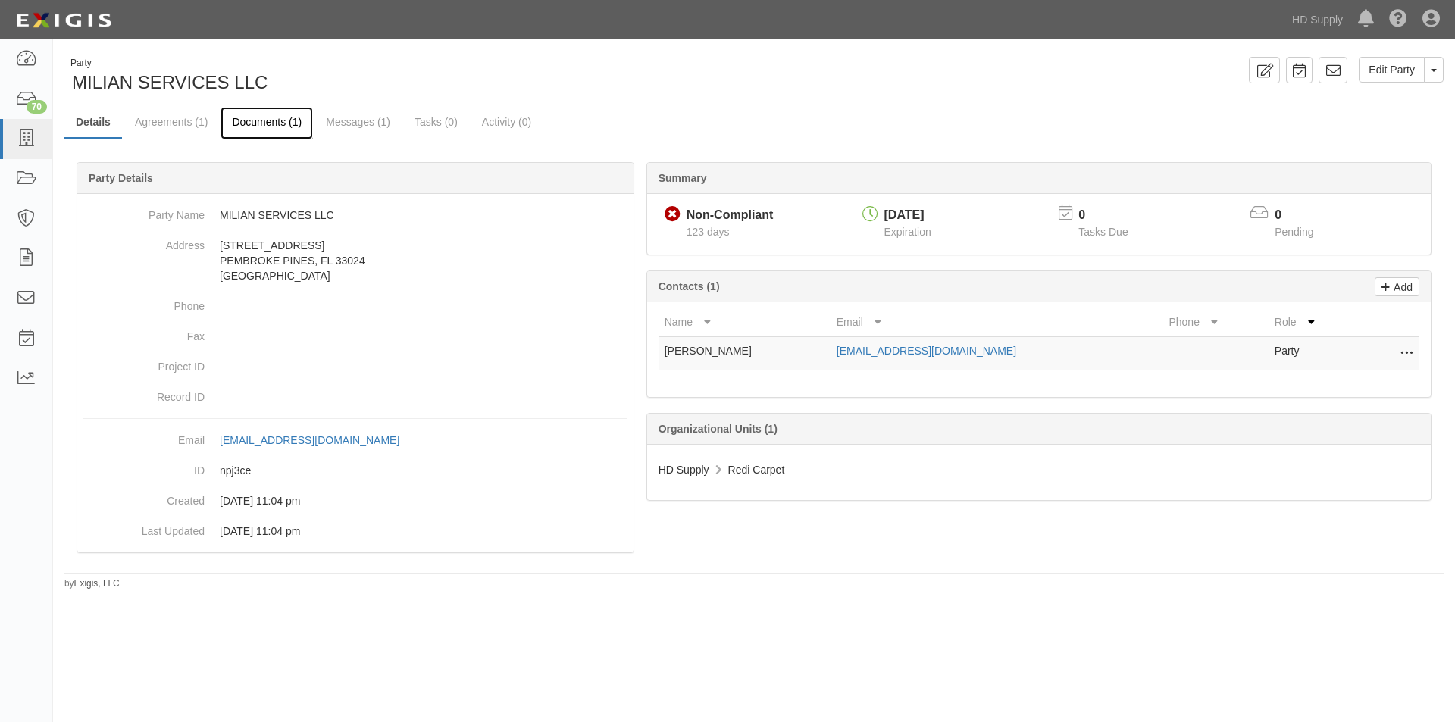
click at [236, 115] on link "Documents (1)" at bounding box center [267, 123] width 92 height 33
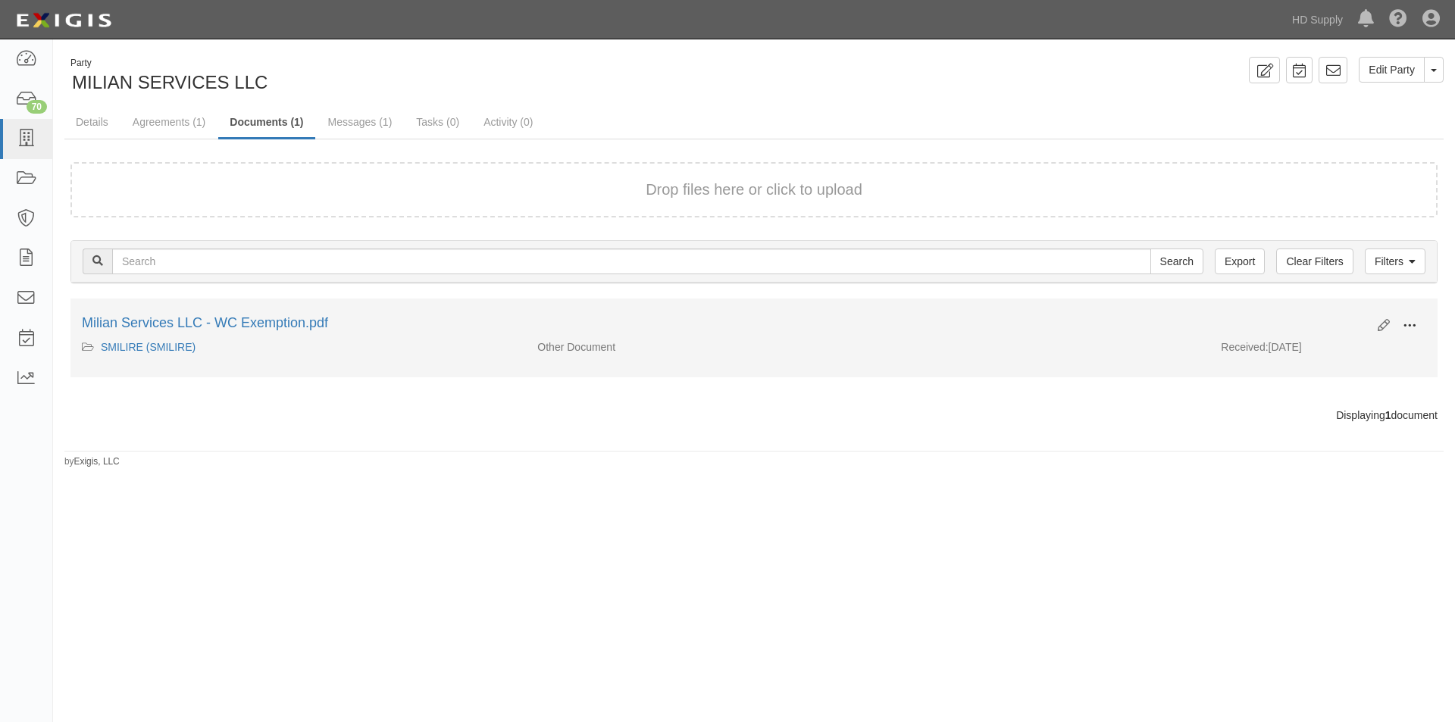
click at [1412, 328] on span at bounding box center [1410, 326] width 14 height 14
click at [1317, 353] on link "View" at bounding box center [1336, 347] width 120 height 27
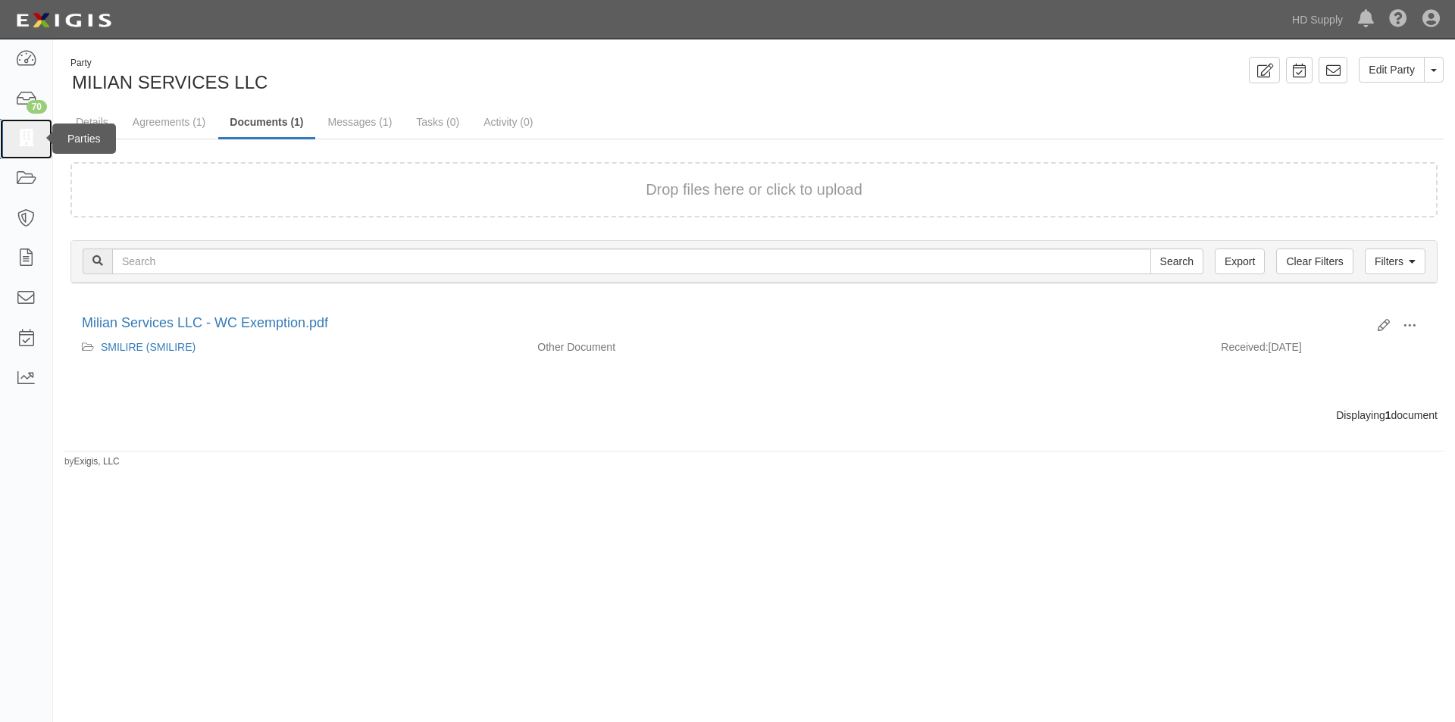
click at [33, 149] on link at bounding box center [26, 139] width 52 height 40
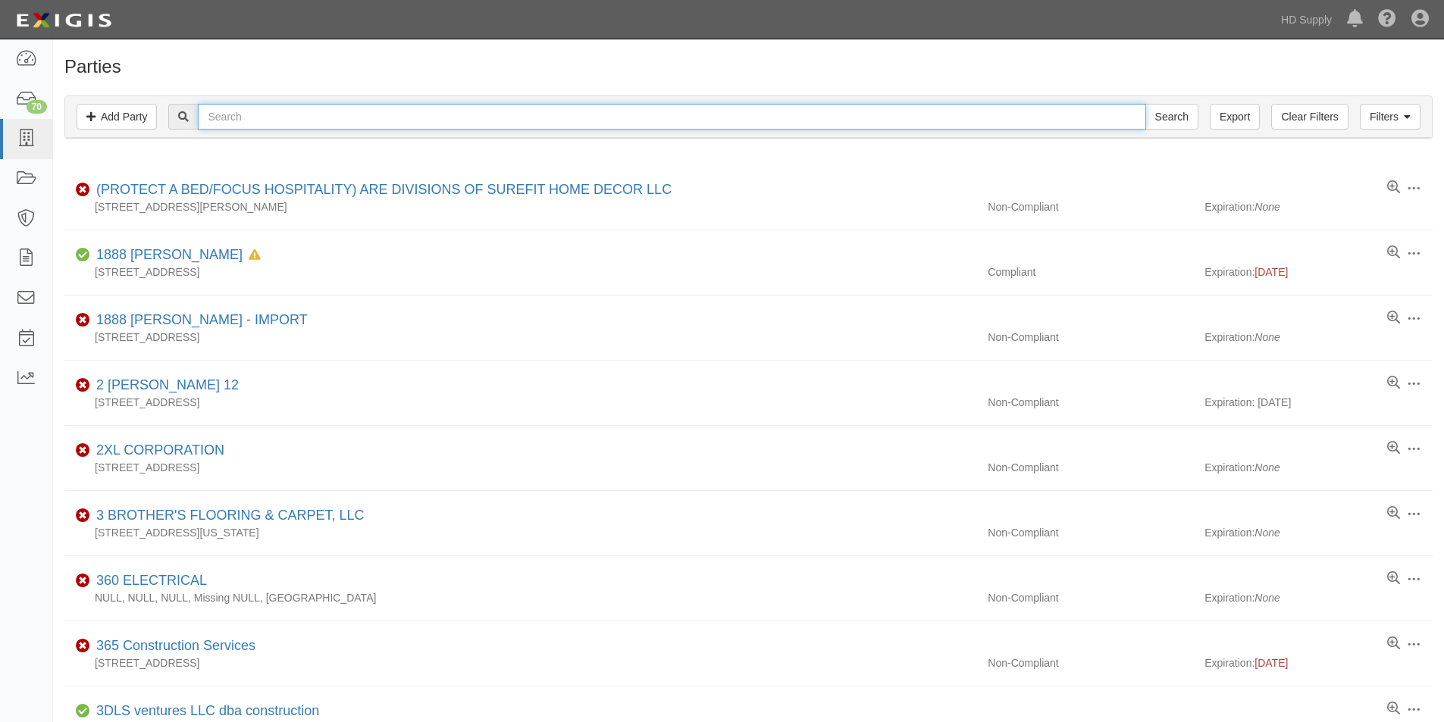
click at [227, 114] on input "text" at bounding box center [671, 117] width 947 height 26
type input "ncp"
click at [1145, 104] on input "Search" at bounding box center [1171, 117] width 53 height 26
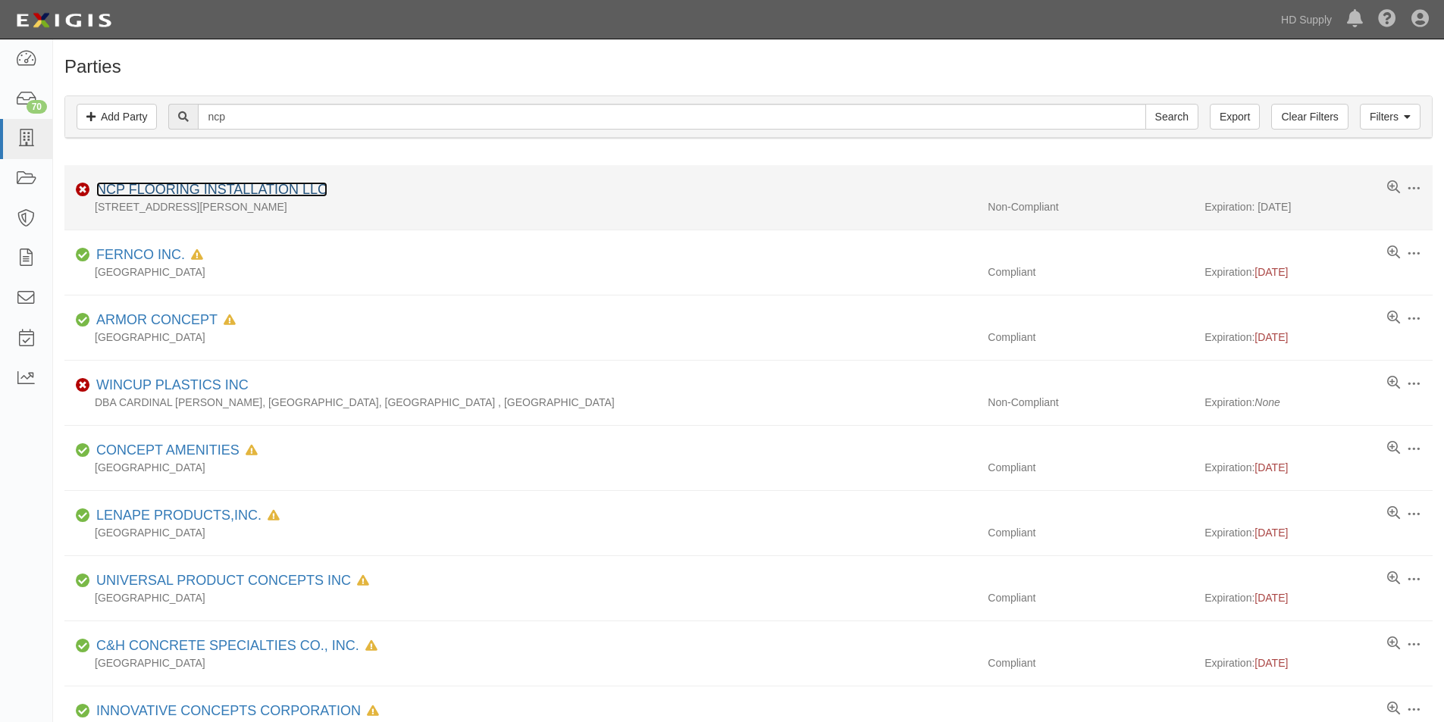
click at [233, 188] on link "NCP FLOORING INSTALLATION LLC" at bounding box center [211, 189] width 231 height 15
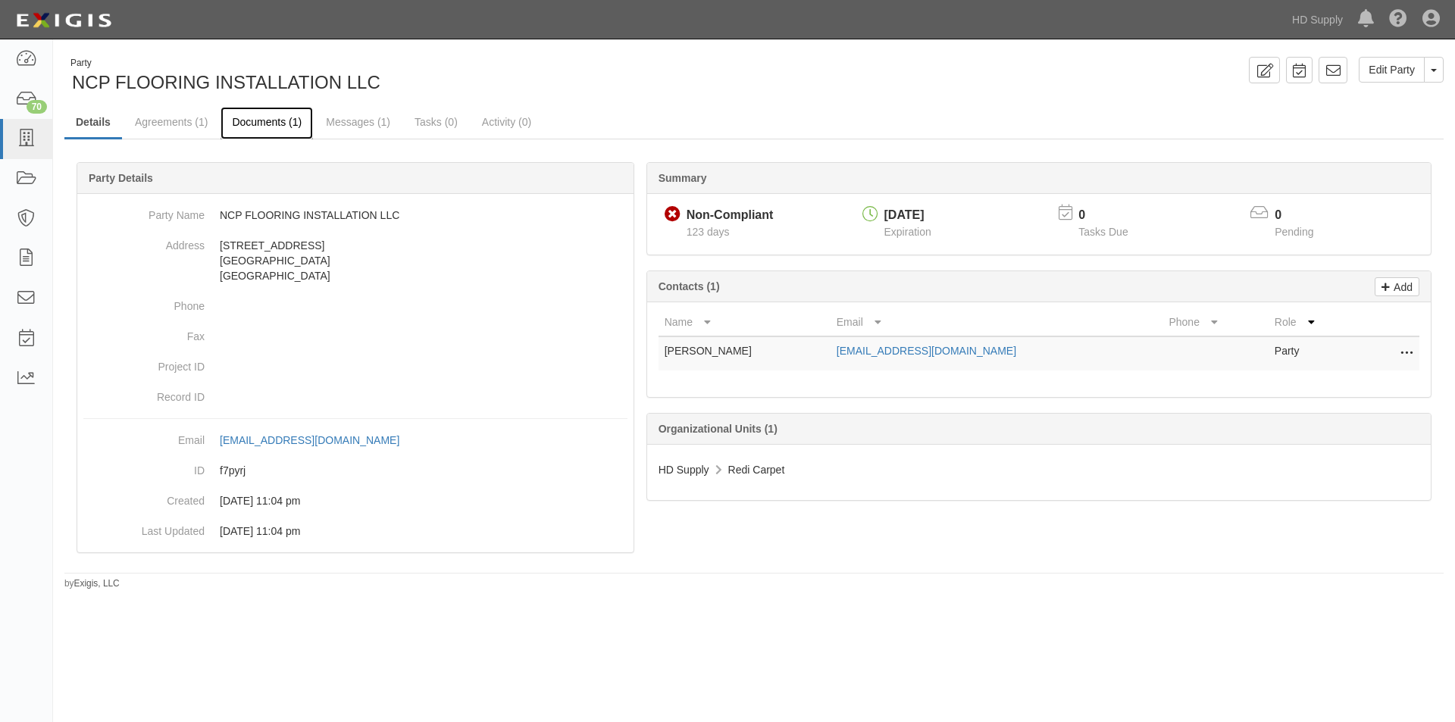
click at [267, 120] on link "Documents (1)" at bounding box center [267, 123] width 92 height 33
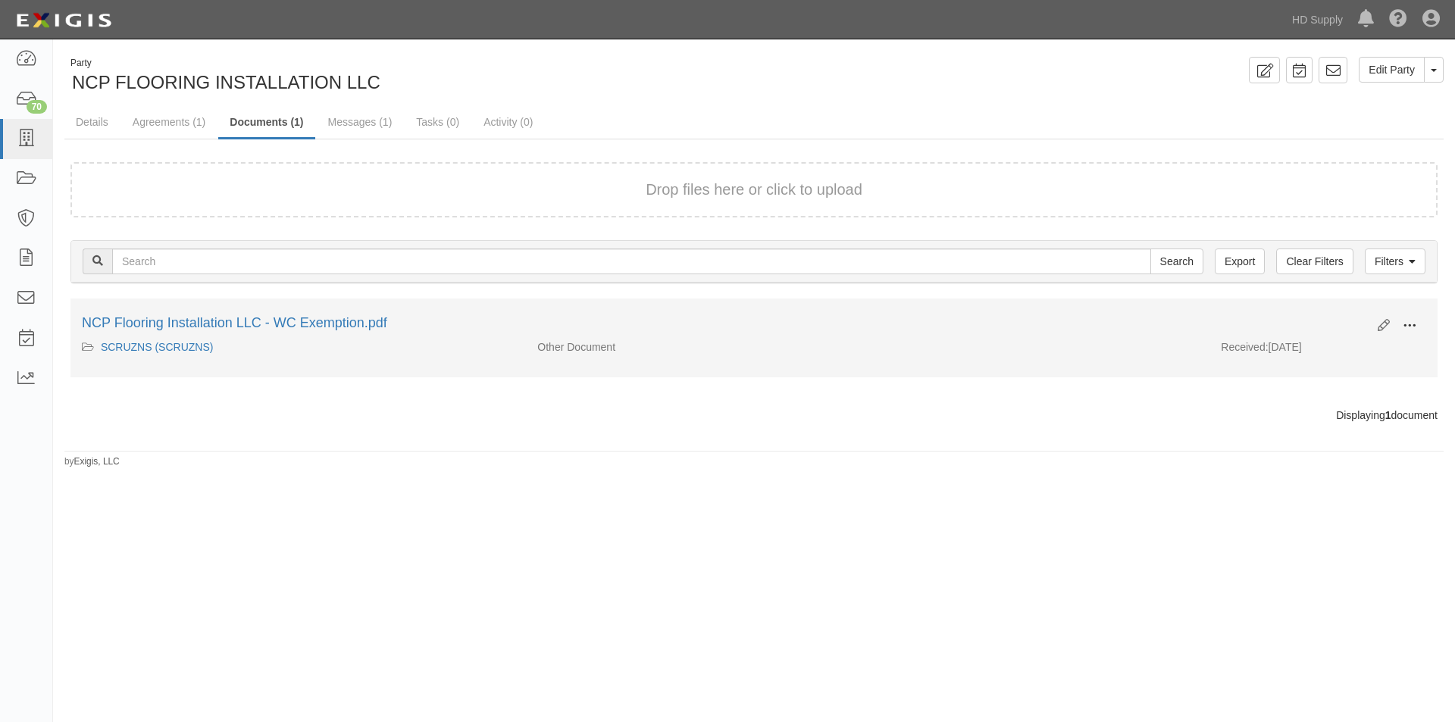
click at [1412, 330] on span at bounding box center [1410, 326] width 14 height 14
click at [1348, 348] on link "View" at bounding box center [1336, 347] width 120 height 27
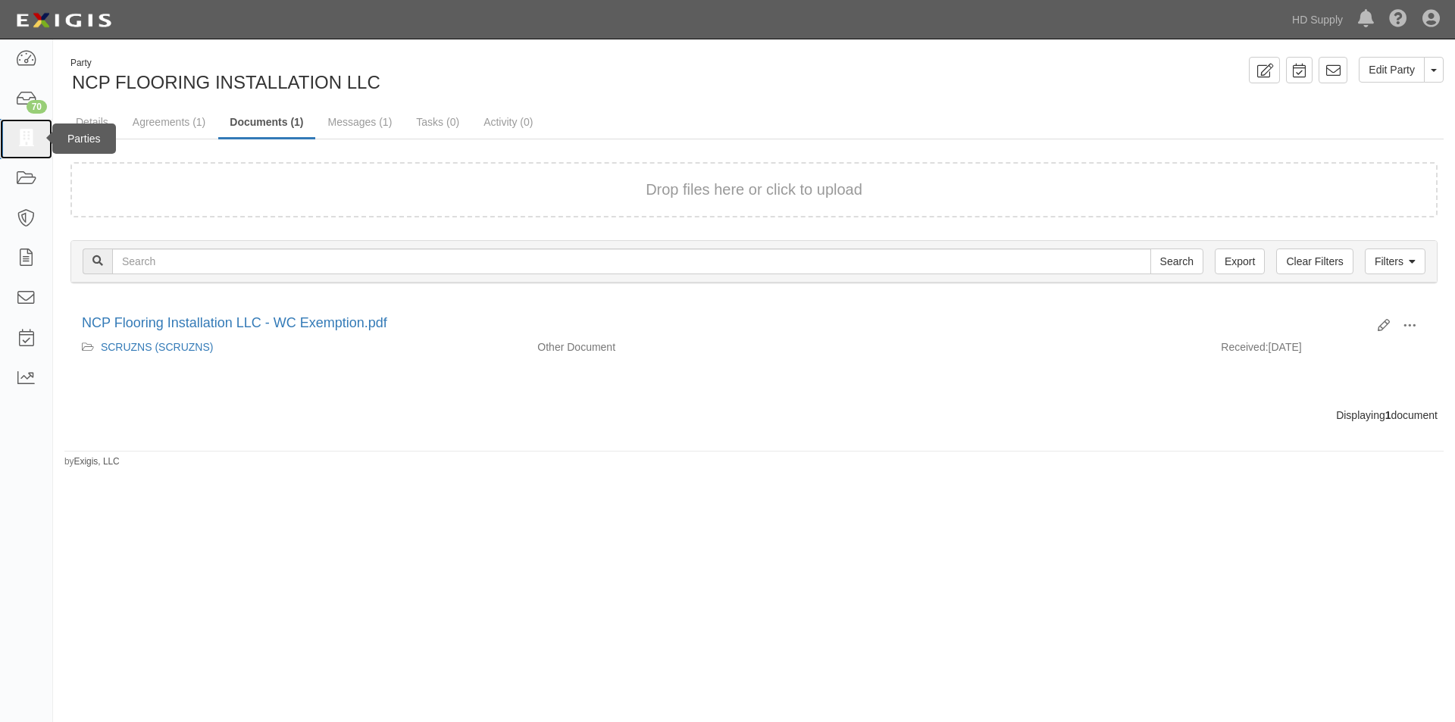
click at [26, 140] on icon at bounding box center [25, 138] width 21 height 17
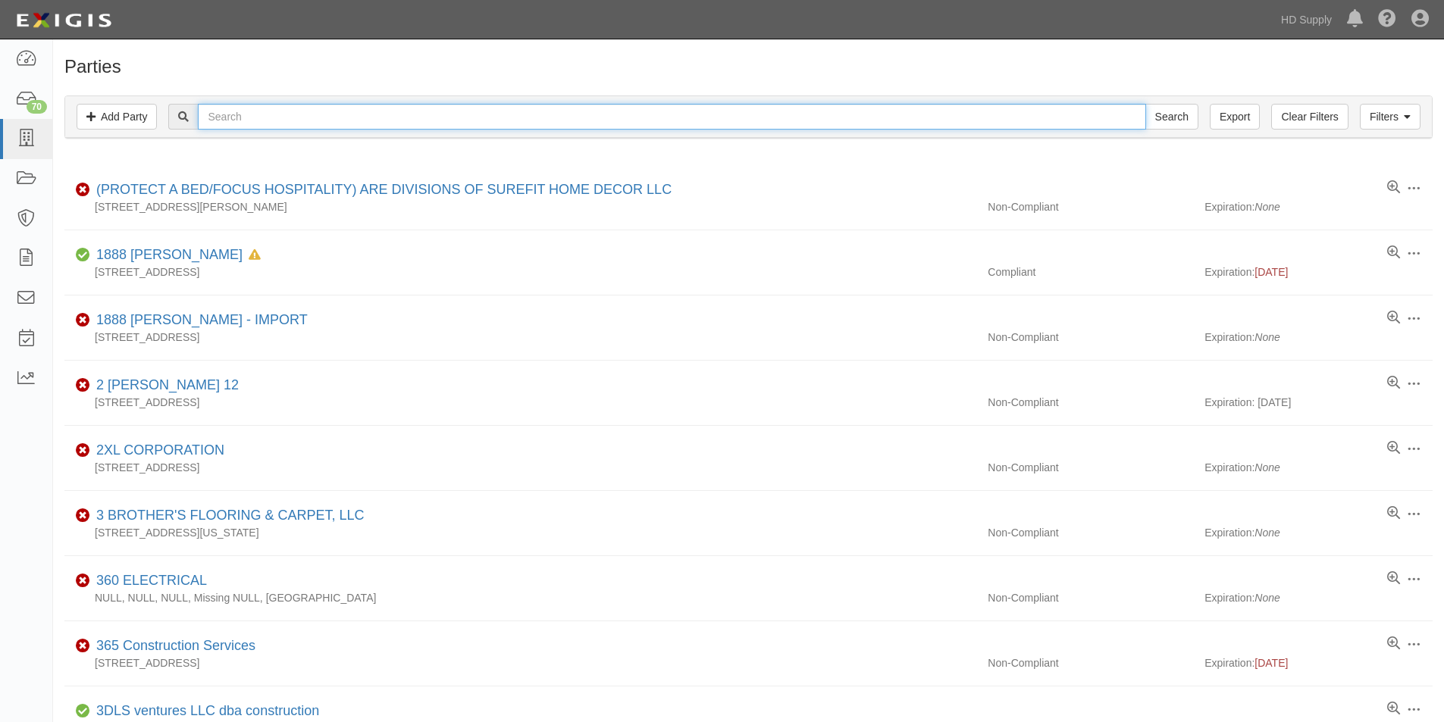
click at [258, 121] on input "text" at bounding box center [671, 117] width 947 height 26
type input "ogando"
click at [1145, 104] on input "Search" at bounding box center [1171, 117] width 53 height 26
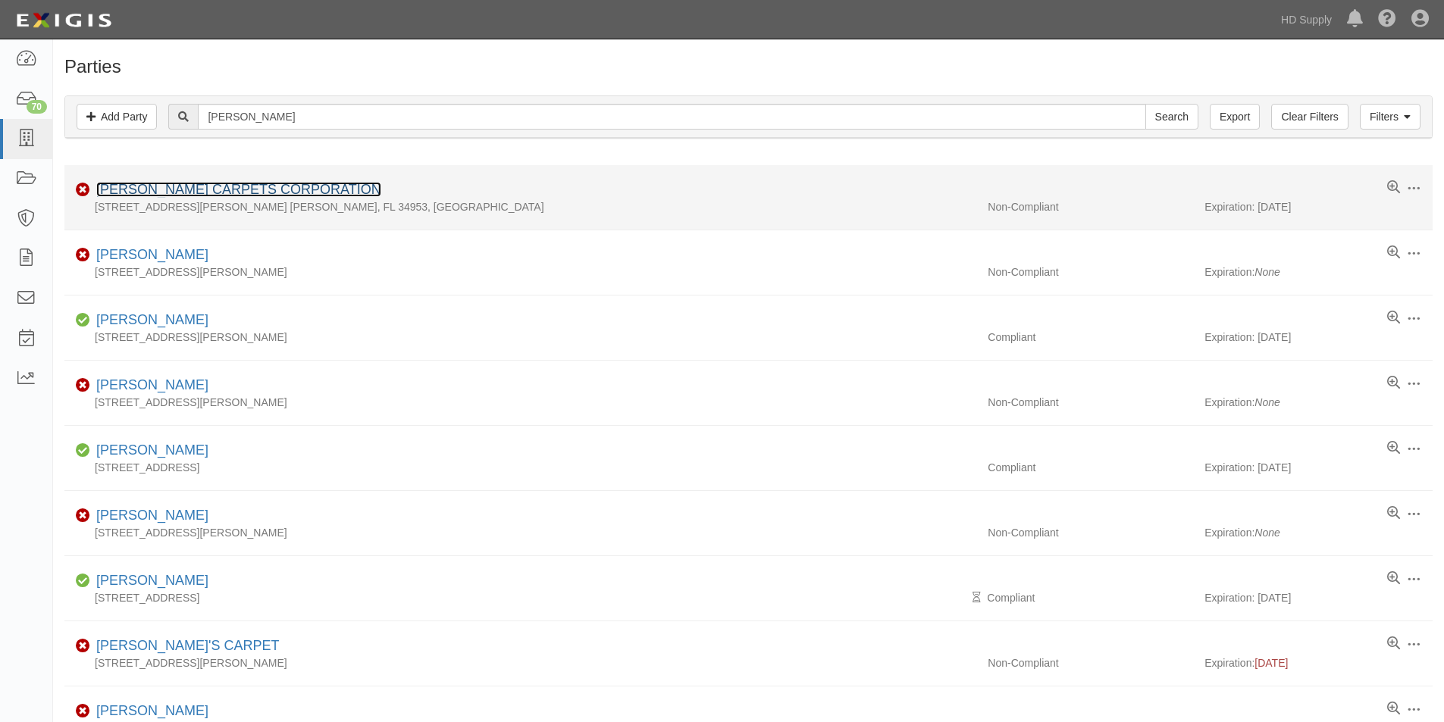
click at [233, 185] on link "[PERSON_NAME] CARPETS CORPORATION" at bounding box center [238, 189] width 285 height 15
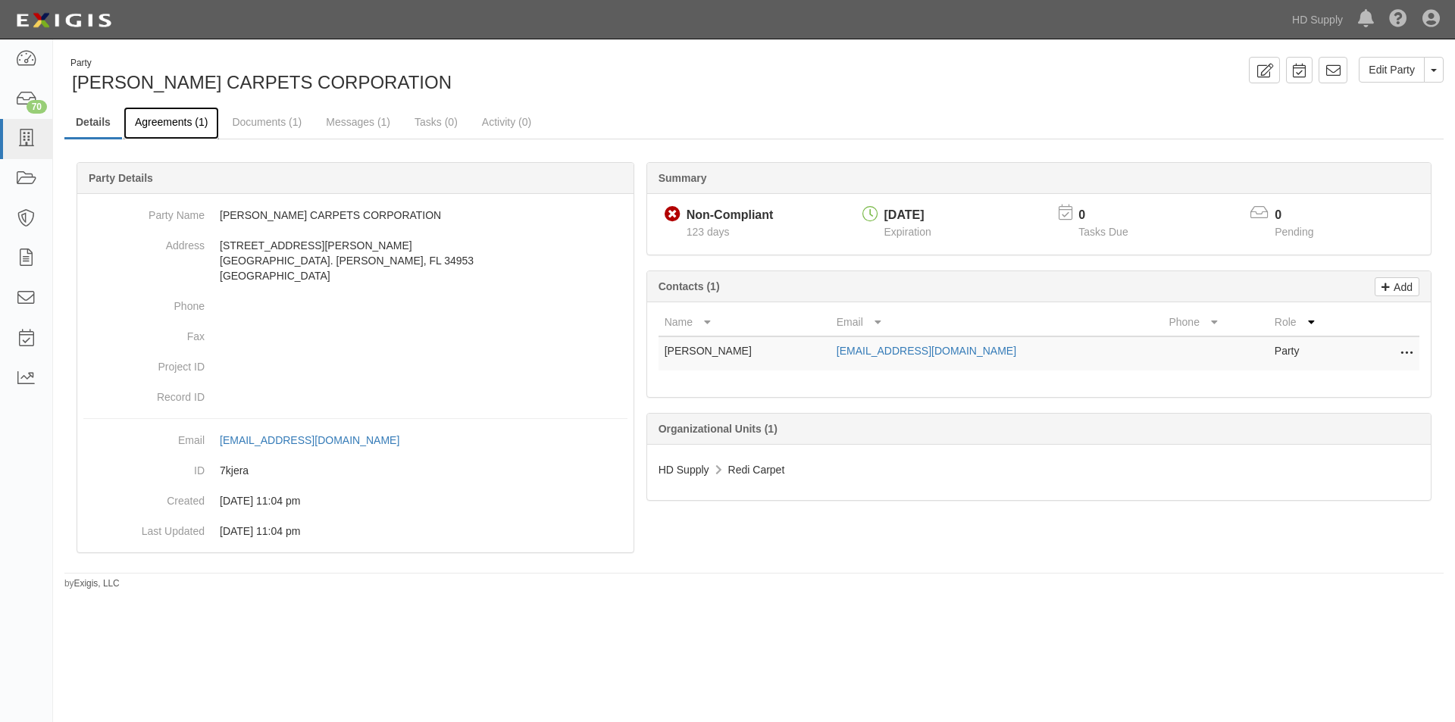
click at [155, 127] on link "Agreements (1)" at bounding box center [171, 123] width 95 height 33
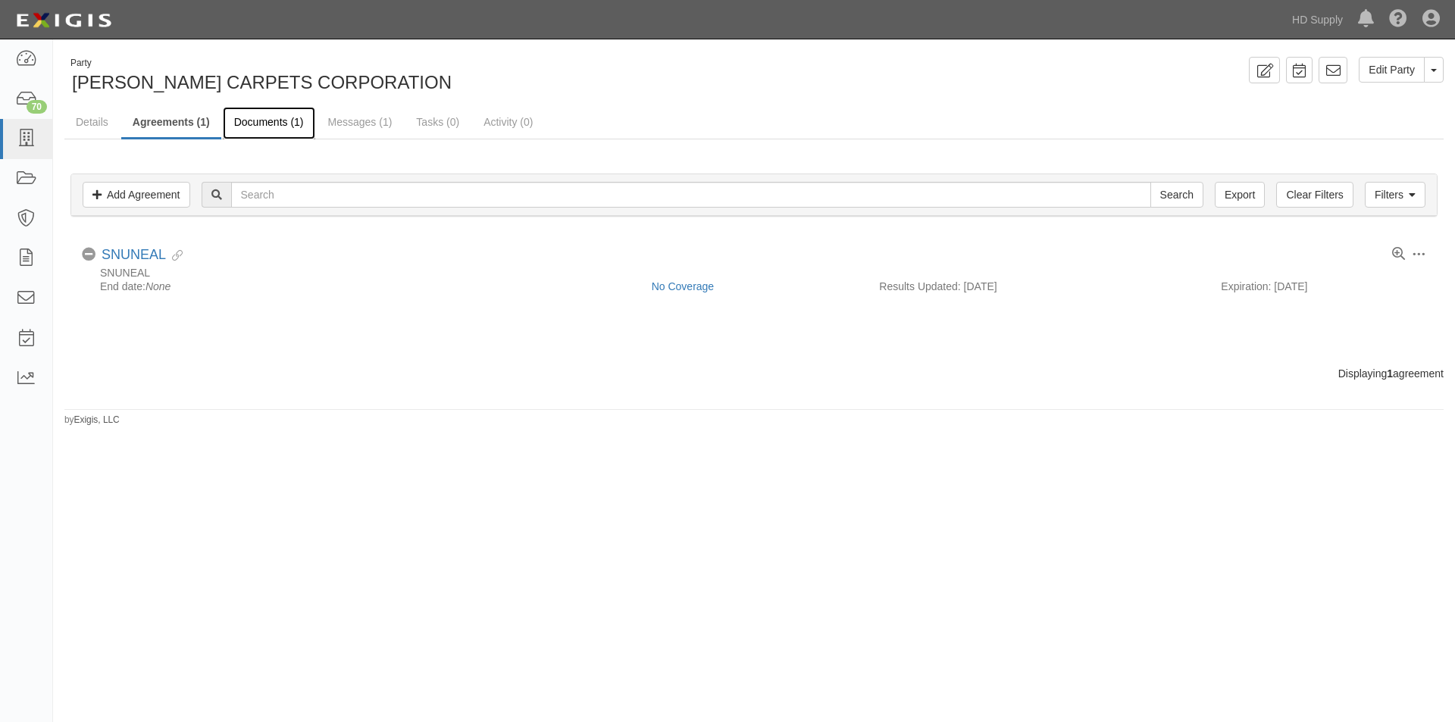
drag, startPoint x: 0, startPoint y: 0, endPoint x: 233, endPoint y: 119, distance: 262.0
click at [233, 119] on link "Documents (1)" at bounding box center [269, 123] width 92 height 33
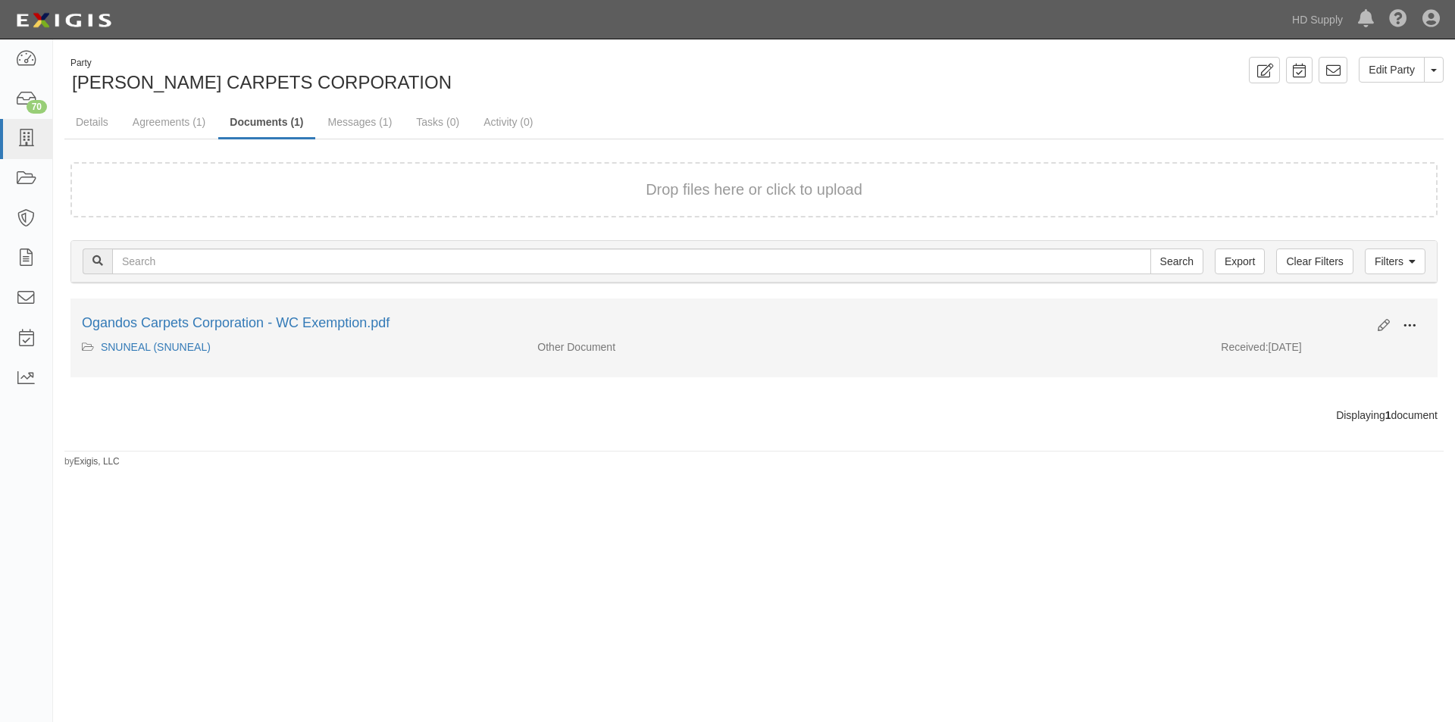
click at [1413, 330] on span at bounding box center [1410, 326] width 14 height 14
click at [1325, 348] on link "View" at bounding box center [1336, 347] width 120 height 27
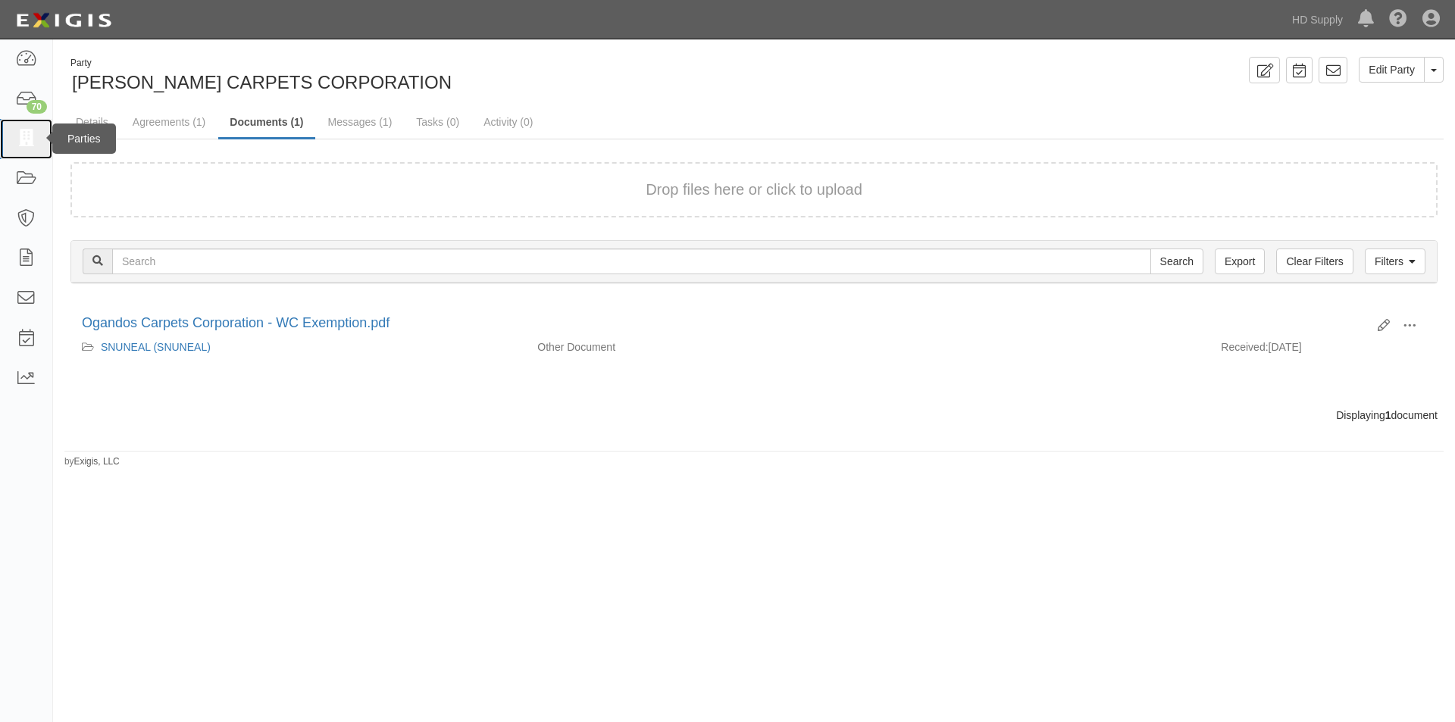
click at [36, 136] on icon at bounding box center [25, 138] width 21 height 17
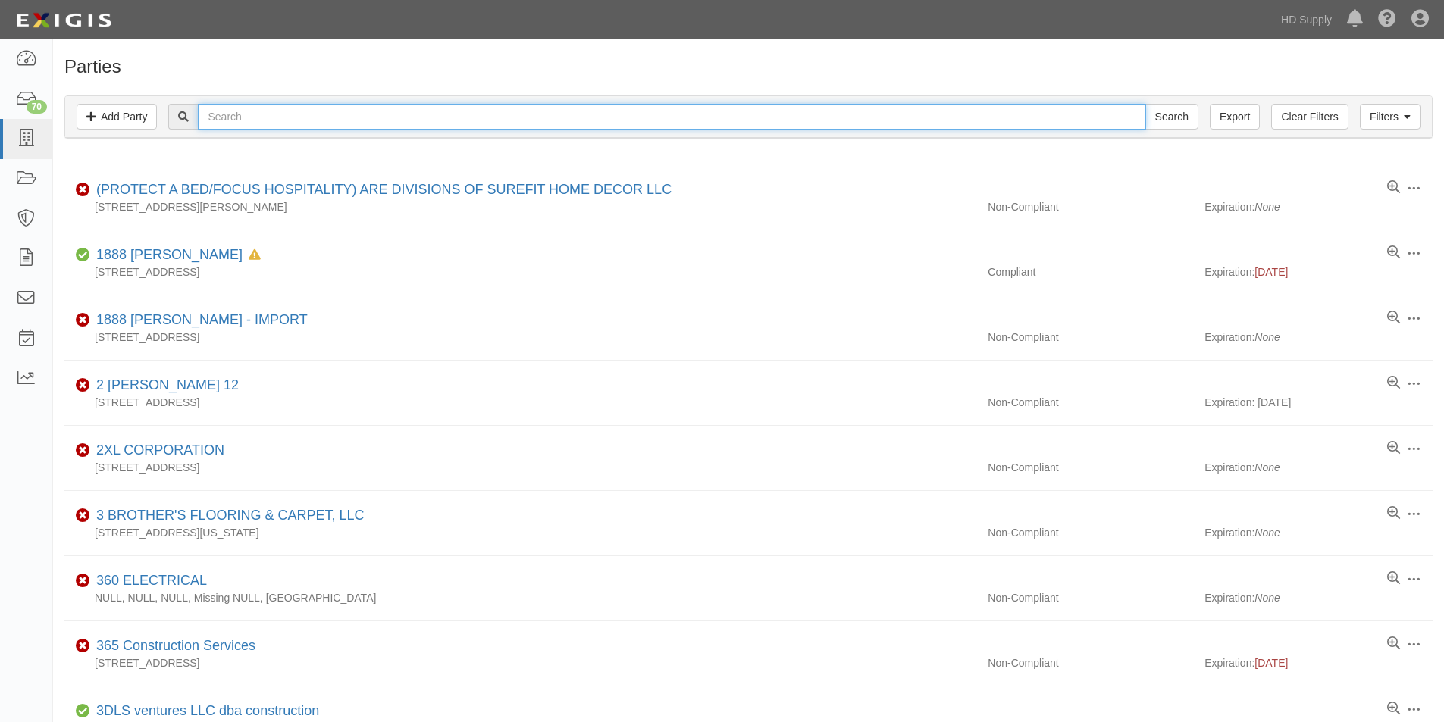
click at [228, 108] on input "text" at bounding box center [671, 117] width 947 height 26
type input "omra"
click at [1145, 104] on input "Search" at bounding box center [1171, 117] width 53 height 26
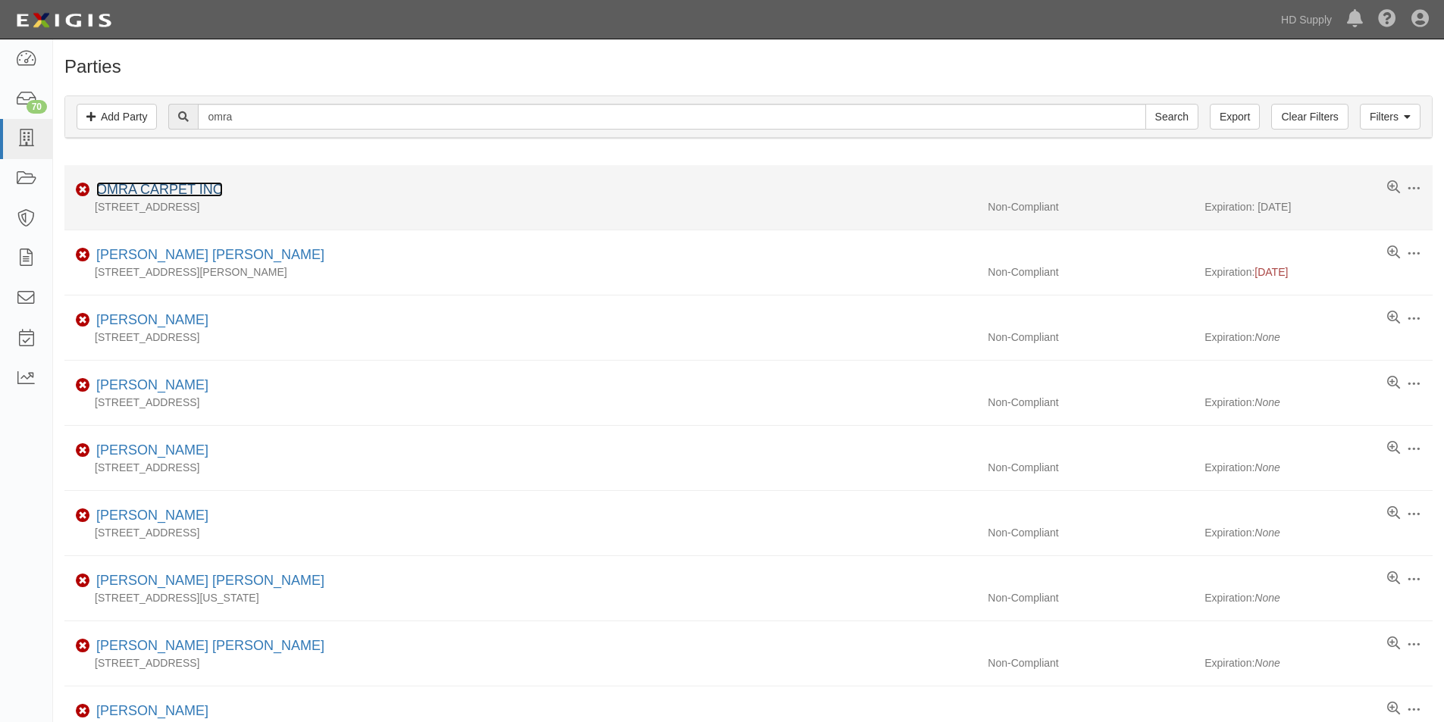
click at [189, 189] on link "OMRA CARPET INC" at bounding box center [159, 189] width 127 height 15
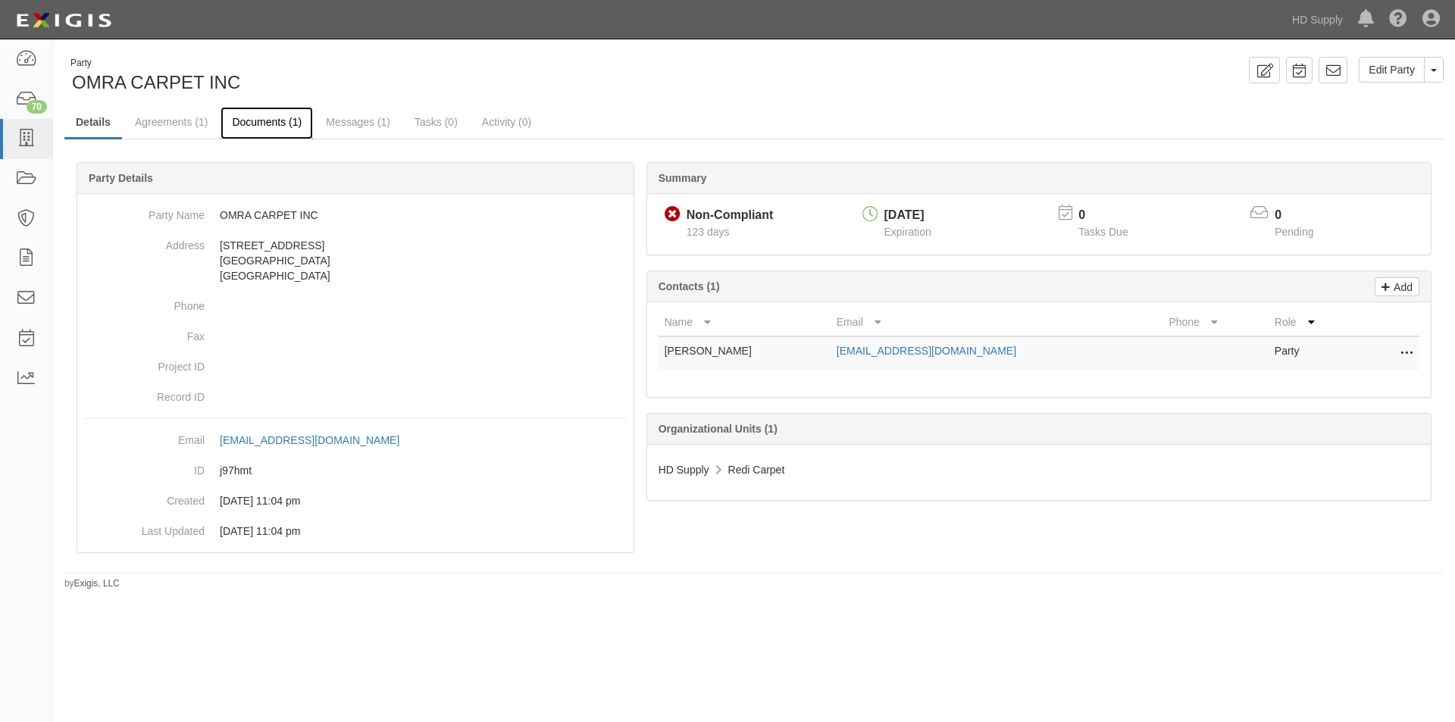
click at [293, 124] on link "Documents (1)" at bounding box center [267, 123] width 92 height 33
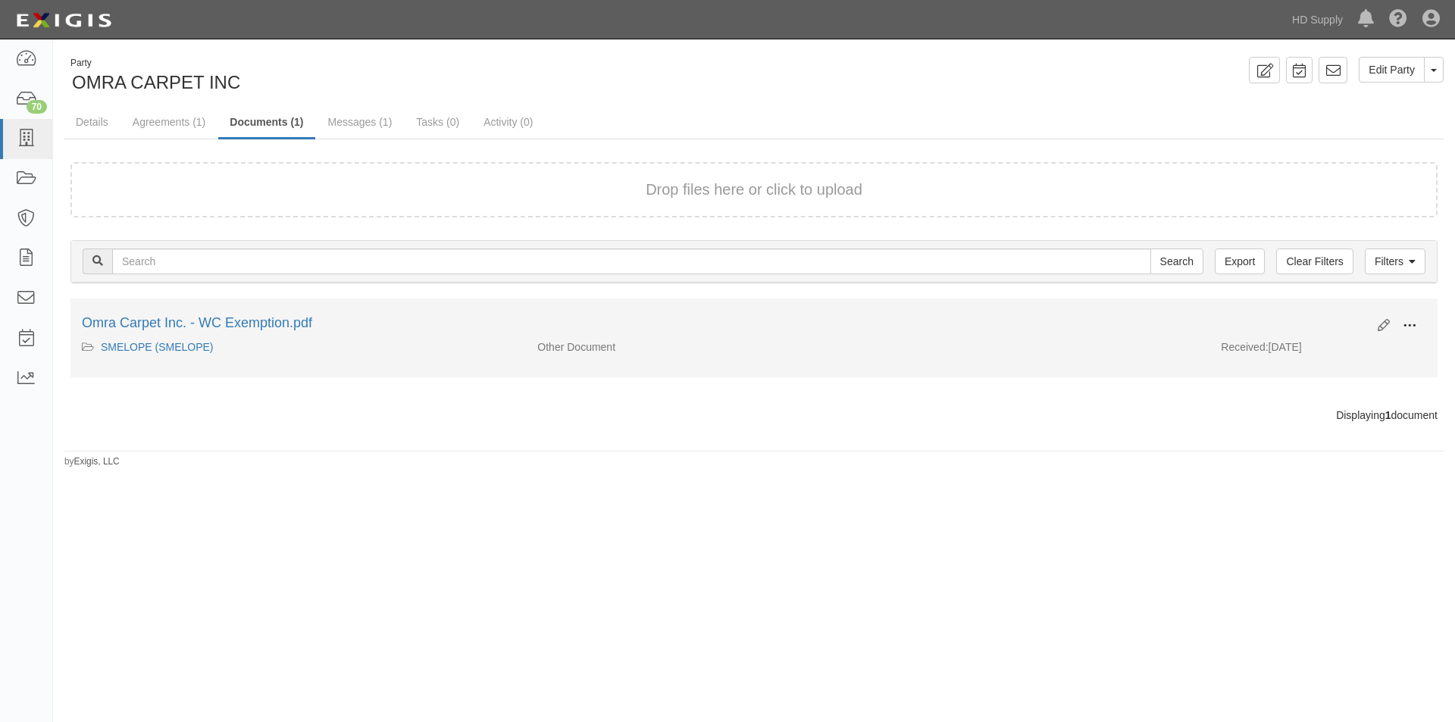
click at [1413, 336] on button at bounding box center [1409, 327] width 33 height 26
click at [1353, 344] on link "View" at bounding box center [1336, 347] width 120 height 27
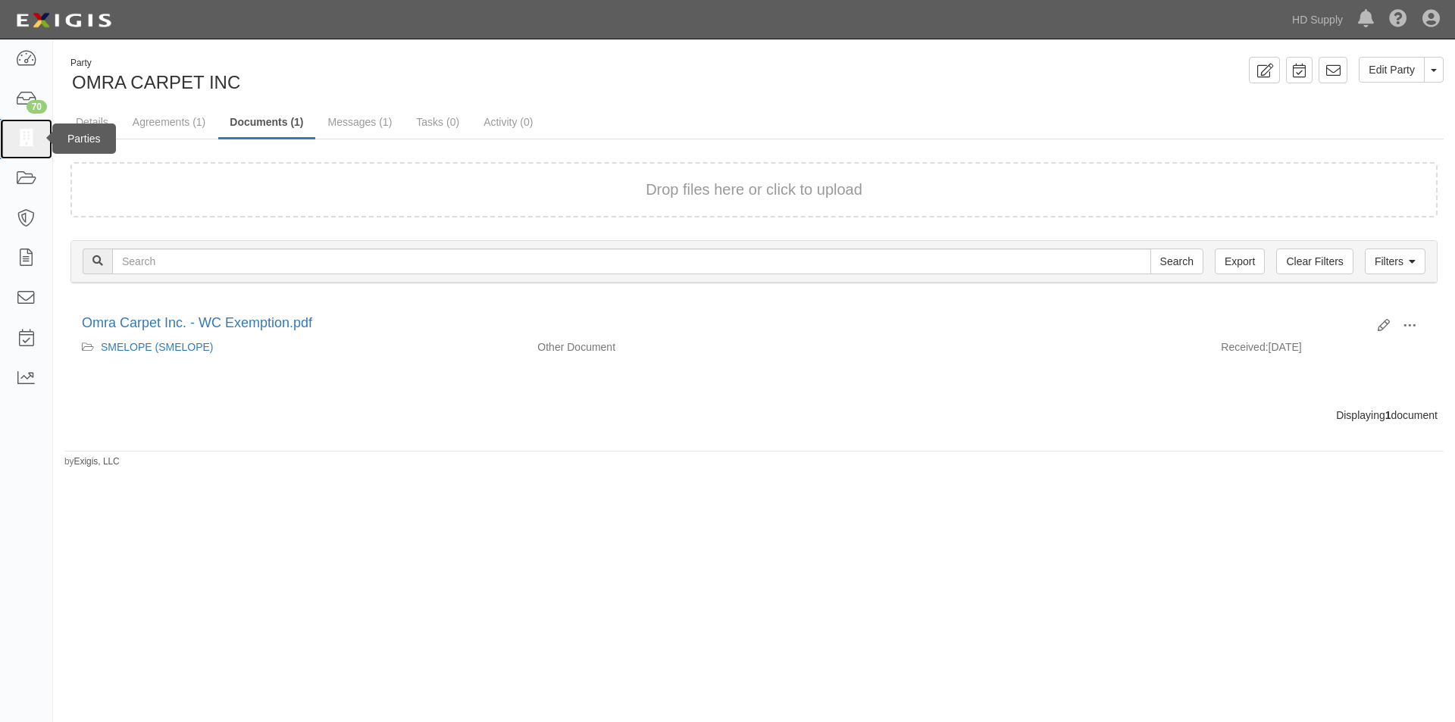
click at [23, 137] on icon at bounding box center [25, 138] width 21 height 17
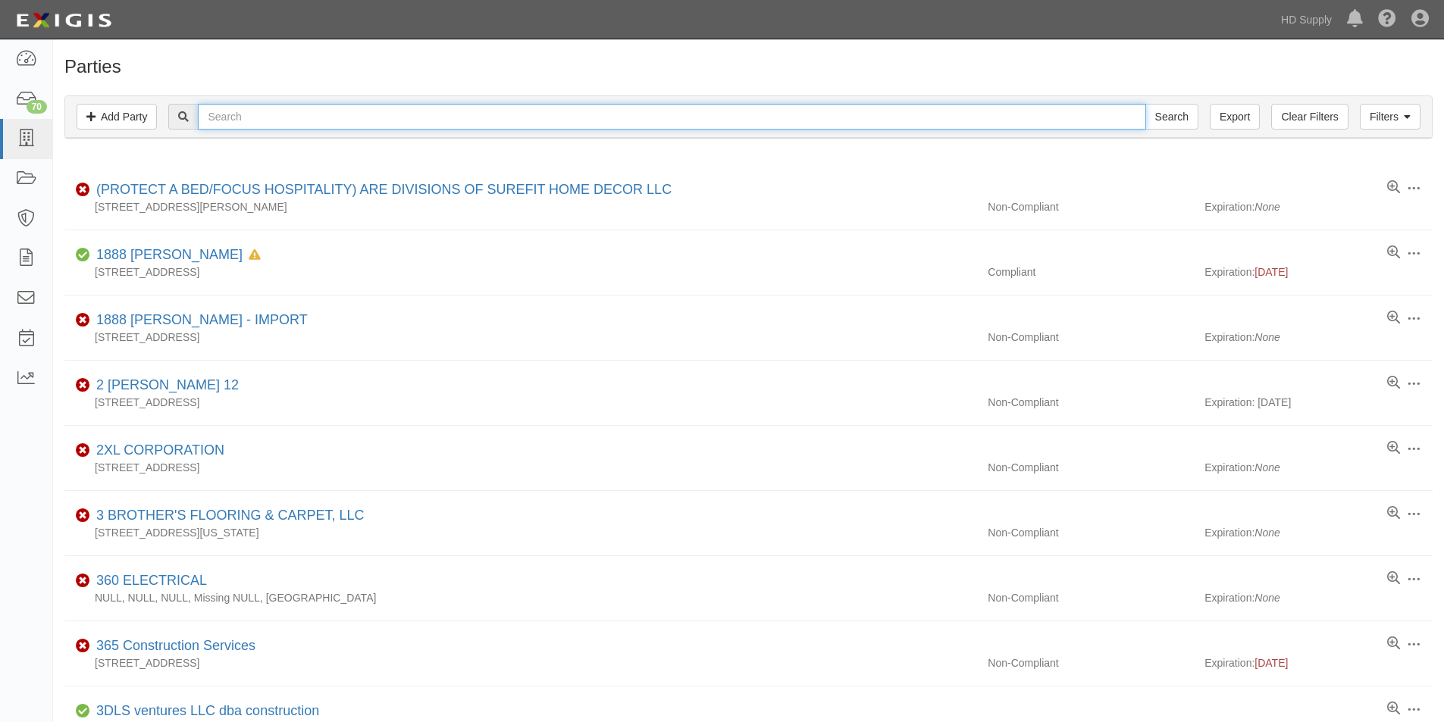
click at [230, 125] on input "text" at bounding box center [671, 117] width 947 height 26
type input "renderos"
click at [1145, 104] on input "Search" at bounding box center [1171, 117] width 53 height 26
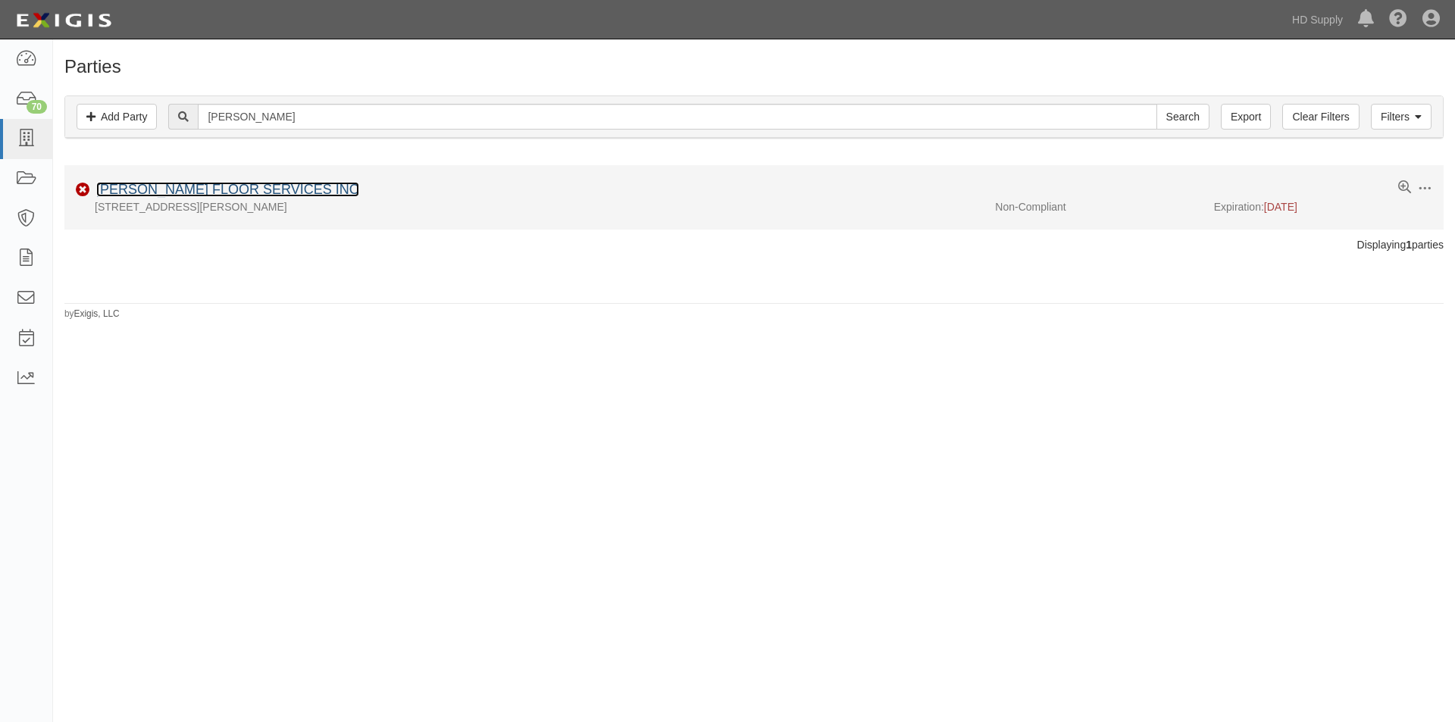
click at [218, 185] on link "[PERSON_NAME] FLOOR SERVICES INC" at bounding box center [227, 189] width 263 height 15
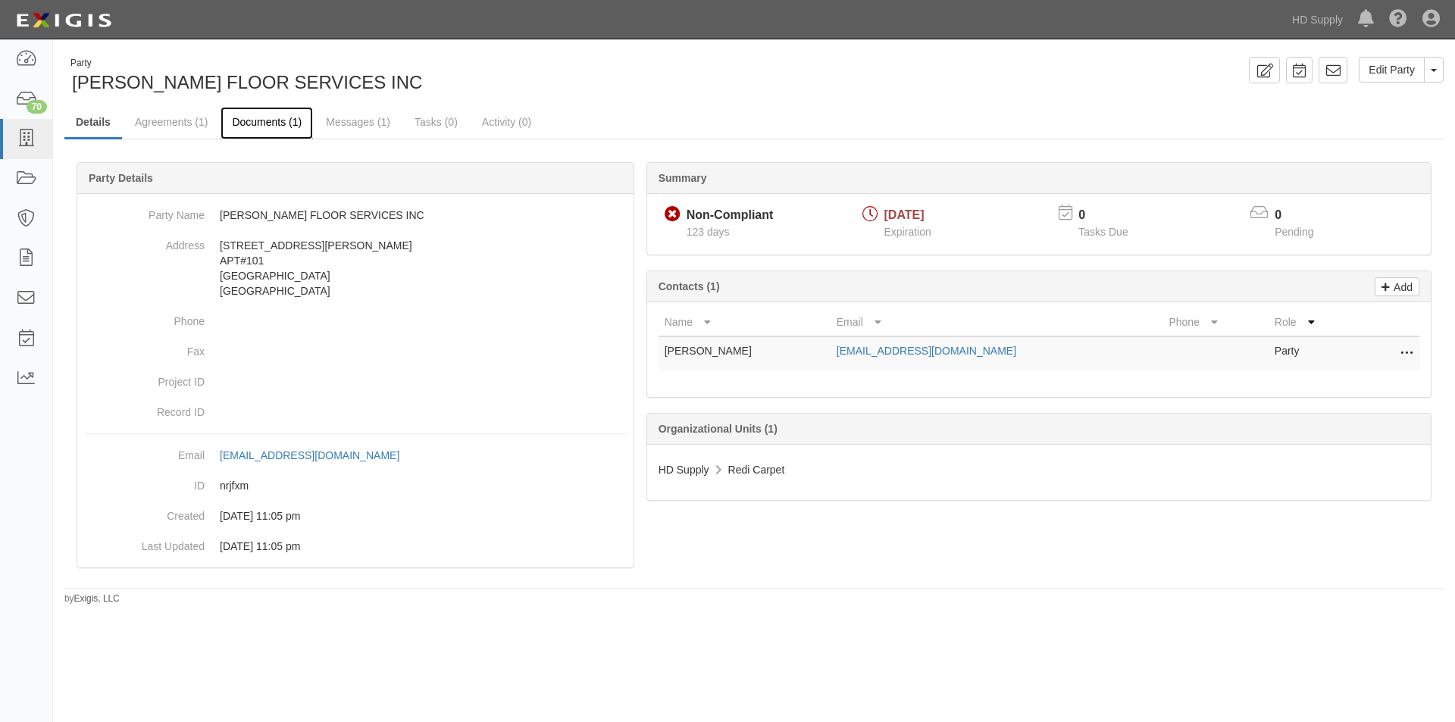
click at [252, 117] on link "Documents (1)" at bounding box center [267, 123] width 92 height 33
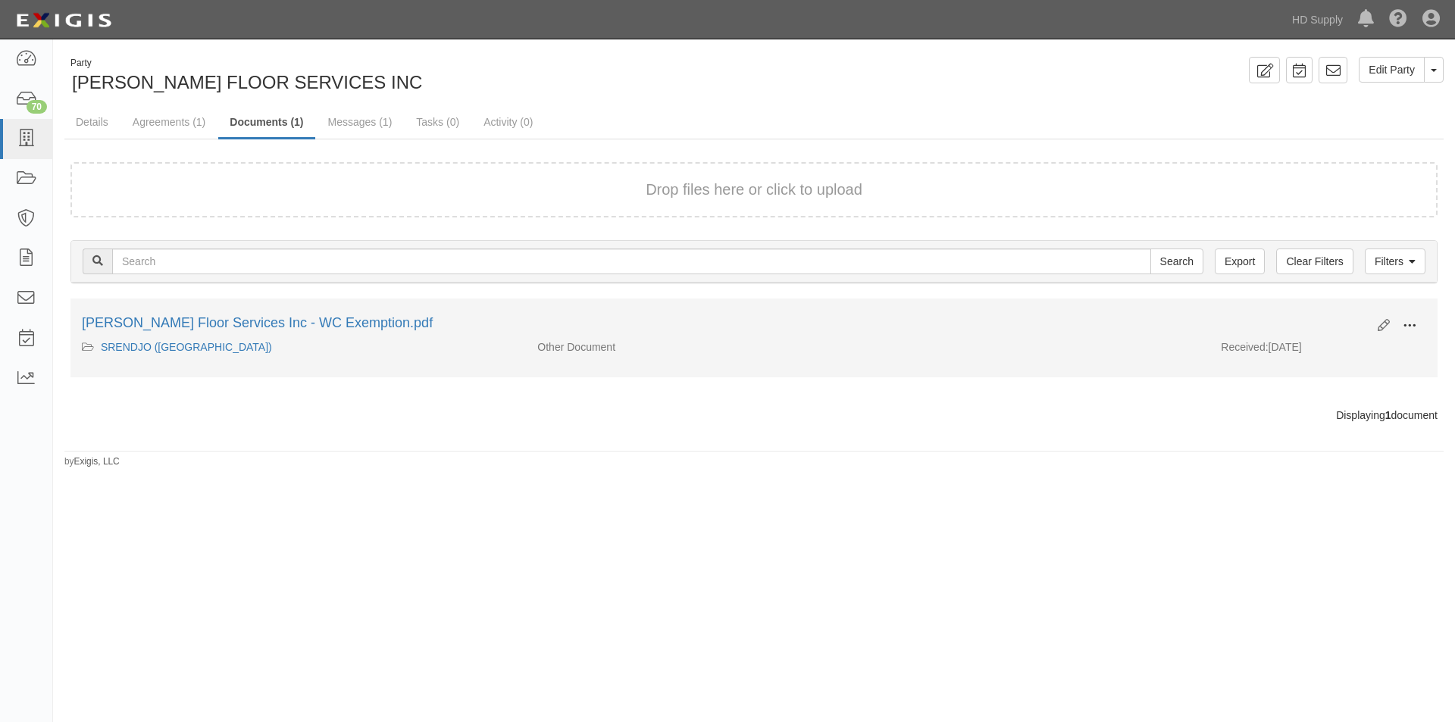
click at [1408, 323] on span at bounding box center [1410, 326] width 14 height 14
click at [1327, 348] on link "View" at bounding box center [1336, 347] width 120 height 27
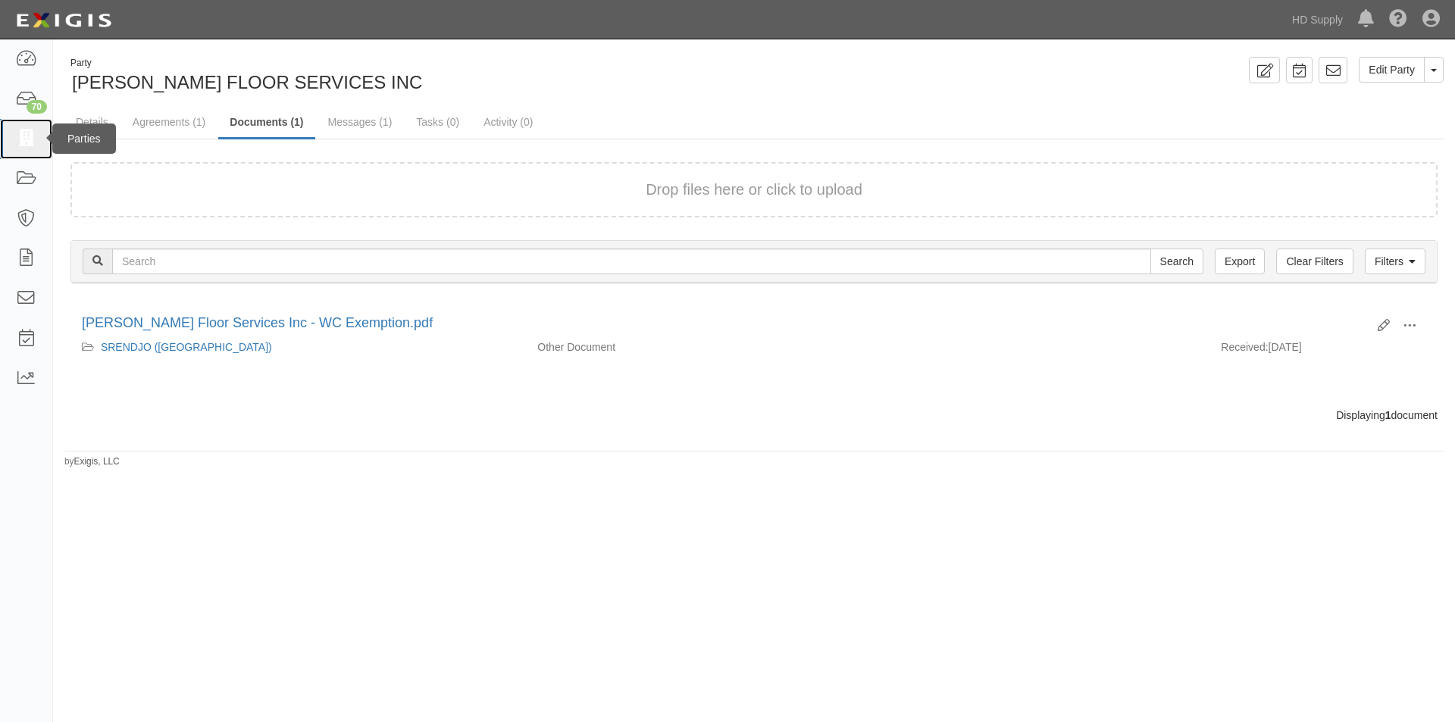
click at [26, 133] on icon at bounding box center [25, 138] width 21 height 17
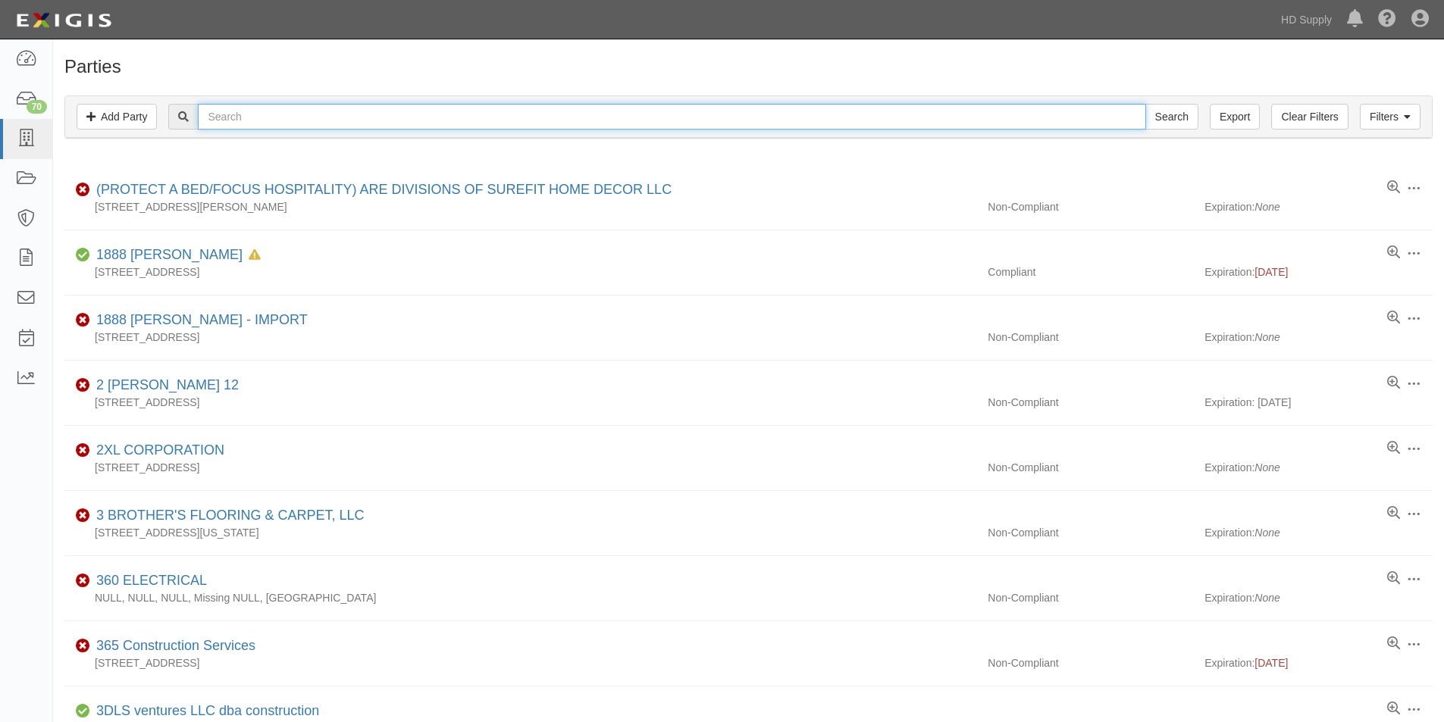
click at [289, 115] on input "text" at bounding box center [671, 117] width 947 height 26
type input "[PERSON_NAME]"
click at [1145, 104] on input "Search" at bounding box center [1171, 117] width 53 height 26
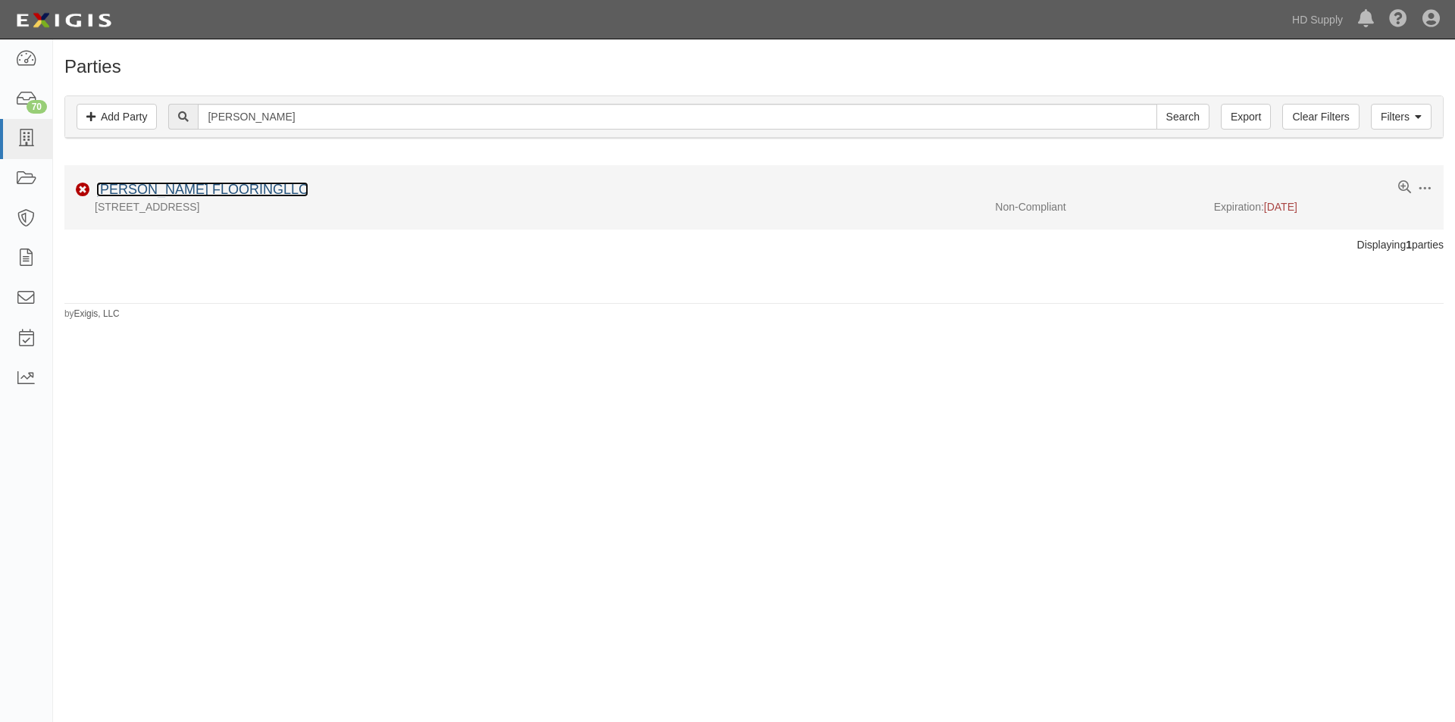
click at [236, 184] on link "[PERSON_NAME] FLOORINGLLC" at bounding box center [202, 189] width 212 height 15
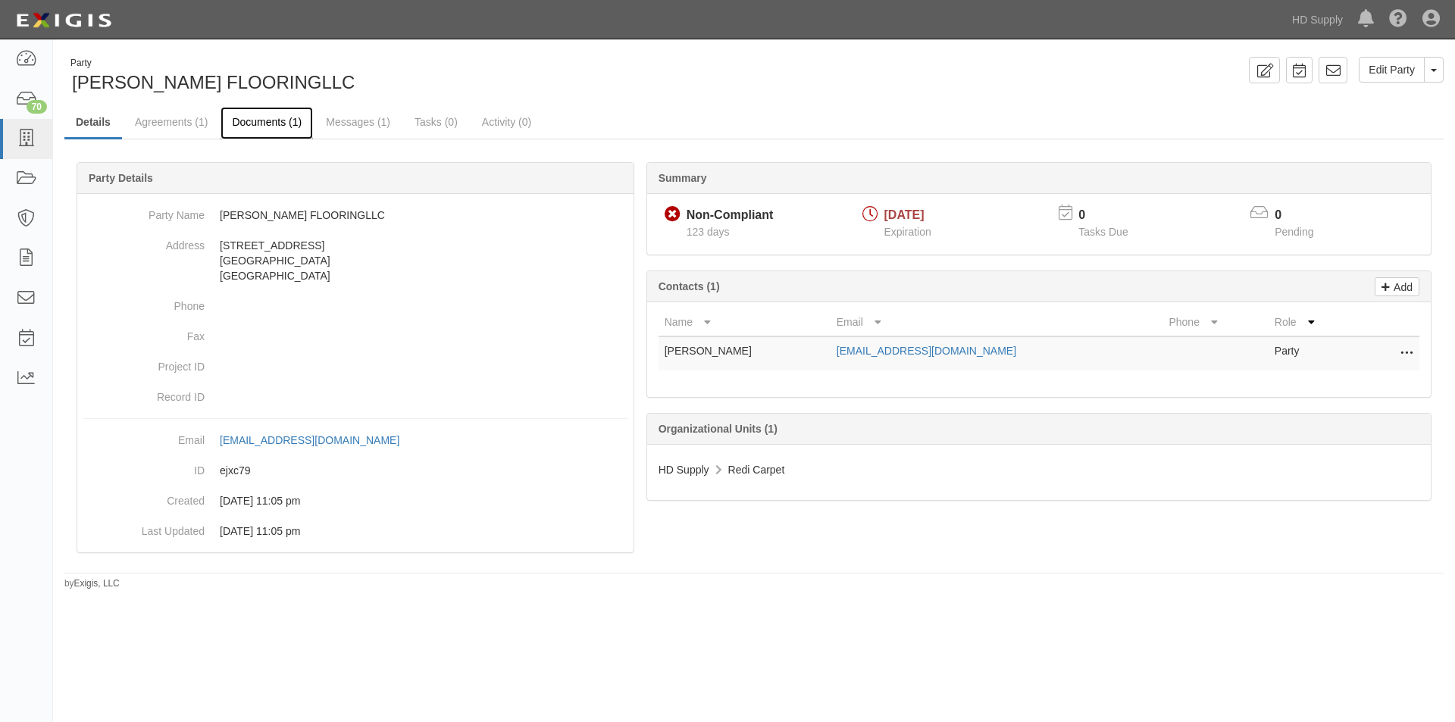
click at [239, 120] on link "Documents (1)" at bounding box center [267, 123] width 92 height 33
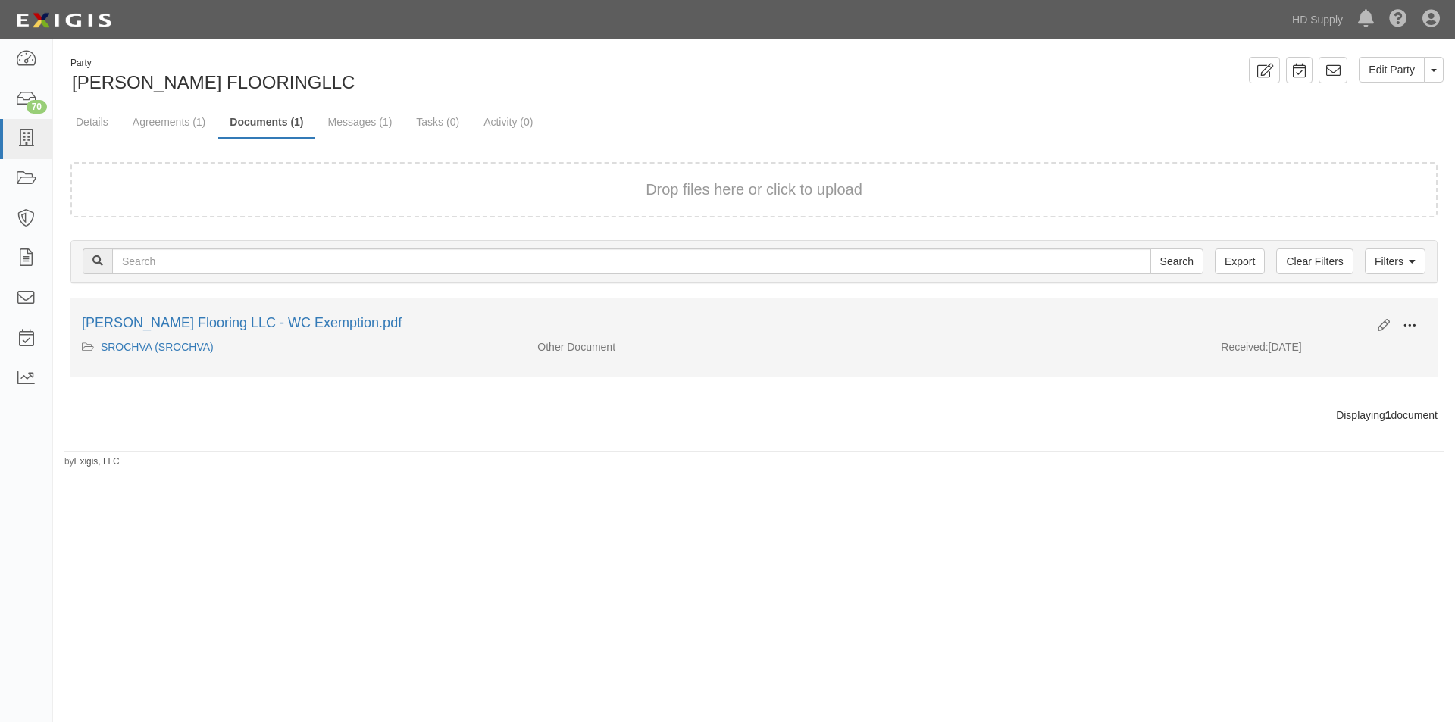
click at [1404, 322] on span at bounding box center [1410, 326] width 14 height 14
click at [1325, 343] on link "View" at bounding box center [1336, 347] width 120 height 27
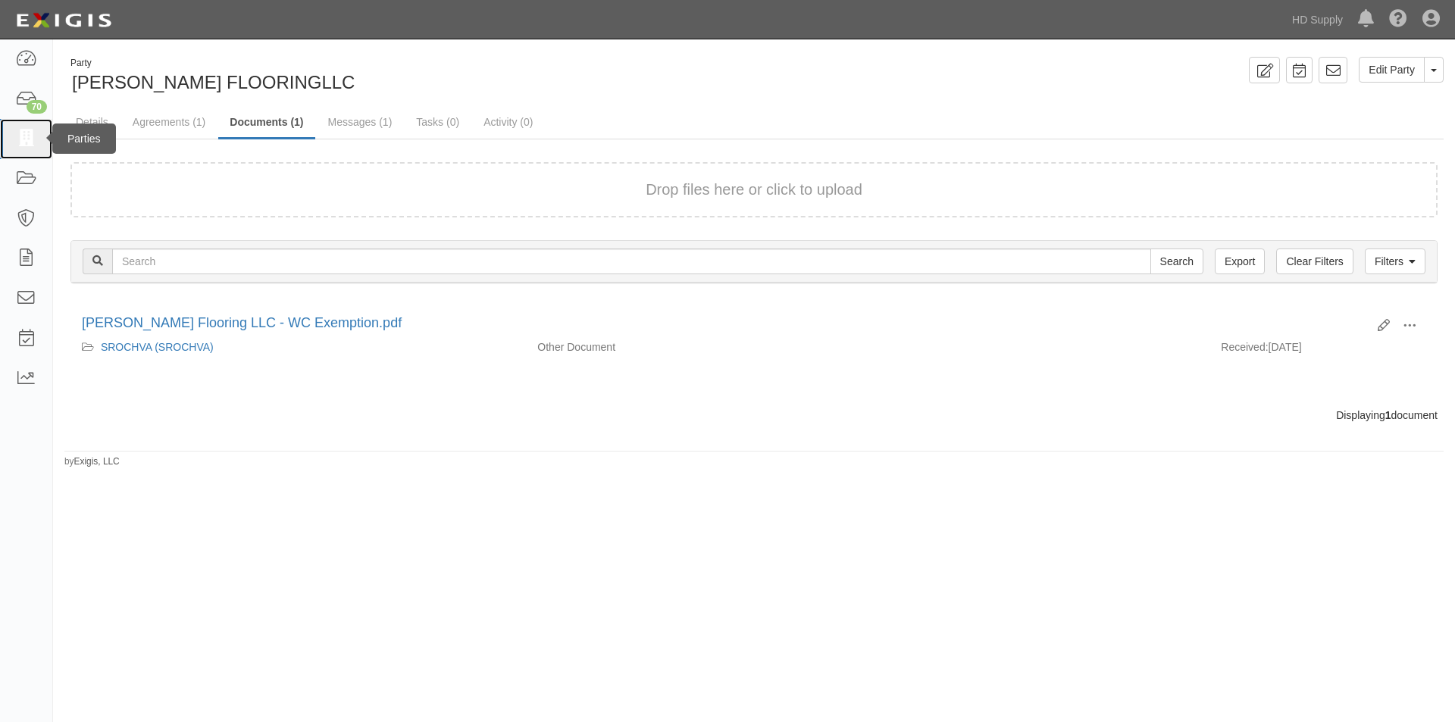
click at [32, 139] on icon at bounding box center [25, 138] width 21 height 17
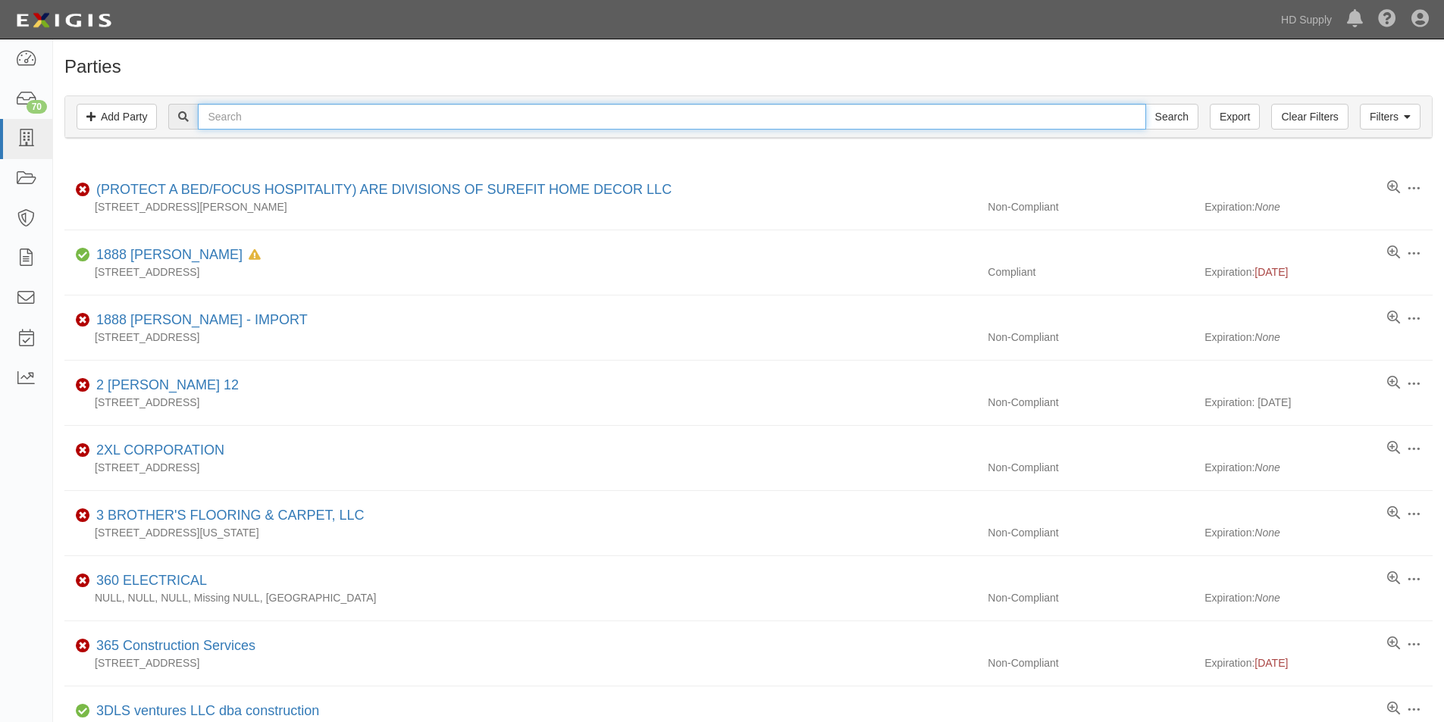
click at [240, 127] on input "text" at bounding box center [671, 117] width 947 height 26
type input "rickys"
click at [1145, 104] on input "Search" at bounding box center [1171, 117] width 53 height 26
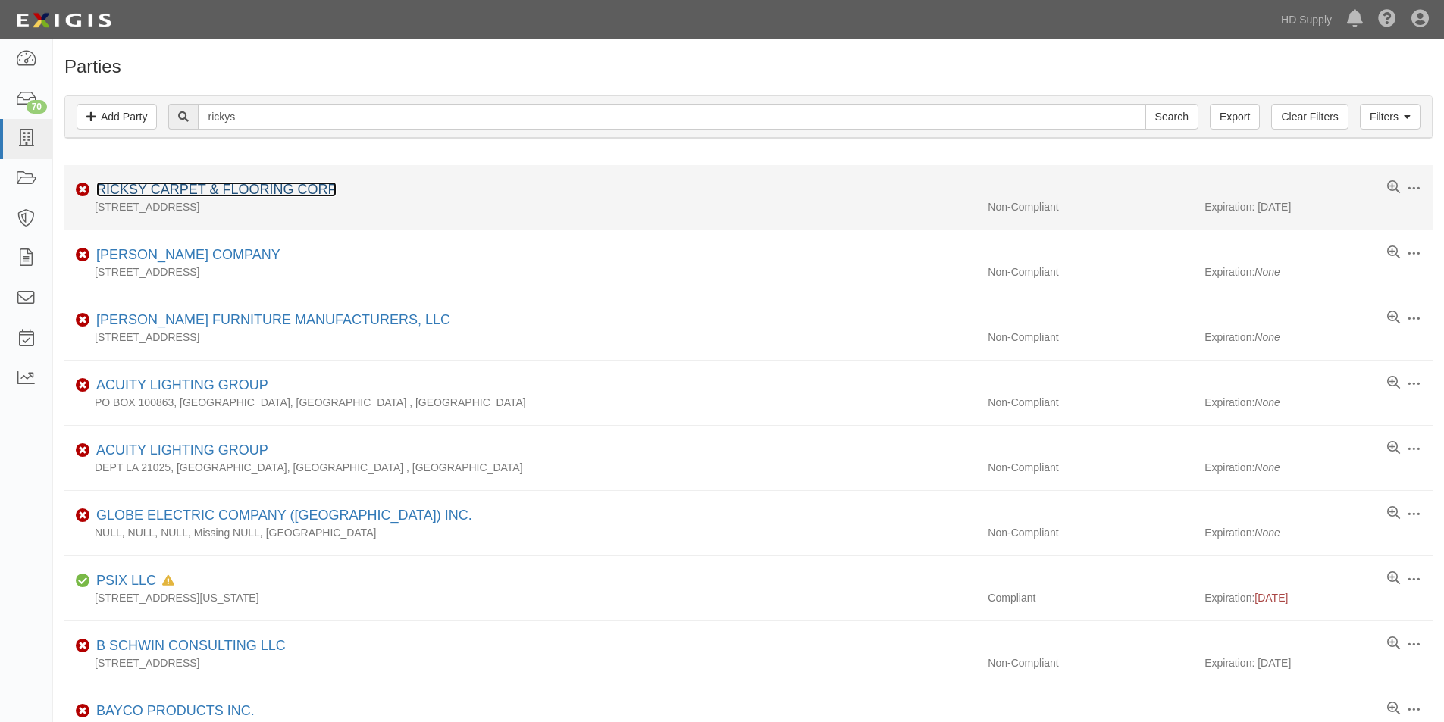
click at [205, 186] on link "RICKSY CARPET & FLOORING CORP" at bounding box center [216, 189] width 240 height 15
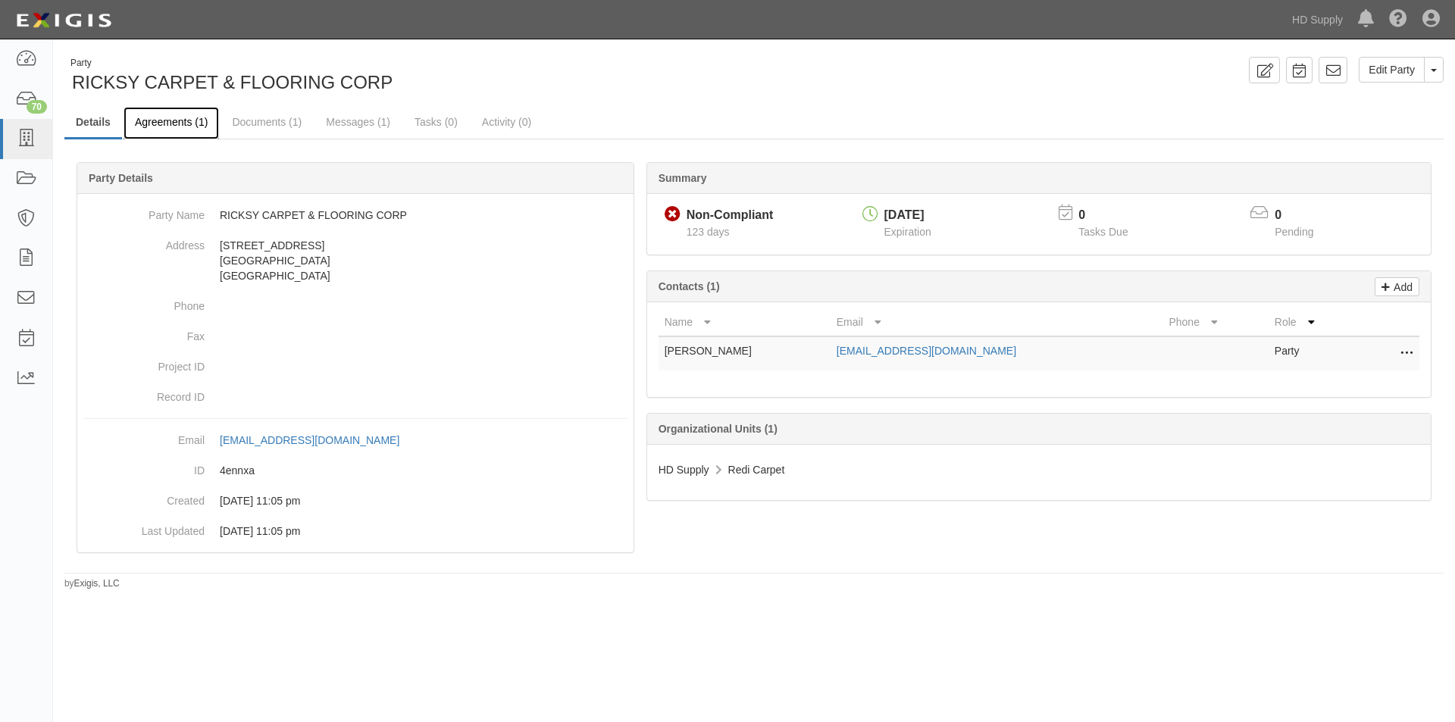
click at [185, 114] on link "Agreements (1)" at bounding box center [171, 123] width 95 height 33
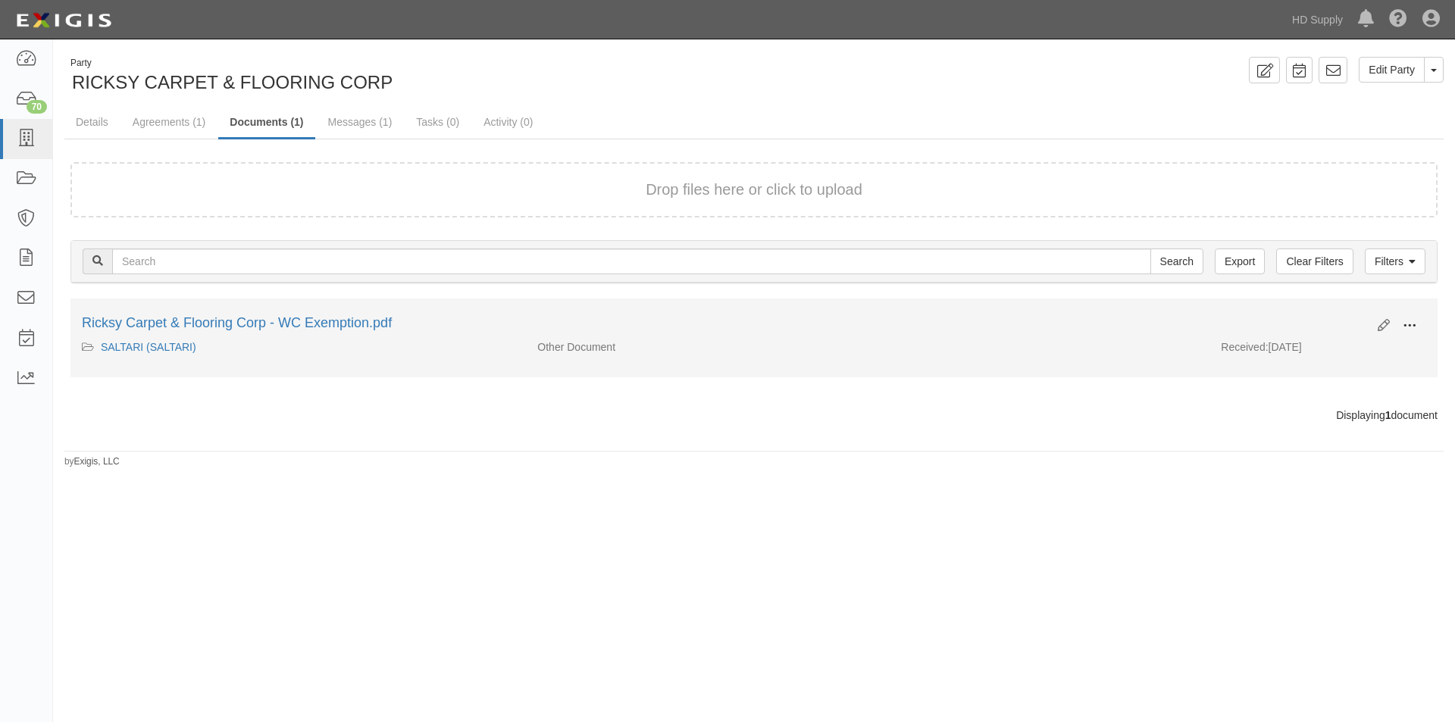
click at [1400, 319] on button at bounding box center [1409, 327] width 33 height 26
click at [1346, 343] on link "View" at bounding box center [1336, 347] width 120 height 27
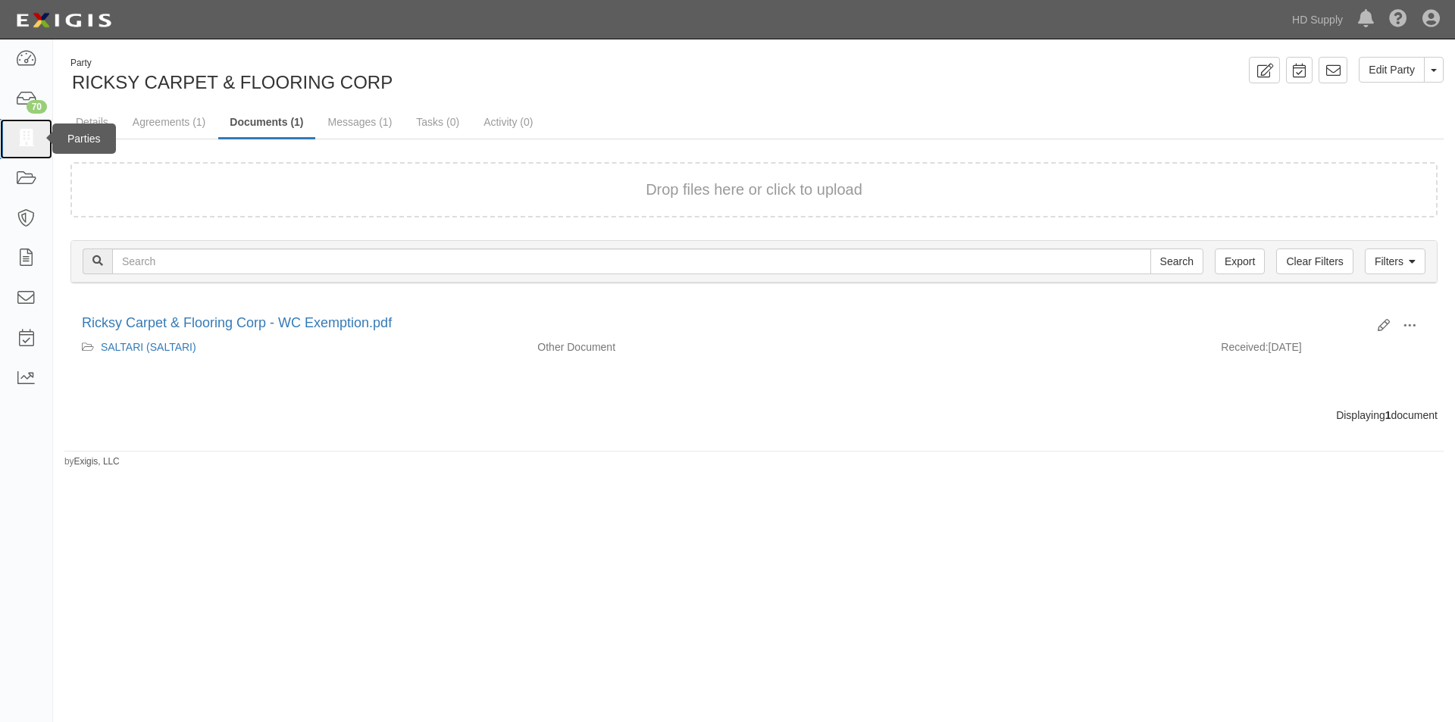
click at [28, 140] on icon at bounding box center [25, 138] width 21 height 17
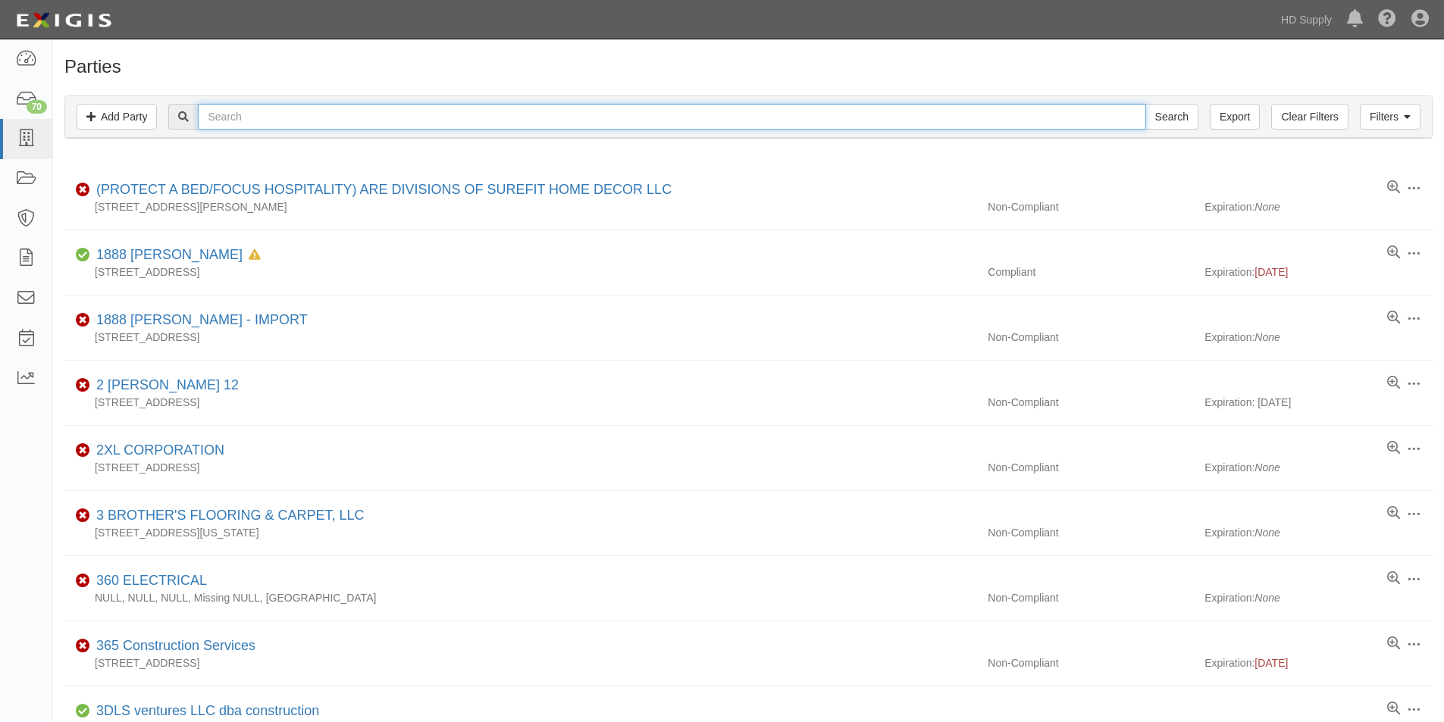
click at [257, 124] on input "text" at bounding box center [671, 117] width 947 height 26
type input "[PERSON_NAME]"
click at [1145, 104] on input "Search" at bounding box center [1171, 117] width 53 height 26
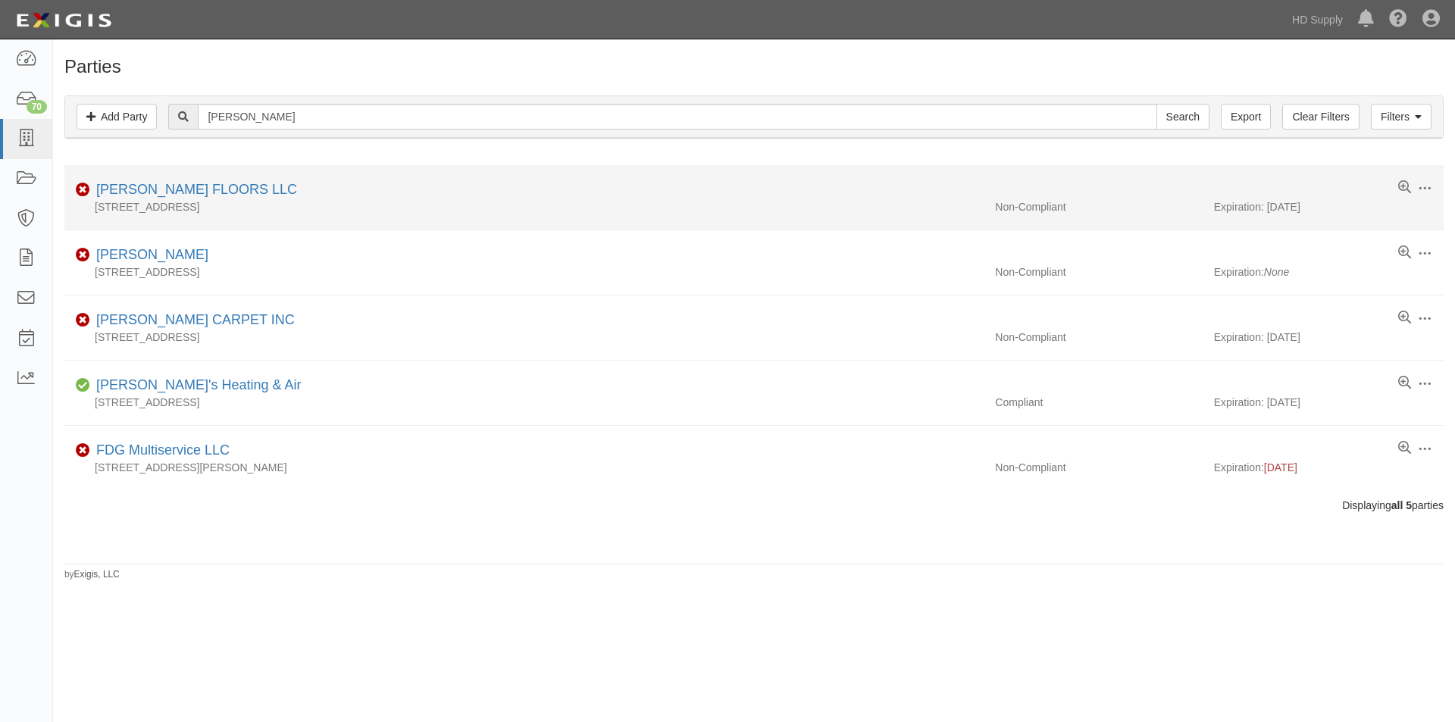
click at [226, 180] on div "[PERSON_NAME] FLOORS LLC" at bounding box center [193, 190] width 207 height 20
click at [194, 192] on link "[PERSON_NAME] FLOORS LLC" at bounding box center [196, 189] width 201 height 15
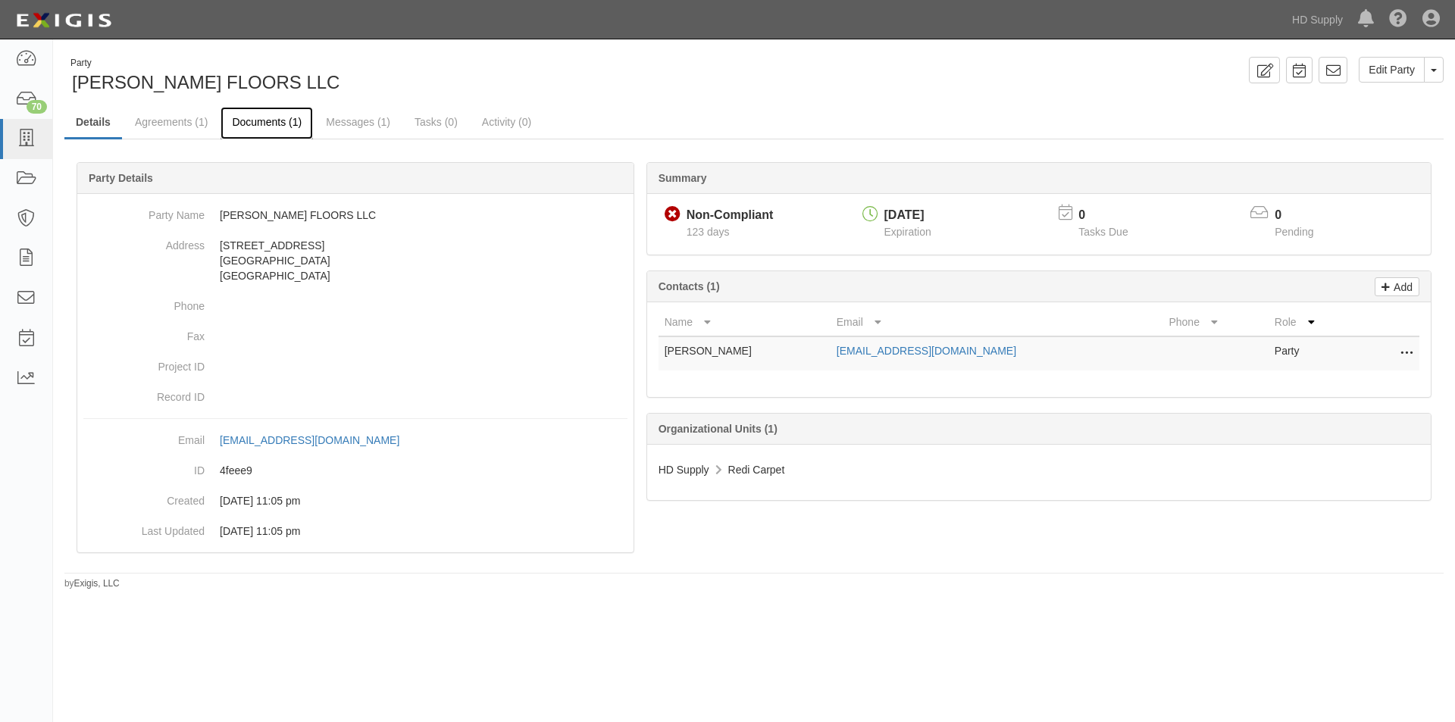
click at [233, 124] on link "Documents (1)" at bounding box center [267, 123] width 92 height 33
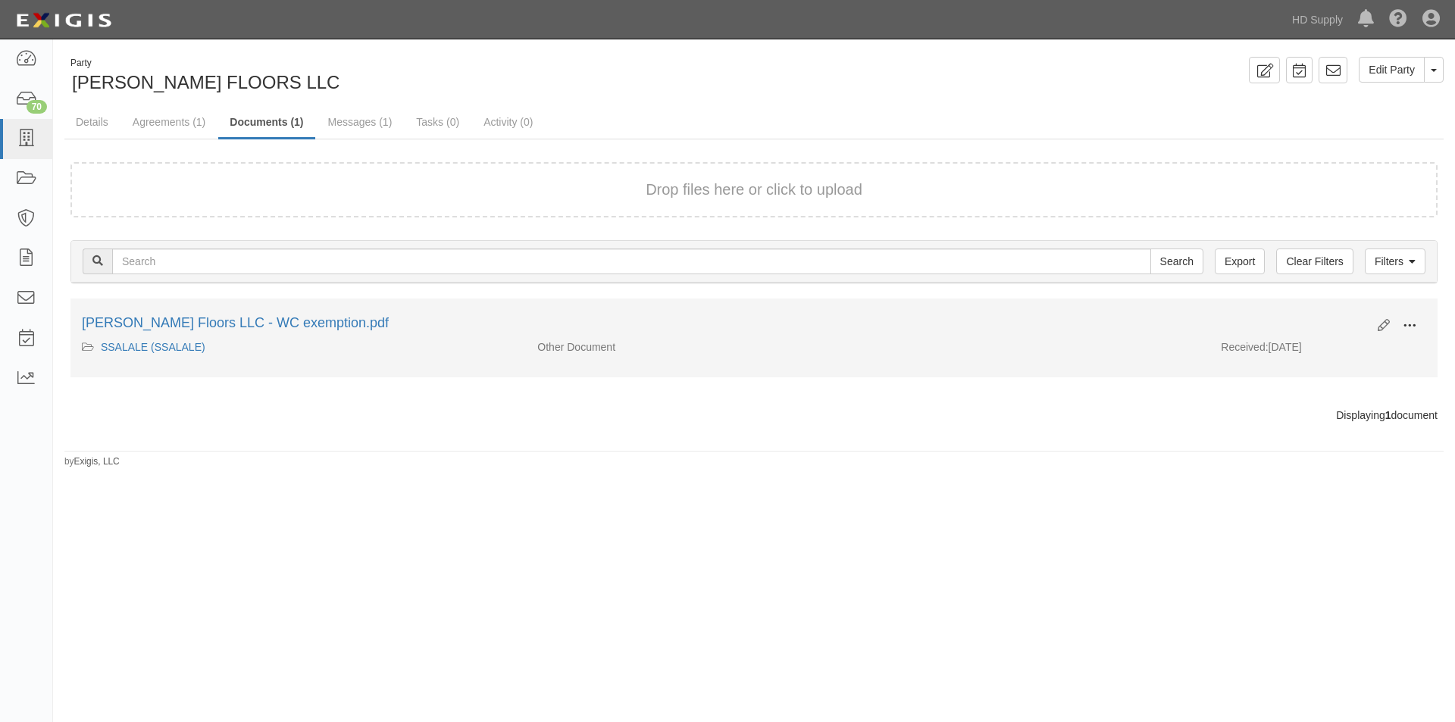
click at [1416, 330] on span at bounding box center [1410, 326] width 14 height 14
click at [1326, 347] on link "View" at bounding box center [1336, 347] width 120 height 27
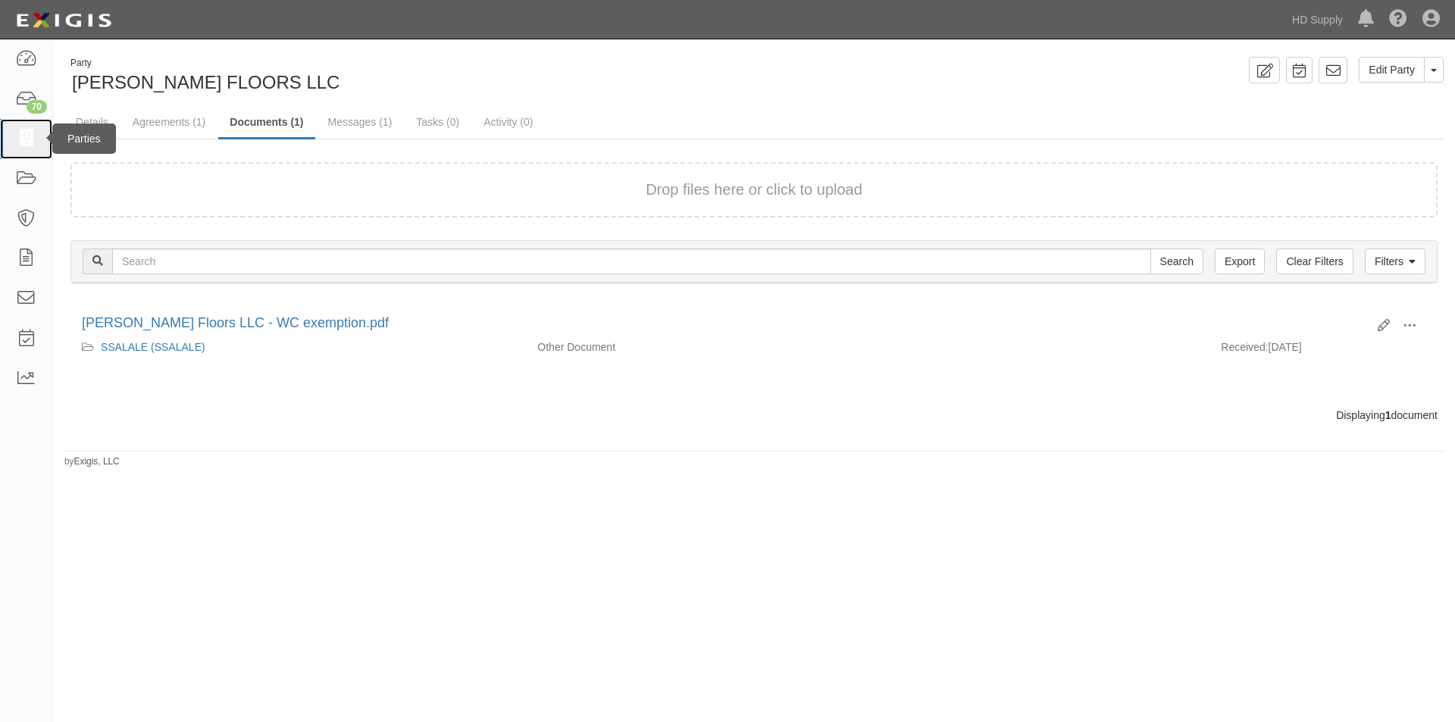
click at [28, 148] on icon at bounding box center [25, 138] width 21 height 17
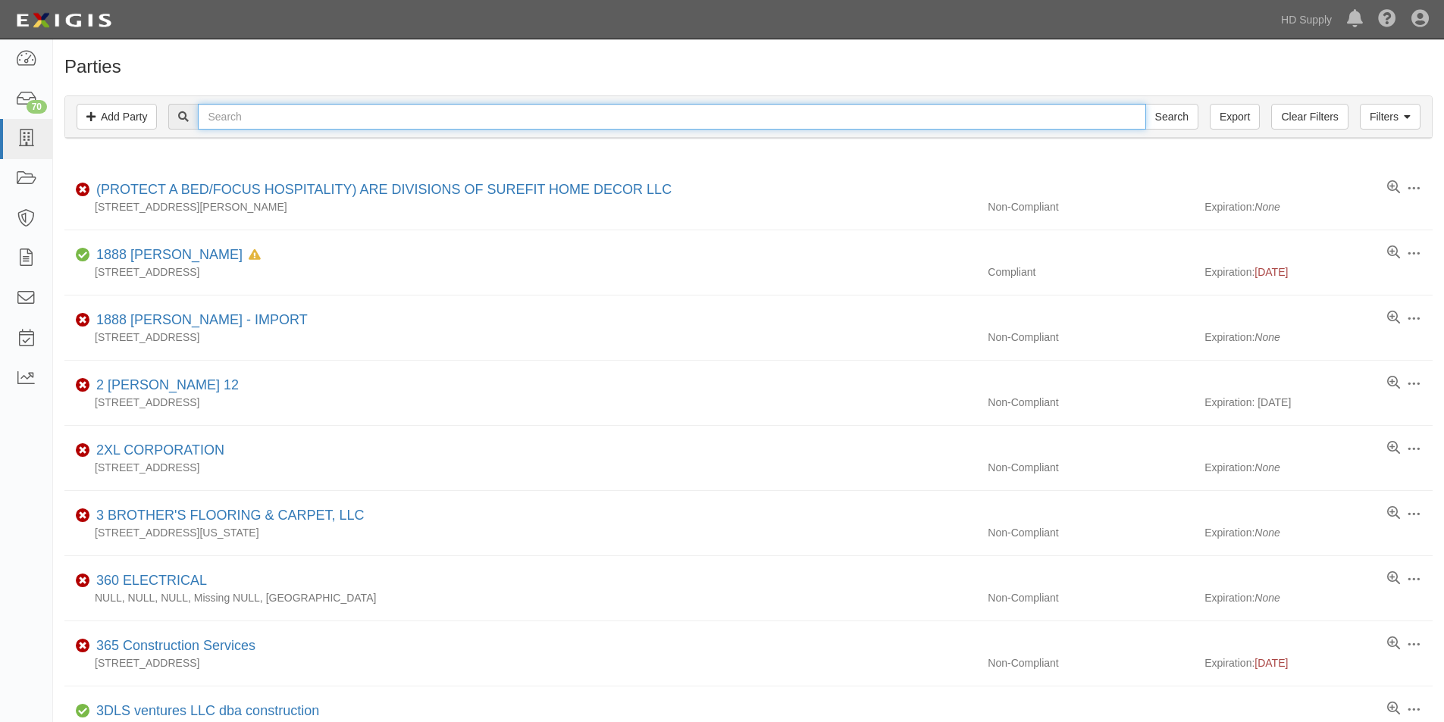
click at [214, 123] on input "text" at bounding box center [671, 117] width 947 height 26
type input "shellroger"
click at [1145, 104] on input "Search" at bounding box center [1171, 117] width 53 height 26
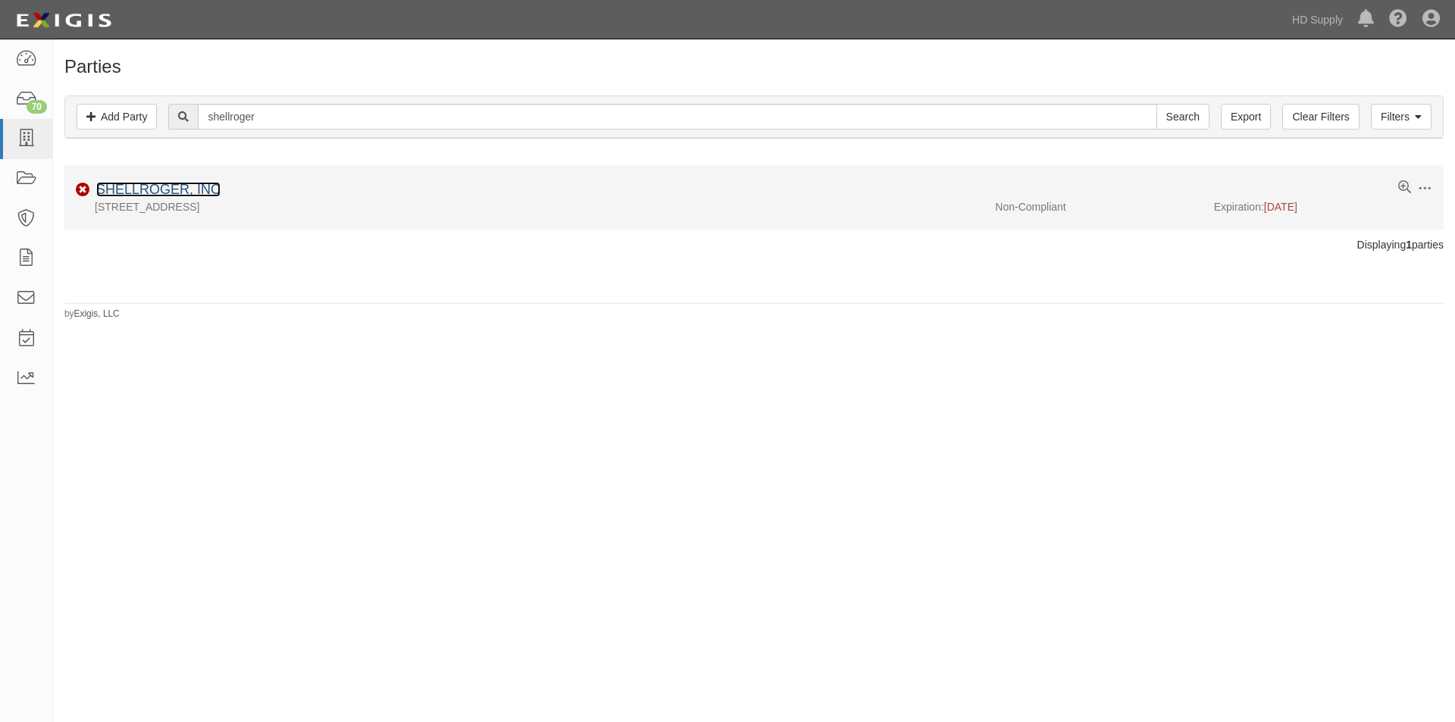
click at [199, 185] on link "SHELLROGER, INC" at bounding box center [158, 189] width 124 height 15
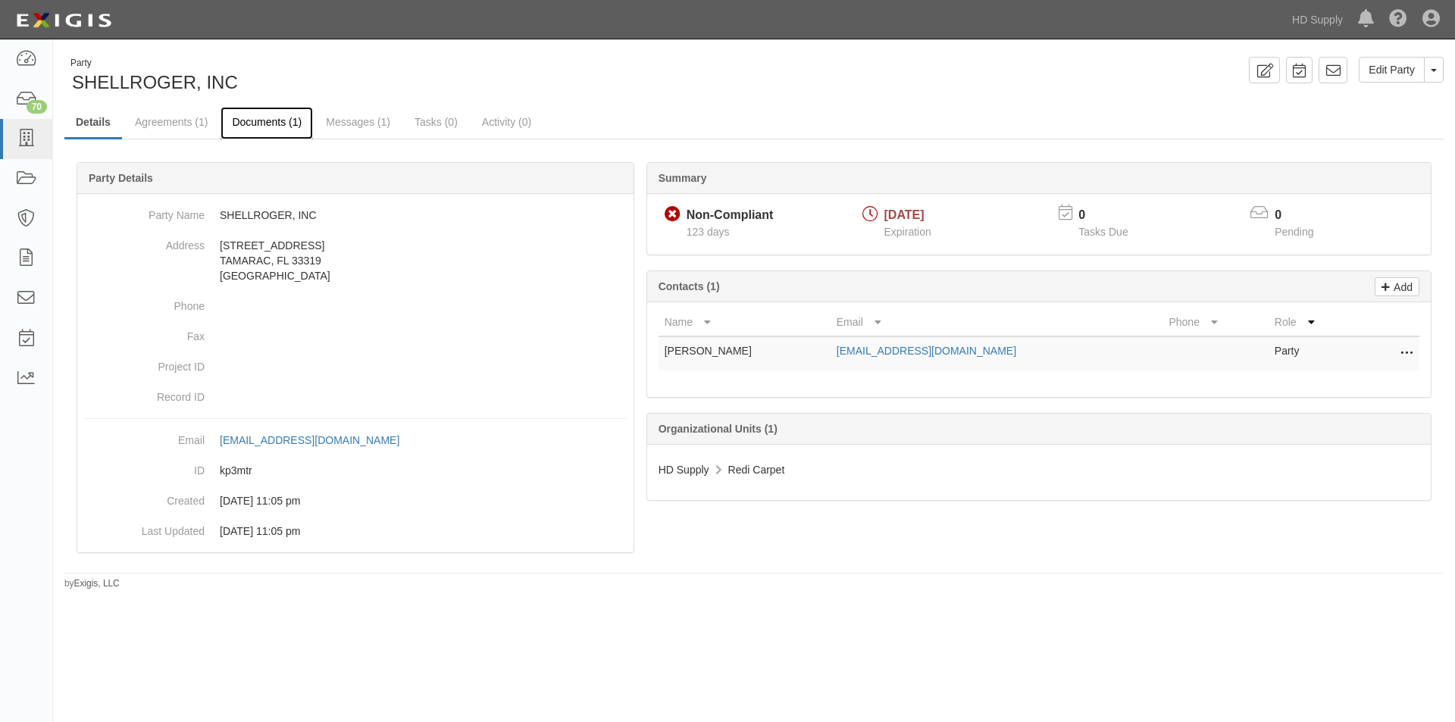
click at [273, 127] on link "Documents (1)" at bounding box center [267, 123] width 92 height 33
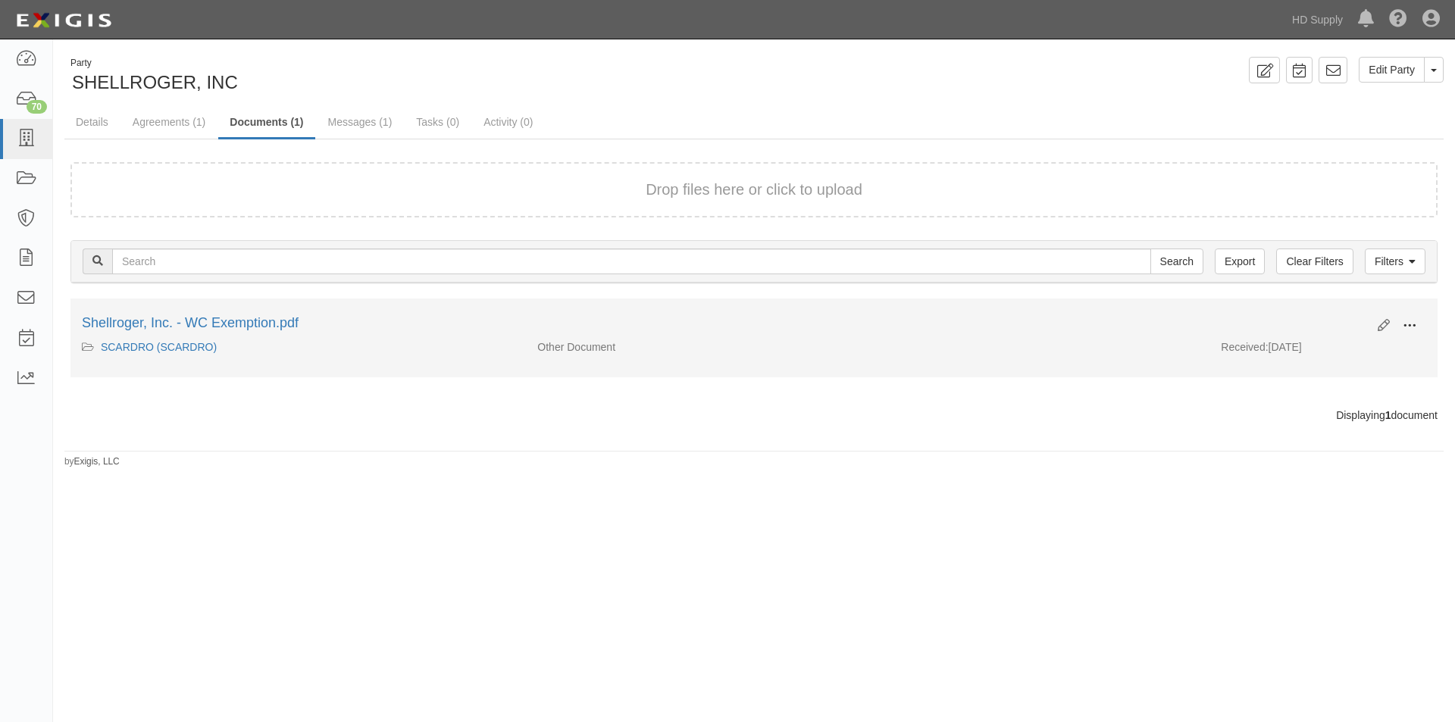
click at [1404, 324] on span at bounding box center [1410, 326] width 14 height 14
click at [1339, 350] on link "View" at bounding box center [1336, 347] width 120 height 27
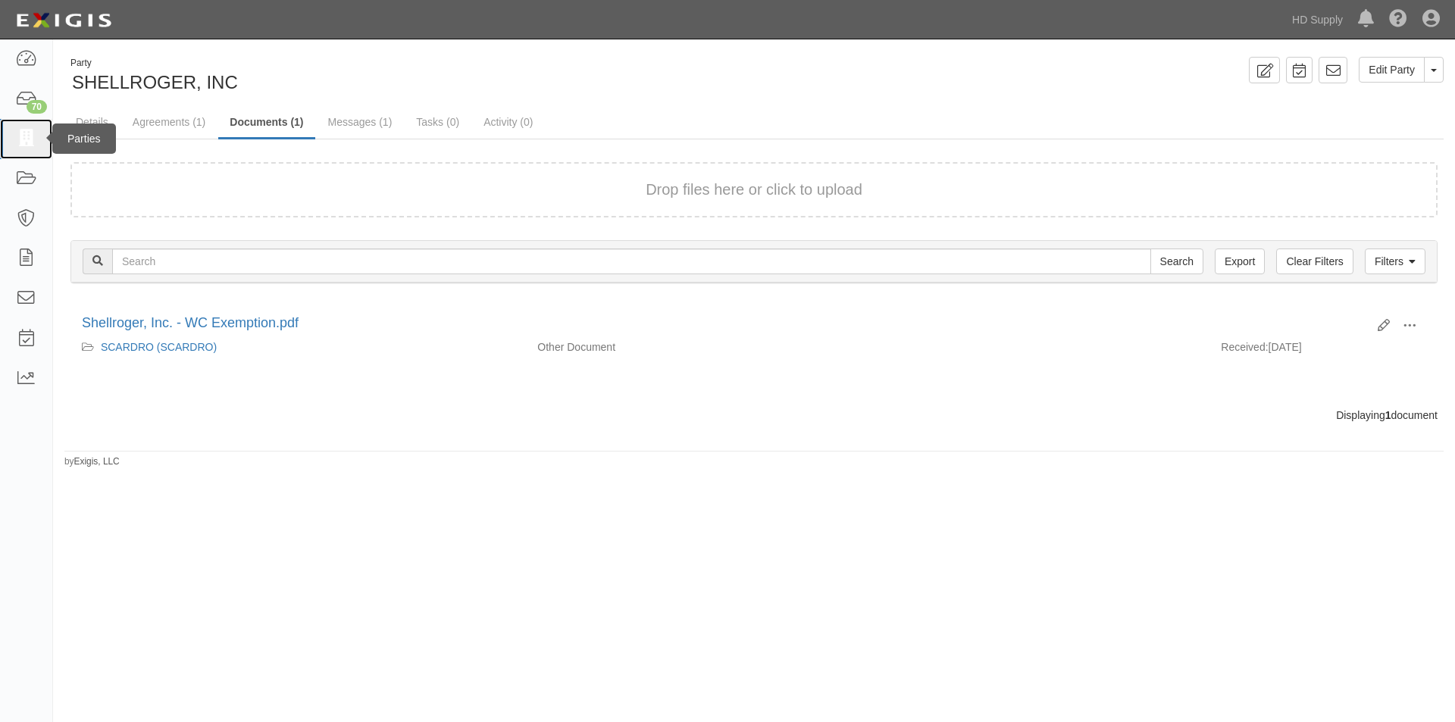
click at [22, 142] on icon at bounding box center [25, 138] width 21 height 17
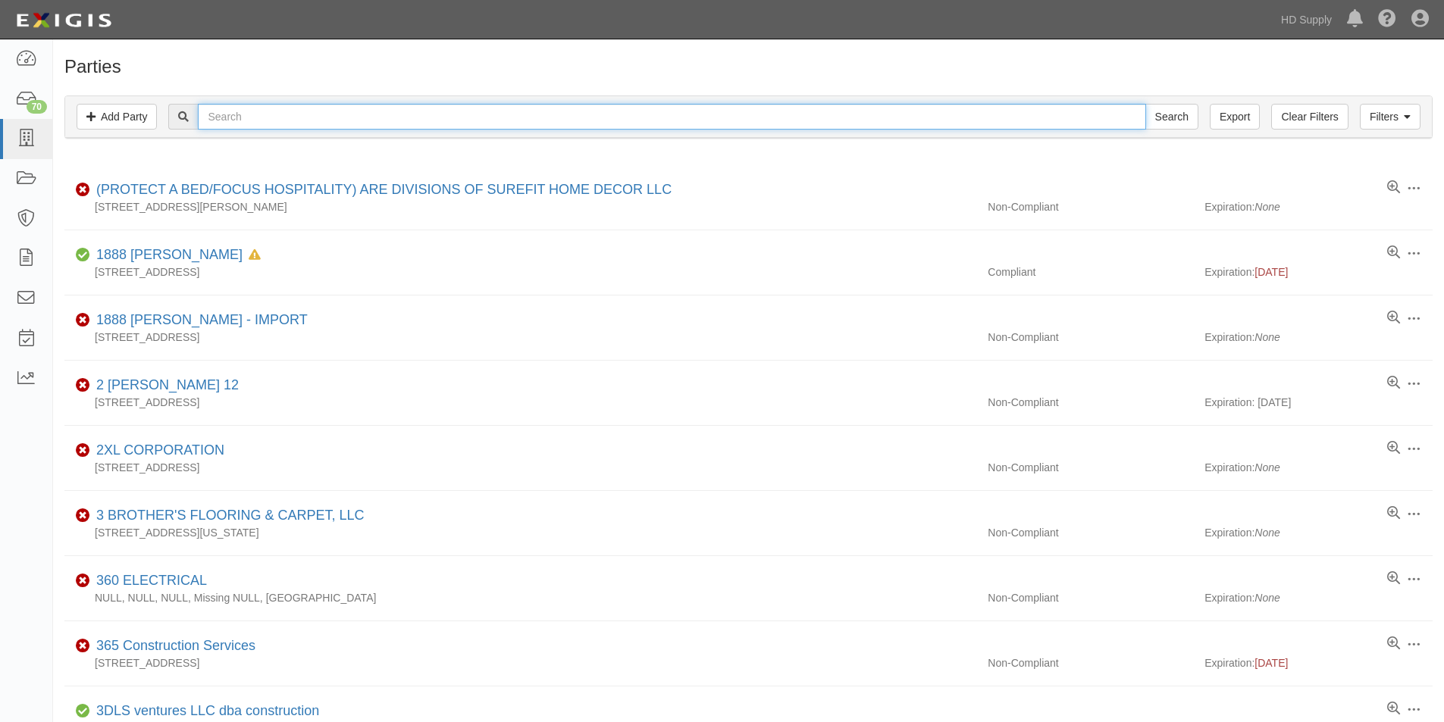
click at [217, 110] on input "text" at bounding box center [671, 117] width 947 height 26
type input "K & D"
click at [1145, 104] on input "Search" at bounding box center [1171, 117] width 53 height 26
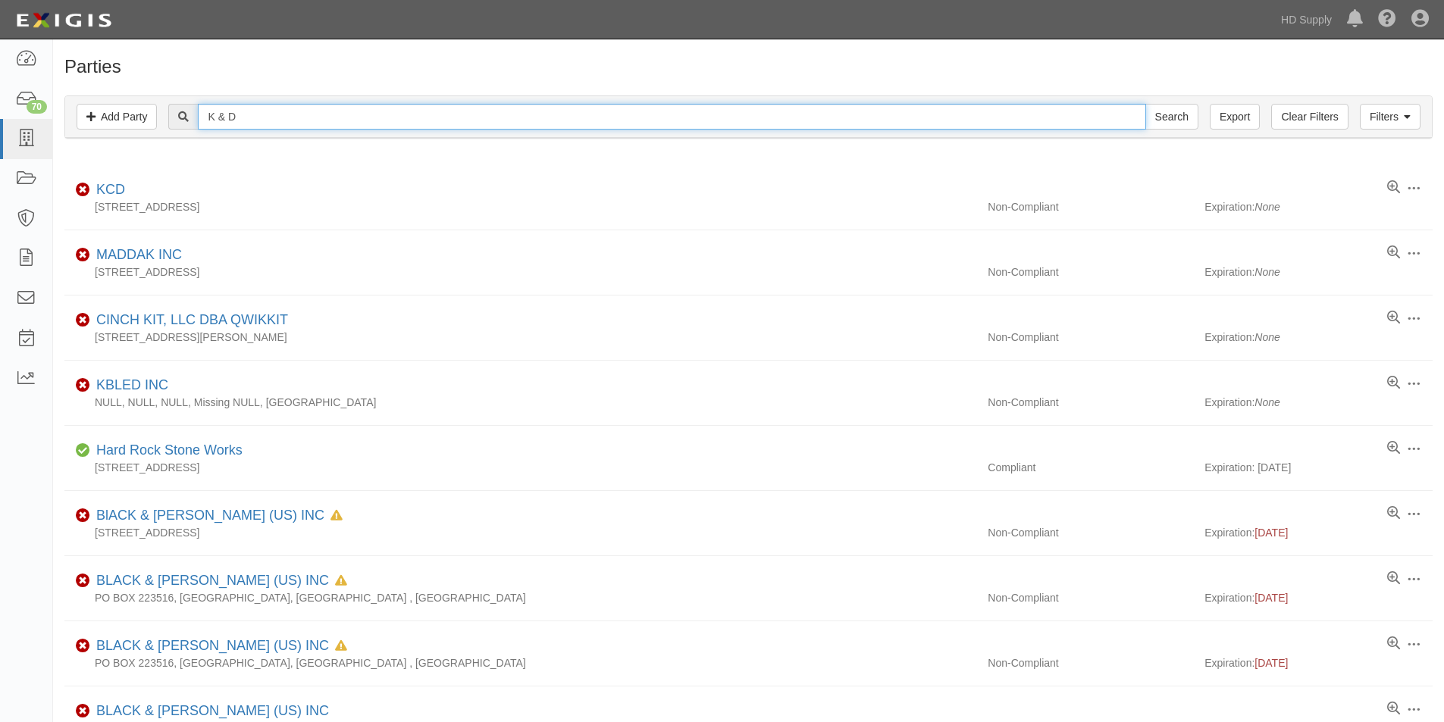
drag, startPoint x: 255, startPoint y: 121, endPoint x: 177, endPoint y: 121, distance: 78.1
click at [177, 121] on div "K & D Search" at bounding box center [682, 117] width 1029 height 26
type input "d flooring"
click at [1145, 104] on input "Search" at bounding box center [1171, 117] width 53 height 26
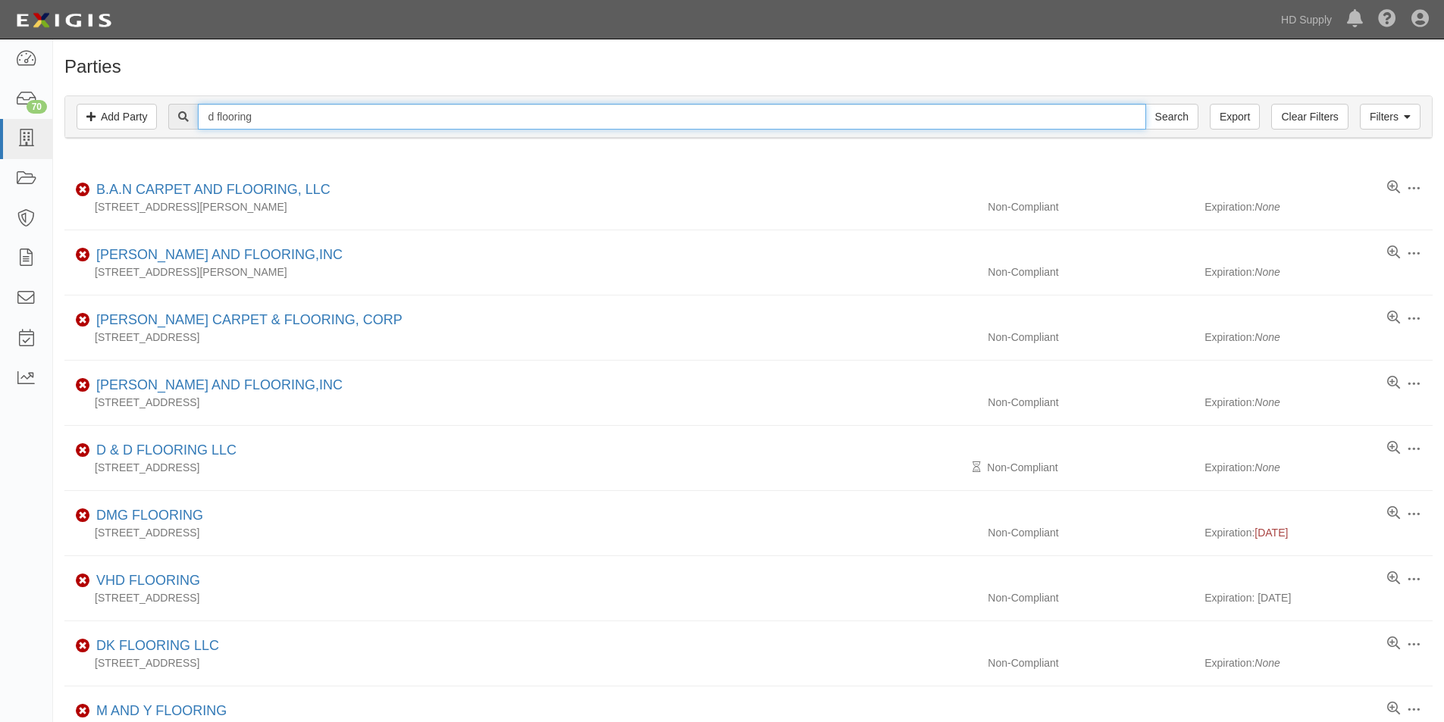
click at [211, 120] on input "d flooring" at bounding box center [671, 117] width 947 height 26
type input "k&d flooring"
click at [1145, 104] on input "Search" at bounding box center [1171, 117] width 53 height 26
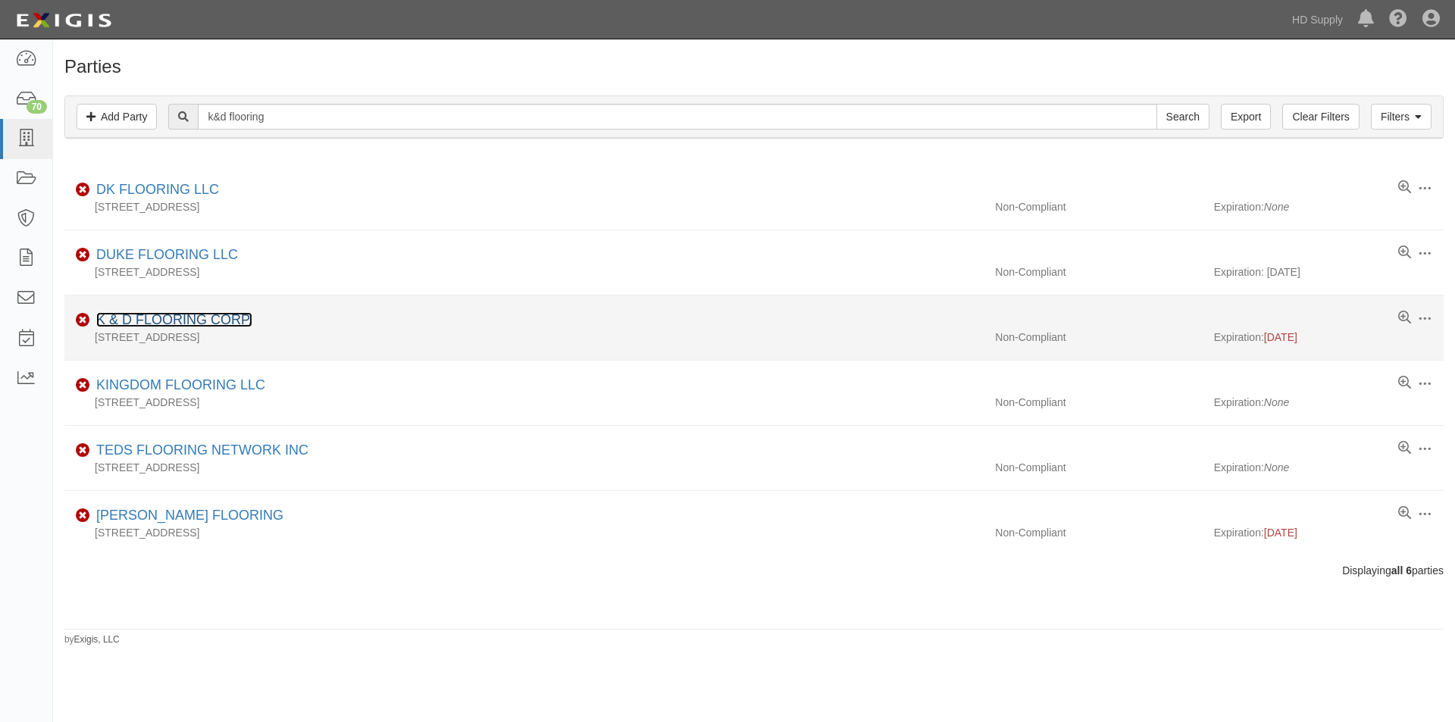
click at [176, 321] on link "K & D FLOORING CORP." at bounding box center [174, 319] width 156 height 15
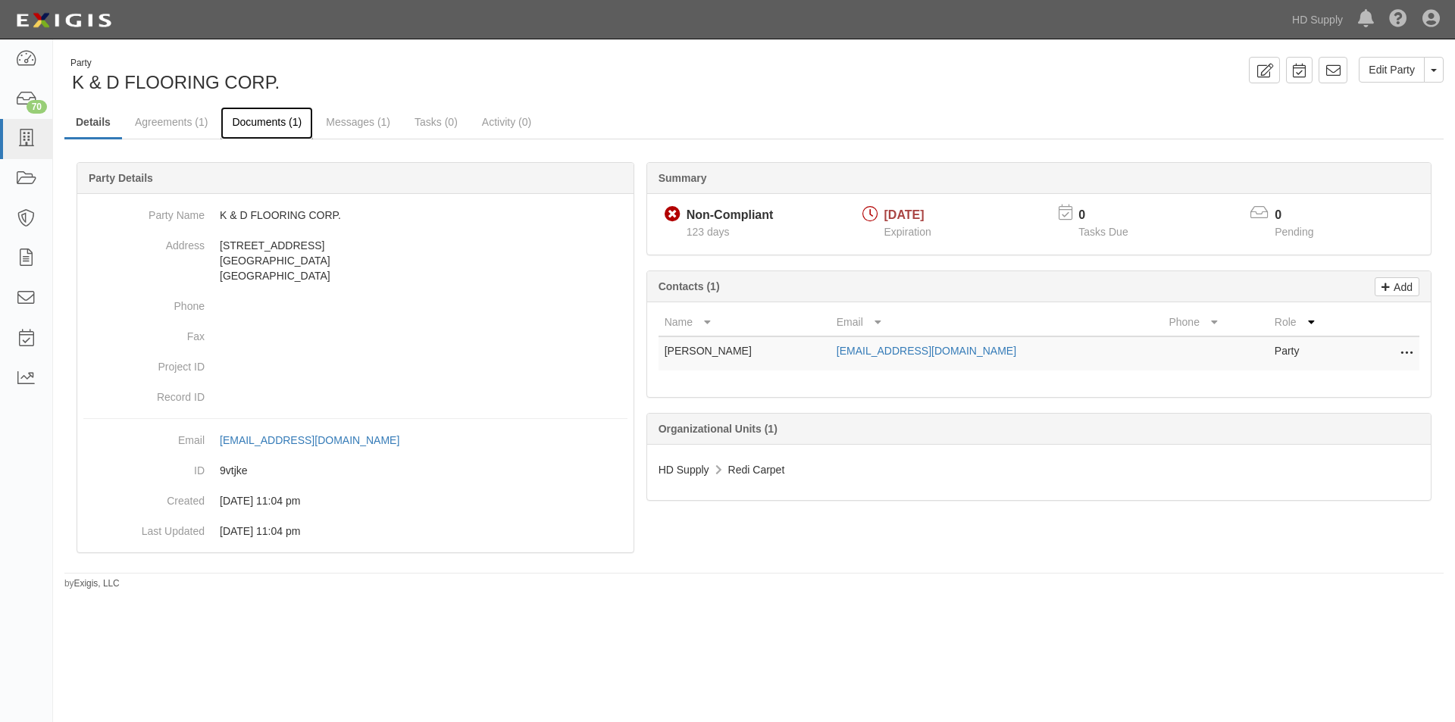
click at [280, 126] on link "Documents (1)" at bounding box center [267, 123] width 92 height 33
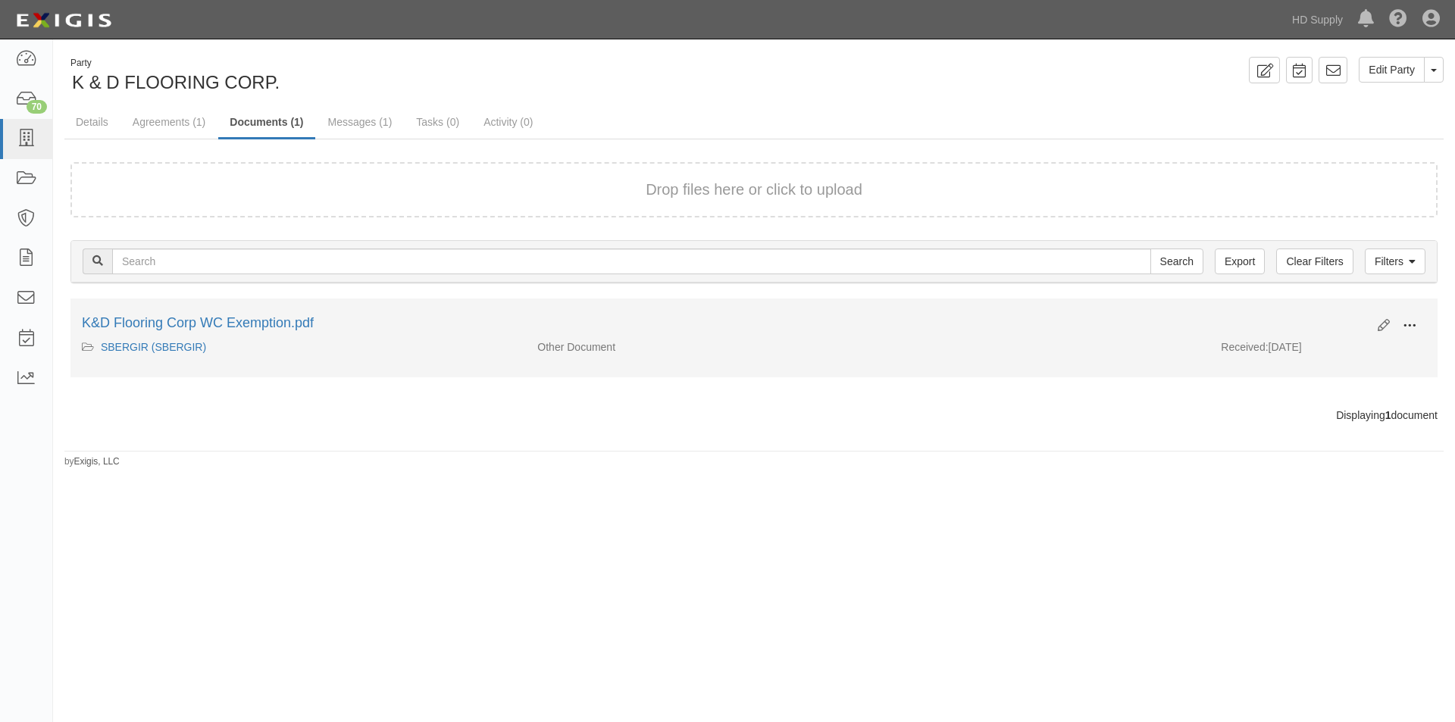
click at [1413, 327] on span at bounding box center [1410, 326] width 14 height 14
click at [1327, 345] on link "View" at bounding box center [1336, 347] width 120 height 27
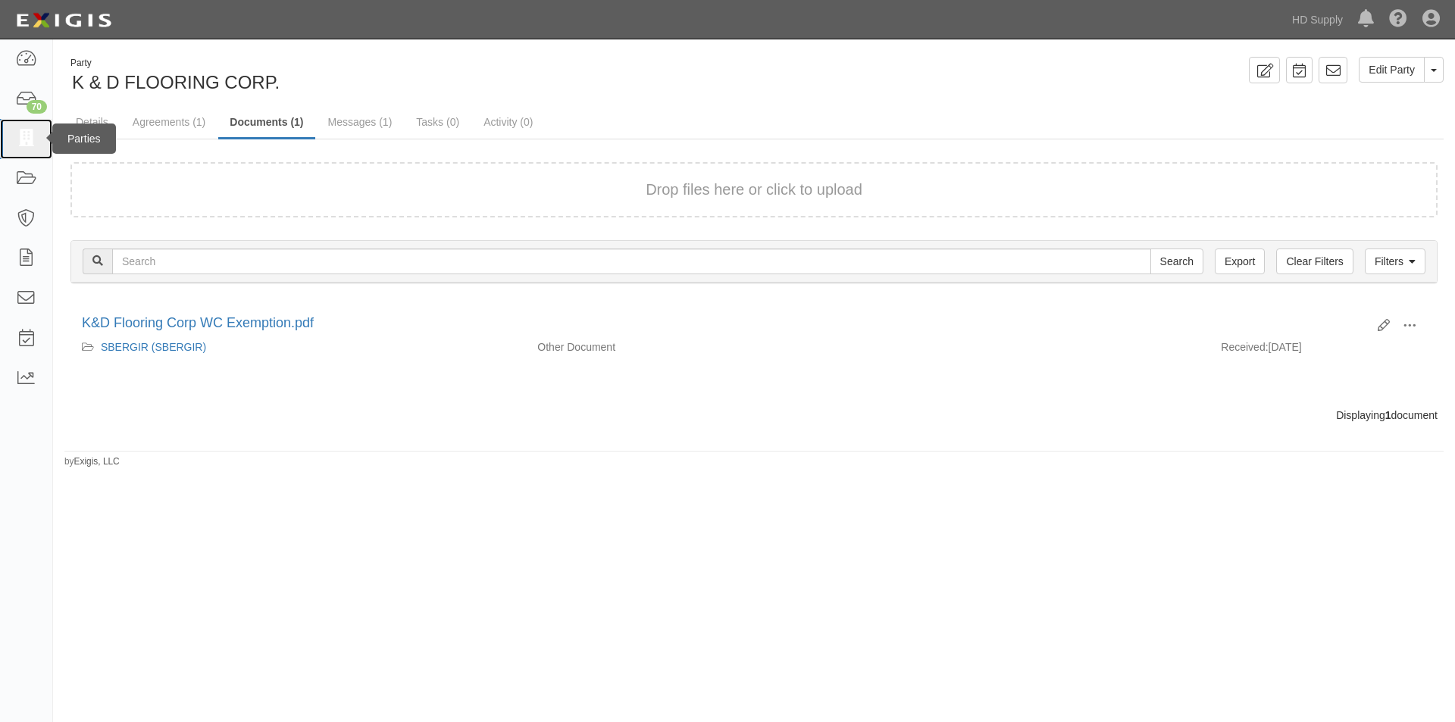
click at [30, 142] on icon at bounding box center [25, 138] width 21 height 17
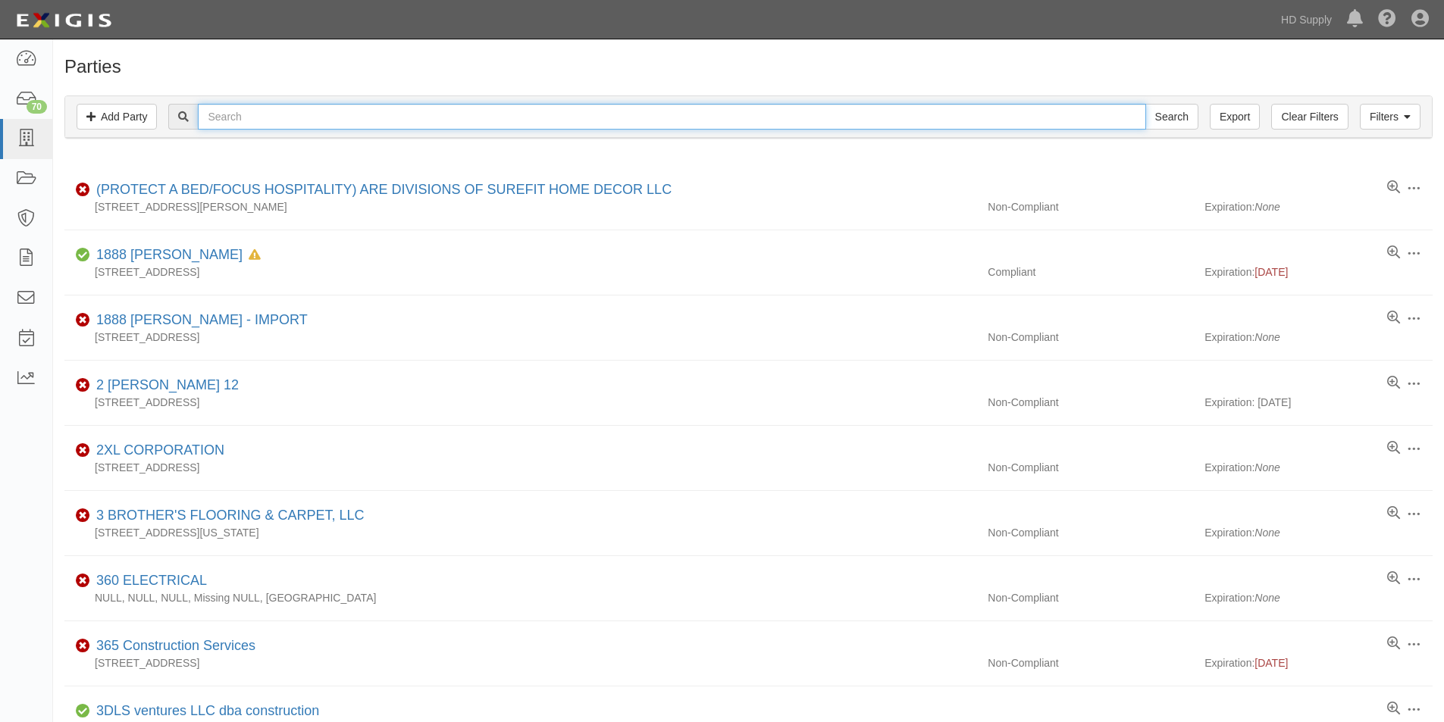
click at [258, 116] on input "text" at bounding box center [671, 117] width 947 height 26
type input "santand"
click at [1145, 104] on input "Search" at bounding box center [1171, 117] width 53 height 26
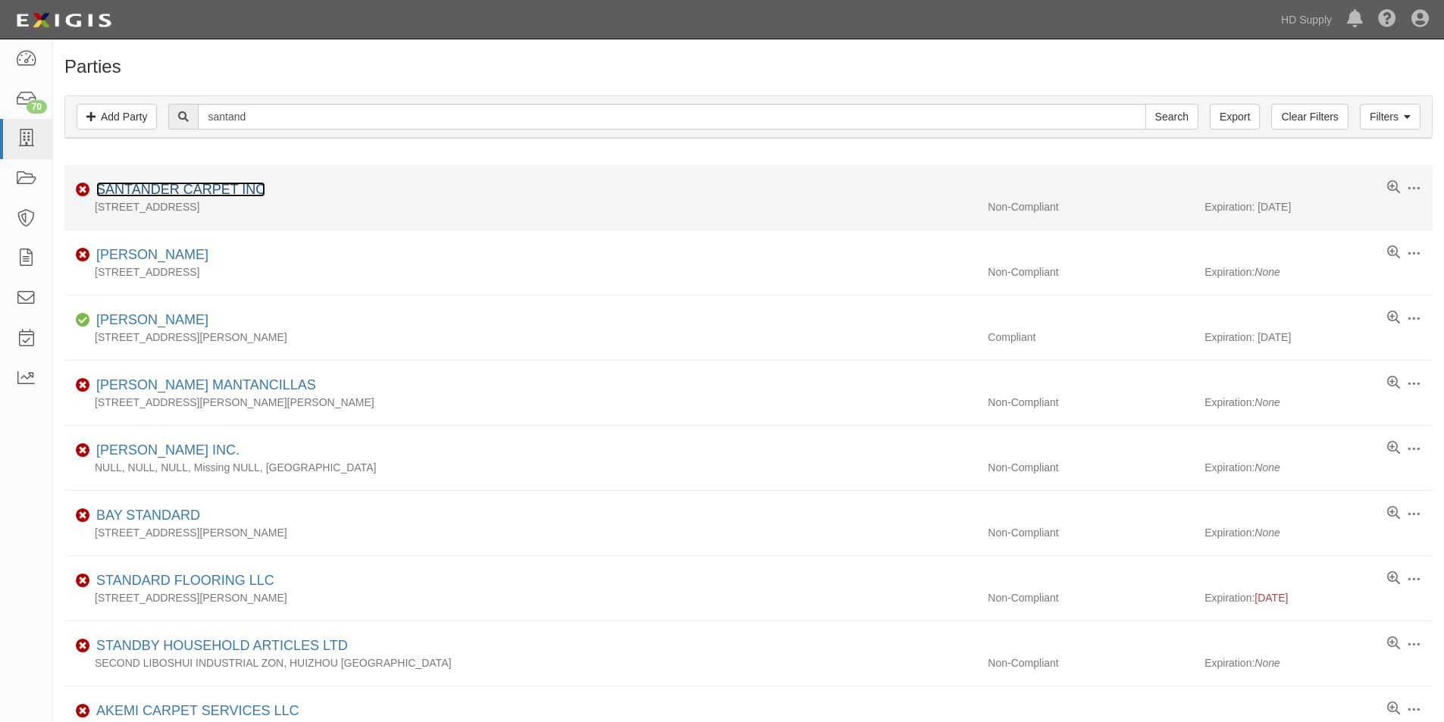
click at [194, 186] on link "SANTANDER CARPET INC" at bounding box center [180, 189] width 169 height 15
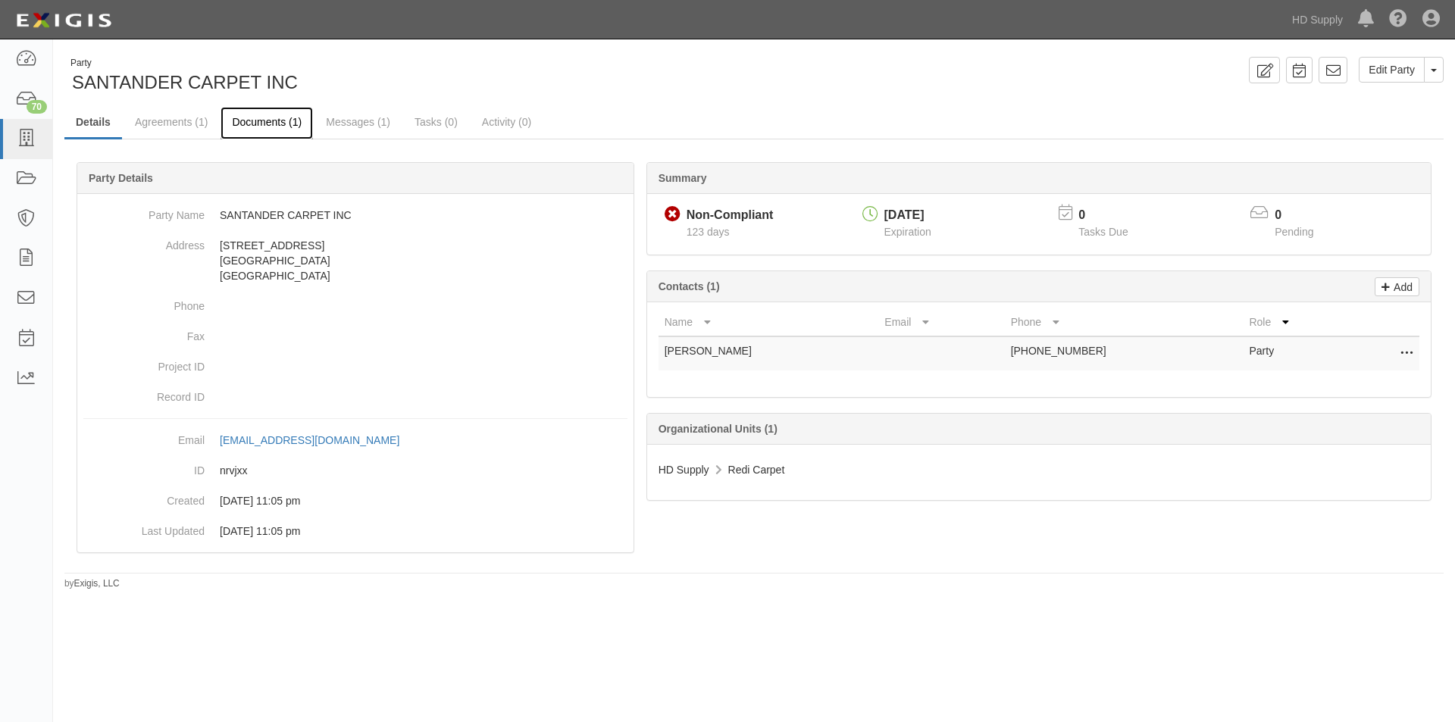
click at [246, 123] on link "Documents (1)" at bounding box center [267, 123] width 92 height 33
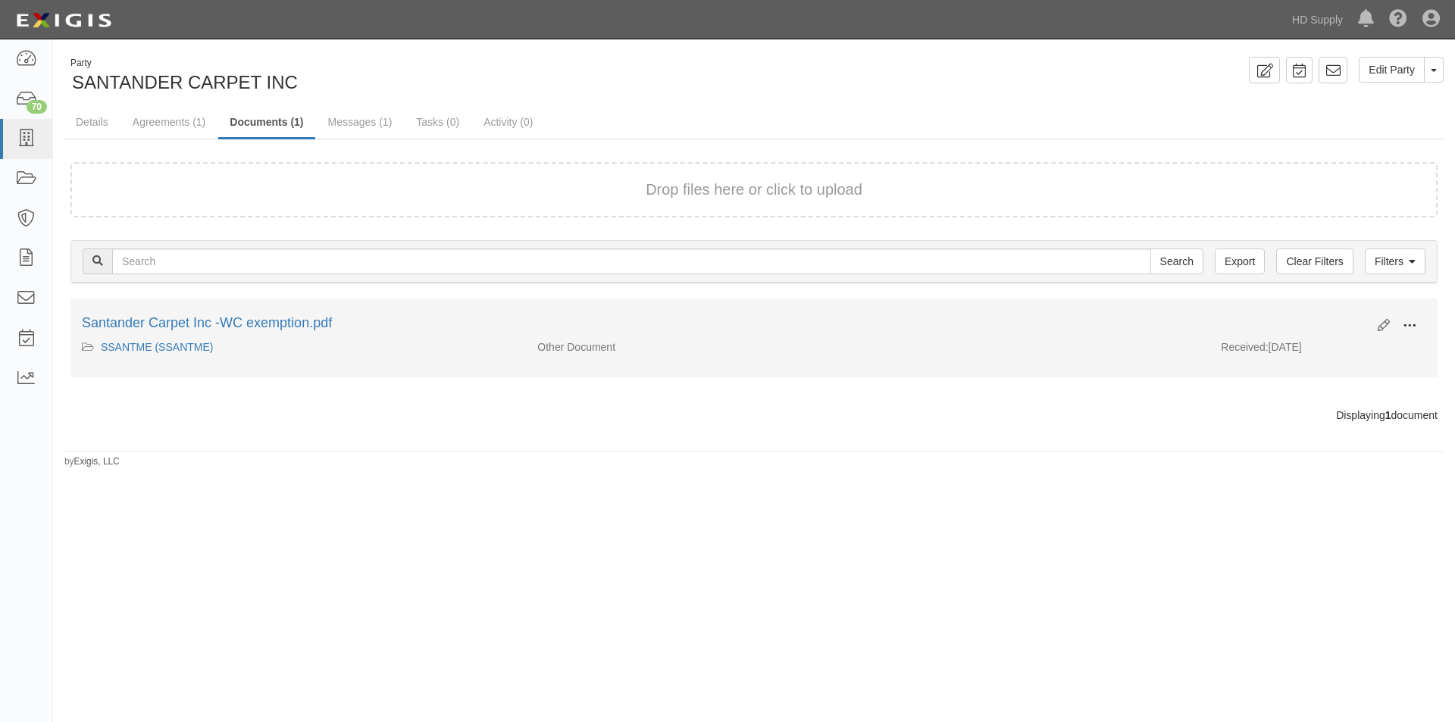
click at [1413, 322] on span at bounding box center [1410, 326] width 14 height 14
click at [1341, 352] on link "View" at bounding box center [1336, 347] width 120 height 27
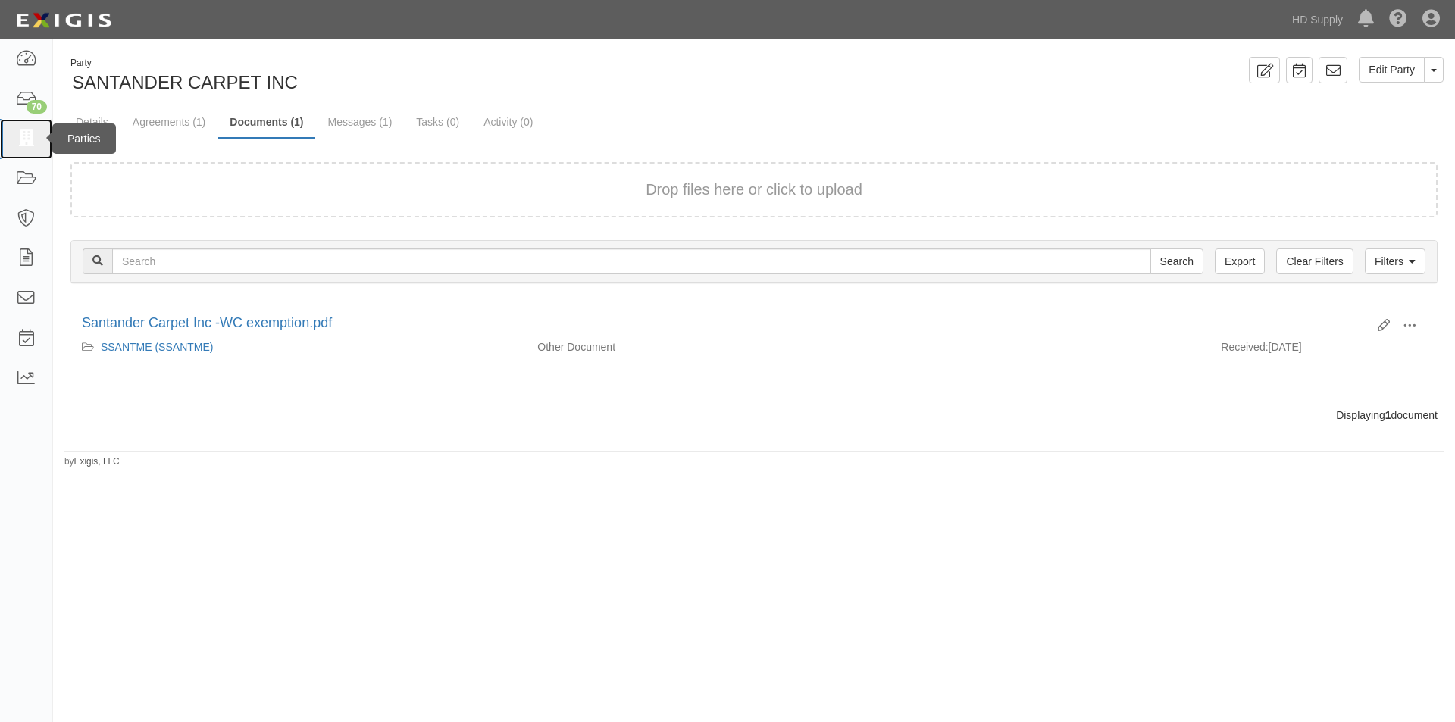
click at [28, 130] on icon at bounding box center [25, 138] width 21 height 17
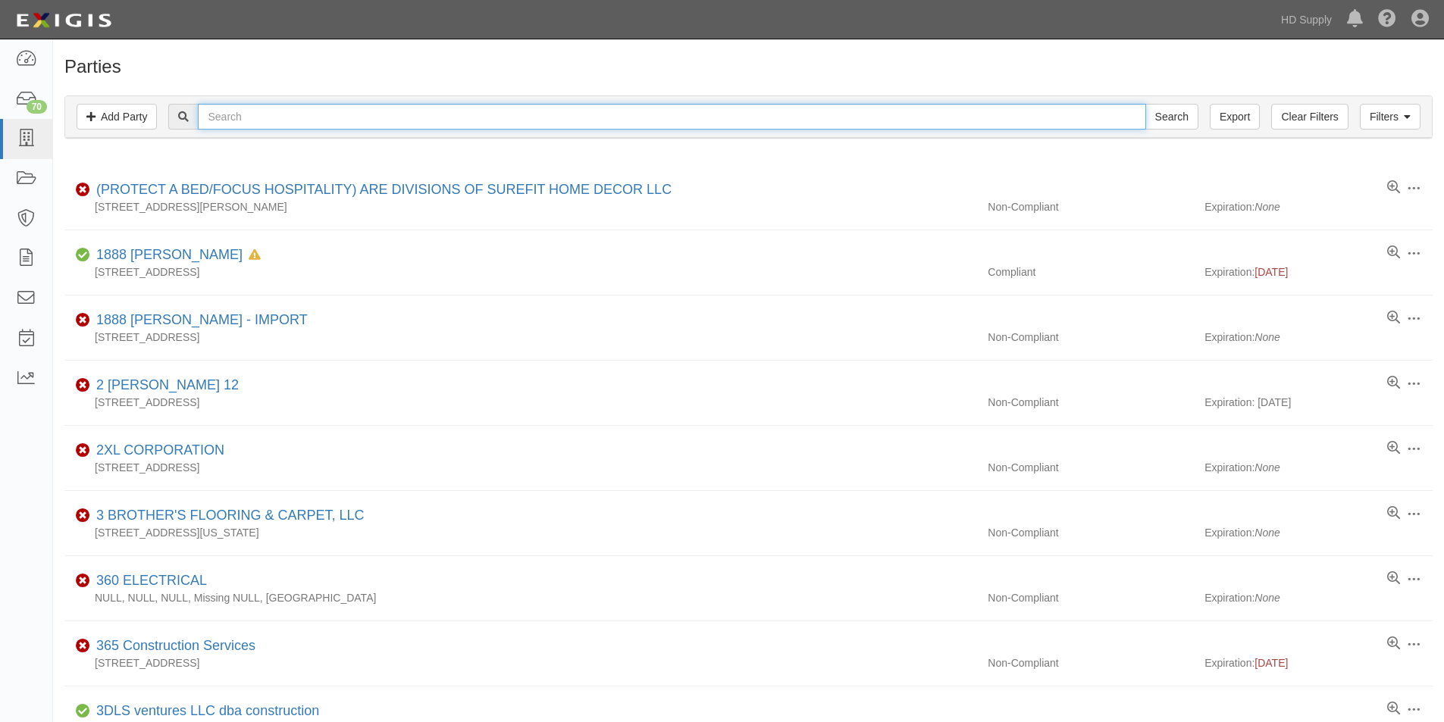
click at [219, 115] on input "text" at bounding box center [671, 117] width 947 height 26
type input "vasquez floor"
click at [1145, 104] on input "Search" at bounding box center [1171, 117] width 53 height 26
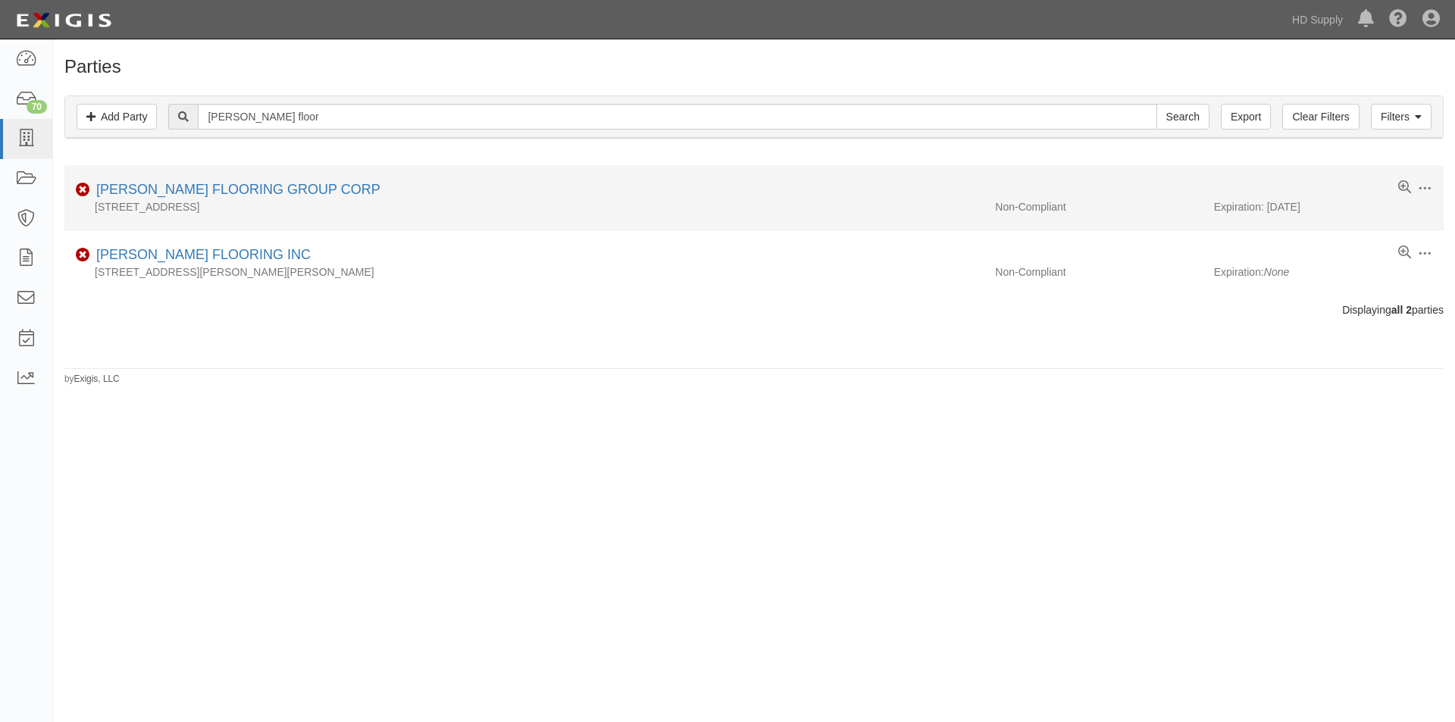
click at [212, 175] on li "Edit Log activity Add task Send message Archive Non-Compliant VASQUEZ FLOORING …" at bounding box center [753, 197] width 1379 height 65
click at [209, 191] on link "[PERSON_NAME] FLOORING GROUP CORP" at bounding box center [238, 189] width 284 height 15
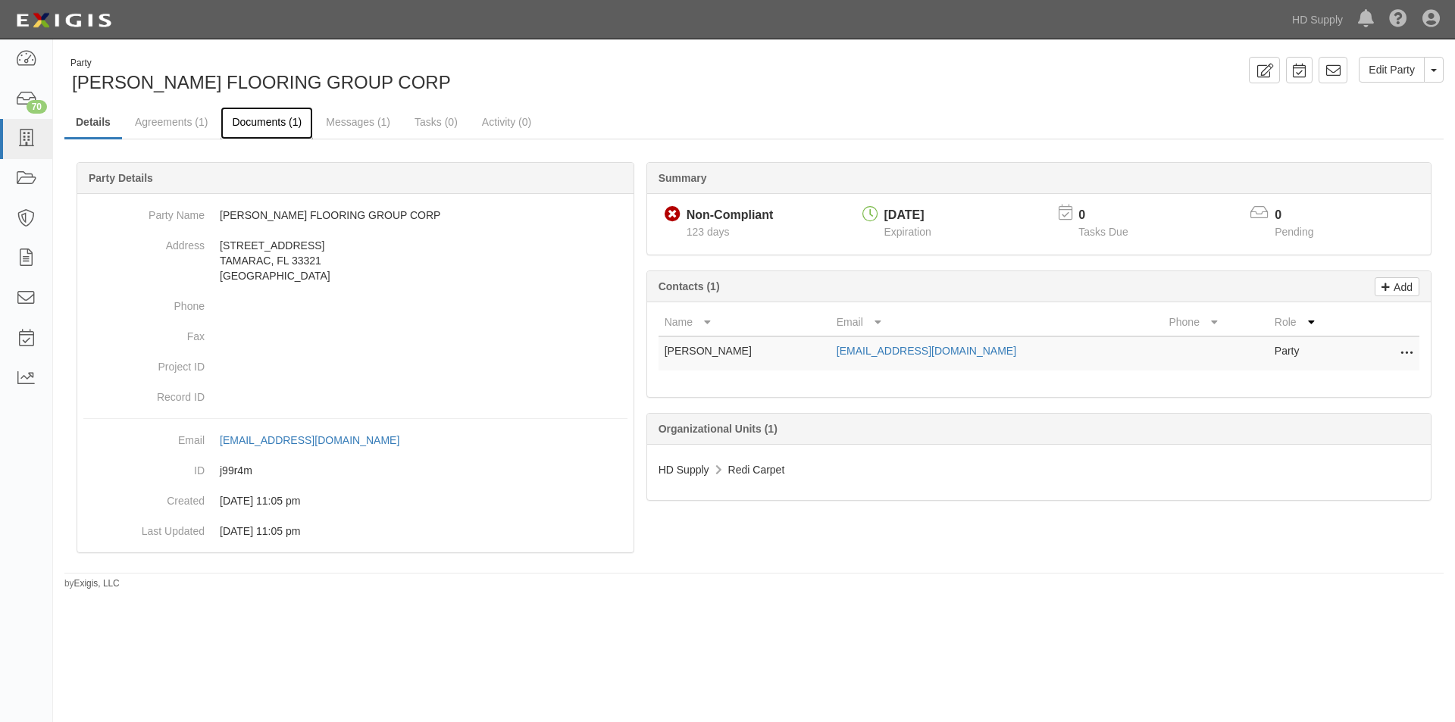
click at [254, 125] on link "Documents (1)" at bounding box center [267, 123] width 92 height 33
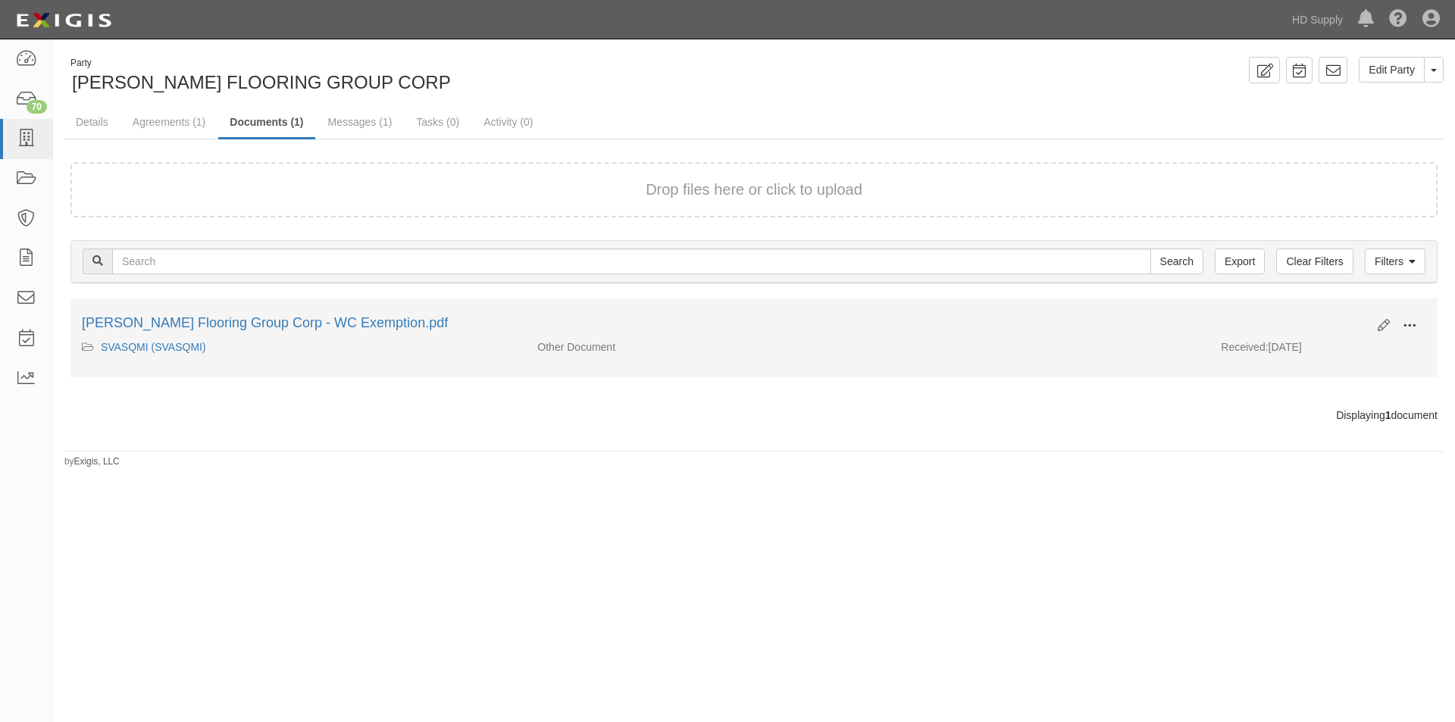
click at [1404, 320] on span at bounding box center [1410, 326] width 14 height 14
click at [1332, 346] on link "View" at bounding box center [1336, 347] width 120 height 27
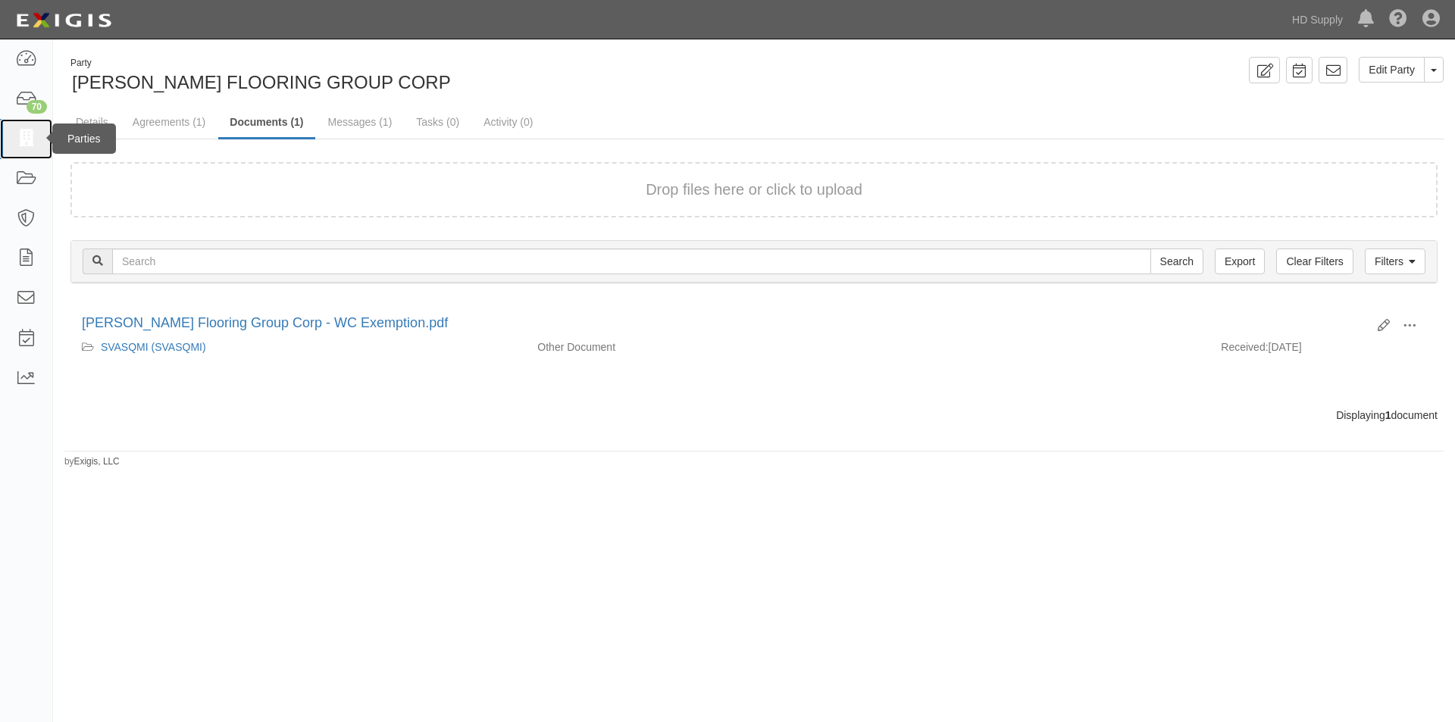
click at [28, 137] on icon at bounding box center [25, 138] width 21 height 17
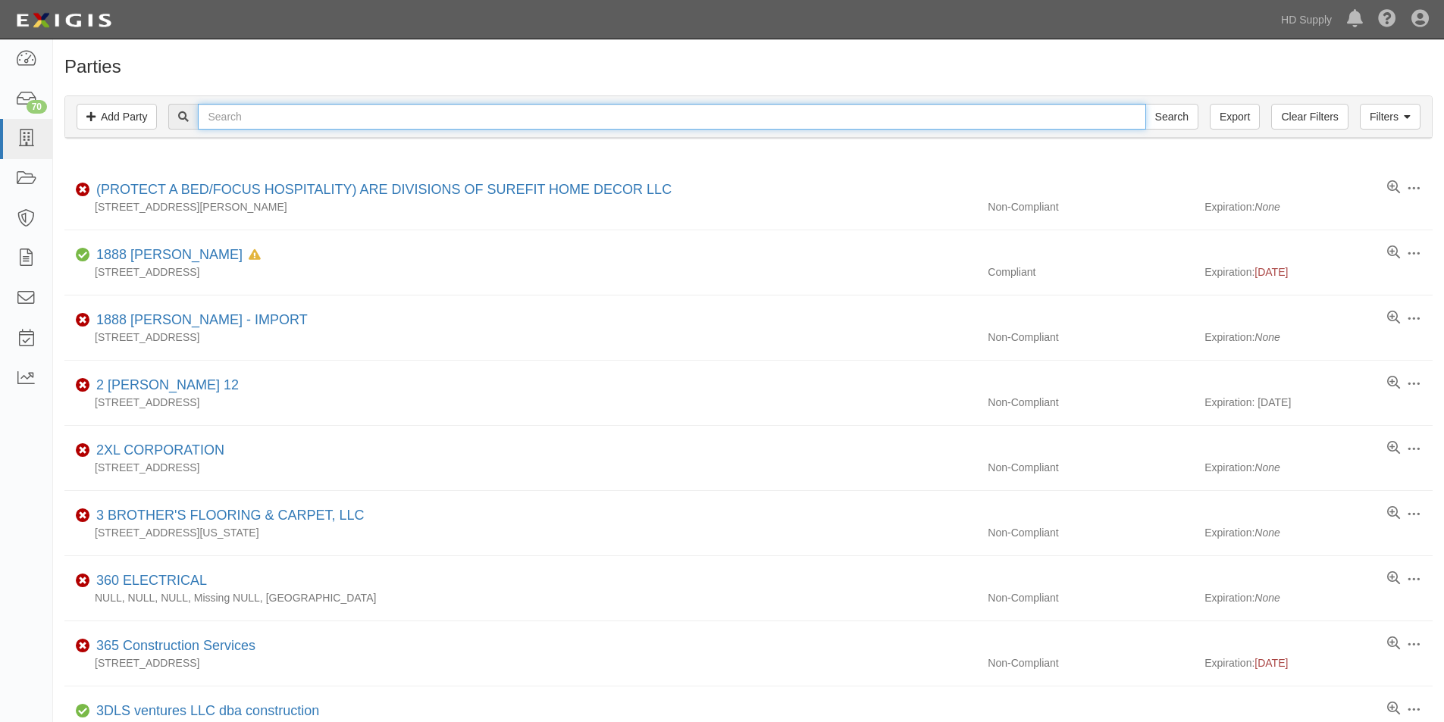
click at [338, 119] on input "text" at bounding box center [671, 117] width 947 height 26
type input "vc floor"
click at [1145, 104] on input "Search" at bounding box center [1171, 117] width 53 height 26
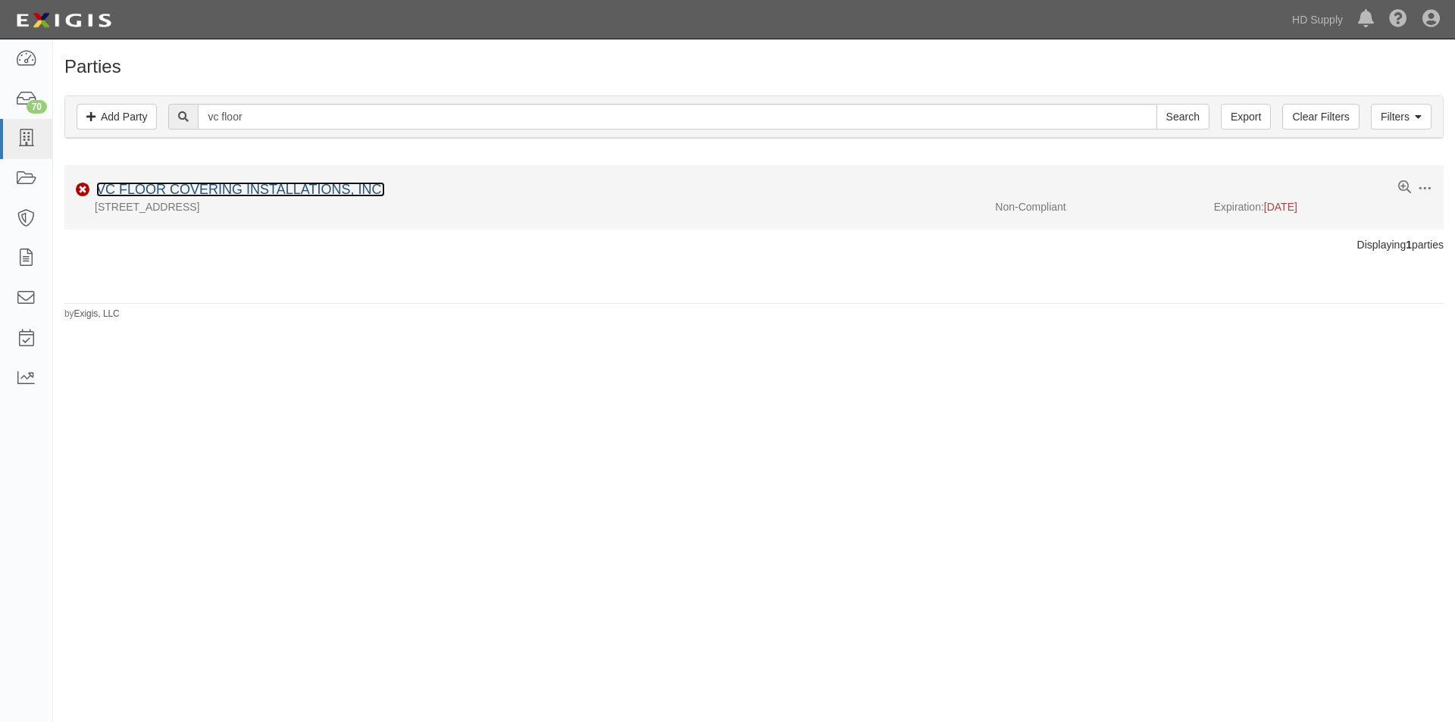
click at [264, 191] on link "VC FLOOR COVERING INSTALLATIONS, INC." at bounding box center [240, 189] width 289 height 15
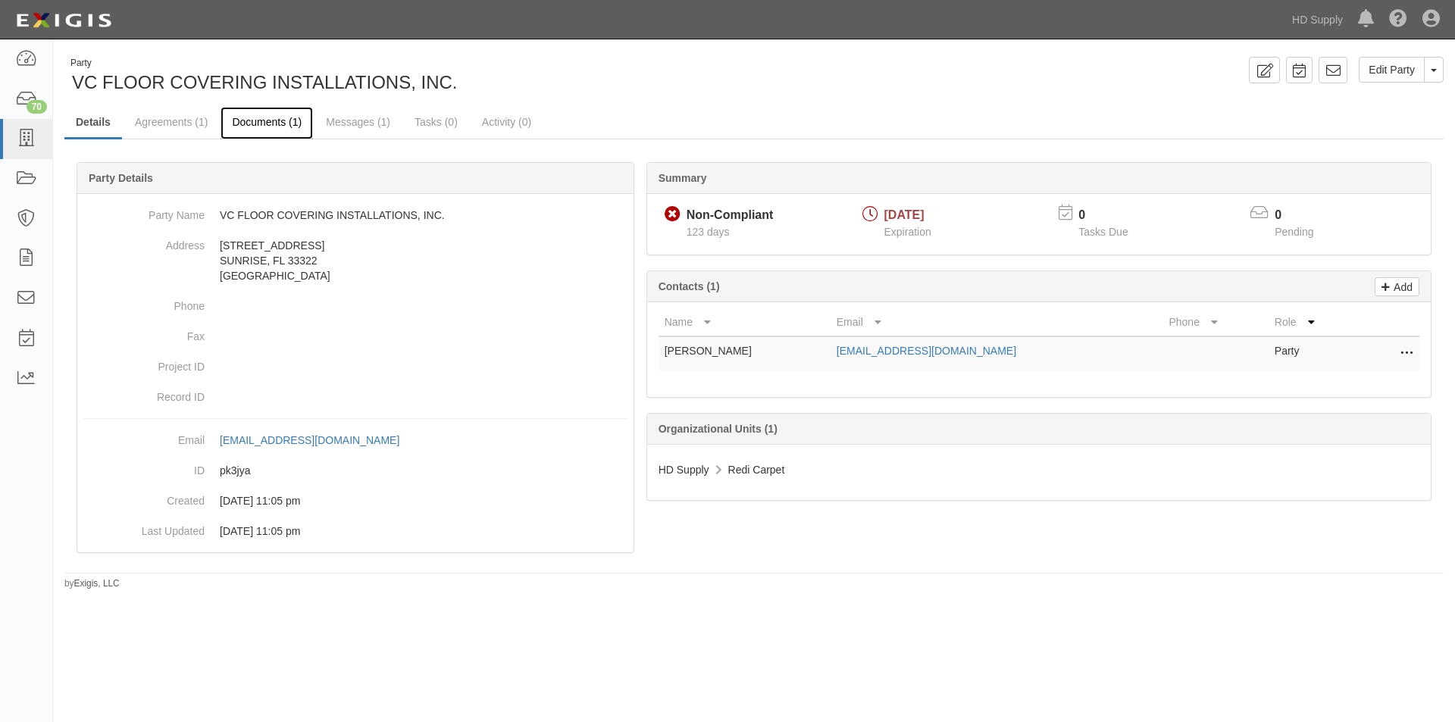
click at [267, 118] on link "Documents (1)" at bounding box center [267, 123] width 92 height 33
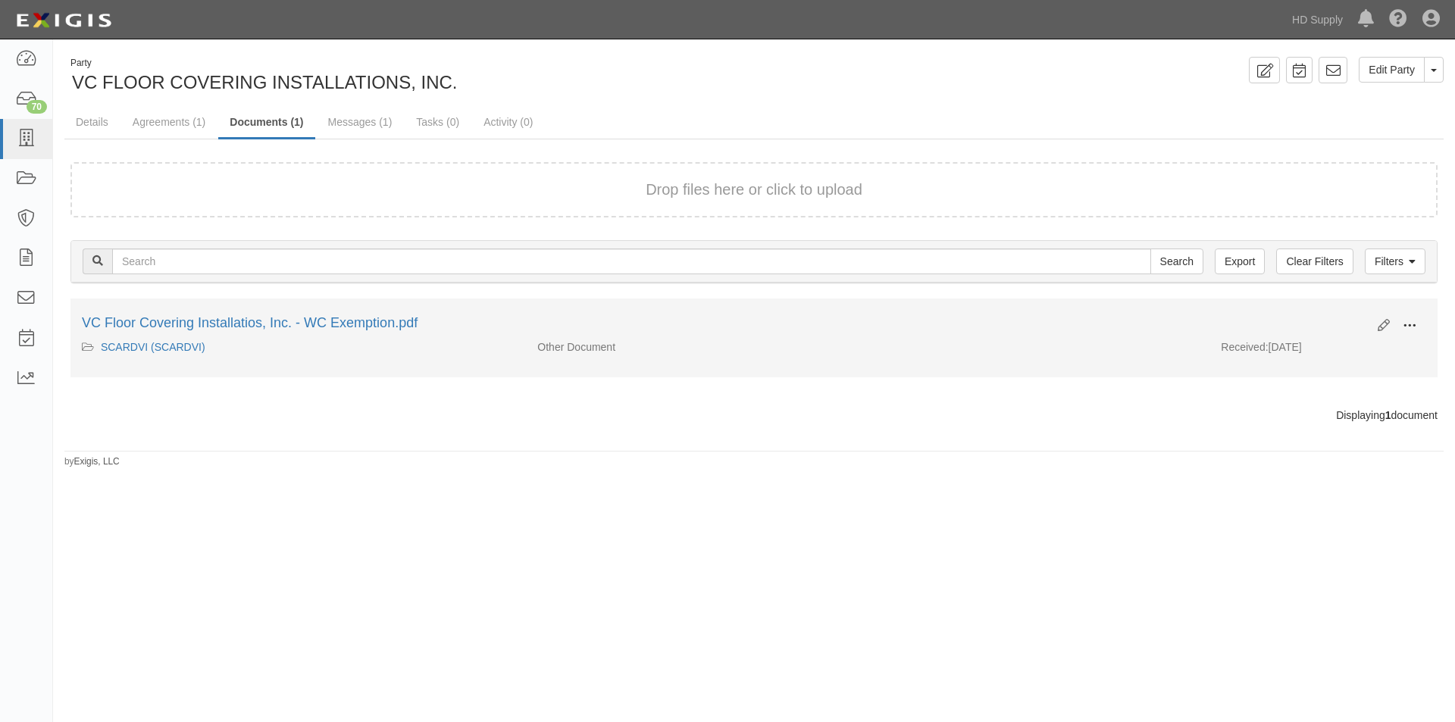
click at [1406, 328] on span at bounding box center [1410, 326] width 14 height 14
click at [1344, 355] on link "View" at bounding box center [1336, 347] width 120 height 27
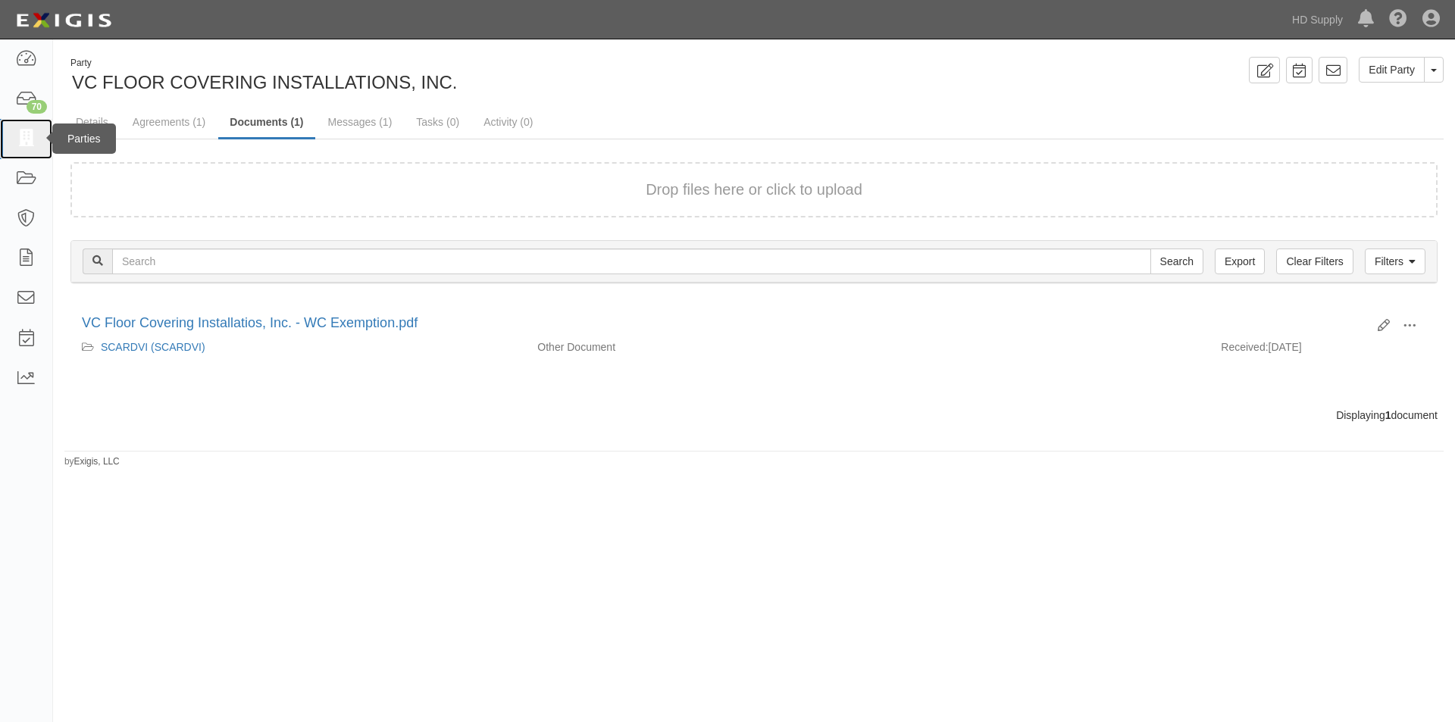
click at [39, 133] on link at bounding box center [26, 139] width 52 height 40
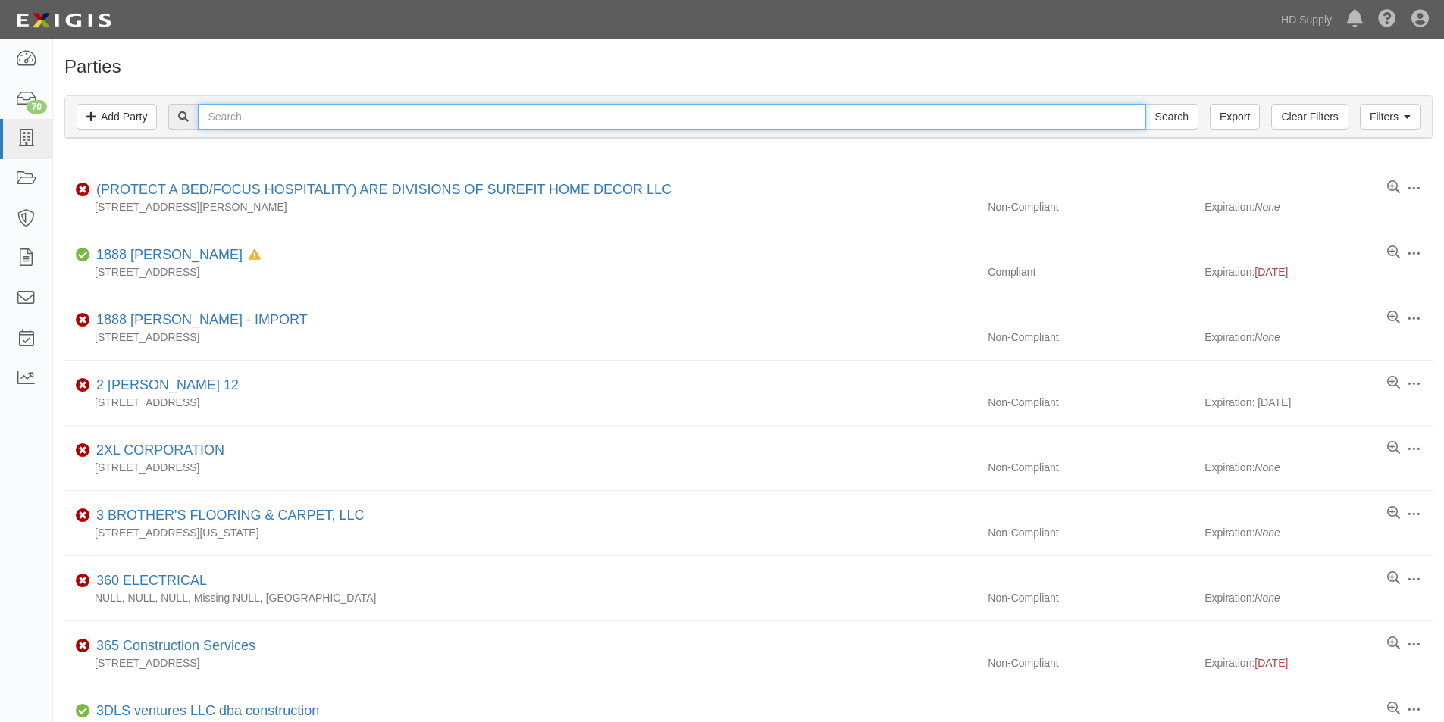
click at [221, 117] on input "text" at bounding box center [671, 117] width 947 height 26
type input "wv impro"
click at [1145, 104] on input "Search" at bounding box center [1171, 117] width 53 height 26
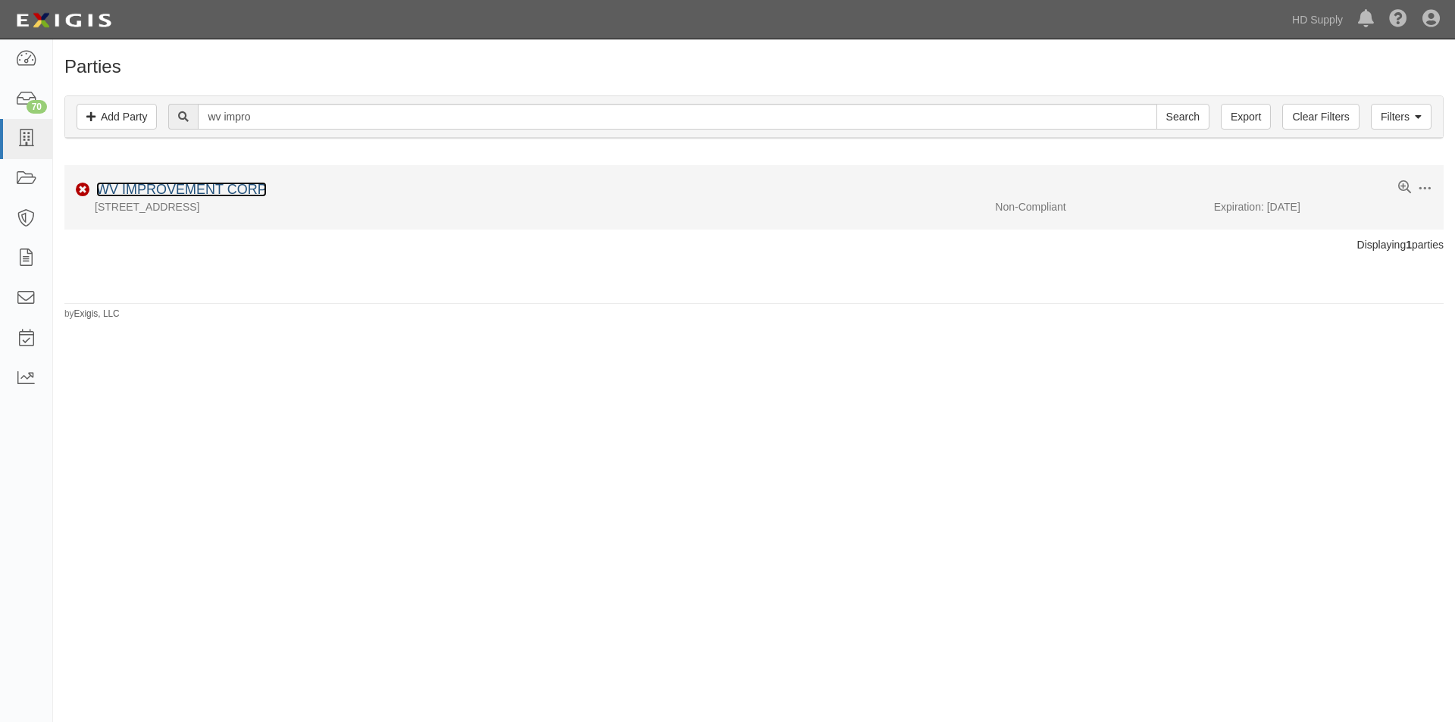
click at [171, 191] on link "WV IMPROVEMENT CORP" at bounding box center [181, 189] width 171 height 15
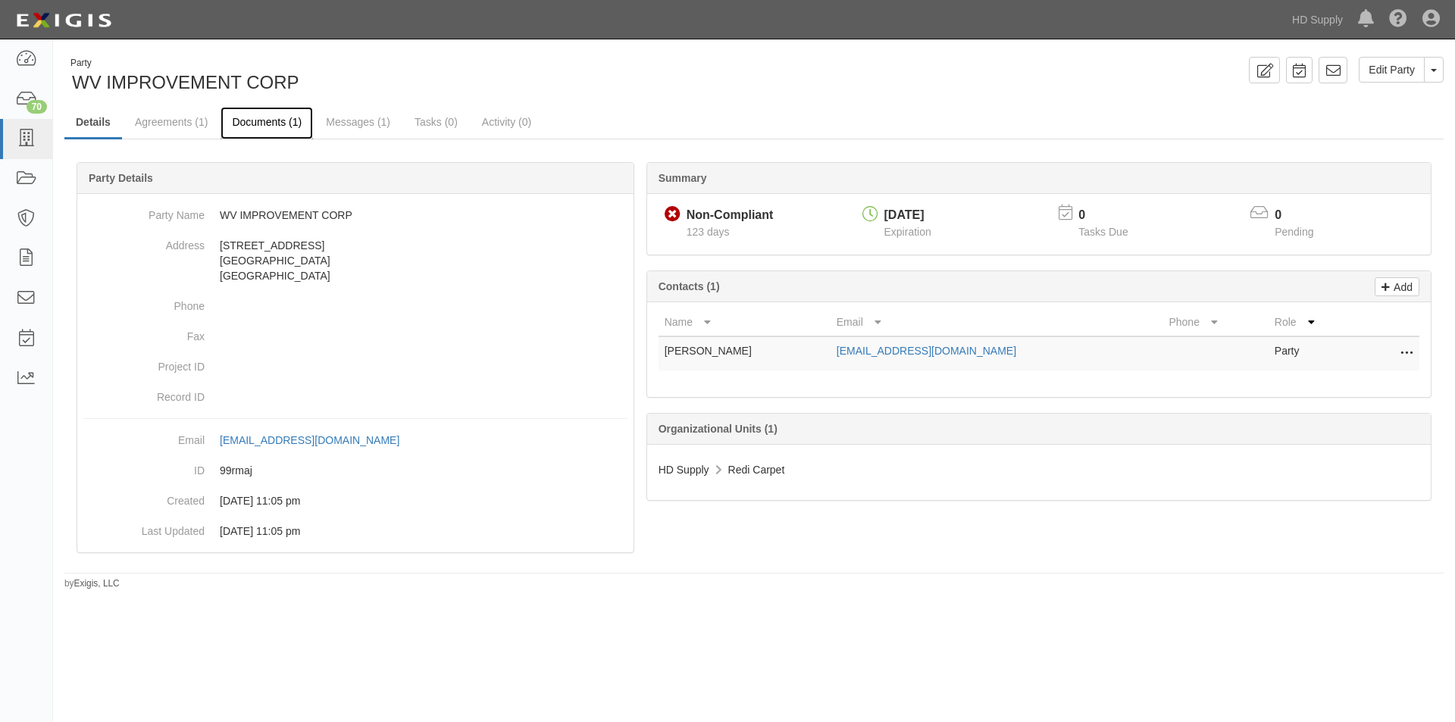
click at [255, 127] on link "Documents (1)" at bounding box center [267, 123] width 92 height 33
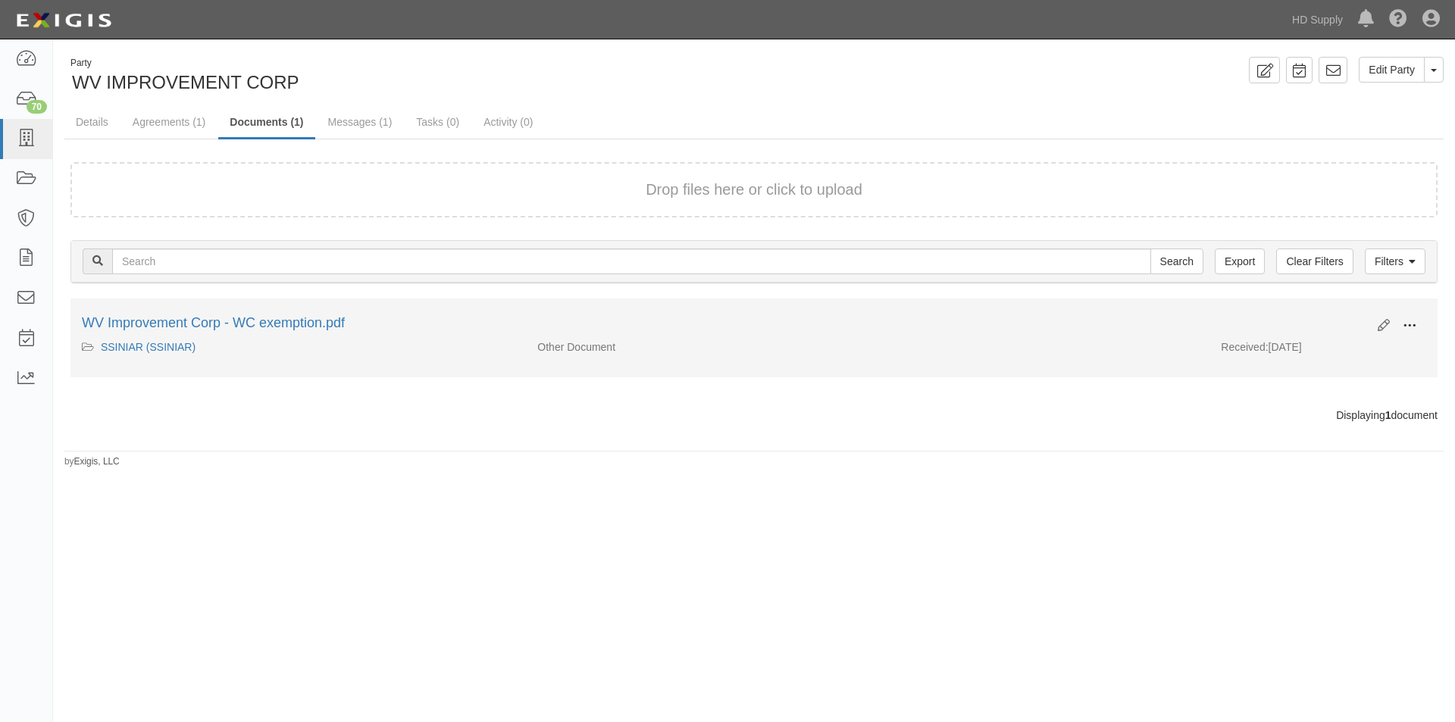
click at [1409, 324] on span at bounding box center [1410, 326] width 14 height 14
click at [1296, 350] on link "View" at bounding box center [1336, 347] width 120 height 27
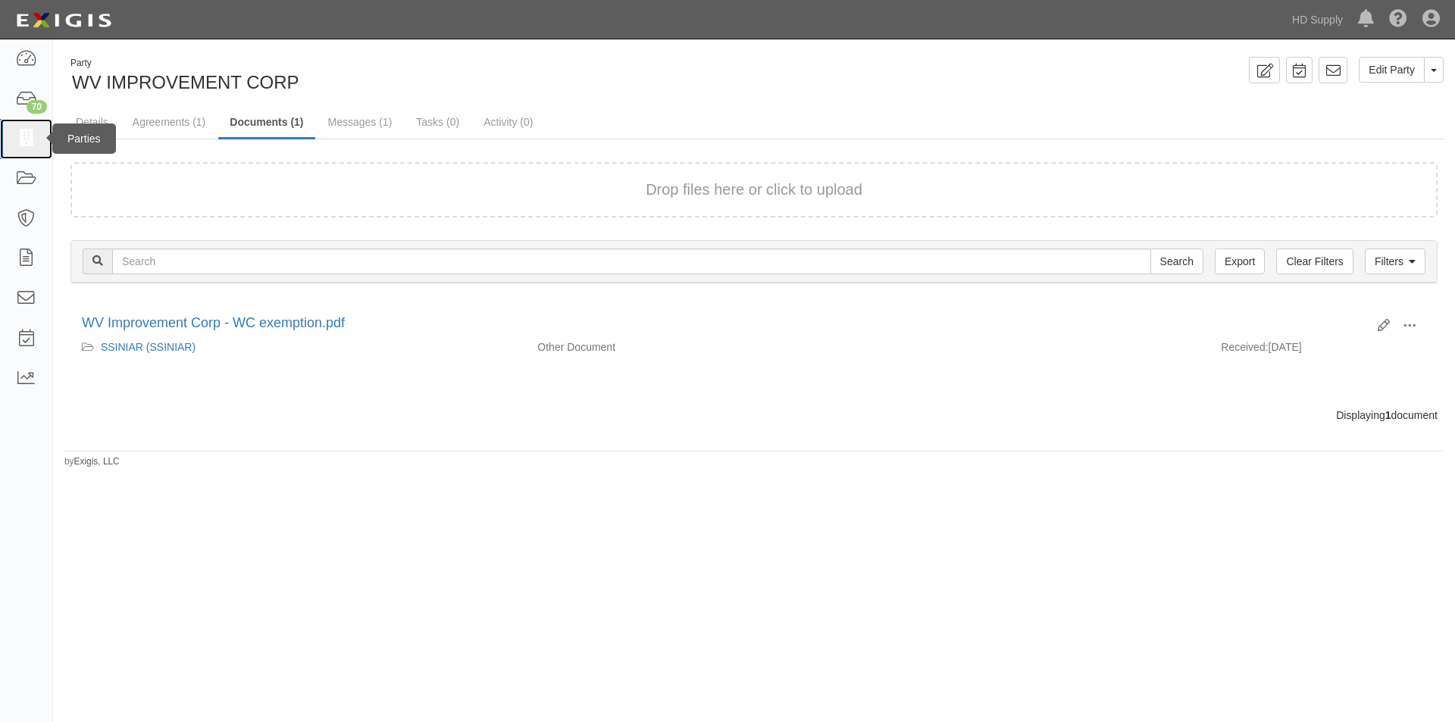
click at [23, 145] on icon at bounding box center [25, 138] width 21 height 17
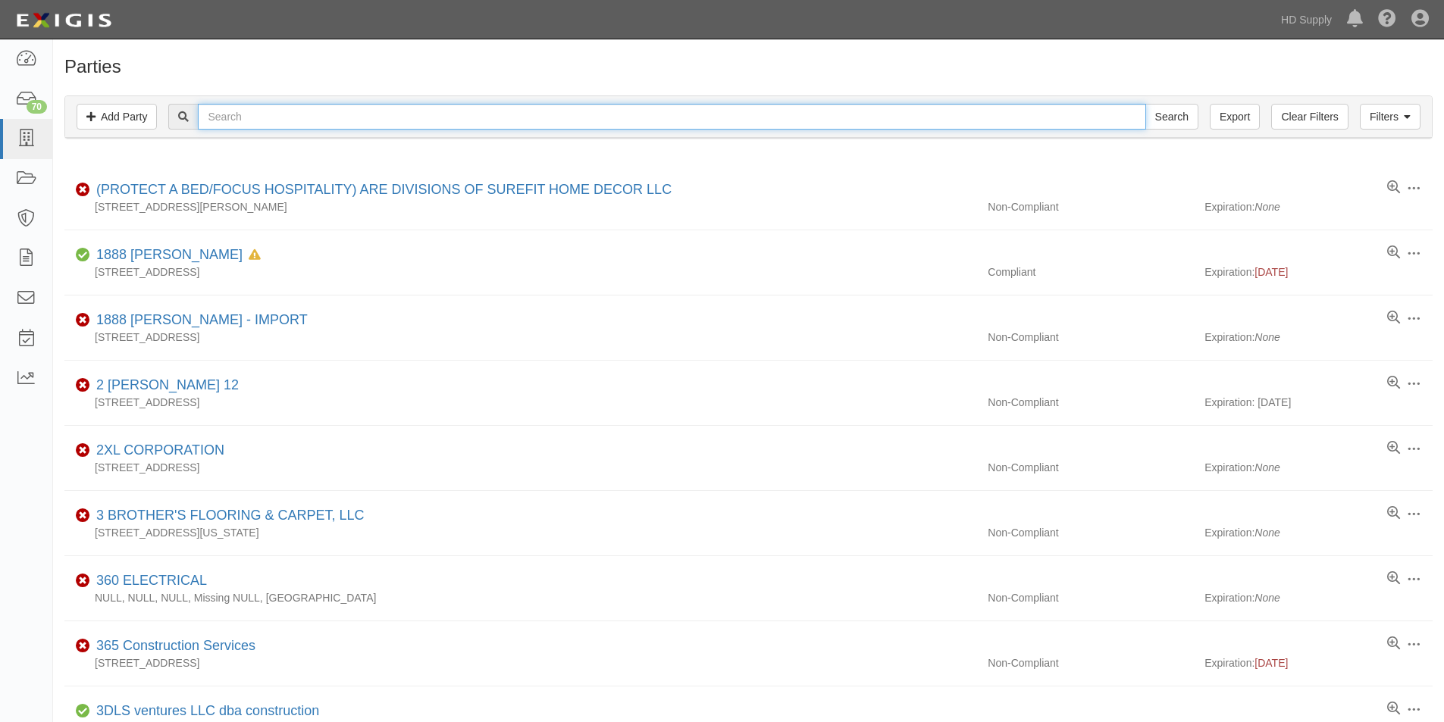
click at [206, 111] on input "text" at bounding box center [671, 117] width 947 height 26
type input "mickles"
click at [1145, 104] on input "Search" at bounding box center [1171, 117] width 53 height 26
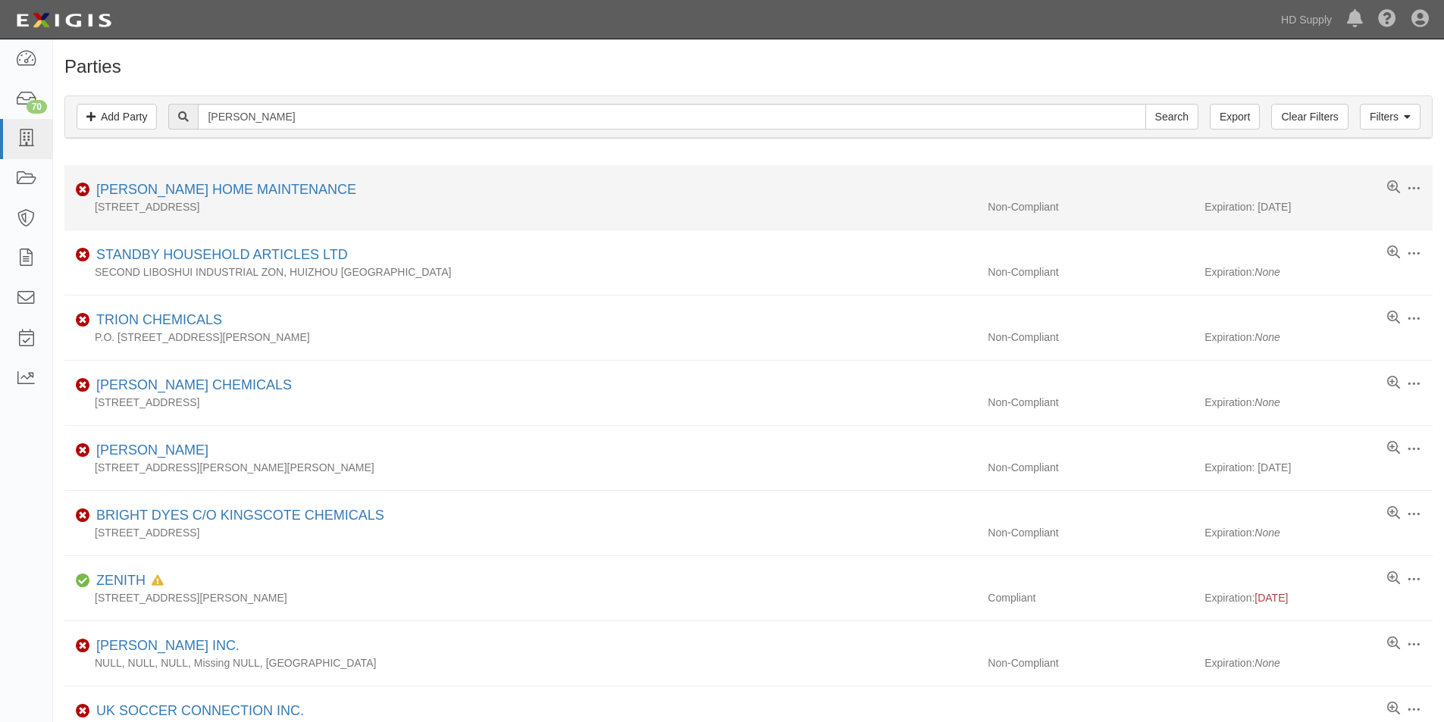
click at [184, 181] on div "[PERSON_NAME] HOME MAINTENANCE" at bounding box center [223, 190] width 266 height 20
click at [145, 191] on link "[PERSON_NAME] HOME MAINTENANCE" at bounding box center [226, 189] width 260 height 15
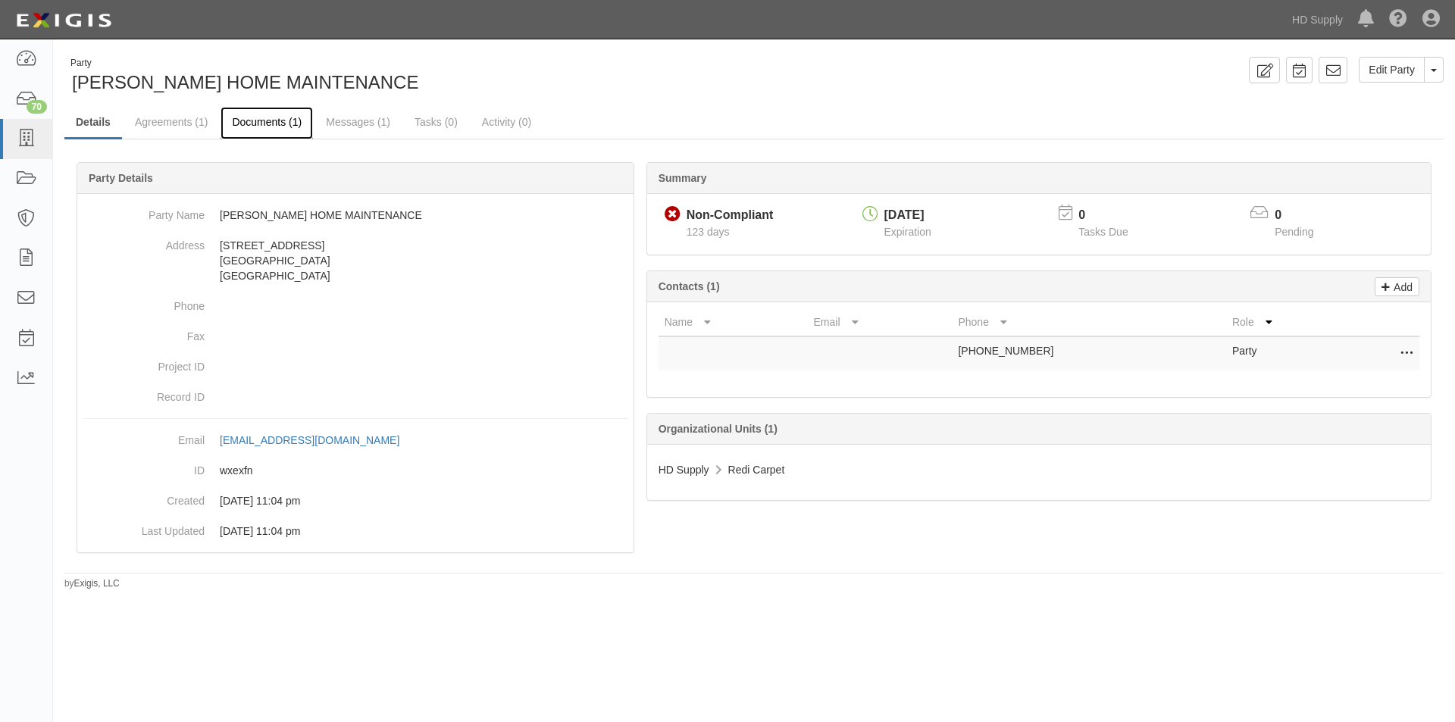
click at [269, 129] on link "Documents (1)" at bounding box center [267, 123] width 92 height 33
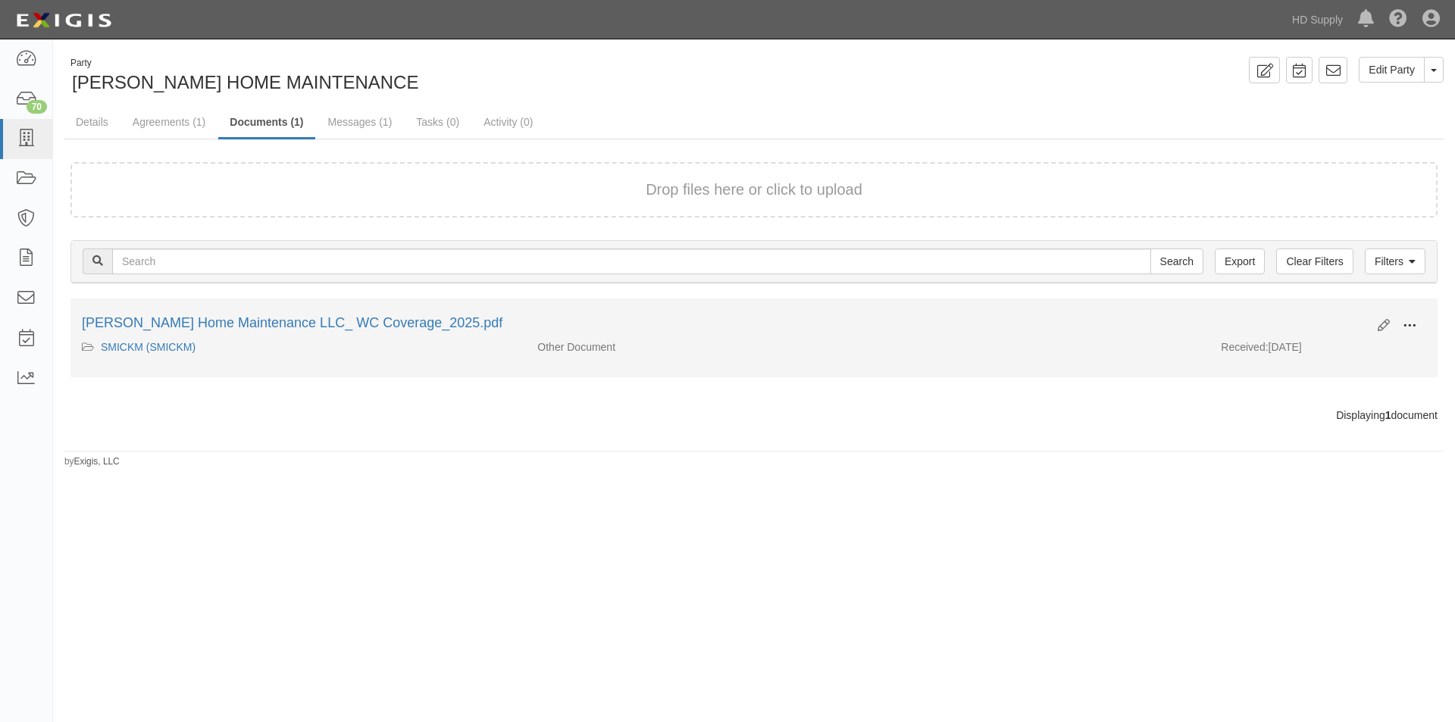
click at [1419, 320] on button at bounding box center [1409, 327] width 33 height 26
click at [1348, 348] on link "View" at bounding box center [1336, 347] width 120 height 27
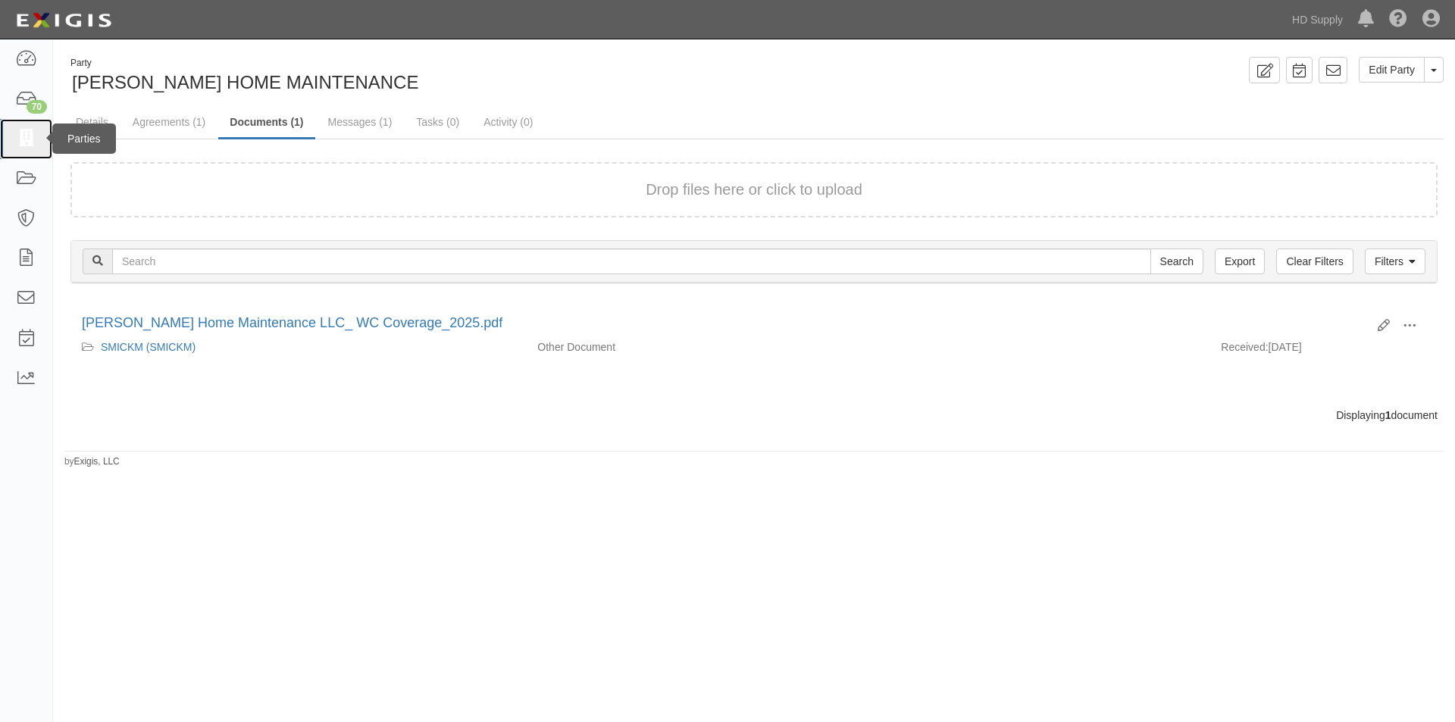
click at [18, 141] on icon at bounding box center [25, 138] width 21 height 17
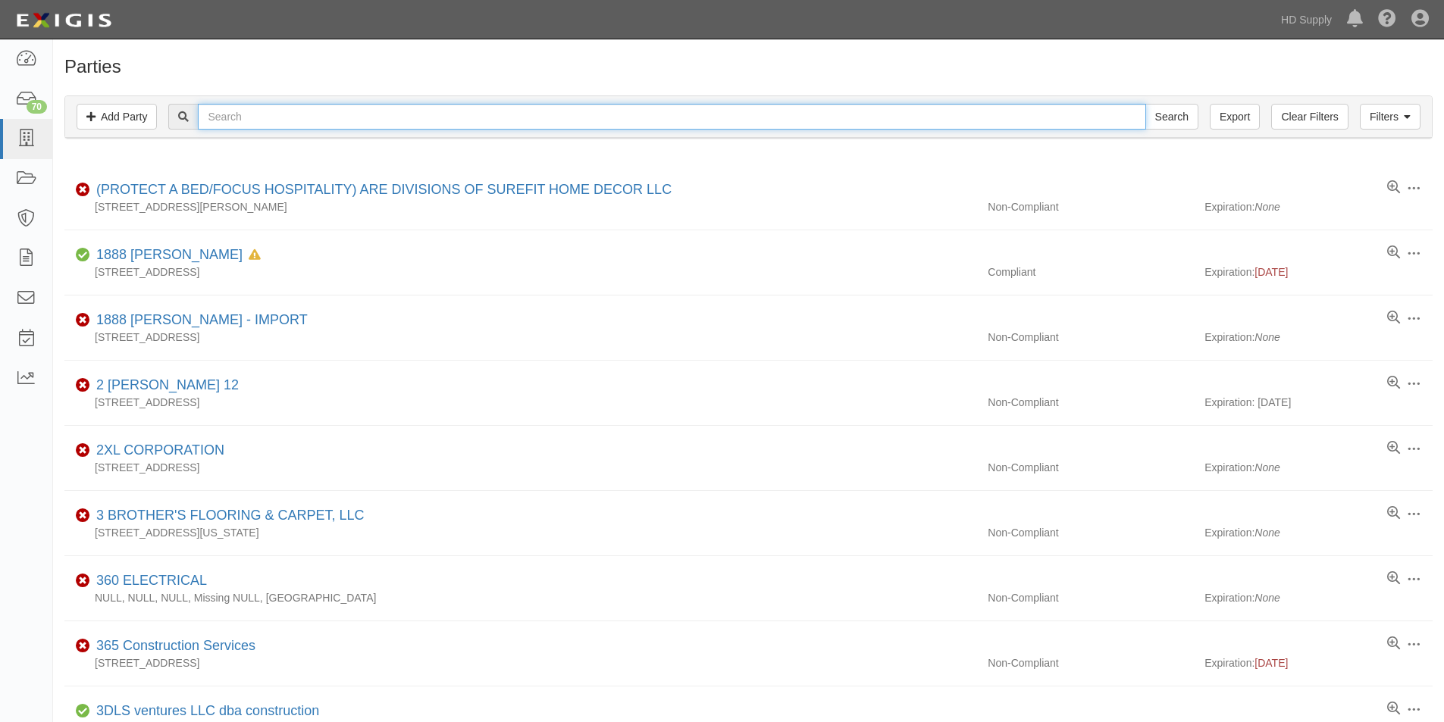
click at [313, 116] on input "text" at bounding box center [671, 117] width 947 height 26
type input "jax"
click at [1145, 104] on input "Search" at bounding box center [1171, 117] width 53 height 26
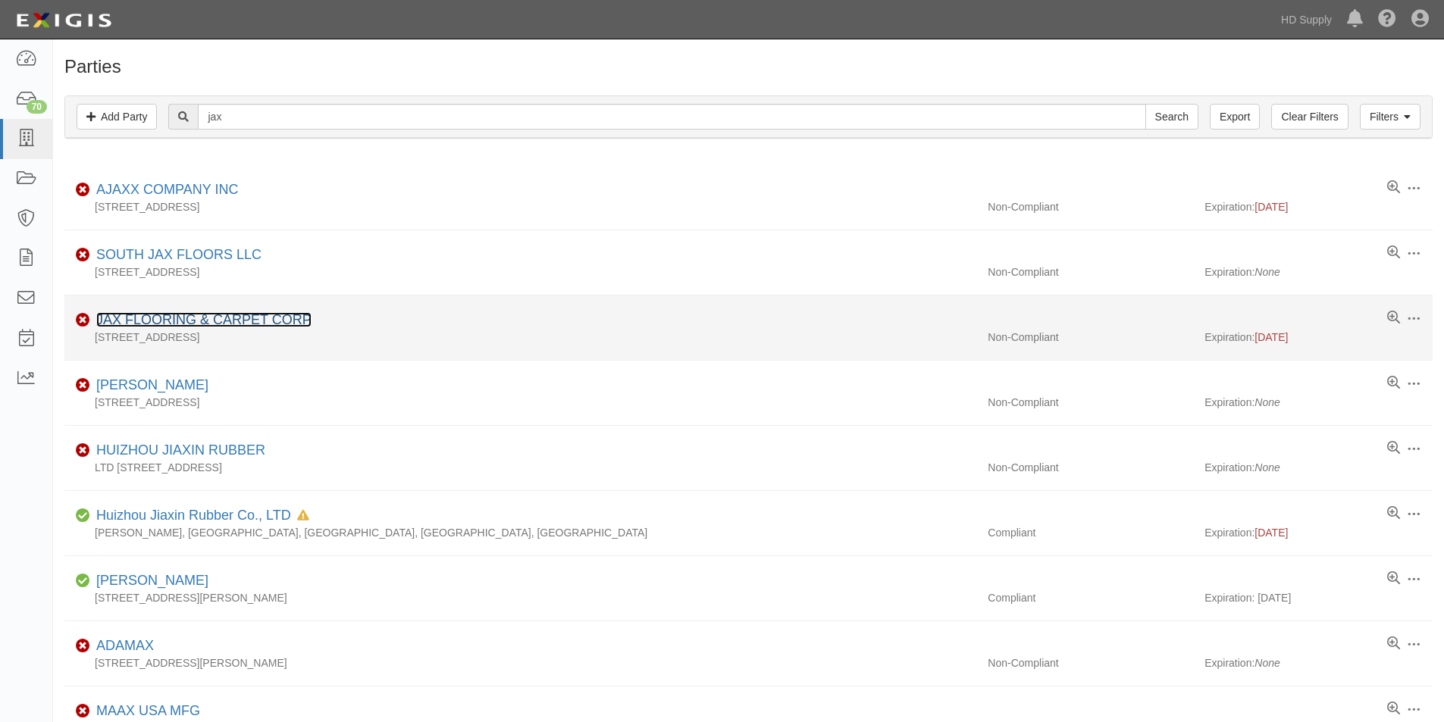
click at [224, 317] on link "JAX FLOORING & CARPET CORP" at bounding box center [203, 319] width 215 height 15
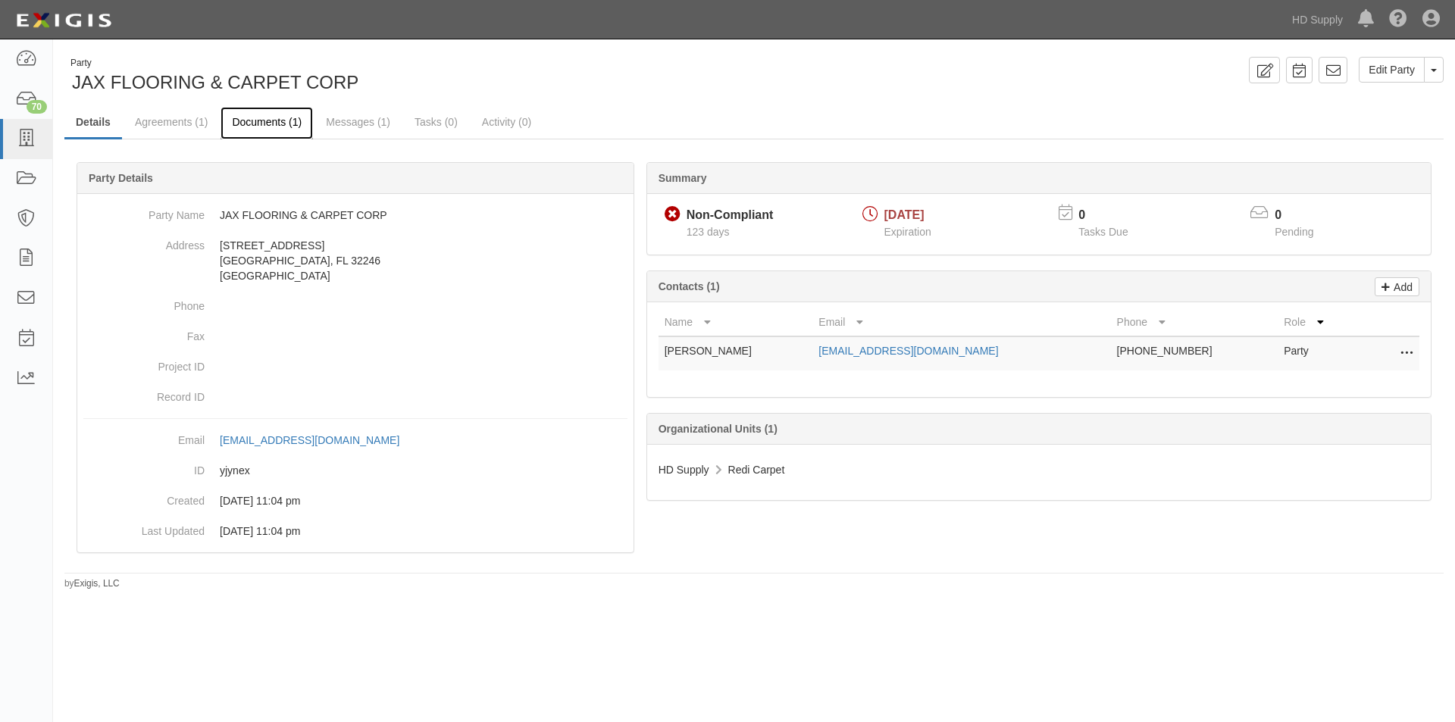
click at [277, 118] on link "Documents (1)" at bounding box center [267, 123] width 92 height 33
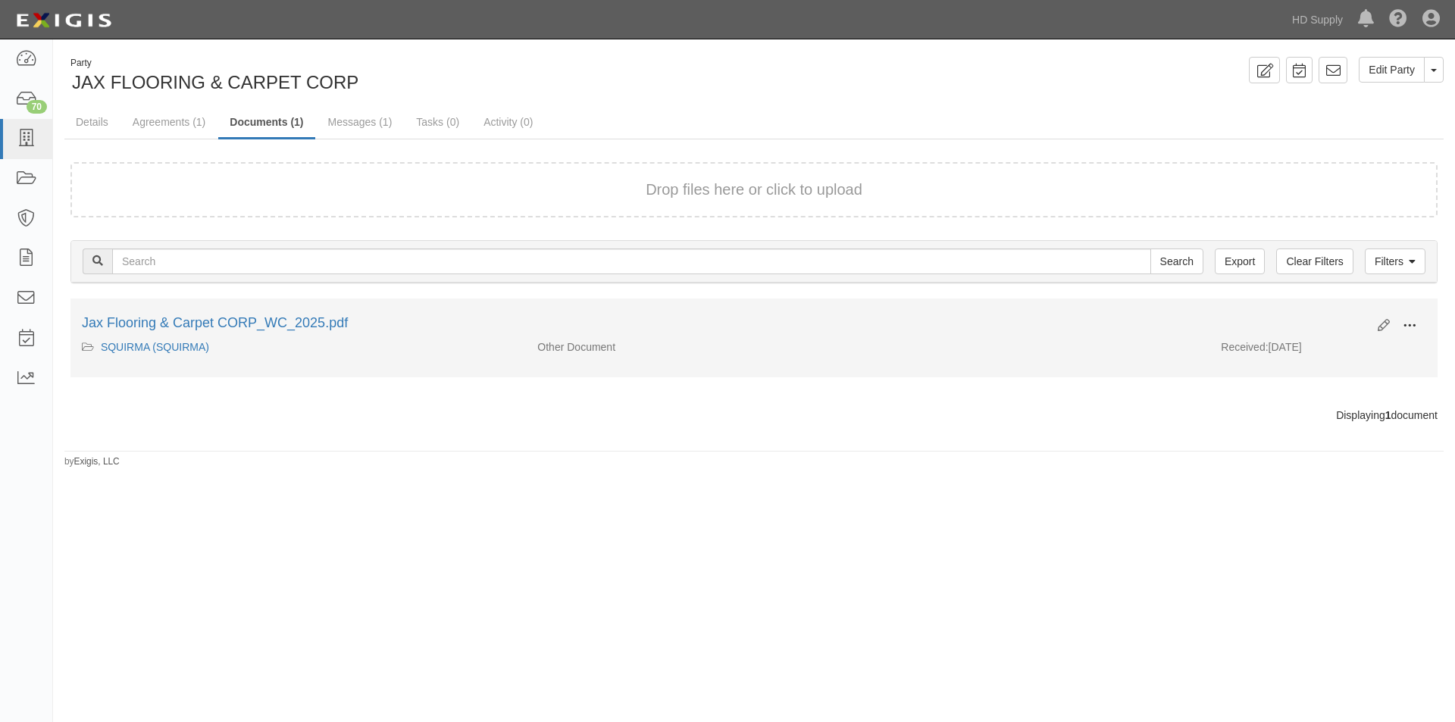
click at [1406, 324] on span at bounding box center [1410, 326] width 14 height 14
click at [1328, 349] on link "View" at bounding box center [1336, 347] width 120 height 27
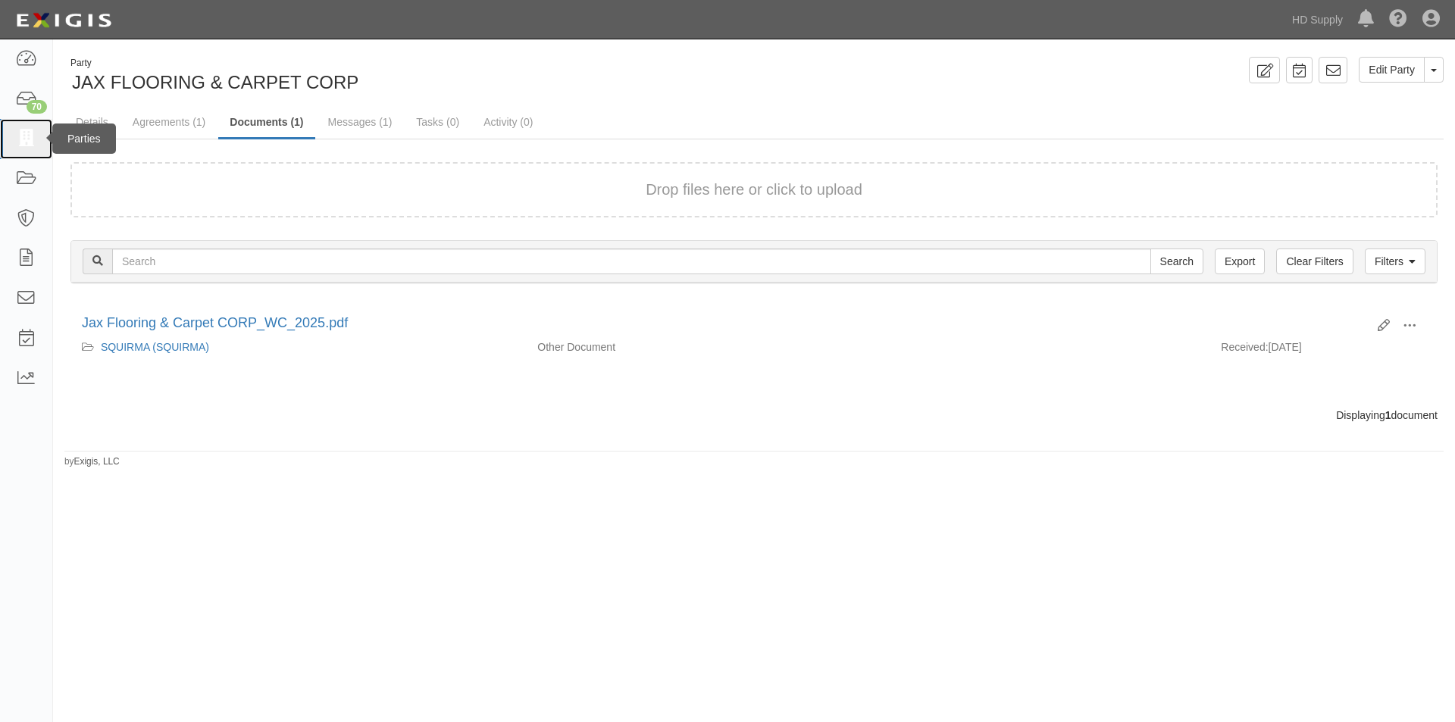
click at [42, 134] on link at bounding box center [26, 139] width 52 height 40
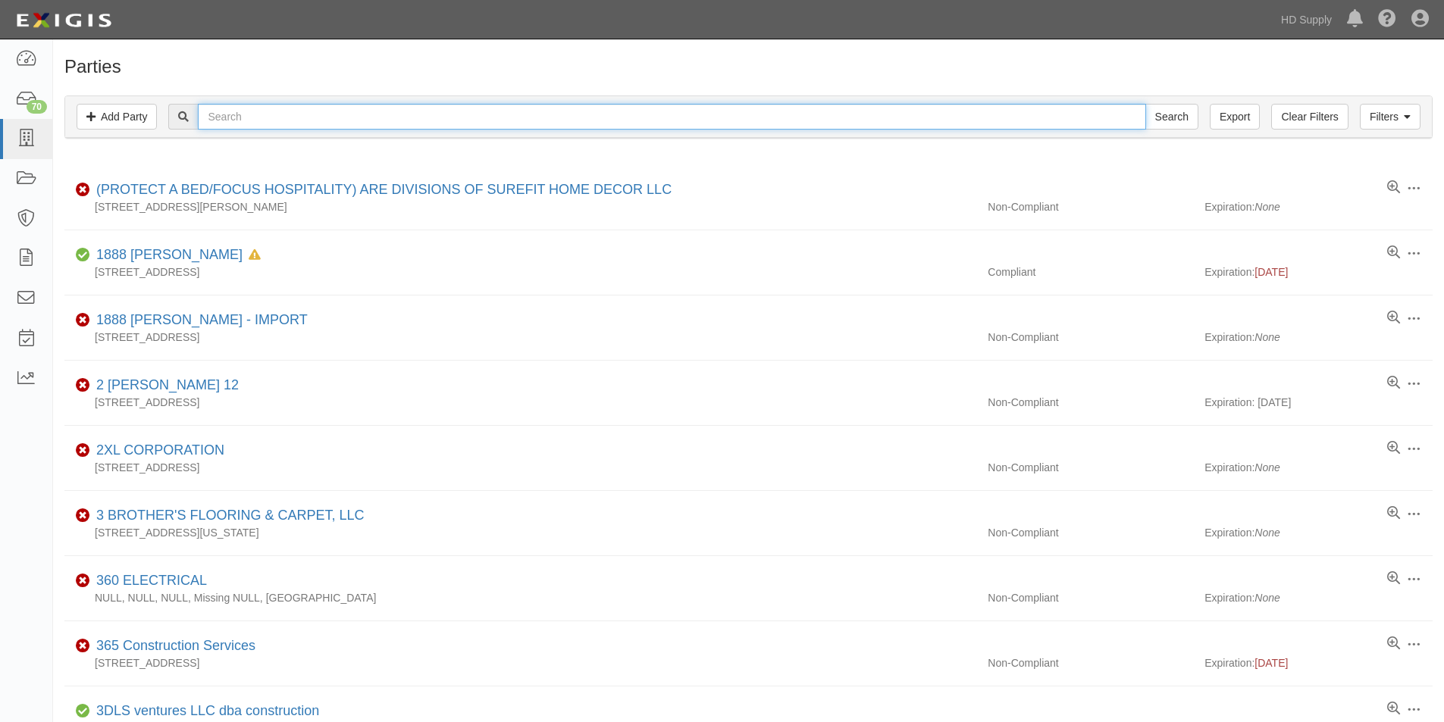
click at [331, 123] on input "text" at bounding box center [671, 117] width 947 height 26
type input "two brothwer"
click at [1145, 104] on input "Search" at bounding box center [1171, 117] width 53 height 26
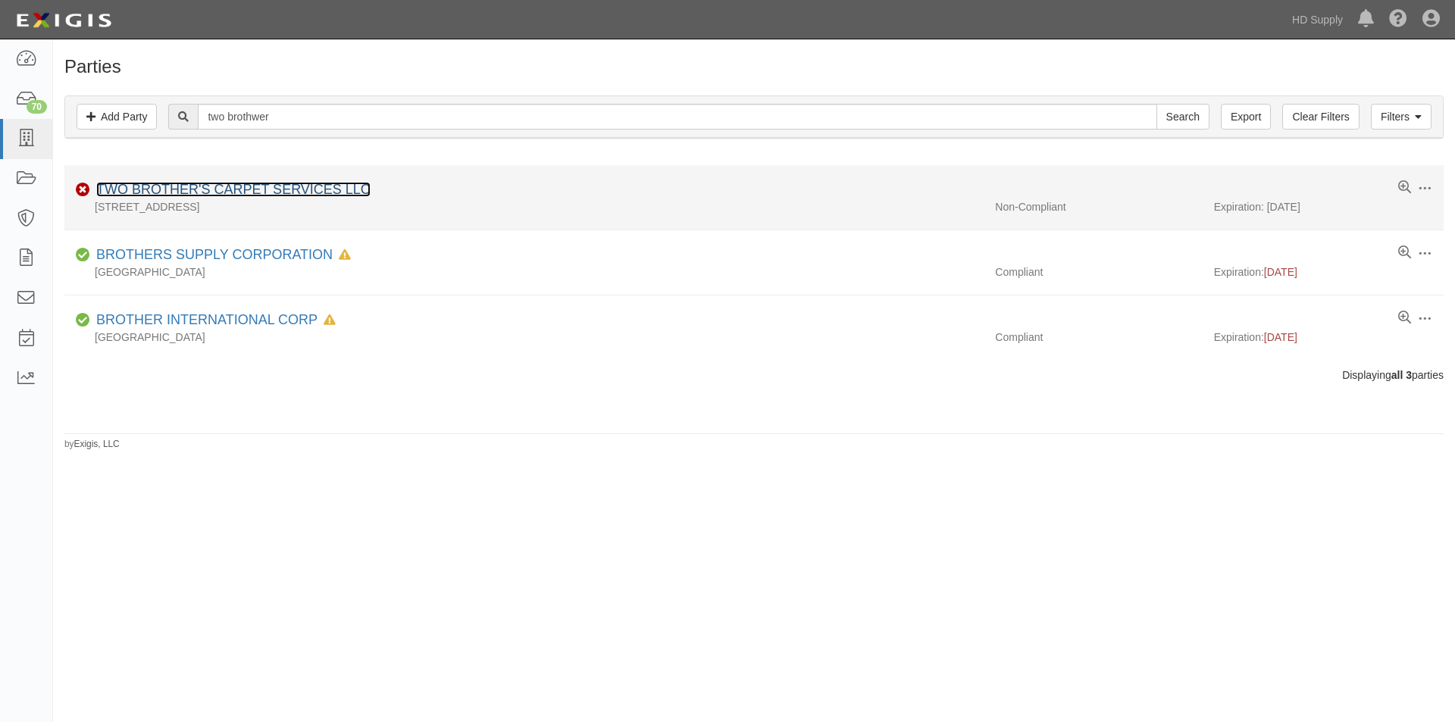
click at [272, 190] on link "TWO BROTHER'S CARPET SERVICES LLC" at bounding box center [233, 189] width 274 height 15
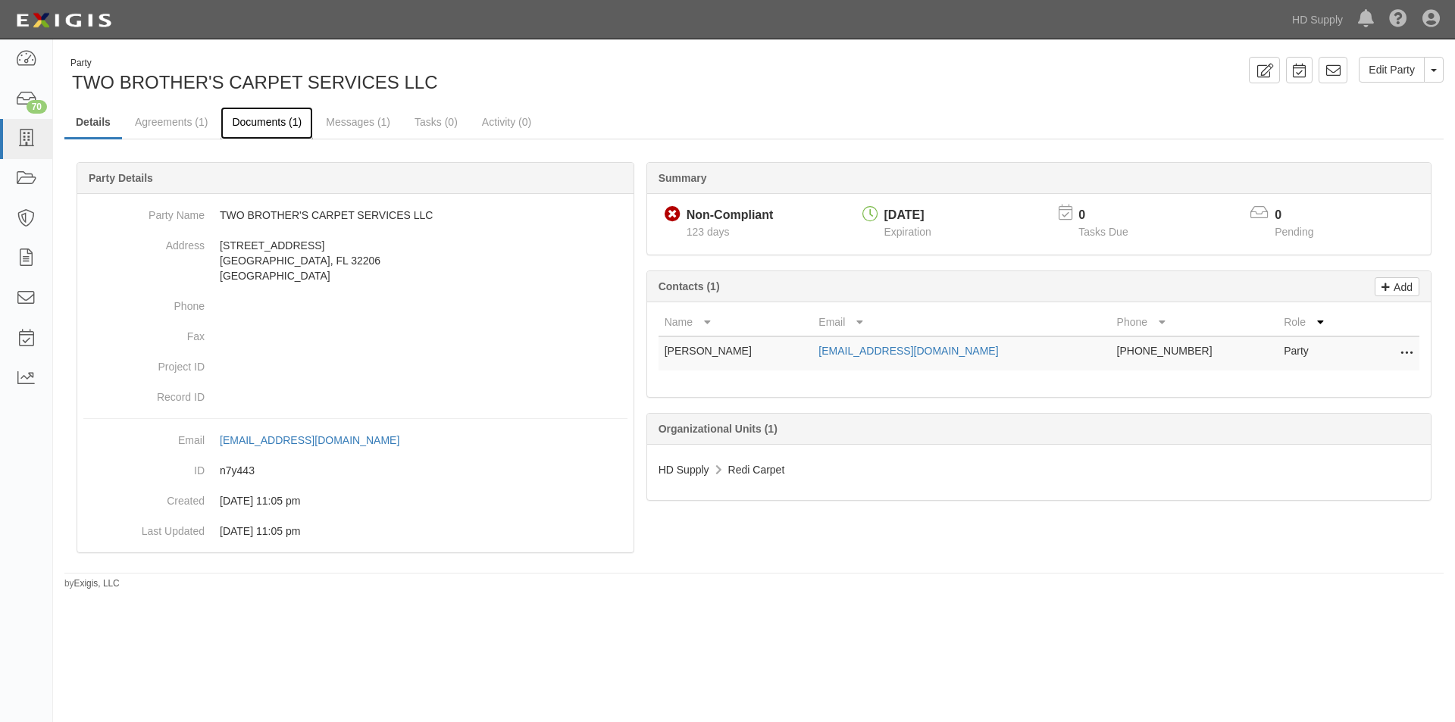
click at [254, 123] on link "Documents (1)" at bounding box center [267, 123] width 92 height 33
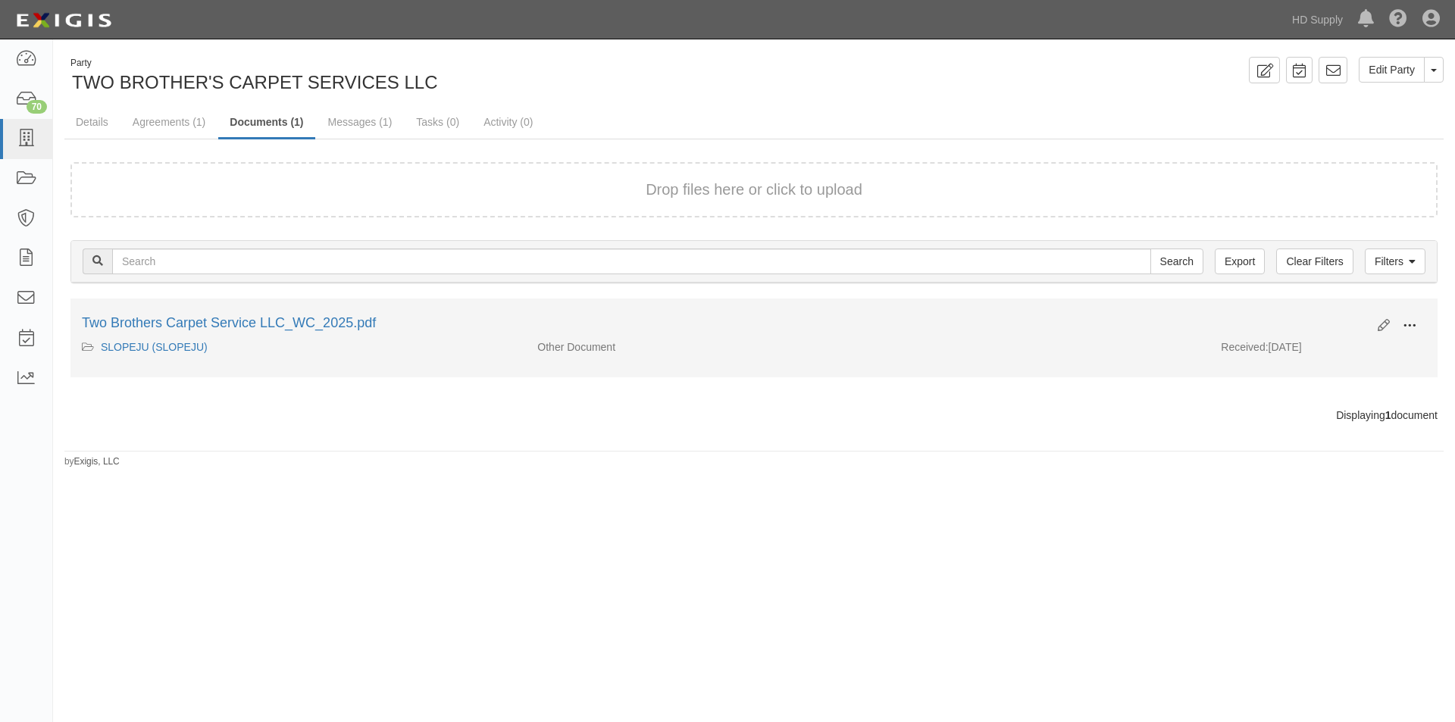
click at [1419, 330] on button at bounding box center [1409, 327] width 33 height 26
click at [1337, 353] on link "View" at bounding box center [1336, 347] width 120 height 27
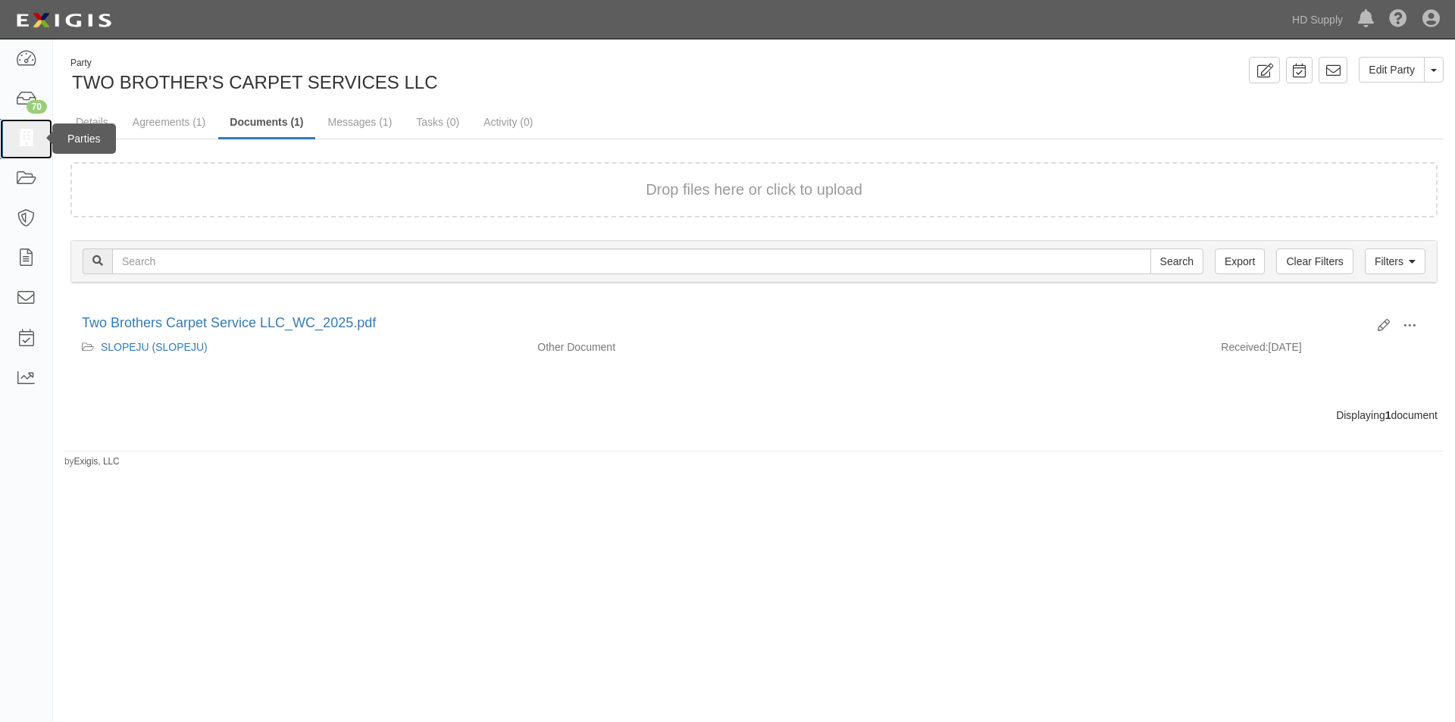
click at [27, 137] on icon at bounding box center [25, 138] width 21 height 17
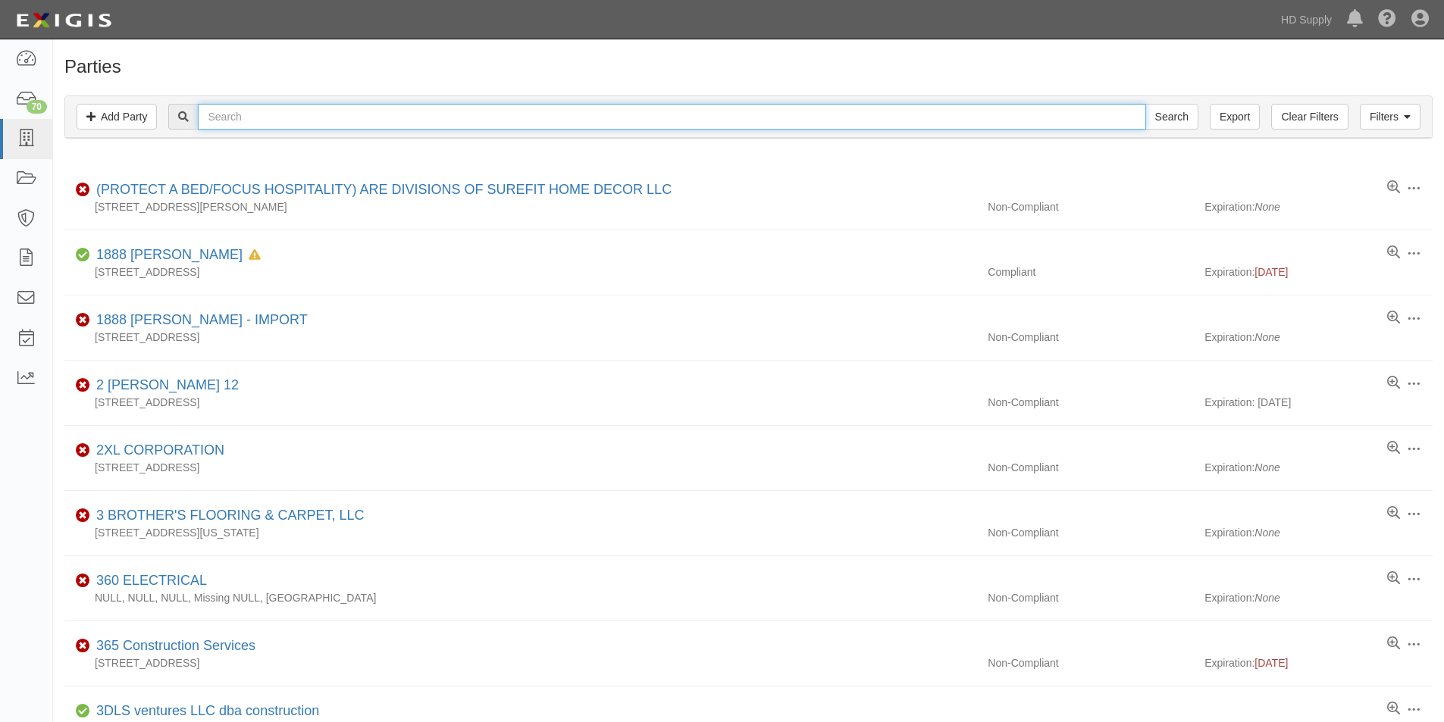
click at [292, 124] on input "text" at bounding box center [671, 117] width 947 height 26
type input "south jax"
click at [1145, 104] on input "Search" at bounding box center [1171, 117] width 53 height 26
